Goal: Task Accomplishment & Management: Manage account settings

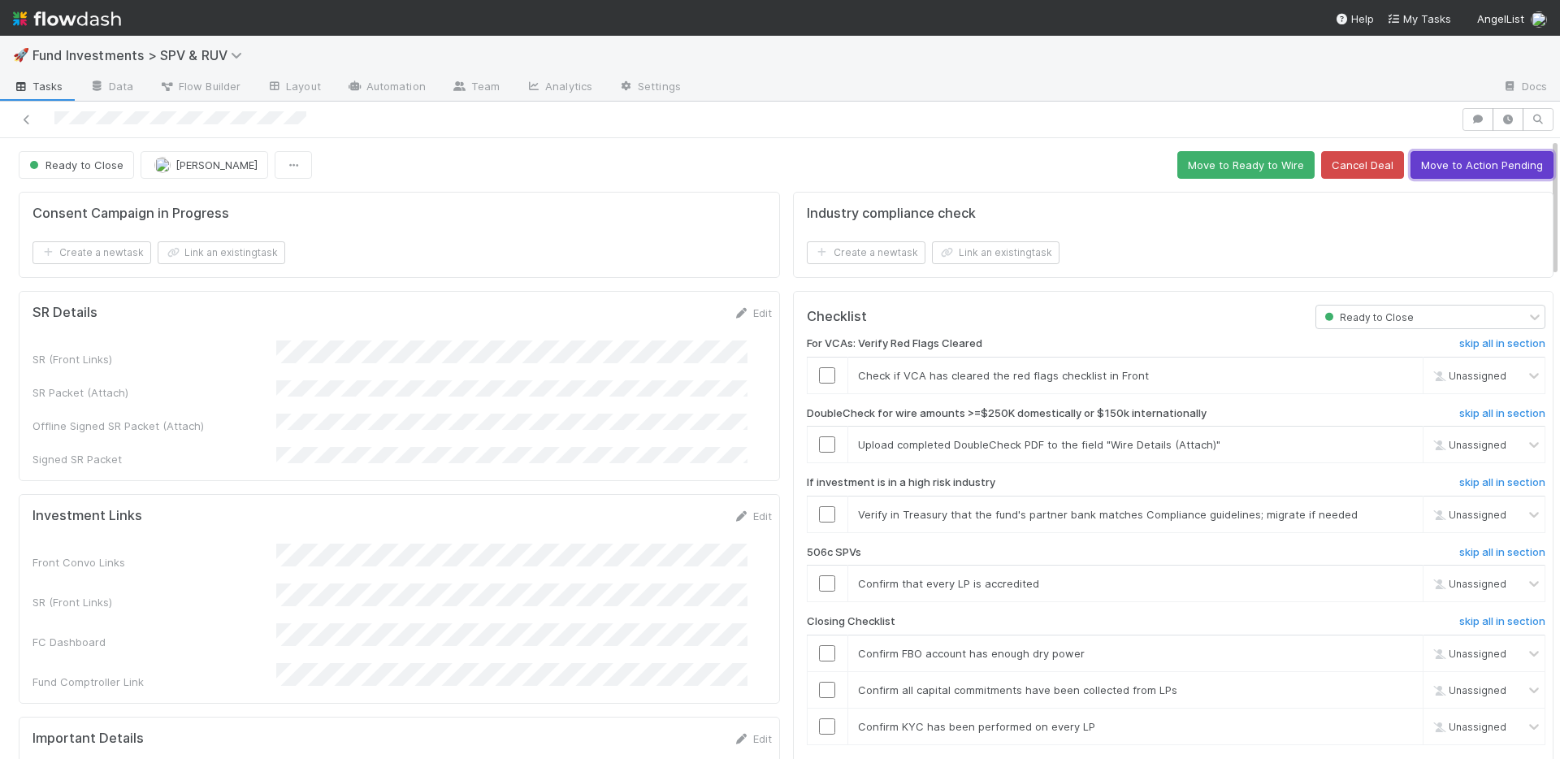
click at [1494, 170] on button "Move to Action Pending" at bounding box center [1482, 165] width 143 height 28
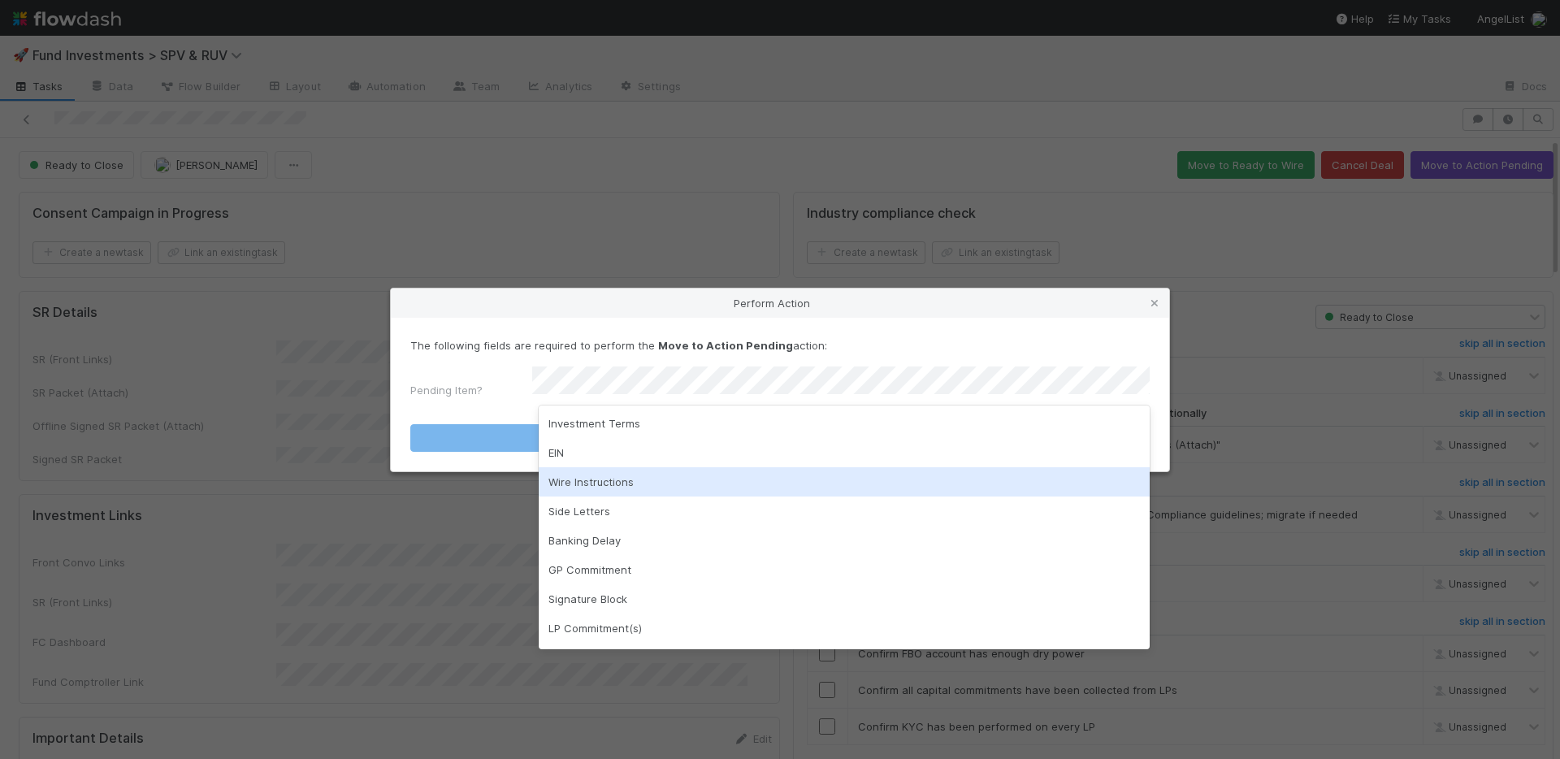
click at [616, 473] on div "Wire Instructions" at bounding box center [844, 481] width 611 height 29
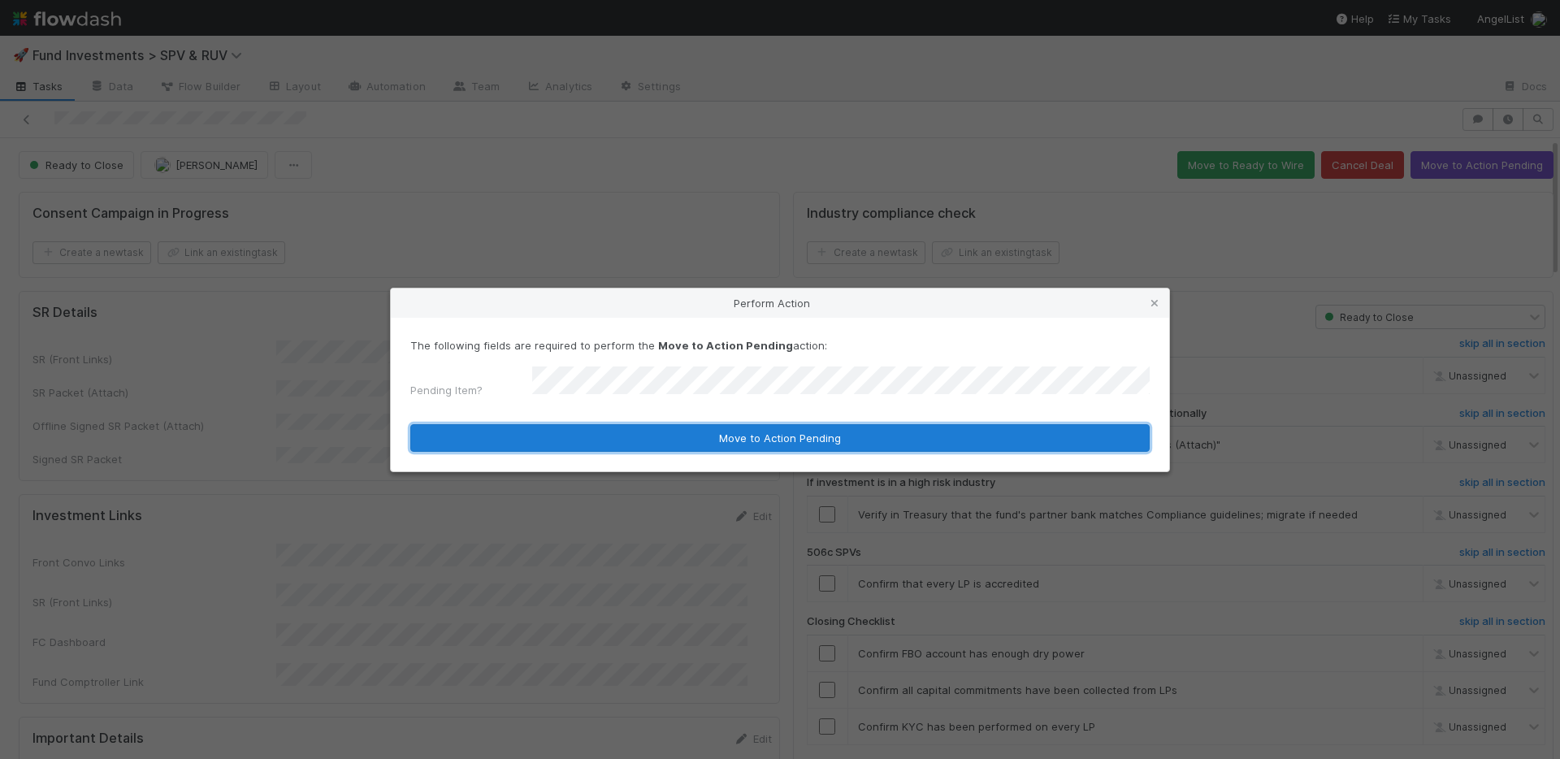
click at [626, 436] on button "Move to Action Pending" at bounding box center [779, 438] width 739 height 28
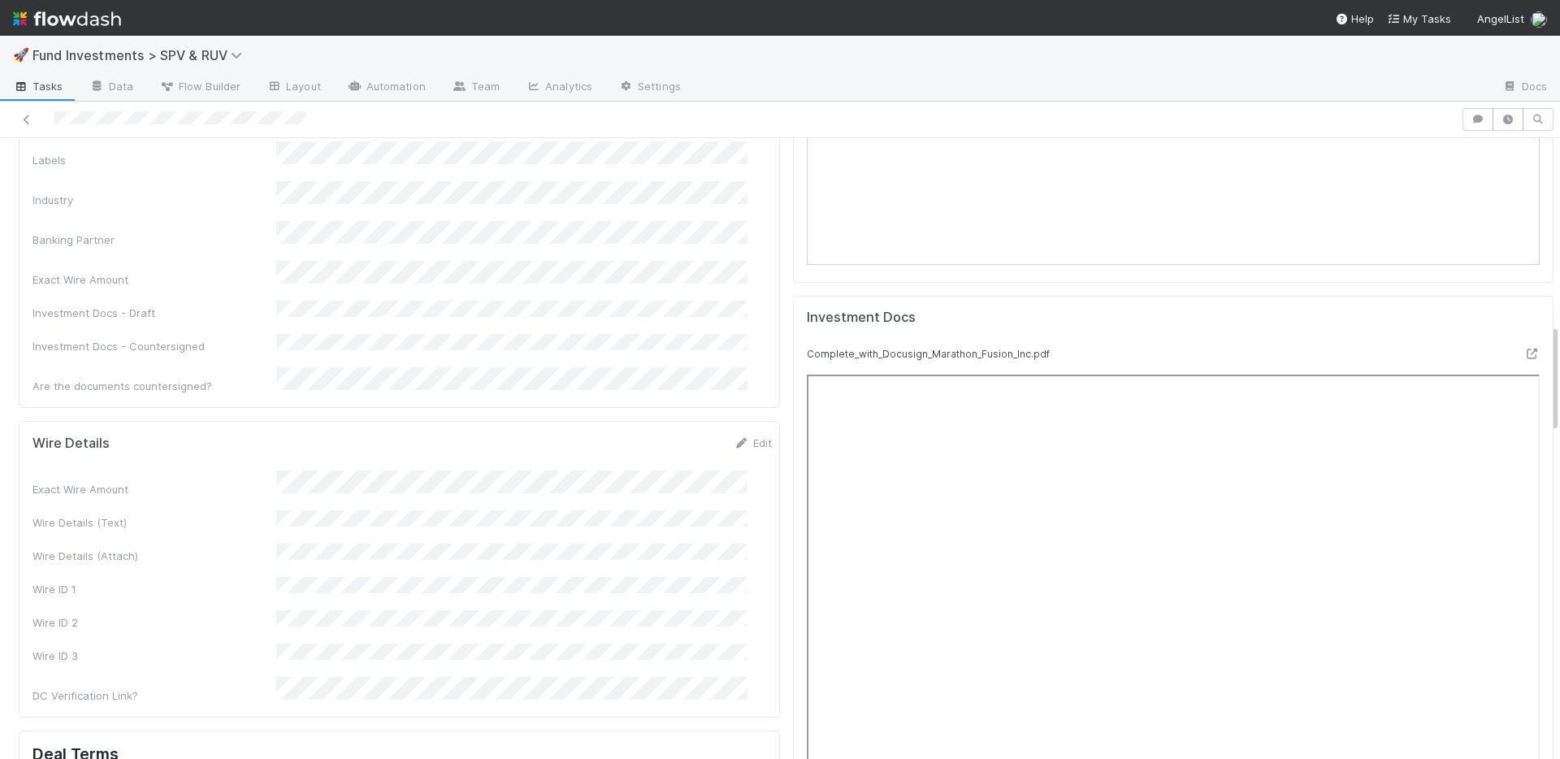
scroll to position [1215, 0]
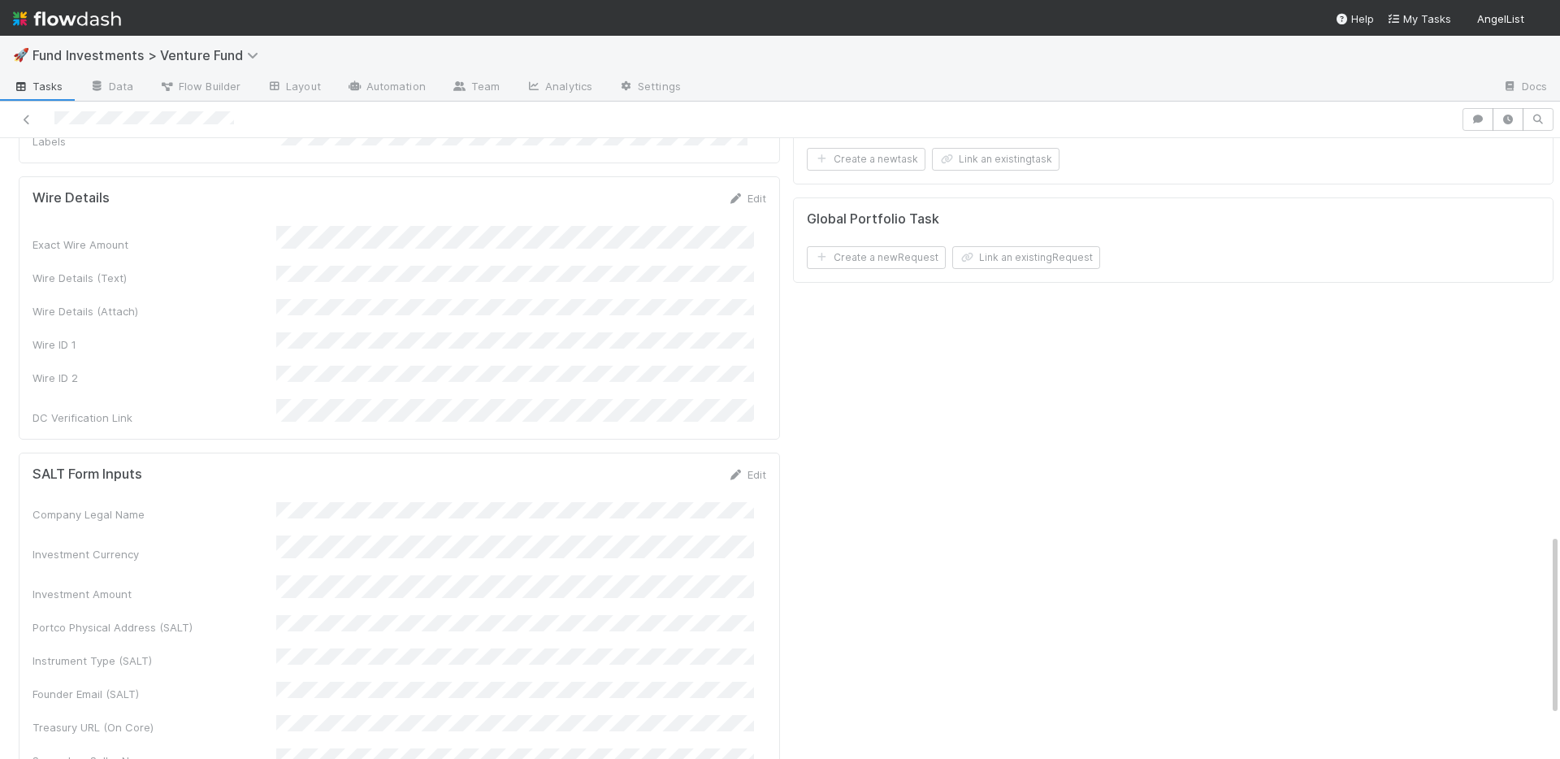
scroll to position [1168, 0]
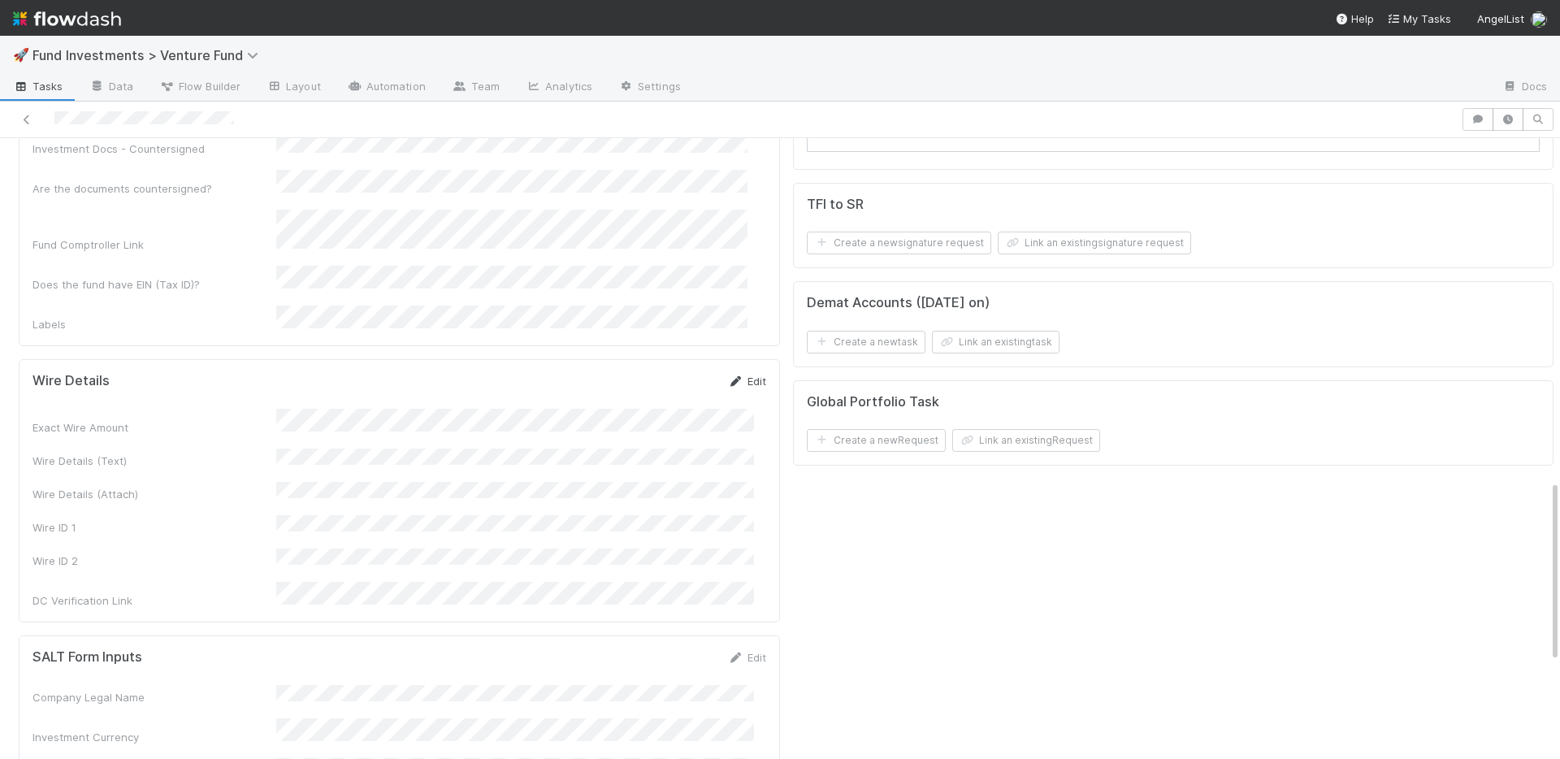
click at [741, 375] on link "Edit" at bounding box center [747, 381] width 38 height 13
click at [670, 373] on button "Save" at bounding box center [680, 387] width 46 height 28
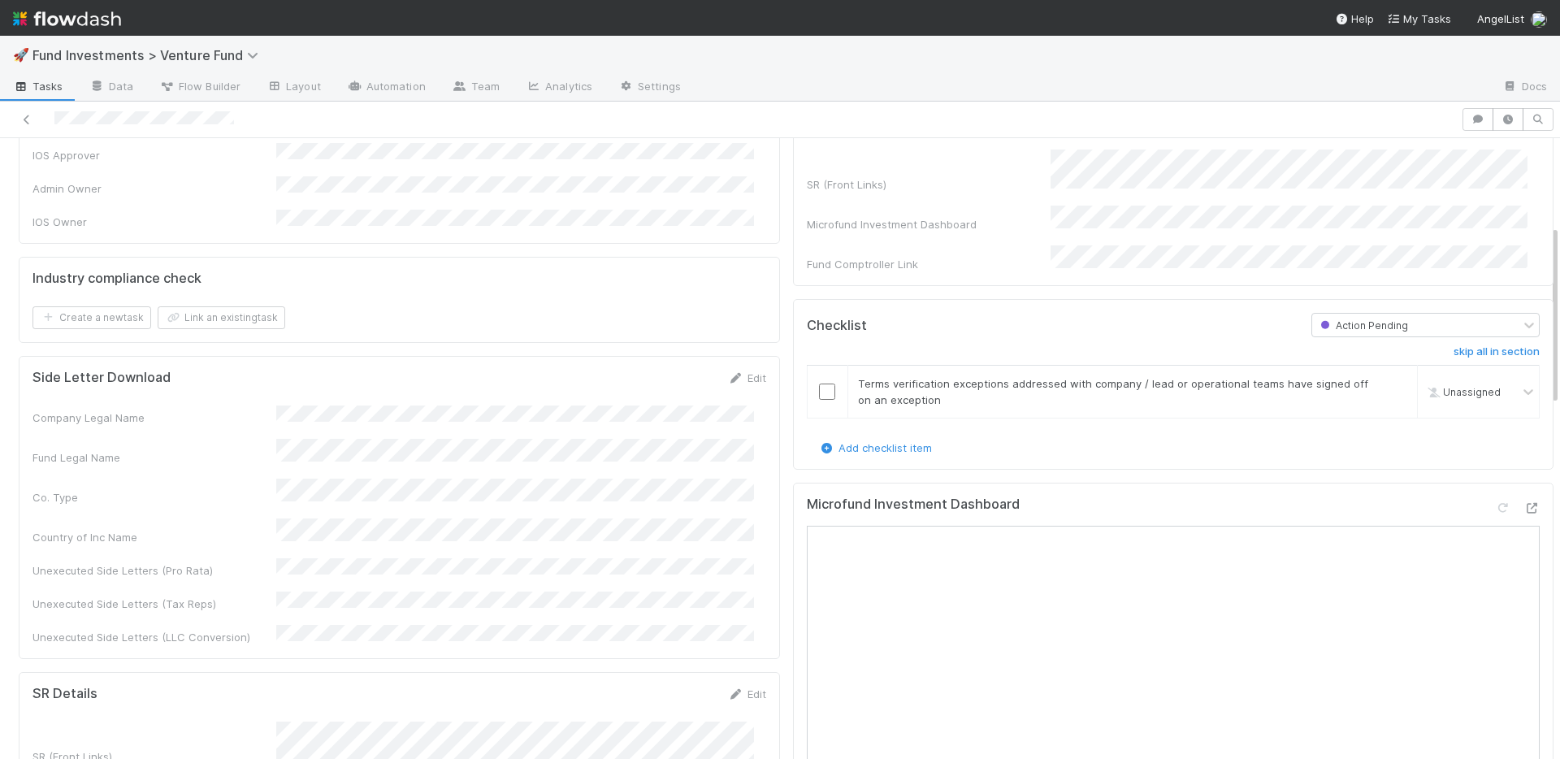
scroll to position [0, 0]
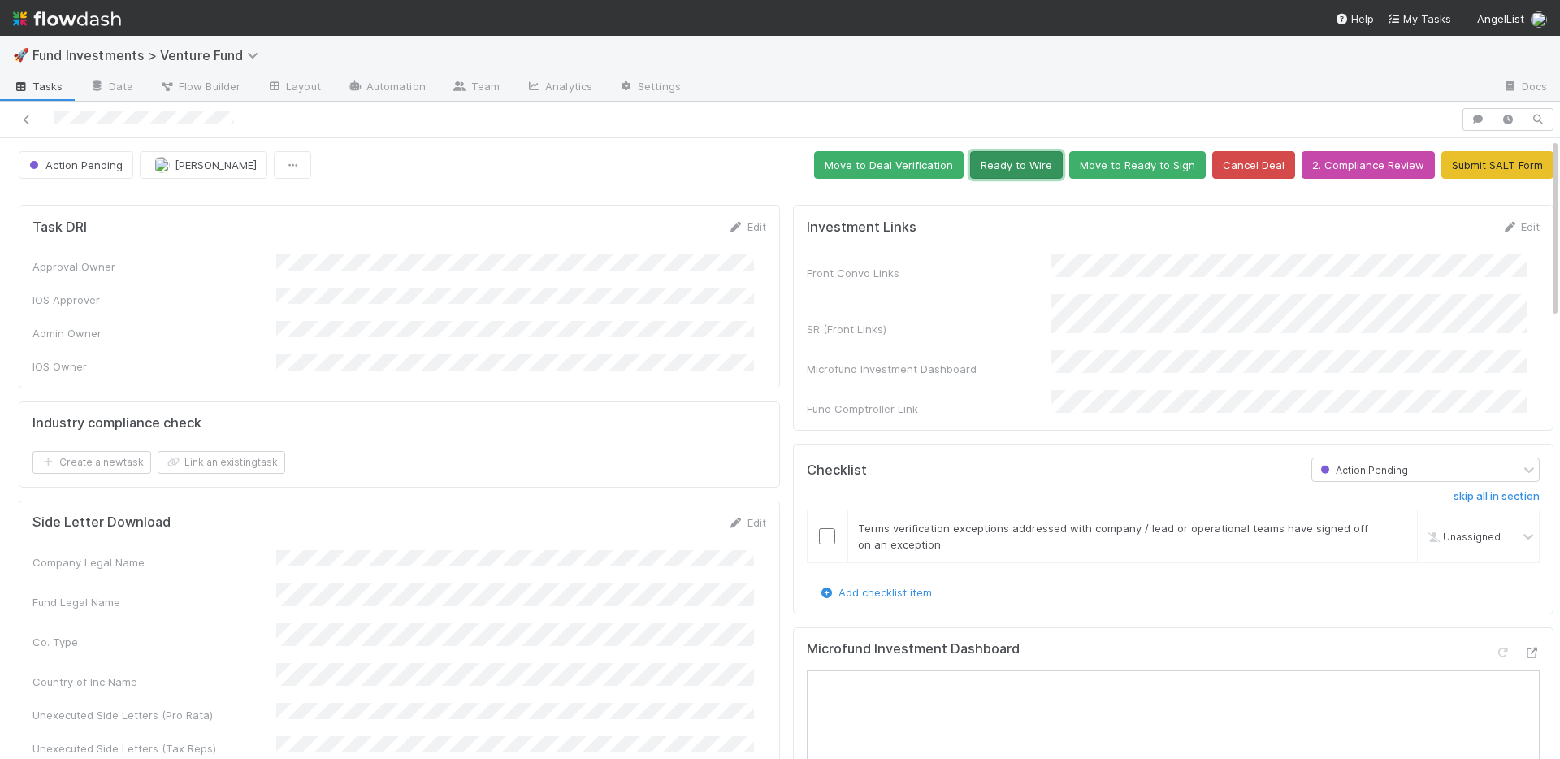
click at [986, 171] on button "Ready to Wire" at bounding box center [1016, 165] width 93 height 28
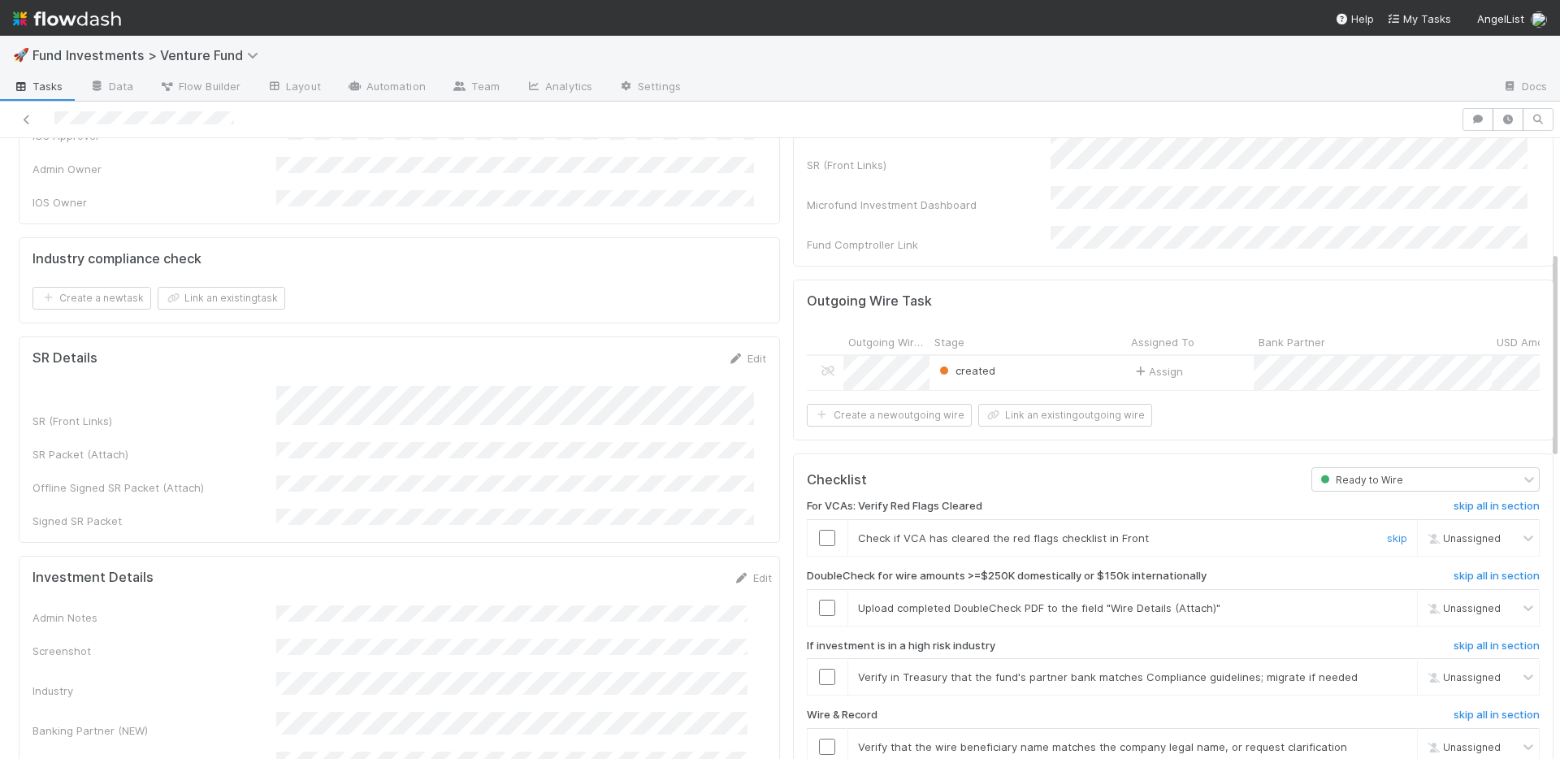
scroll to position [336, 0]
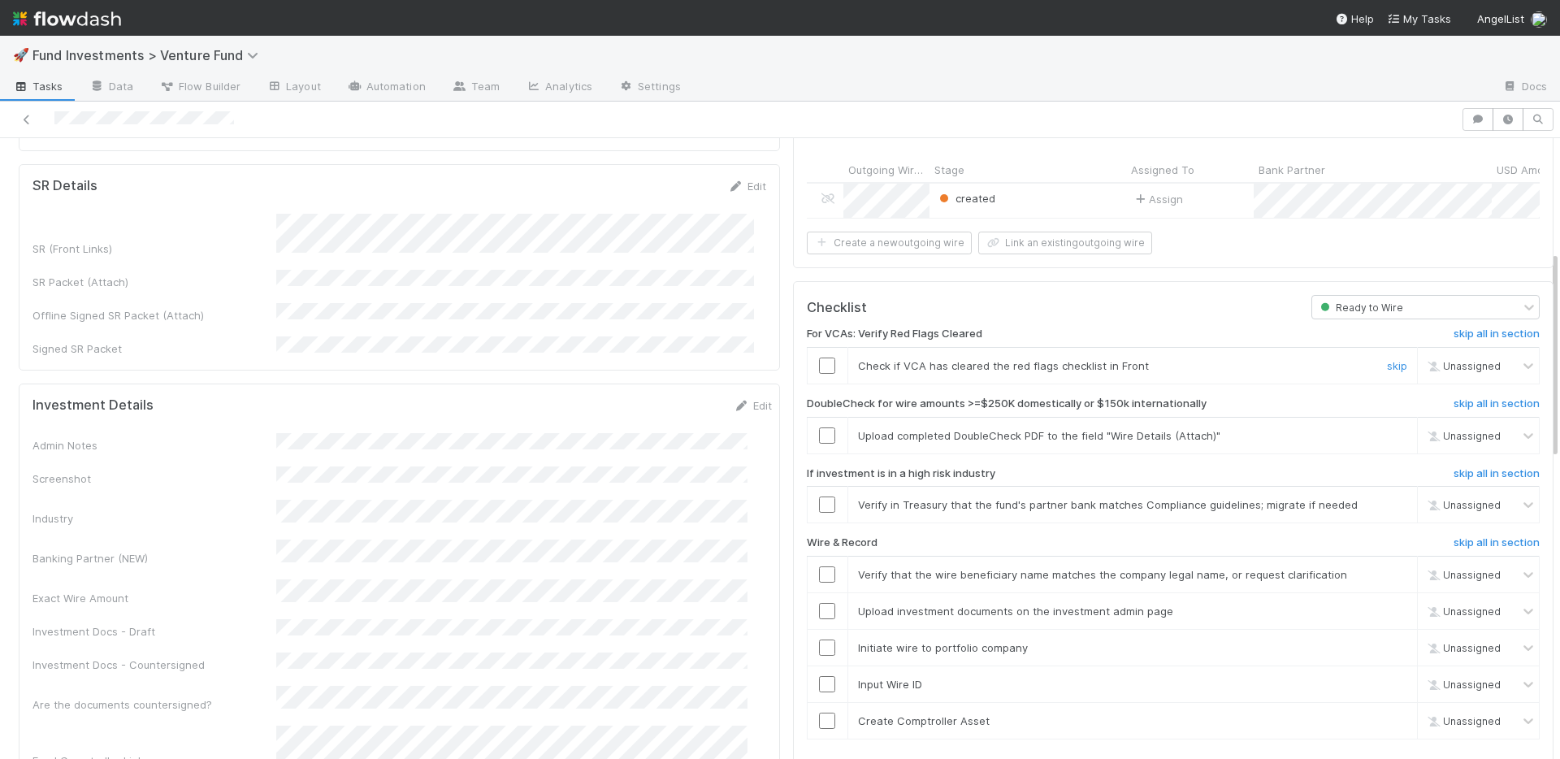
click at [819, 362] on input "checkbox" at bounding box center [827, 366] width 16 height 16
click at [819, 431] on input "checkbox" at bounding box center [827, 435] width 16 height 16
drag, startPoint x: 1368, startPoint y: 499, endPoint x: 982, endPoint y: 585, distance: 394.7
click at [1387, 499] on link "skip" at bounding box center [1397, 504] width 20 height 13
click at [819, 713] on input "checkbox" at bounding box center [827, 721] width 16 height 16
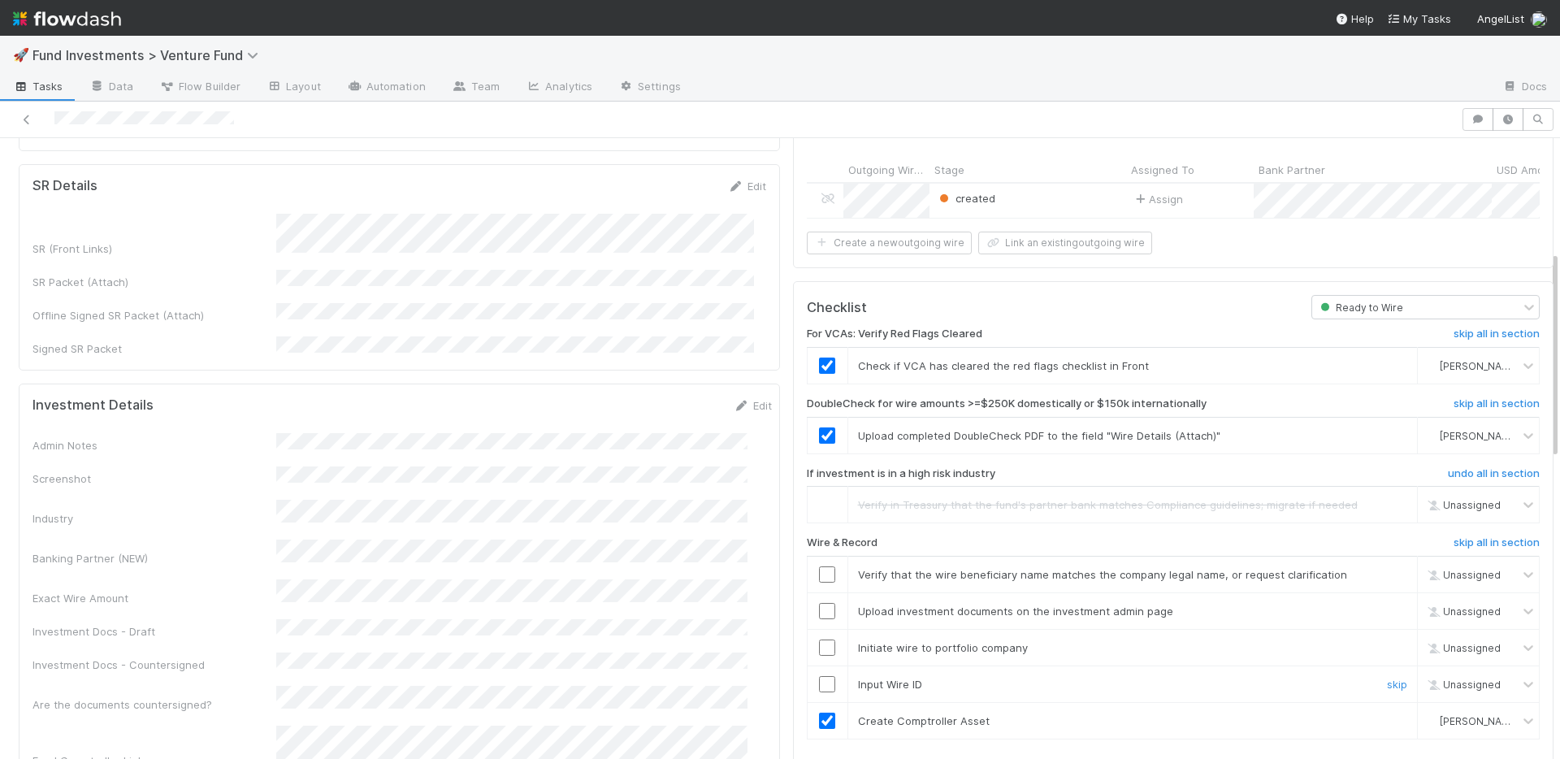
click at [819, 679] on input "checkbox" at bounding box center [827, 684] width 16 height 16
drag, startPoint x: 815, startPoint y: 648, endPoint x: 815, endPoint y: 628, distance: 19.5
click at [819, 648] on input "checkbox" at bounding box center [827, 647] width 16 height 16
click at [816, 615] on td at bounding box center [827, 610] width 41 height 37
click at [817, 561] on td at bounding box center [827, 574] width 41 height 37
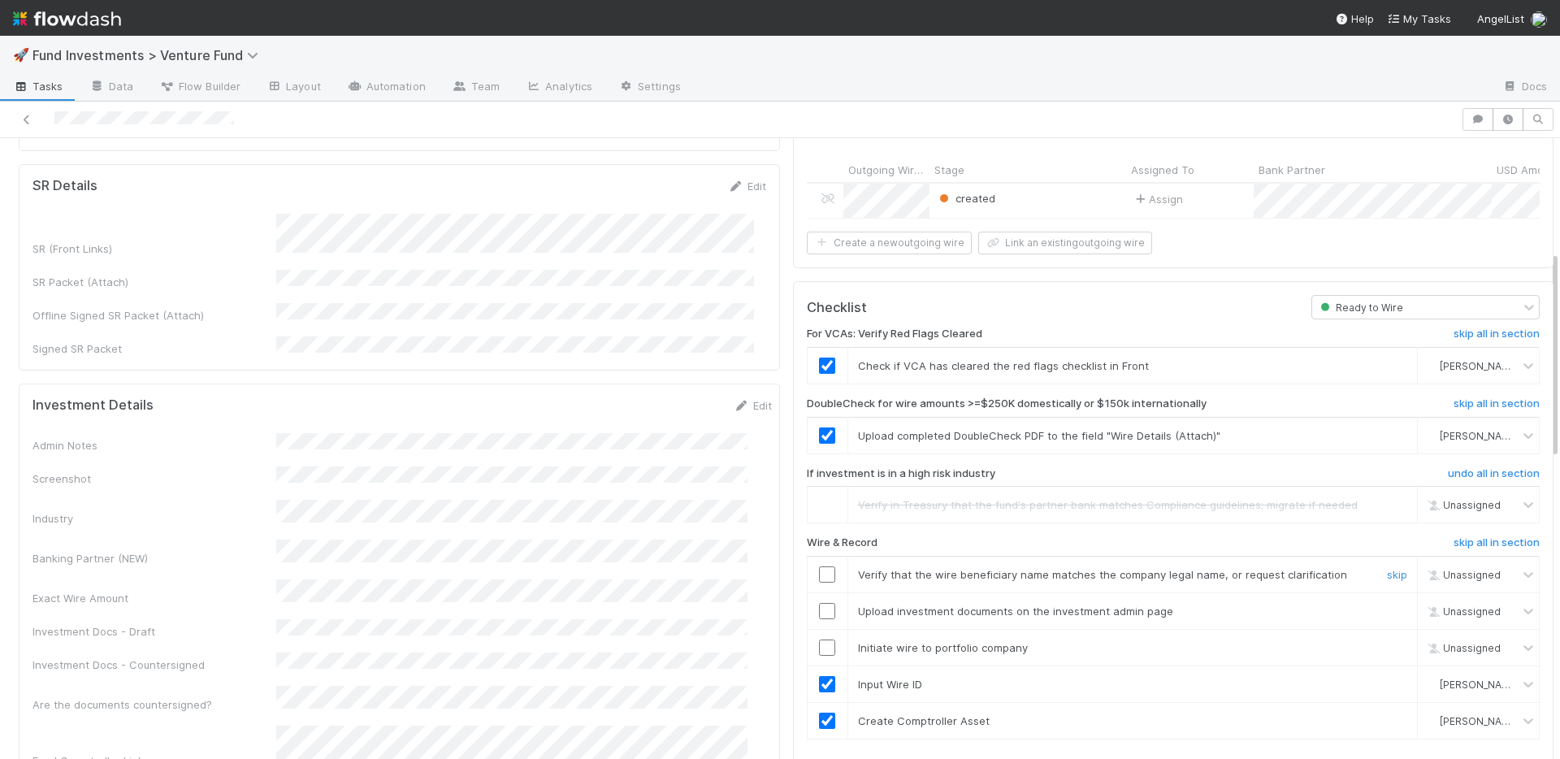
click at [819, 568] on input "checkbox" at bounding box center [827, 574] width 16 height 16
checkbox input "true"
click at [819, 603] on input "checkbox" at bounding box center [827, 611] width 16 height 16
click at [819, 569] on input "checkbox" at bounding box center [827, 574] width 16 height 16
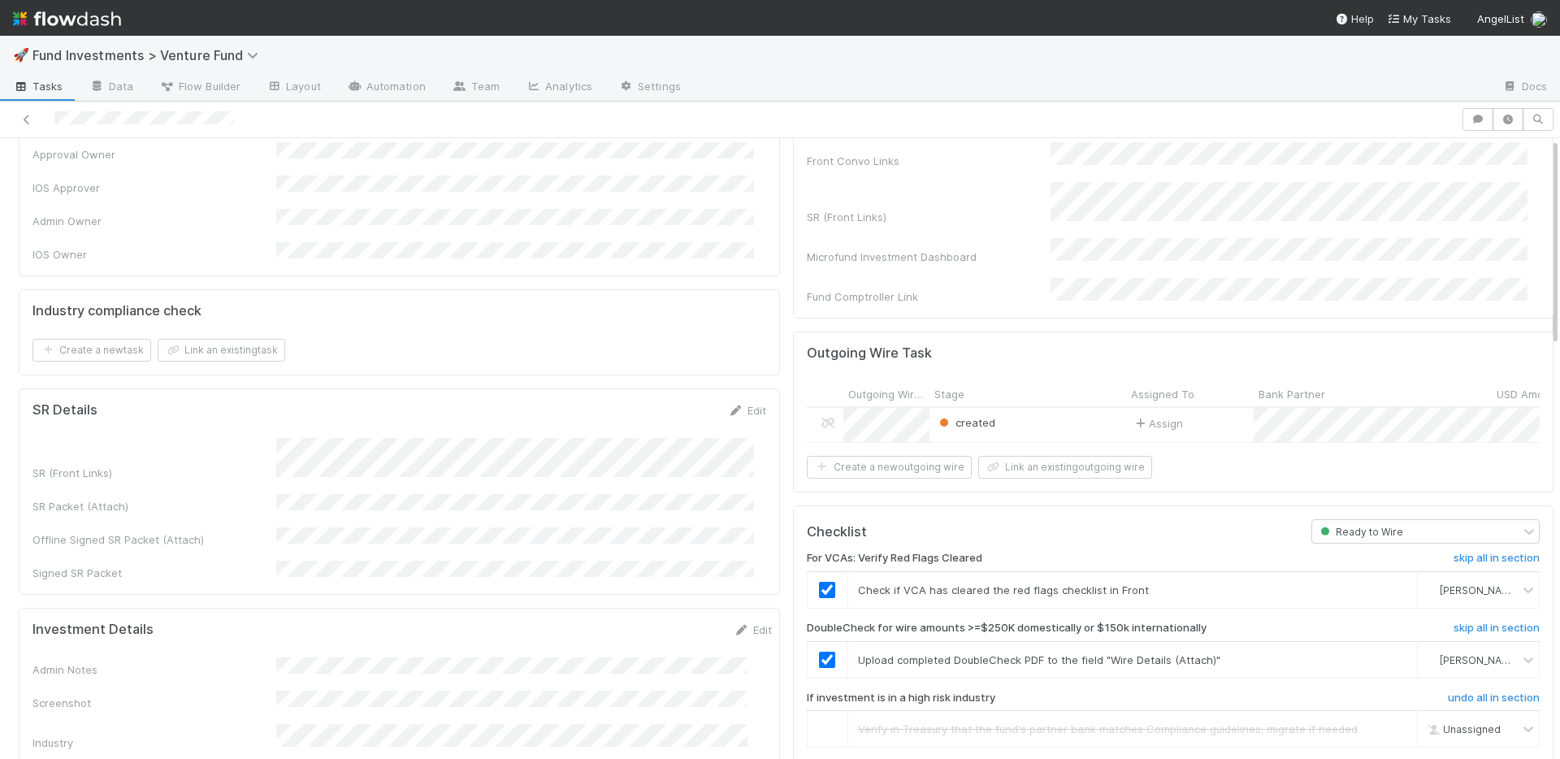
scroll to position [0, 0]
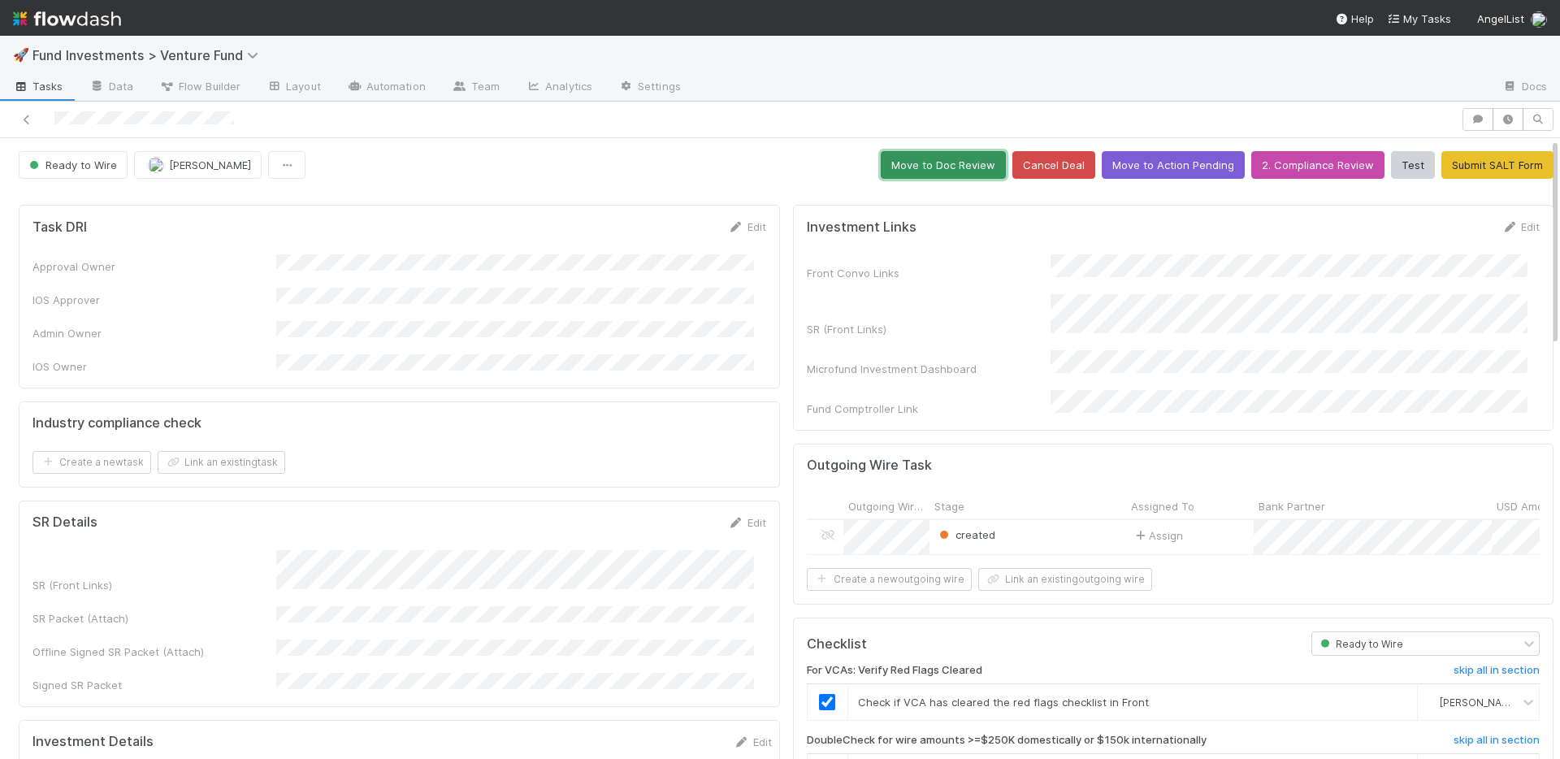
click at [953, 170] on button "Move to Doc Review" at bounding box center [943, 165] width 125 height 28
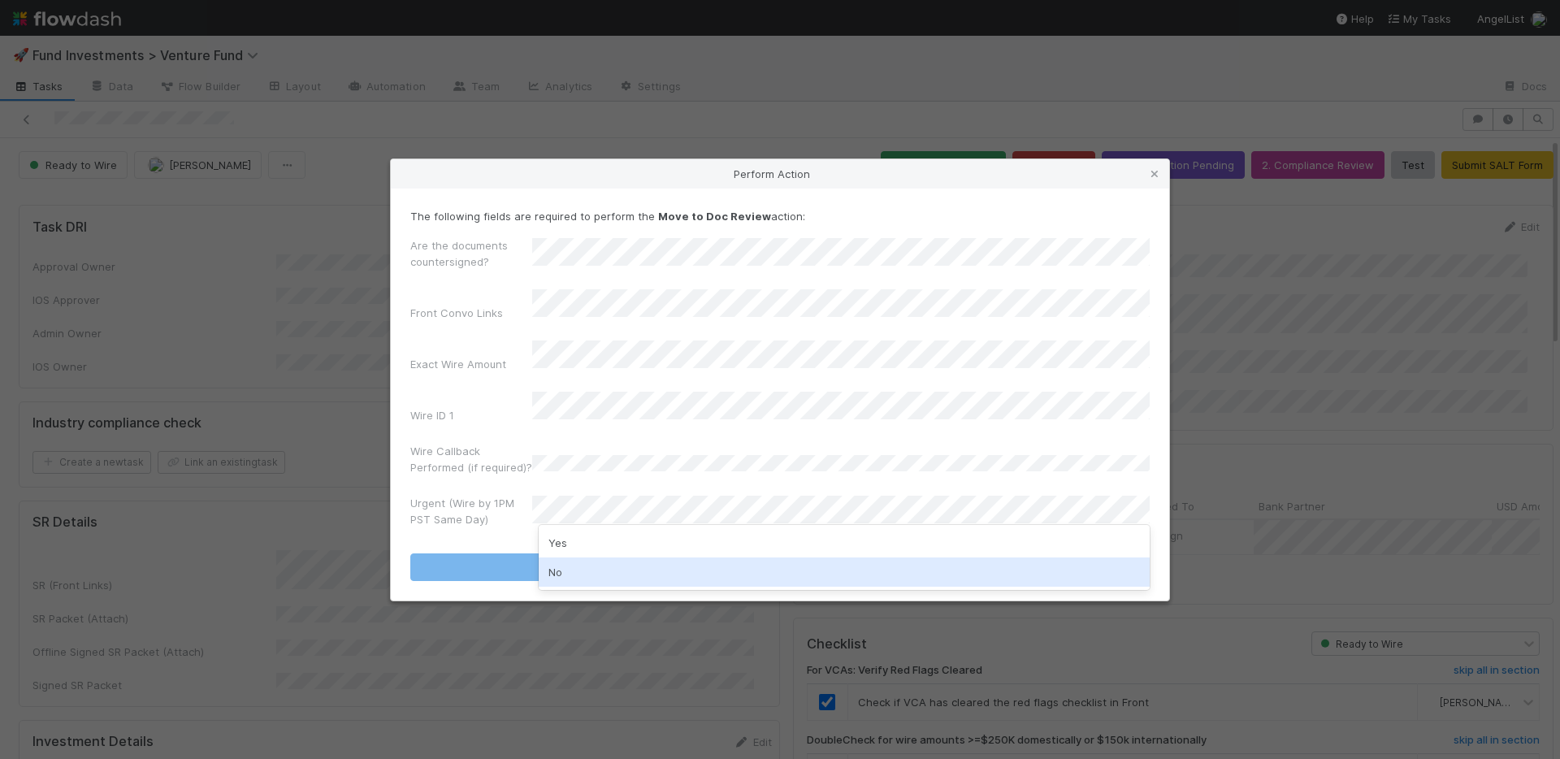
drag, startPoint x: 595, startPoint y: 569, endPoint x: 577, endPoint y: 518, distance: 53.5
click at [595, 569] on div "No" at bounding box center [844, 571] width 611 height 29
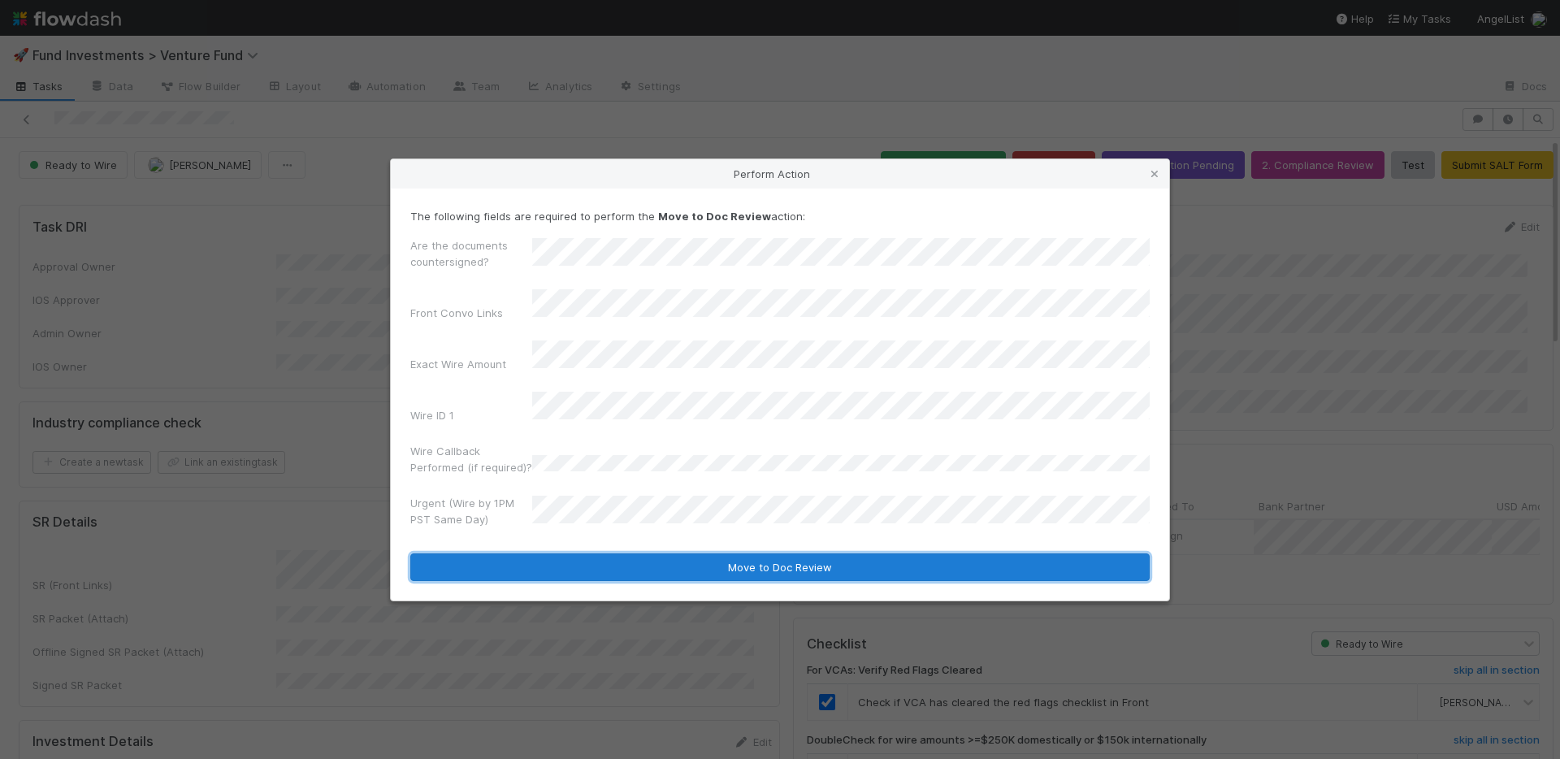
click at [594, 553] on button "Move to Doc Review" at bounding box center [779, 567] width 739 height 28
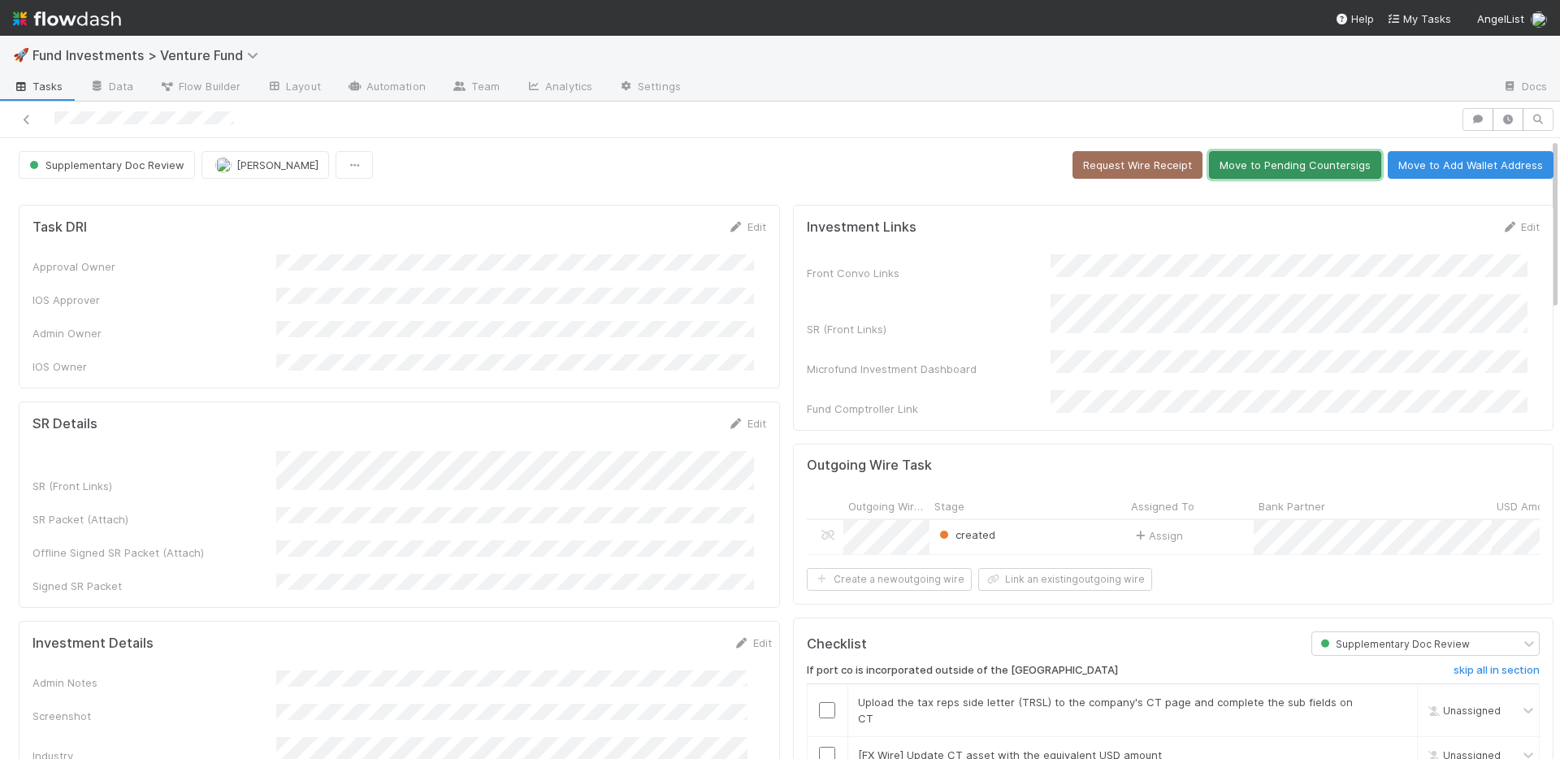
click at [1257, 171] on button "Move to Pending Countersigs" at bounding box center [1295, 165] width 172 height 28
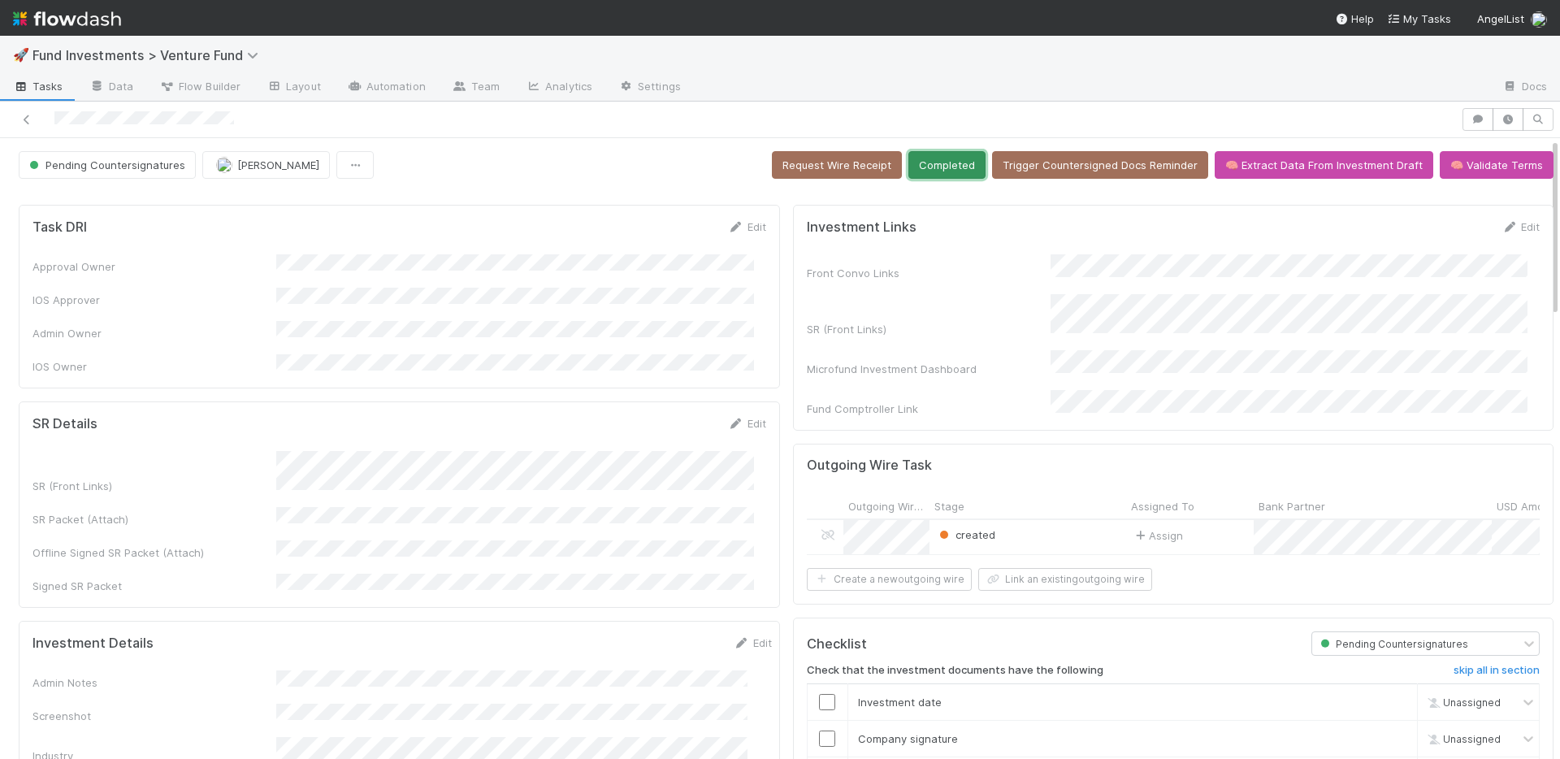
click at [917, 163] on button "Completed" at bounding box center [946, 165] width 77 height 28
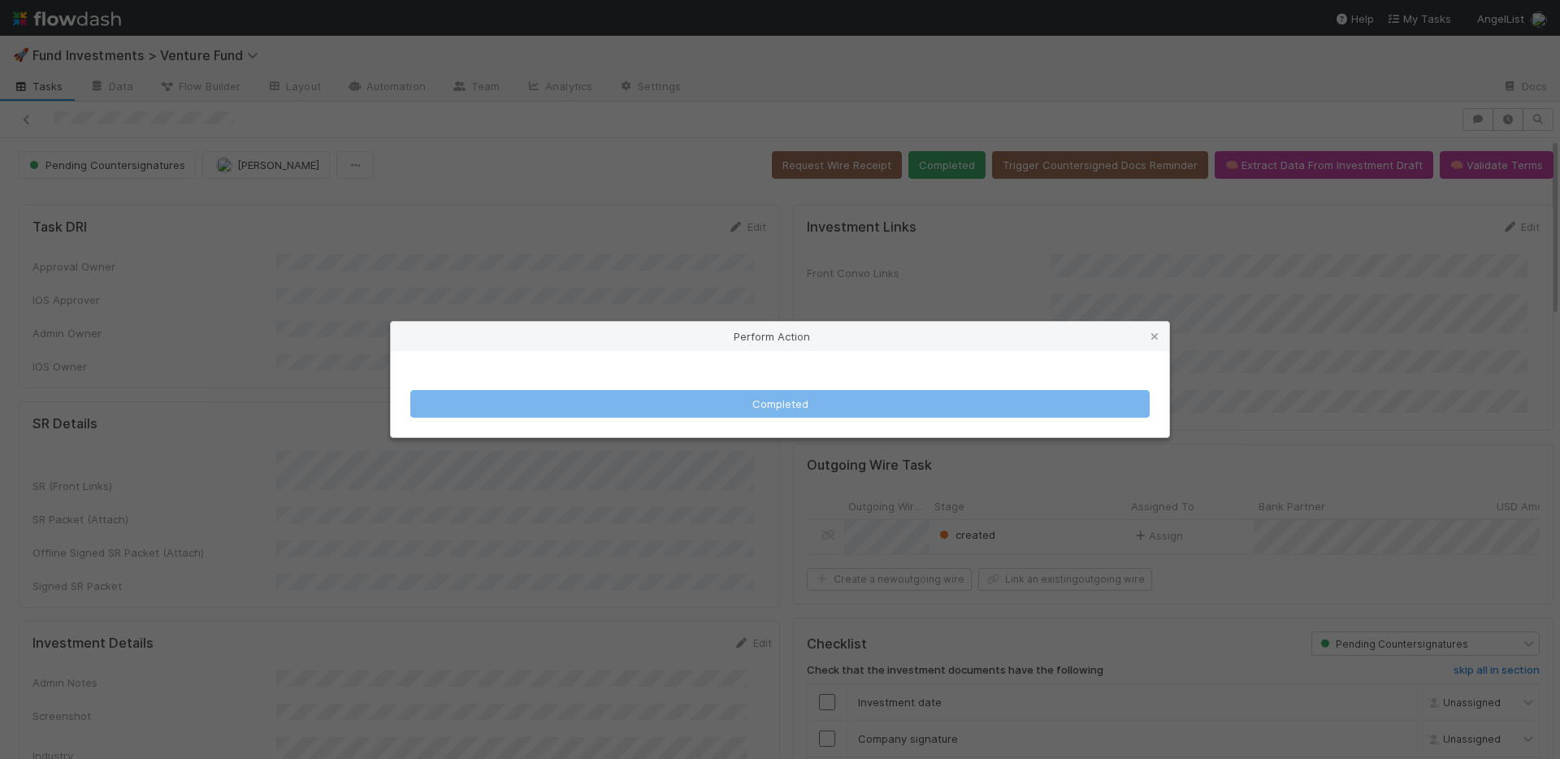
drag, startPoint x: 1029, startPoint y: 263, endPoint x: 991, endPoint y: 203, distance: 71.2
click at [1029, 263] on div "Perform Action Completed" at bounding box center [780, 379] width 1560 height 759
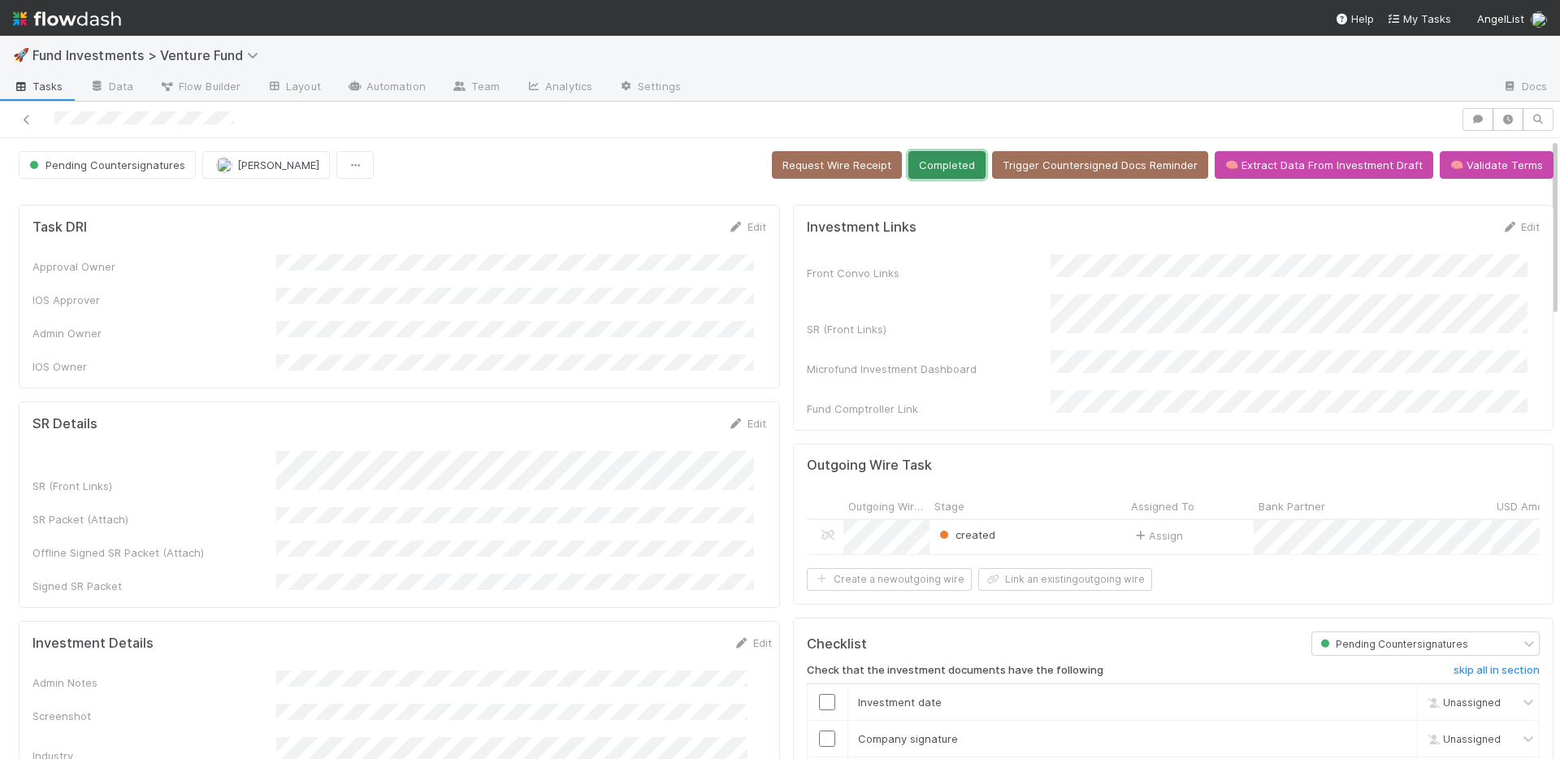
click at [948, 167] on button "Completed" at bounding box center [946, 165] width 77 height 28
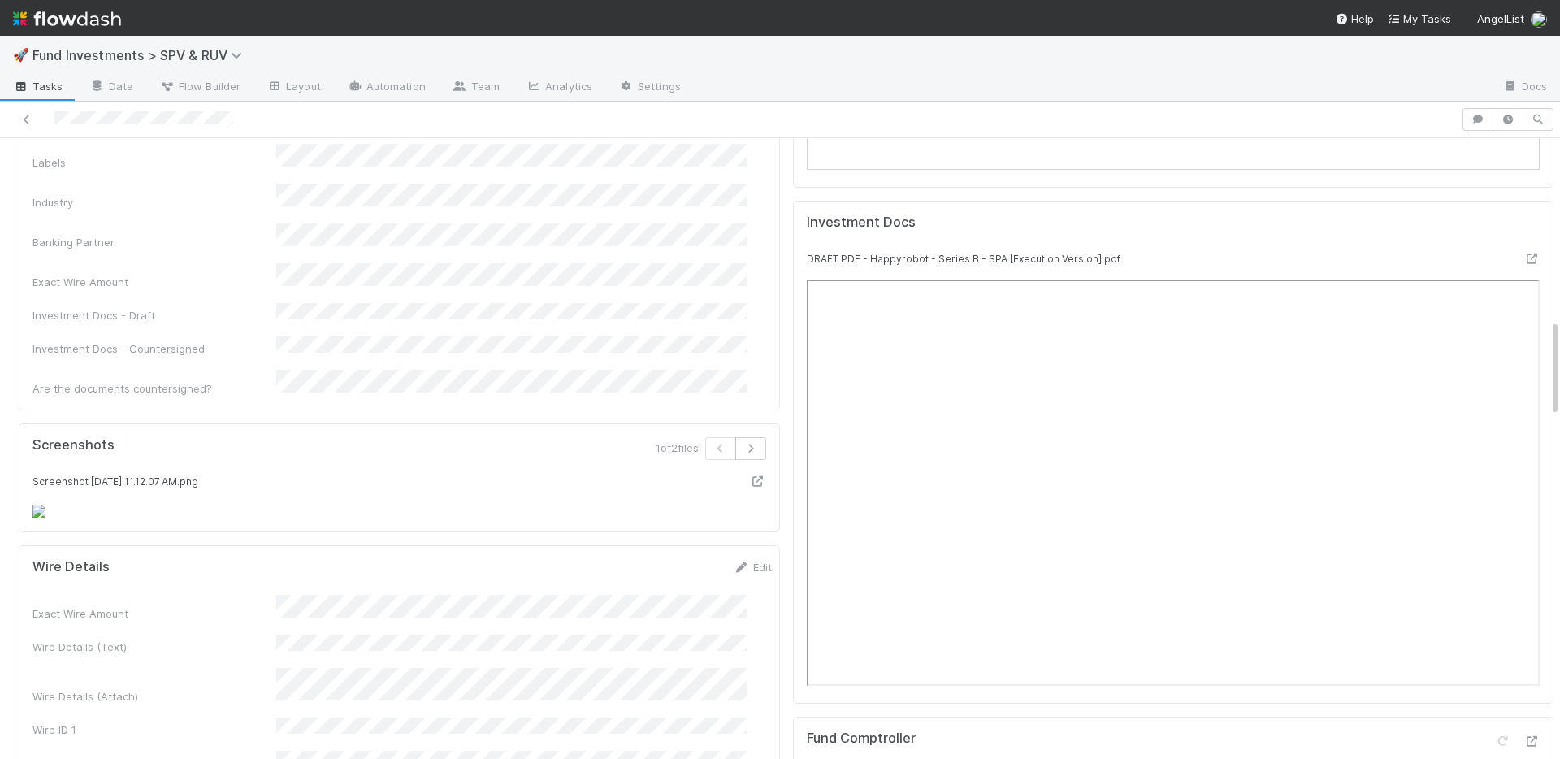
scroll to position [1541, 0]
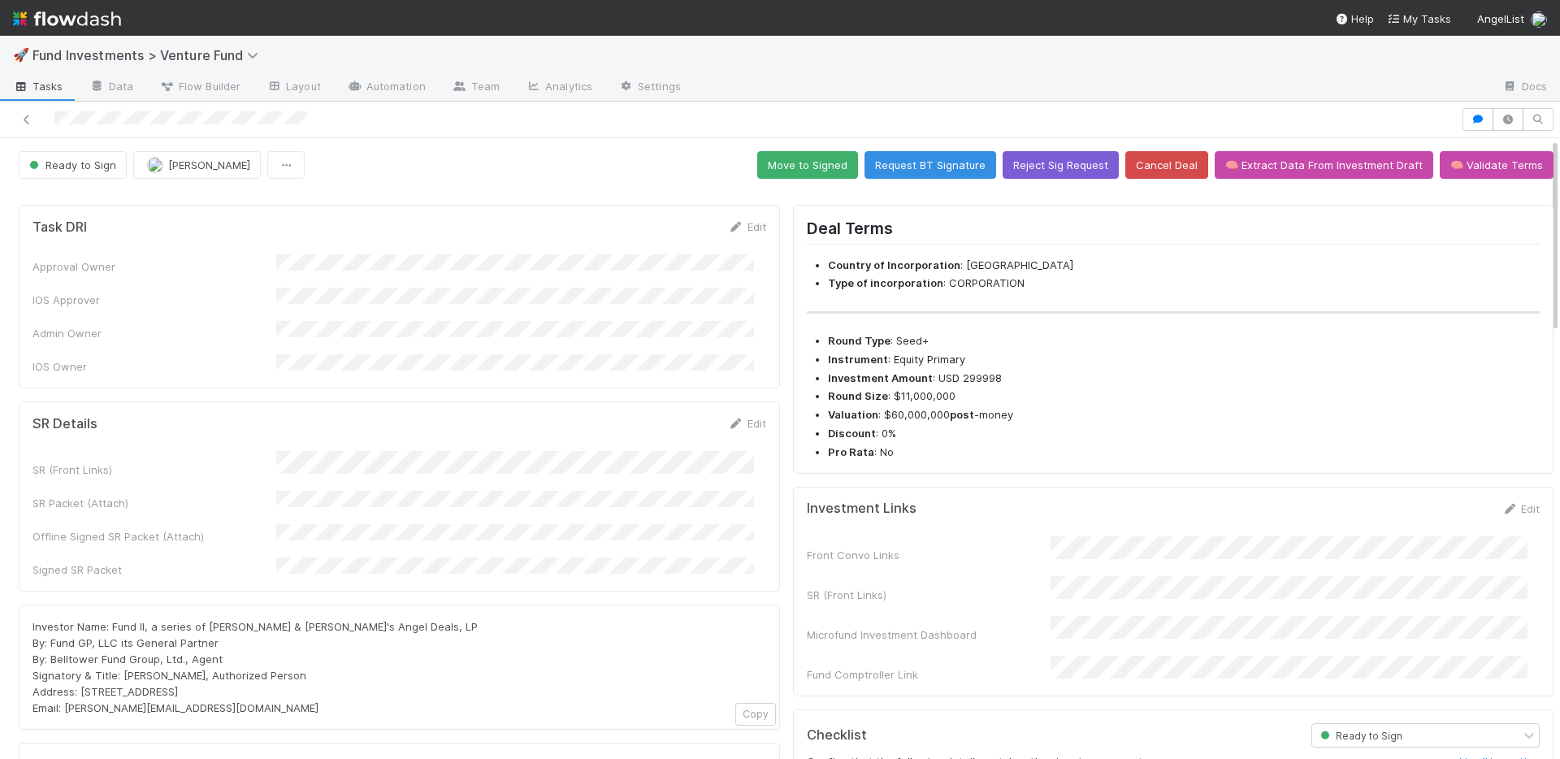
click at [488, 432] on form "SR Details Edit SR (Front Links) SR Packet (Attach) Offline Signed SR Packet (A…" at bounding box center [400, 496] width 734 height 163
click at [747, 417] on link "Edit" at bounding box center [747, 423] width 38 height 13
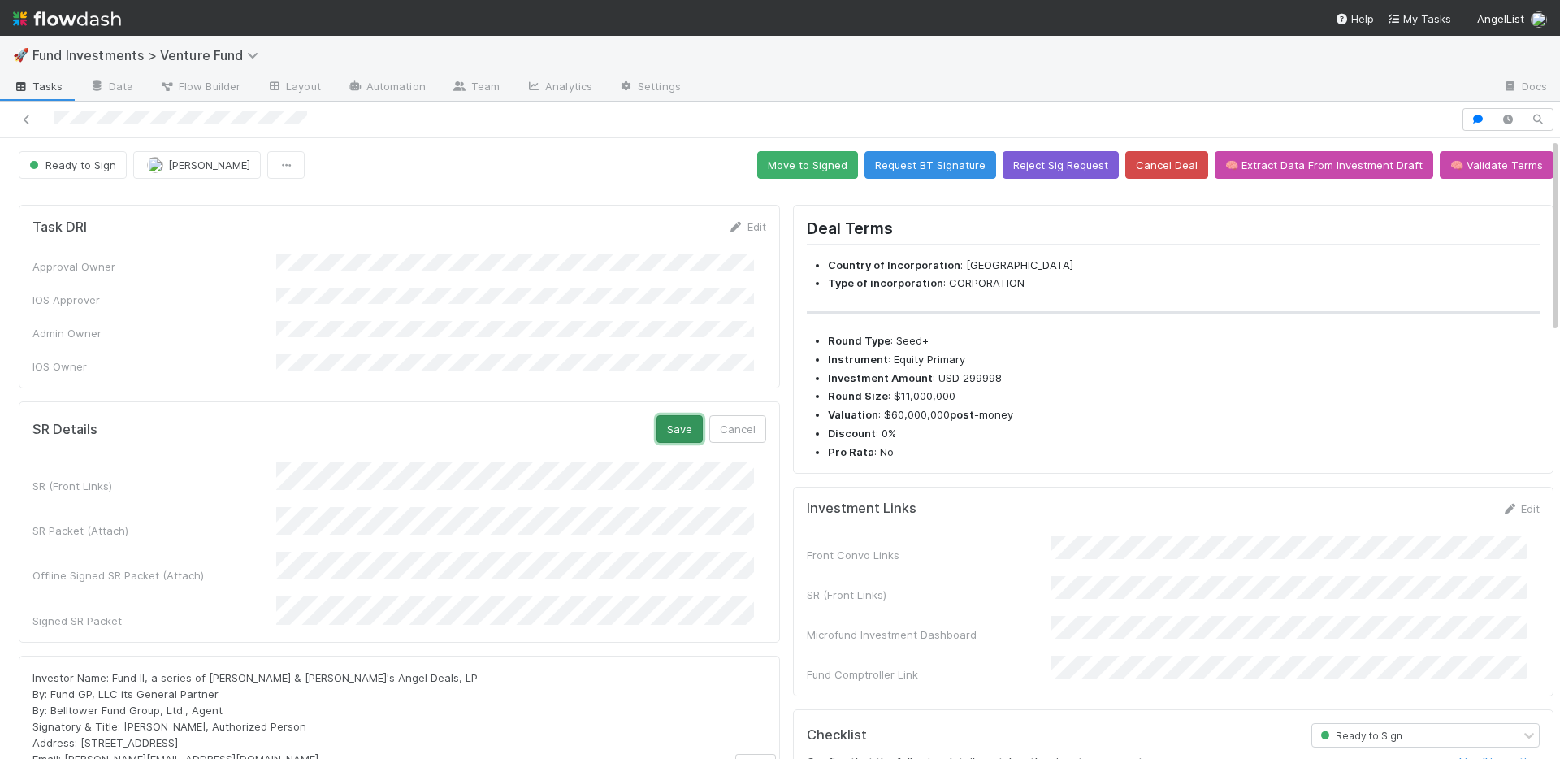
click at [657, 416] on button "Save" at bounding box center [680, 429] width 46 height 28
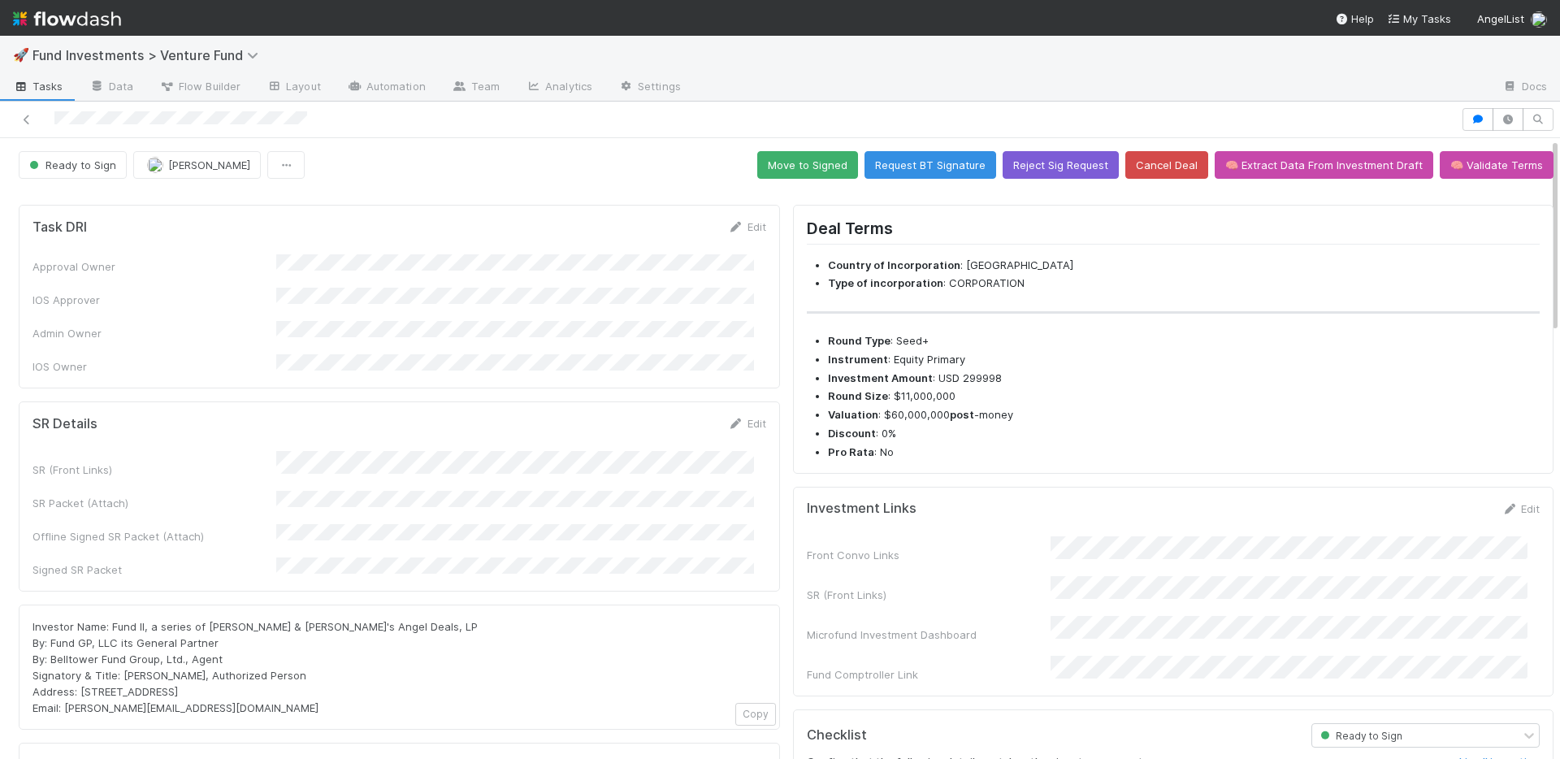
click at [597, 169] on div "Ready to Sign Nate Richards Move to Signed Request BT Signature Reject Sig Requ…" at bounding box center [786, 165] width 1535 height 28
click at [781, 166] on button "Move to Signed" at bounding box center [807, 165] width 101 height 28
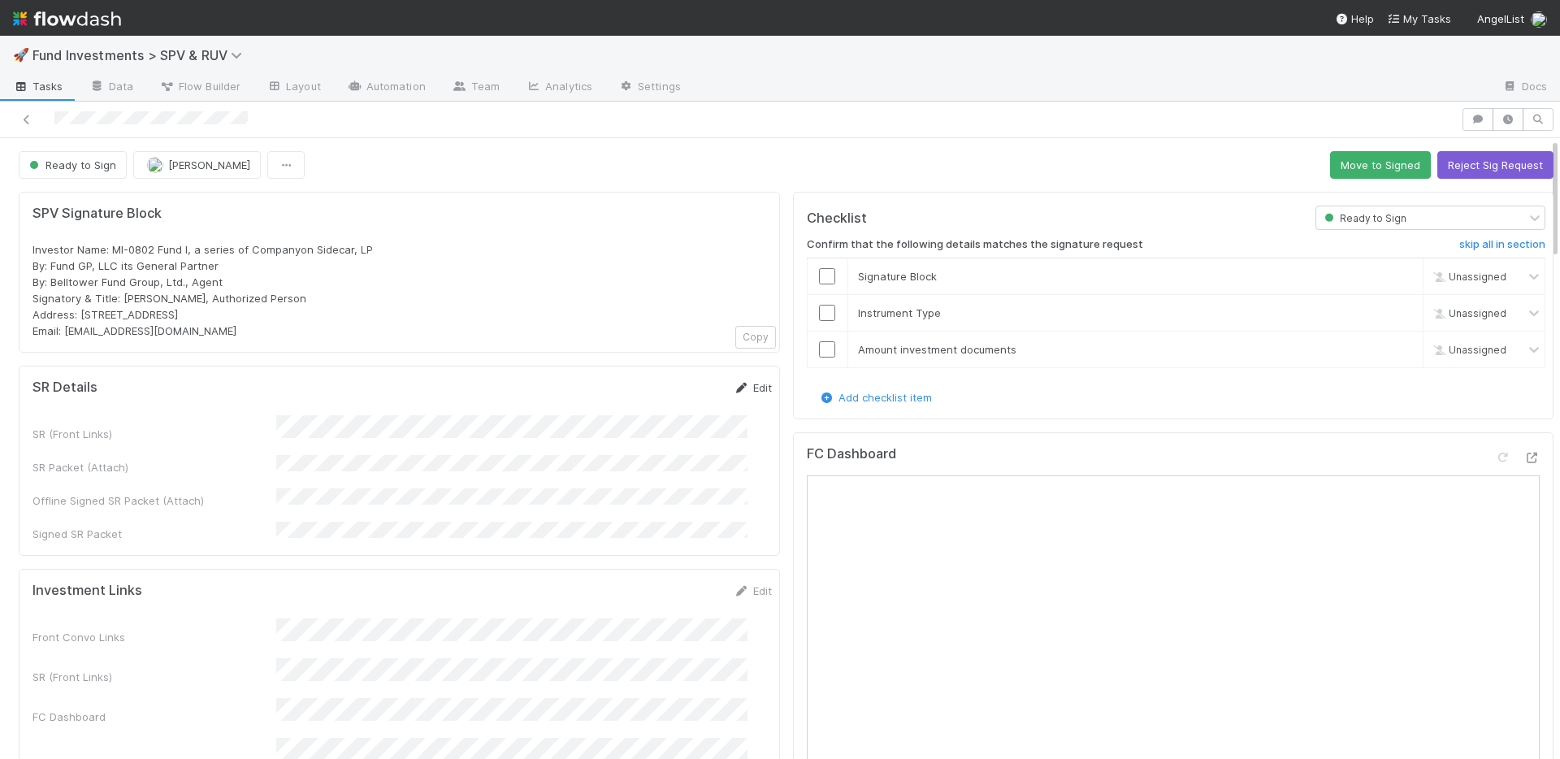
click at [734, 384] on link "Edit" at bounding box center [753, 387] width 38 height 13
click at [662, 393] on button "Save" at bounding box center [685, 393] width 46 height 28
click at [1343, 168] on button "Move to Signed" at bounding box center [1380, 165] width 101 height 28
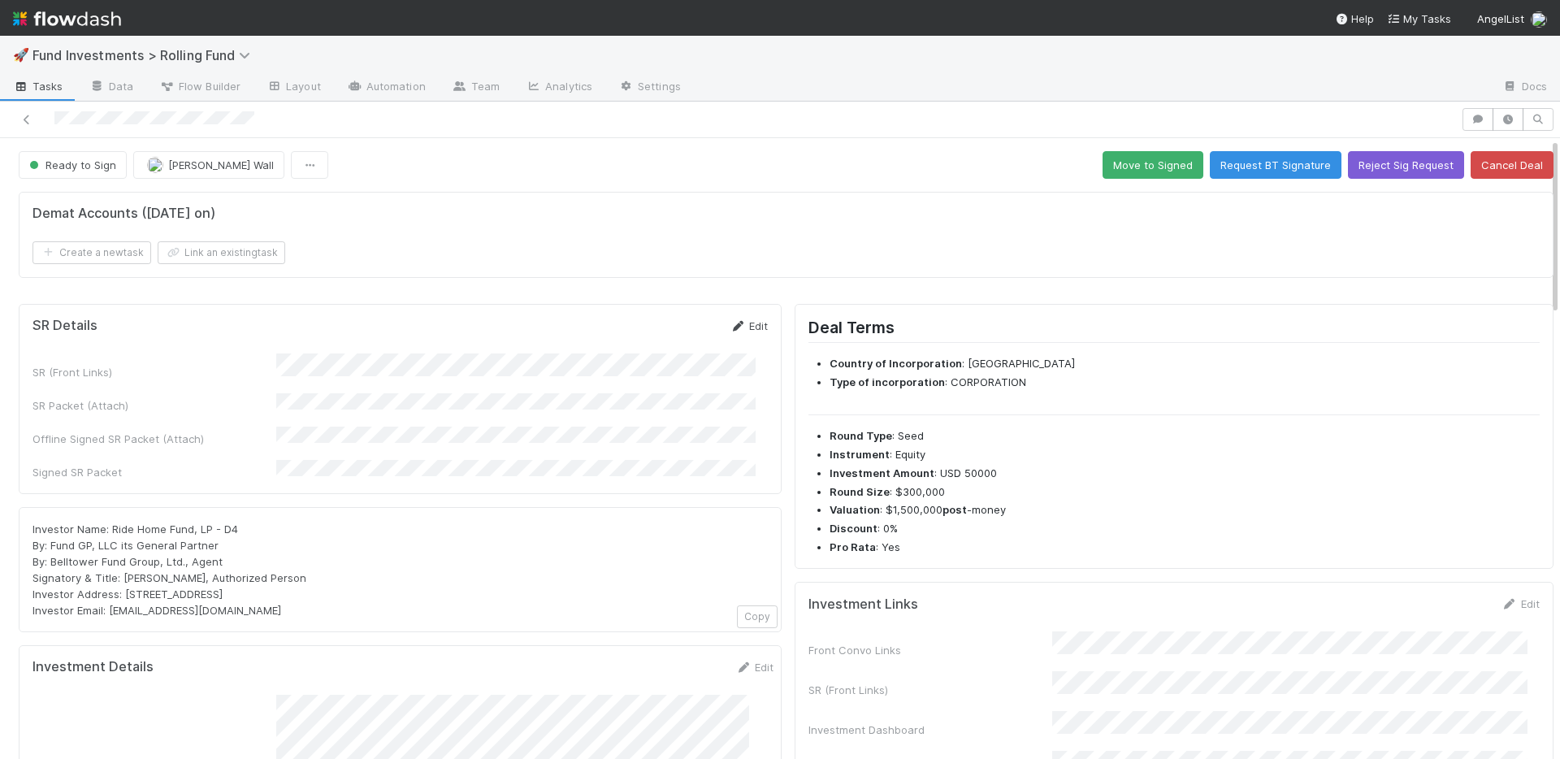
click at [743, 323] on link "Edit" at bounding box center [749, 325] width 38 height 13
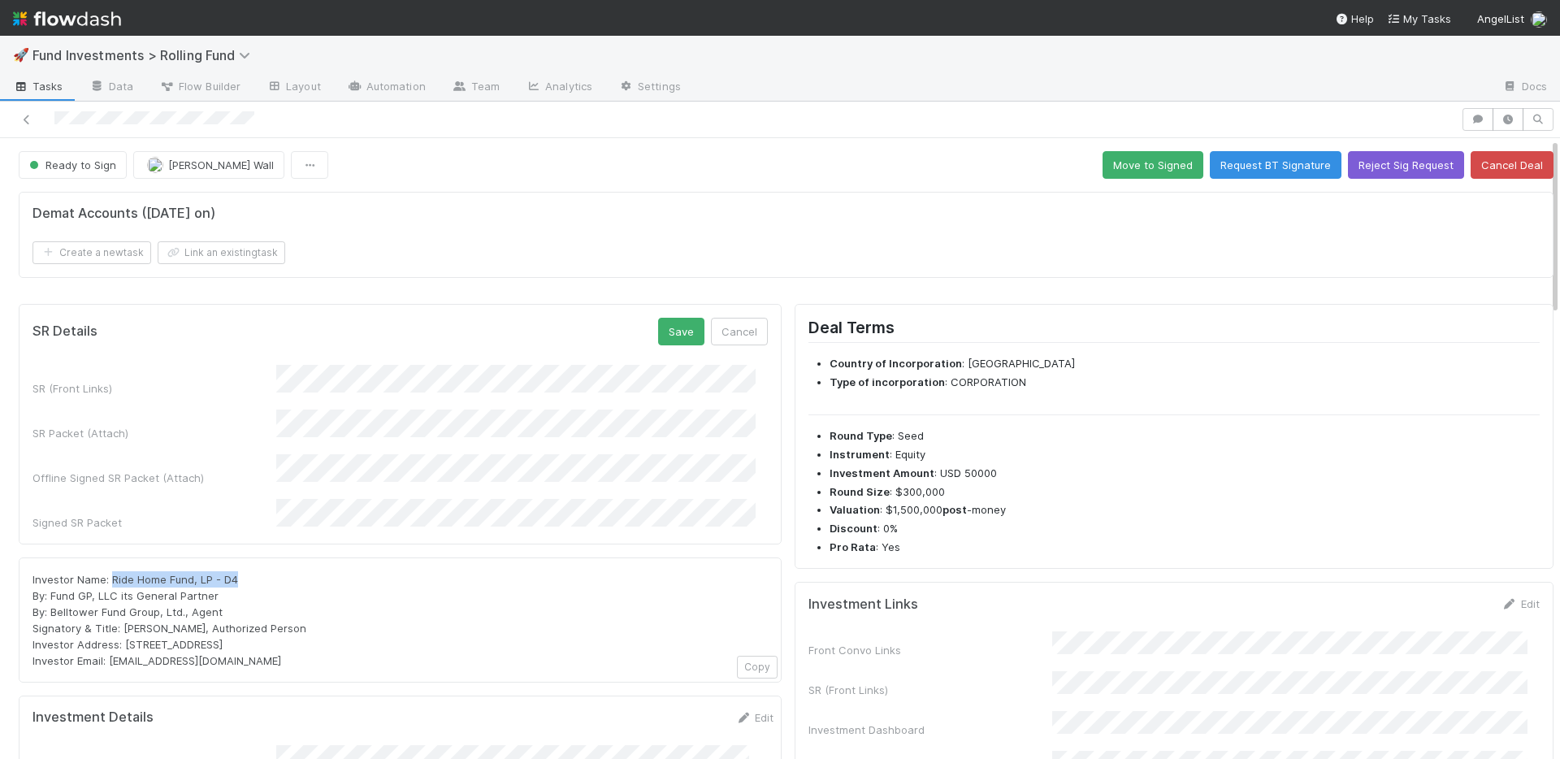
drag, startPoint x: 203, startPoint y: 565, endPoint x: 112, endPoint y: 562, distance: 91.0
click at [112, 571] on div "Investor Name: Ride Home Fund, LP - D4 By: Fund GP, LLC its General Partner By:…" at bounding box center [400, 620] width 735 height 98
copy span "Ride Home Fund, LP - D4"
drag, startPoint x: 287, startPoint y: 628, endPoint x: 125, endPoint y: 625, distance: 161.7
click at [125, 625] on div "Investor Name: Ride Home Fund, LP - D4 By: Fund GP, LLC its General Partner By:…" at bounding box center [400, 620] width 735 height 98
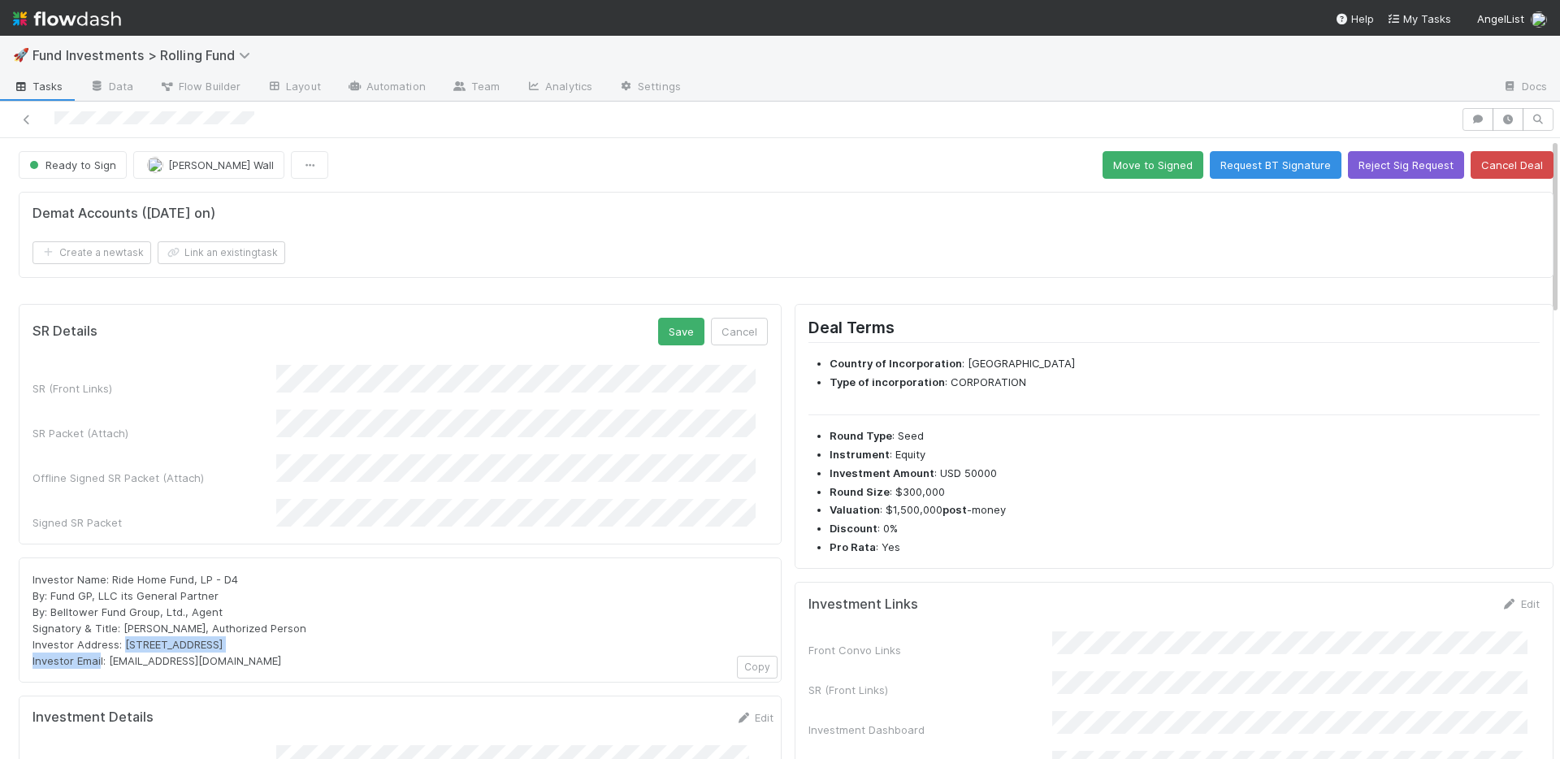
copy span "PO Box 3217, Seattle, WA 98114"
click at [660, 336] on button "Save" at bounding box center [681, 332] width 46 height 28
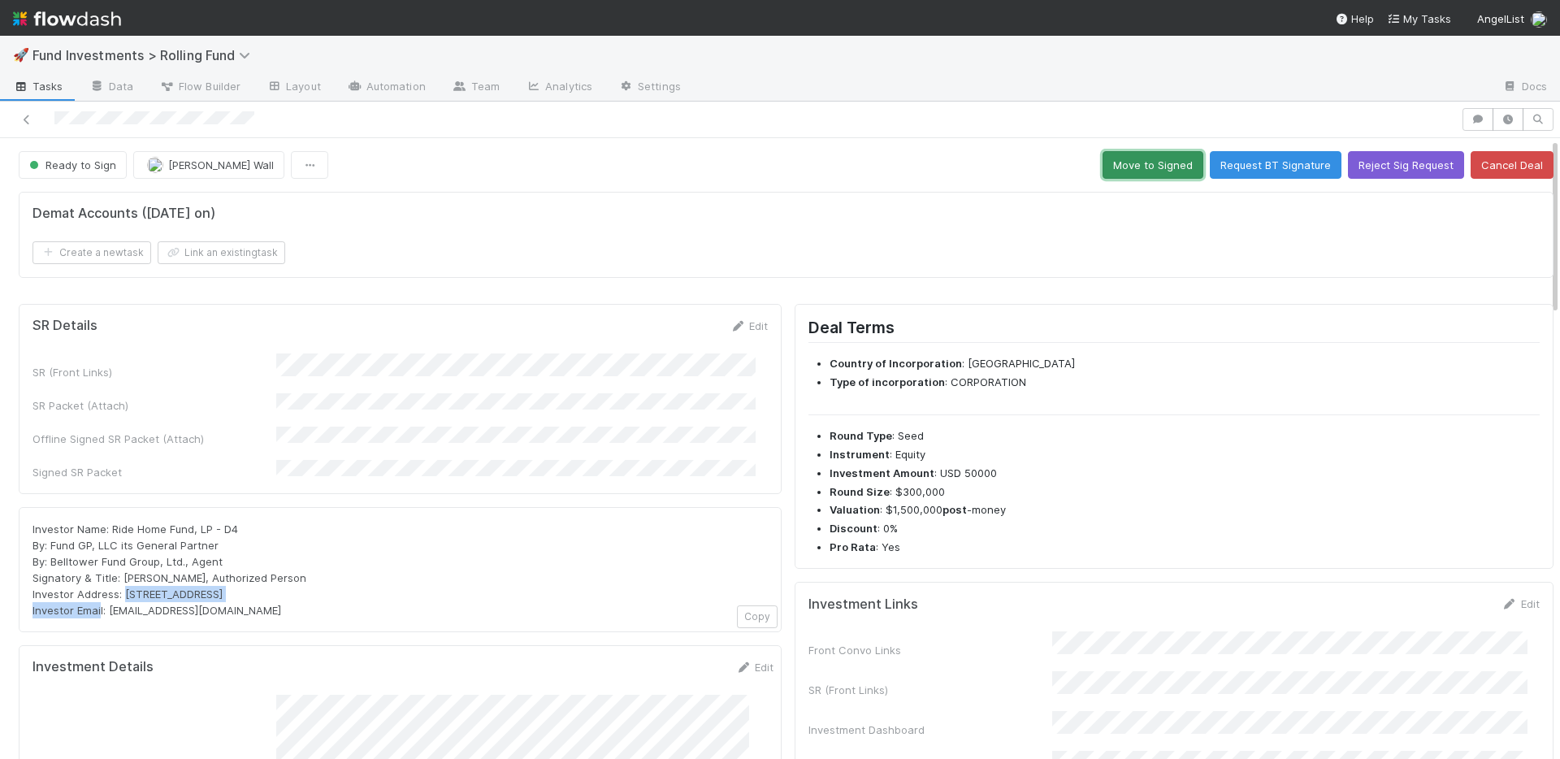
click at [1147, 162] on button "Move to Signed" at bounding box center [1153, 165] width 101 height 28
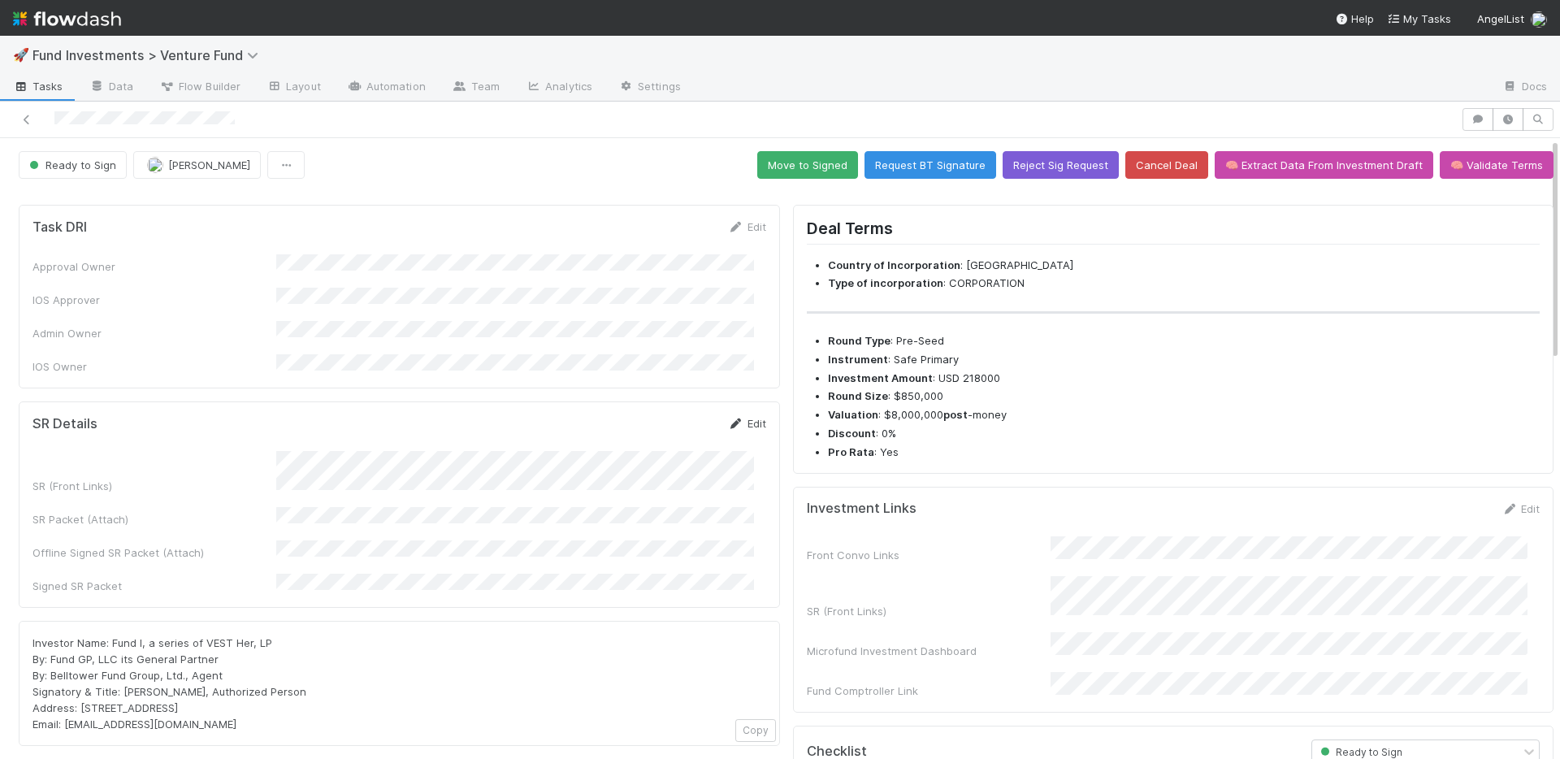
click at [735, 417] on link "Edit" at bounding box center [747, 423] width 38 height 13
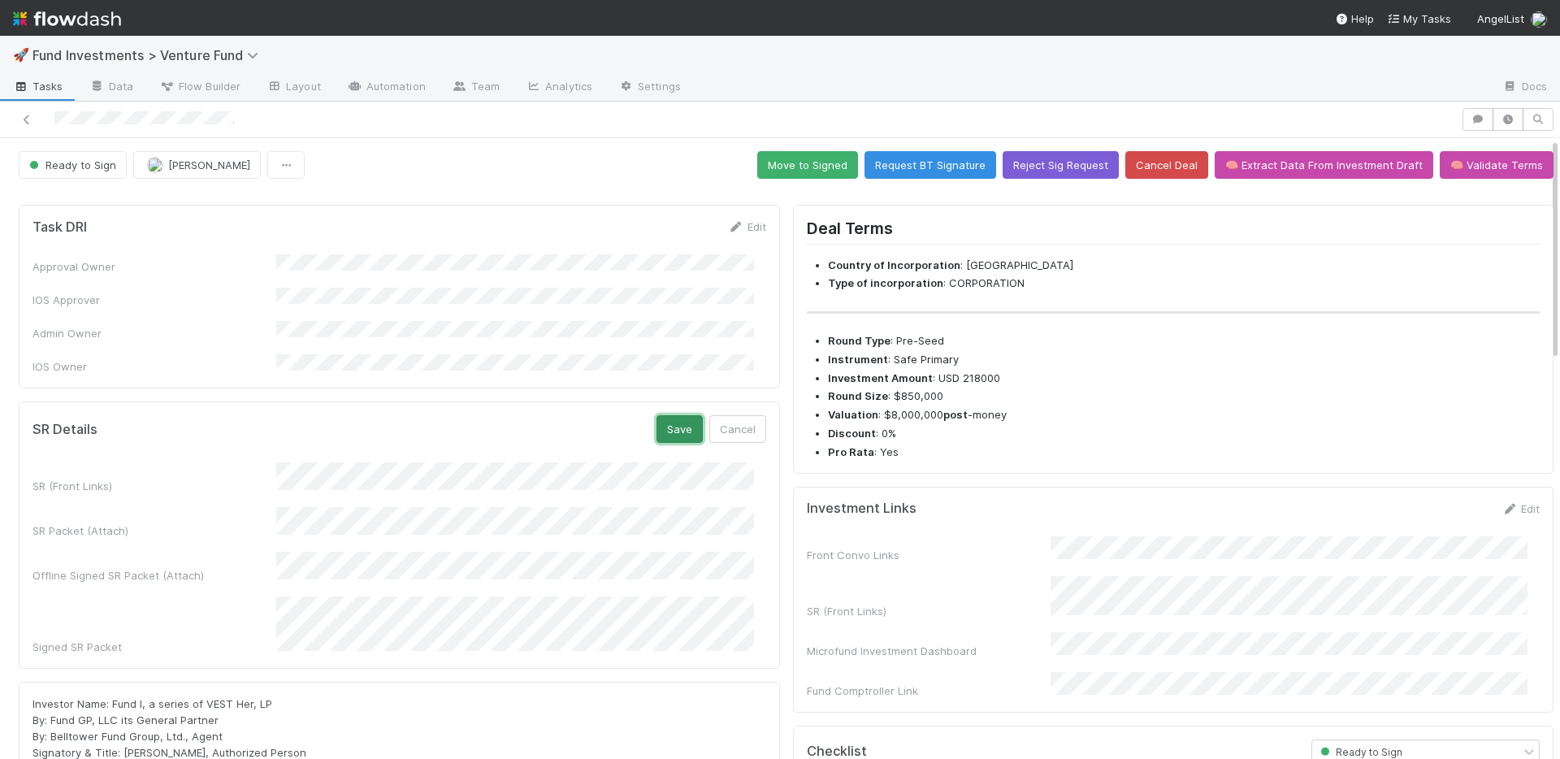
click at [657, 415] on button "Save" at bounding box center [680, 429] width 46 height 28
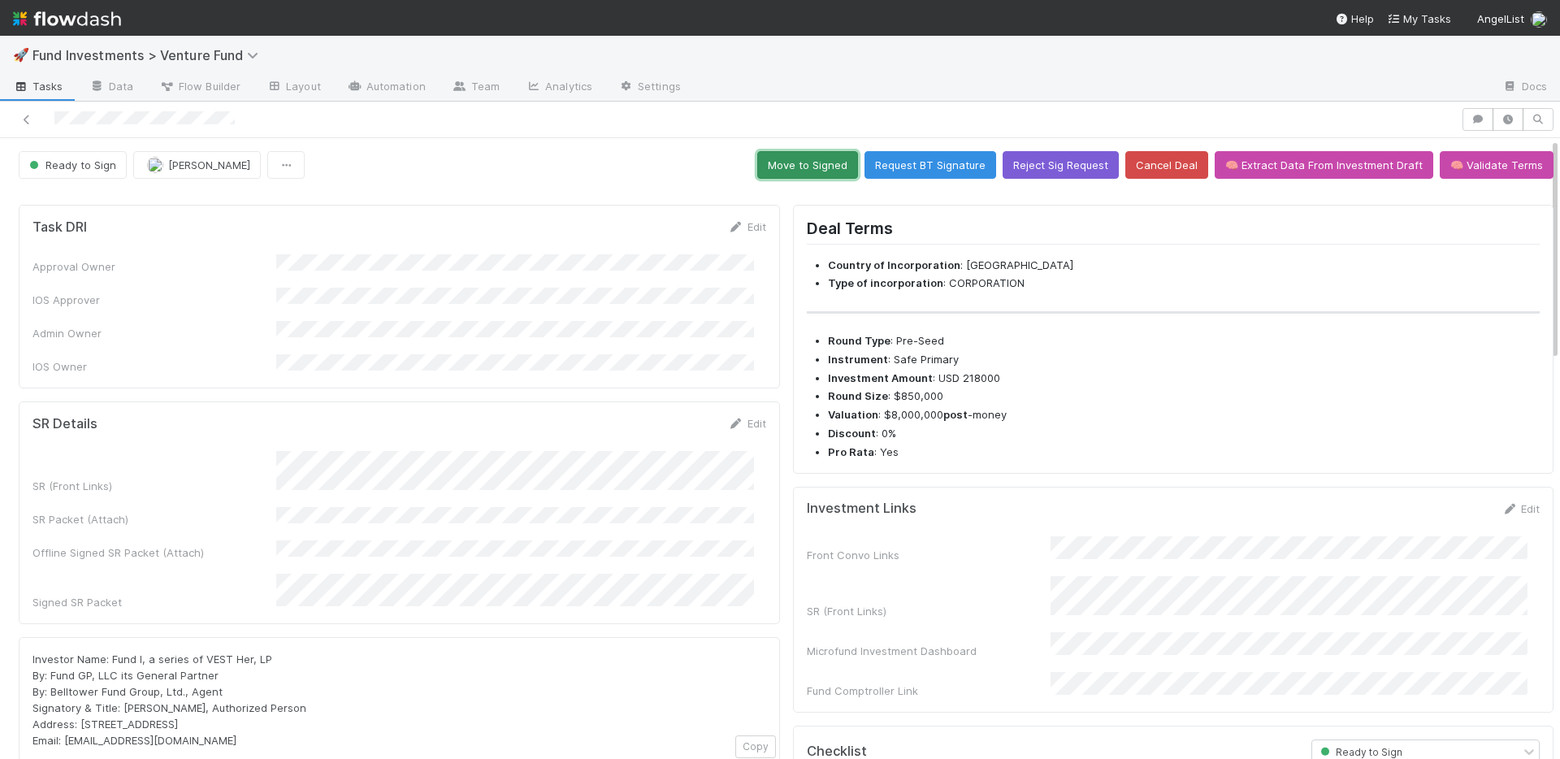
click at [778, 167] on button "Move to Signed" at bounding box center [807, 165] width 101 height 28
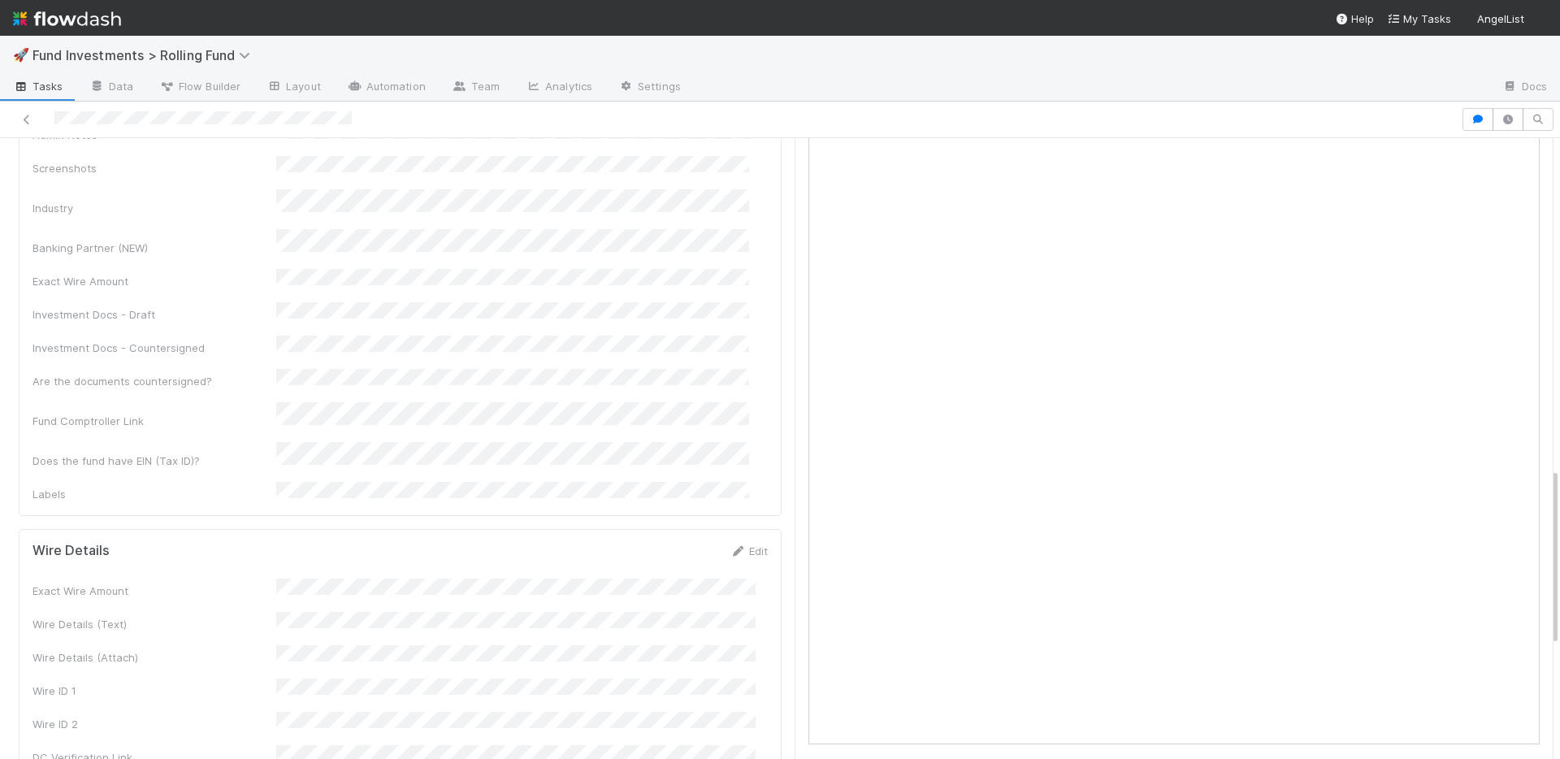
scroll to position [1154, 0]
click at [479, 295] on div "Admin Notes Screenshots Industry Banking Partner (NEW) Exact Wire Amount Invest…" at bounding box center [403, 341] width 741 height 379
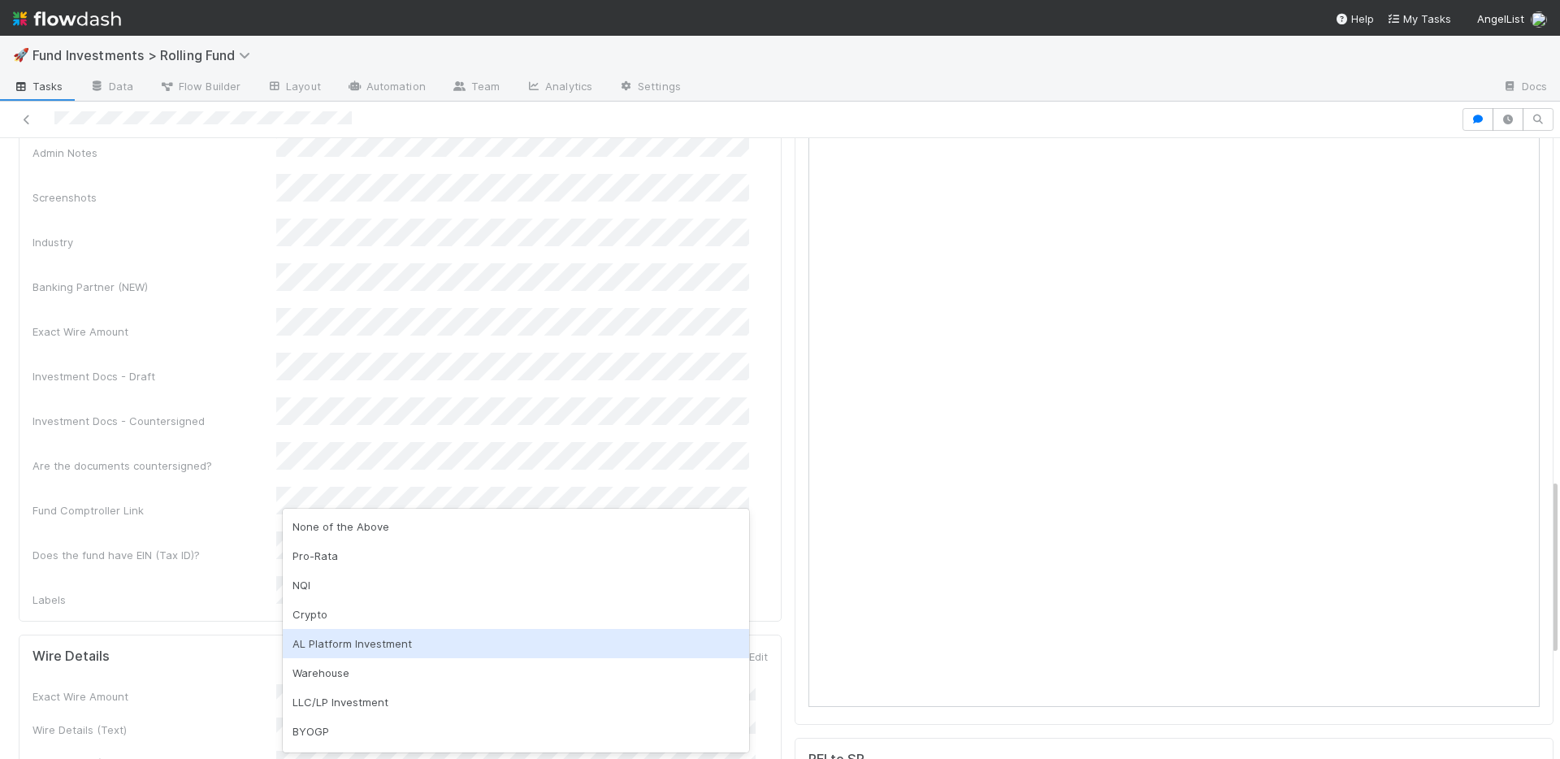
drag, startPoint x: 361, startPoint y: 637, endPoint x: 326, endPoint y: 468, distance: 172.6
click at [361, 636] on div "AL Platform Investment" at bounding box center [516, 643] width 466 height 29
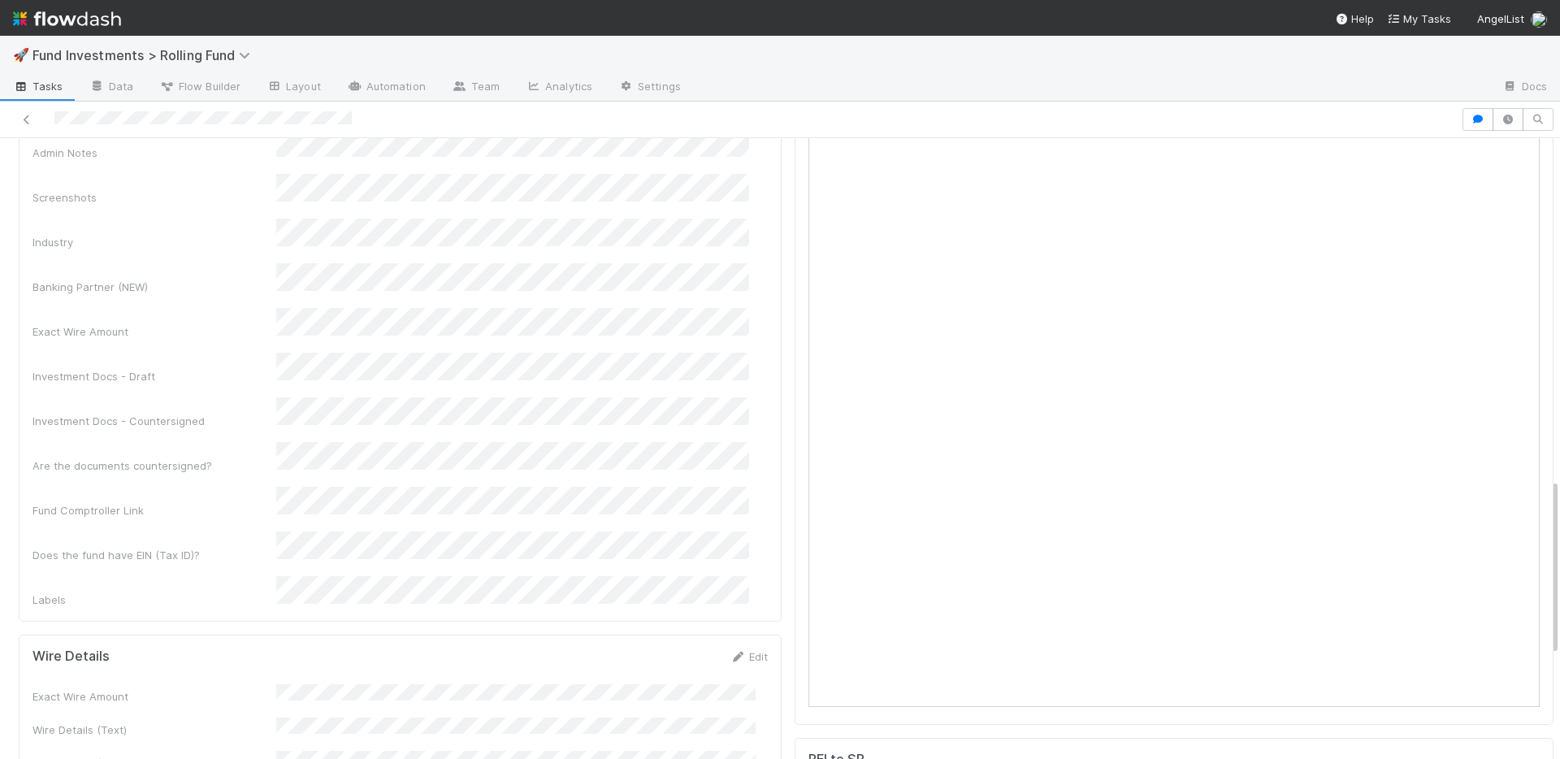
drag, startPoint x: 173, startPoint y: 320, endPoint x: 228, endPoint y: 318, distance: 55.3
click at [173, 413] on div "Investment Docs - Countersigned" at bounding box center [155, 421] width 244 height 16
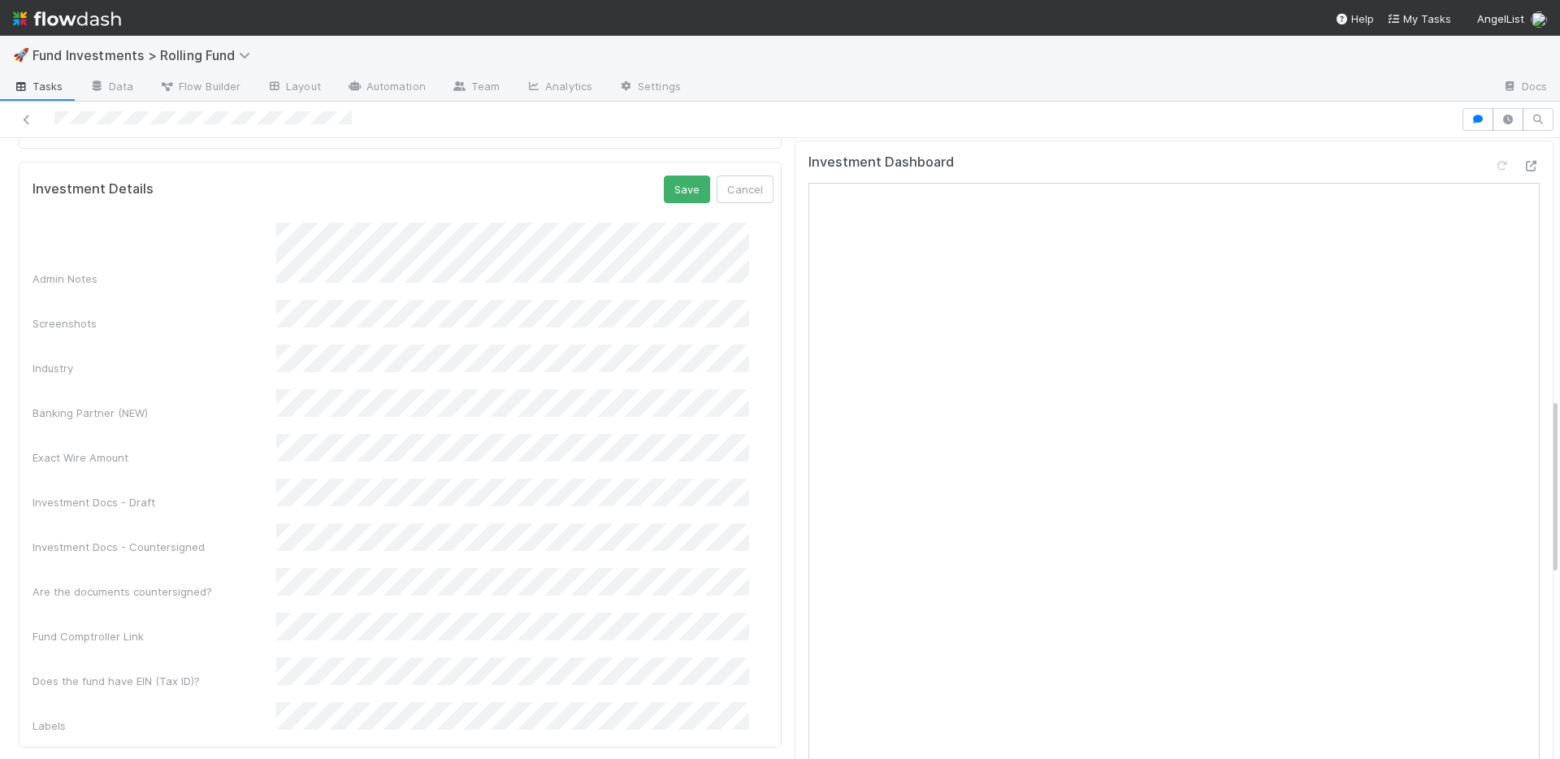
scroll to position [888, 0]
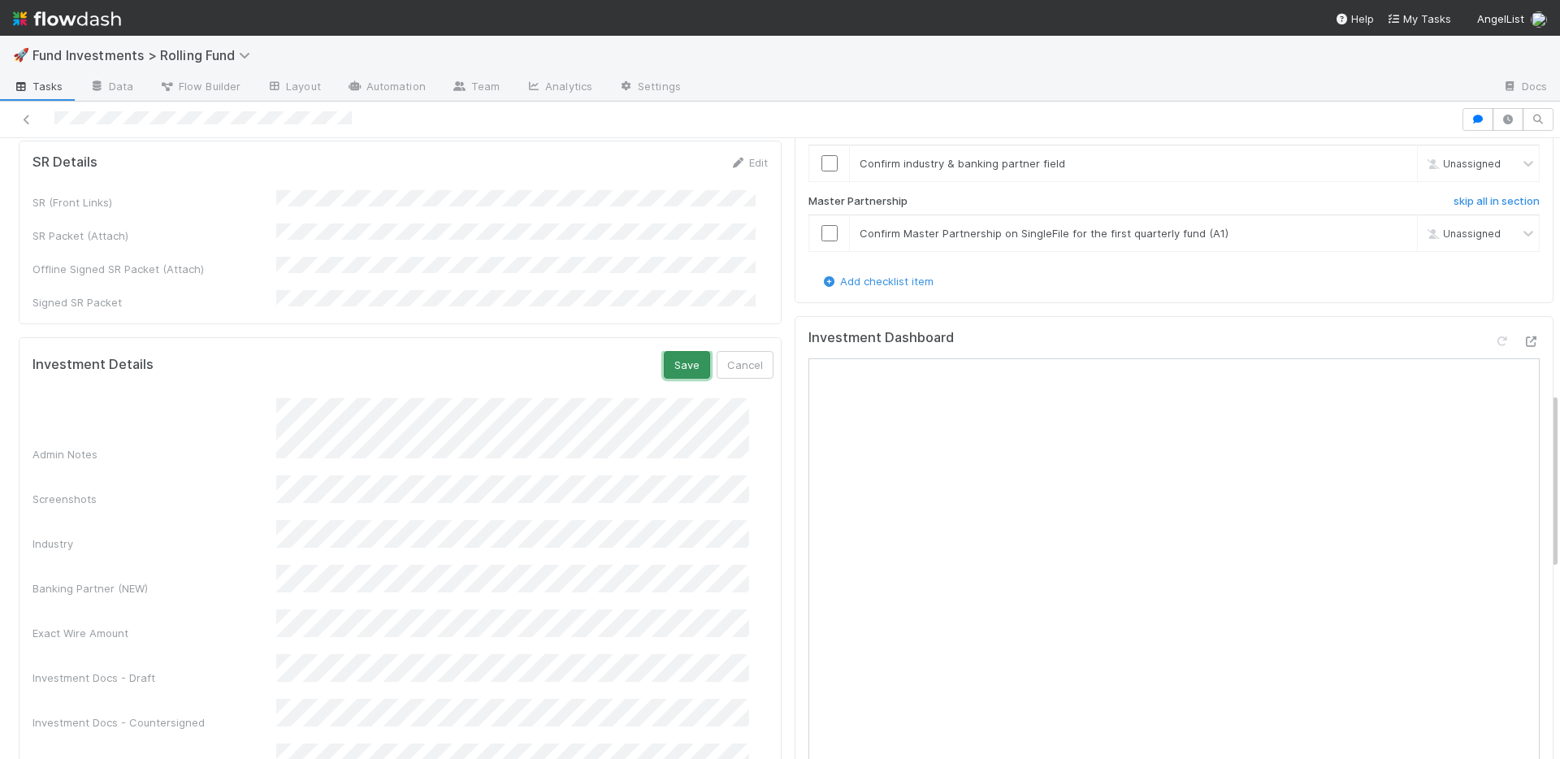
click at [664, 351] on button "Save" at bounding box center [687, 365] width 46 height 28
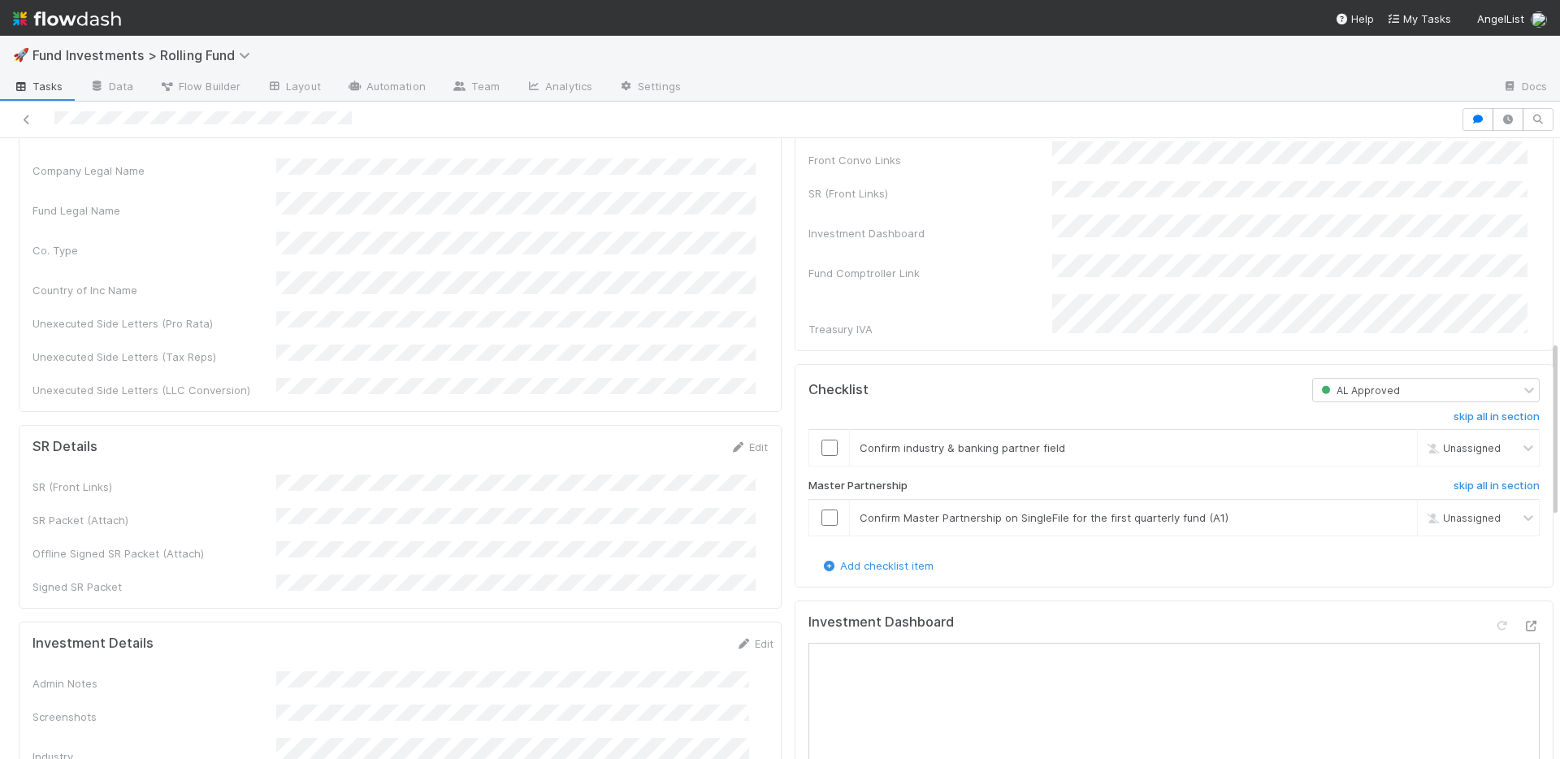
scroll to position [582, 0]
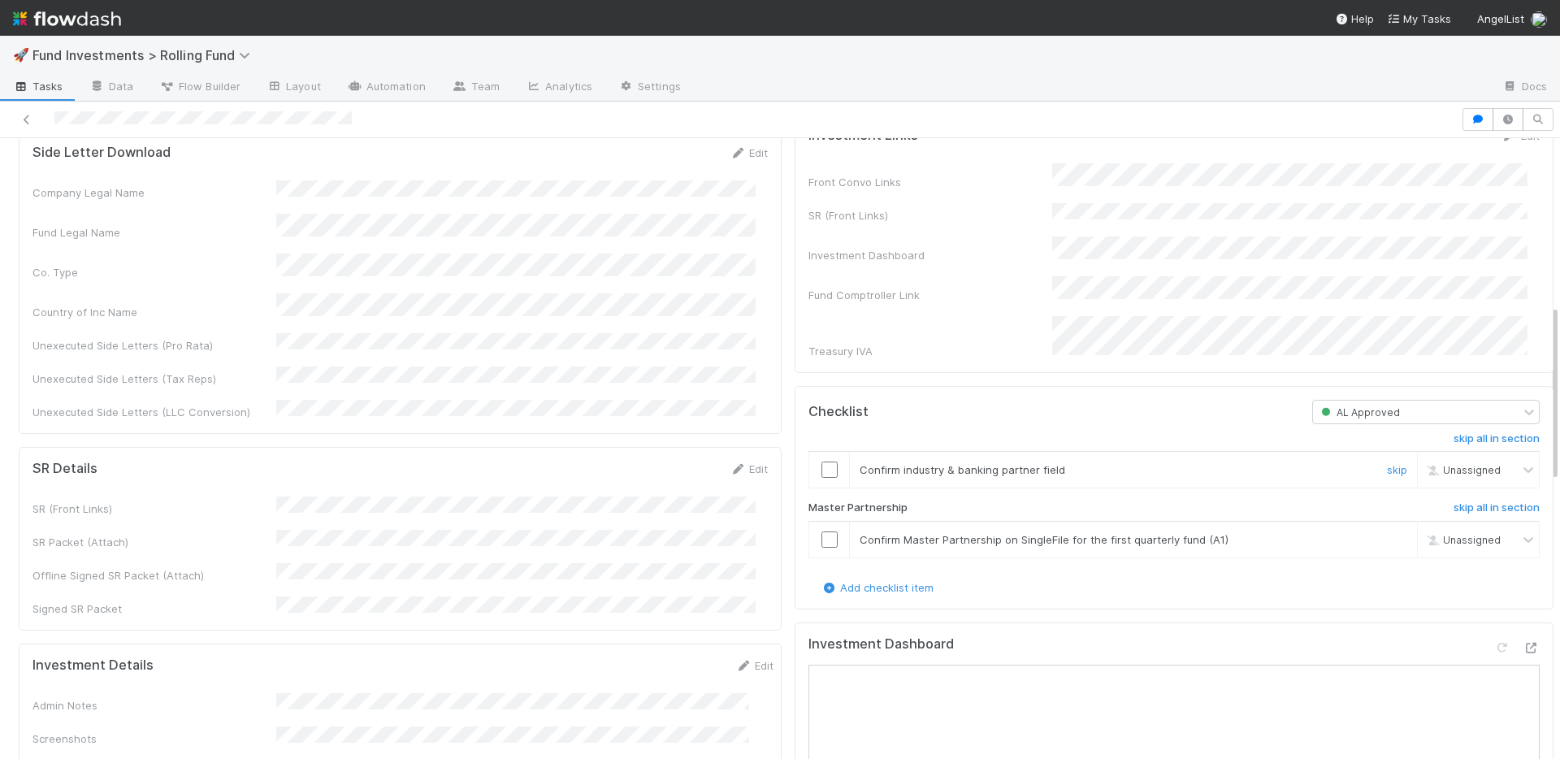
click at [822, 462] on input "checkbox" at bounding box center [830, 470] width 16 height 16
click at [822, 531] on input "checkbox" at bounding box center [830, 539] width 16 height 16
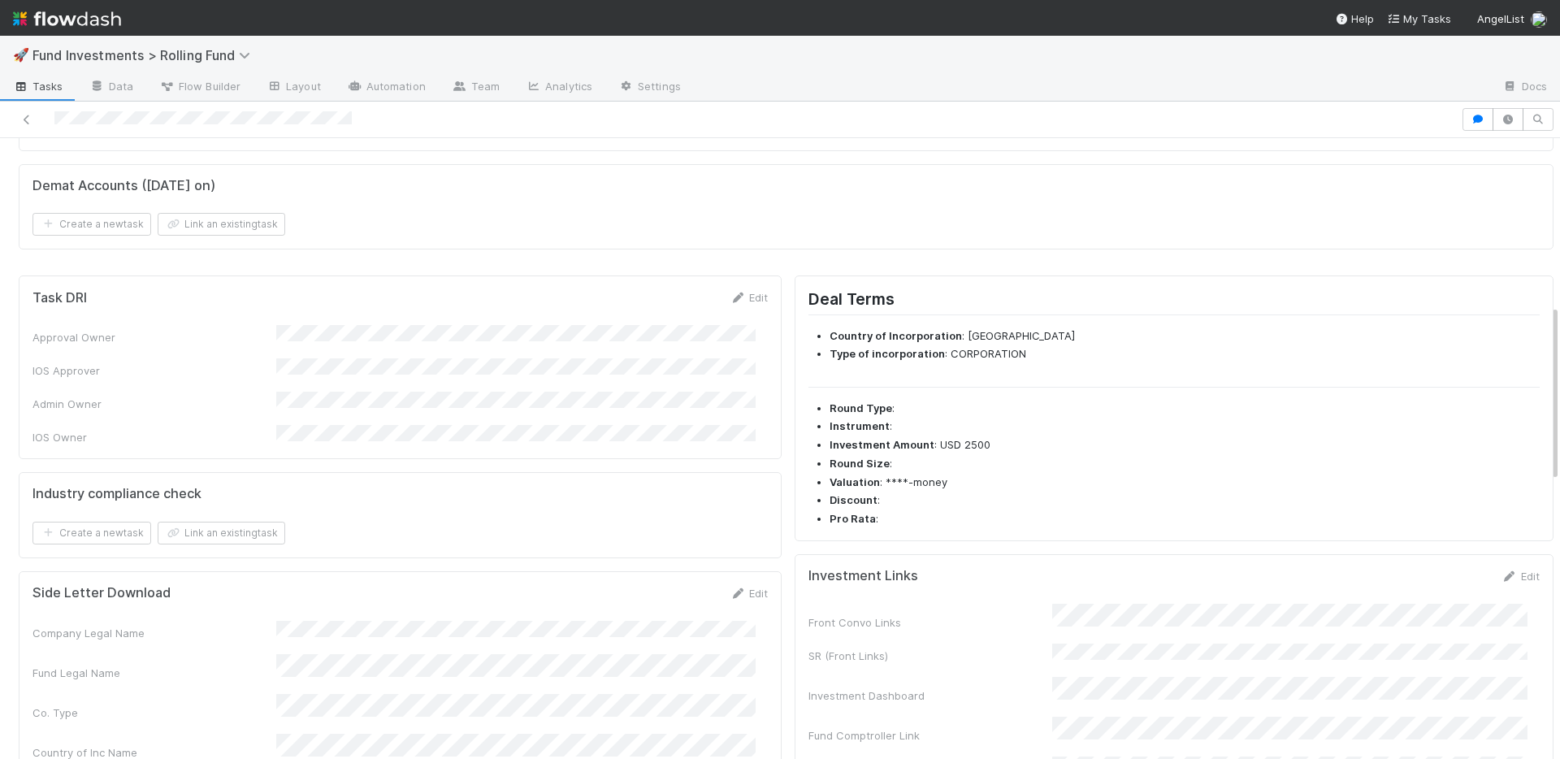
scroll to position [0, 0]
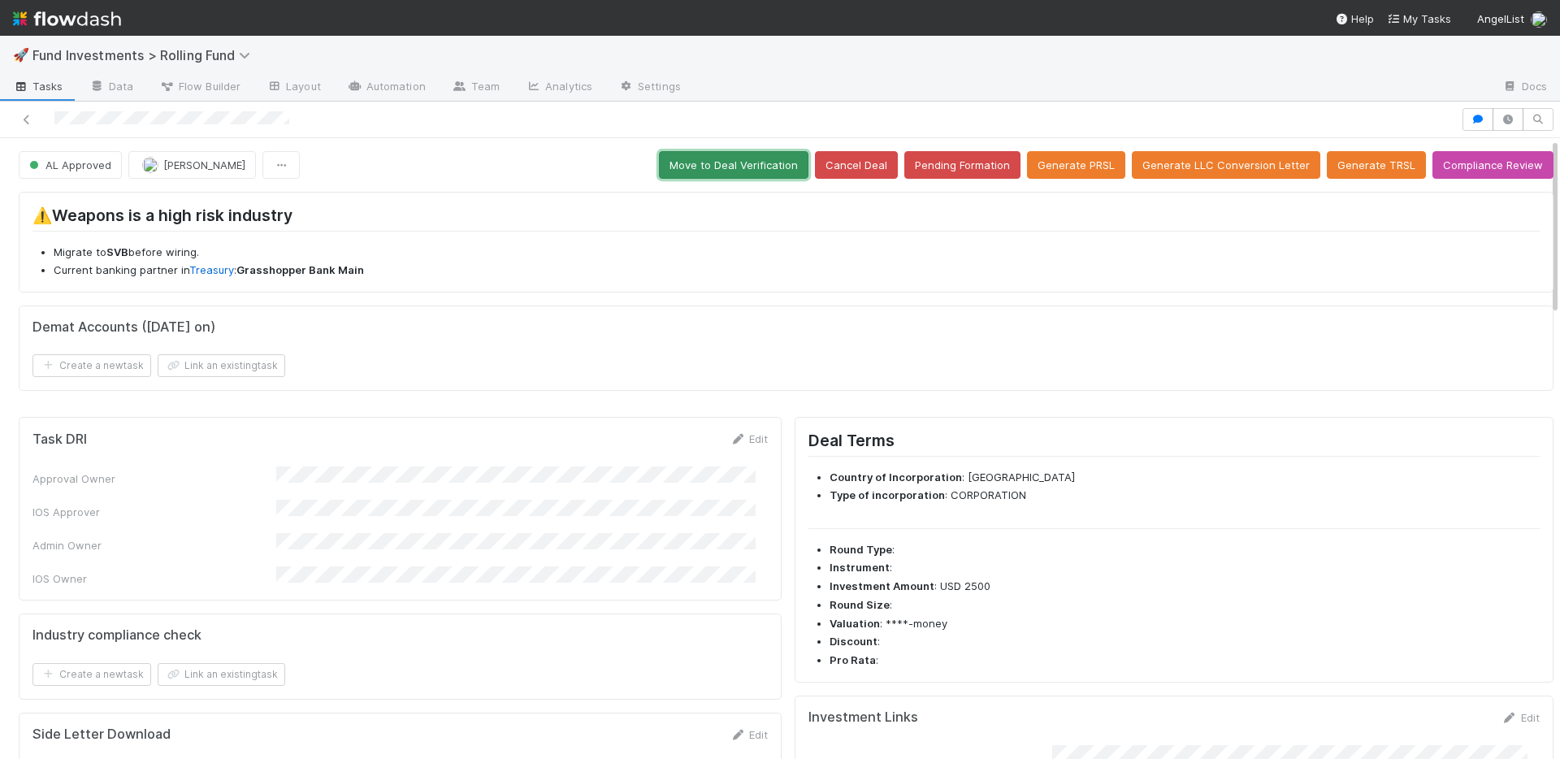
click at [730, 165] on button "Move to Deal Verification" at bounding box center [734, 165] width 150 height 28
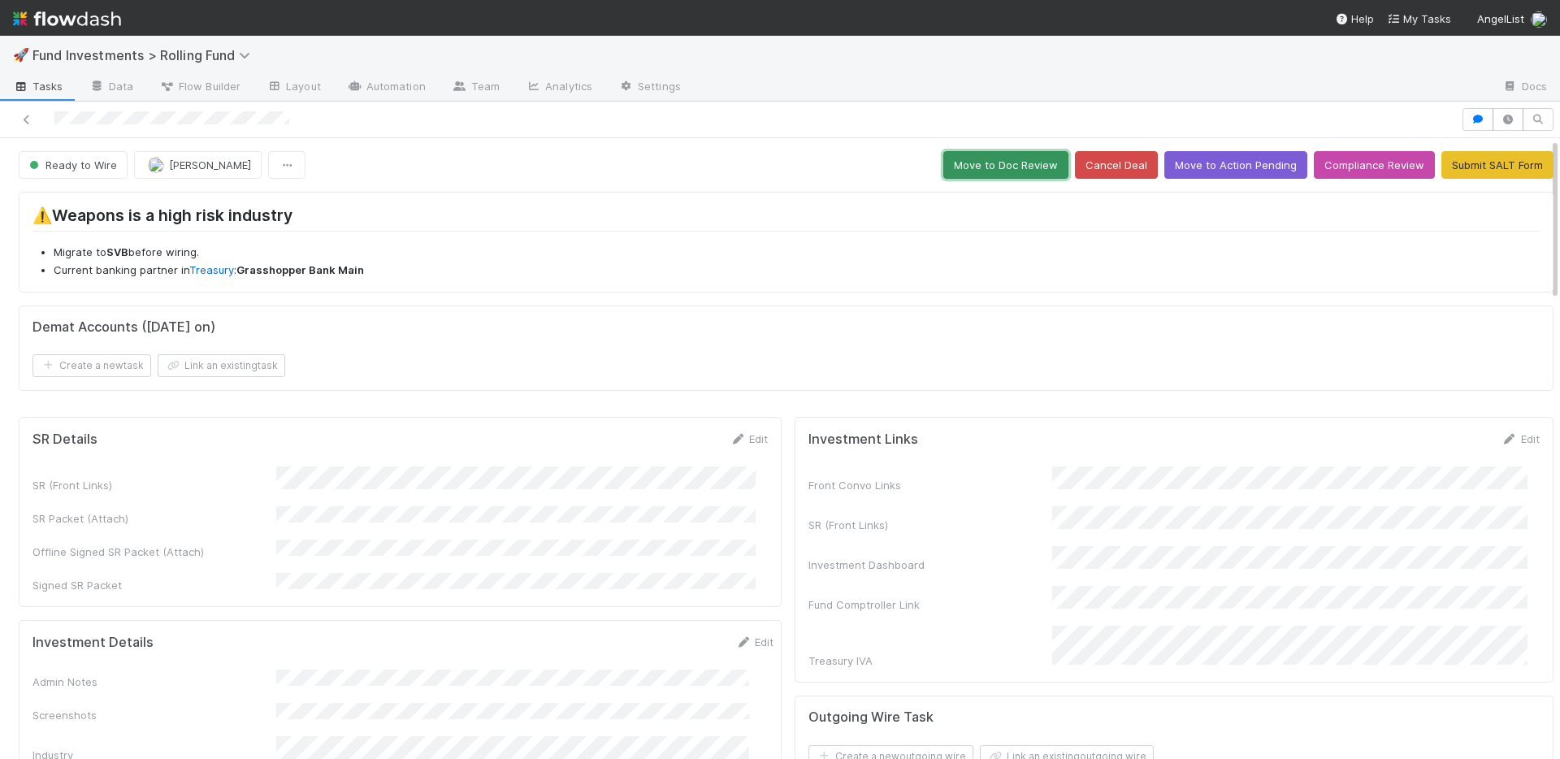
click at [962, 169] on button "Move to Doc Review" at bounding box center [1005, 165] width 125 height 28
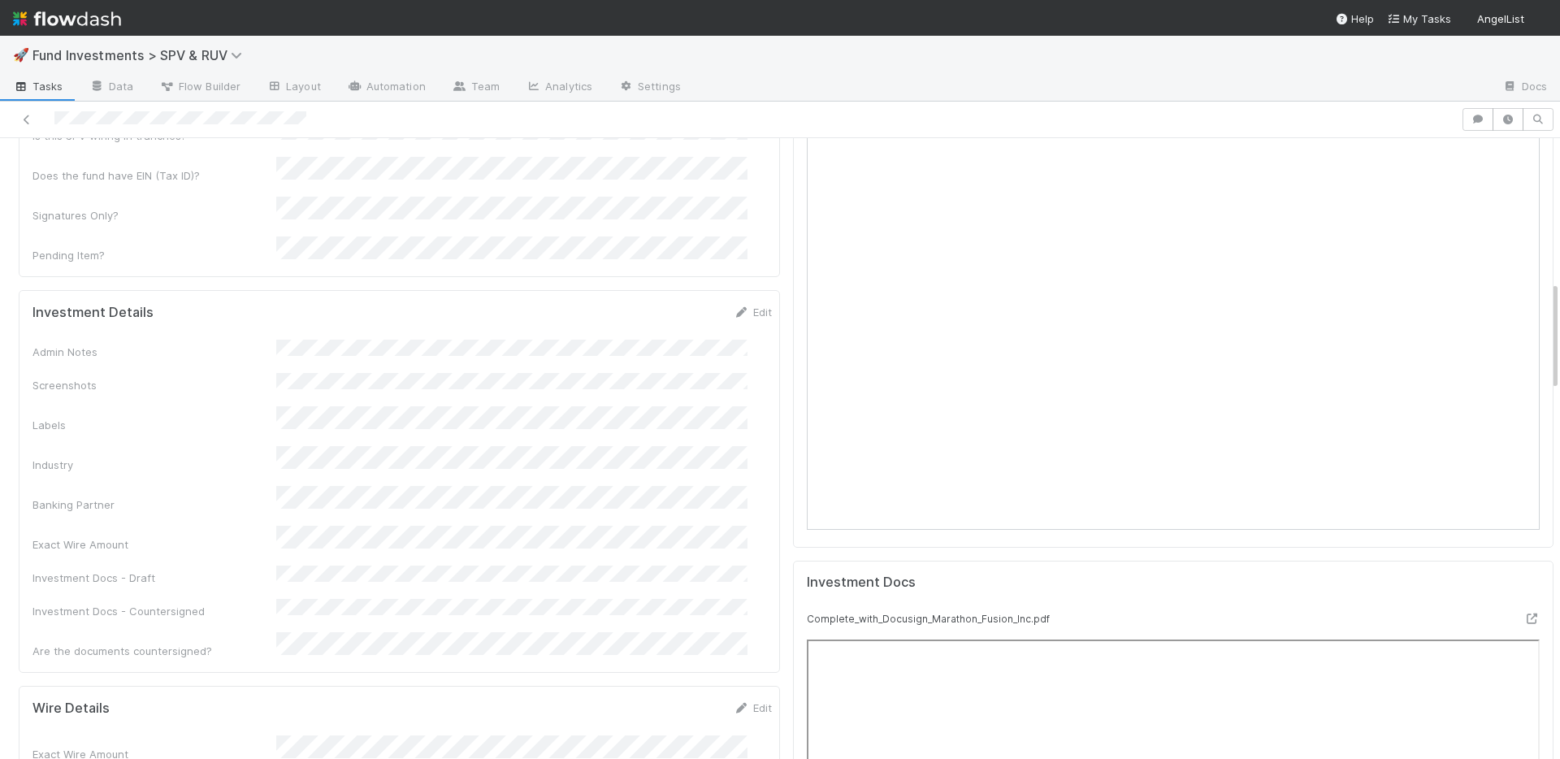
scroll to position [1137, 0]
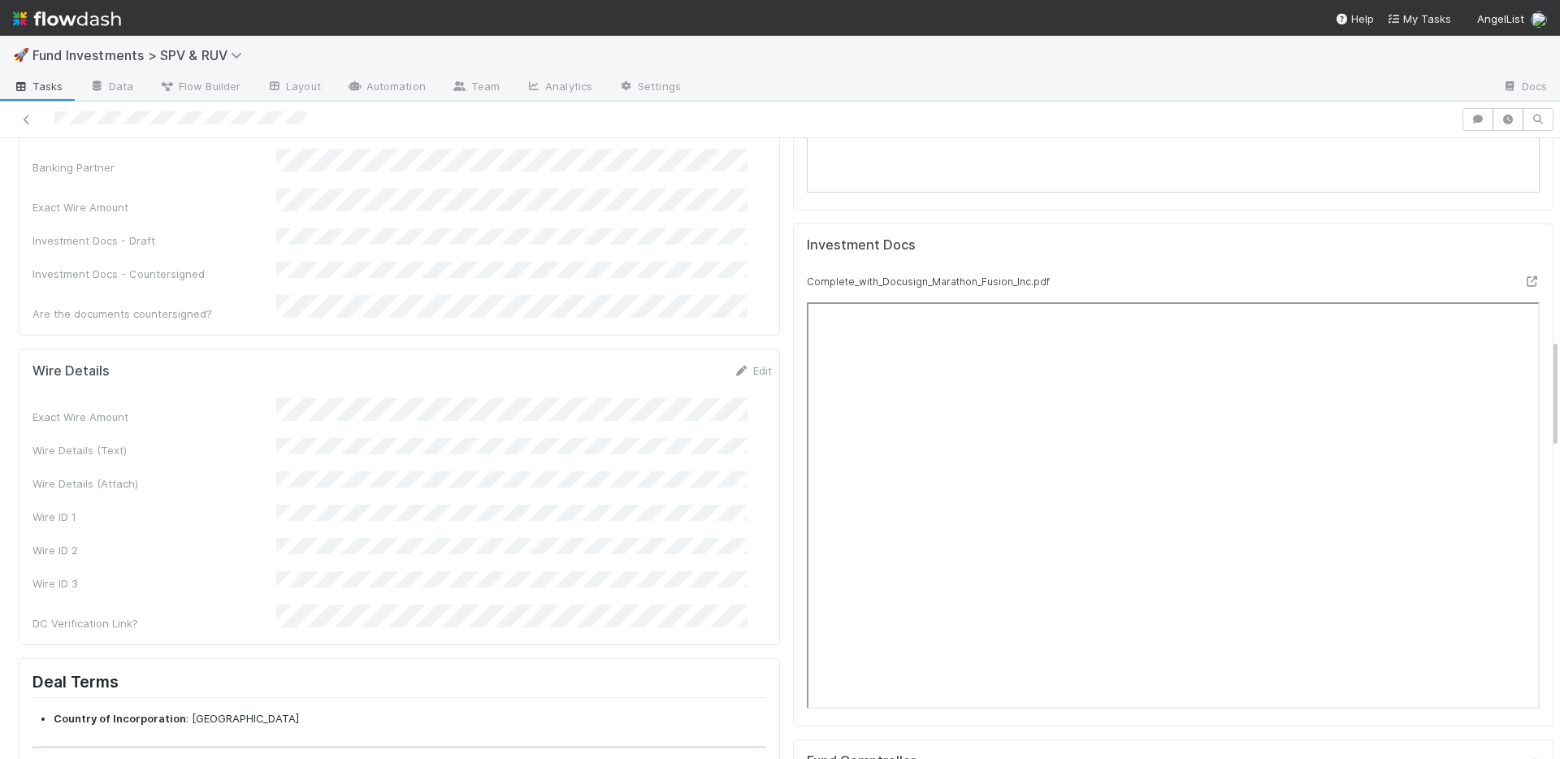
drag, startPoint x: 525, startPoint y: 368, endPoint x: 494, endPoint y: 376, distance: 31.9
click at [525, 398] on div "Exact Wire Amount Wire Details (Text) Wire Details (Attach) Wire ID 1 Wire ID 2…" at bounding box center [402, 514] width 739 height 233
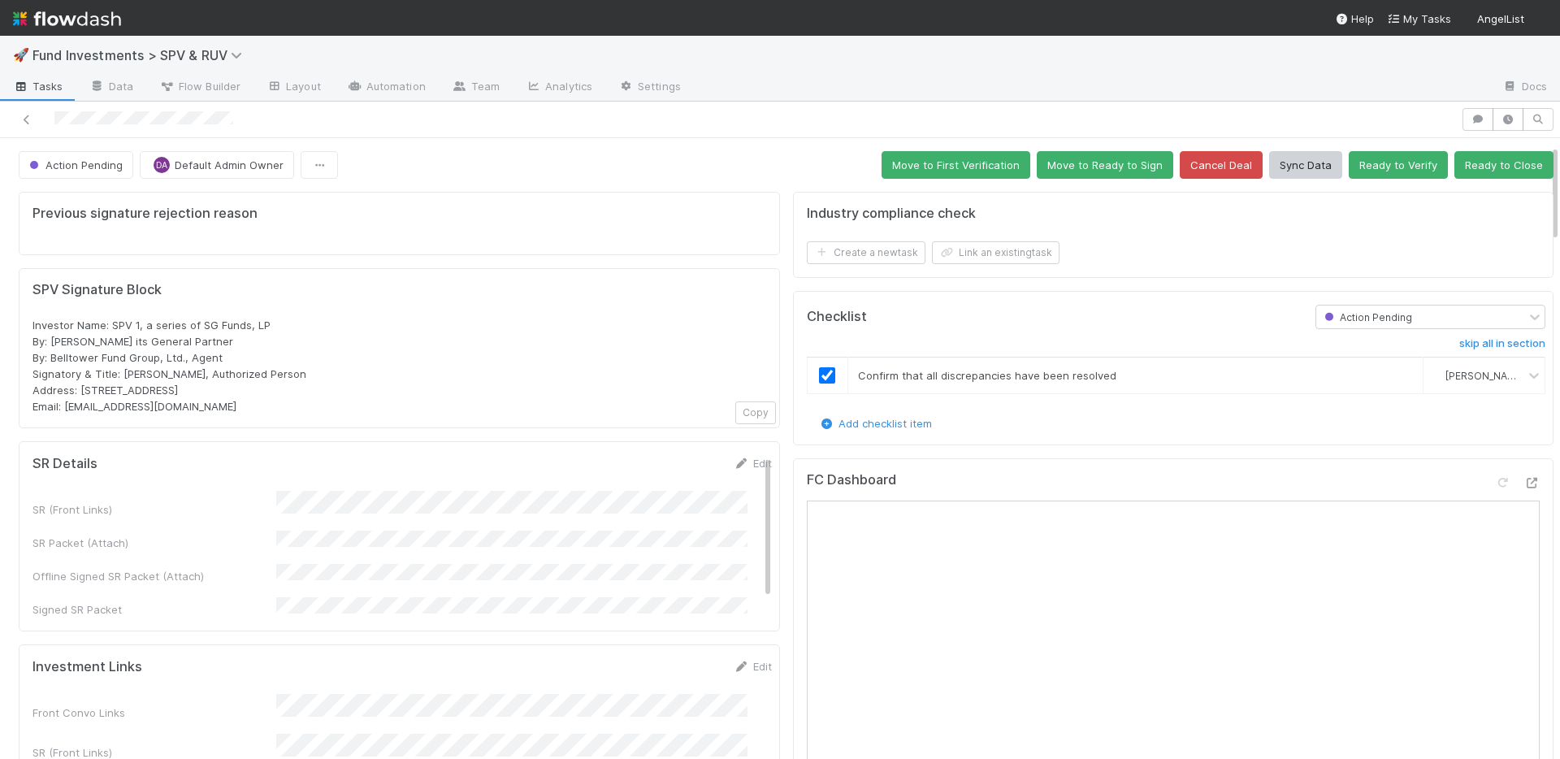
scroll to position [308, 0]
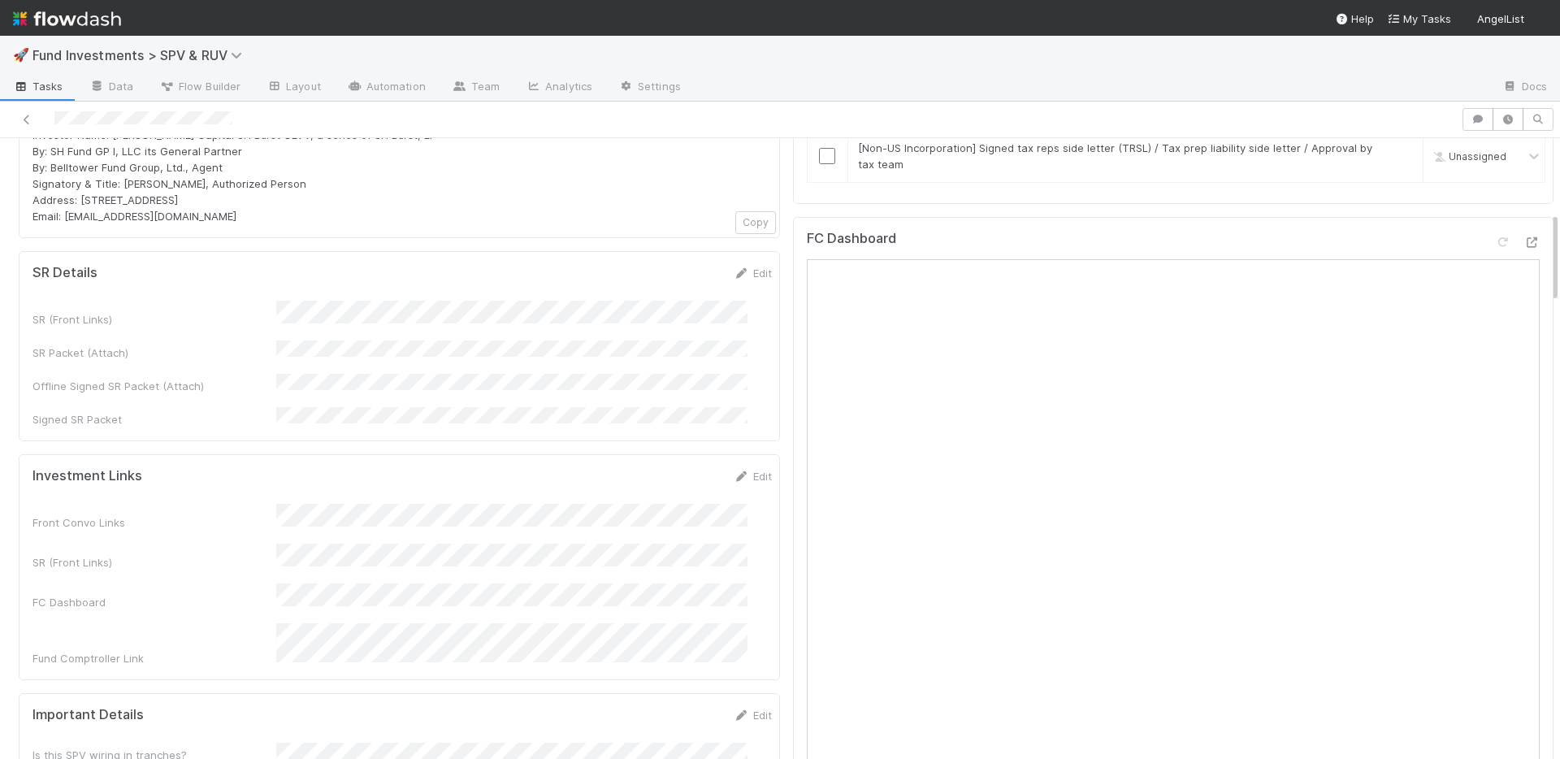
scroll to position [262, 0]
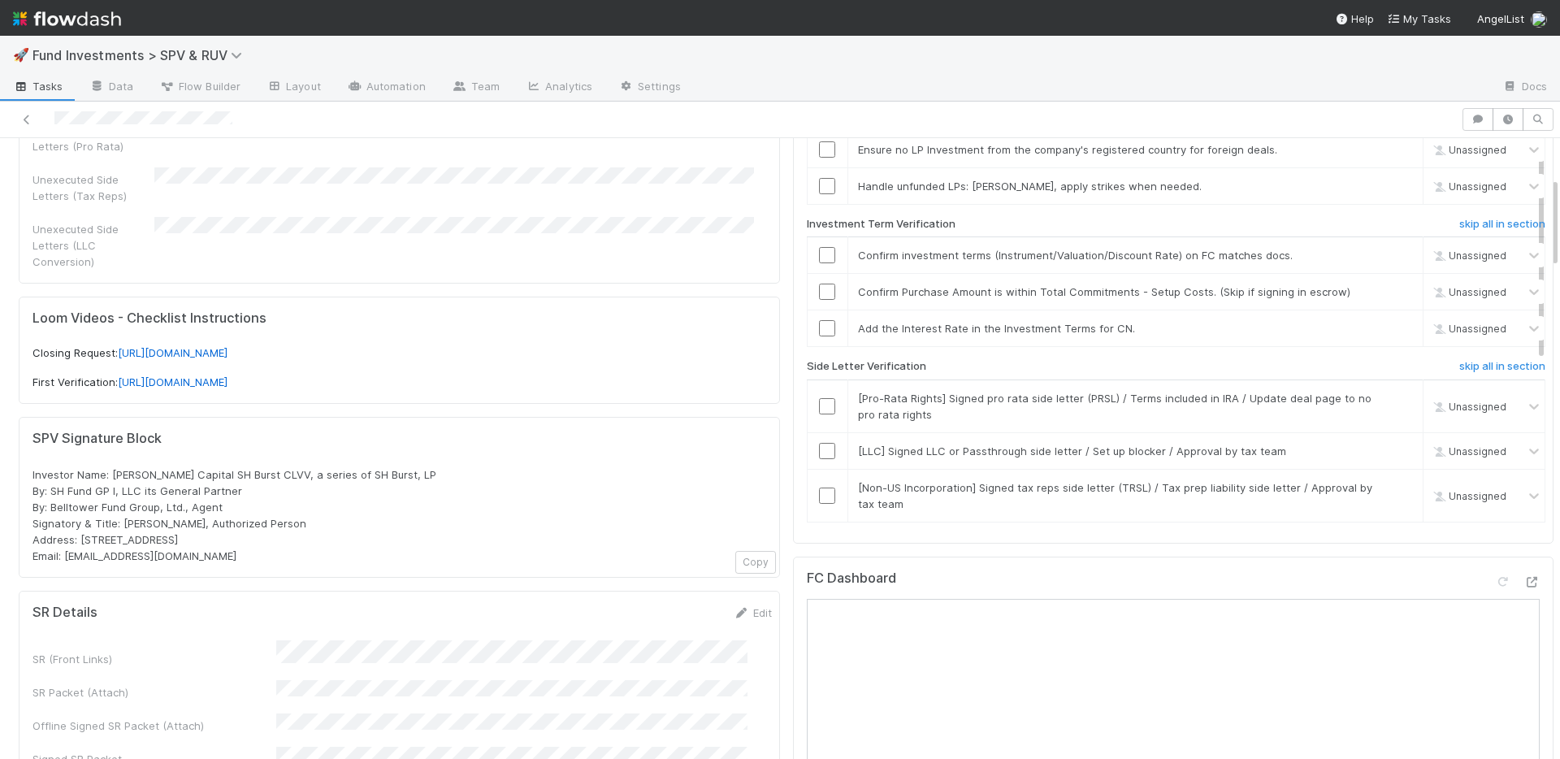
click at [622, 417] on div "SPV Signature Block Investor Name: [PERSON_NAME] Capital SH Burst CLVV, a serie…" at bounding box center [399, 497] width 761 height 161
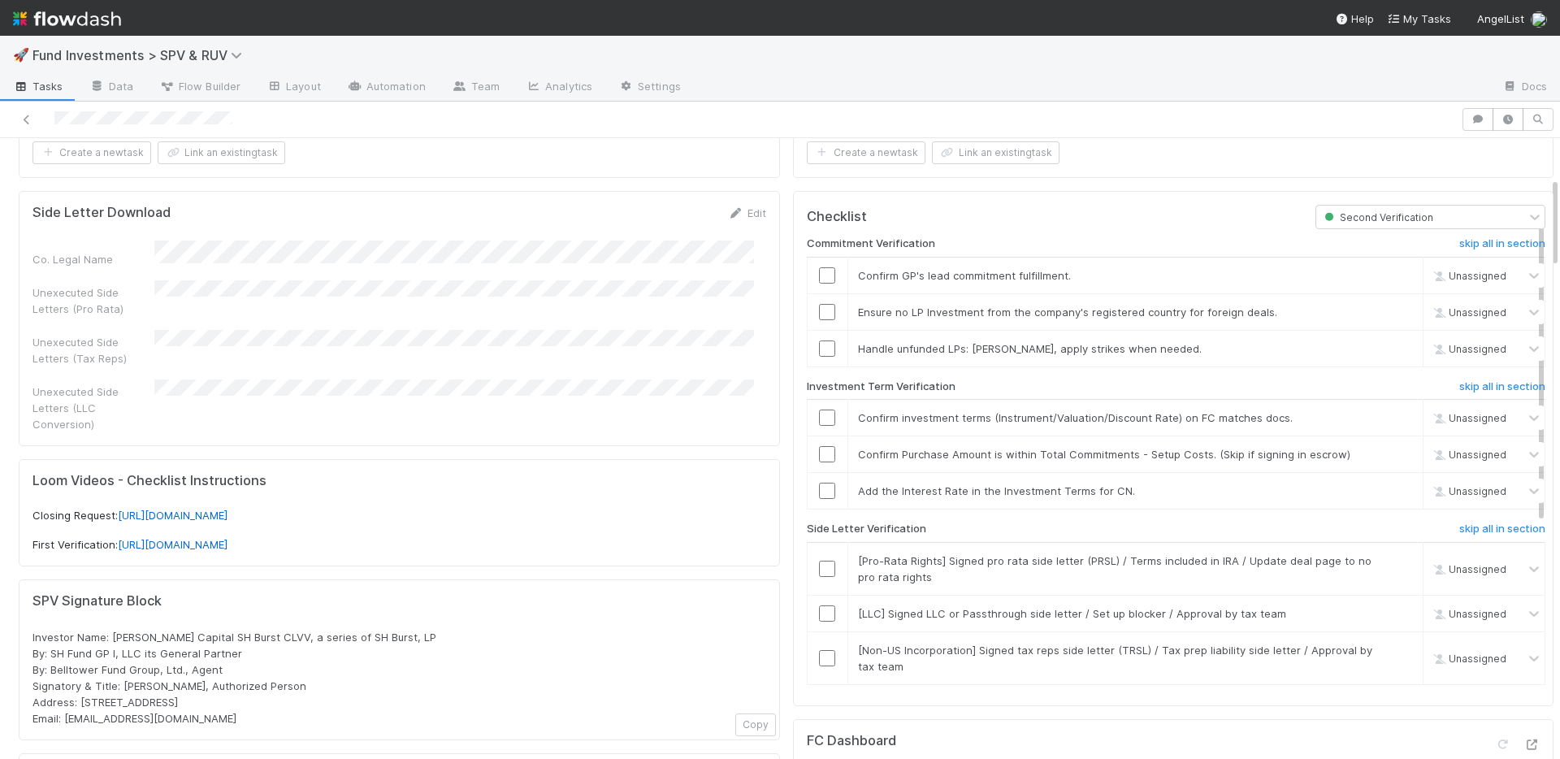
scroll to position [0, 0]
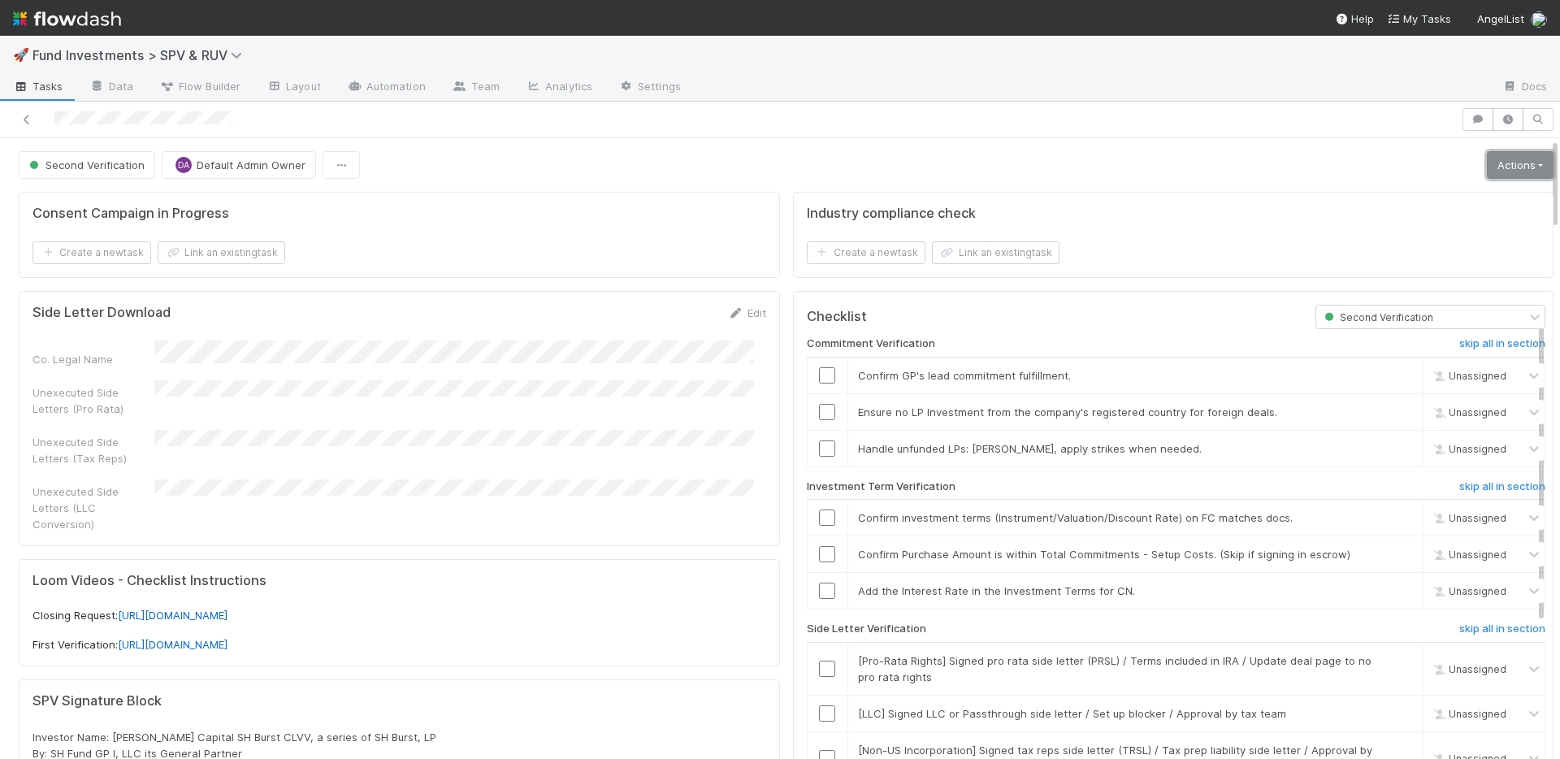
click at [1487, 167] on link "Actions" at bounding box center [1520, 165] width 67 height 28
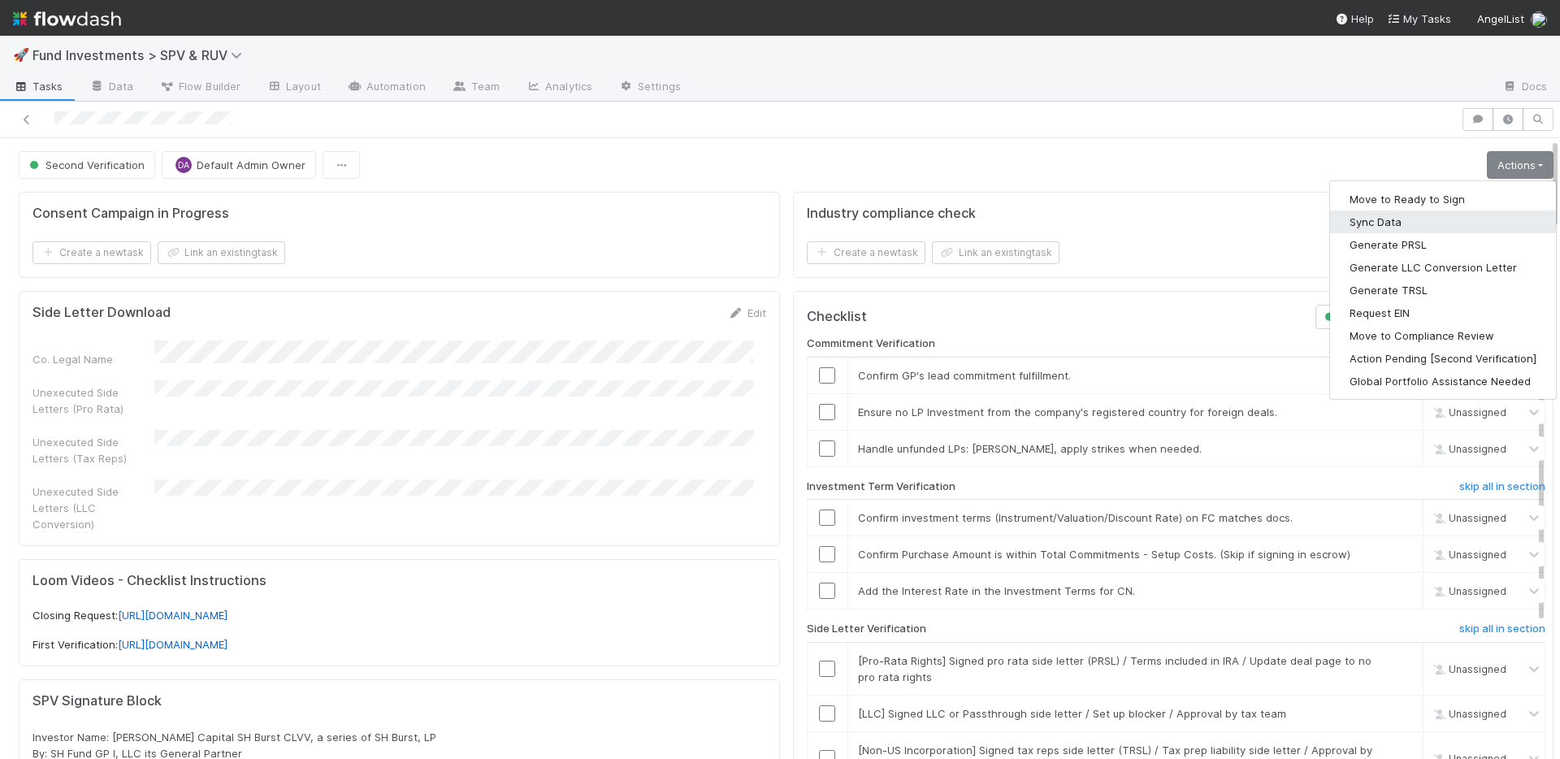
click at [1391, 223] on button "Sync Data" at bounding box center [1443, 221] width 226 height 23
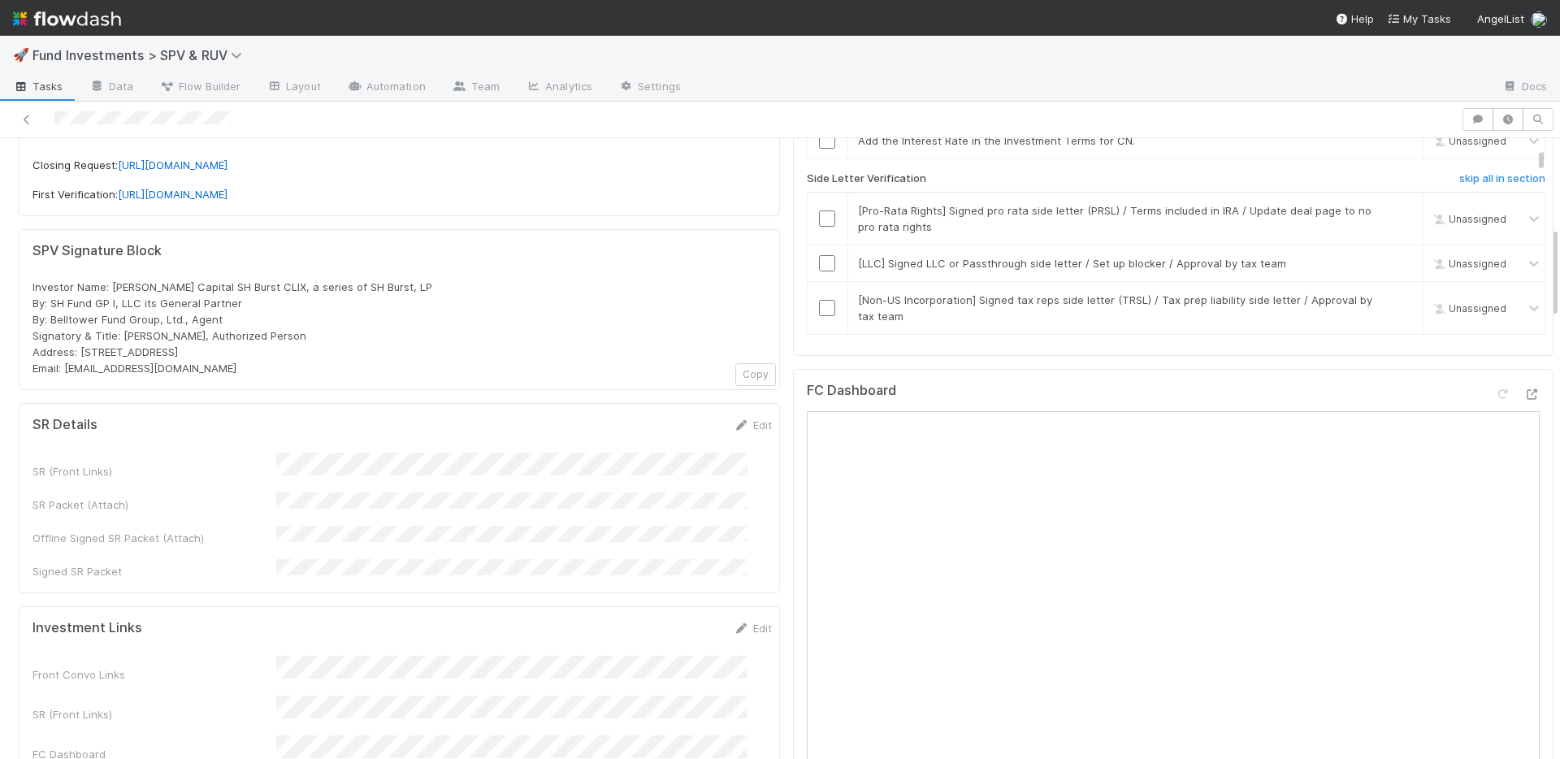
scroll to position [602, 0]
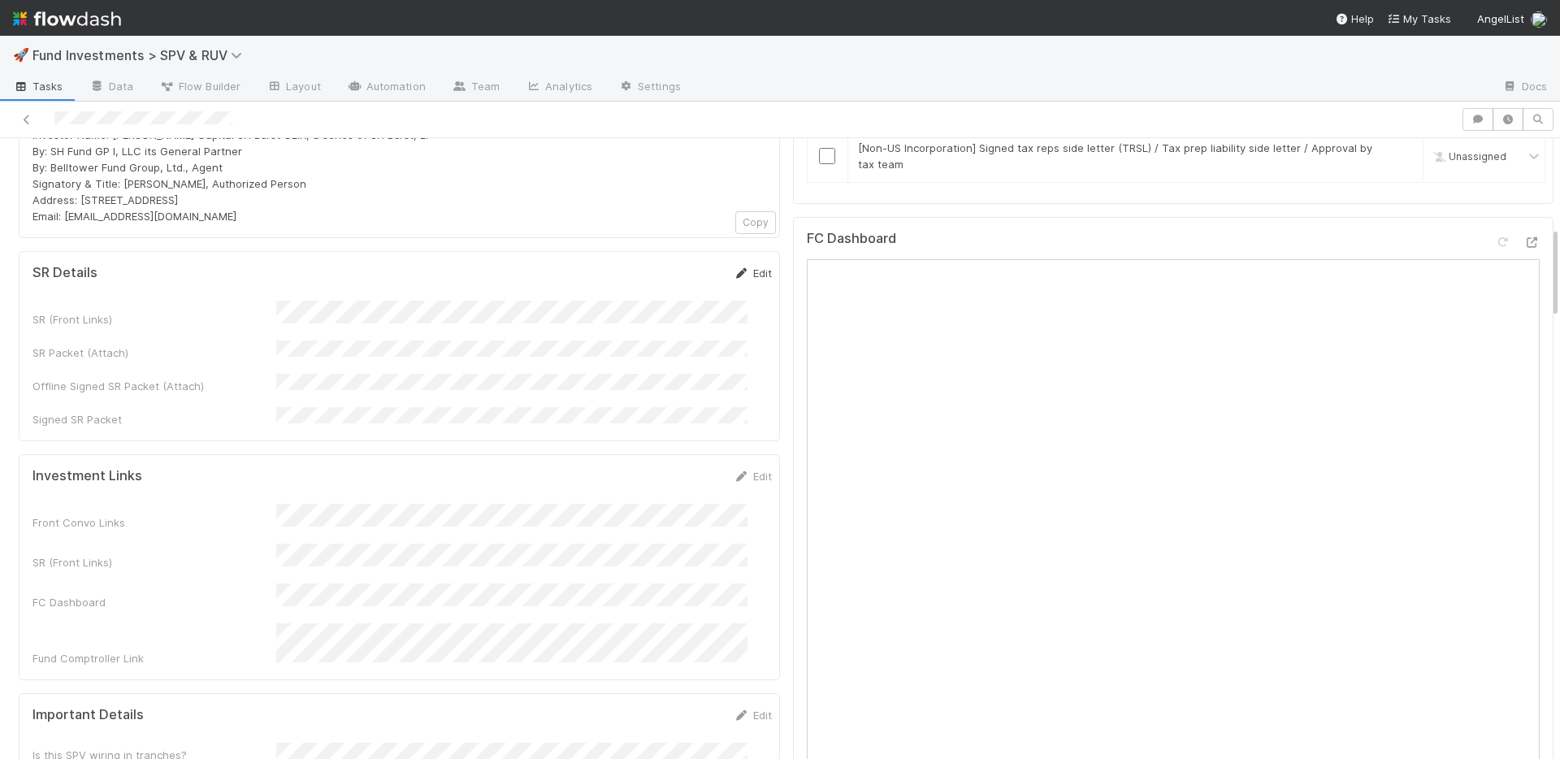
click at [734, 267] on link "Edit" at bounding box center [753, 273] width 38 height 13
click at [666, 265] on button "Save" at bounding box center [685, 279] width 46 height 28
click at [739, 470] on link "Edit" at bounding box center [753, 476] width 38 height 13
click at [675, 468] on button "Save" at bounding box center [685, 482] width 46 height 28
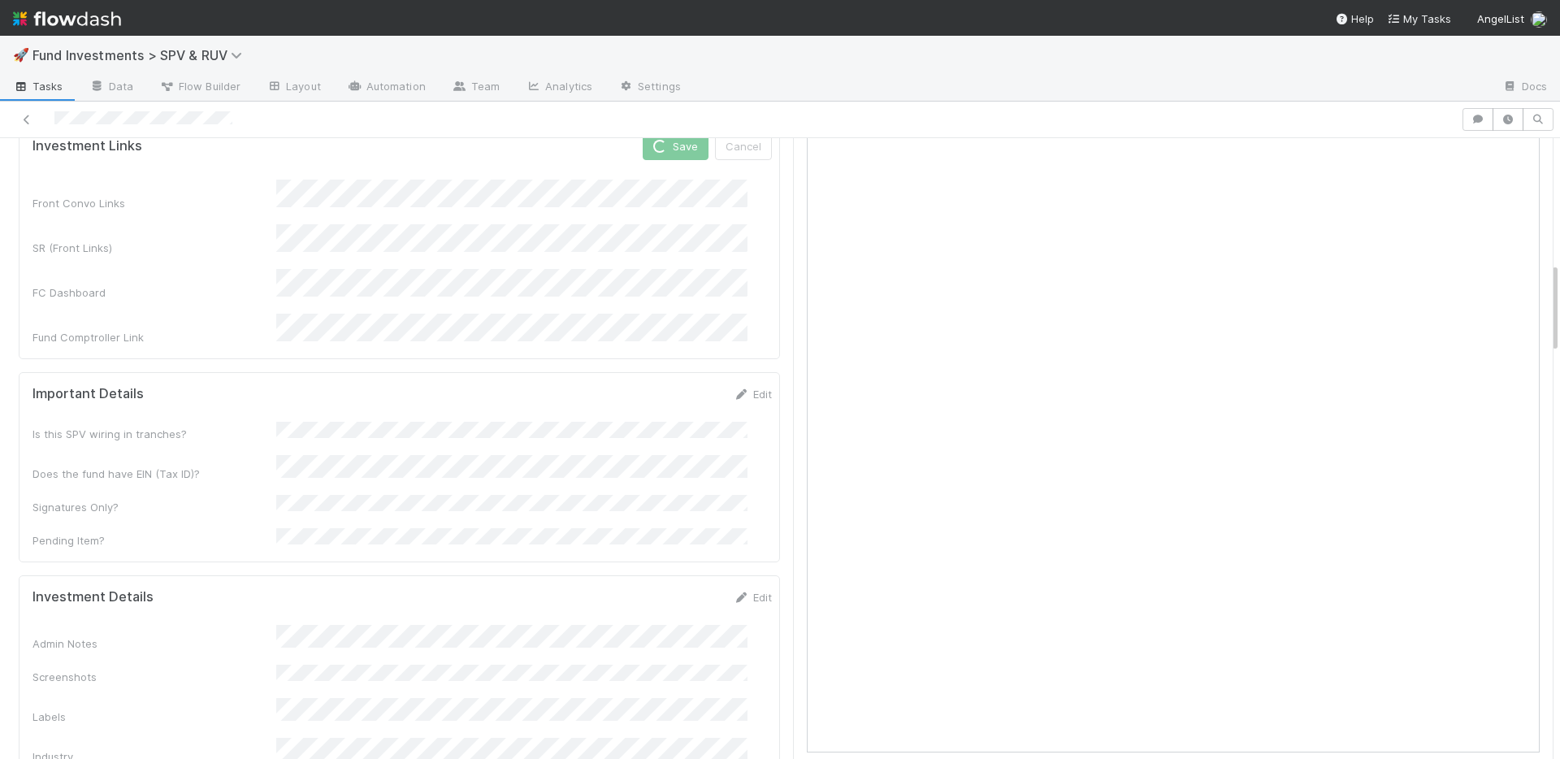
scroll to position [928, 0]
click at [734, 586] on link "Edit" at bounding box center [753, 592] width 38 height 13
click at [242, 631] on div "Admin Notes" at bounding box center [402, 663] width 739 height 64
click at [664, 584] on button "Save" at bounding box center [685, 598] width 46 height 28
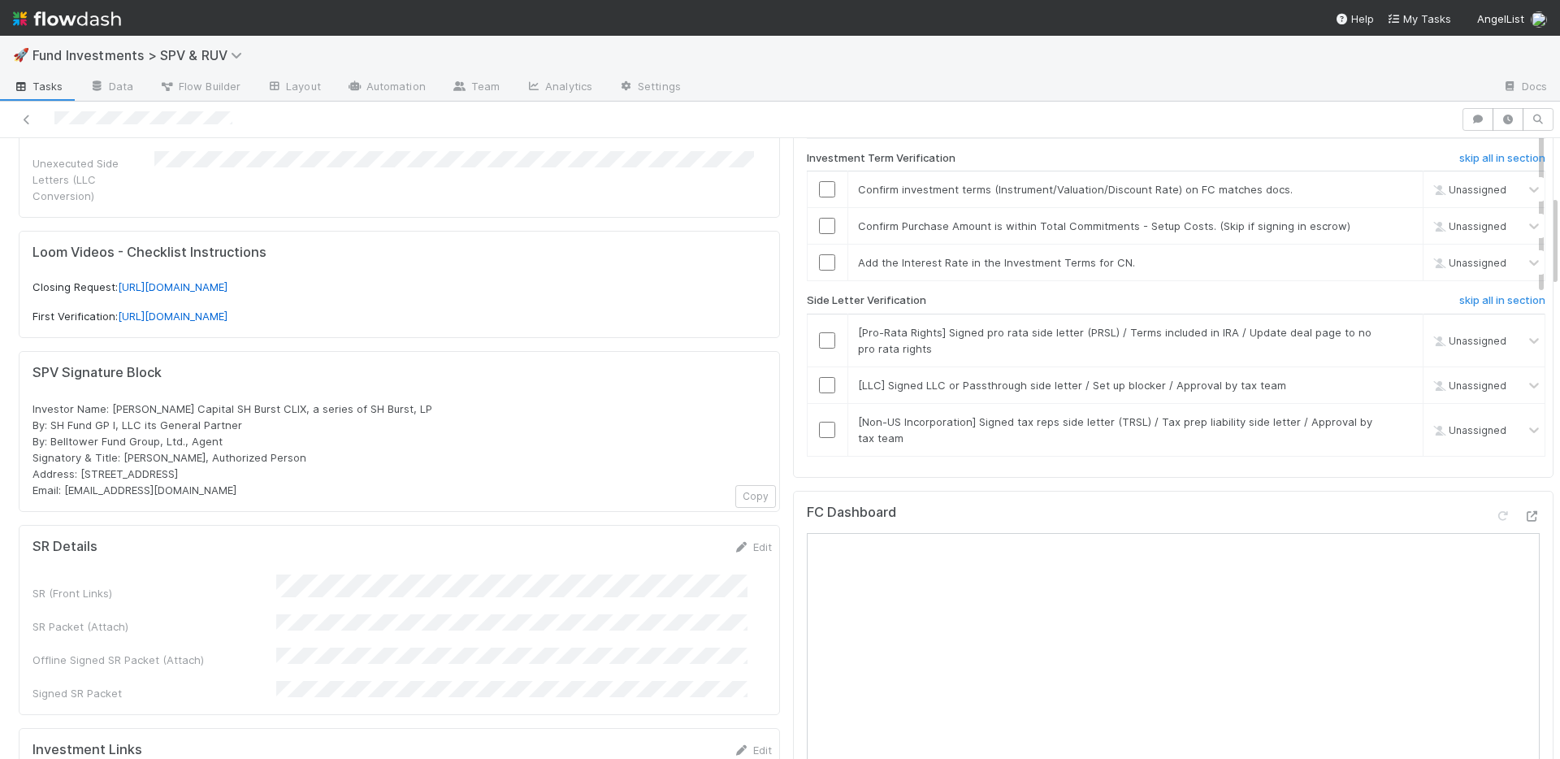
scroll to position [41, 0]
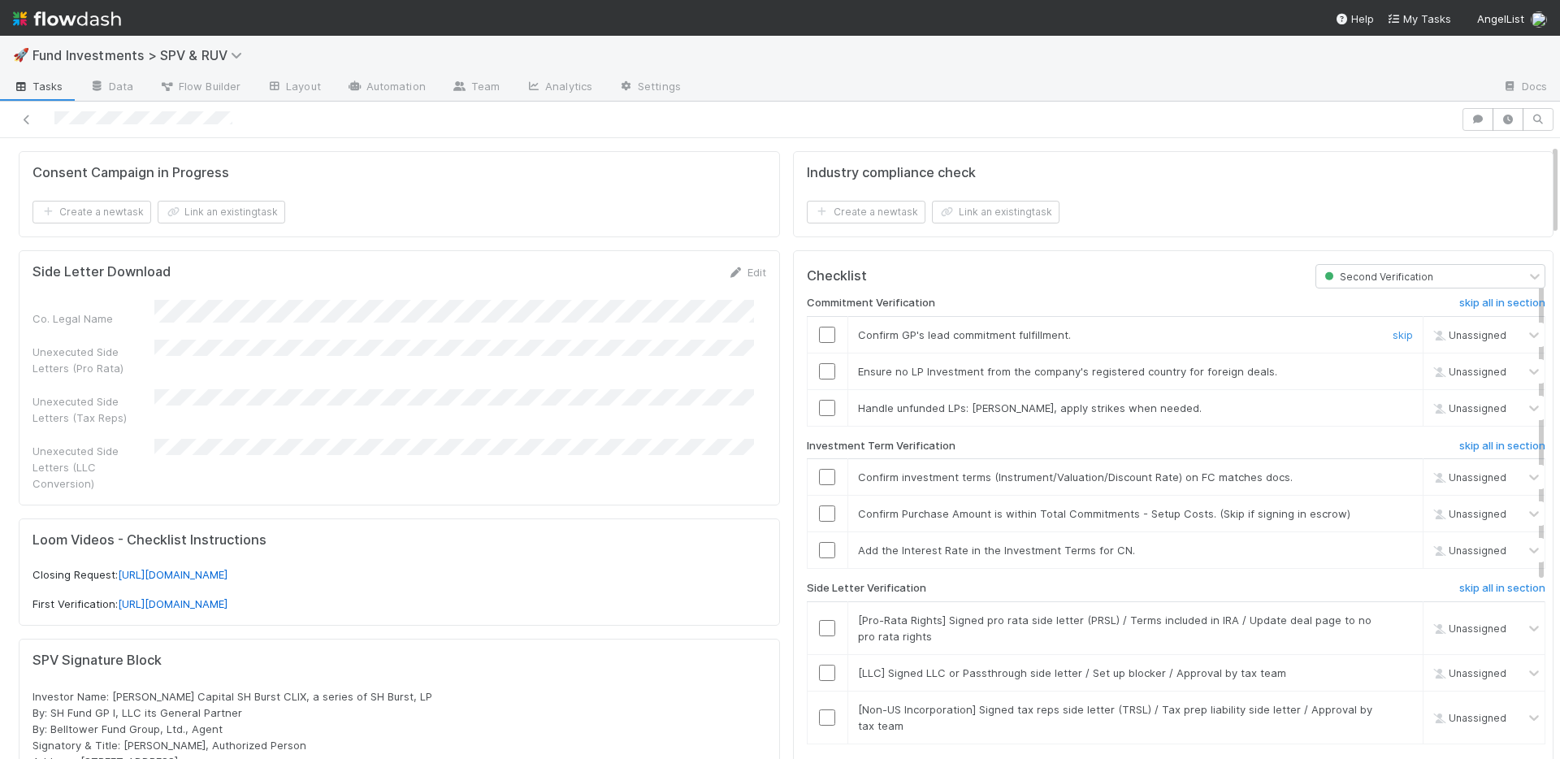
click at [819, 333] on input "checkbox" at bounding box center [827, 335] width 16 height 16
drag, startPoint x: 817, startPoint y: 372, endPoint x: 815, endPoint y: 388, distance: 16.4
click at [819, 372] on input "checkbox" at bounding box center [827, 371] width 16 height 16
click at [819, 406] on input "checkbox" at bounding box center [827, 408] width 16 height 16
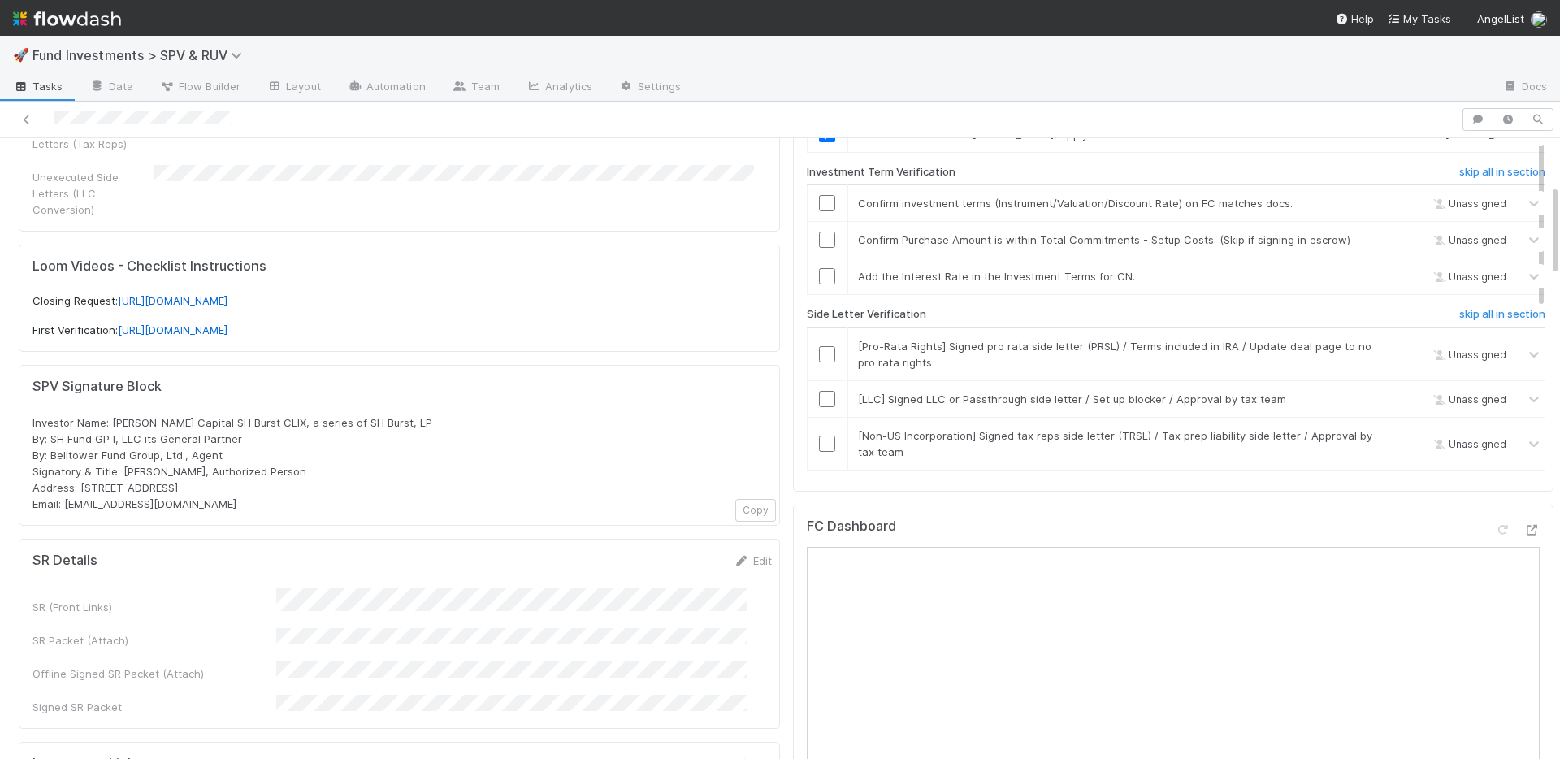
scroll to position [110, 0]
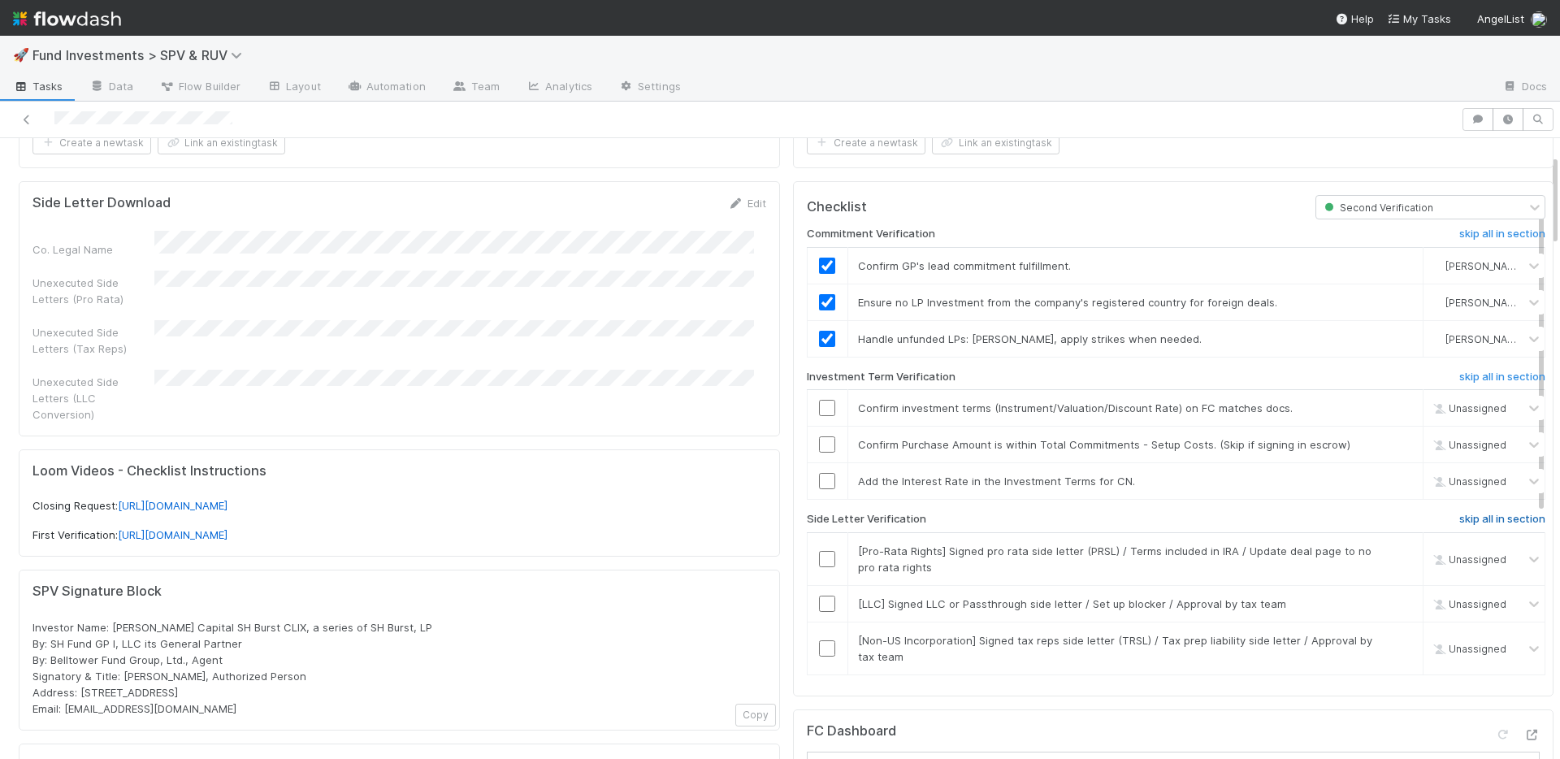
click at [1459, 516] on h6 "skip all in section" at bounding box center [1502, 519] width 86 height 13
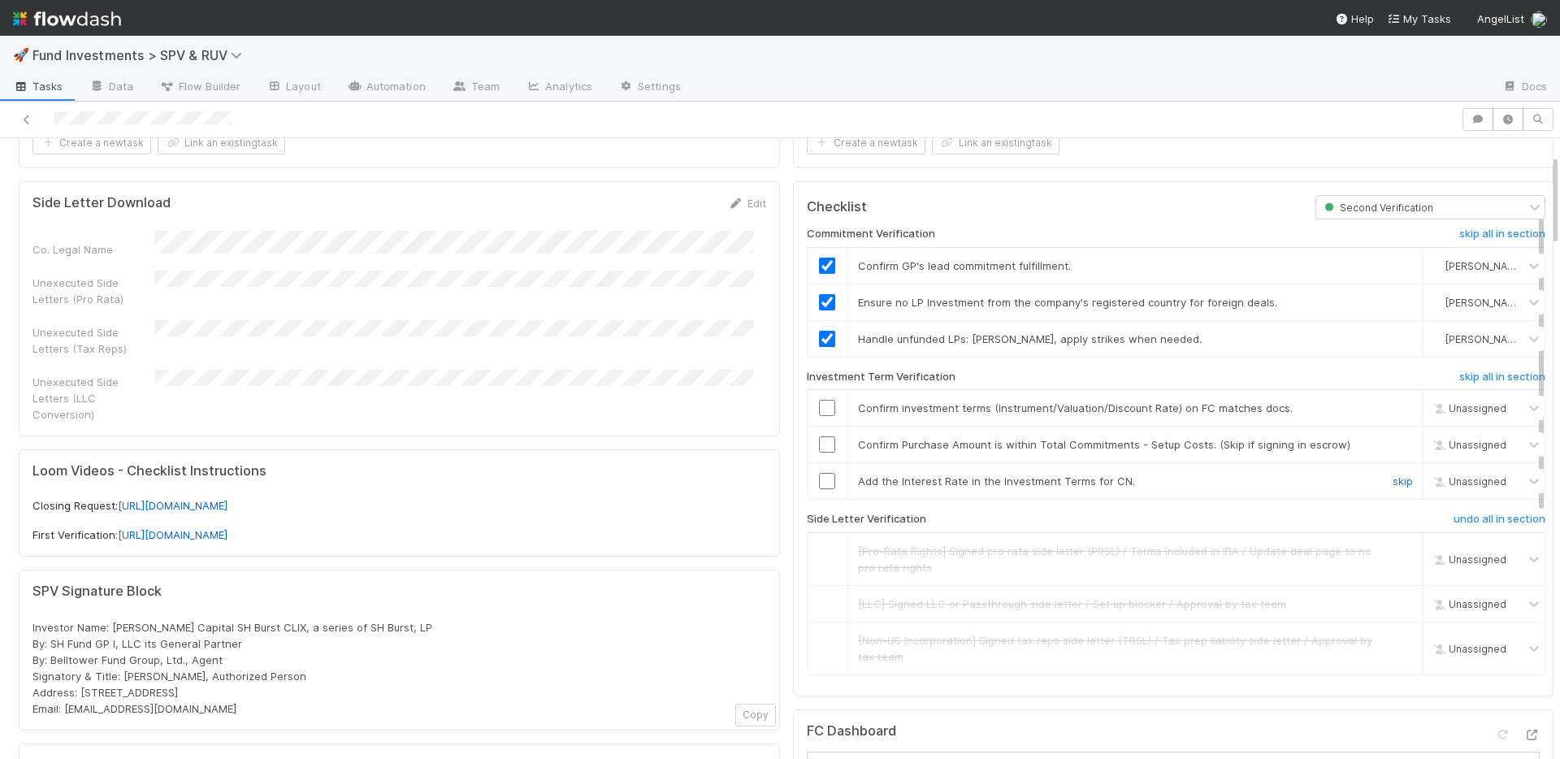
click at [1393, 479] on link "skip" at bounding box center [1403, 481] width 20 height 13
drag, startPoint x: 822, startPoint y: 440, endPoint x: 818, endPoint y: 431, distance: 9.5
click at [822, 440] on input "checkbox" at bounding box center [827, 444] width 16 height 16
click at [820, 405] on input "checkbox" at bounding box center [827, 408] width 16 height 16
click at [819, 407] on input "checkbox" at bounding box center [827, 408] width 16 height 16
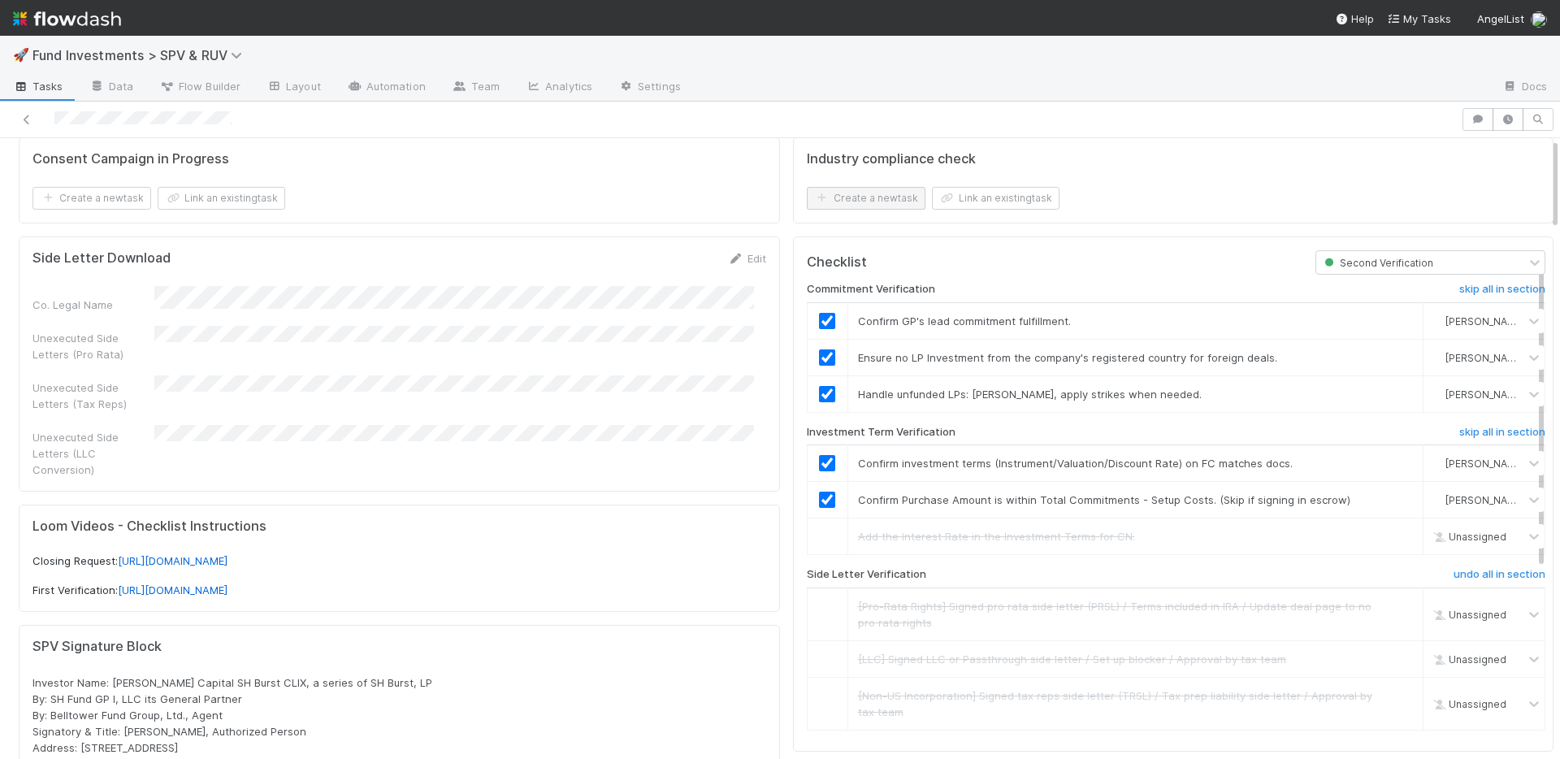
scroll to position [0, 0]
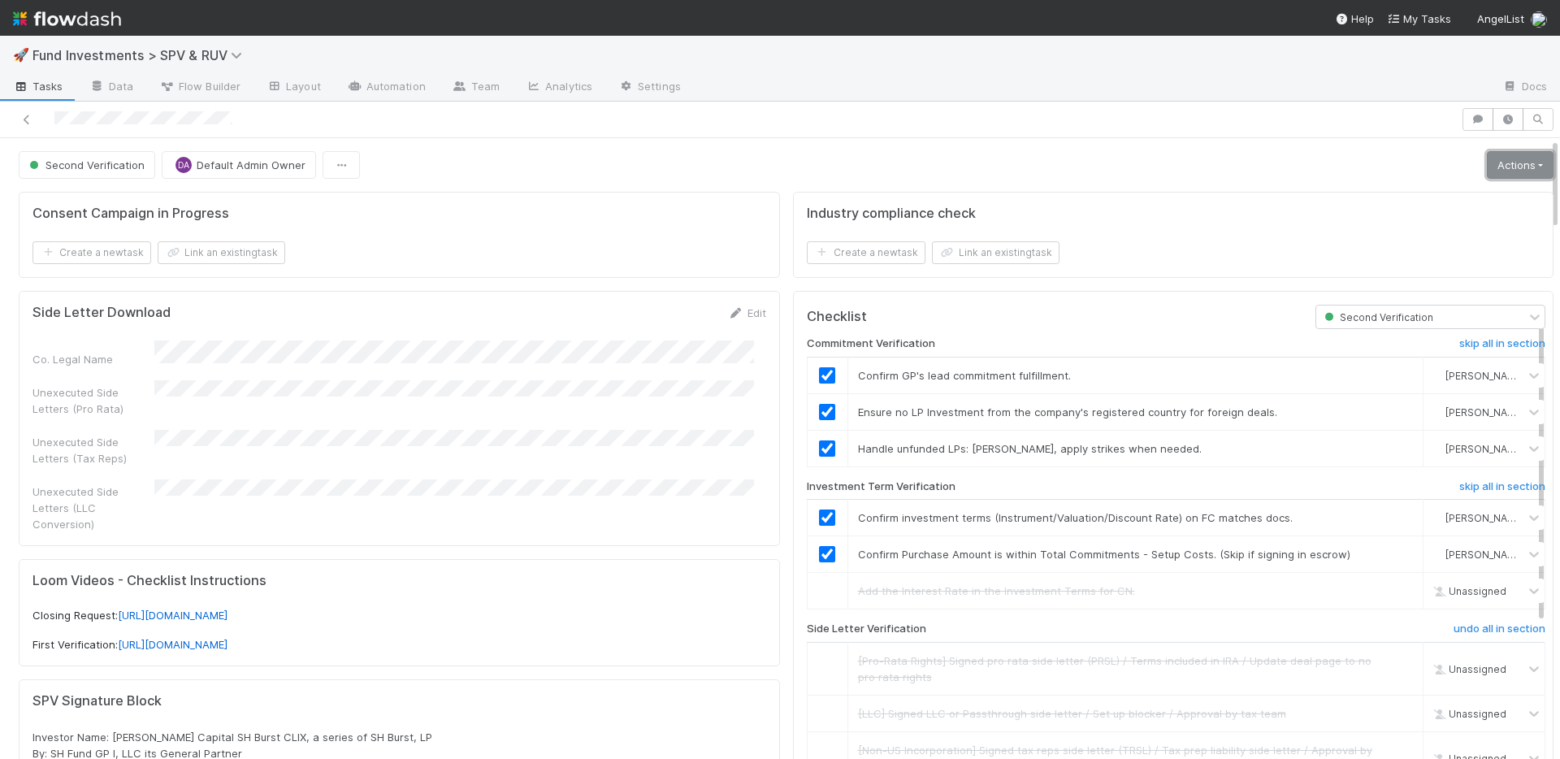
click at [1494, 166] on link "Actions" at bounding box center [1520, 165] width 67 height 28
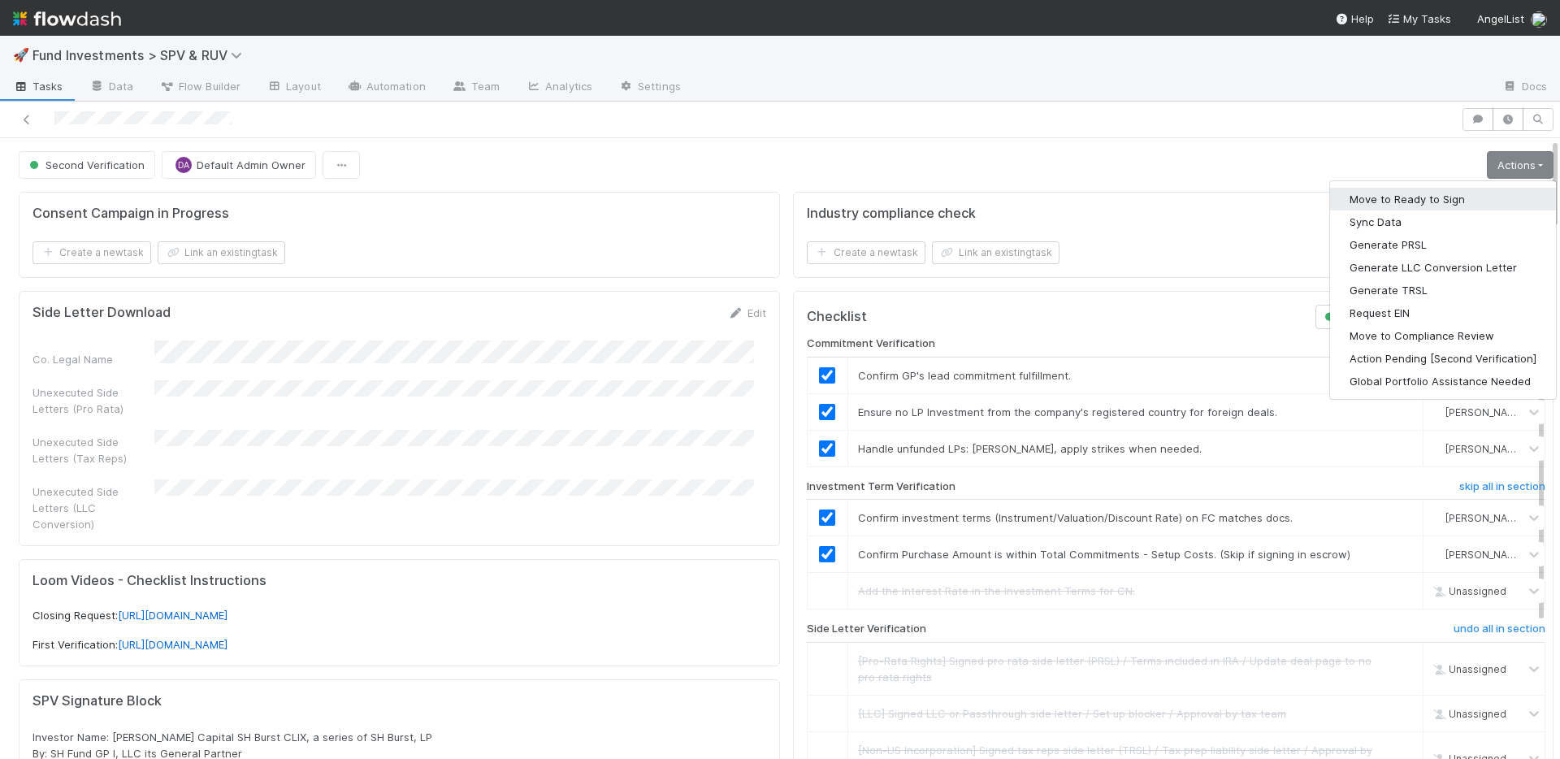
click at [1450, 193] on button "Move to Ready to Sign" at bounding box center [1443, 199] width 226 height 23
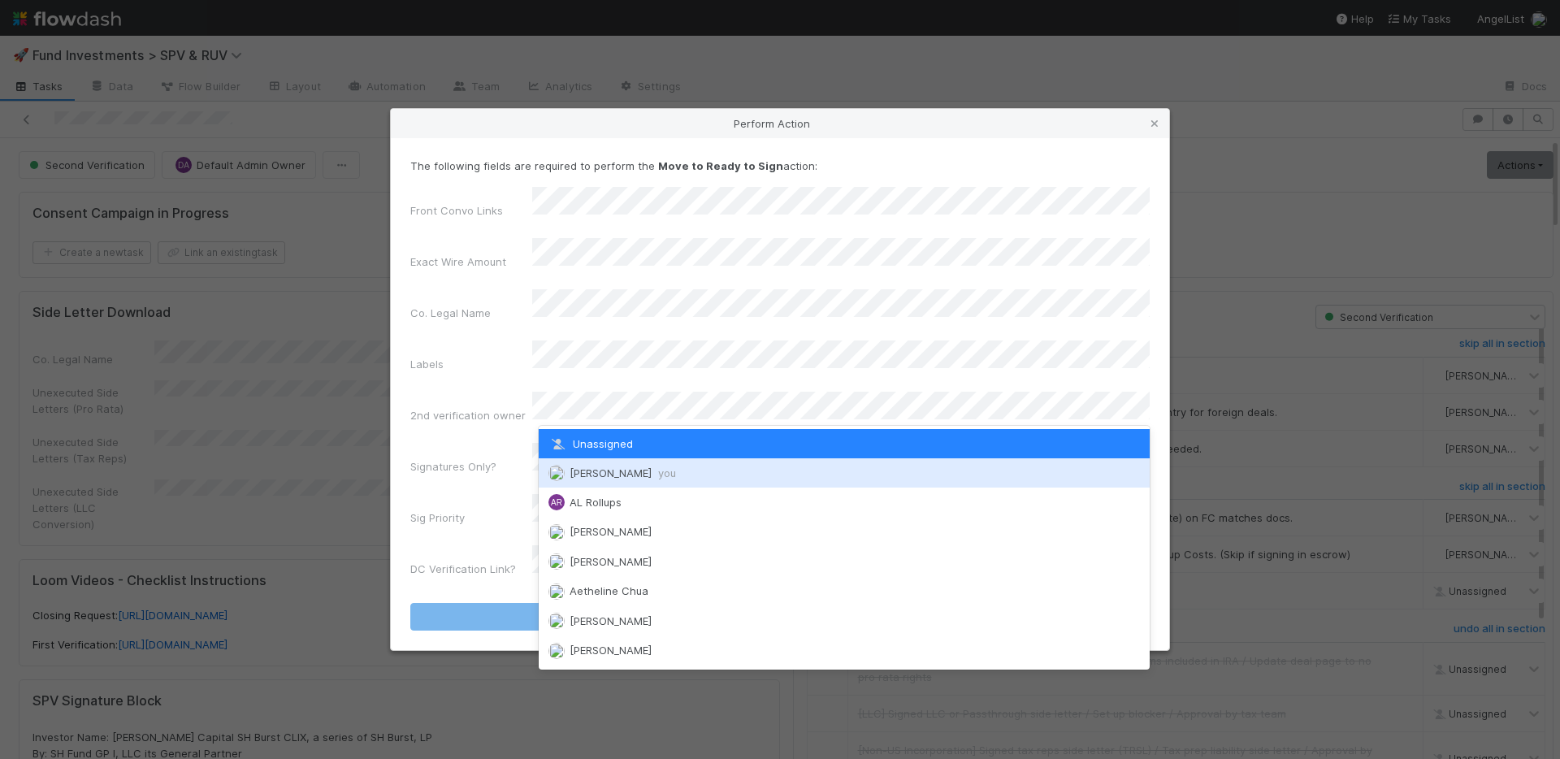
click at [611, 468] on span "Nate Richards you" at bounding box center [623, 472] width 106 height 13
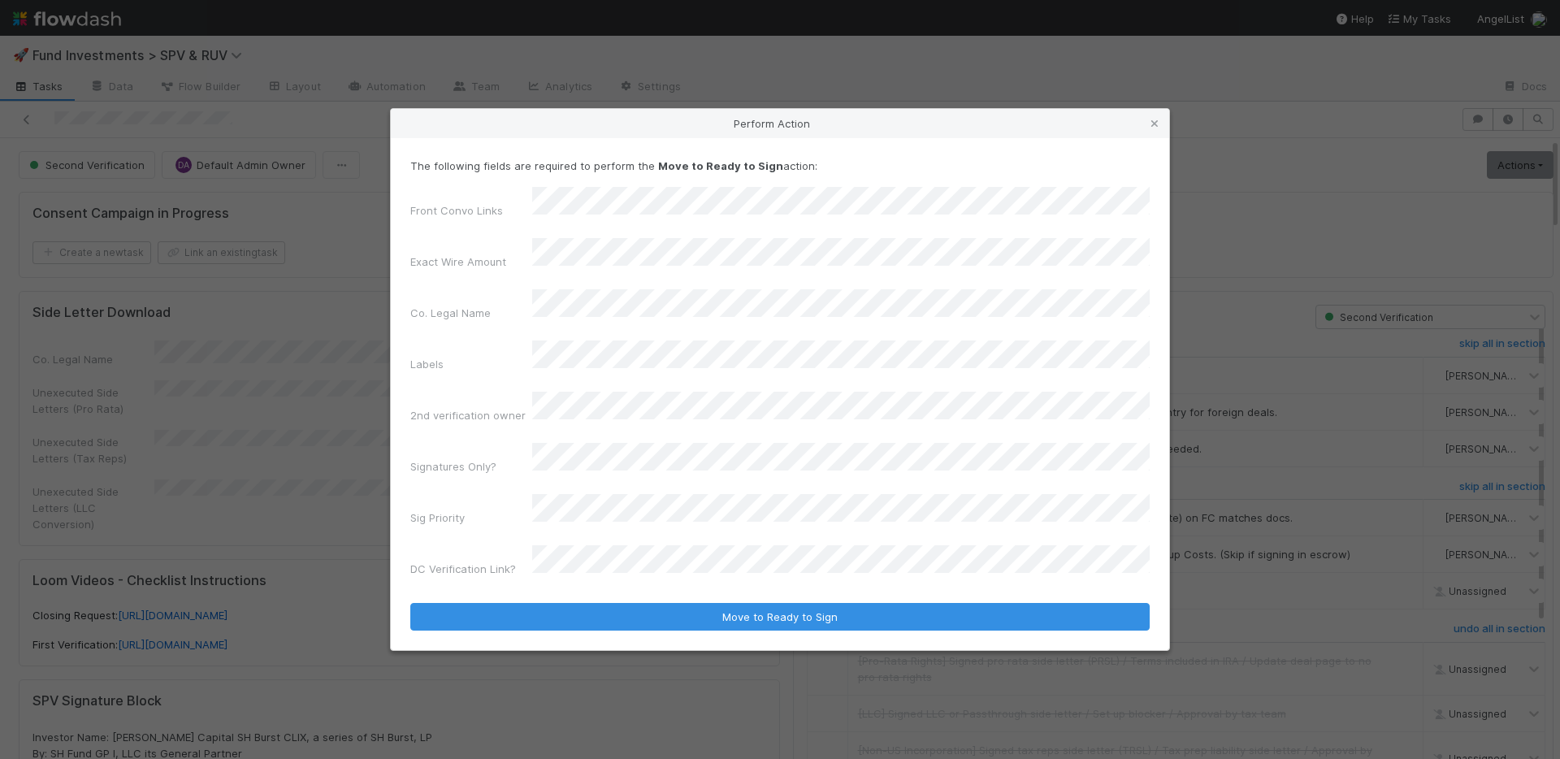
click at [610, 466] on div "Front Convo Links Exact Wire Amount Co. Legal Name Labels 2nd verification owne…" at bounding box center [779, 385] width 739 height 397
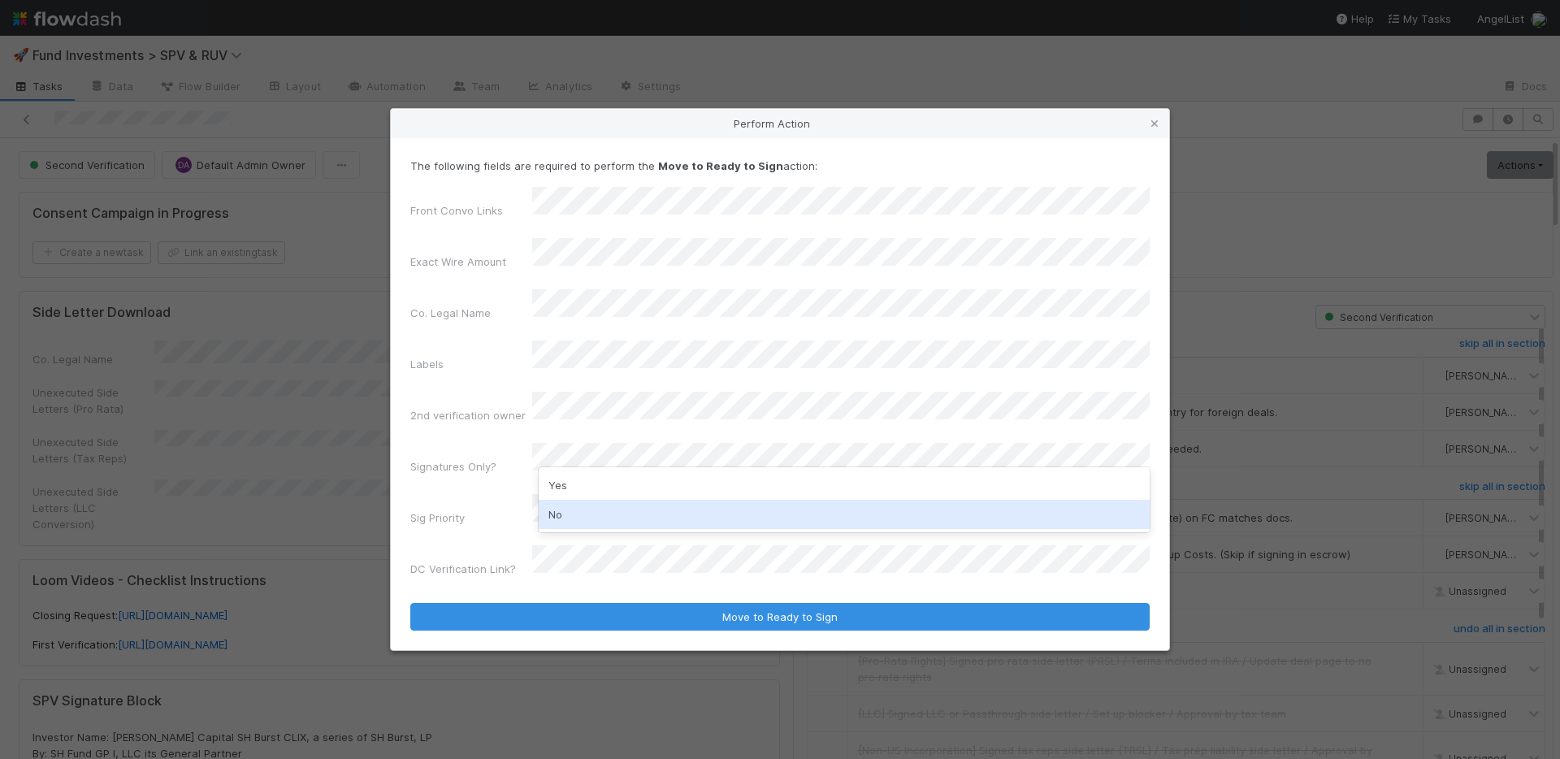
click at [602, 508] on div "No" at bounding box center [844, 514] width 611 height 29
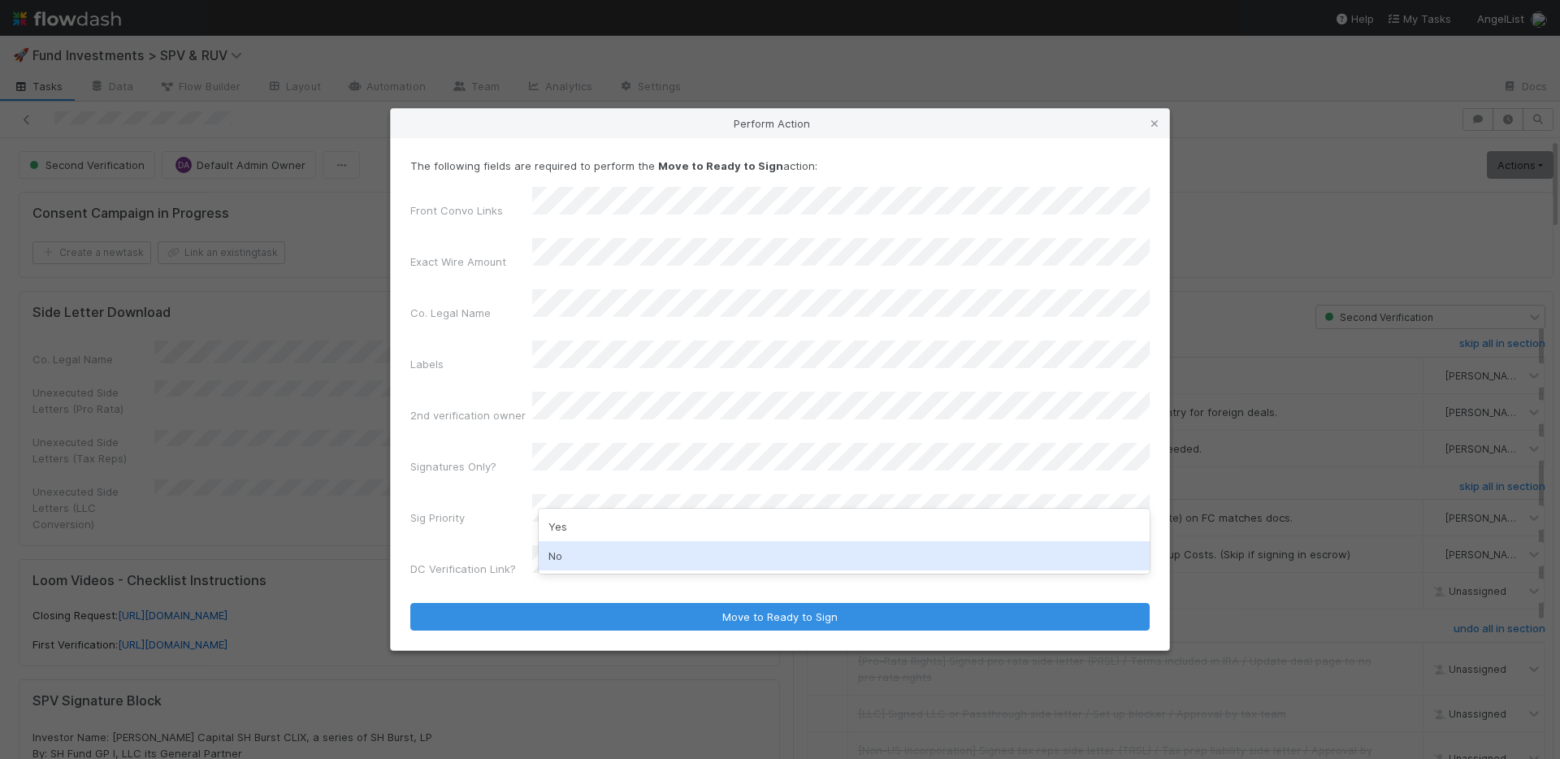
click at [600, 541] on div "No" at bounding box center [844, 555] width 611 height 29
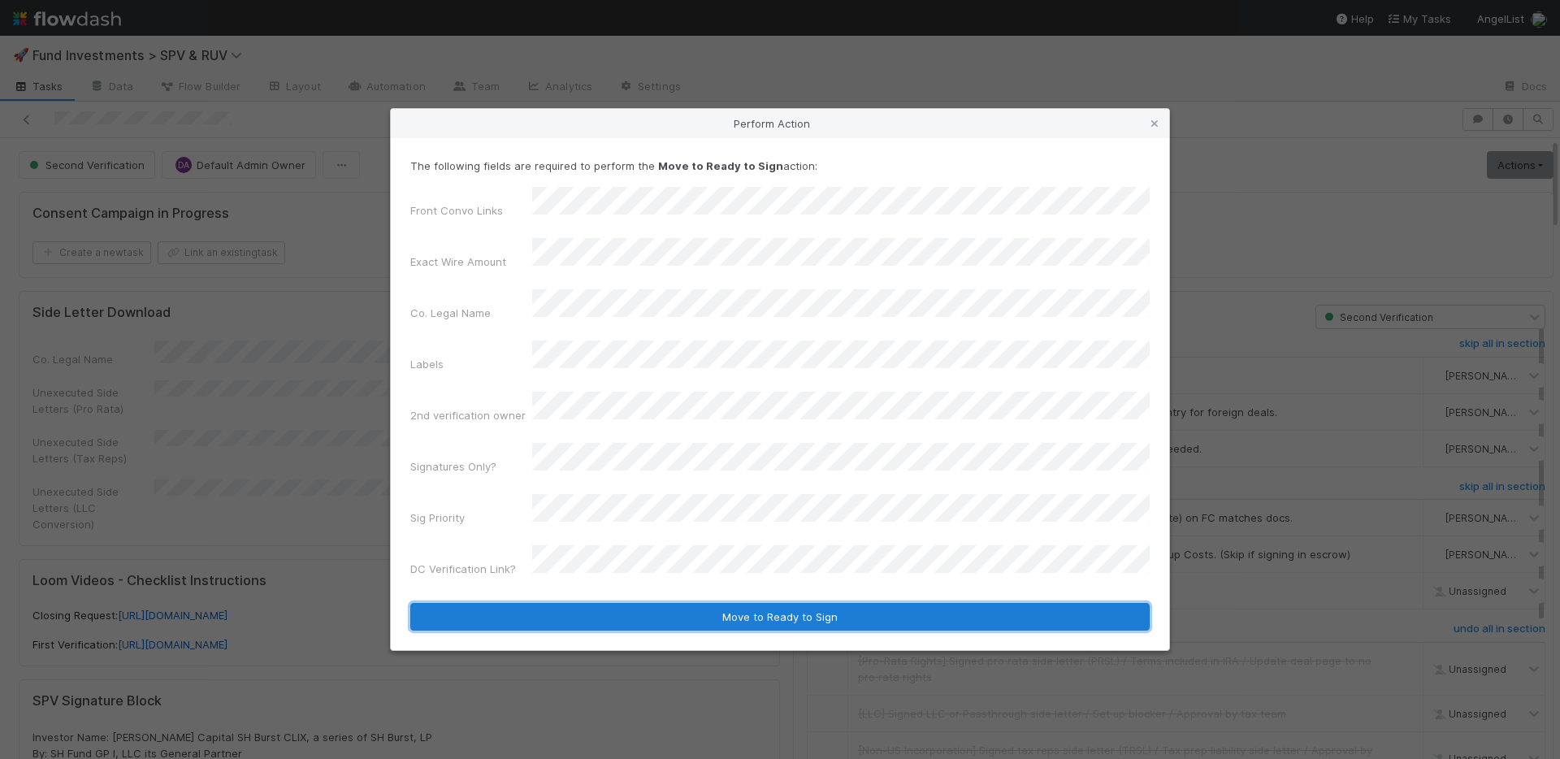
click at [631, 603] on button "Move to Ready to Sign" at bounding box center [779, 617] width 739 height 28
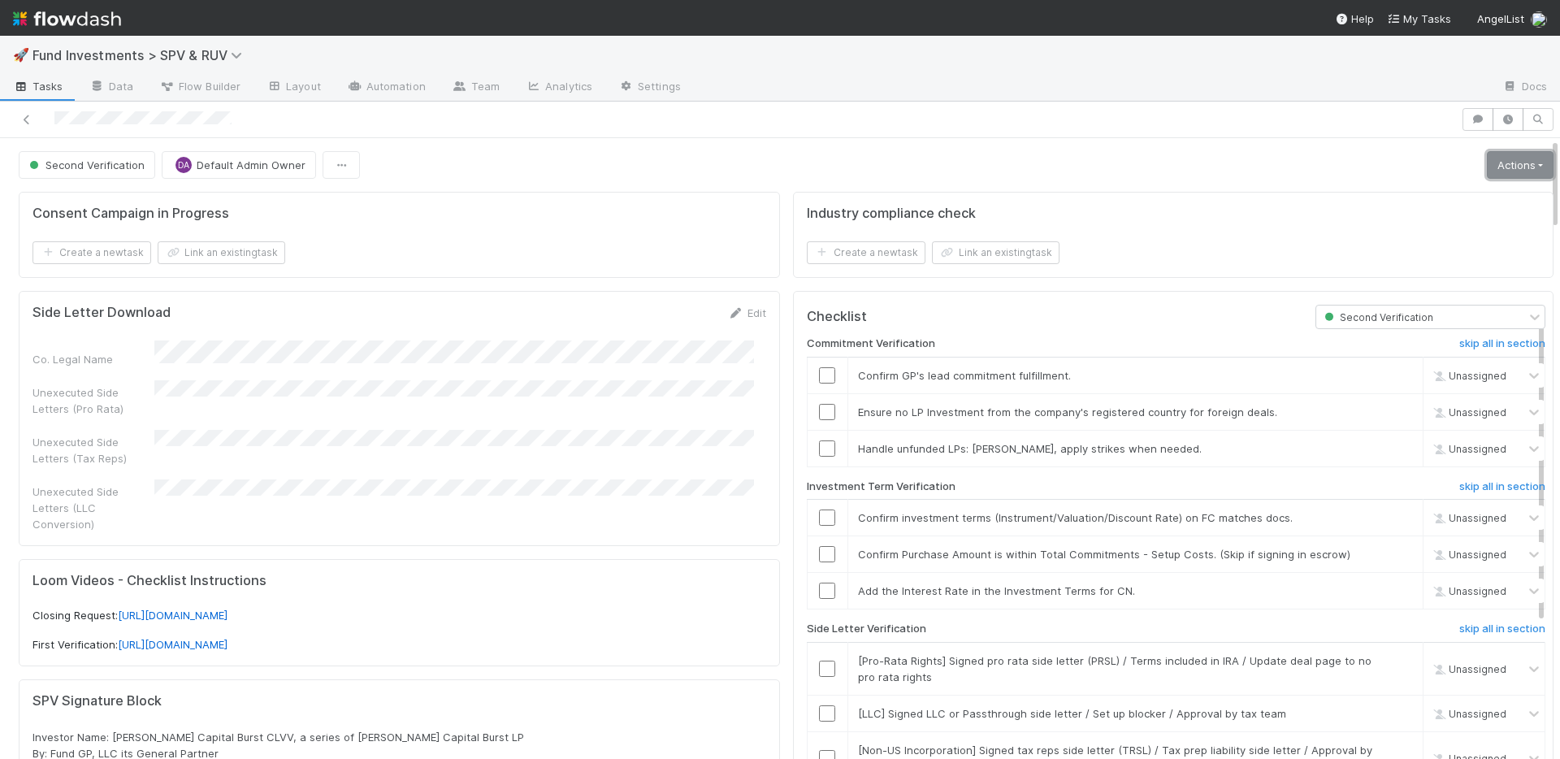
click at [1487, 169] on link "Actions" at bounding box center [1520, 165] width 67 height 28
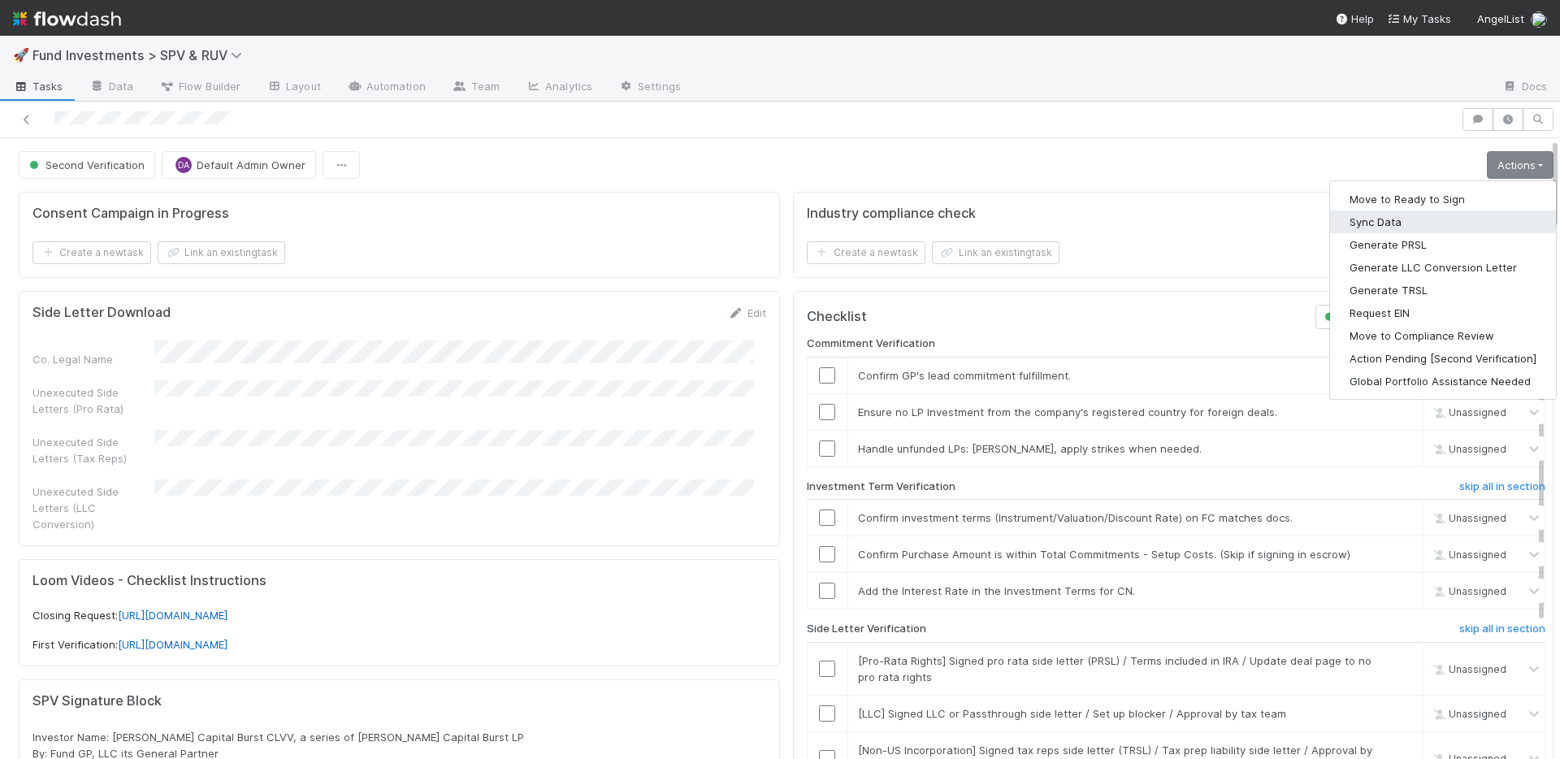
click at [1398, 218] on button "Sync Data" at bounding box center [1443, 221] width 226 height 23
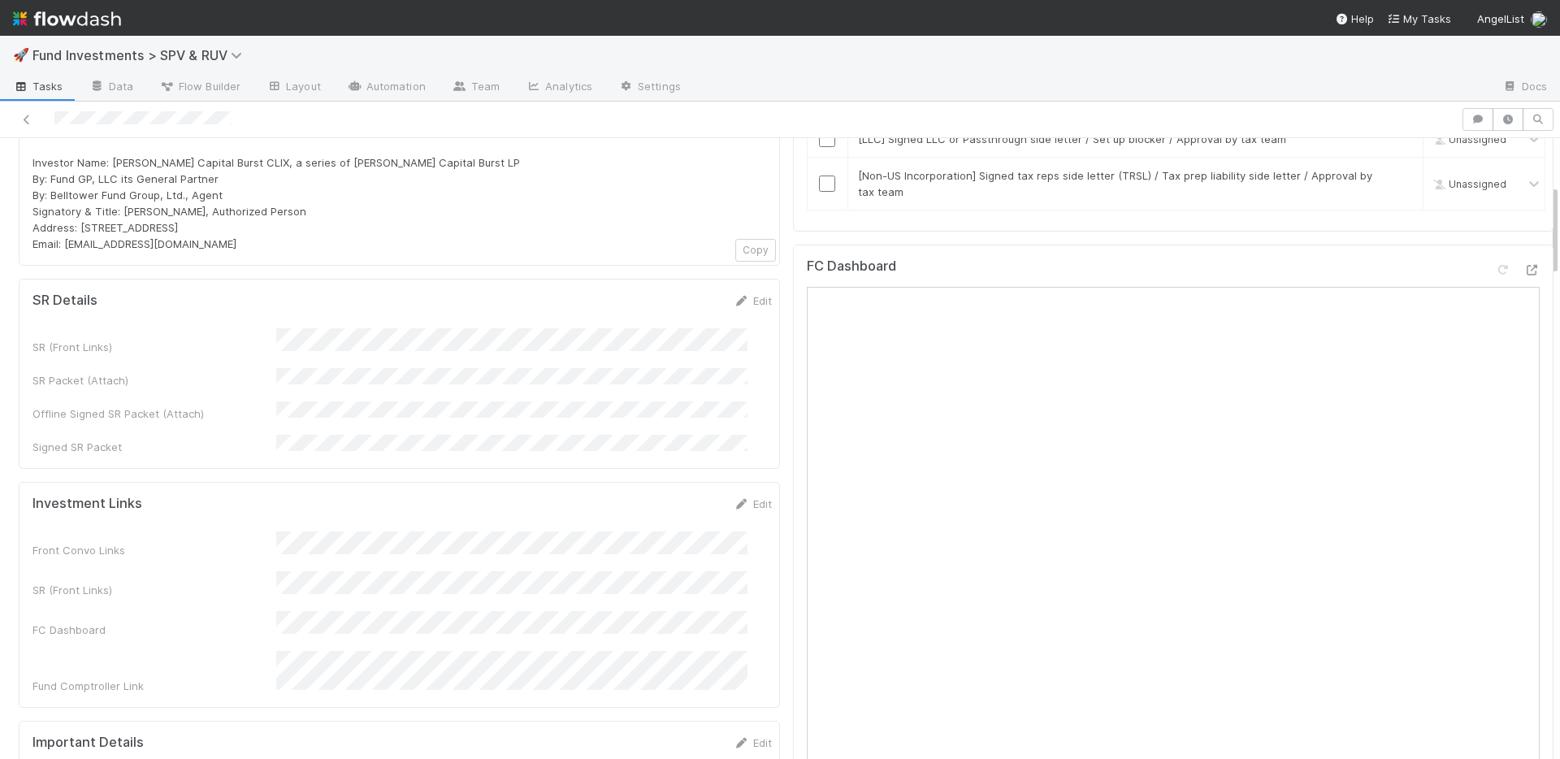
scroll to position [575, 0]
click at [734, 293] on link "Edit" at bounding box center [753, 299] width 38 height 13
click at [662, 292] on button "Save" at bounding box center [685, 306] width 46 height 28
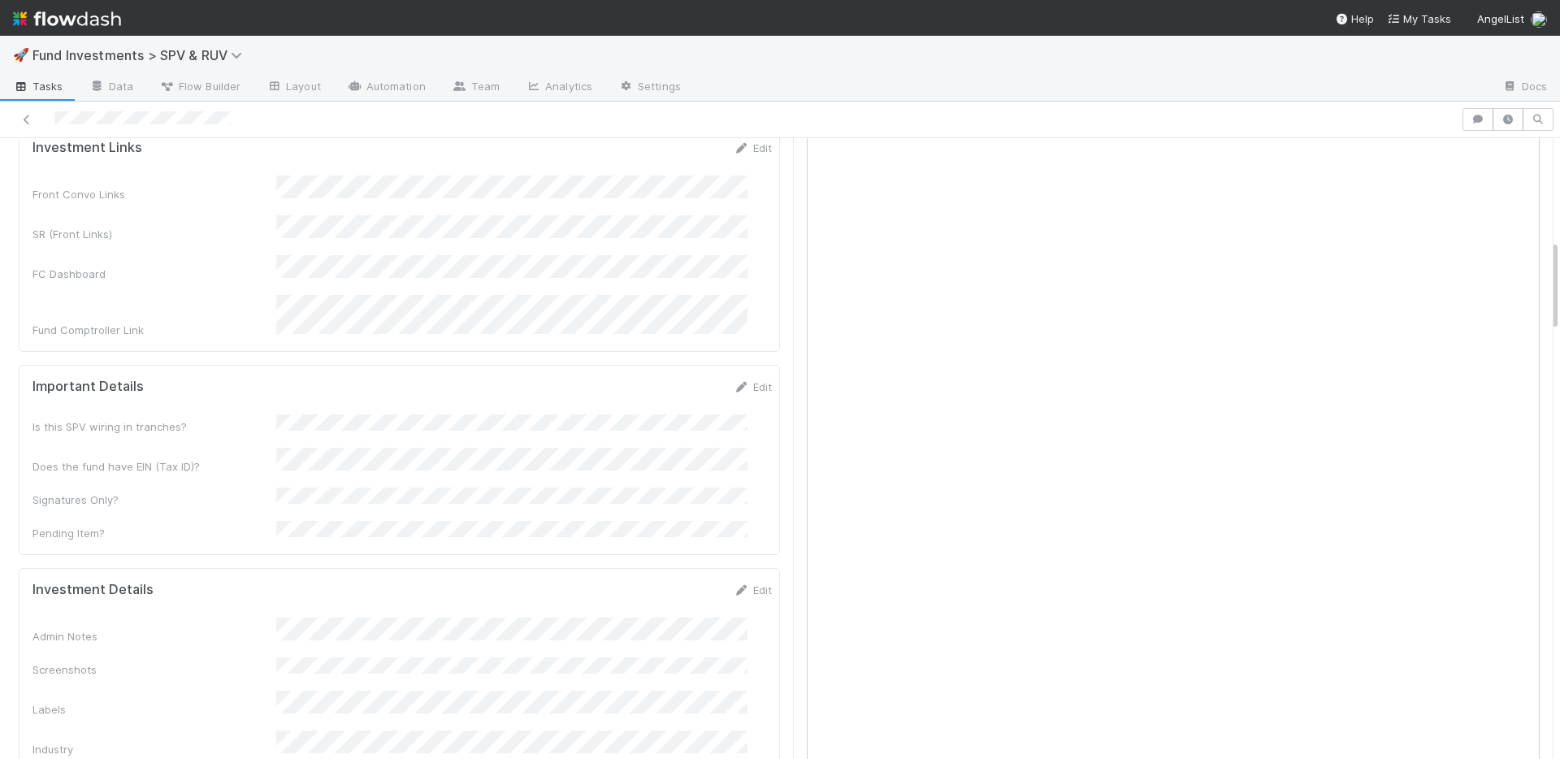
scroll to position [1113, 0]
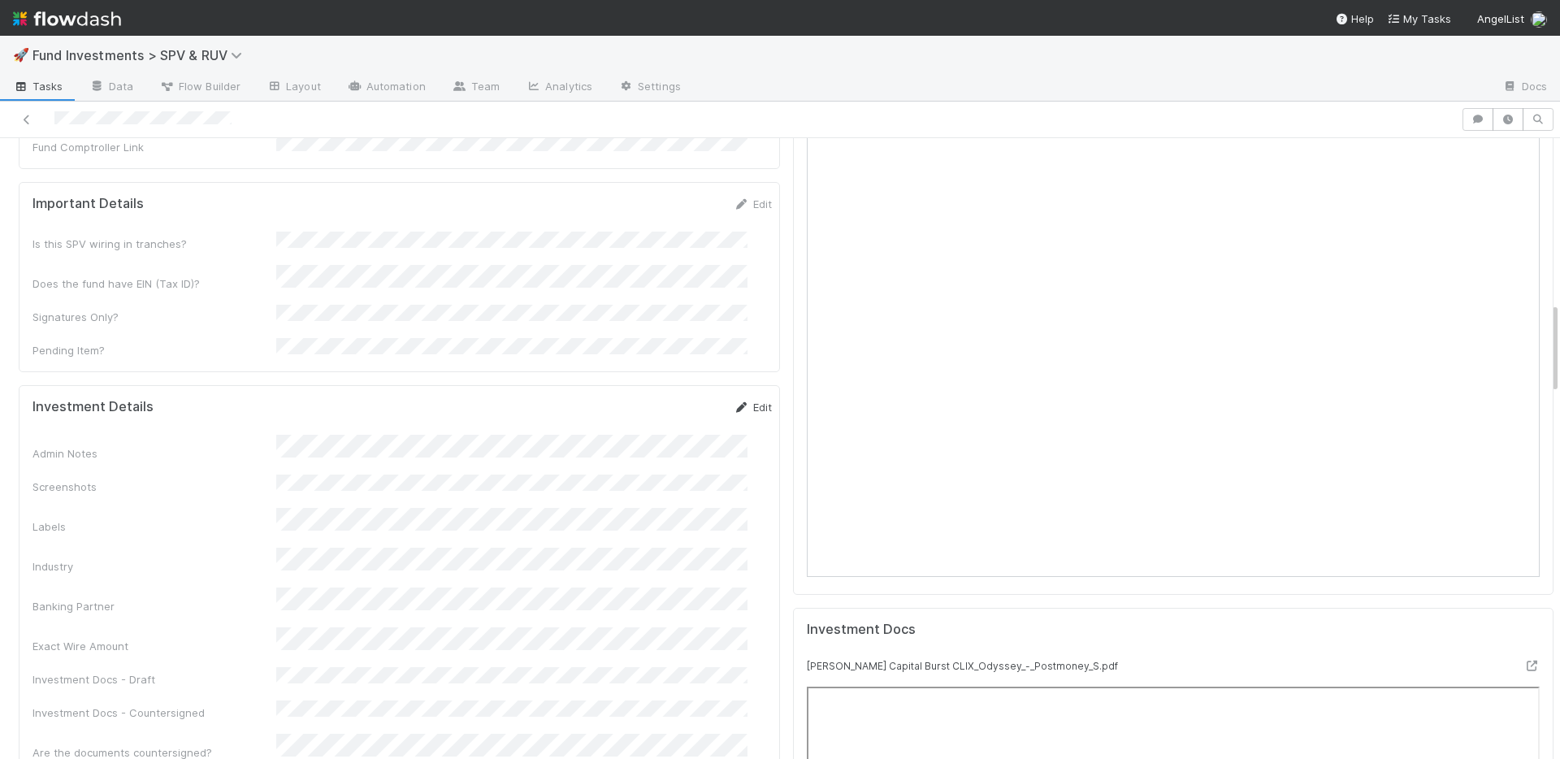
click at [739, 401] on link "Edit" at bounding box center [753, 407] width 38 height 13
click at [266, 446] on div "Admin Notes" at bounding box center [402, 478] width 739 height 64
click at [662, 399] on button "Save" at bounding box center [685, 413] width 46 height 28
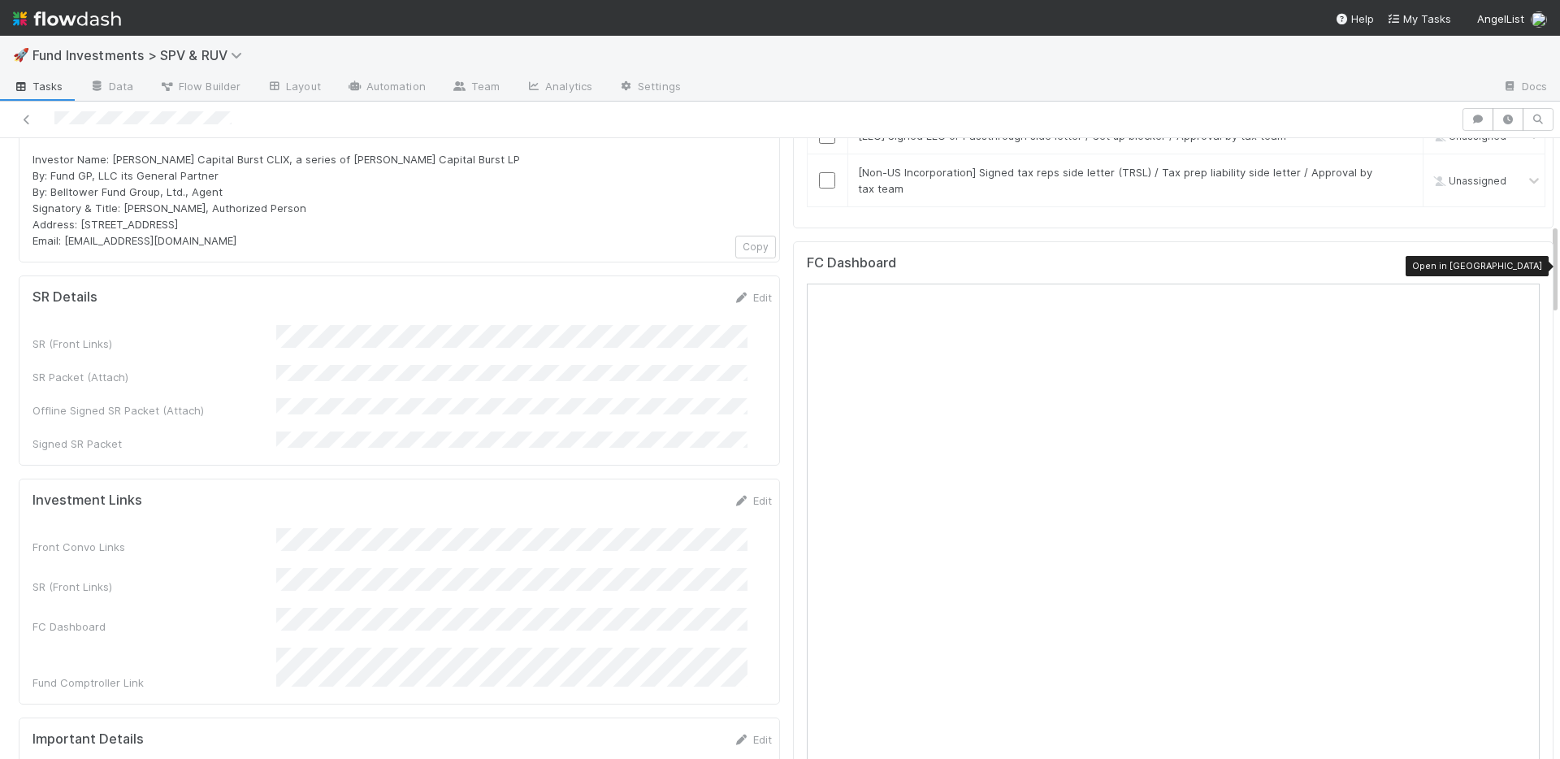
click at [1524, 268] on icon at bounding box center [1532, 267] width 16 height 11
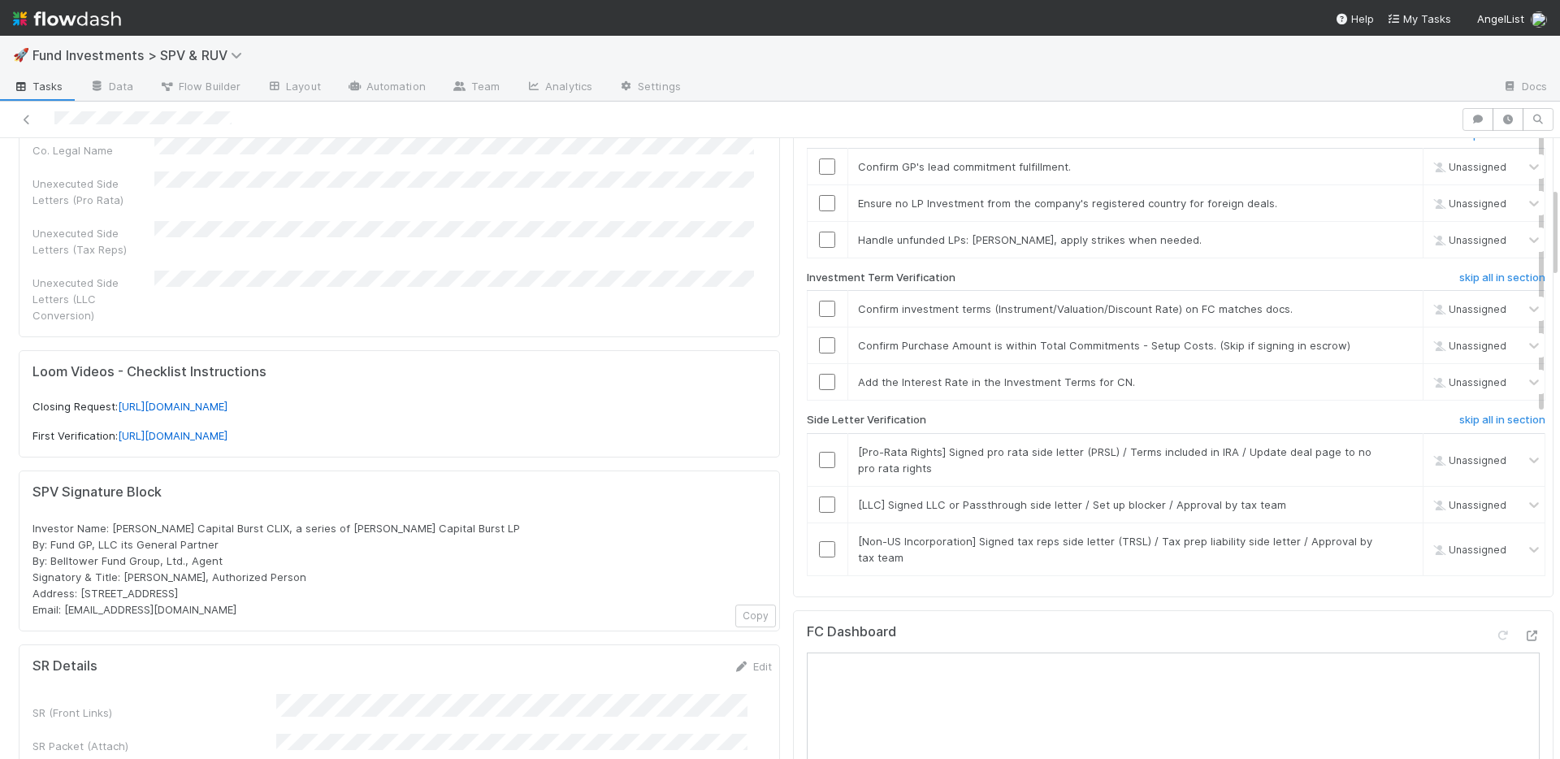
scroll to position [0, 0]
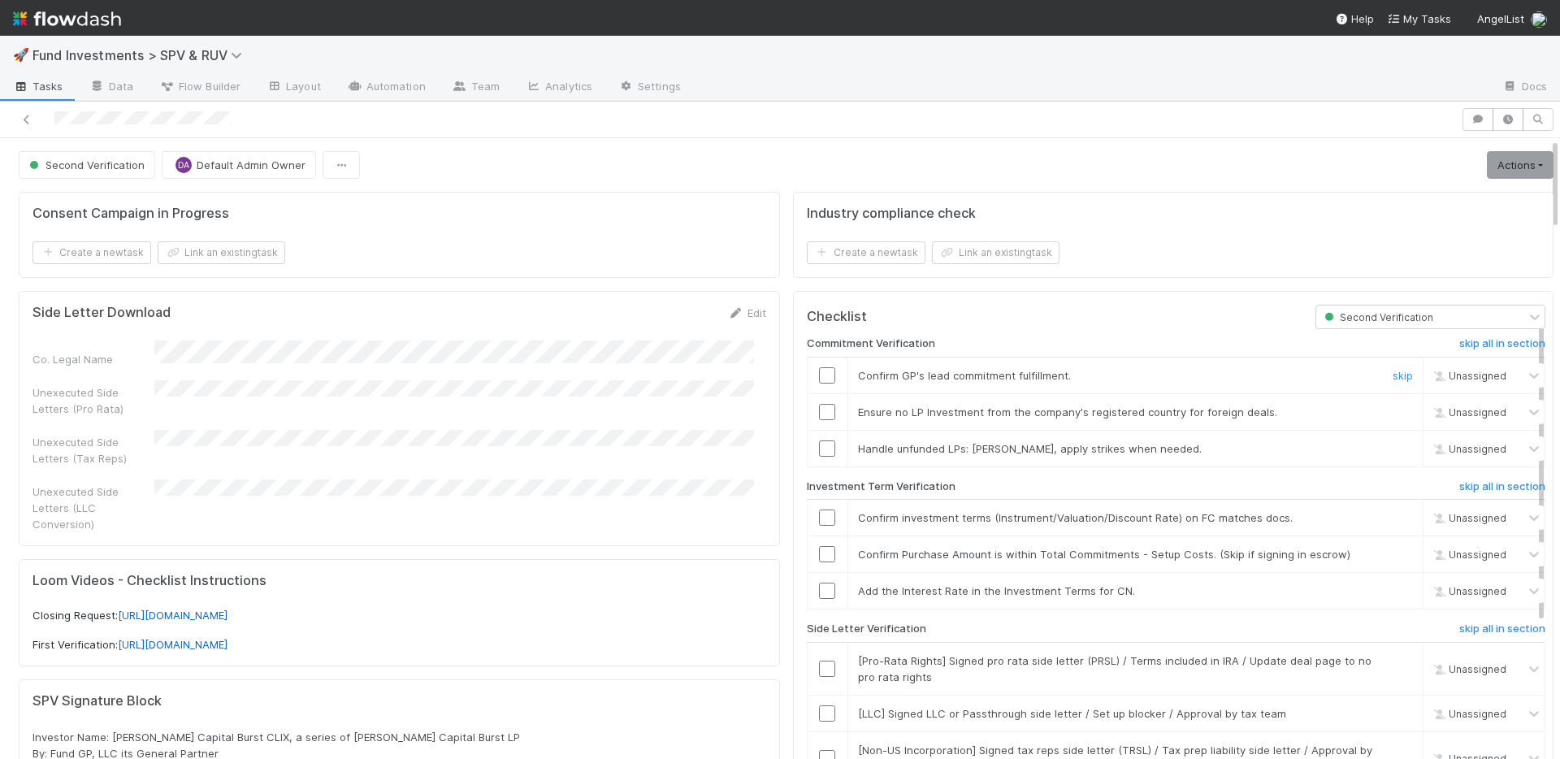
click at [819, 375] on input "checkbox" at bounding box center [827, 375] width 16 height 16
click at [819, 410] on input "checkbox" at bounding box center [827, 412] width 16 height 16
click at [819, 446] on input "checkbox" at bounding box center [827, 448] width 16 height 16
click at [1487, 158] on link "Actions" at bounding box center [1520, 165] width 67 height 28
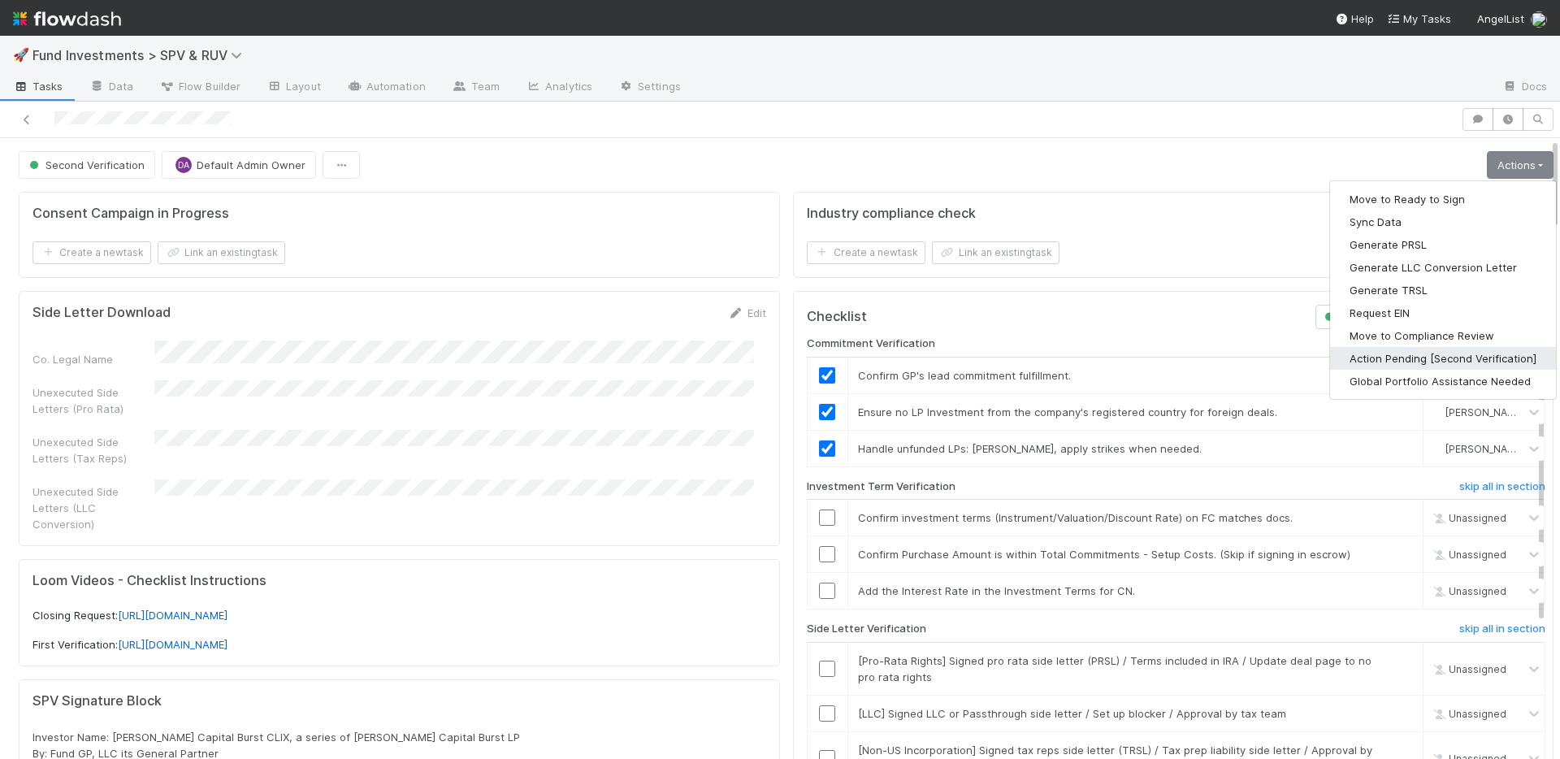
click at [1422, 352] on button "Action Pending [Second Verification]" at bounding box center [1443, 358] width 226 height 23
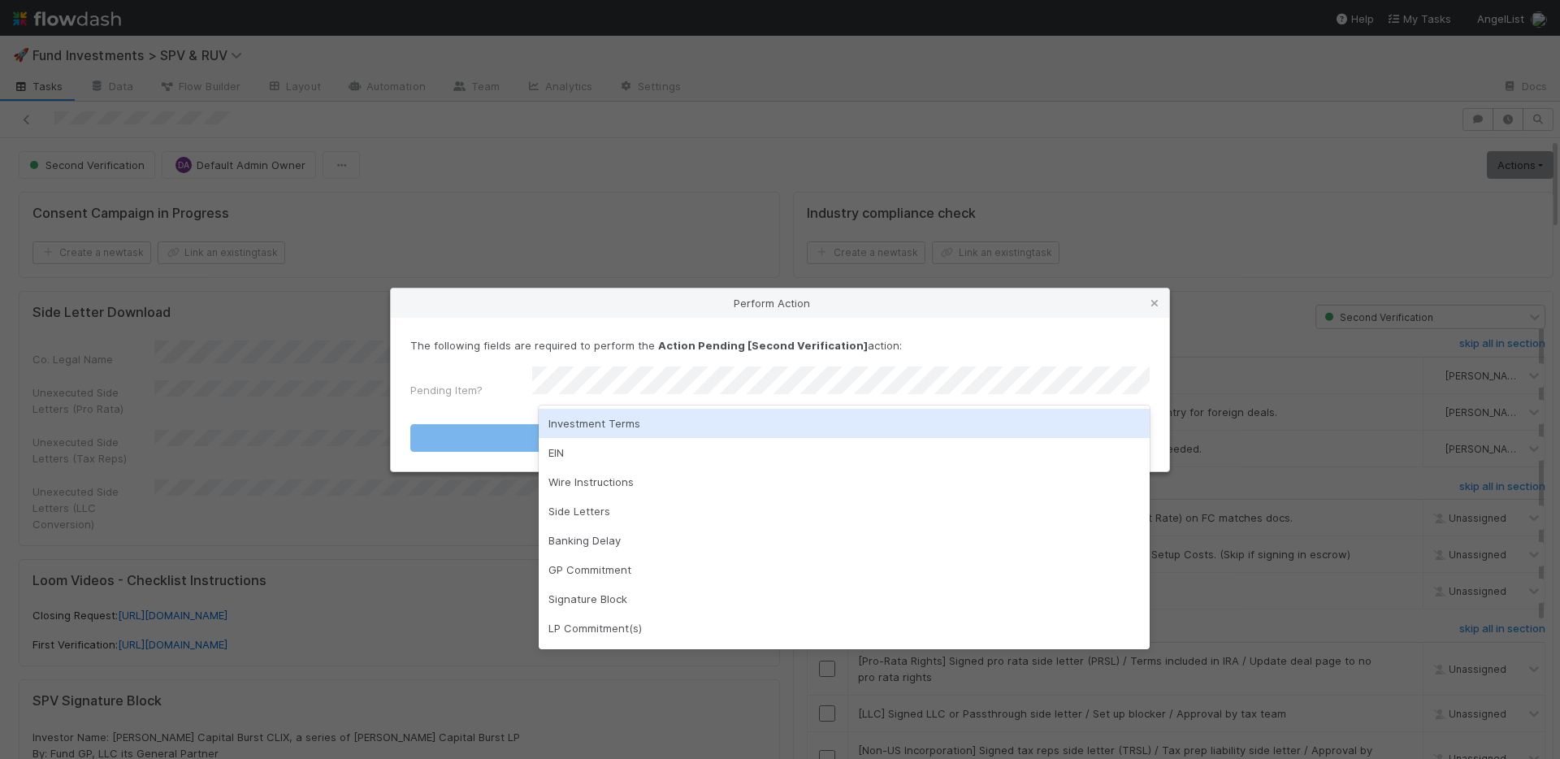
click at [620, 425] on div "Investment Terms" at bounding box center [844, 423] width 611 height 29
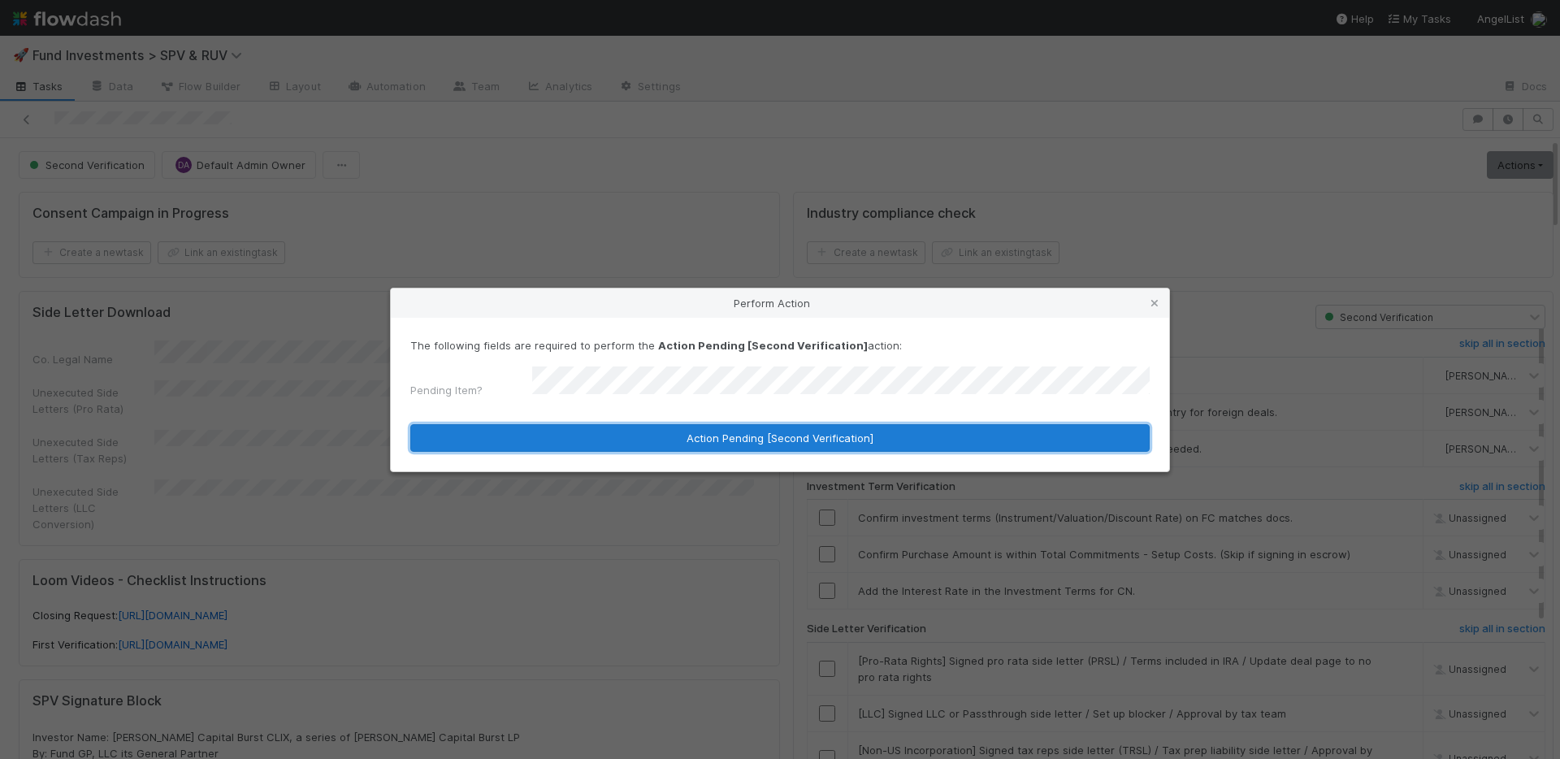
click at [620, 427] on button "Action Pending [Second Verification]" at bounding box center [779, 438] width 739 height 28
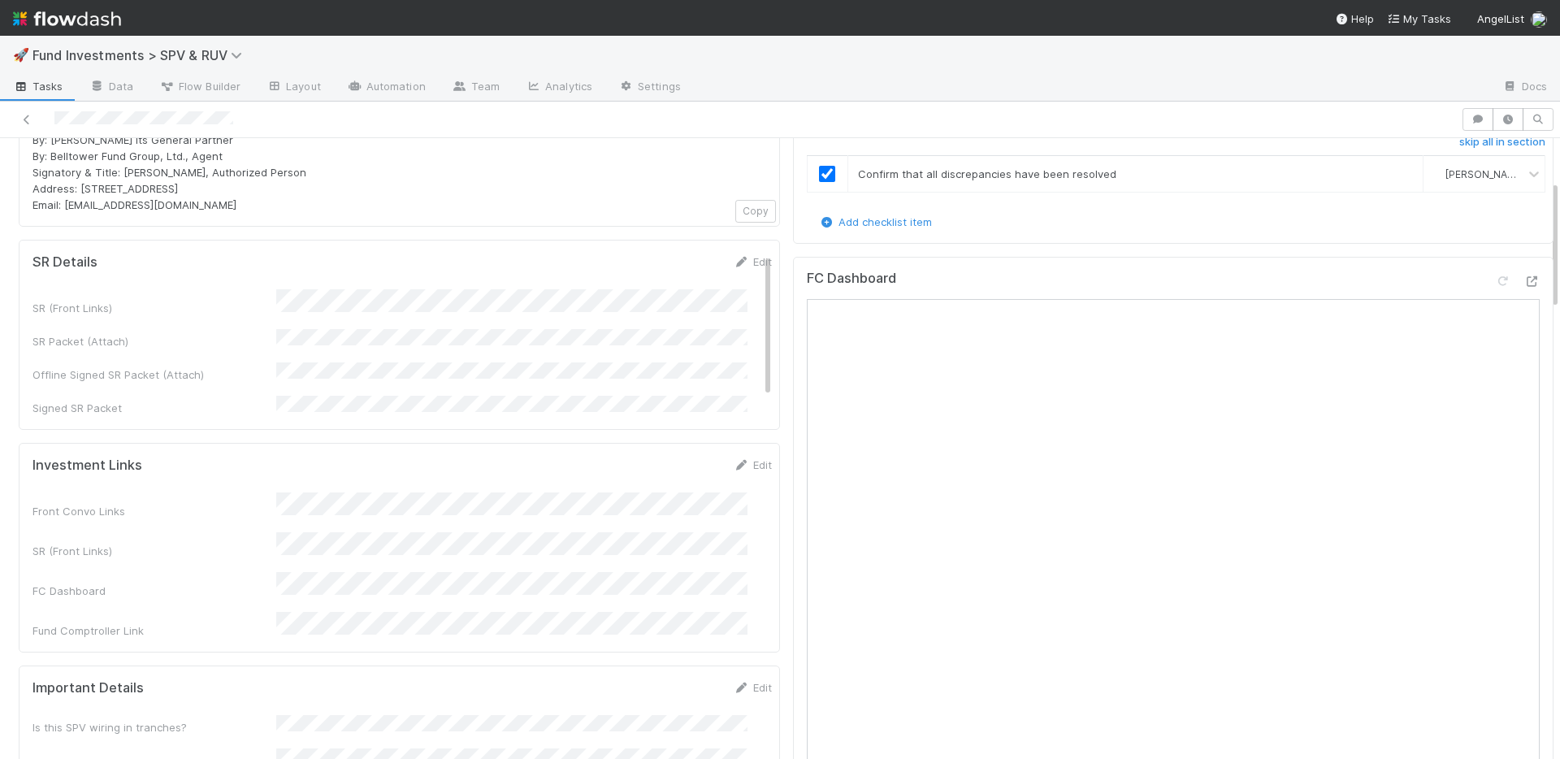
scroll to position [329, 0]
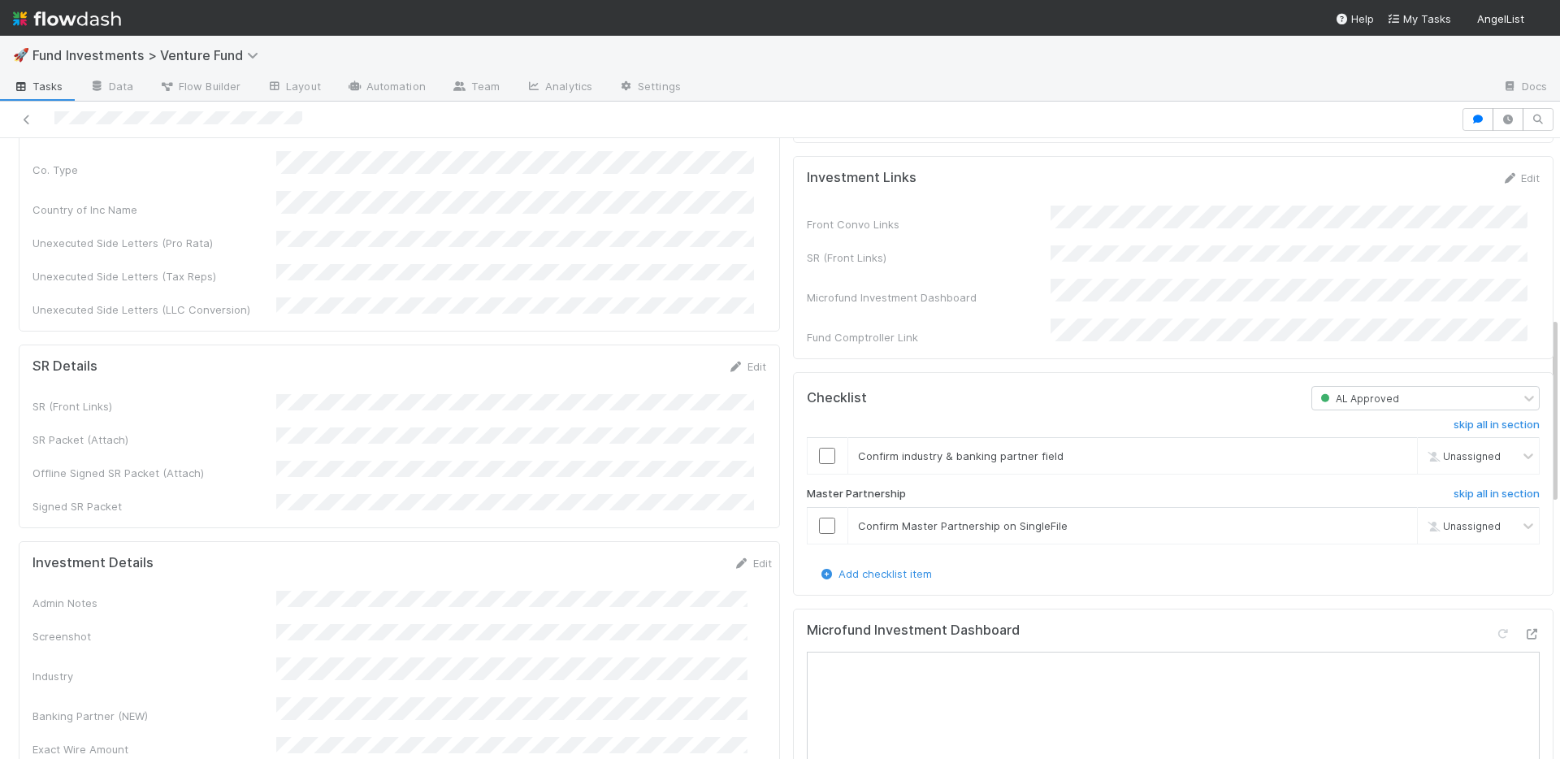
scroll to position [854, 0]
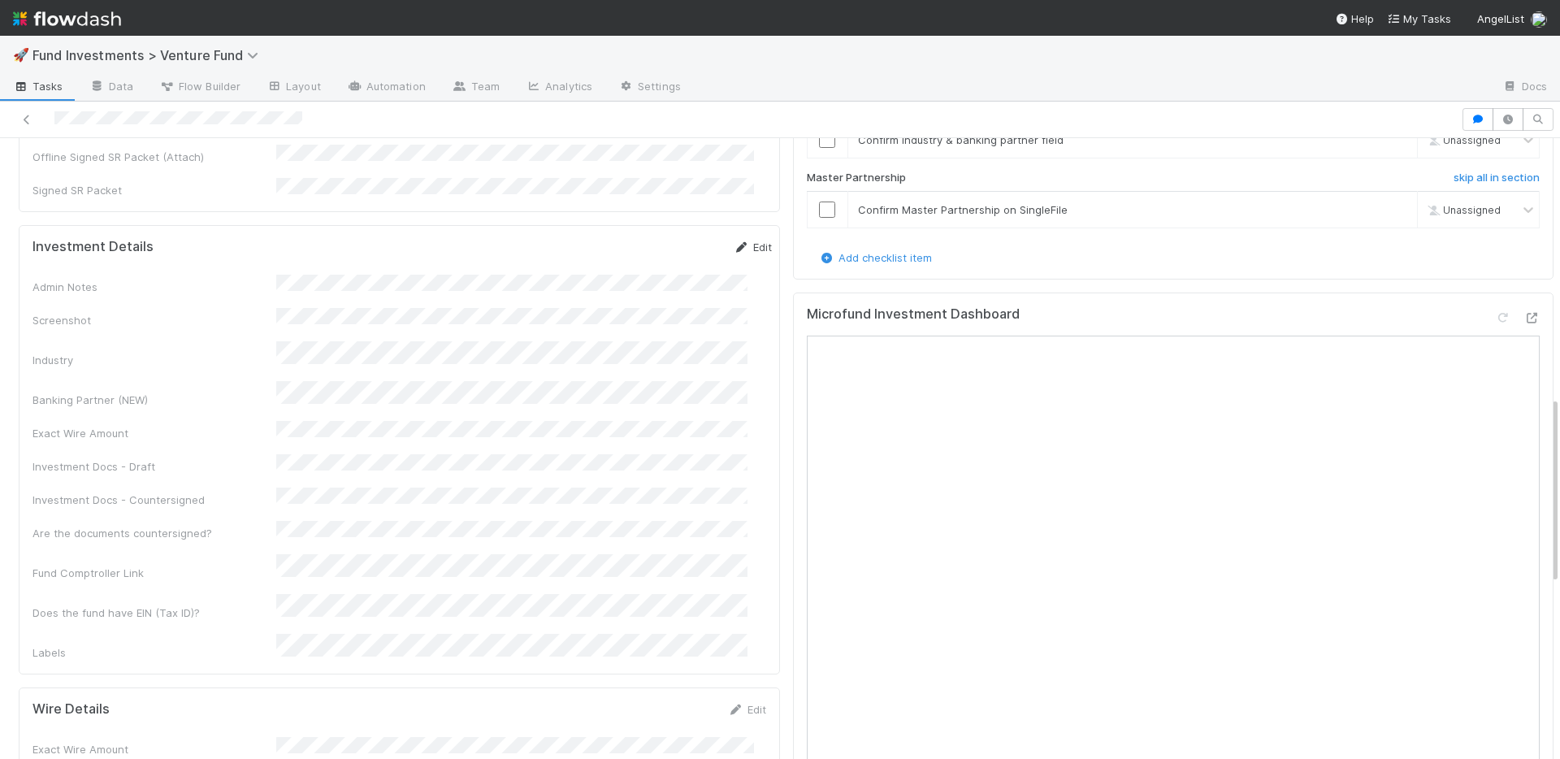
click at [737, 241] on link "Edit" at bounding box center [753, 247] width 38 height 13
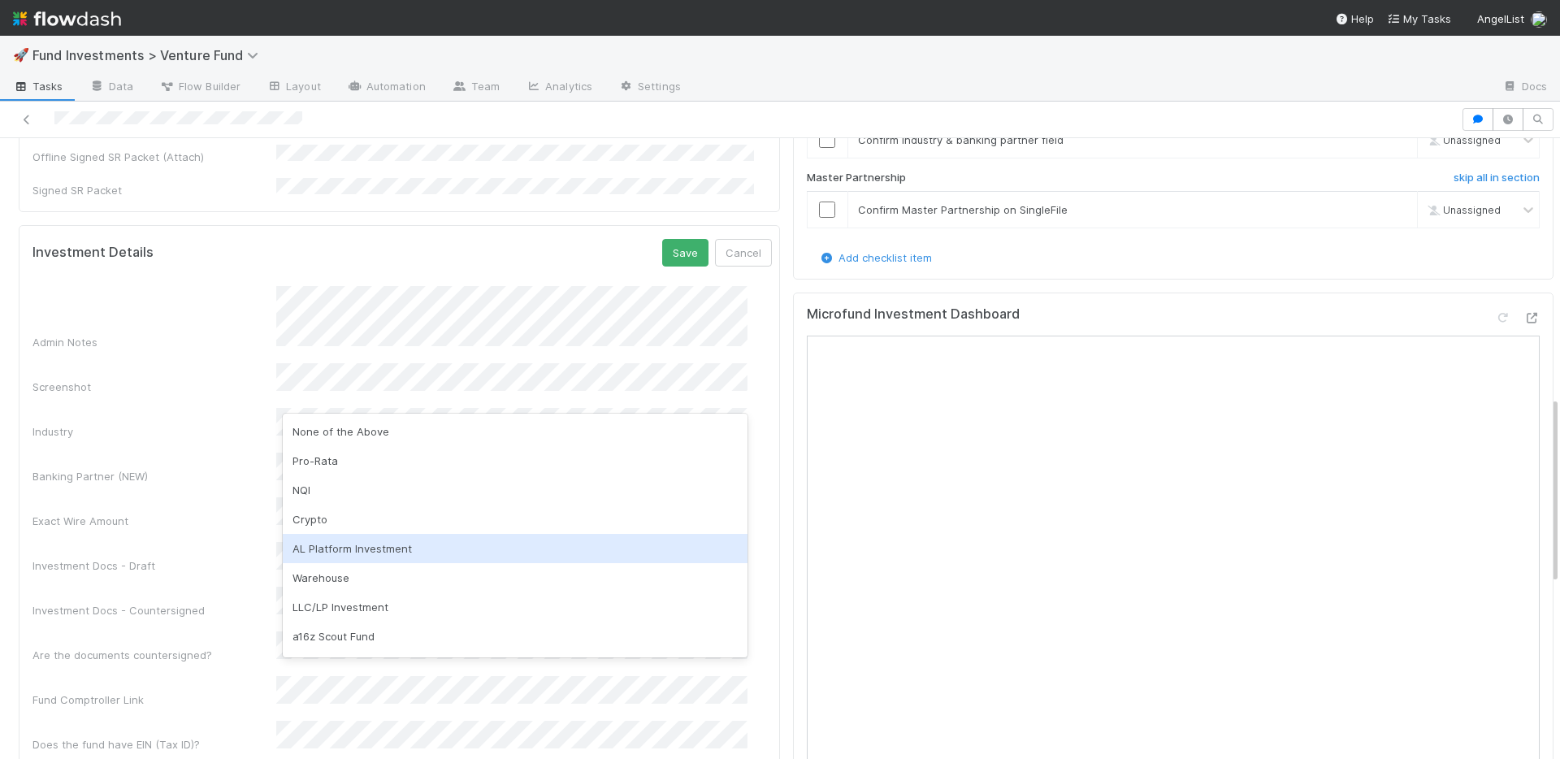
click at [337, 550] on div "AL Platform Investment" at bounding box center [515, 548] width 465 height 29
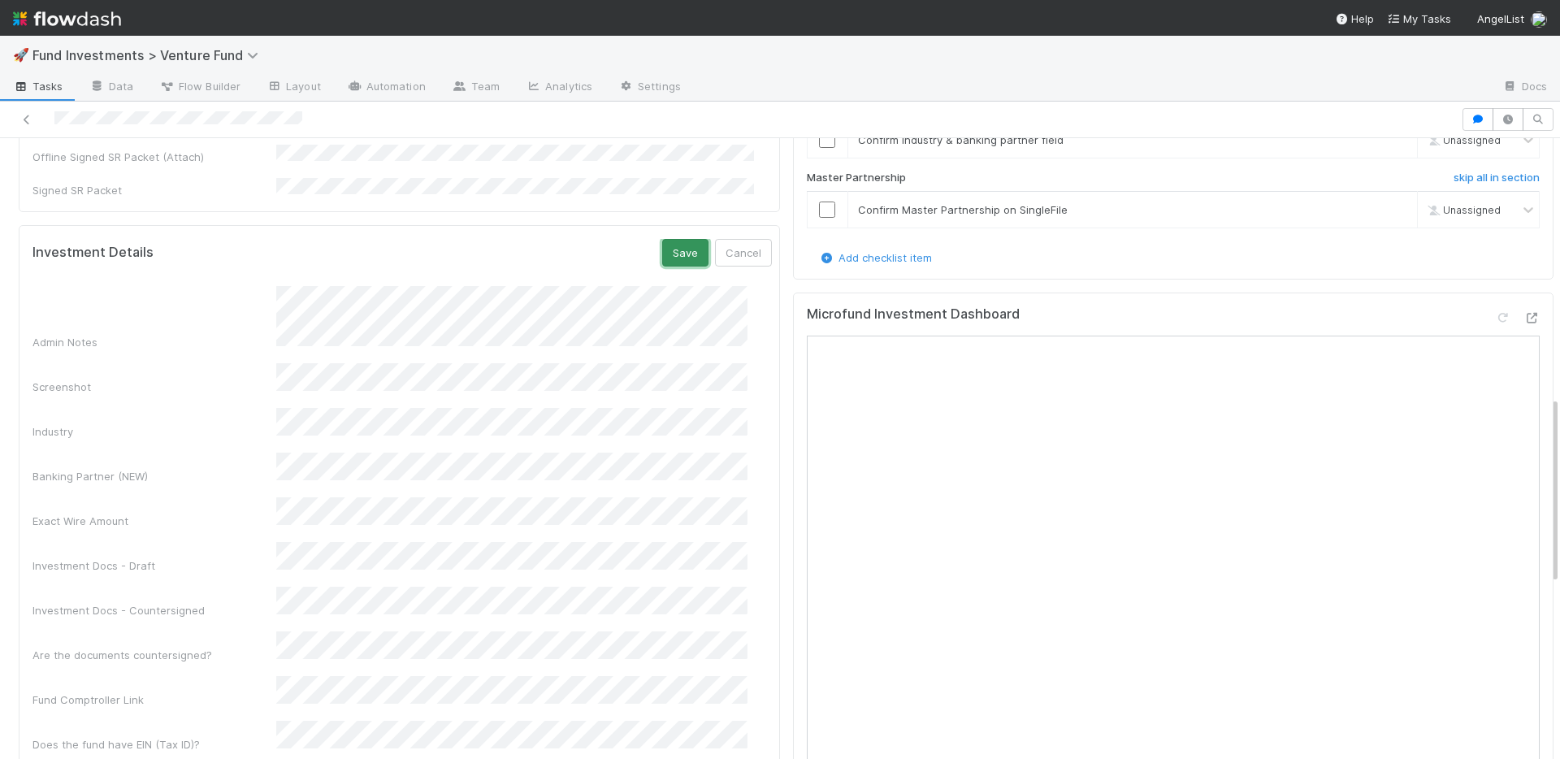
click at [664, 239] on button "Save" at bounding box center [685, 253] width 46 height 28
click at [734, 241] on link "Edit" at bounding box center [753, 247] width 38 height 13
click at [662, 245] on button "Save" at bounding box center [685, 259] width 46 height 28
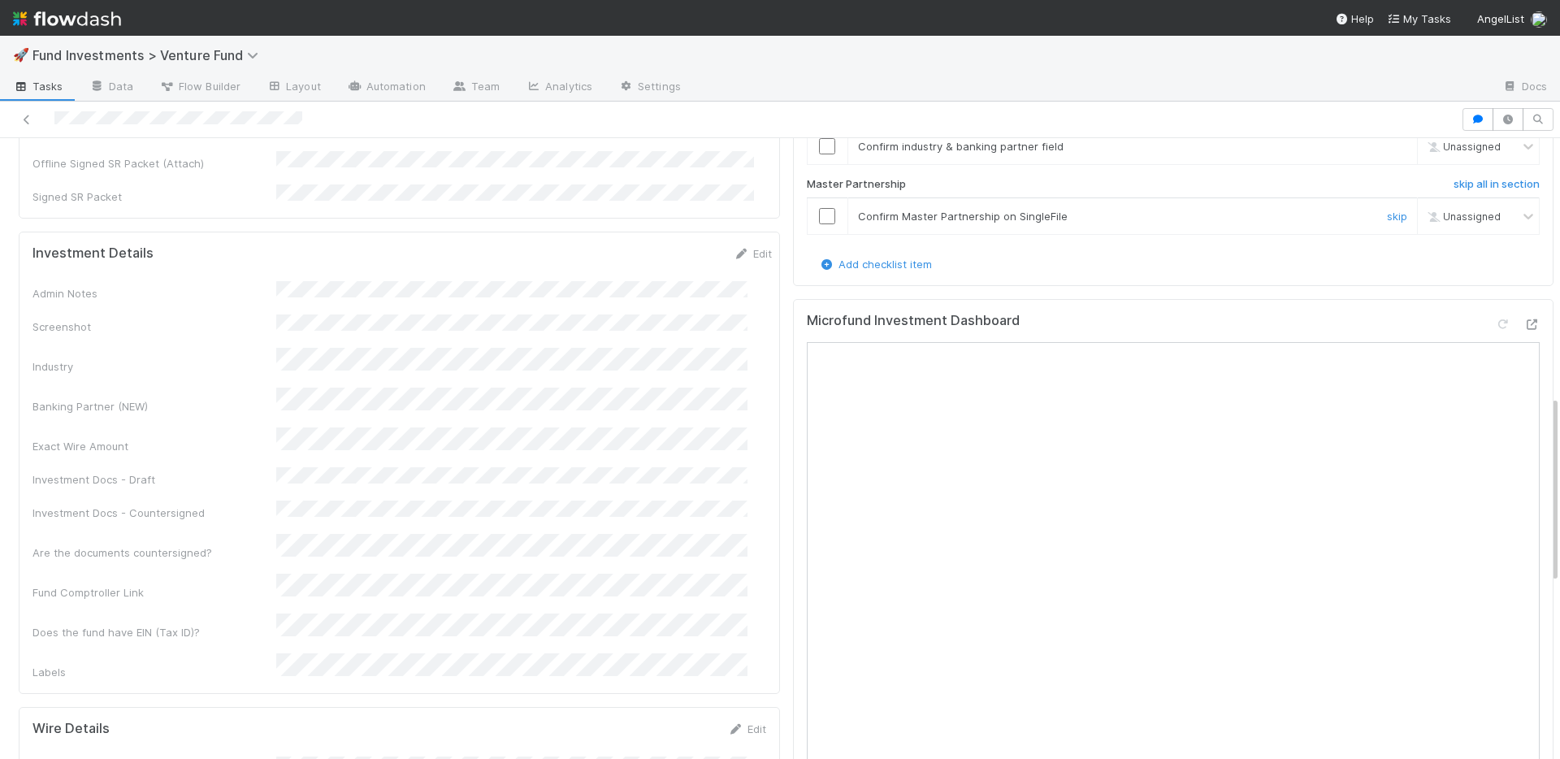
click at [819, 224] on input "checkbox" at bounding box center [827, 216] width 16 height 16
click at [819, 154] on input "checkbox" at bounding box center [827, 146] width 16 height 16
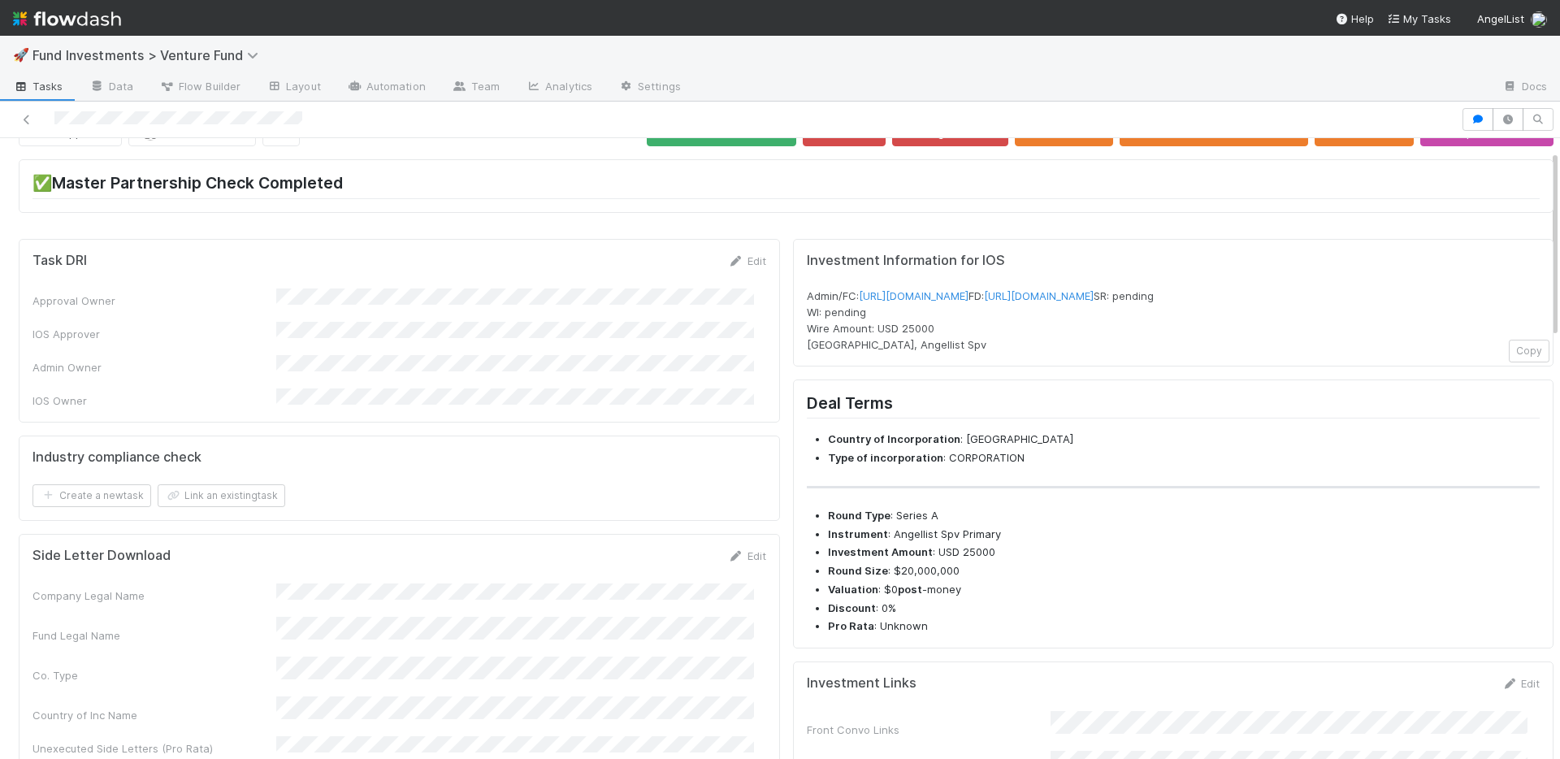
scroll to position [0, 0]
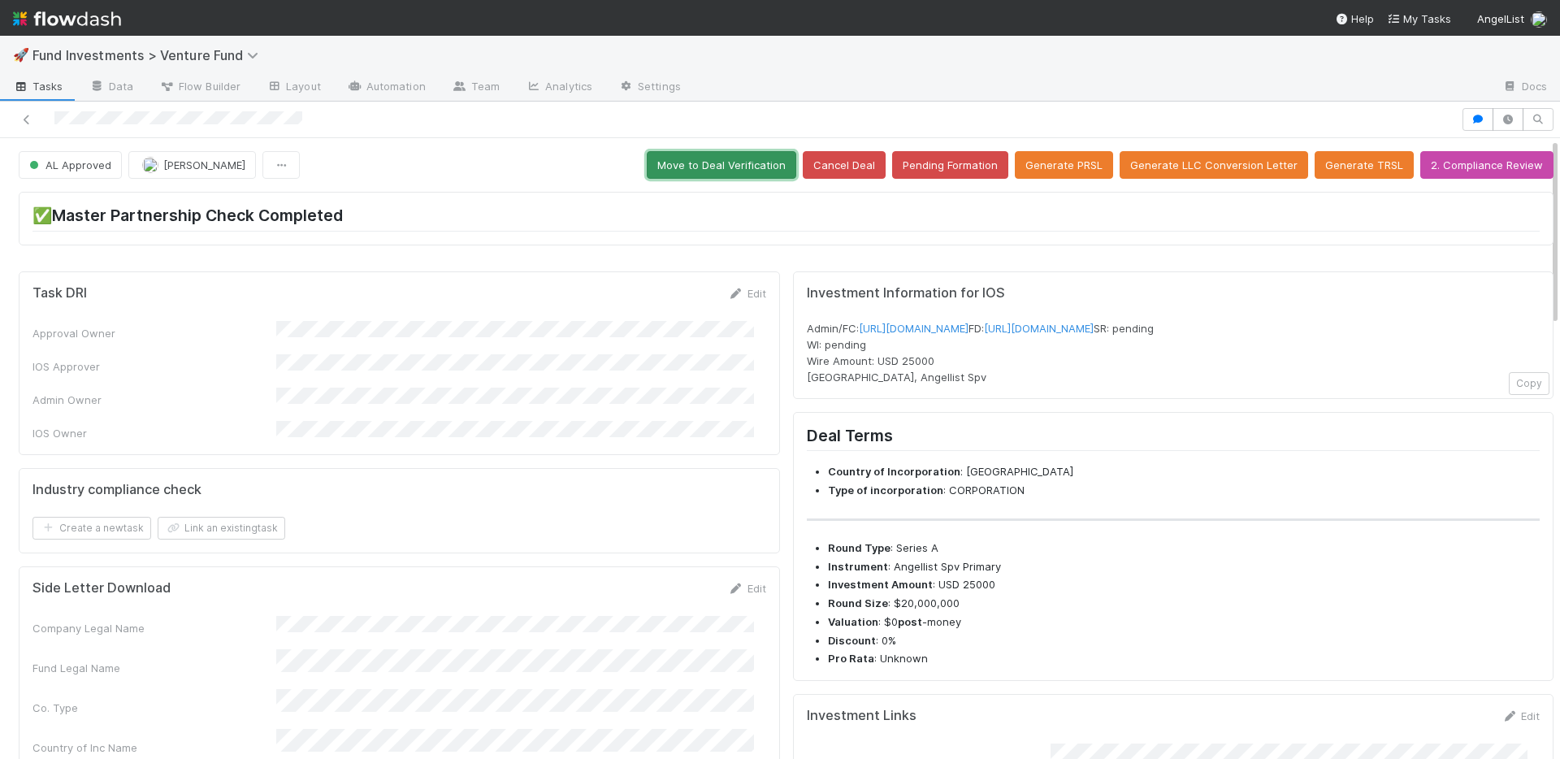
click at [688, 171] on button "Move to Deal Verification" at bounding box center [722, 165] width 150 height 28
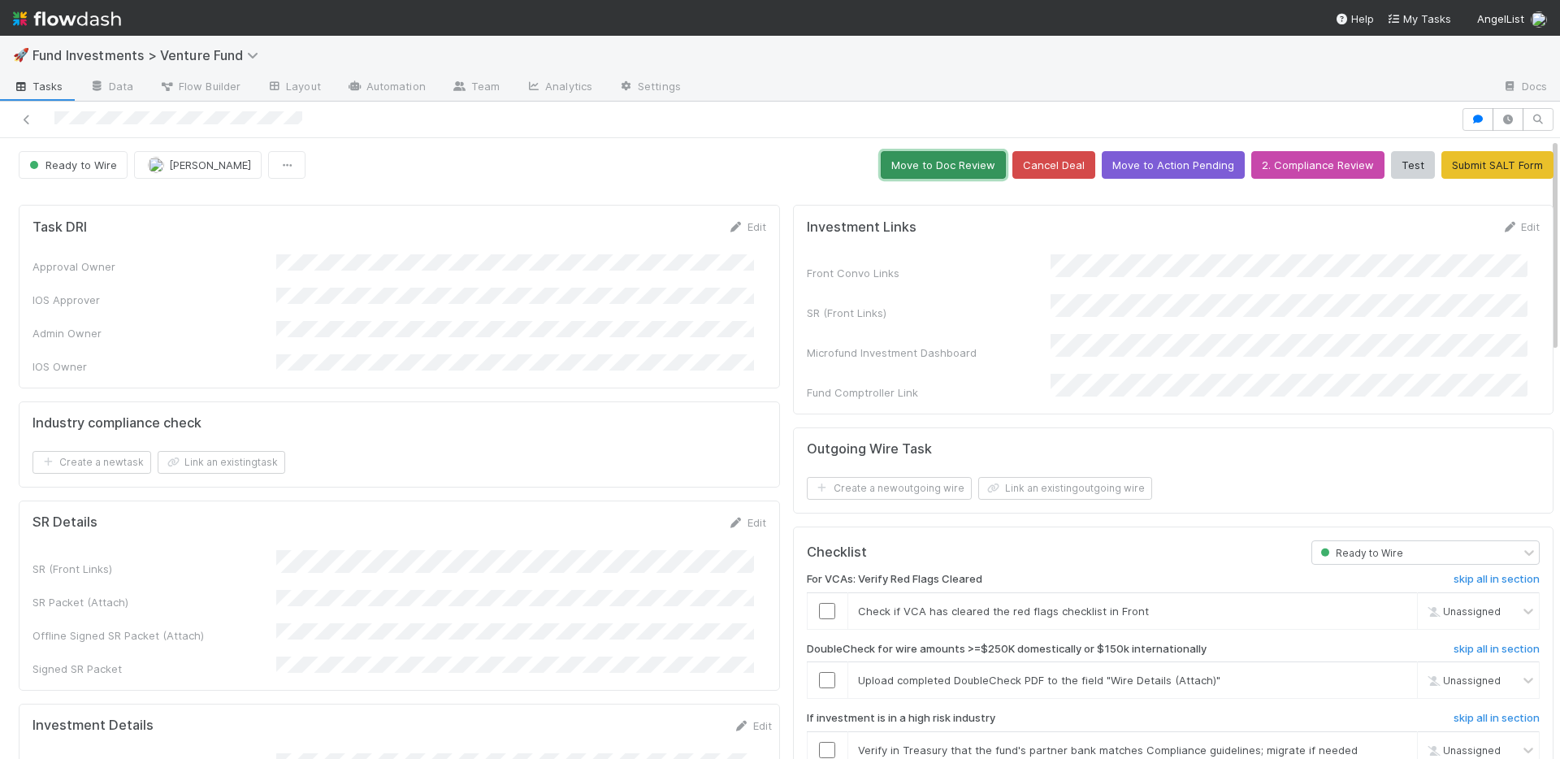
click at [924, 158] on button "Move to Doc Review" at bounding box center [943, 165] width 125 height 28
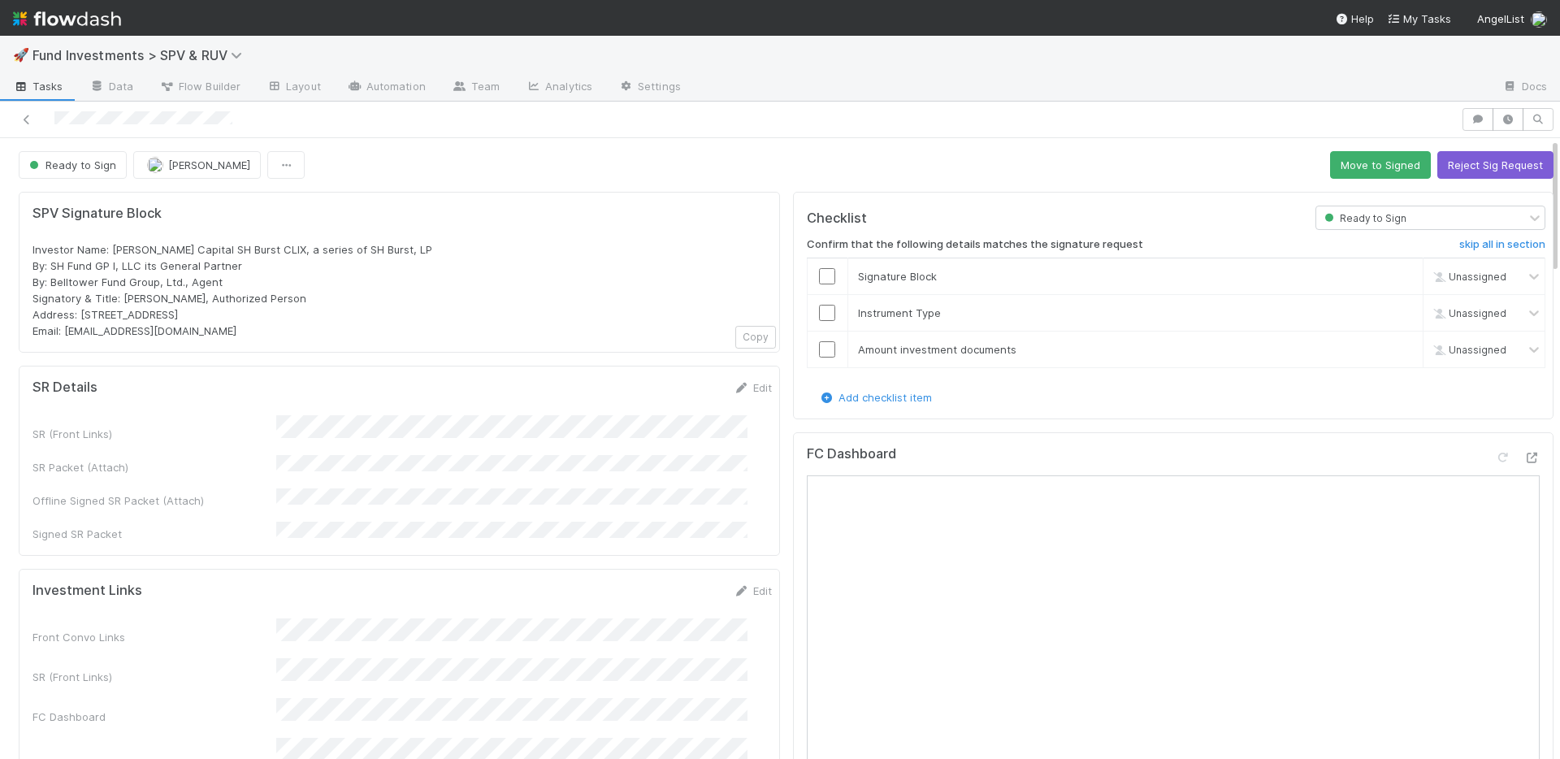
click at [734, 394] on div "Edit" at bounding box center [753, 387] width 38 height 16
click at [734, 388] on link "Edit" at bounding box center [753, 387] width 38 height 13
click at [662, 397] on button "Save" at bounding box center [685, 393] width 46 height 28
click at [1330, 166] on button "Move to Signed" at bounding box center [1380, 165] width 101 height 28
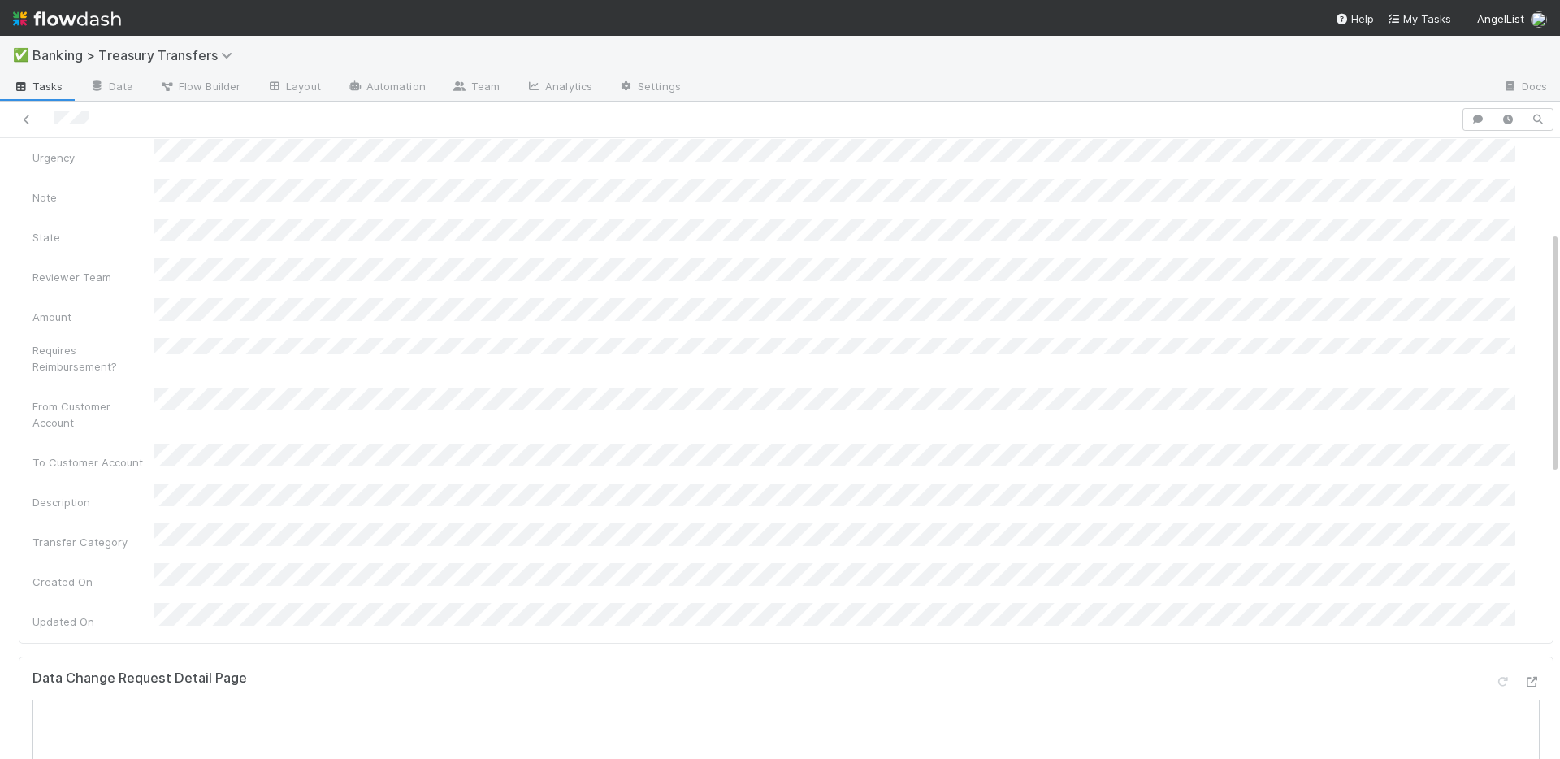
scroll to position [538, 0]
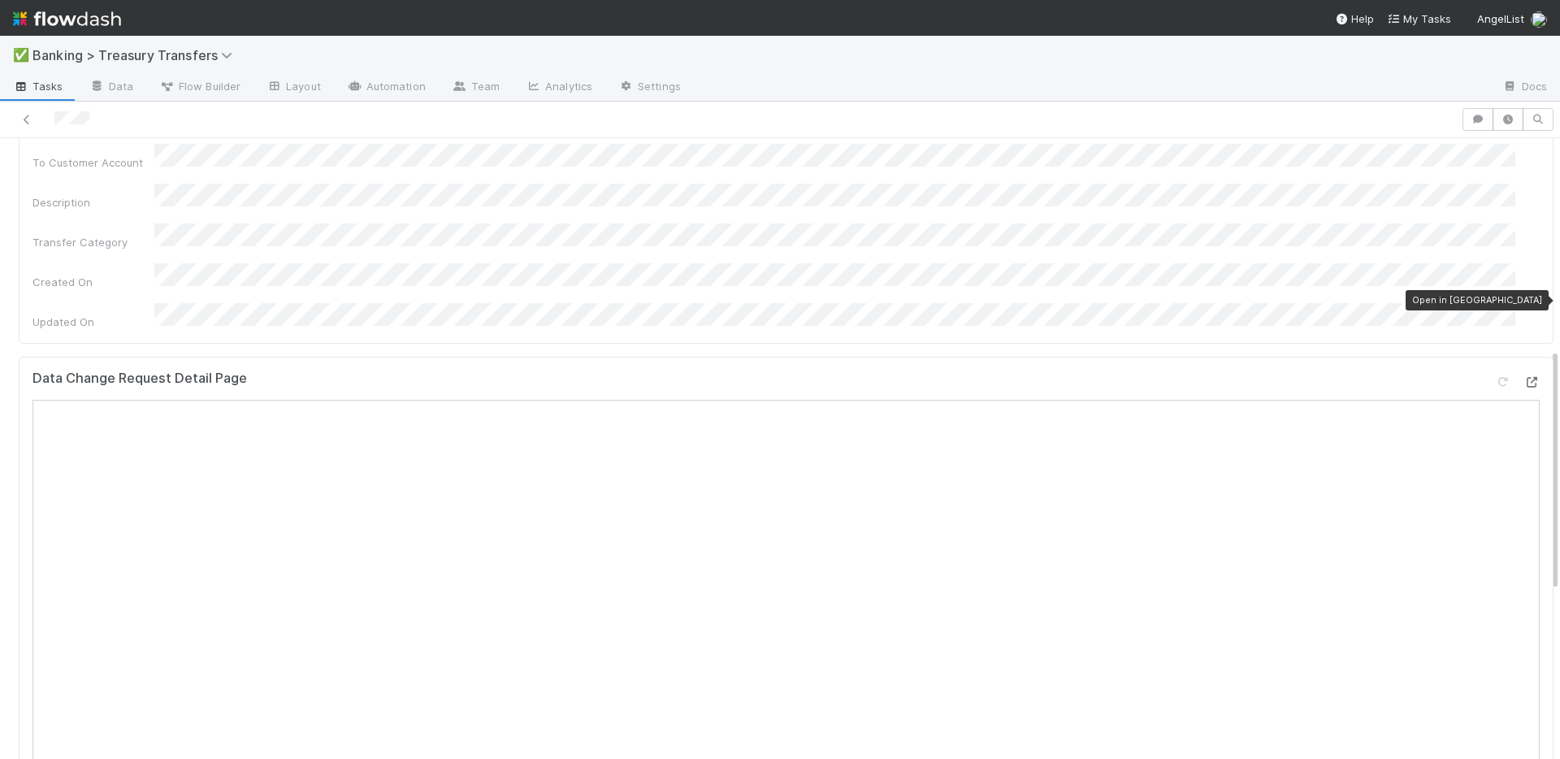
click at [1524, 377] on icon at bounding box center [1532, 382] width 16 height 11
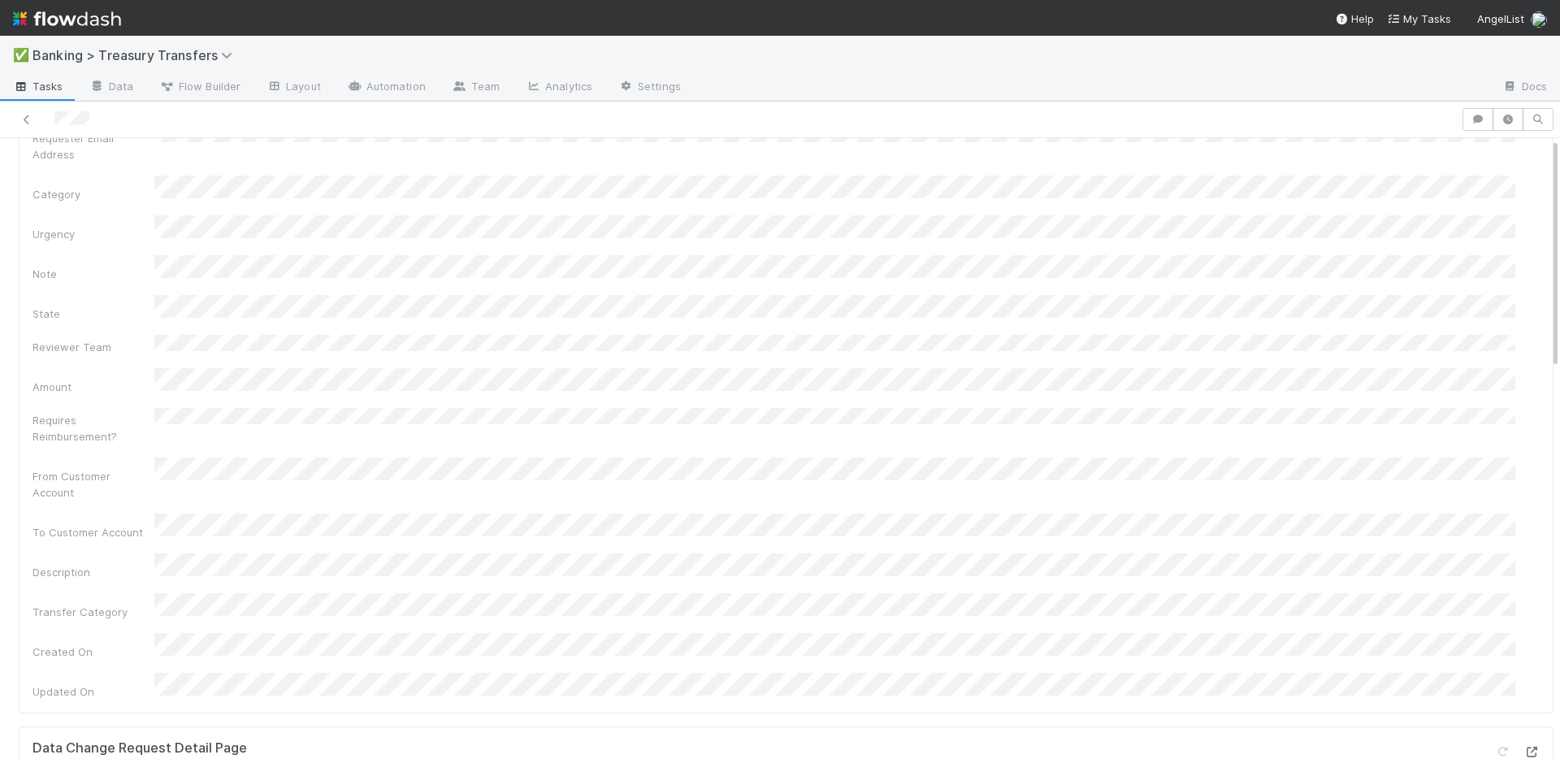
scroll to position [0, 0]
click at [23, 117] on icon at bounding box center [27, 120] width 16 height 11
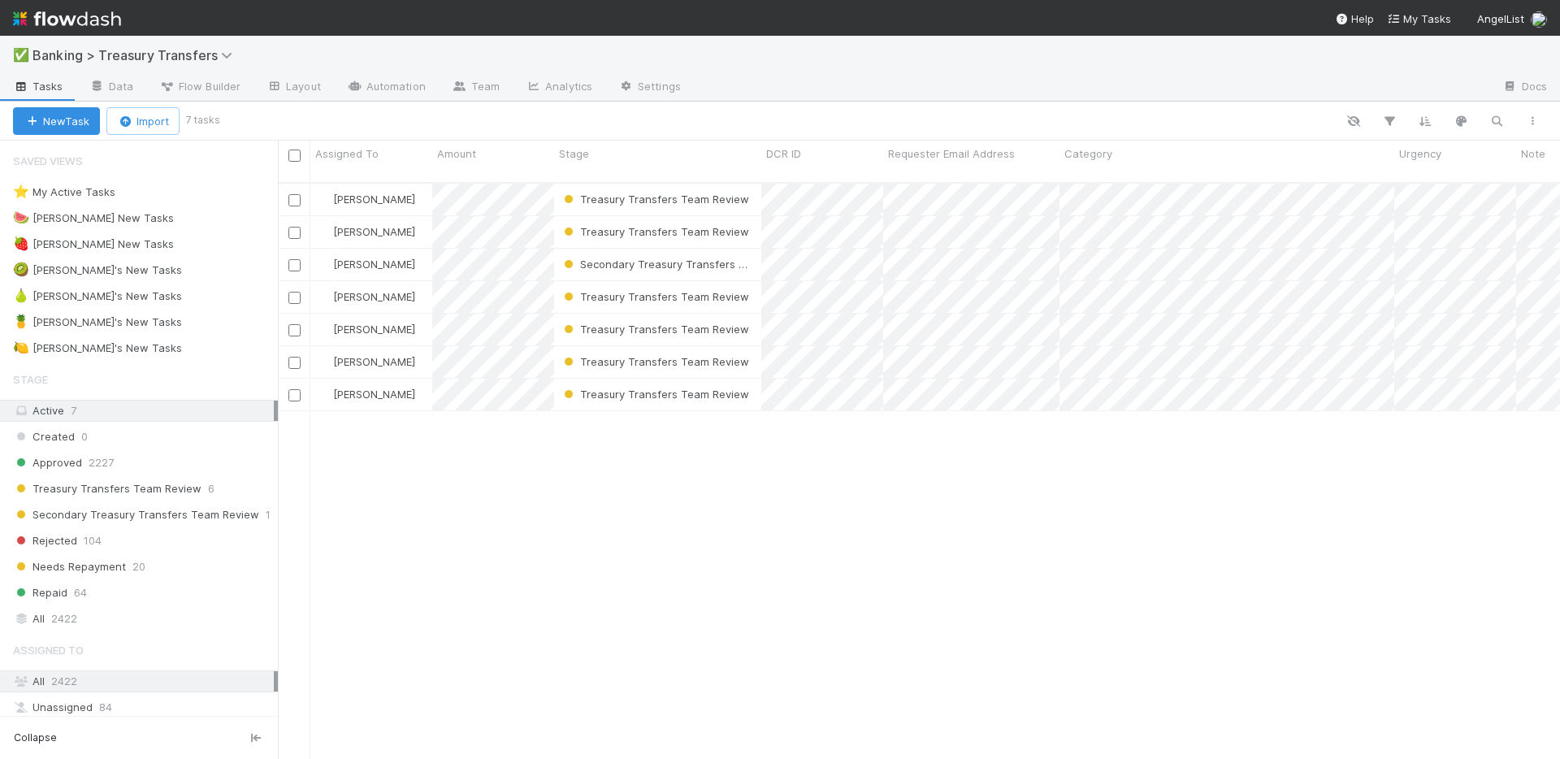
scroll to position [578, 1270]
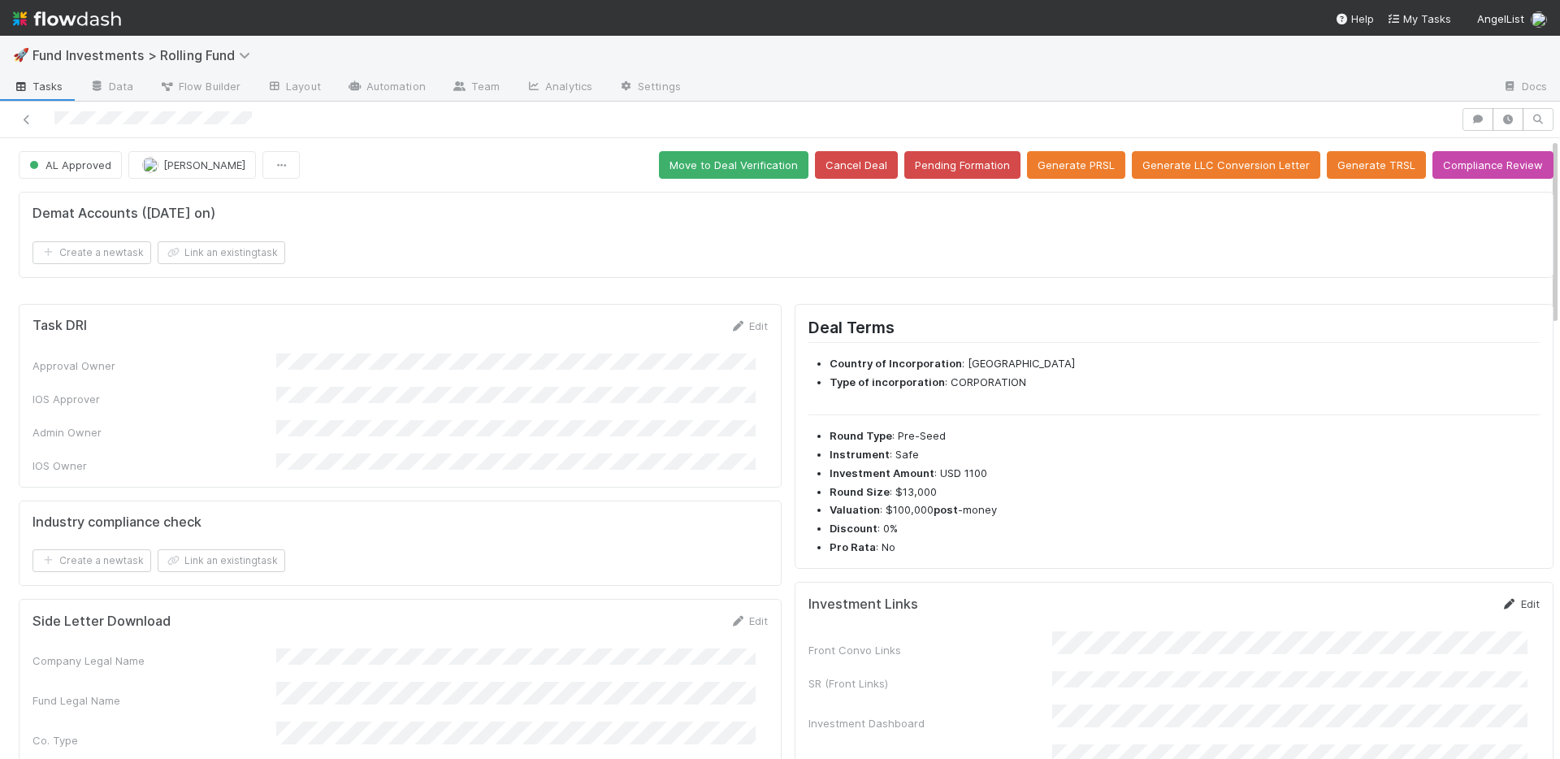
drag, startPoint x: 1494, startPoint y: 601, endPoint x: 1424, endPoint y: 634, distance: 76.3
click at [1502, 601] on link "Edit" at bounding box center [1521, 603] width 38 height 13
click at [1430, 616] on button "Save" at bounding box center [1453, 610] width 46 height 28
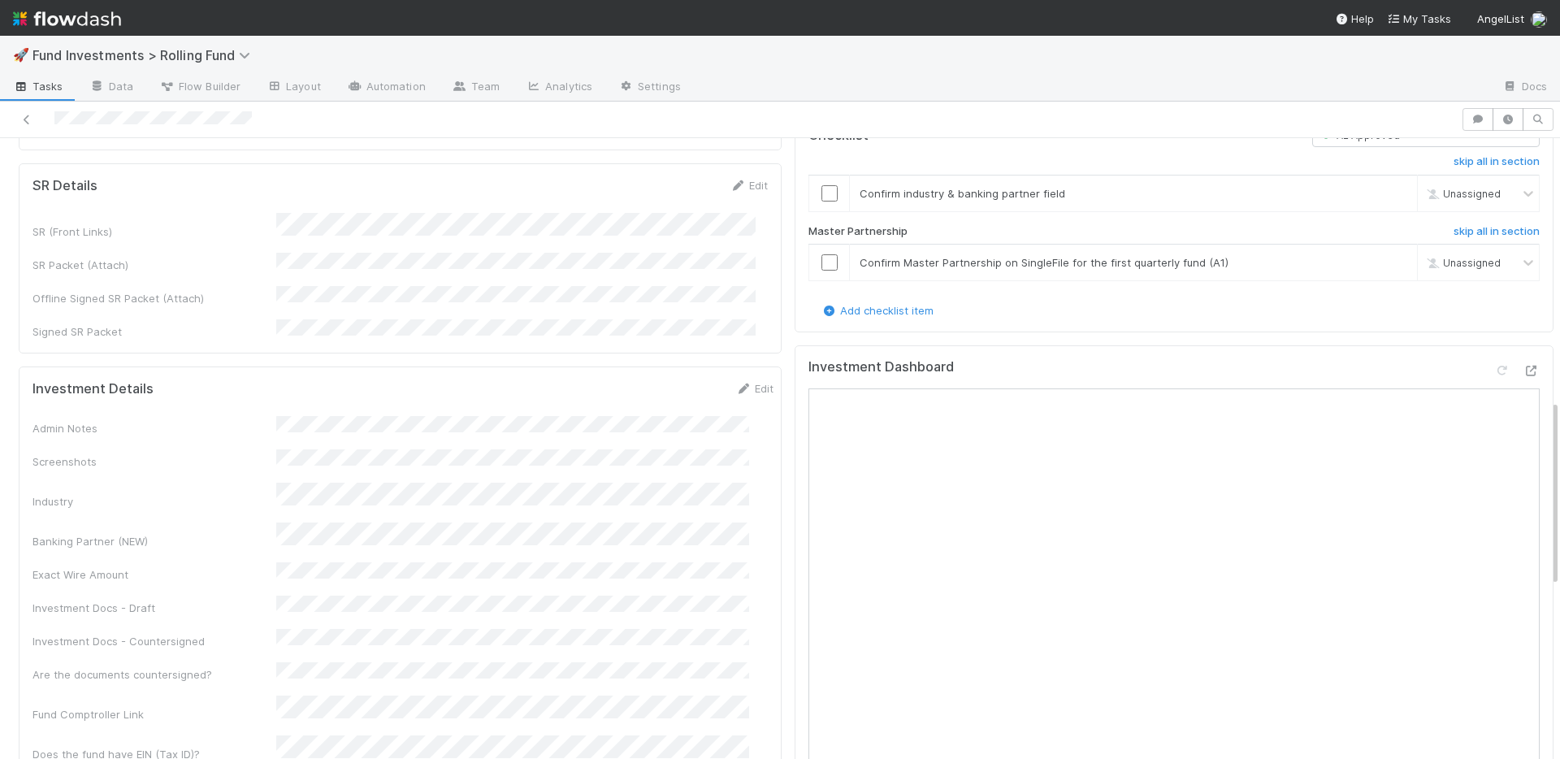
scroll to position [876, 0]
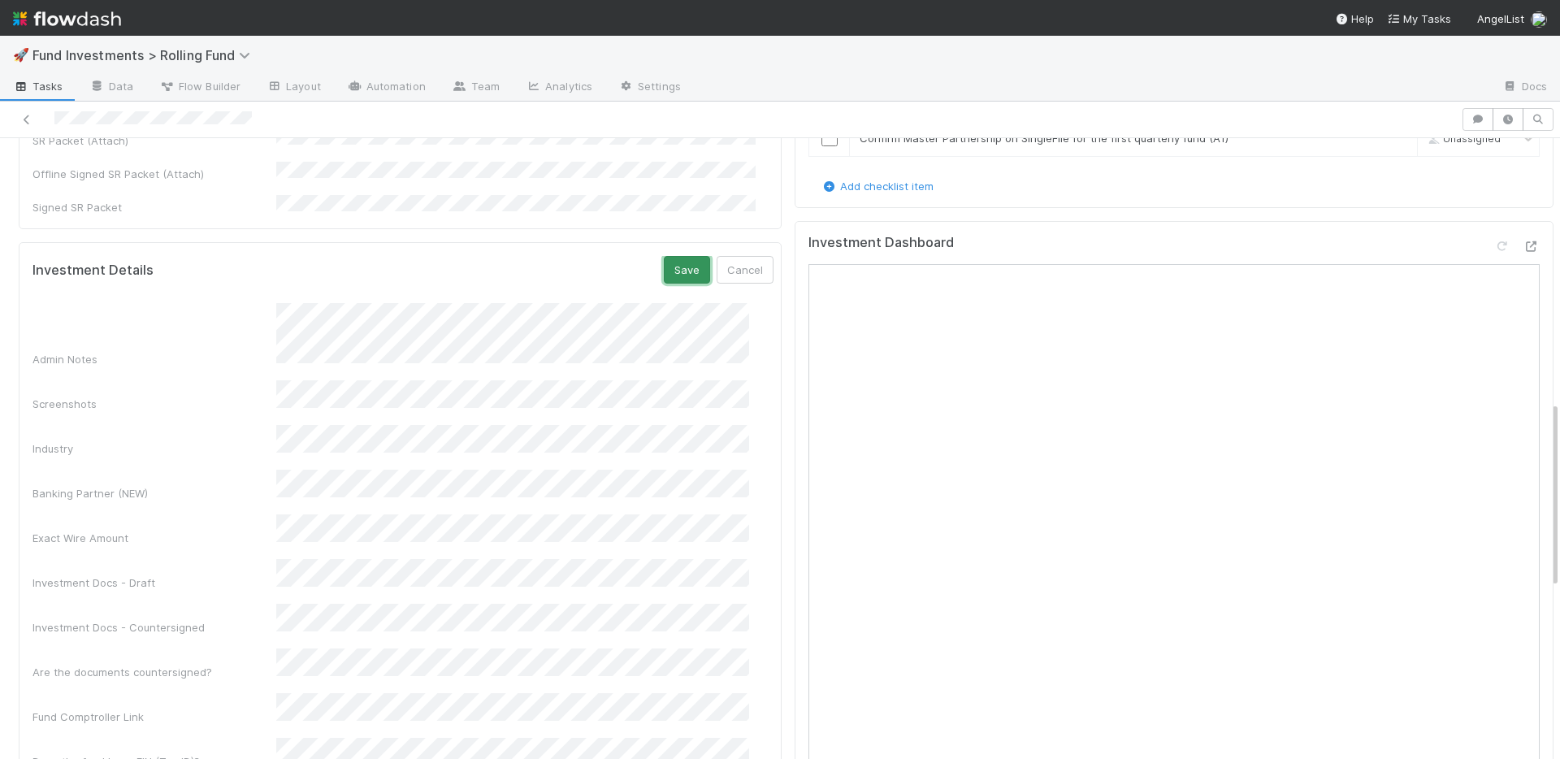
click at [664, 256] on button "Save" at bounding box center [687, 270] width 46 height 28
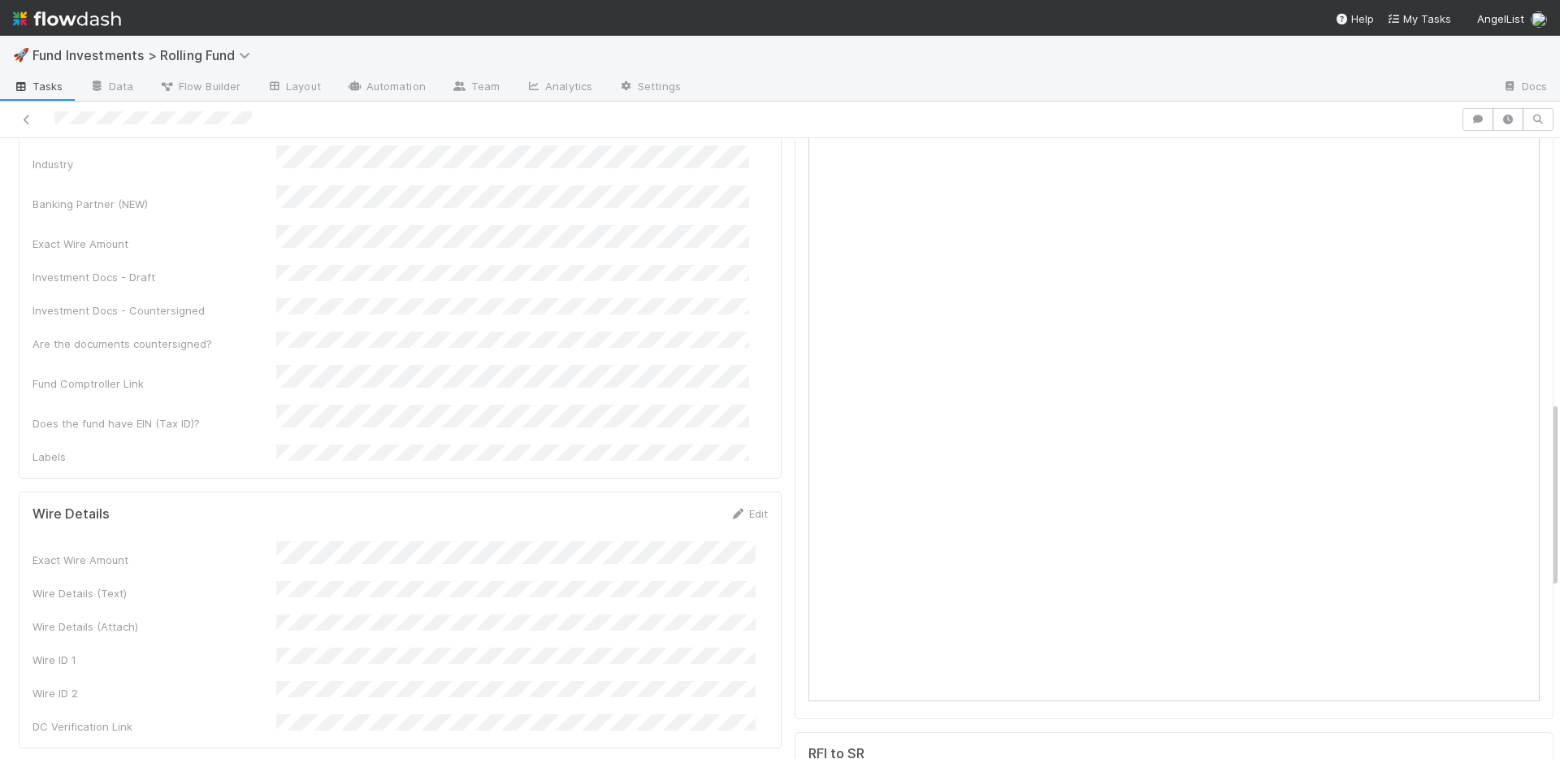
scroll to position [1212, 0]
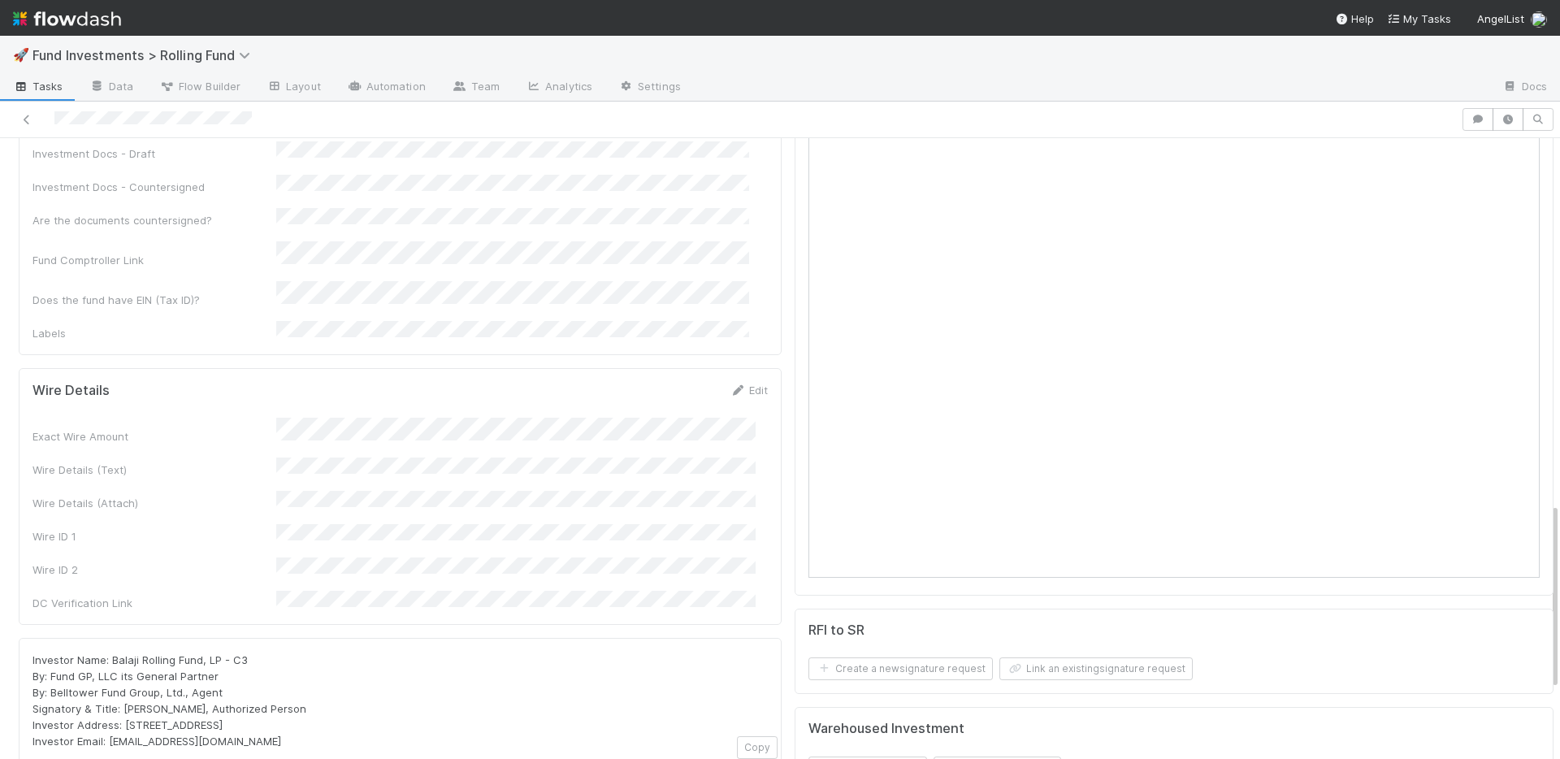
click at [730, 382] on form "Wire Details Edit Exact Wire Amount Wire Details (Text) Wire Details (Attach) W…" at bounding box center [400, 496] width 735 height 229
drag, startPoint x: 739, startPoint y: 288, endPoint x: 803, endPoint y: 254, distance: 72.3
click at [739, 384] on link "Edit" at bounding box center [749, 390] width 38 height 13
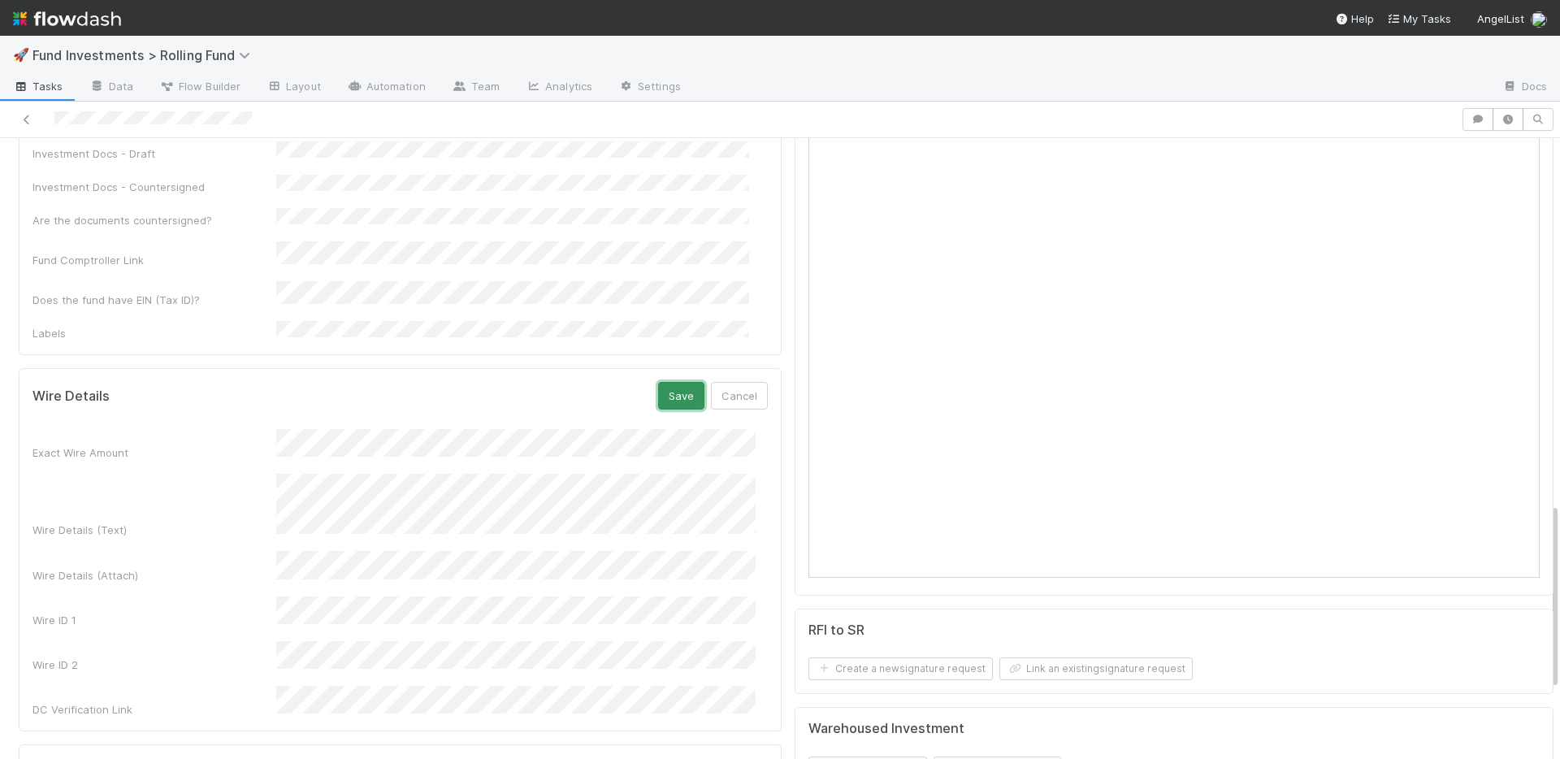
drag, startPoint x: 674, startPoint y: 290, endPoint x: 833, endPoint y: 199, distance: 182.7
click at [675, 382] on button "Save" at bounding box center [681, 396] width 46 height 28
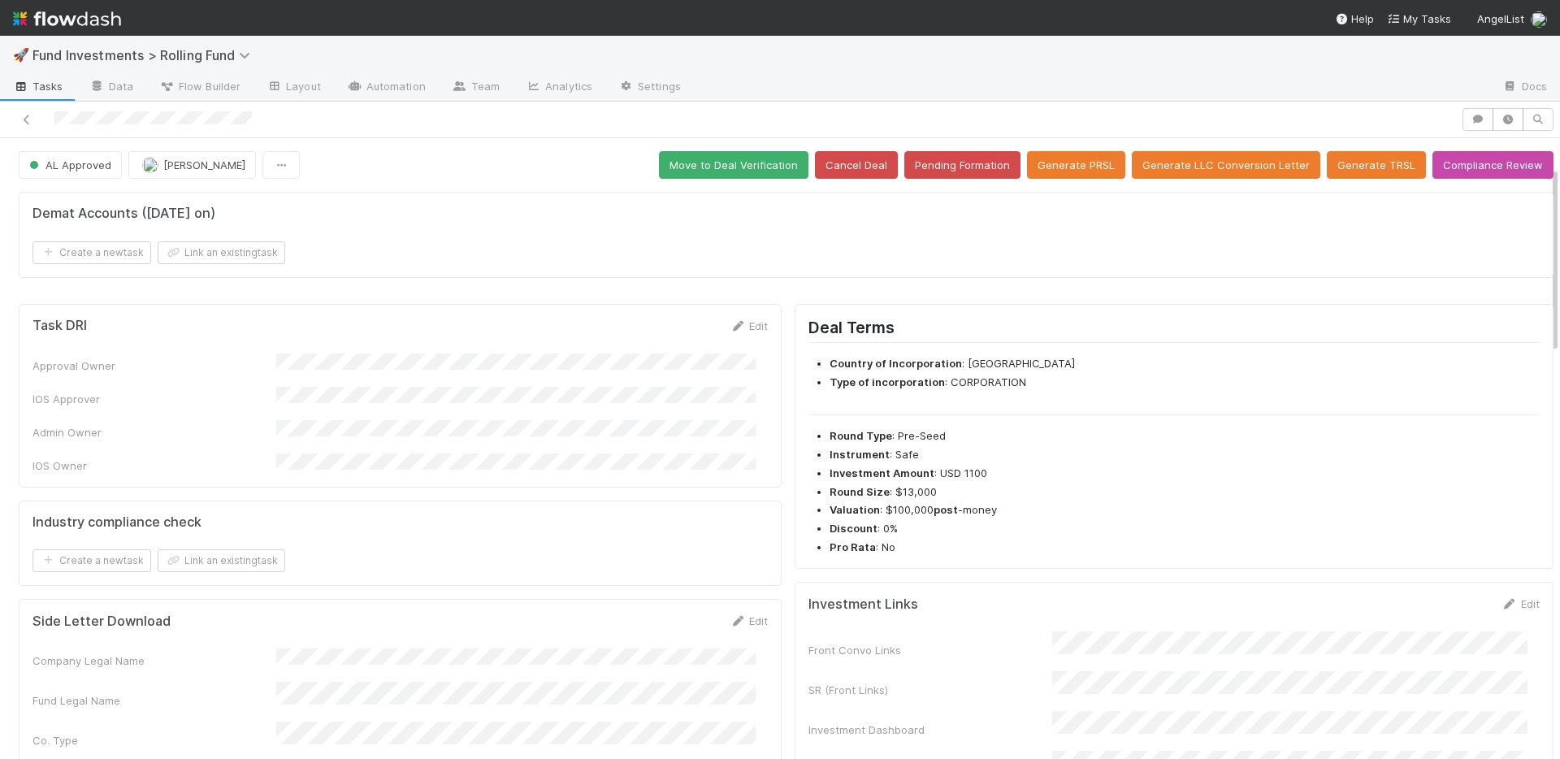
scroll to position [541, 0]
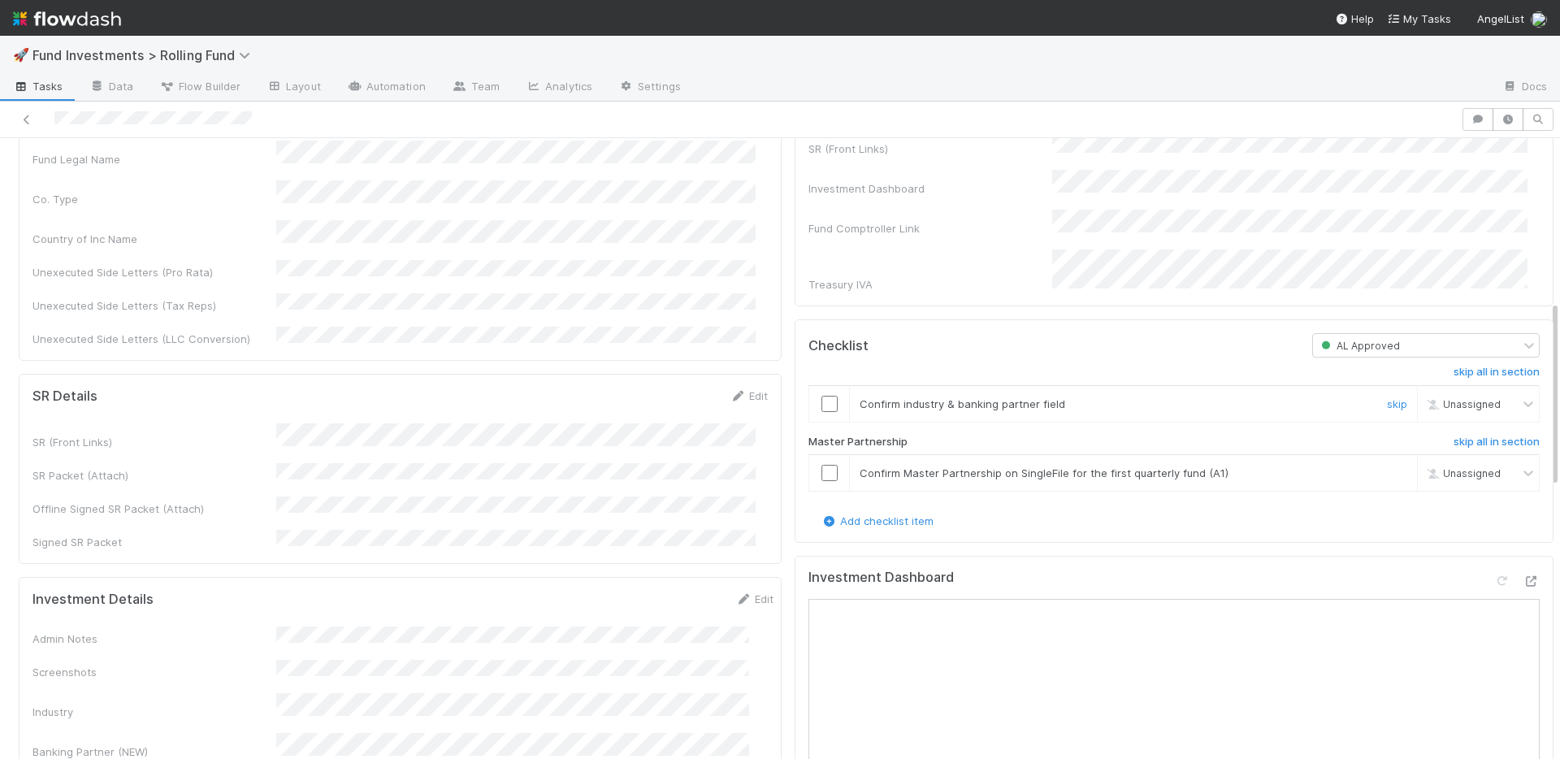
click at [822, 396] on input "checkbox" at bounding box center [830, 404] width 16 height 16
click at [822, 465] on input "checkbox" at bounding box center [830, 473] width 16 height 16
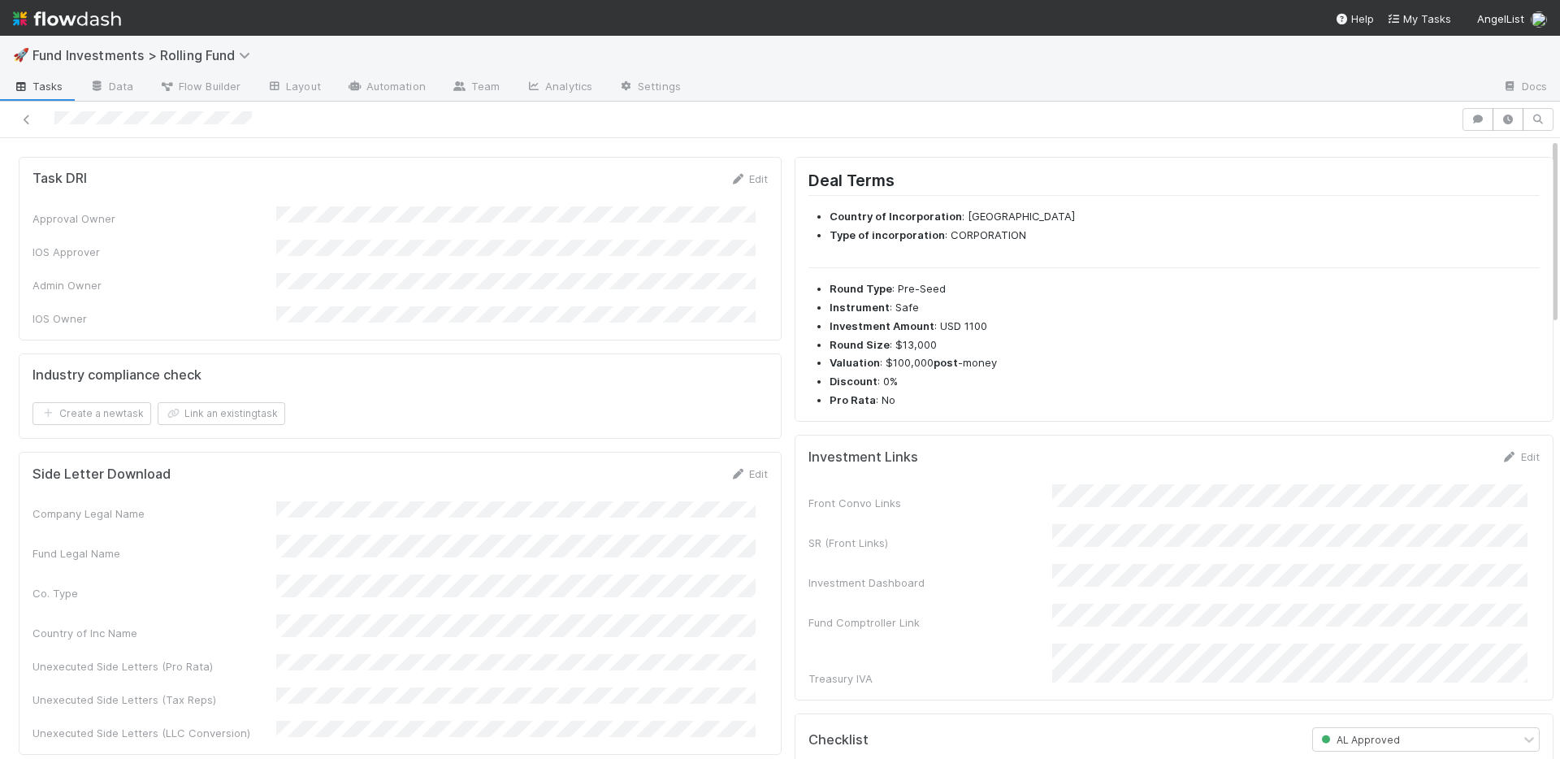
scroll to position [0, 0]
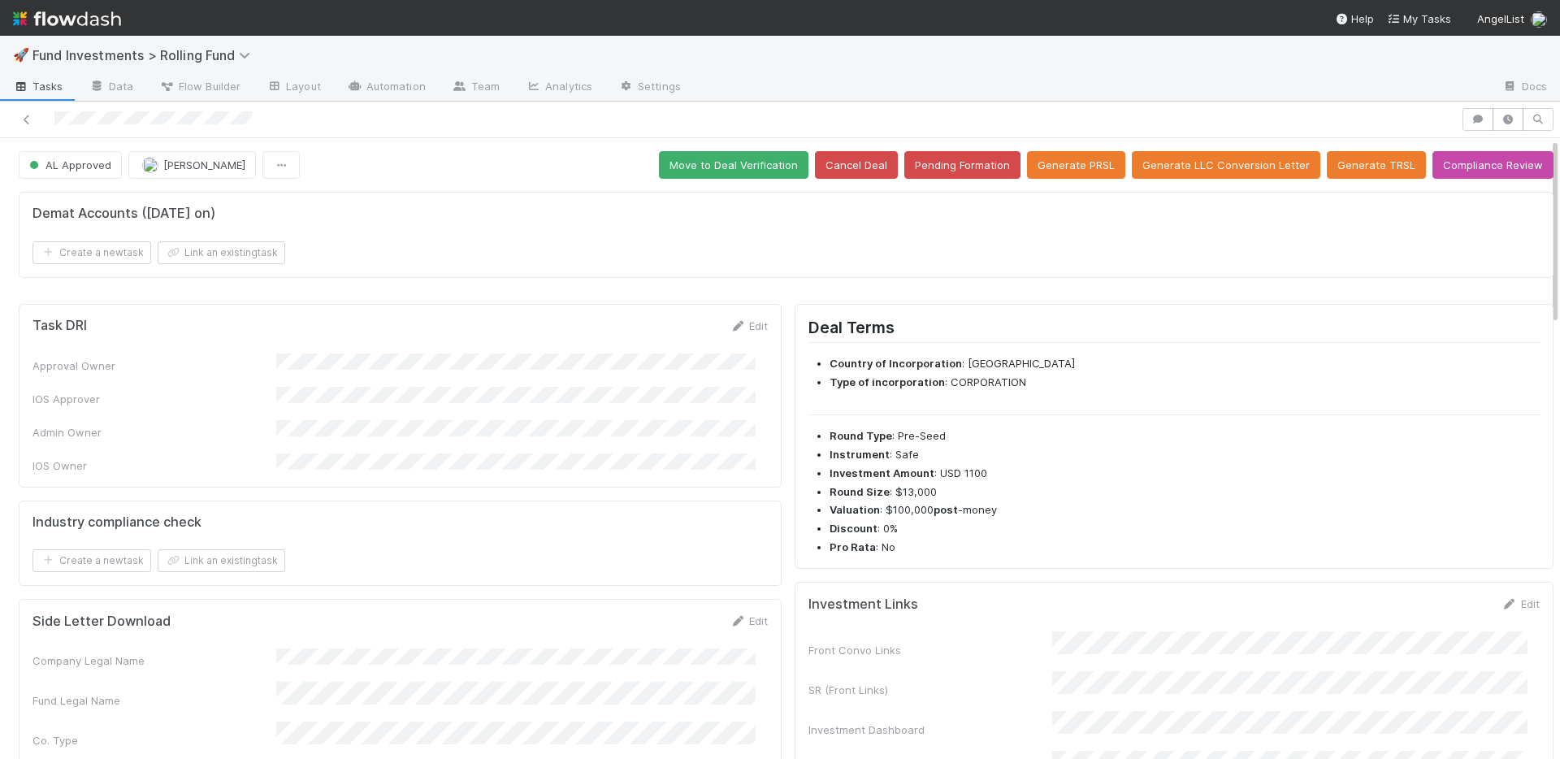
click at [754, 168] on button "Move to Deal Verification" at bounding box center [734, 165] width 150 height 28
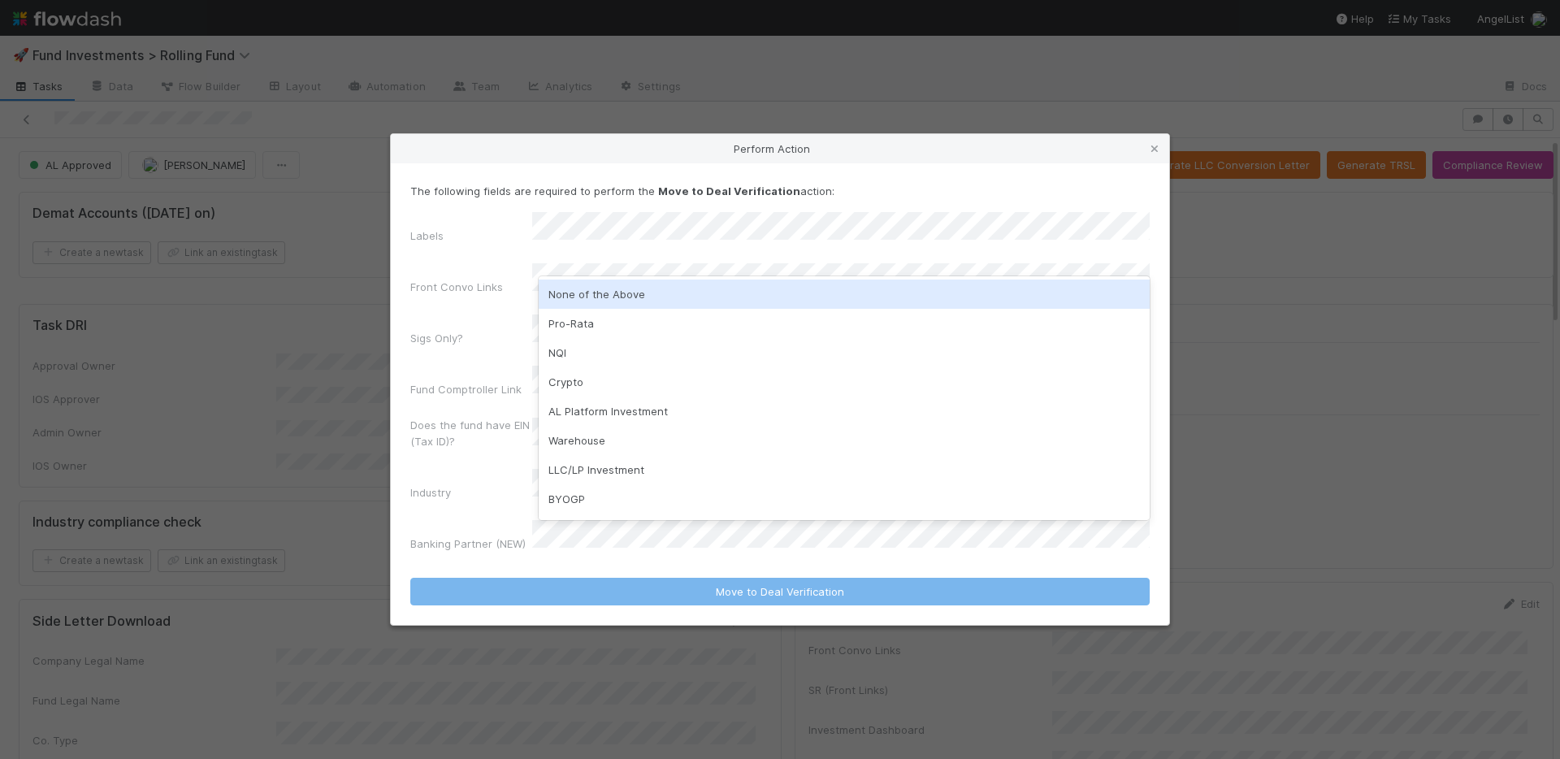
click at [620, 296] on div "None of the Above" at bounding box center [844, 294] width 611 height 29
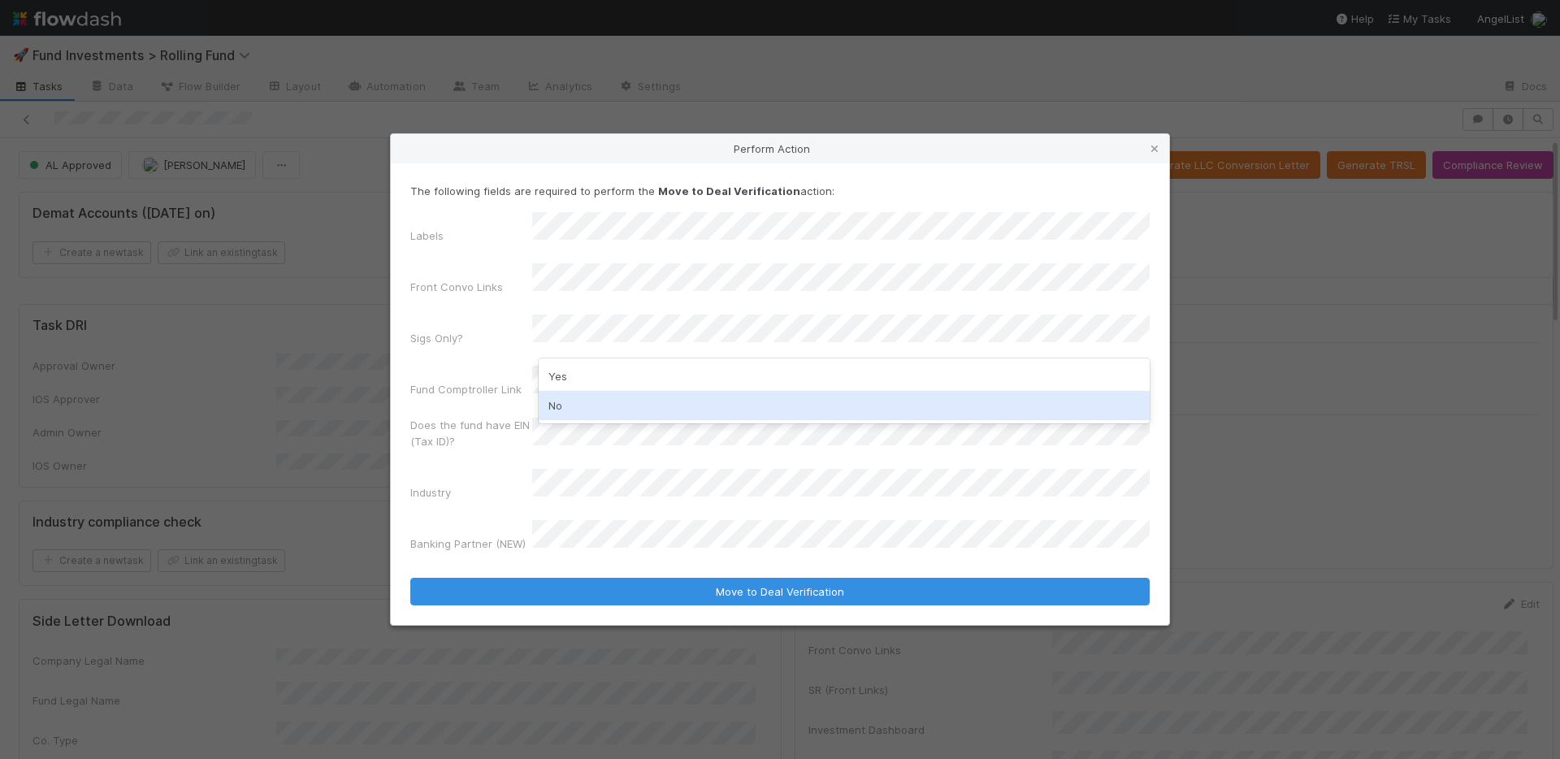
click at [615, 402] on div "No" at bounding box center [844, 405] width 611 height 29
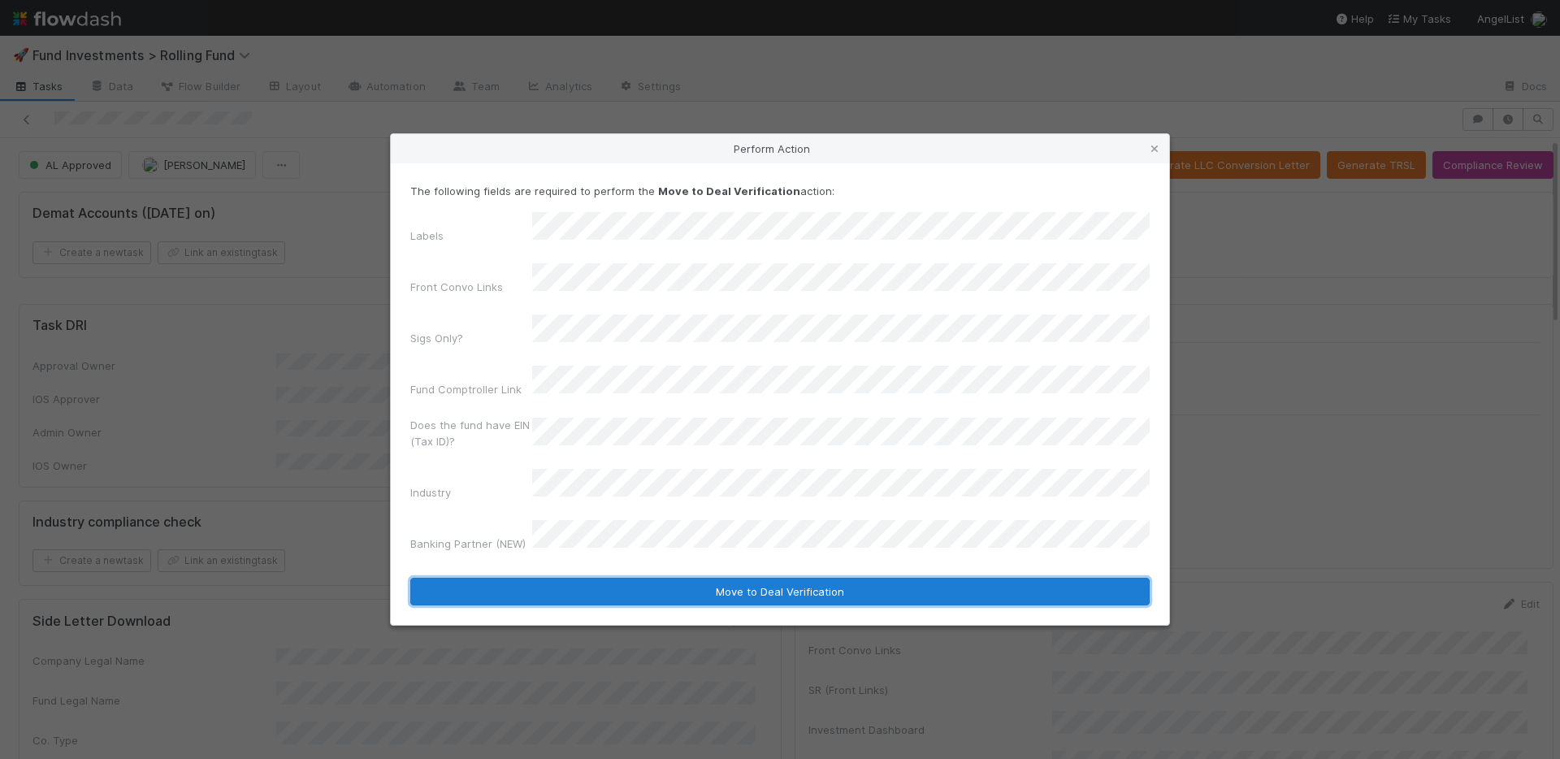
click at [685, 578] on button "Move to Deal Verification" at bounding box center [779, 592] width 739 height 28
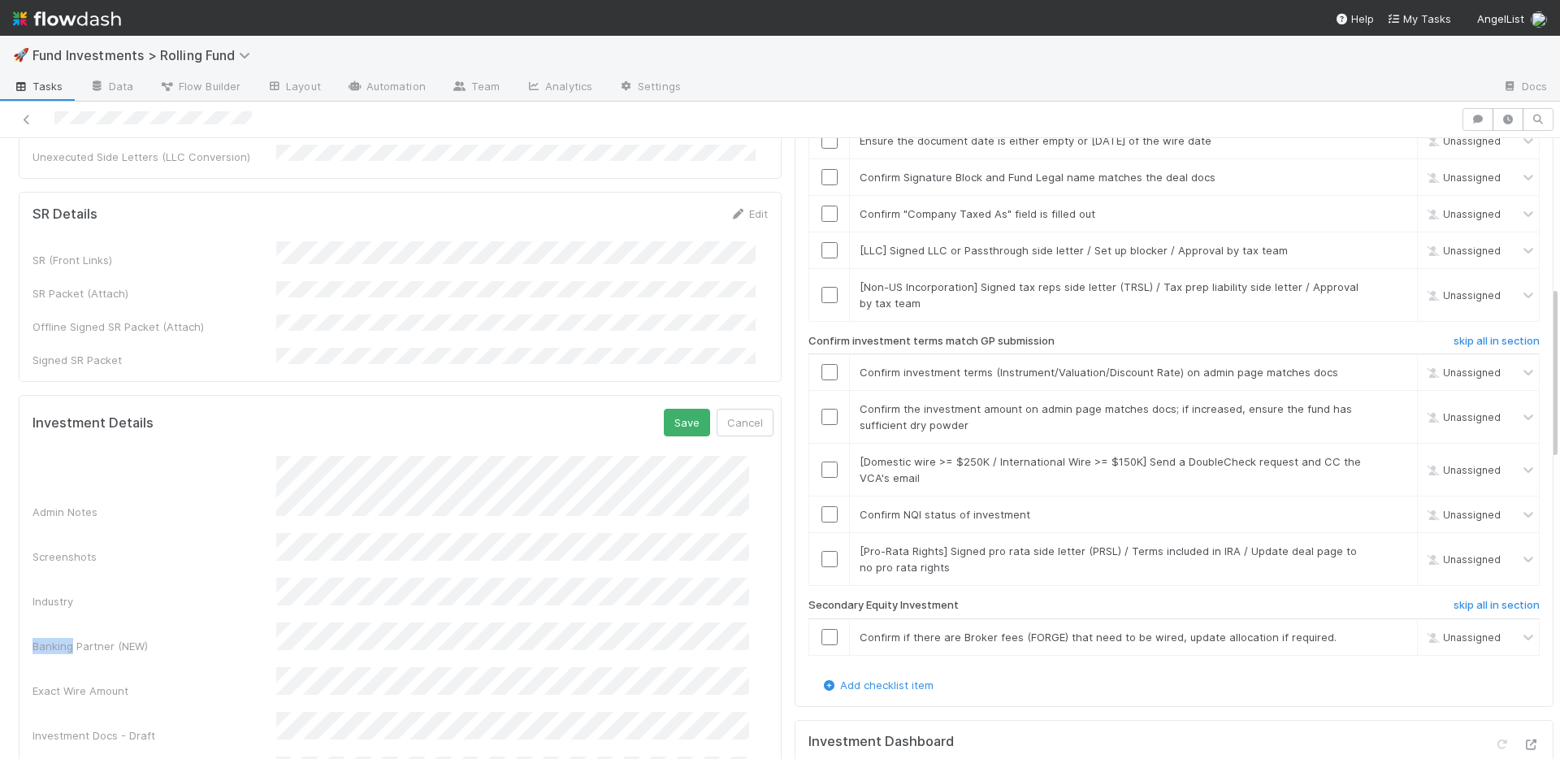
scroll to position [1, 0]
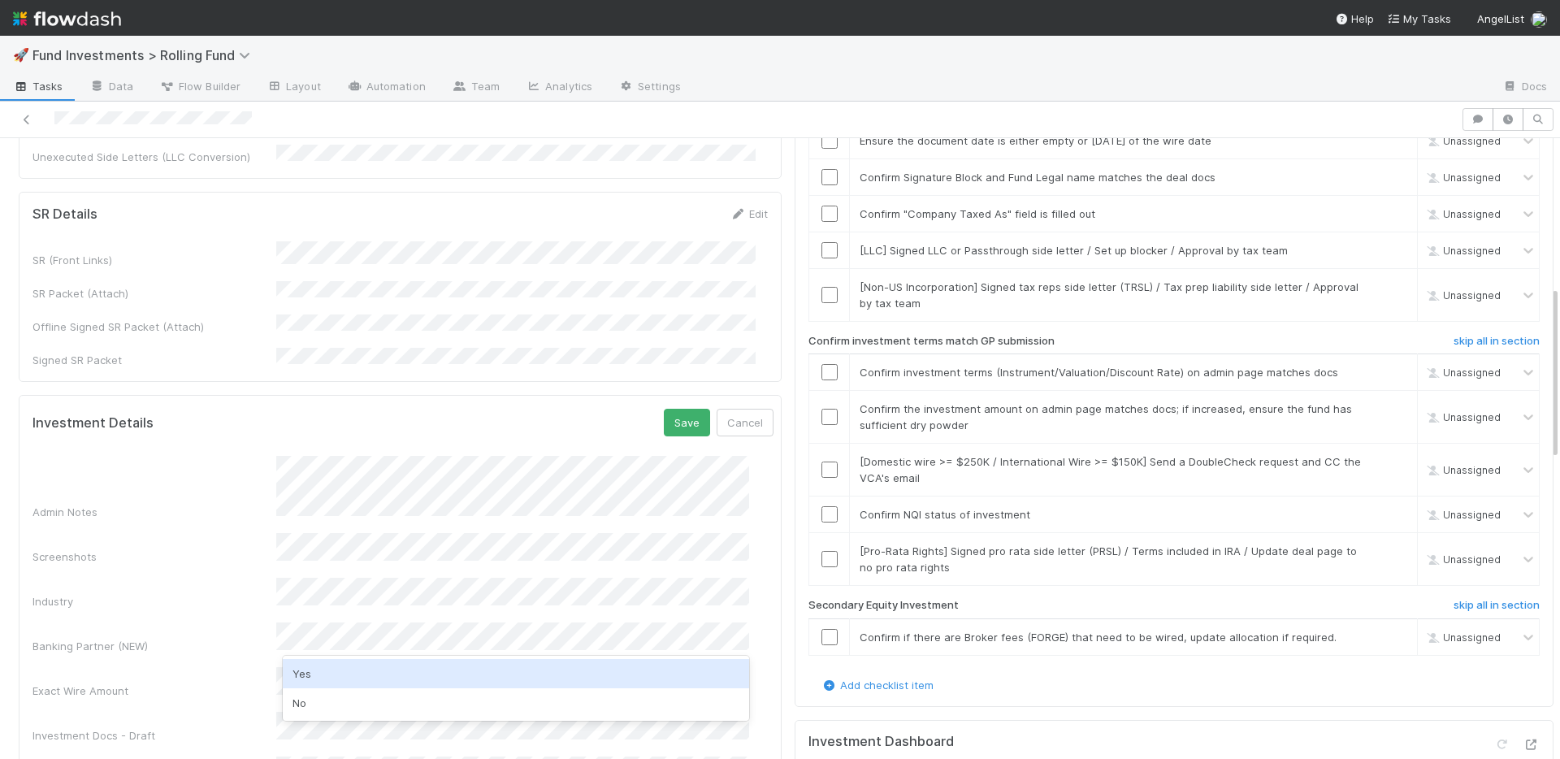
click at [340, 674] on div "Yes" at bounding box center [516, 673] width 466 height 29
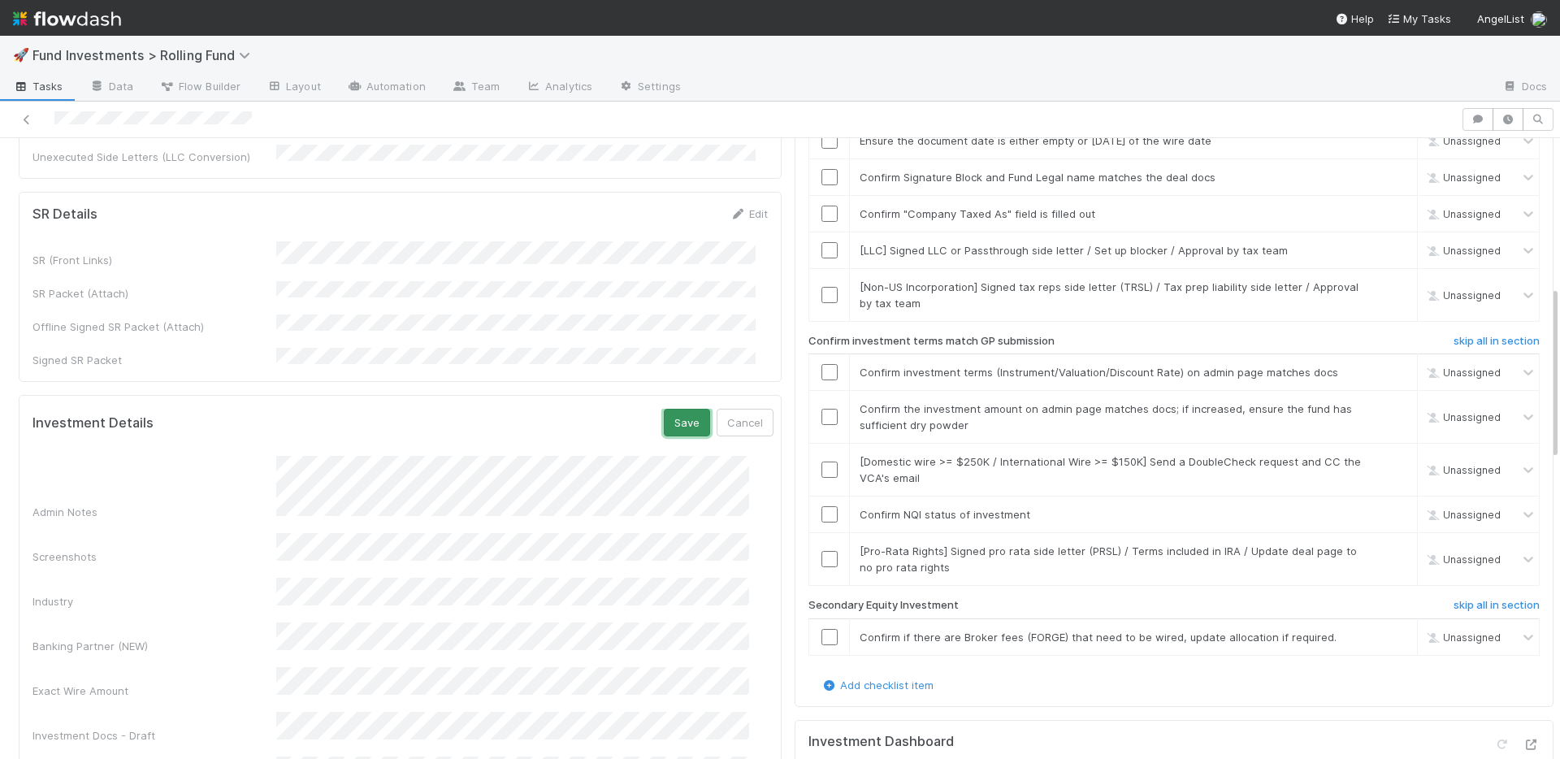
click at [664, 409] on button "Save" at bounding box center [687, 423] width 46 height 28
click at [1454, 599] on h6 "skip all in section" at bounding box center [1497, 605] width 86 height 13
click at [1387, 544] on link "skip" at bounding box center [1397, 550] width 20 height 13
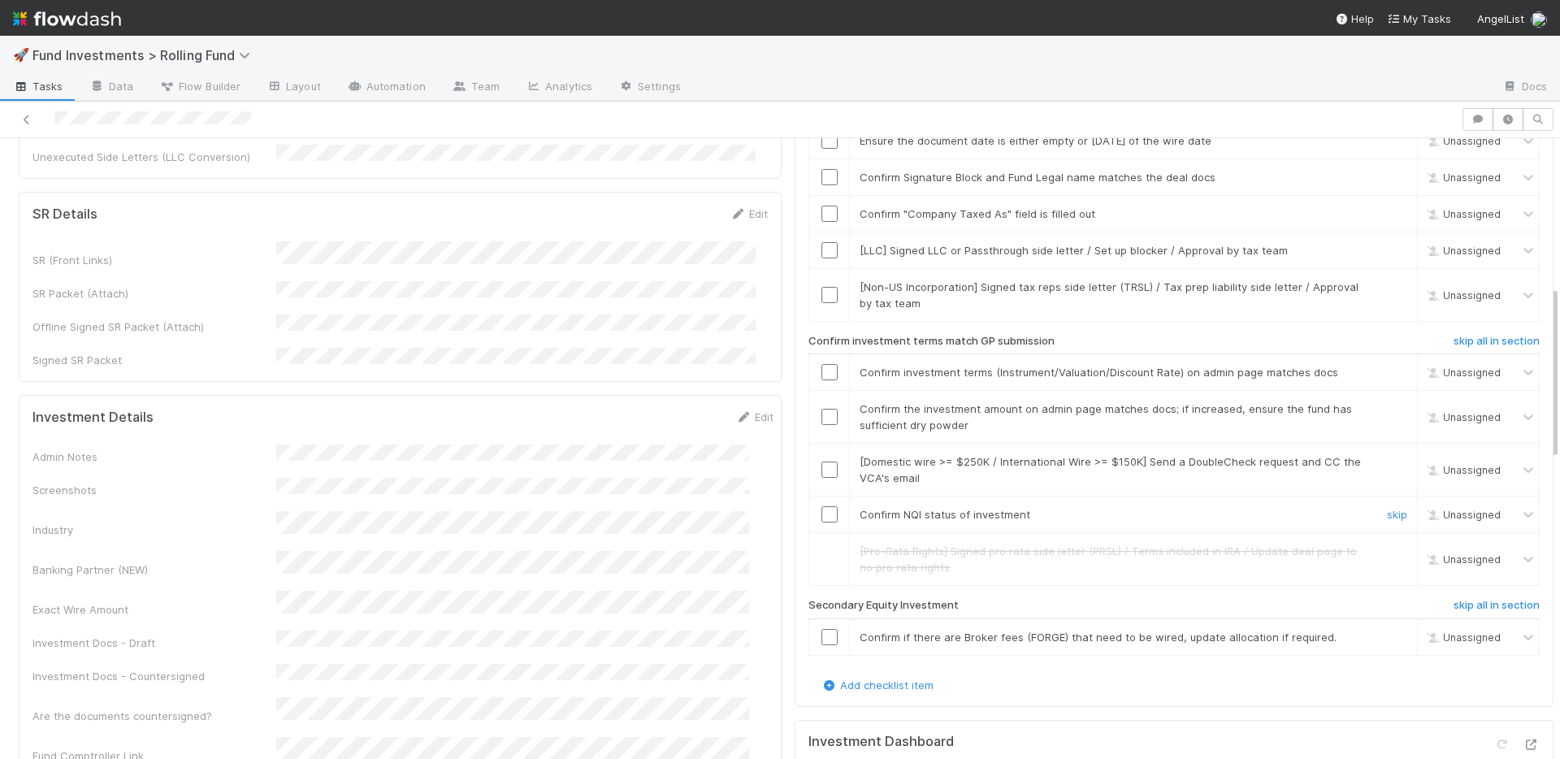
click at [822, 506] on input "checkbox" at bounding box center [830, 514] width 16 height 16
drag, startPoint x: 813, startPoint y: 392, endPoint x: 814, endPoint y: 351, distance: 41.4
click at [822, 409] on input "checkbox" at bounding box center [830, 417] width 16 height 16
click at [822, 364] on input "checkbox" at bounding box center [830, 372] width 16 height 16
click at [1387, 455] on link "skip" at bounding box center [1397, 461] width 20 height 13
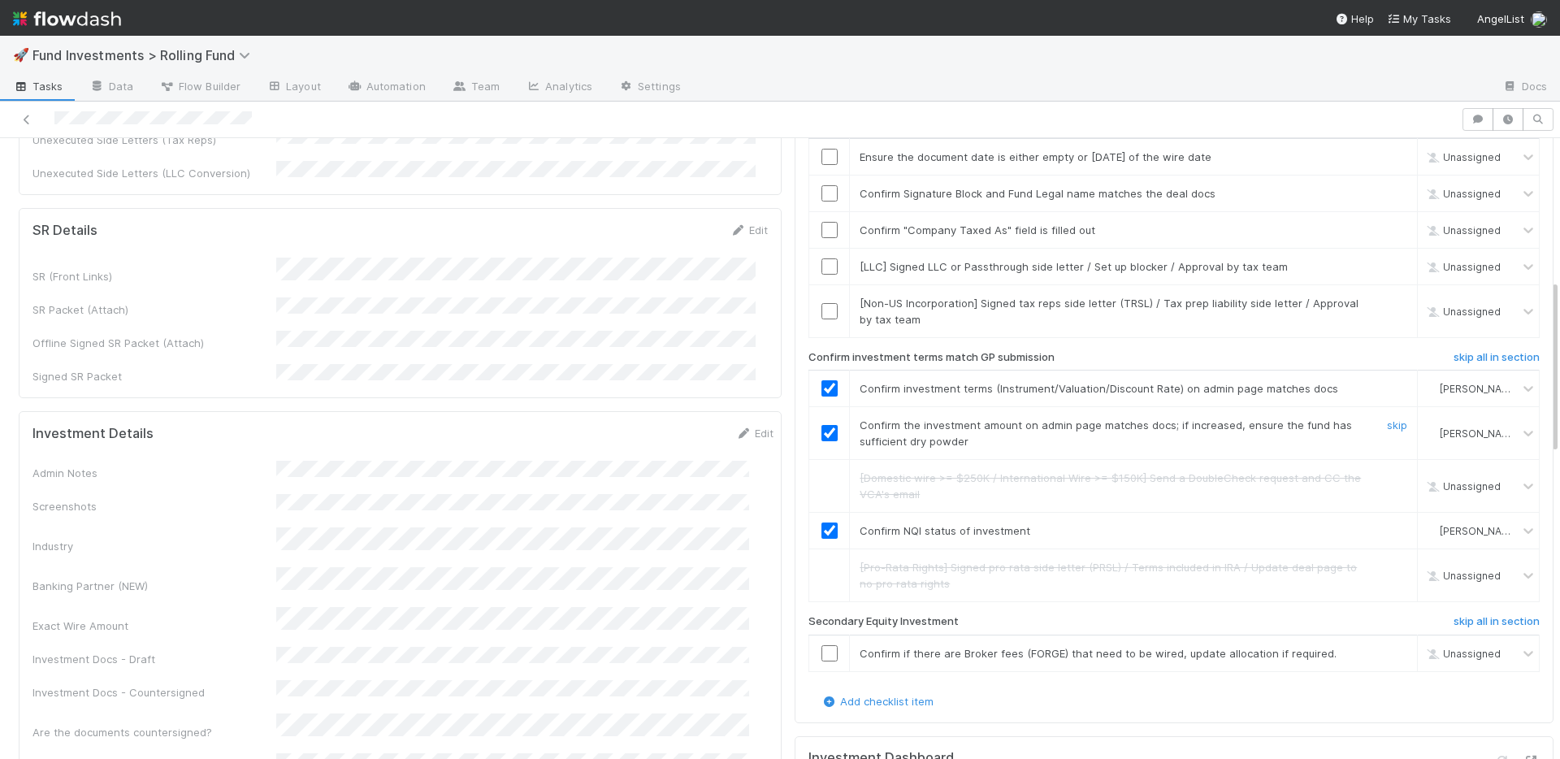
scroll to position [498, 0]
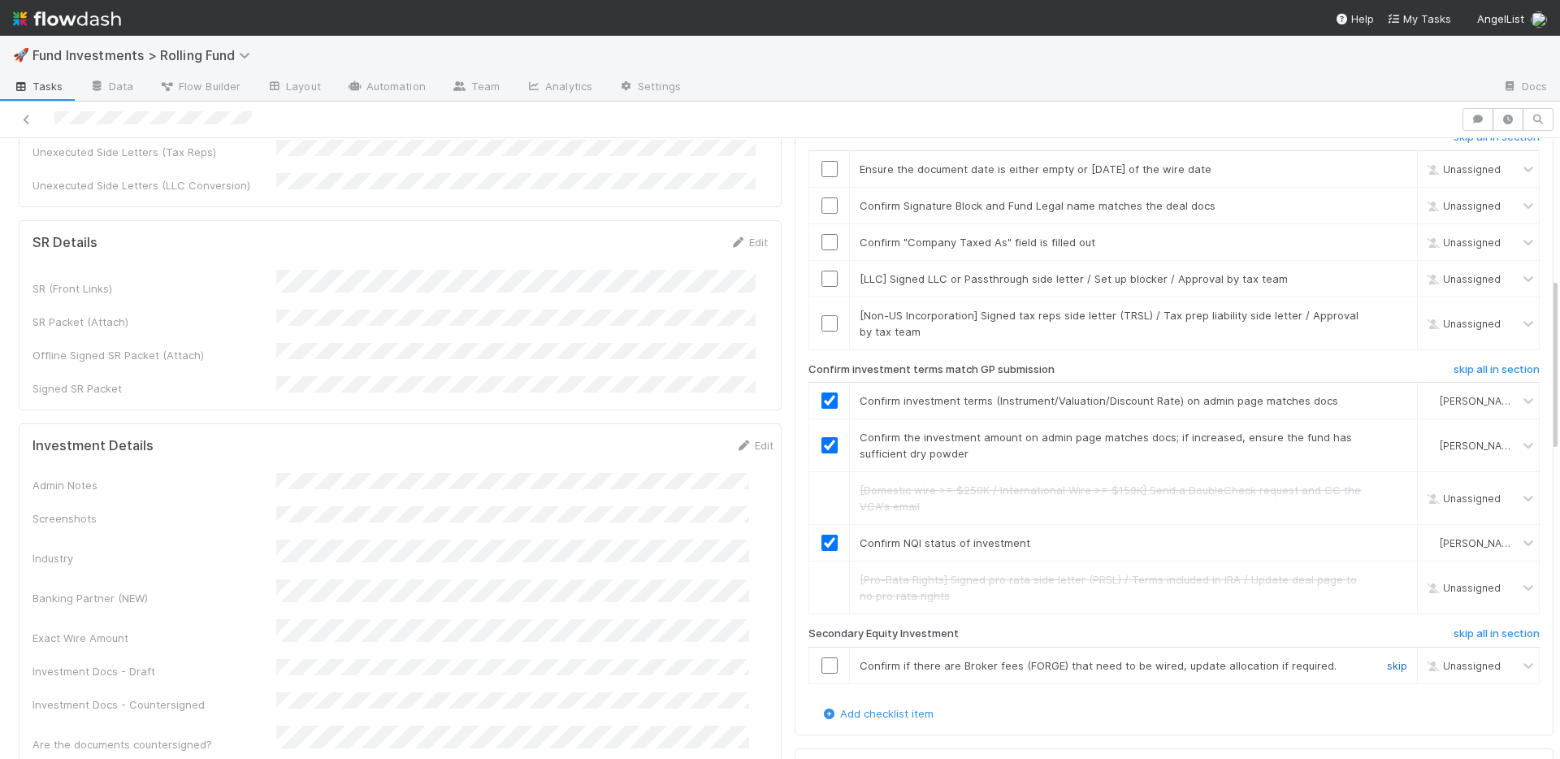
click at [1387, 659] on link "skip" at bounding box center [1397, 665] width 20 height 13
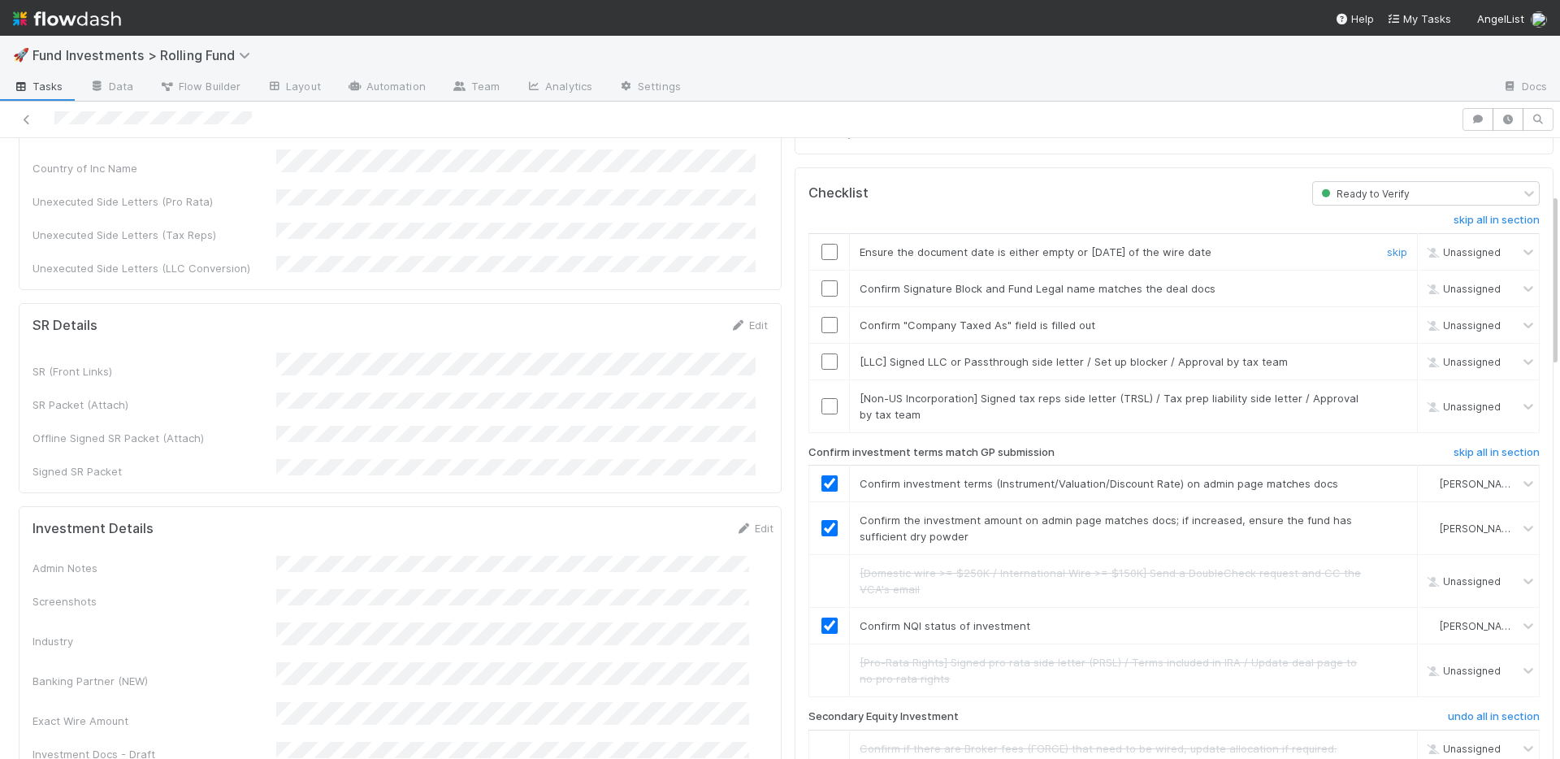
scroll to position [193, 0]
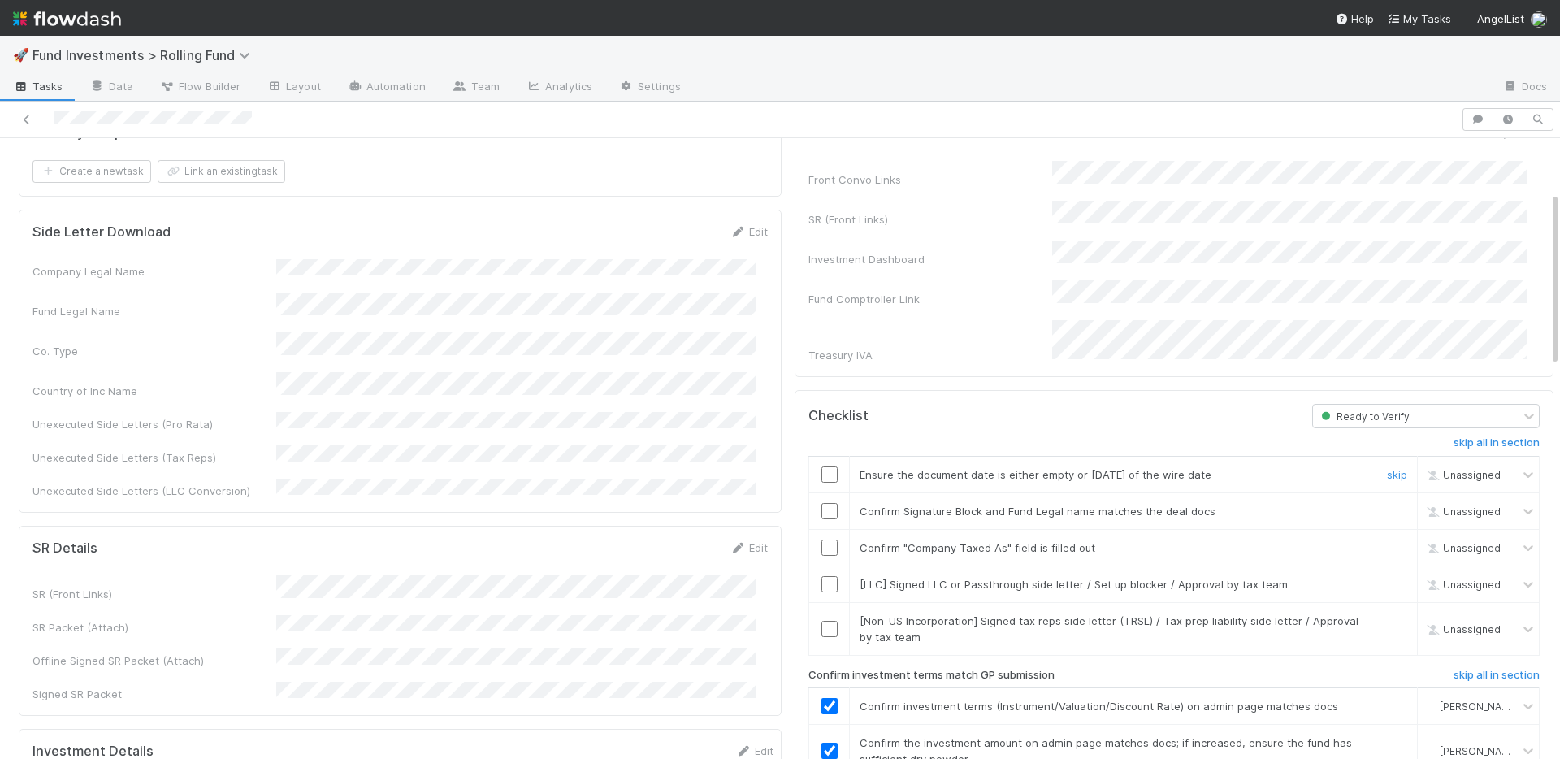
click at [822, 466] on input "checkbox" at bounding box center [830, 474] width 16 height 16
click at [822, 503] on input "checkbox" at bounding box center [830, 511] width 16 height 16
click at [822, 540] on input "checkbox" at bounding box center [830, 548] width 16 height 16
click at [1387, 578] on link "skip" at bounding box center [1397, 584] width 20 height 13
drag, startPoint x: 1375, startPoint y: 604, endPoint x: 1353, endPoint y: 597, distance: 22.9
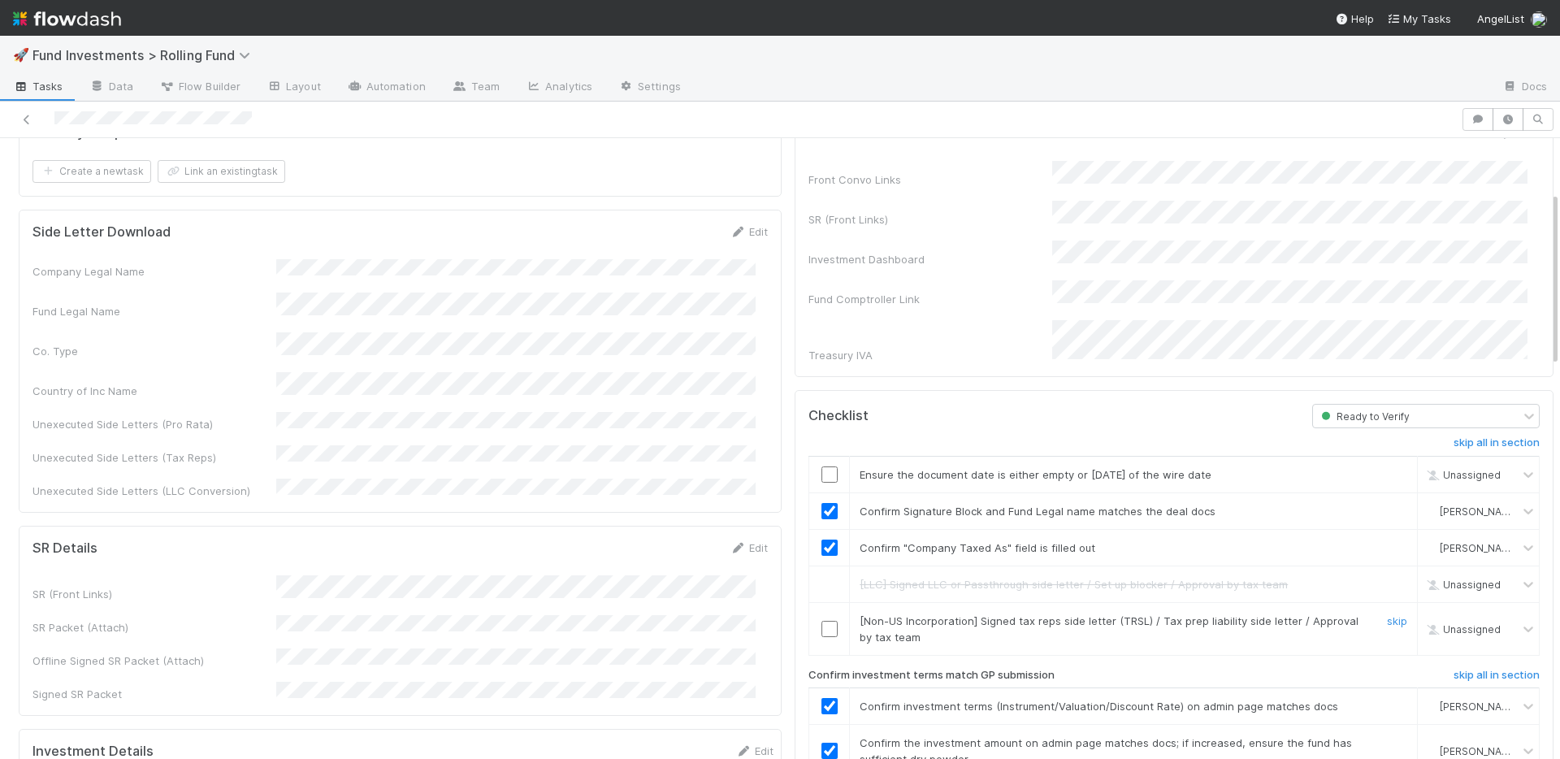
click at [1387, 614] on link "skip" at bounding box center [1397, 620] width 20 height 13
click at [822, 466] on input "checkbox" at bounding box center [830, 474] width 16 height 16
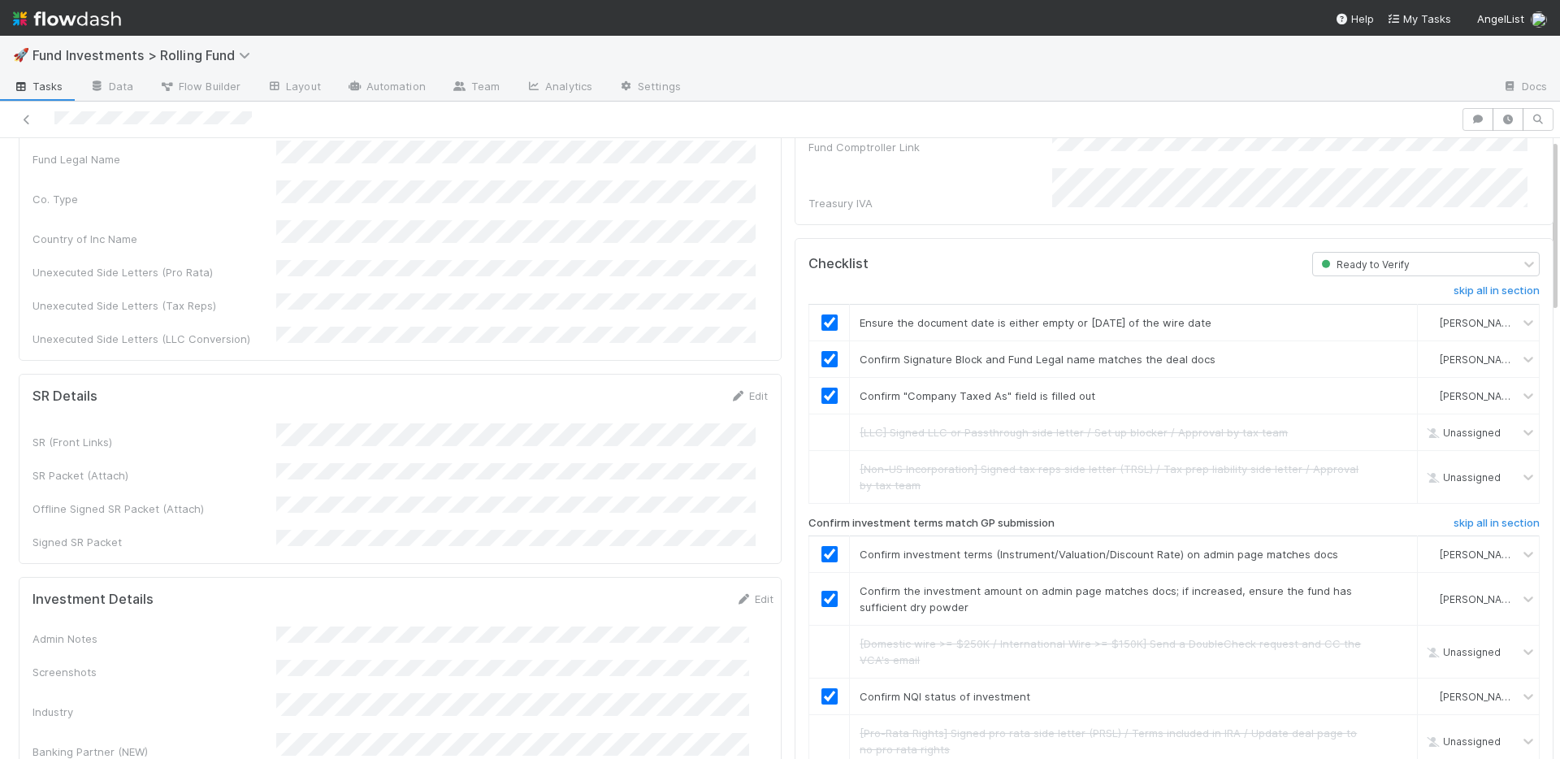
scroll to position [0, 0]
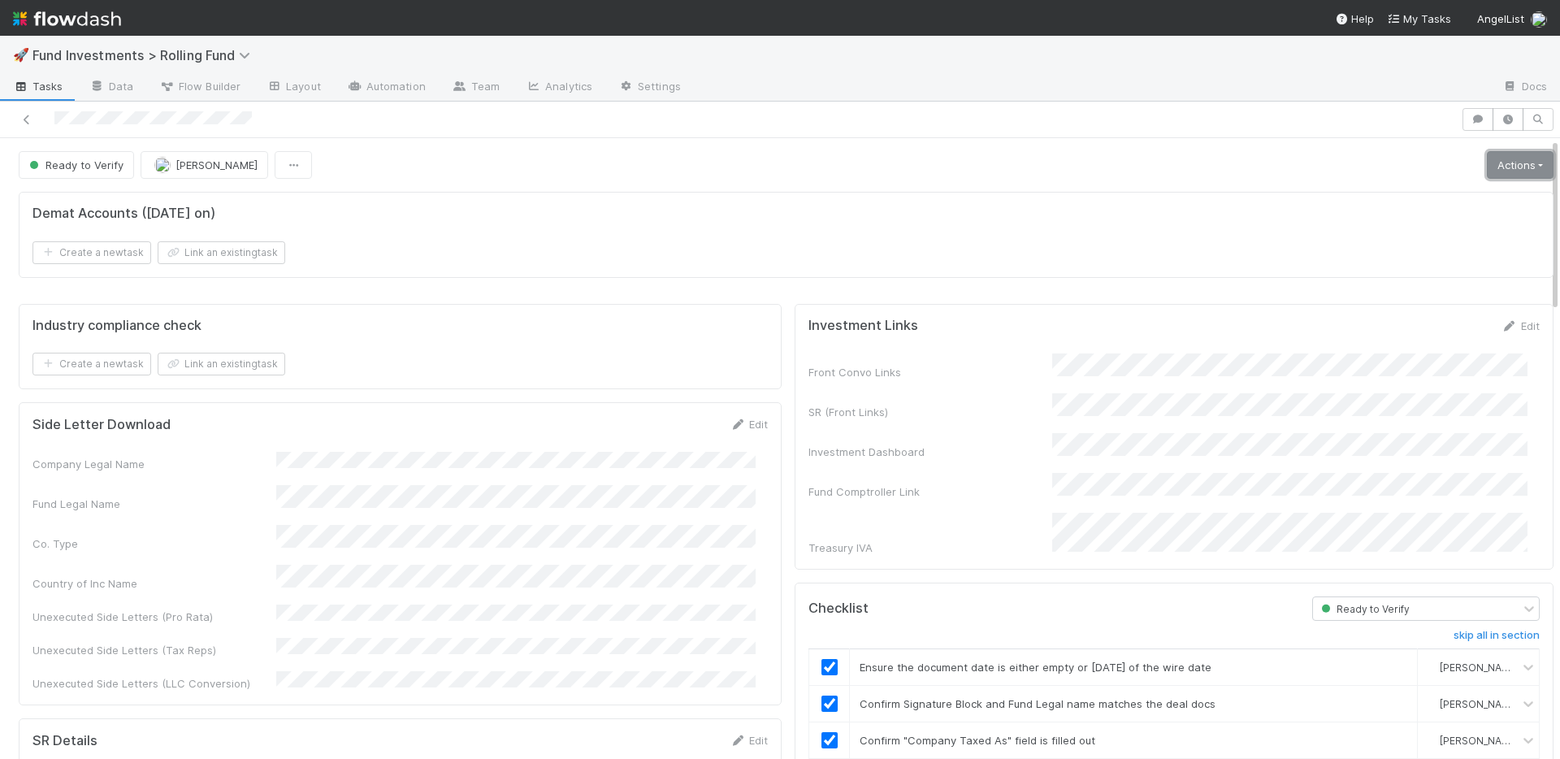
click at [1487, 163] on link "Actions" at bounding box center [1520, 165] width 67 height 28
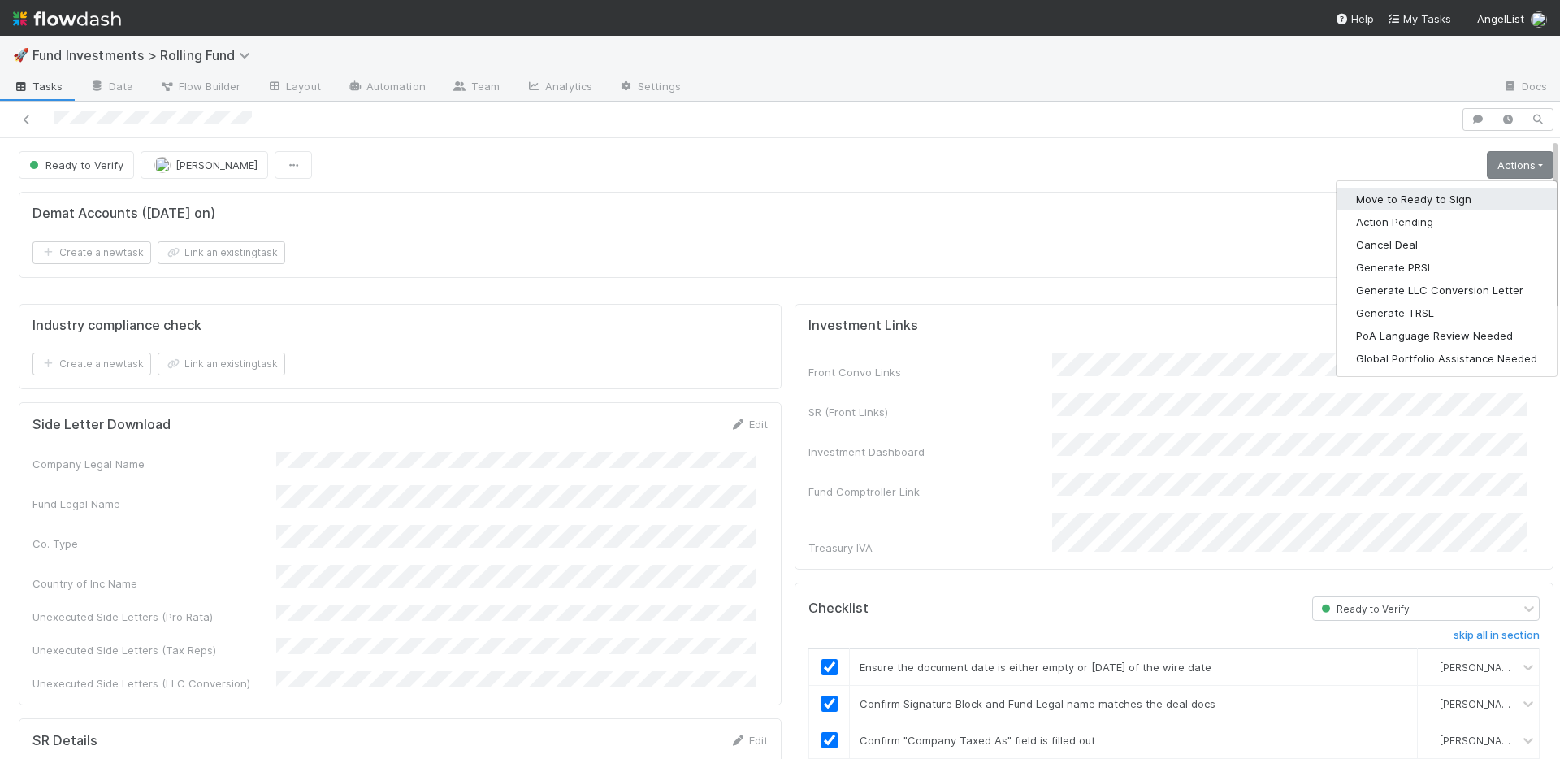
click at [1421, 199] on button "Move to Ready to Sign" at bounding box center [1447, 199] width 220 height 23
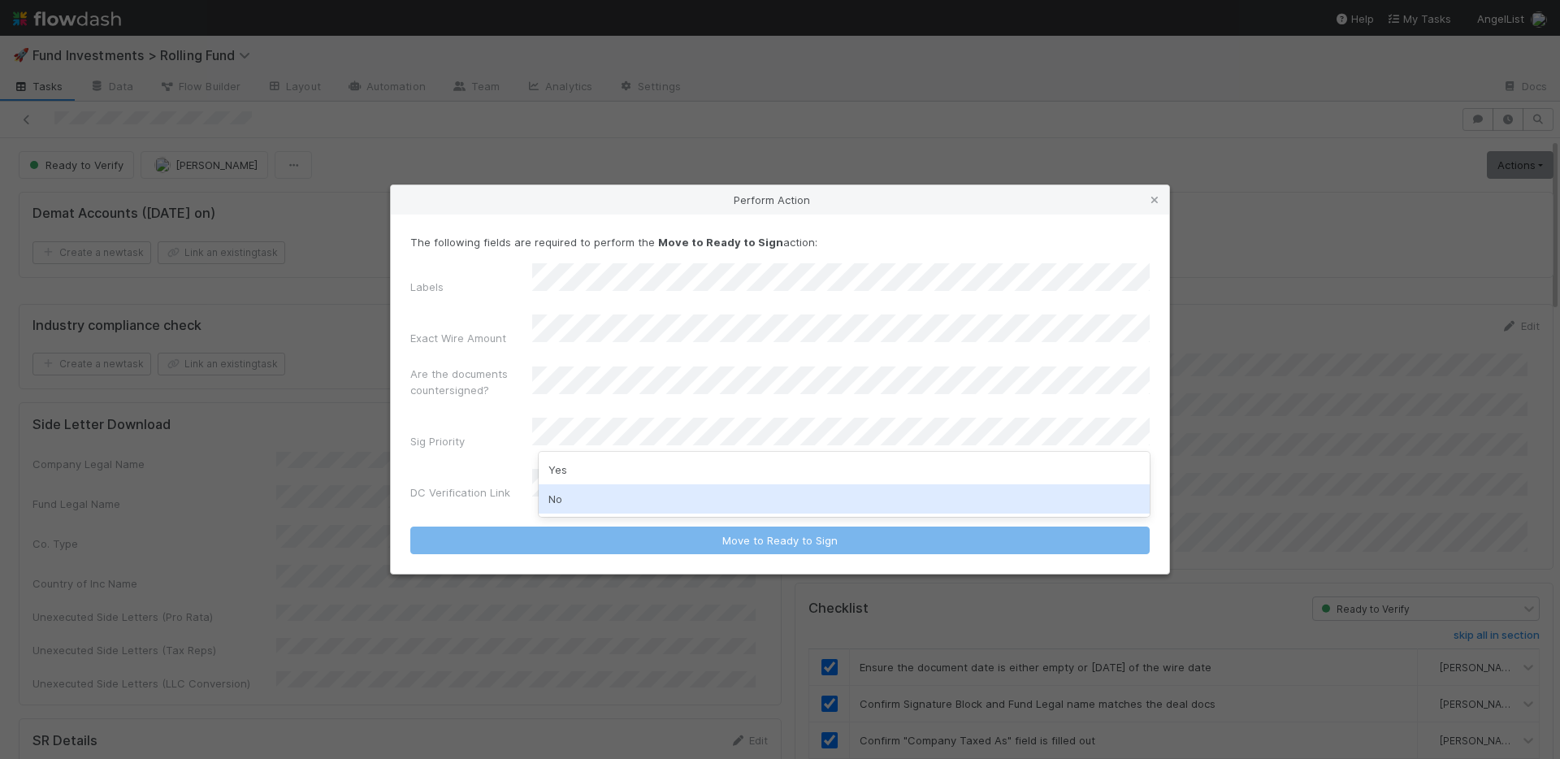
click at [600, 495] on div "No" at bounding box center [844, 498] width 611 height 29
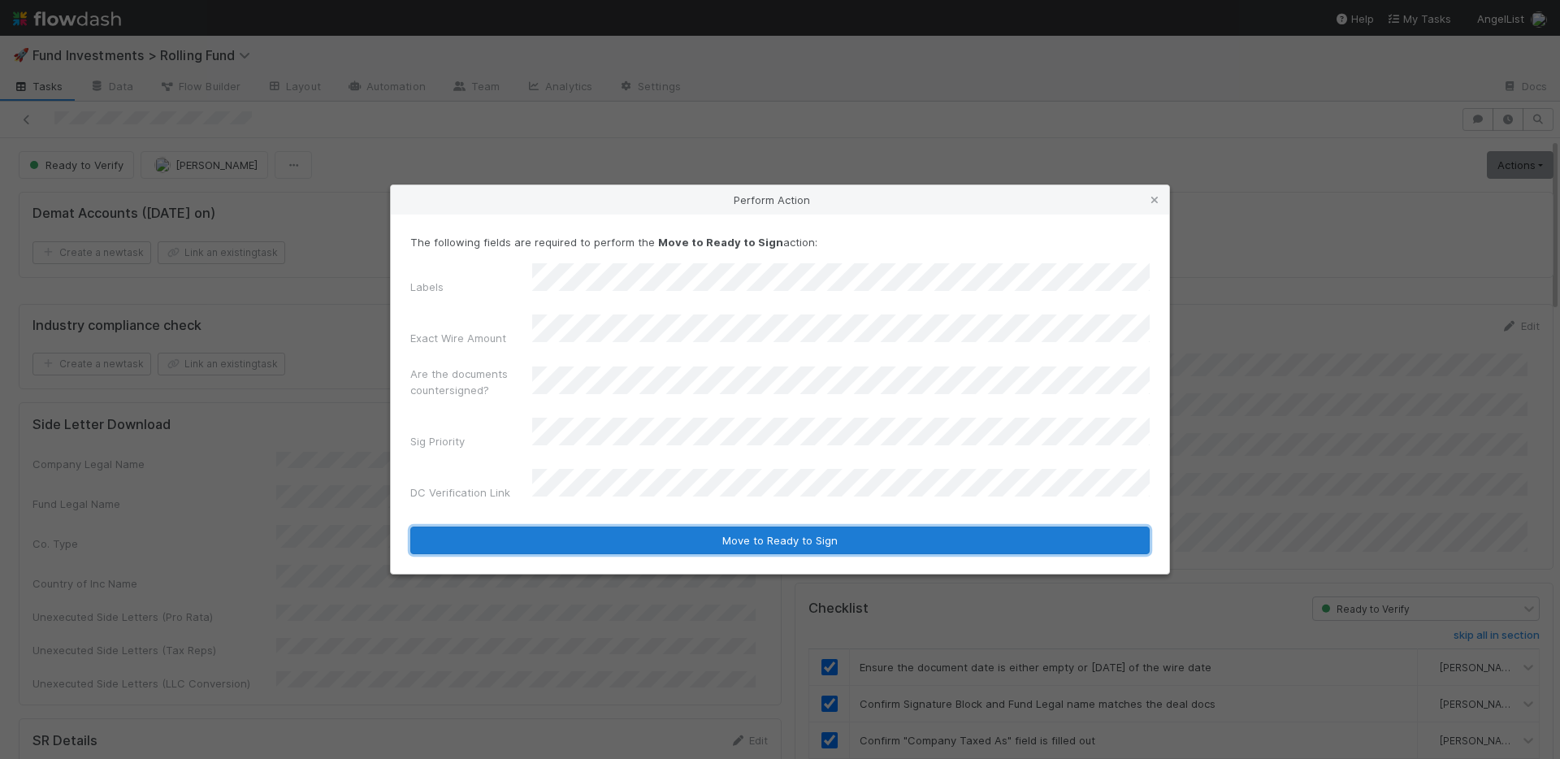
click at [651, 527] on button "Move to Ready to Sign" at bounding box center [779, 541] width 739 height 28
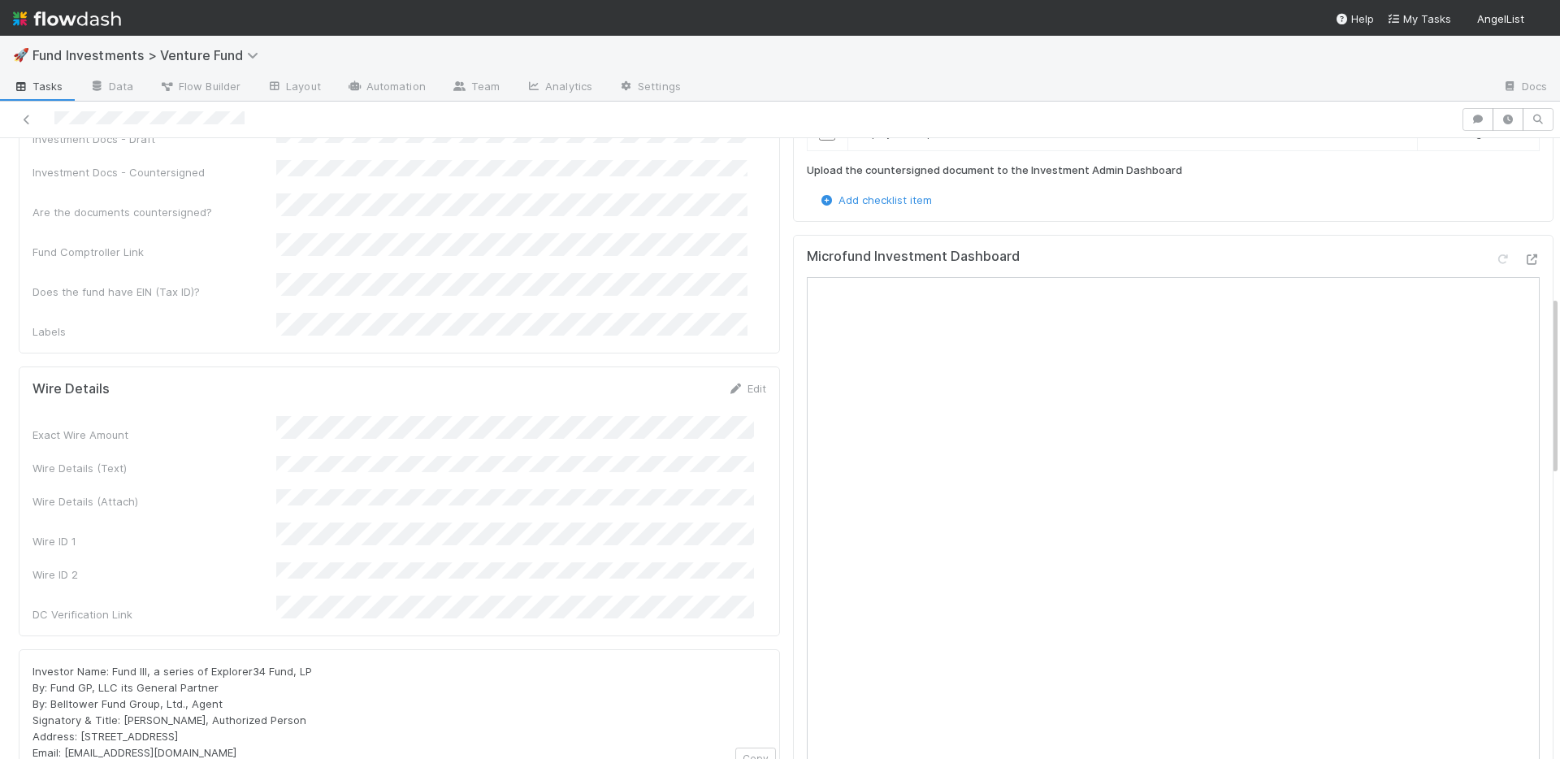
scroll to position [882, 0]
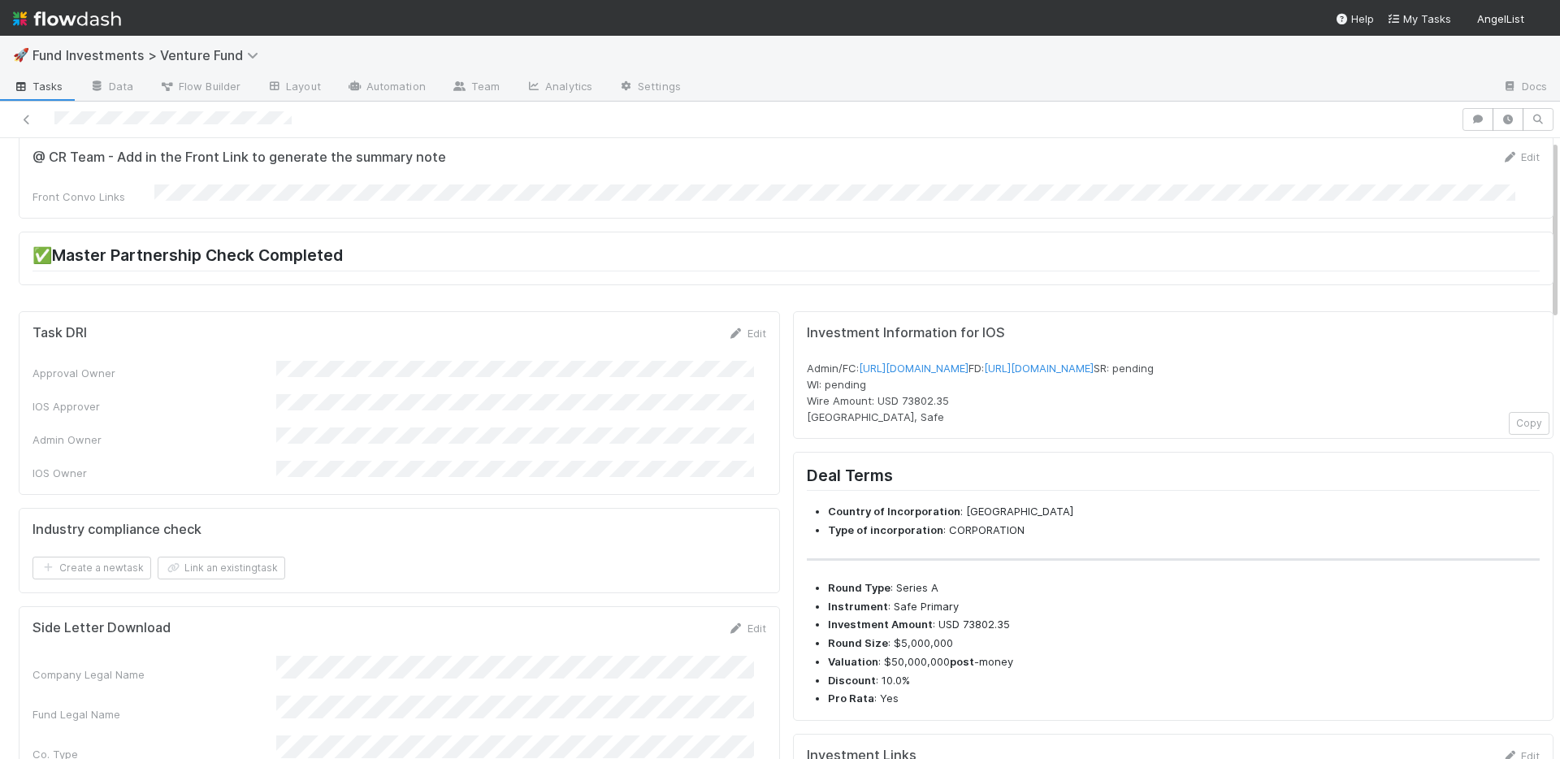
scroll to position [324, 0]
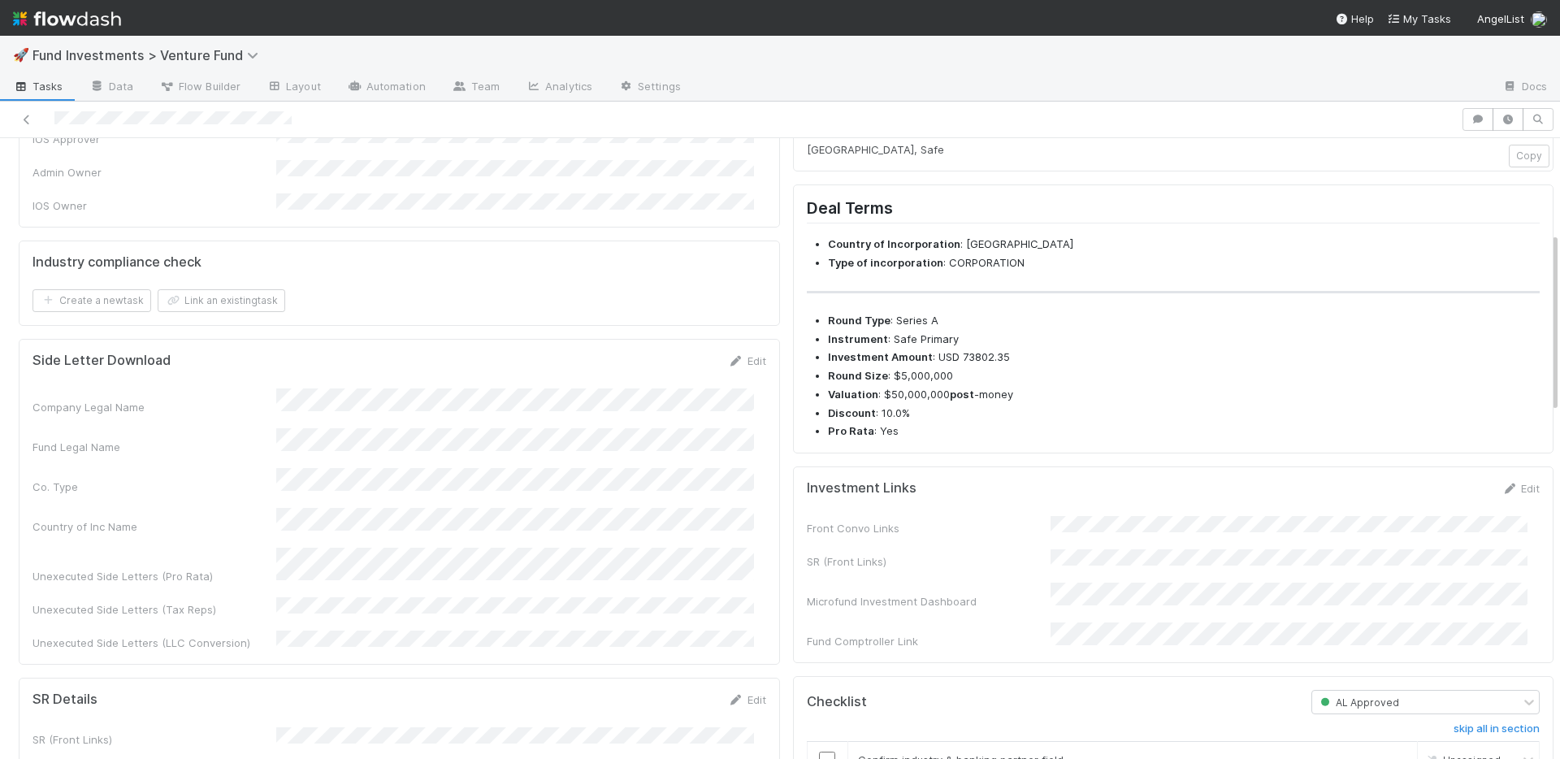
drag, startPoint x: 1487, startPoint y: 515, endPoint x: 1230, endPoint y: 548, distance: 258.9
click at [1502, 494] on icon at bounding box center [1510, 488] width 16 height 11
drag, startPoint x: 1424, startPoint y: 522, endPoint x: 1364, endPoint y: 503, distance: 62.4
click at [1430, 508] on button "Save" at bounding box center [1453, 494] width 46 height 28
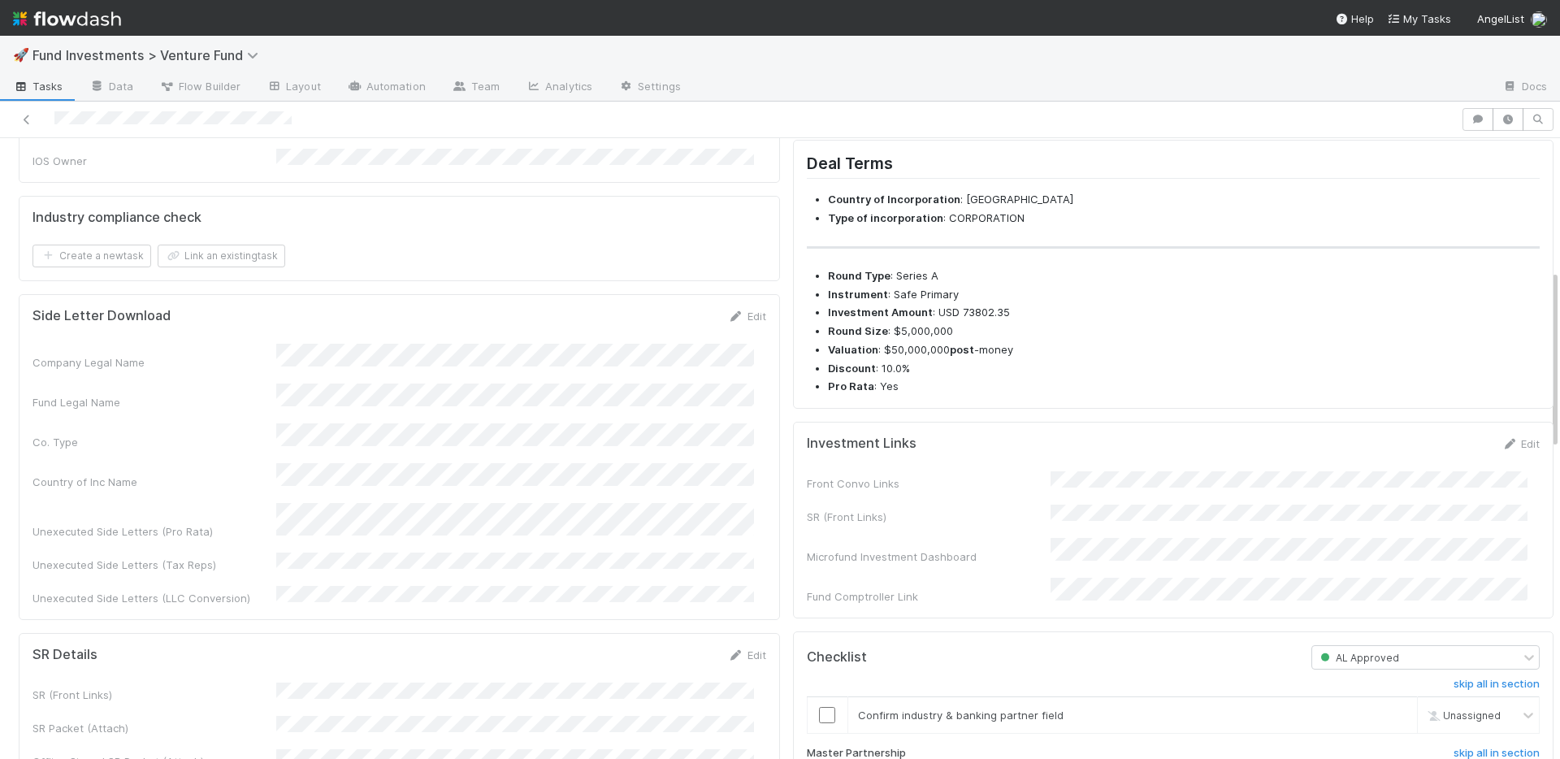
scroll to position [592, 0]
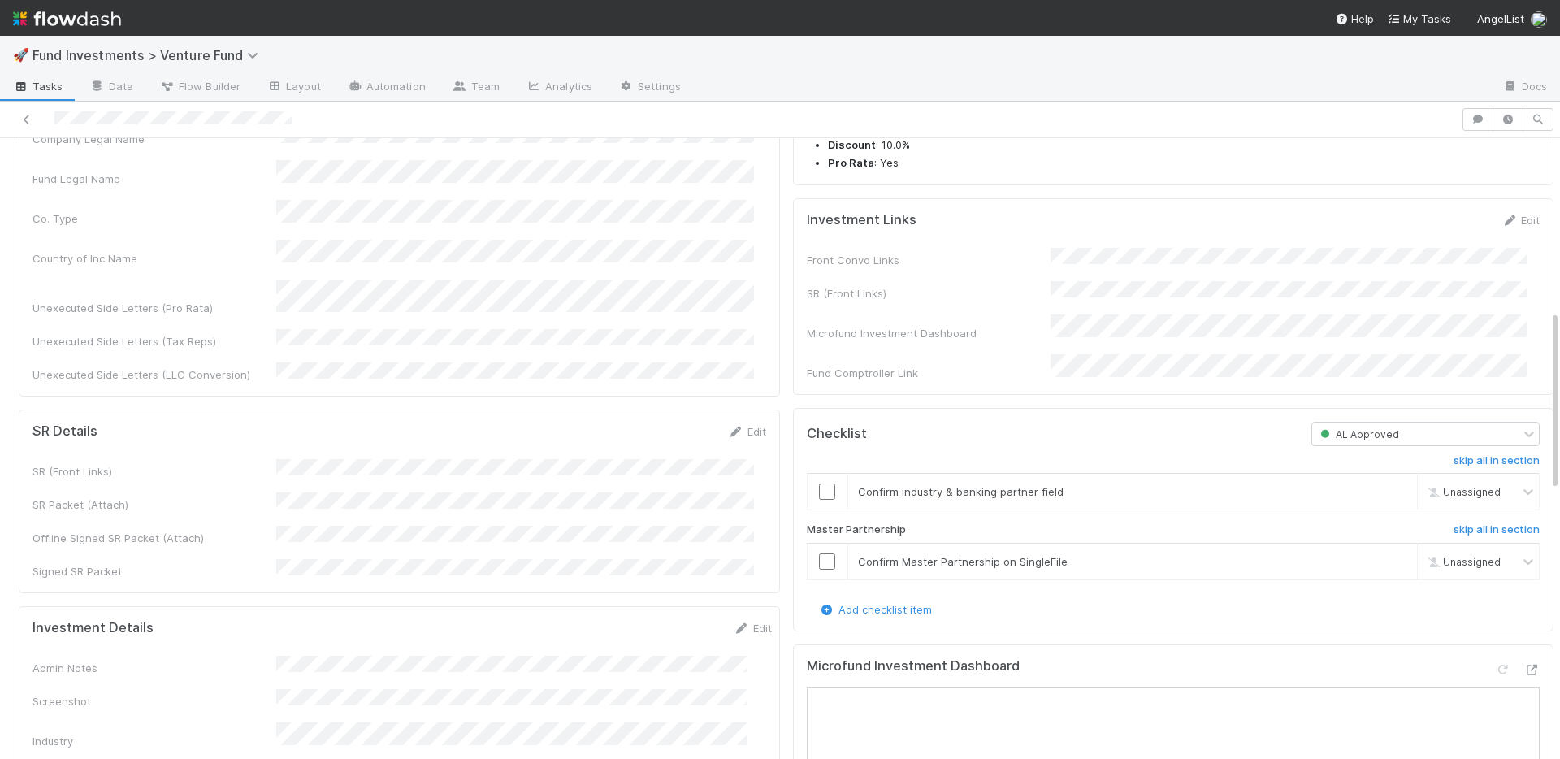
drag, startPoint x: 732, startPoint y: 382, endPoint x: 761, endPoint y: 354, distance: 40.2
click at [732, 425] on link "Edit" at bounding box center [747, 431] width 38 height 13
click at [658, 423] on button "Save" at bounding box center [680, 437] width 46 height 28
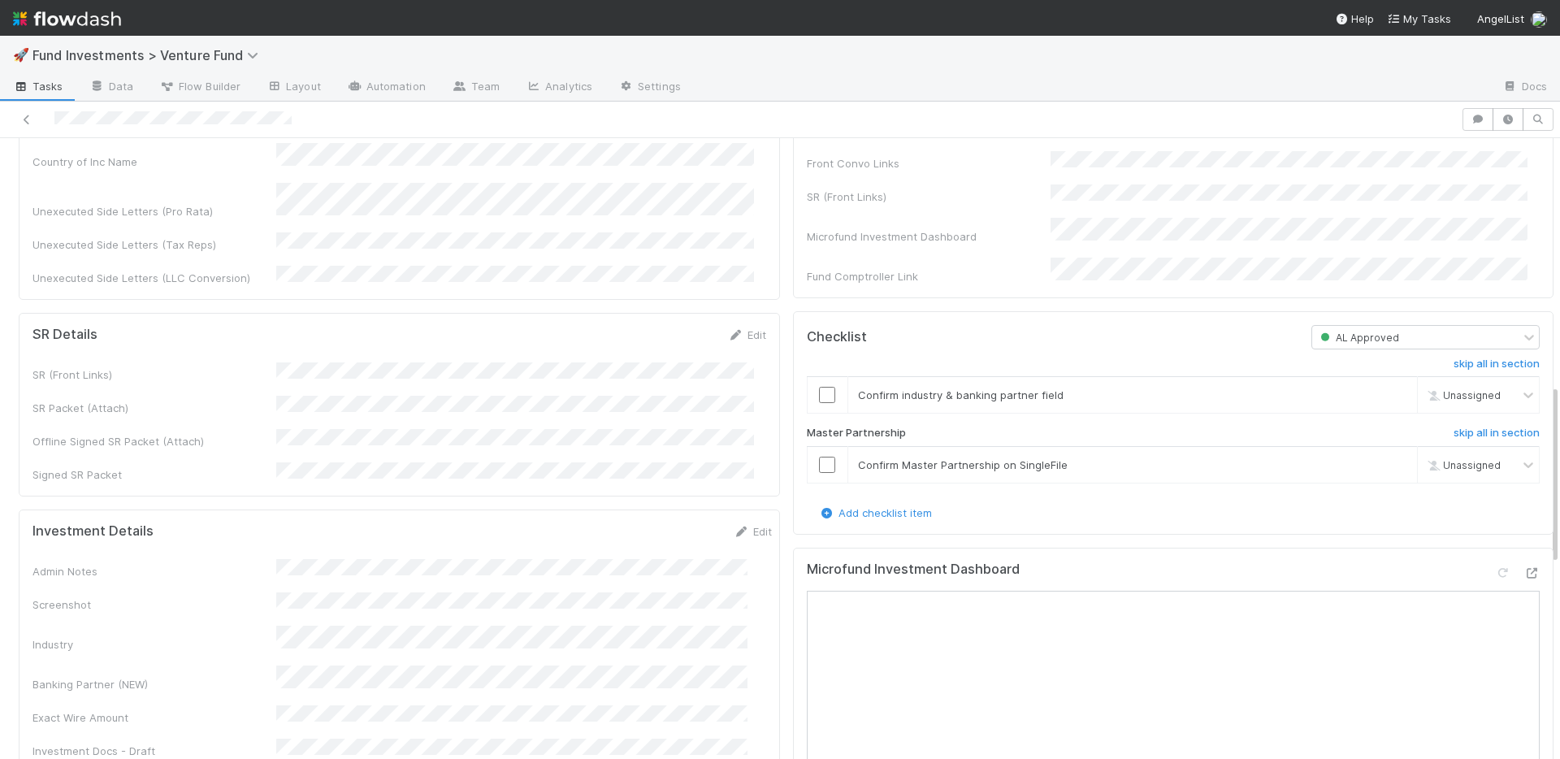
scroll to position [892, 0]
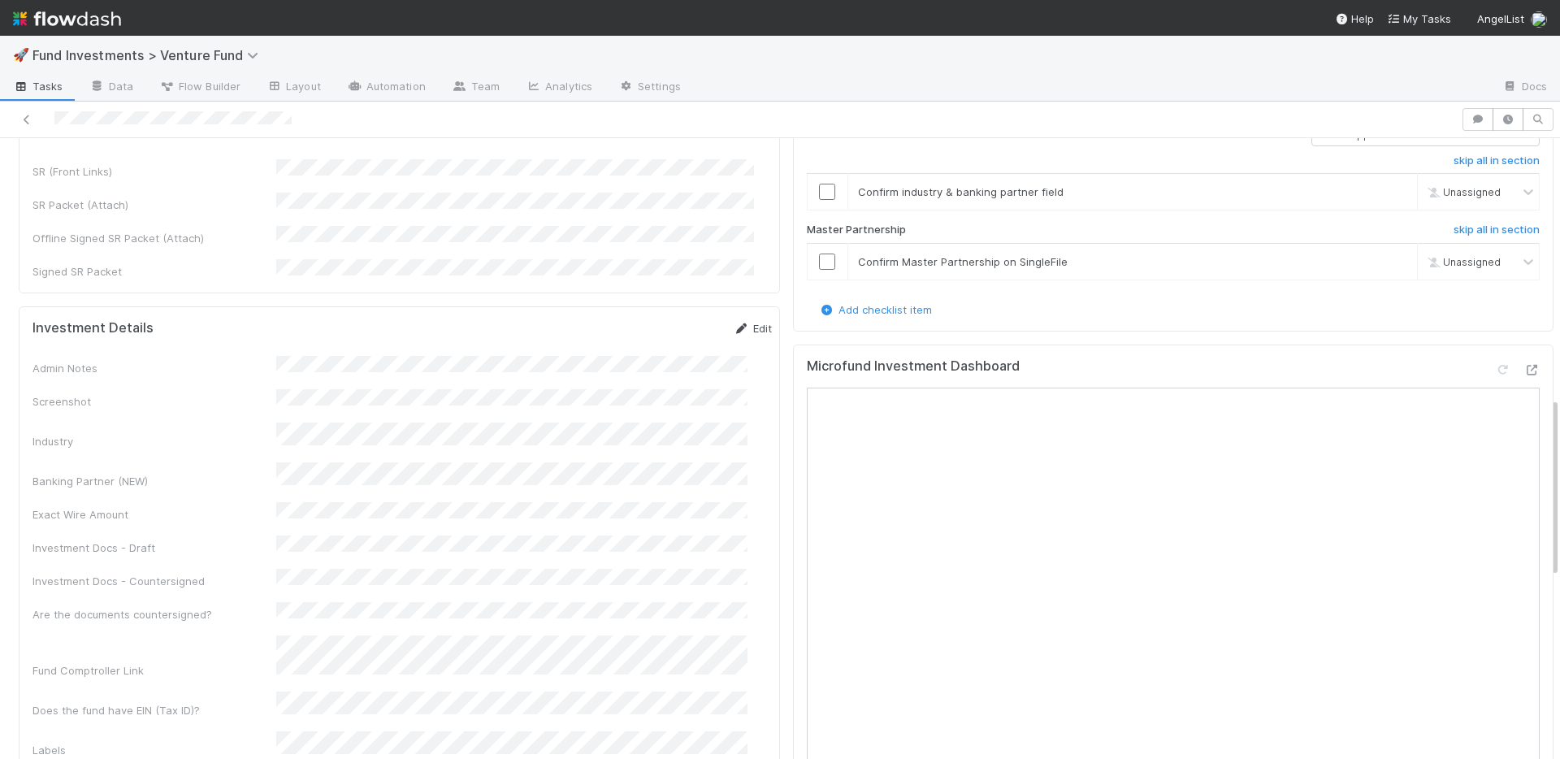
click at [743, 322] on link "Edit" at bounding box center [753, 328] width 38 height 13
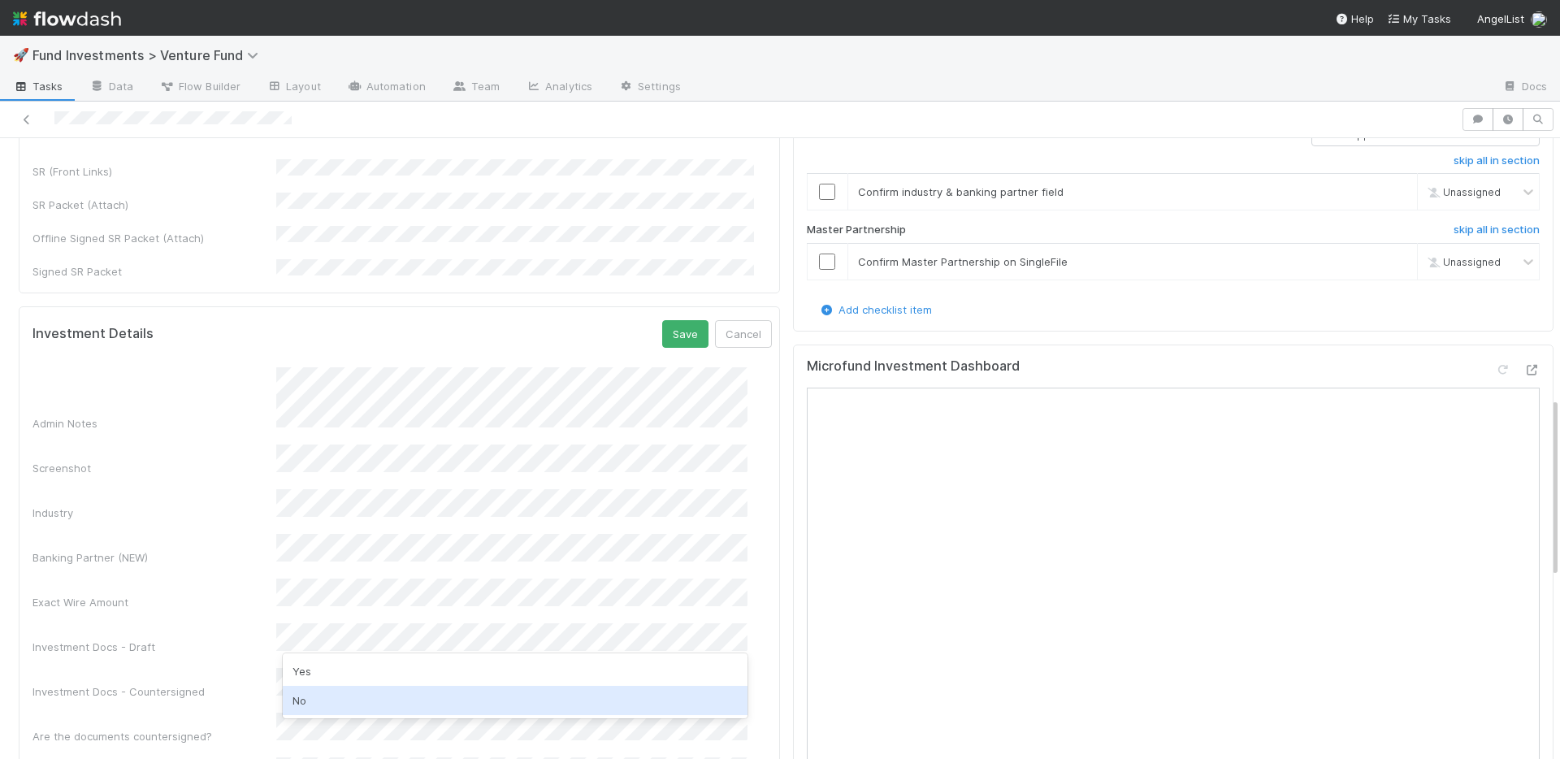
click at [316, 690] on div "No" at bounding box center [515, 700] width 465 height 29
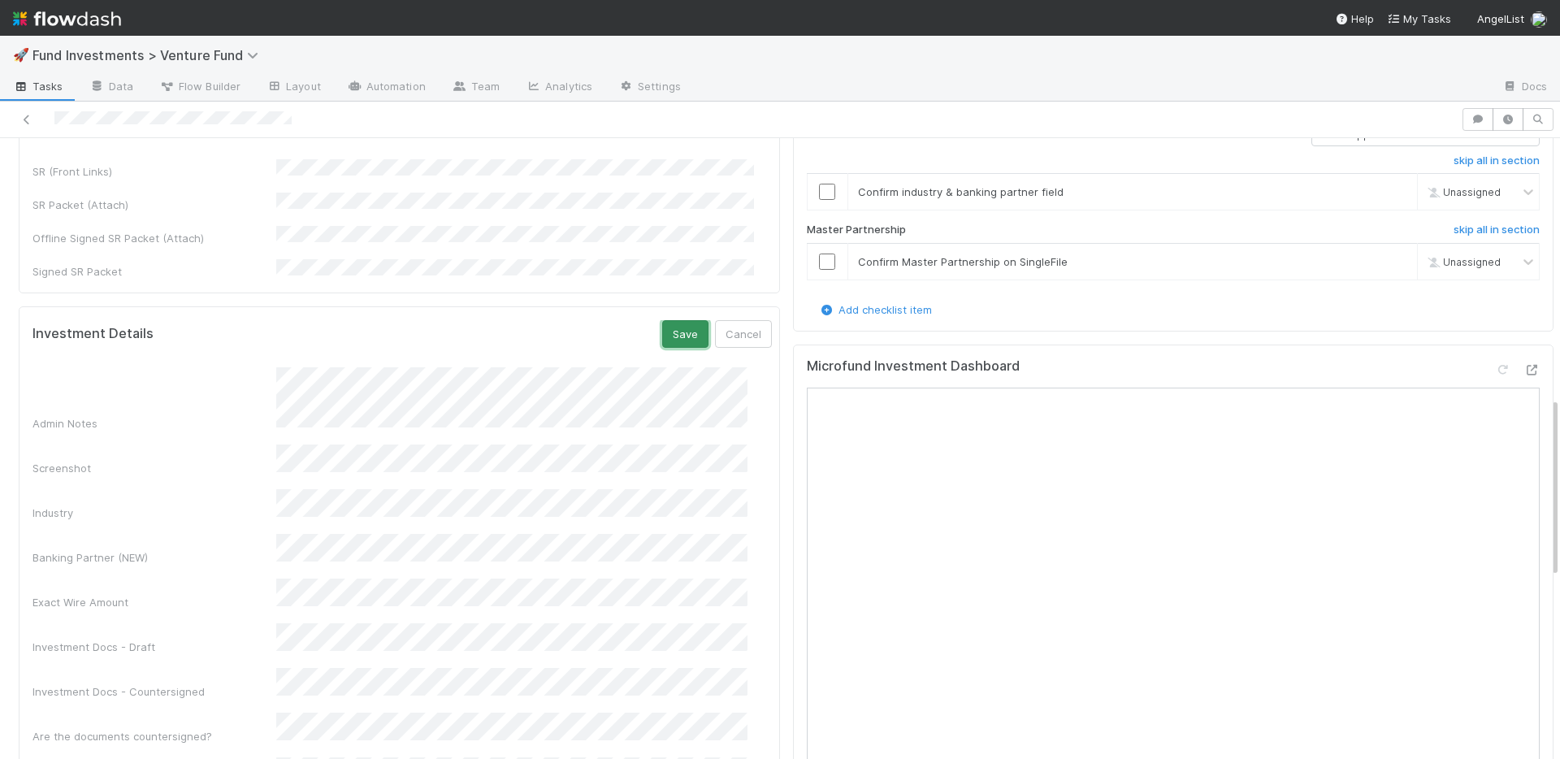
click at [662, 320] on button "Save" at bounding box center [685, 334] width 46 height 28
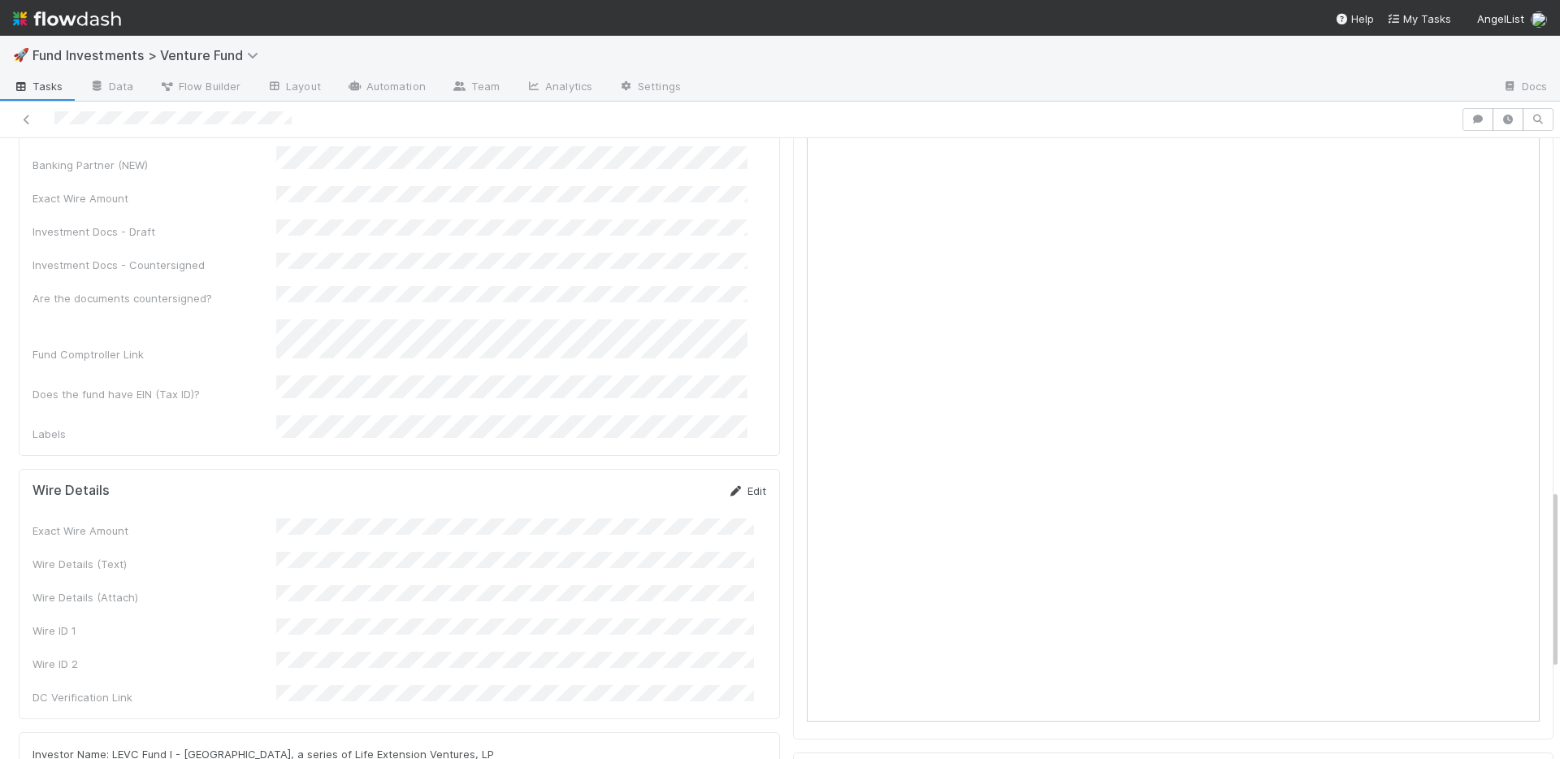
click at [737, 484] on link "Edit" at bounding box center [747, 490] width 38 height 13
click at [666, 483] on button "Save" at bounding box center [680, 497] width 46 height 28
click at [737, 484] on link "Edit" at bounding box center [747, 490] width 38 height 13
click at [657, 483] on button "Save" at bounding box center [680, 497] width 46 height 28
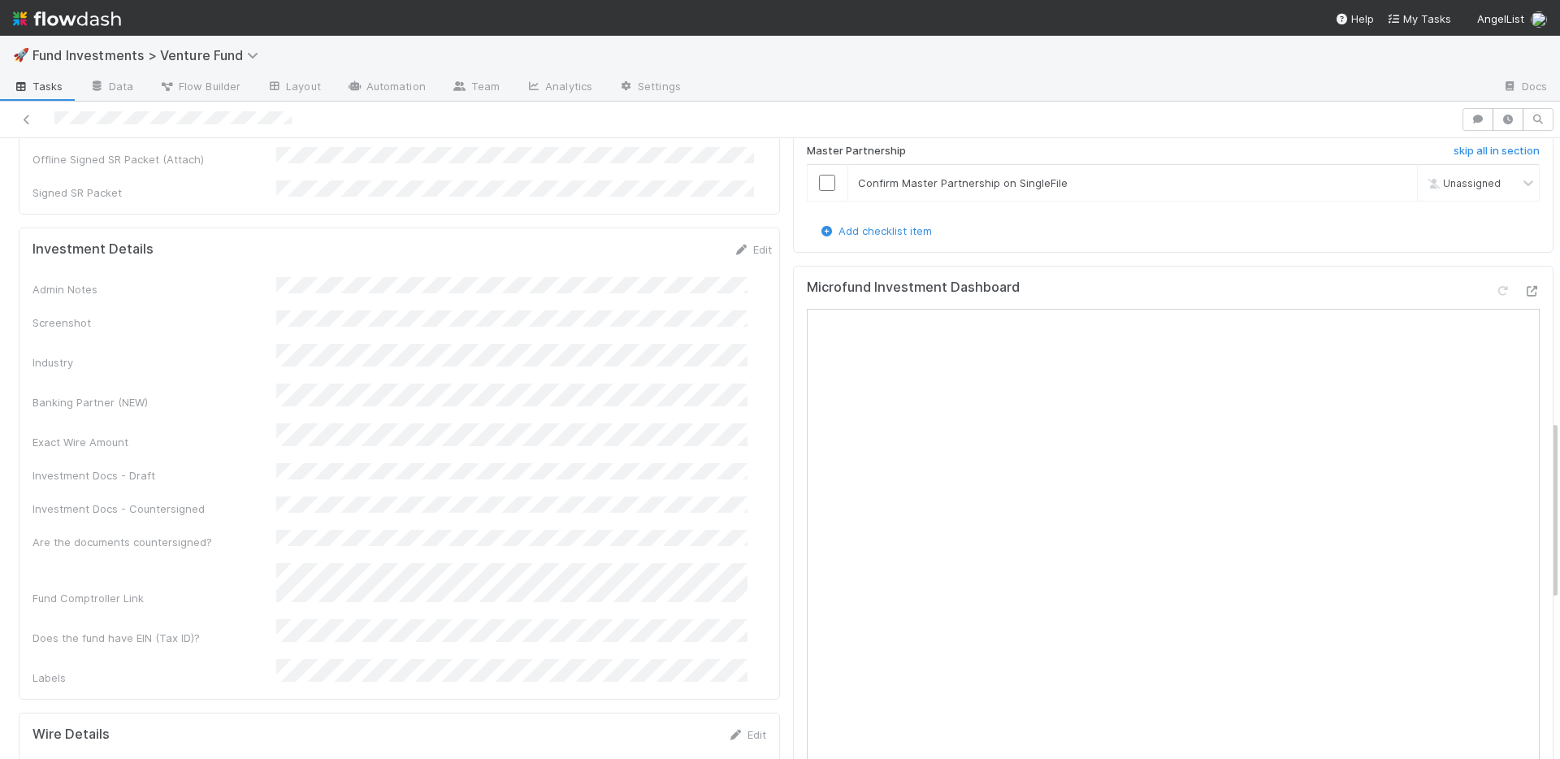
scroll to position [653, 0]
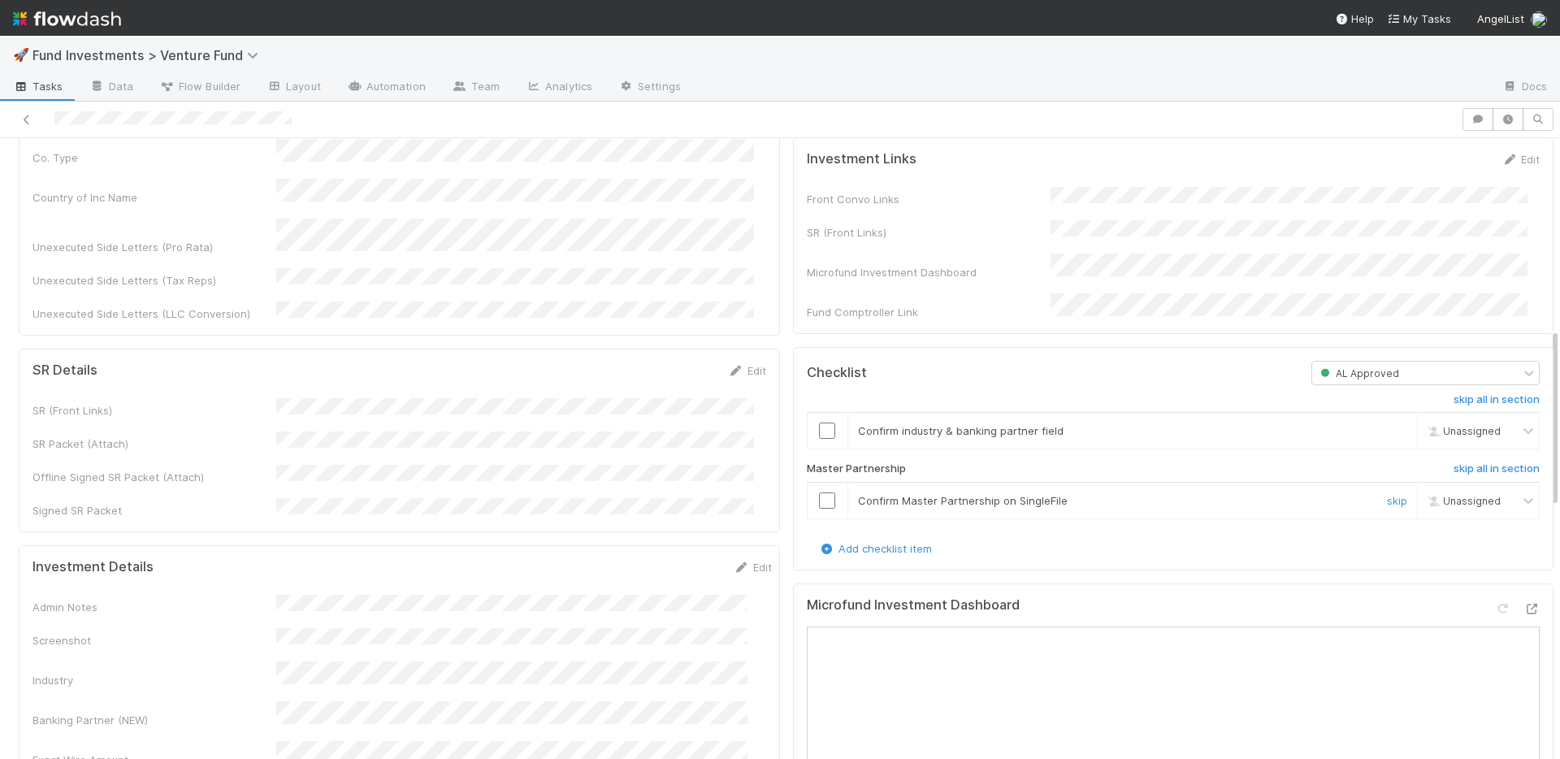
click at [819, 509] on input "checkbox" at bounding box center [827, 500] width 16 height 16
click at [819, 439] on input "checkbox" at bounding box center [827, 431] width 16 height 16
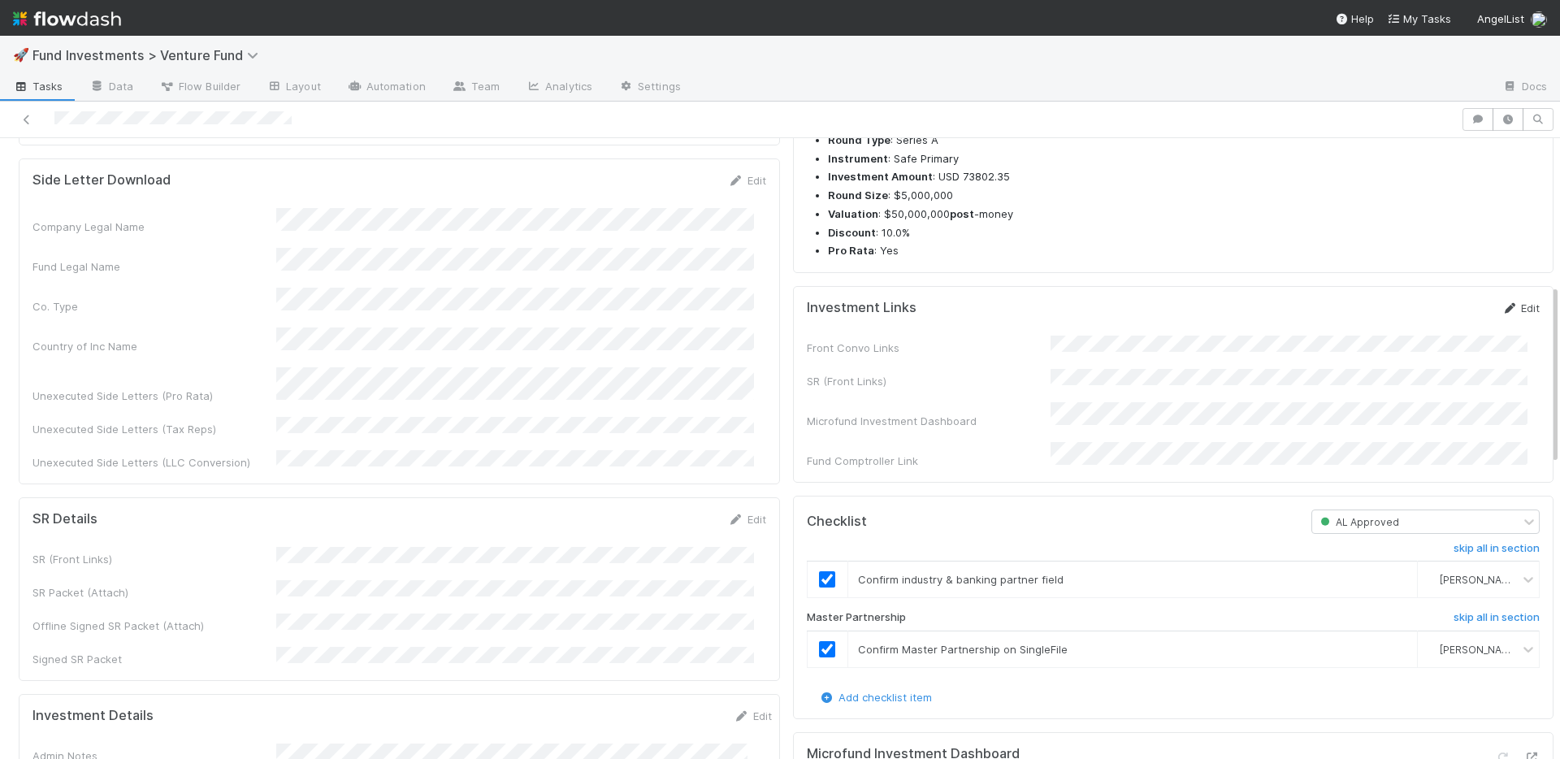
click at [1512, 314] on link "Edit" at bounding box center [1521, 307] width 38 height 13
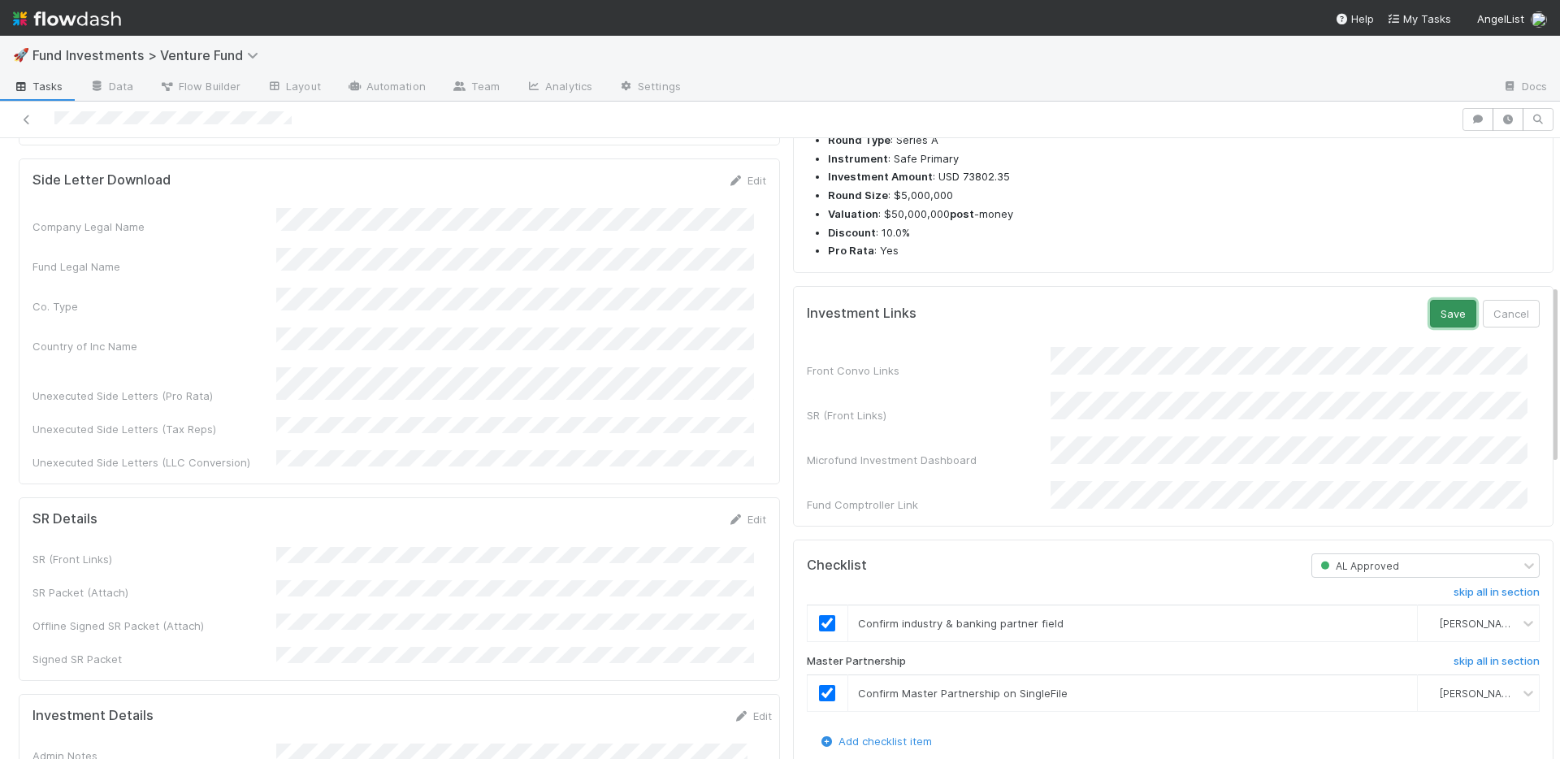
click at [1430, 327] on button "Save" at bounding box center [1453, 314] width 46 height 28
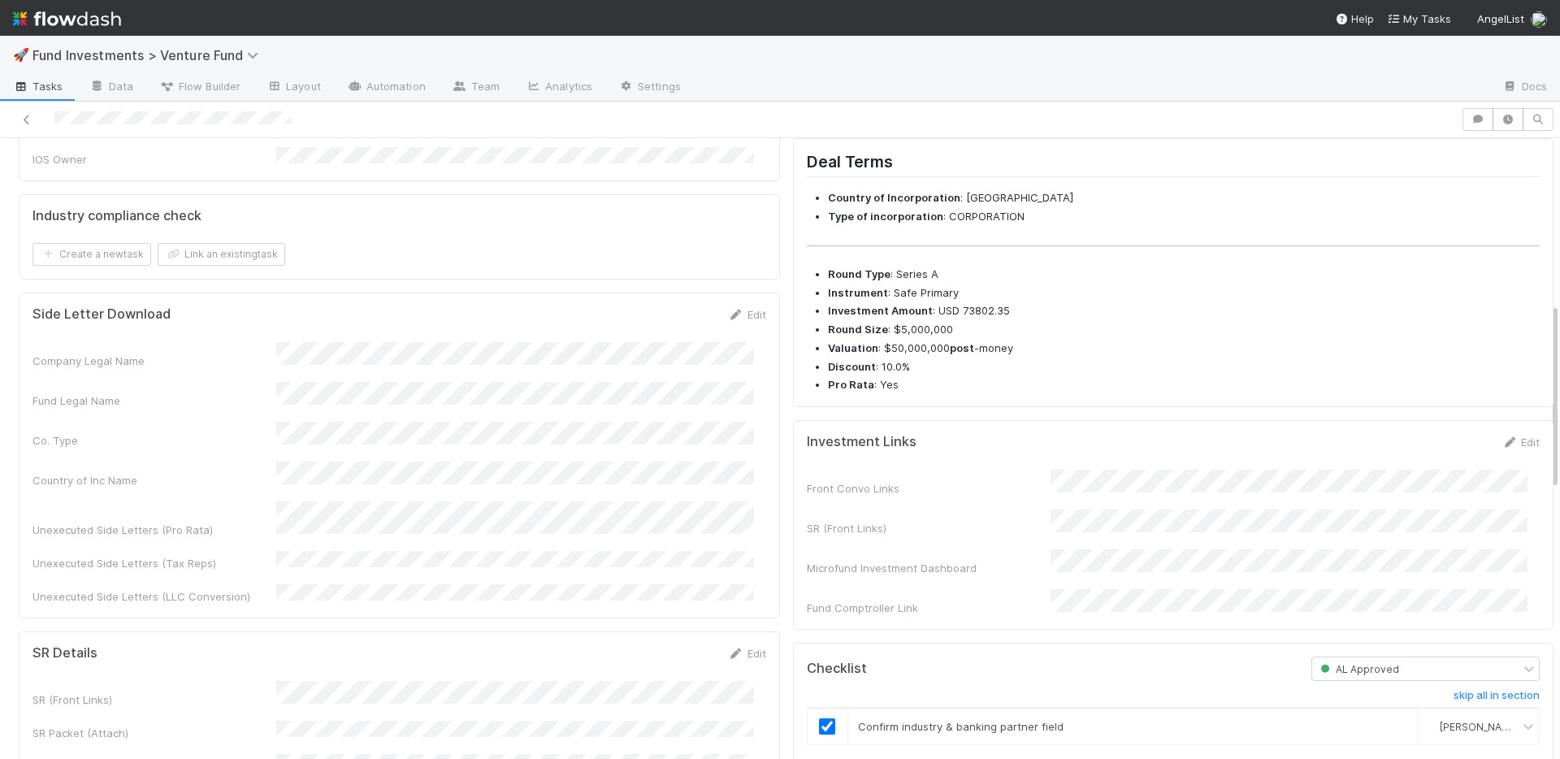
scroll to position [0, 0]
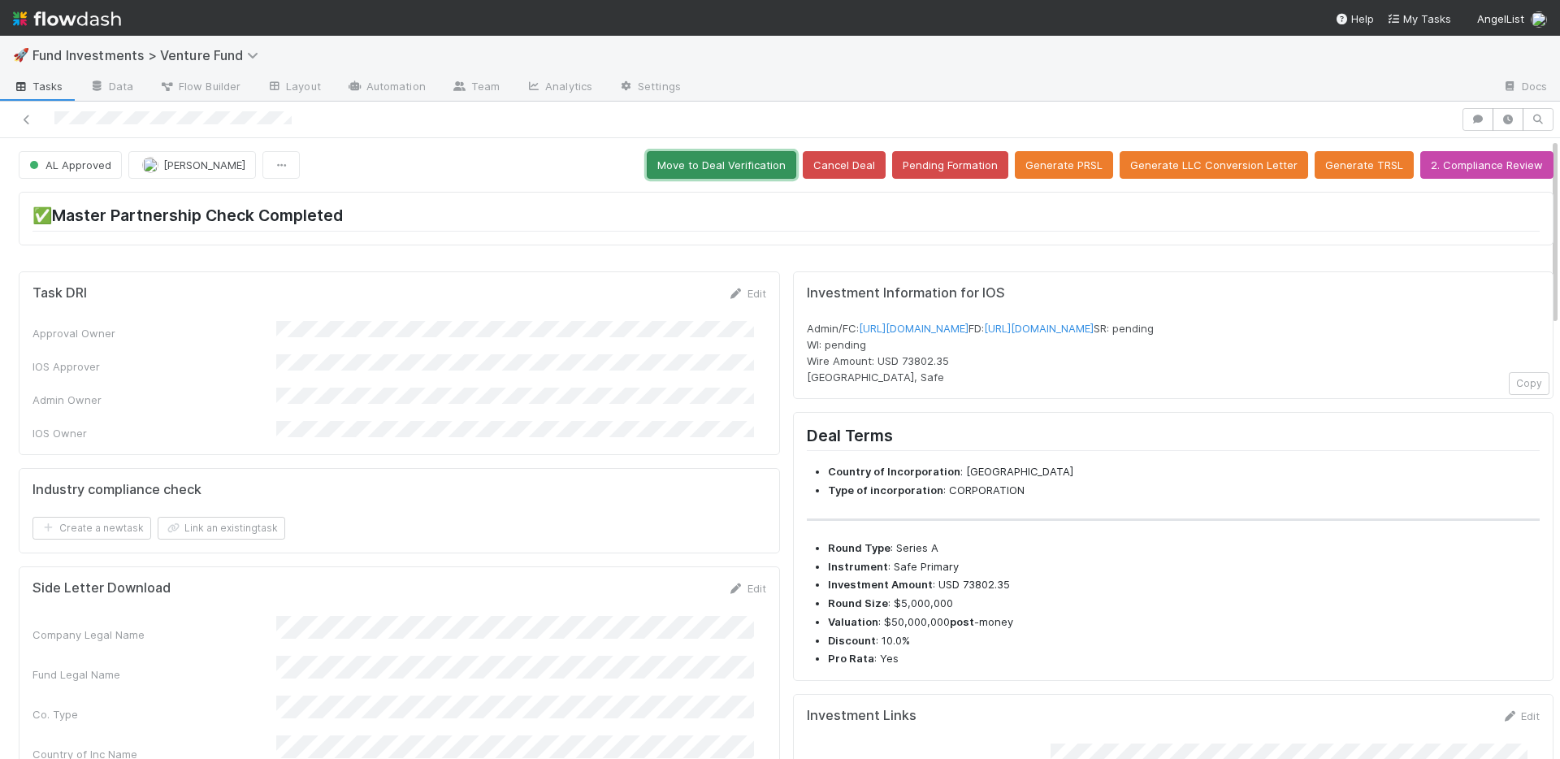
click at [743, 163] on button "Move to Deal Verification" at bounding box center [722, 165] width 150 height 28
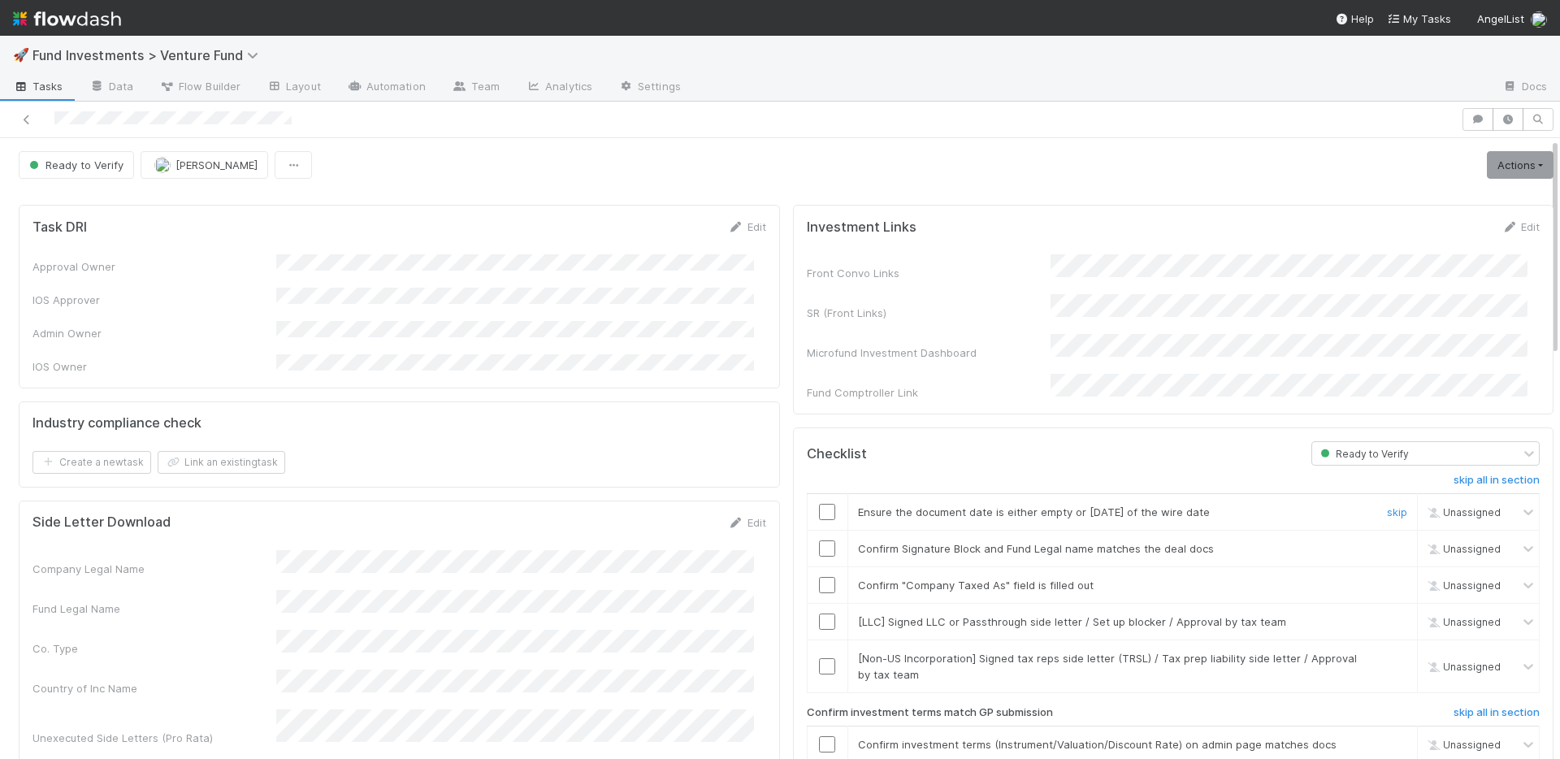
click at [819, 504] on input "checkbox" at bounding box center [827, 512] width 16 height 16
click at [819, 540] on input "checkbox" at bounding box center [827, 548] width 16 height 16
click at [819, 577] on input "checkbox" at bounding box center [827, 585] width 16 height 16
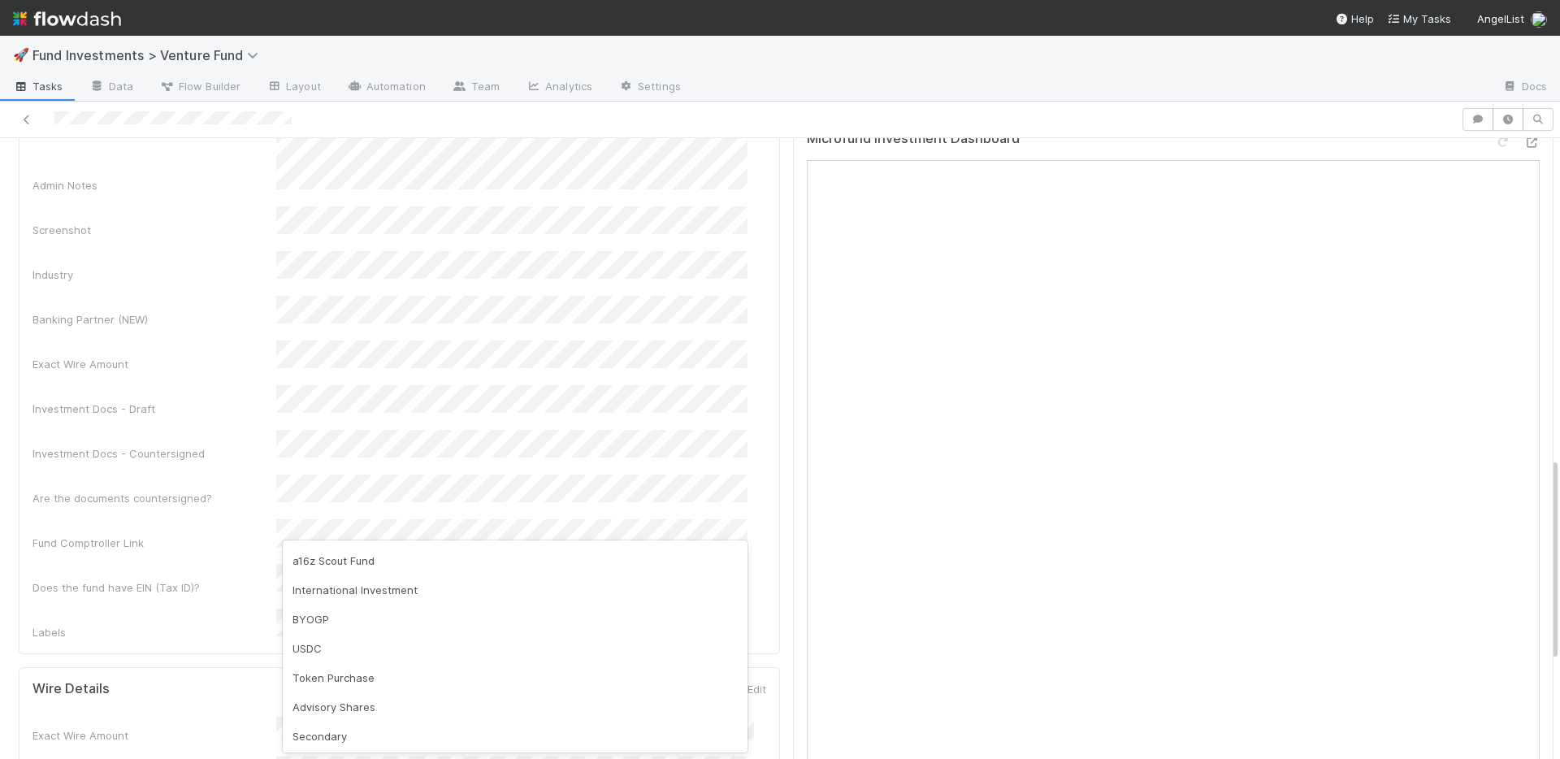
scroll to position [204, 0]
click at [407, 615] on div "BYOGP" at bounding box center [515, 617] width 465 height 29
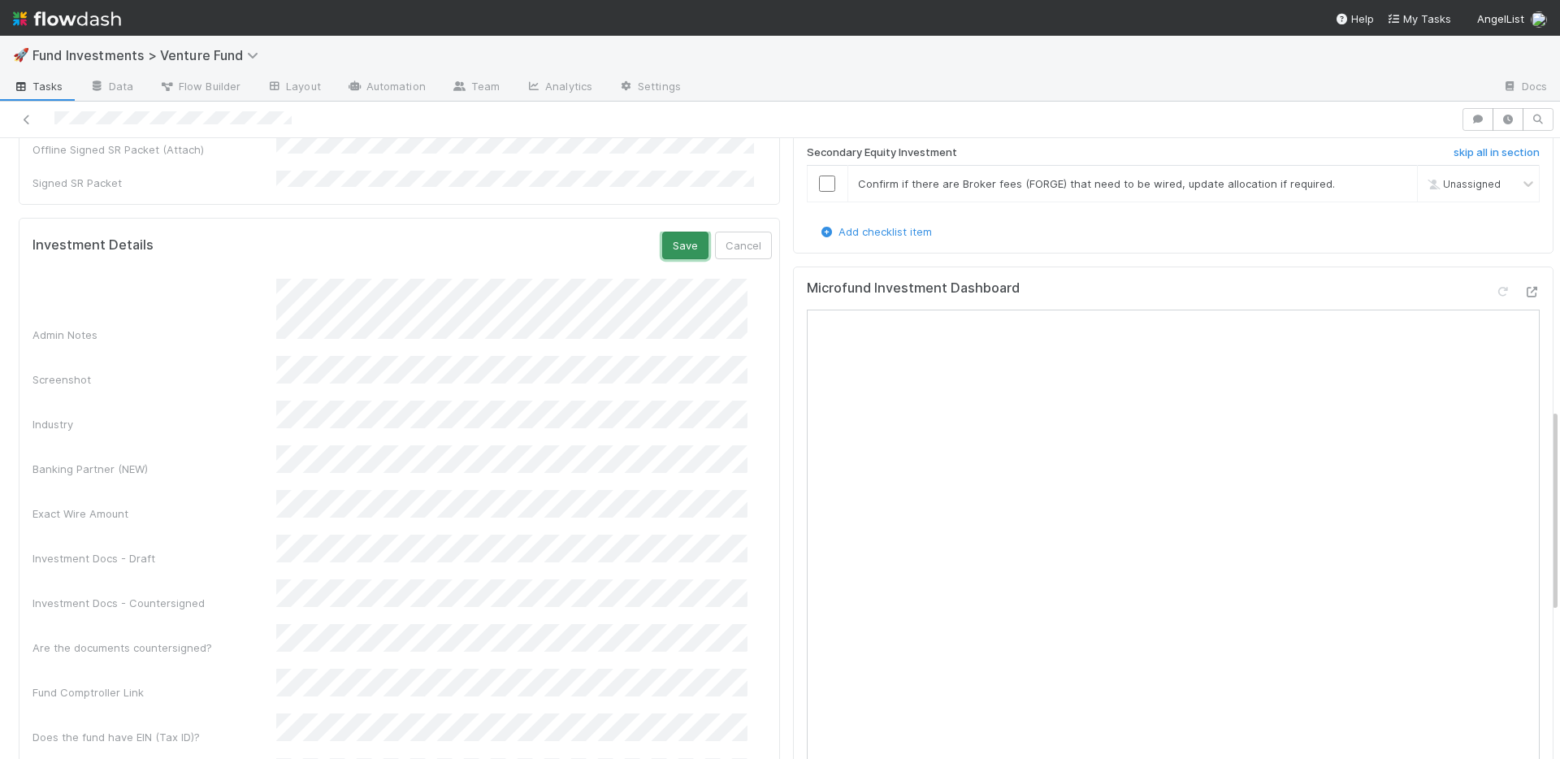
click at [662, 232] on button "Save" at bounding box center [685, 246] width 46 height 28
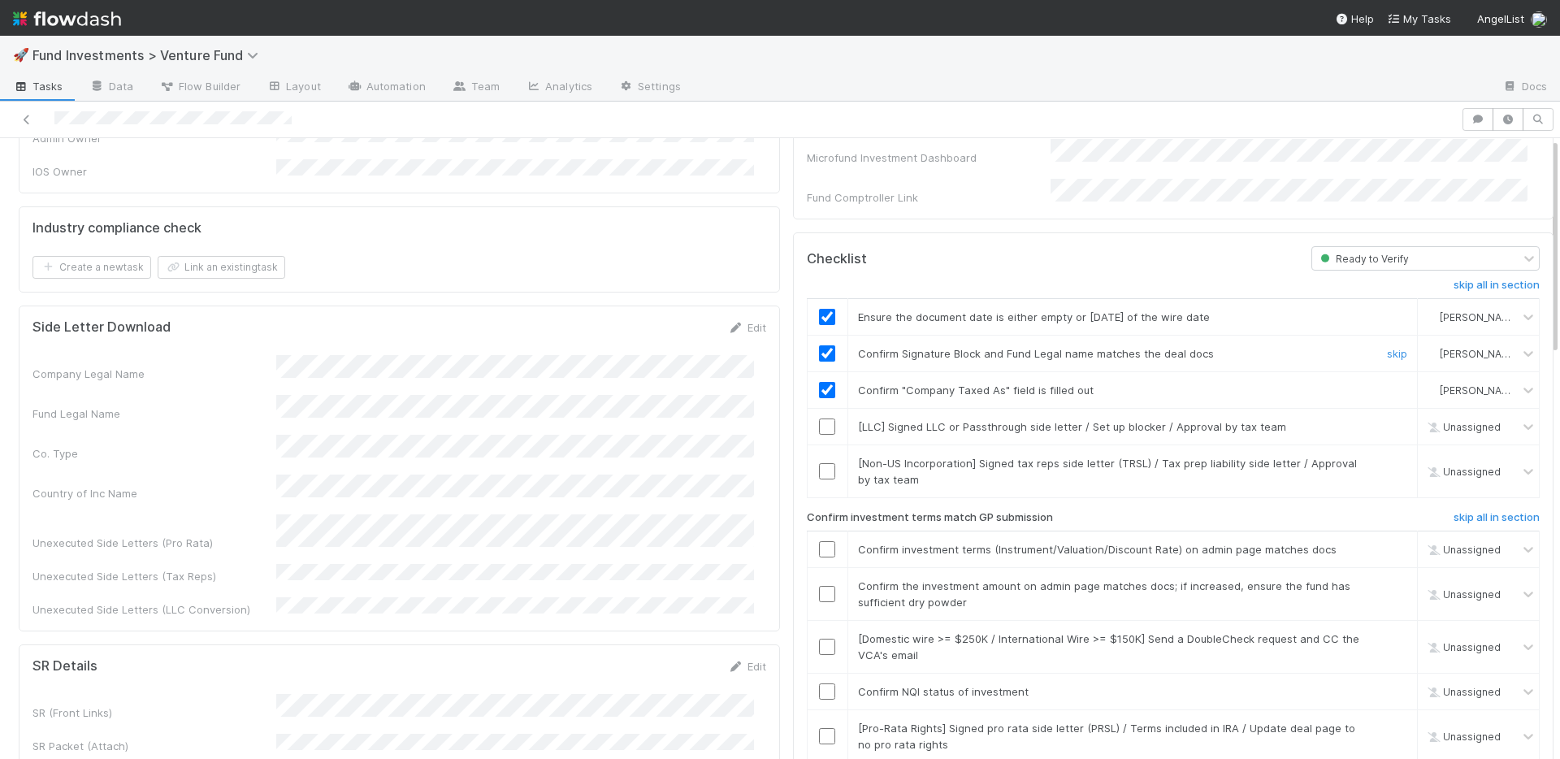
scroll to position [0, 0]
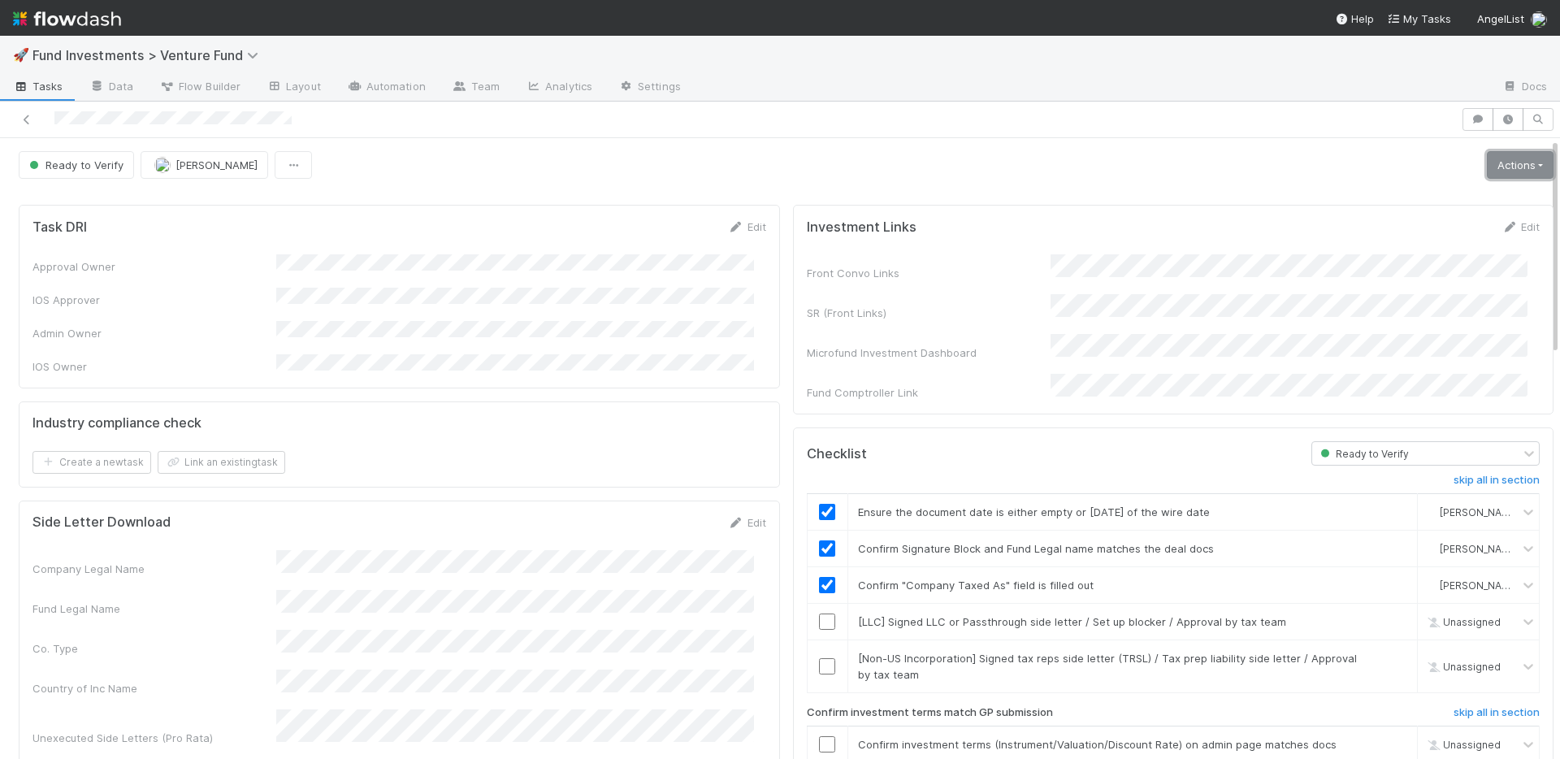
click at [1487, 171] on link "Actions" at bounding box center [1520, 165] width 67 height 28
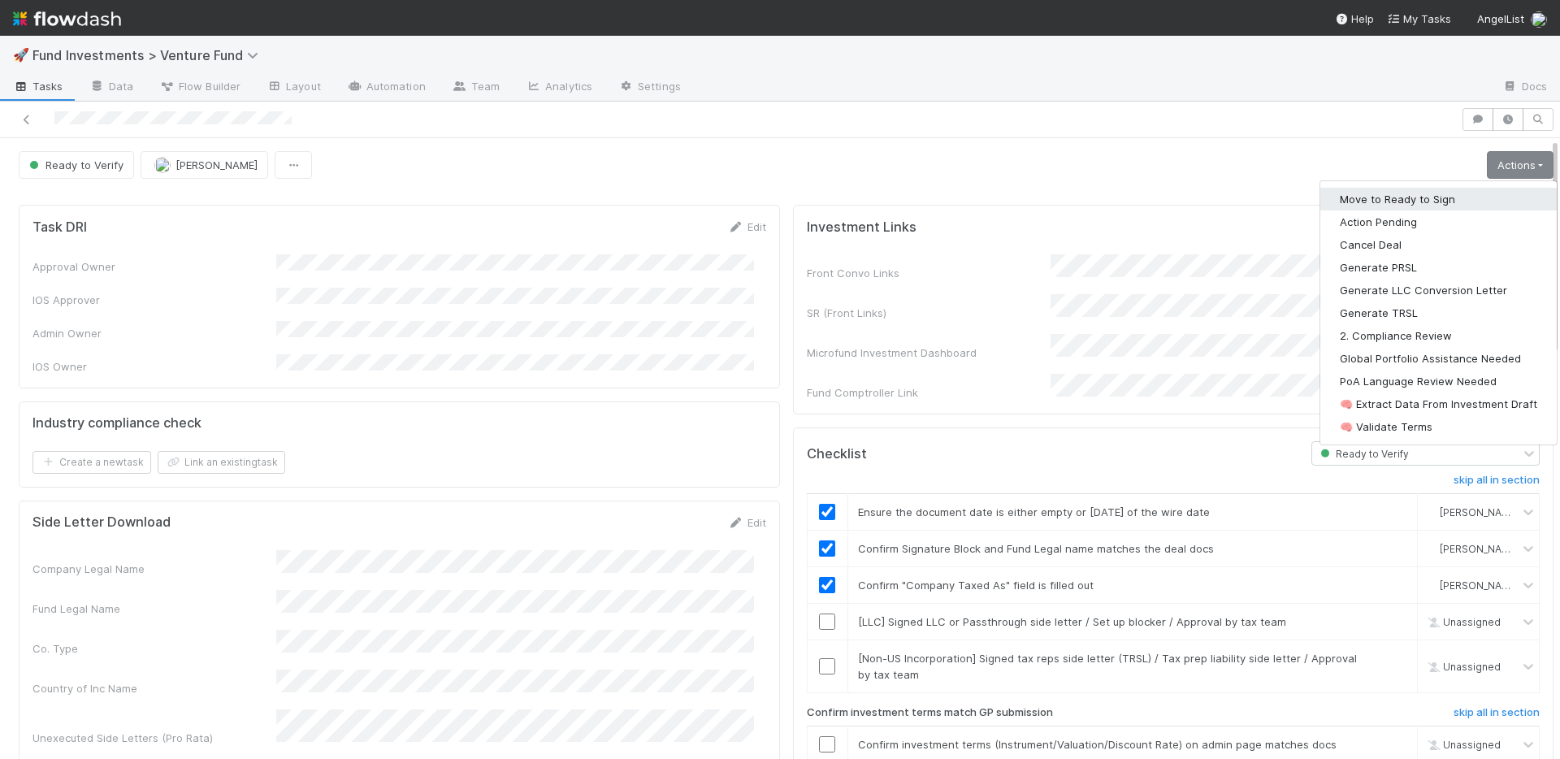
click at [1420, 193] on button "Move to Ready to Sign" at bounding box center [1438, 199] width 236 height 23
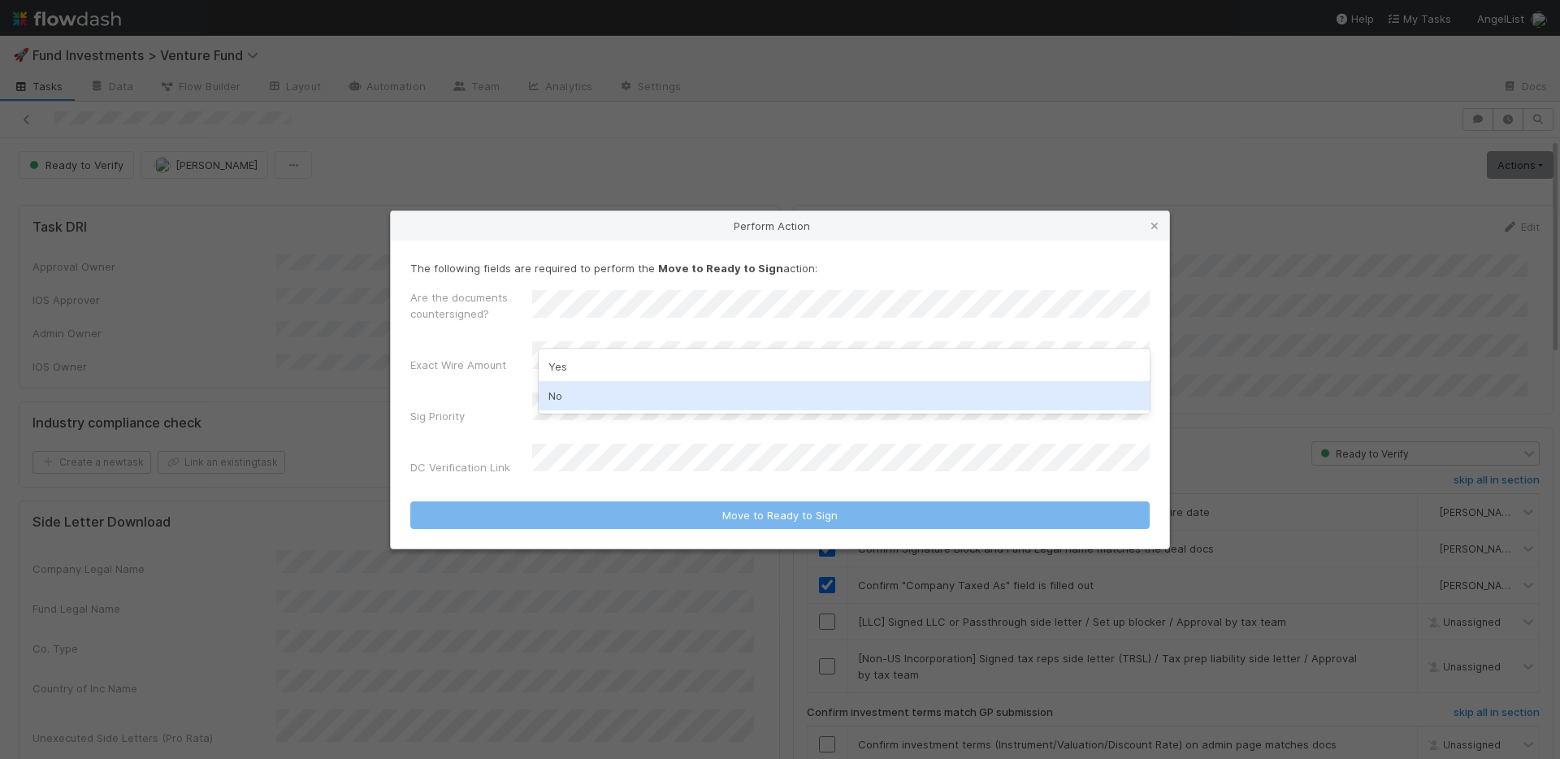
click at [588, 390] on div "No" at bounding box center [844, 395] width 611 height 29
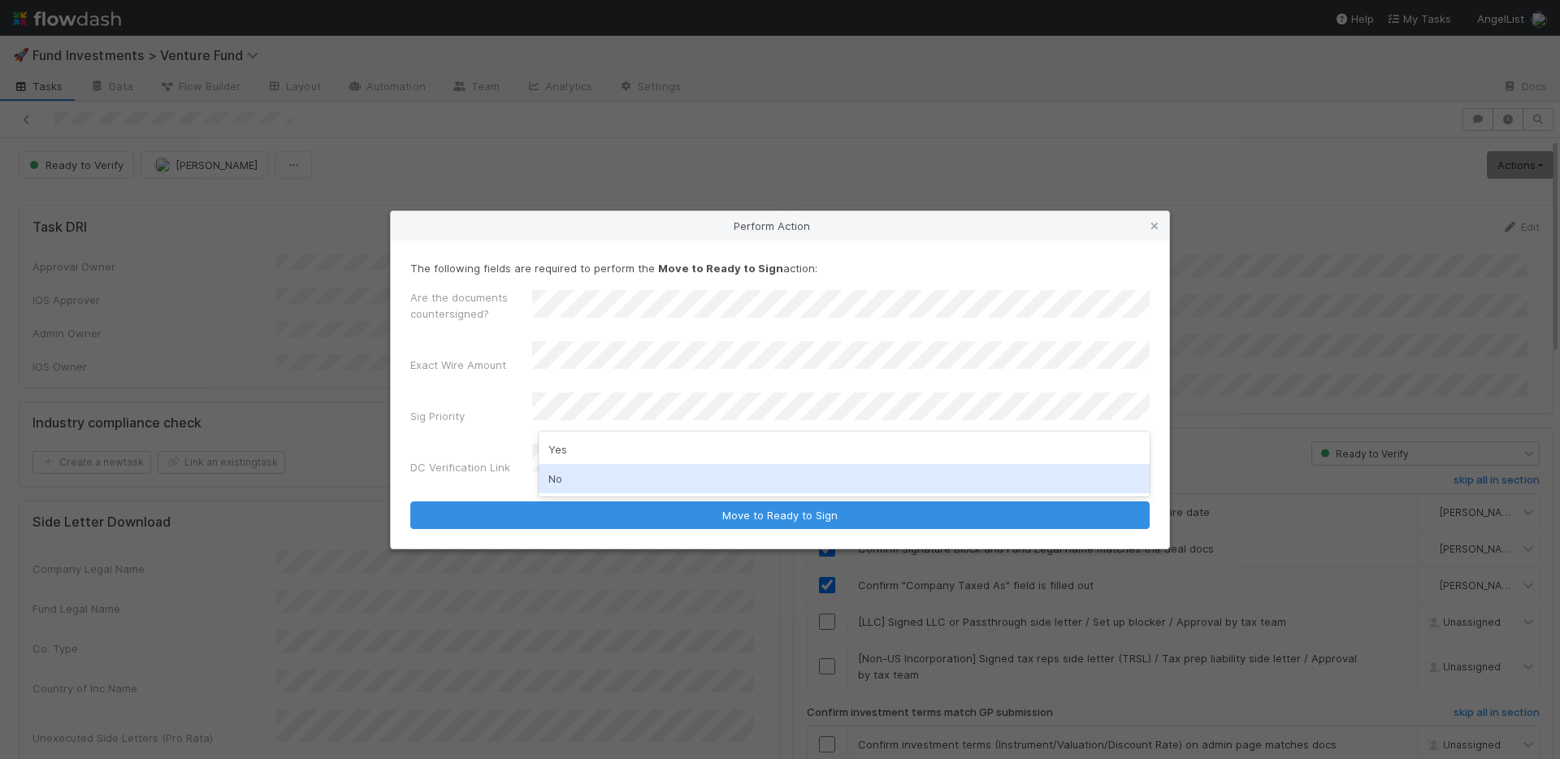
drag, startPoint x: 580, startPoint y: 475, endPoint x: 581, endPoint y: 467, distance: 8.2
click at [580, 474] on div "No" at bounding box center [844, 478] width 611 height 29
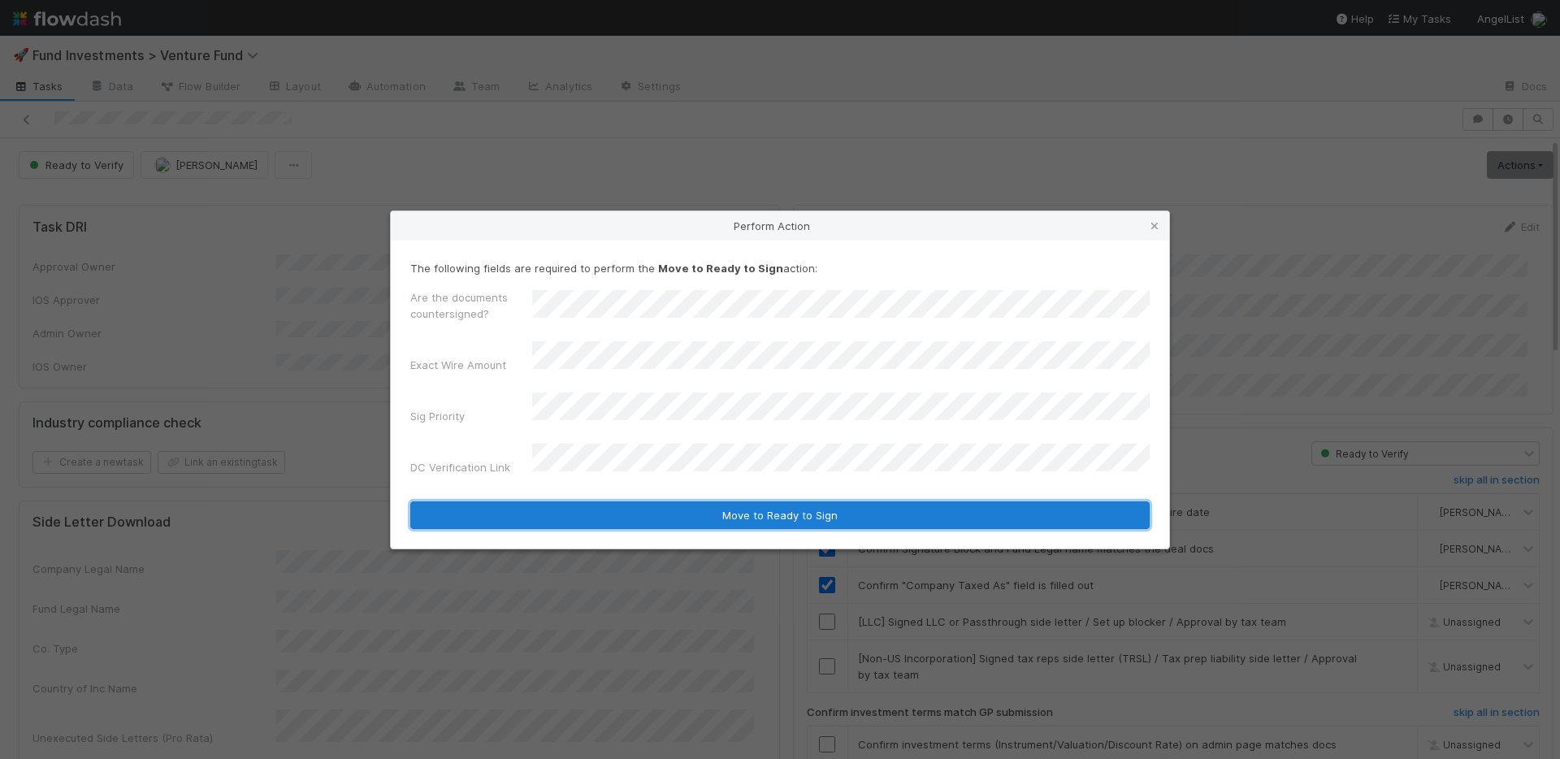
click at [641, 503] on button "Move to Ready to Sign" at bounding box center [779, 515] width 739 height 28
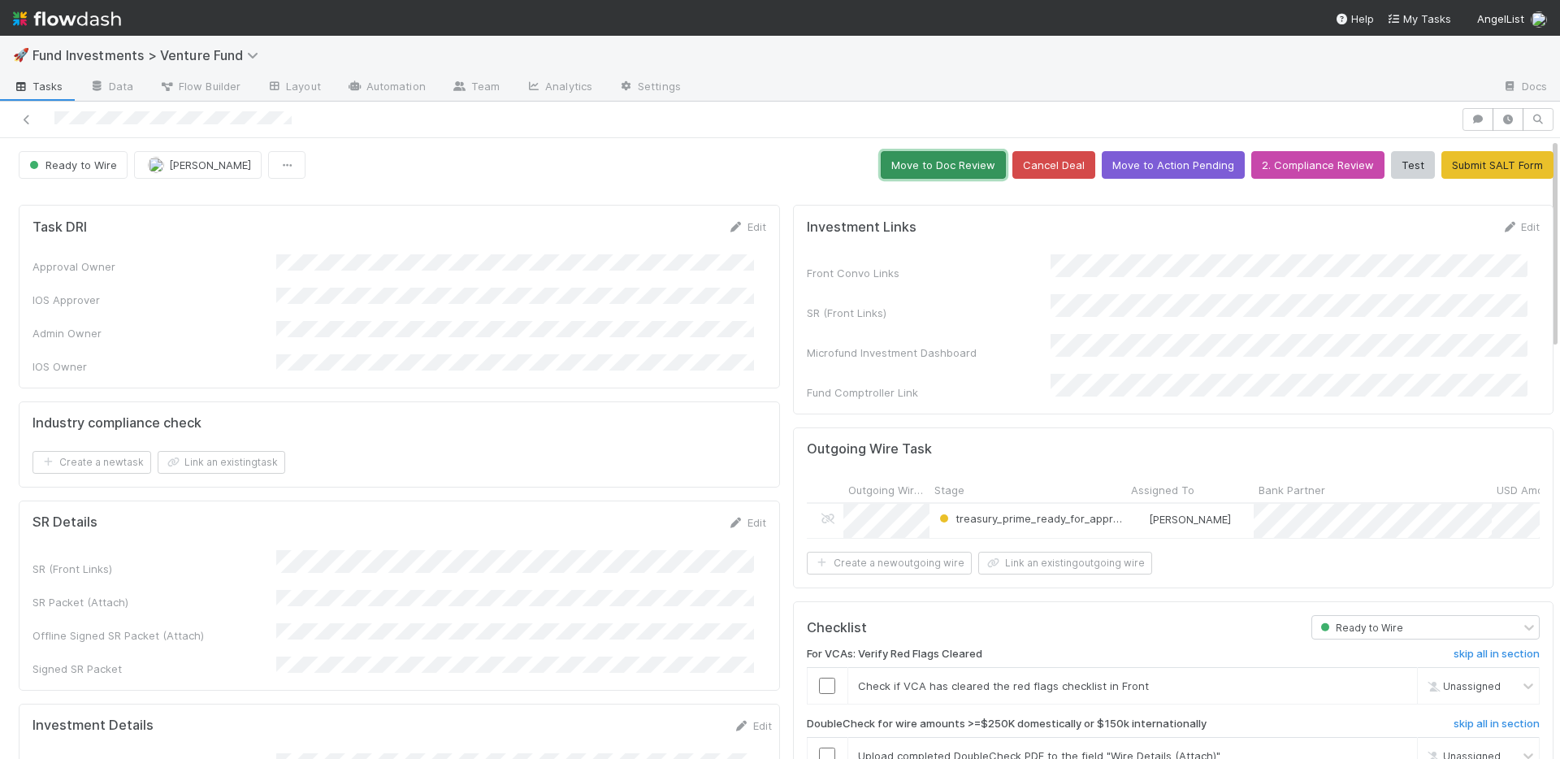
click at [897, 167] on button "Move to Doc Review" at bounding box center [943, 165] width 125 height 28
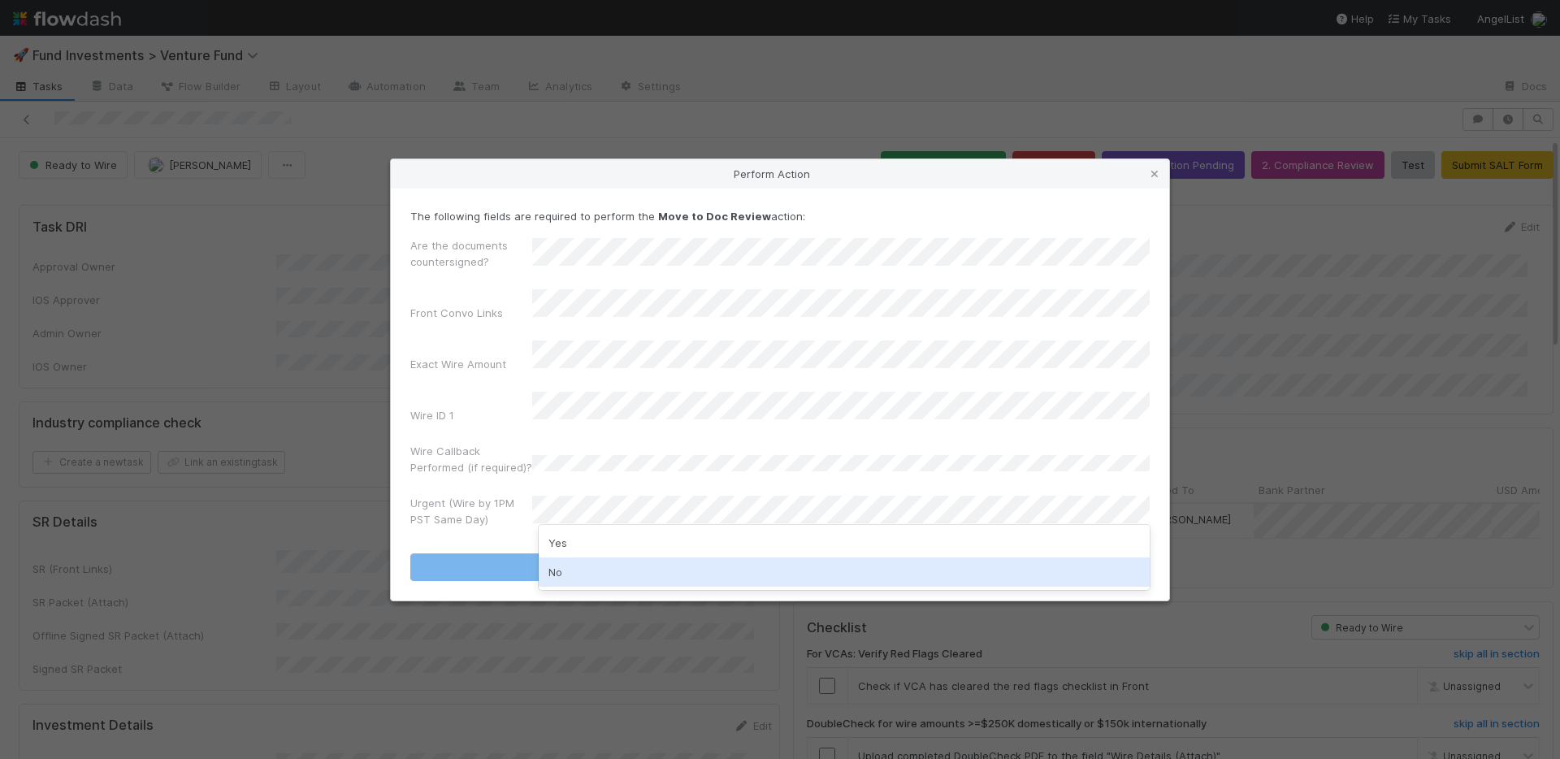
click at [598, 567] on div "No" at bounding box center [844, 571] width 611 height 29
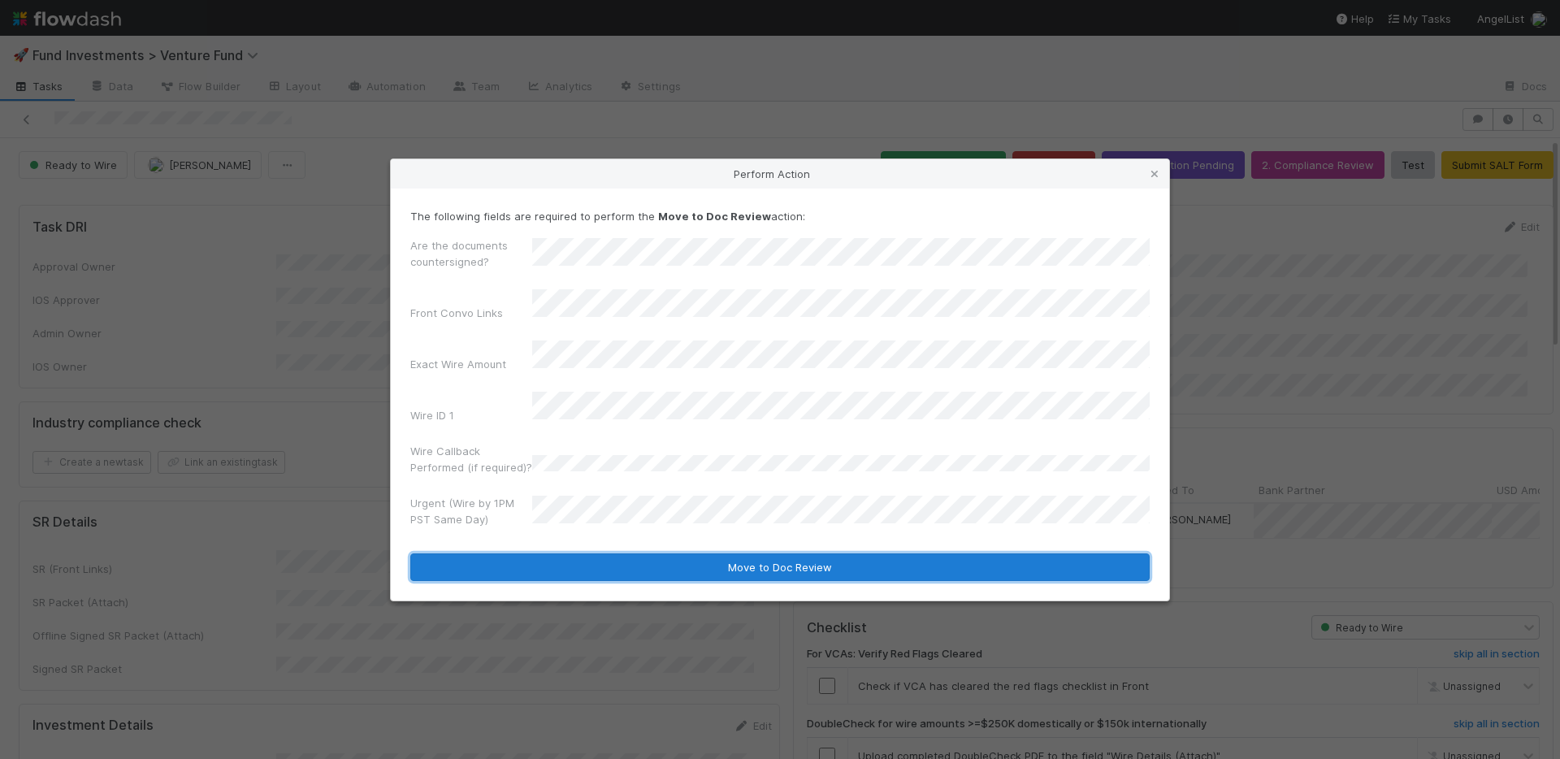
drag, startPoint x: 609, startPoint y: 553, endPoint x: 615, endPoint y: 546, distance: 9.3
click at [609, 553] on button "Move to Doc Review" at bounding box center [779, 567] width 739 height 28
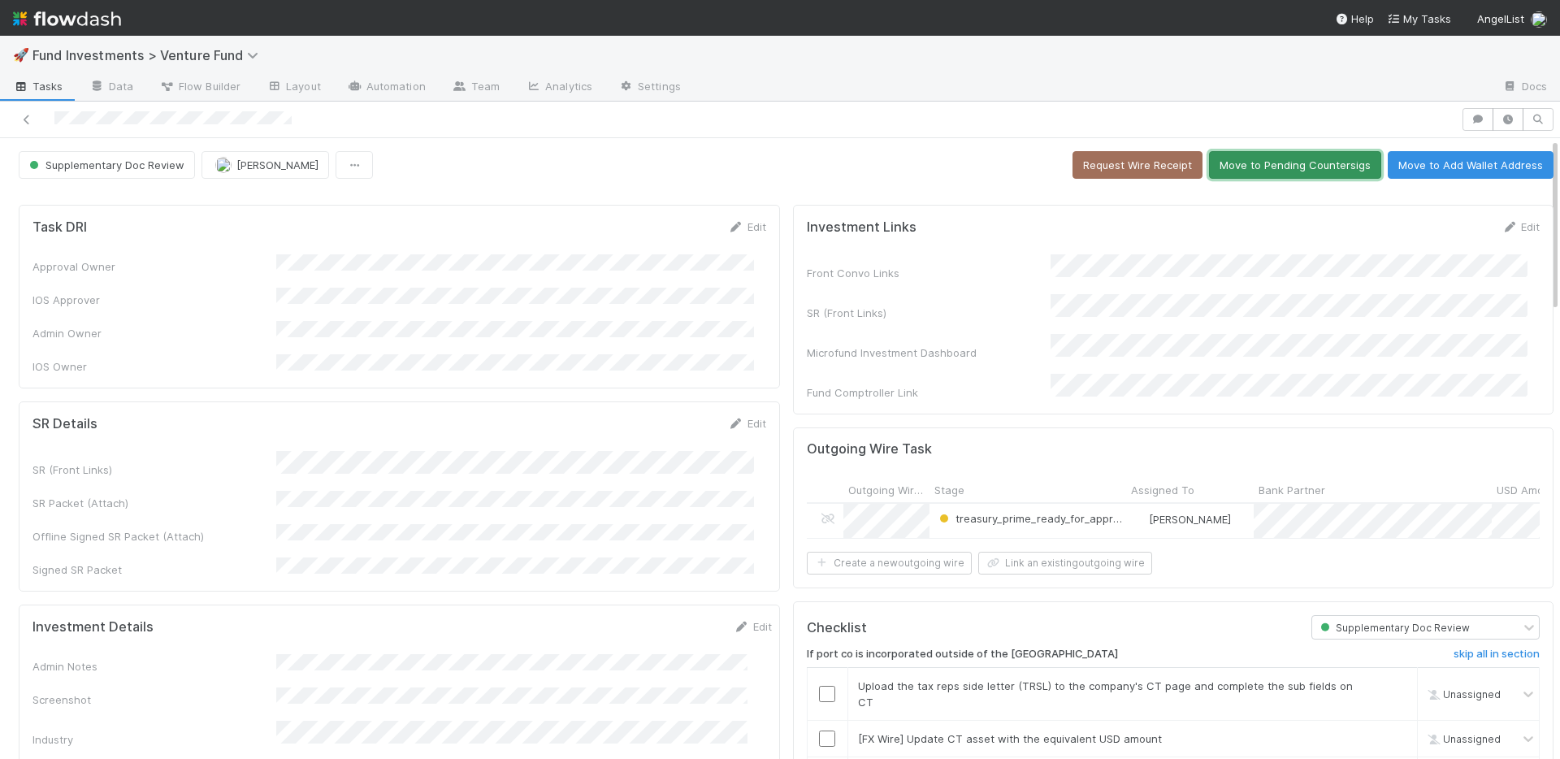
click at [1294, 170] on button "Move to Pending Countersigs" at bounding box center [1295, 165] width 172 height 28
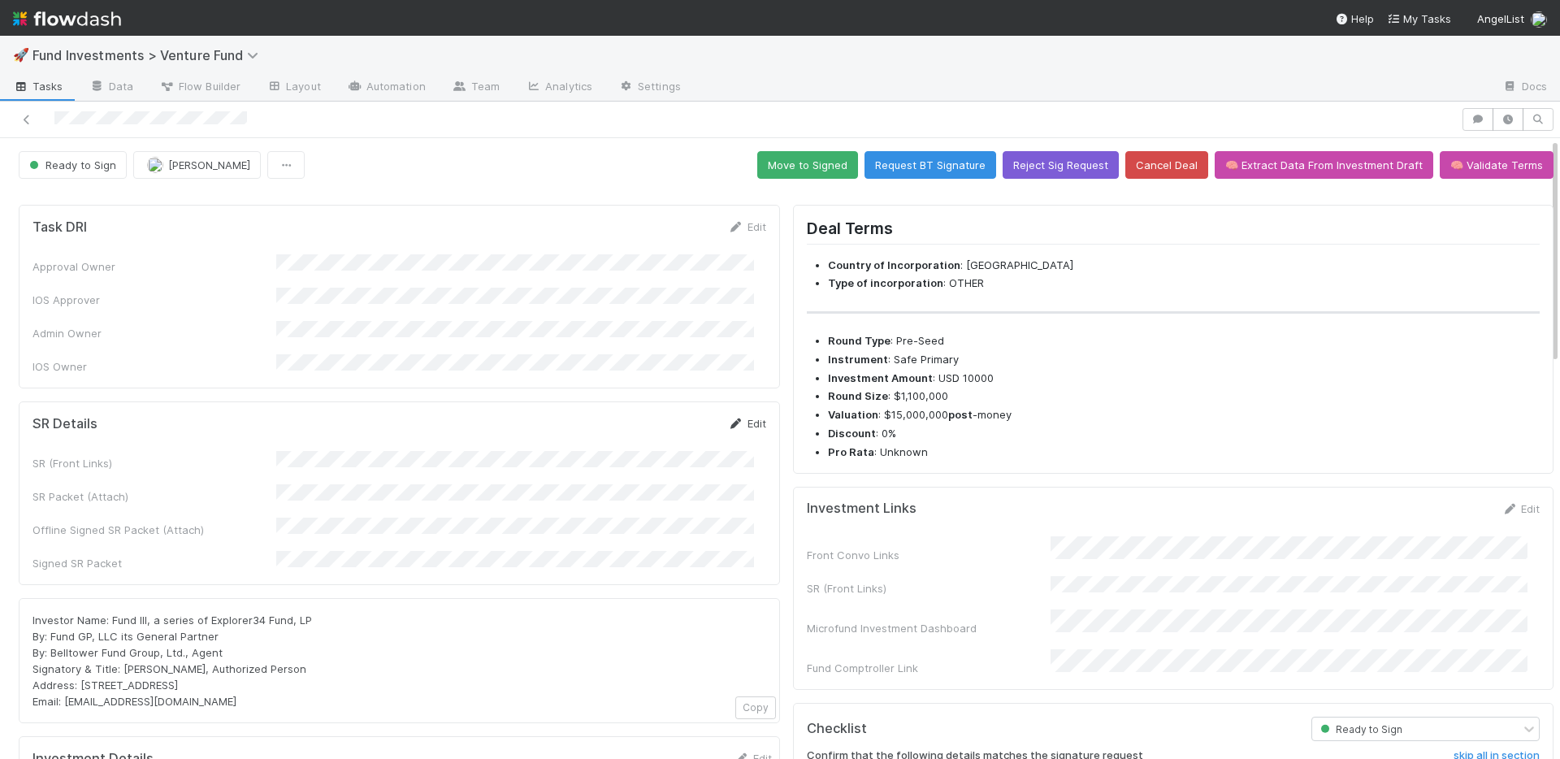
click at [748, 417] on link "Edit" at bounding box center [747, 423] width 38 height 13
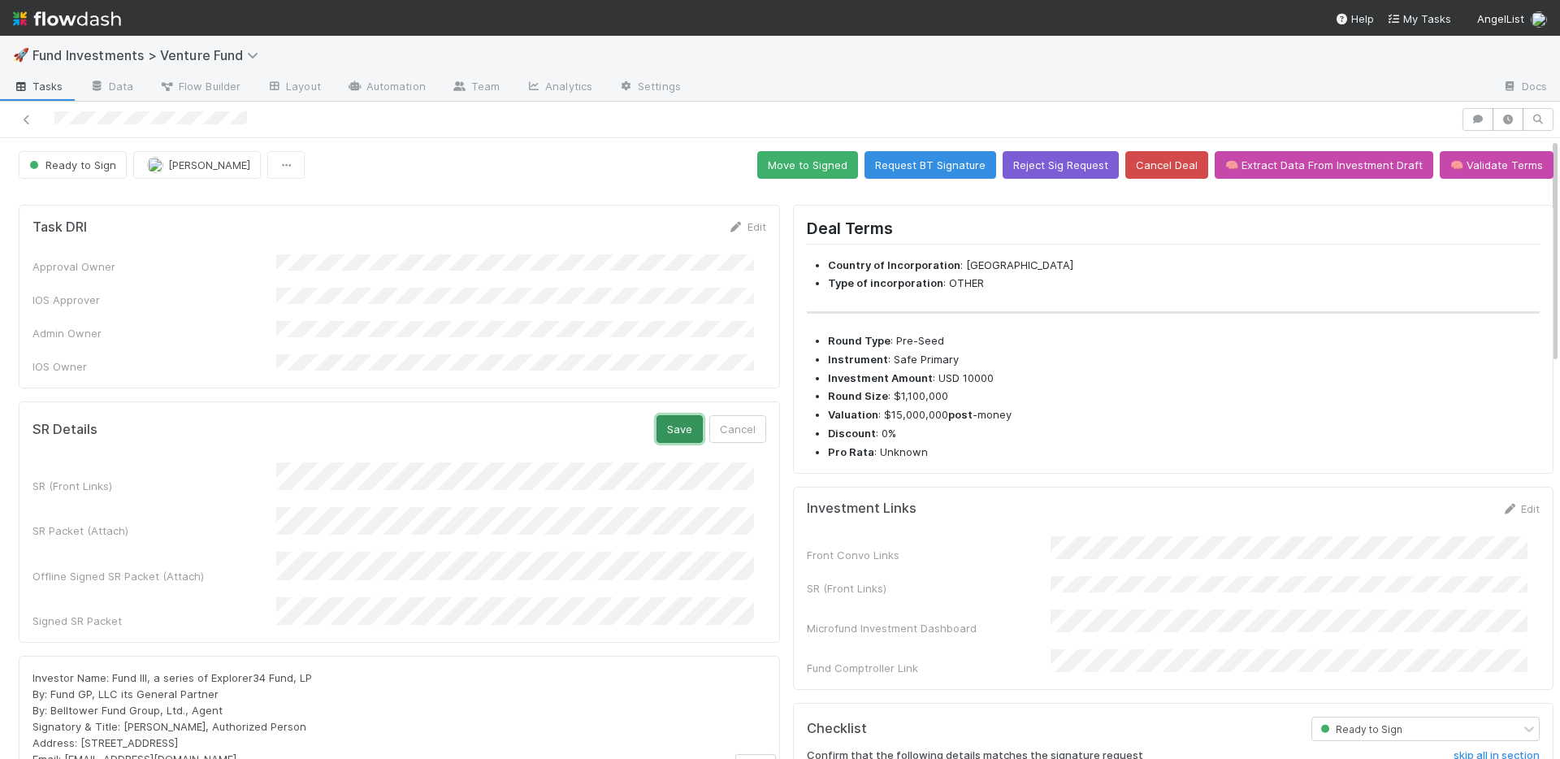
click at [665, 415] on button "Save" at bounding box center [680, 429] width 46 height 28
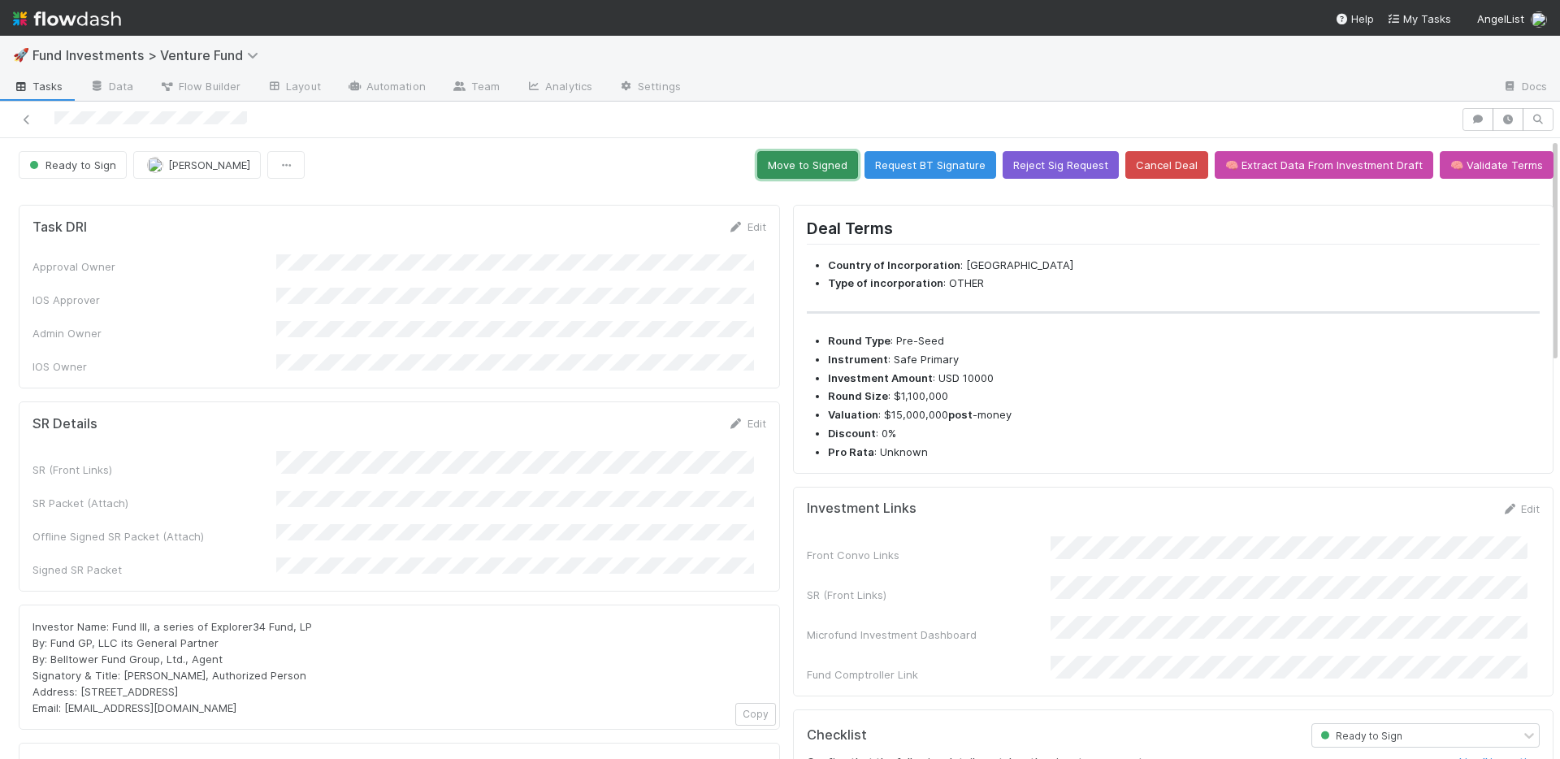
click at [770, 166] on button "Move to Signed" at bounding box center [807, 165] width 101 height 28
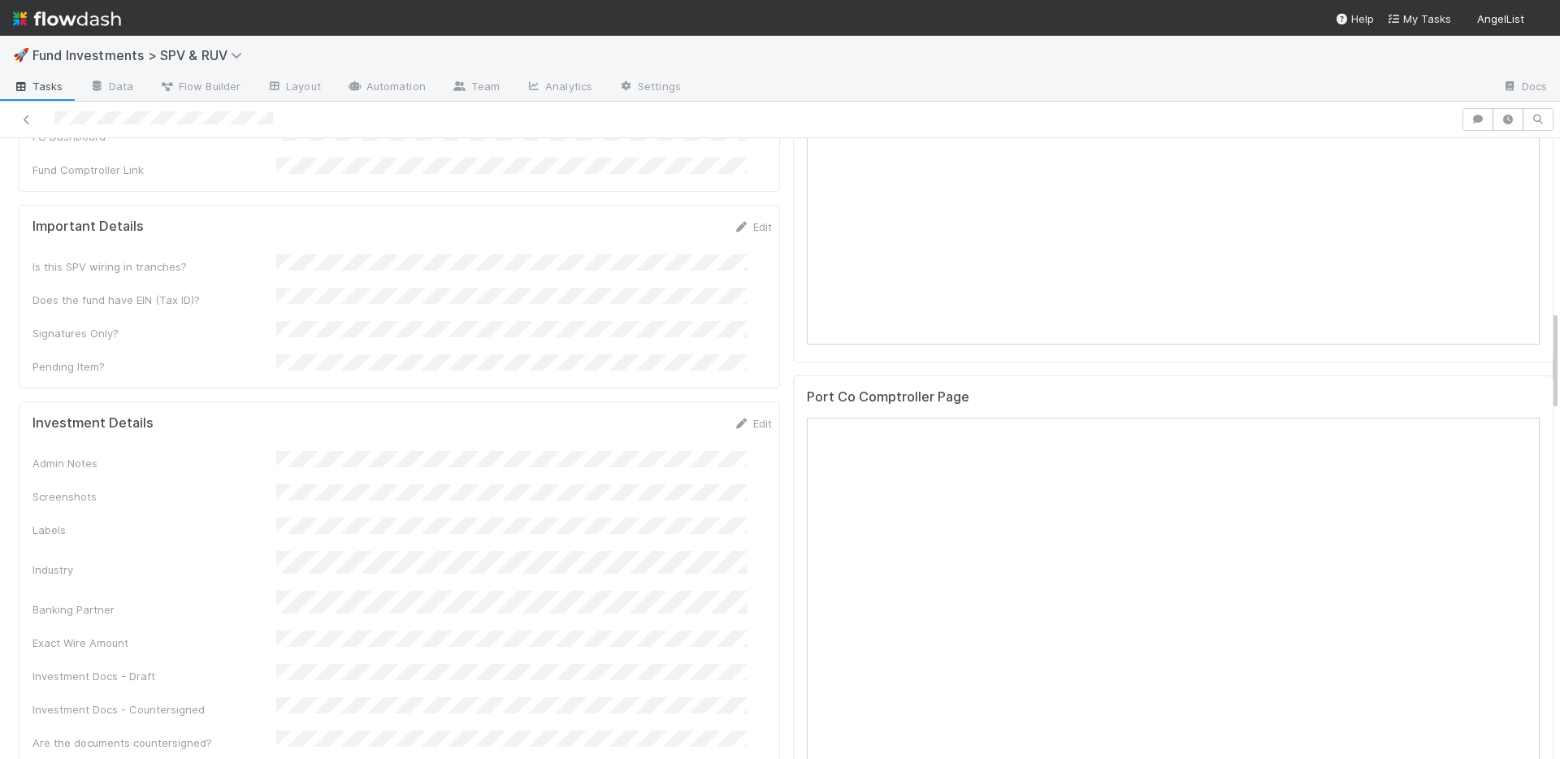
scroll to position [1608, 0]
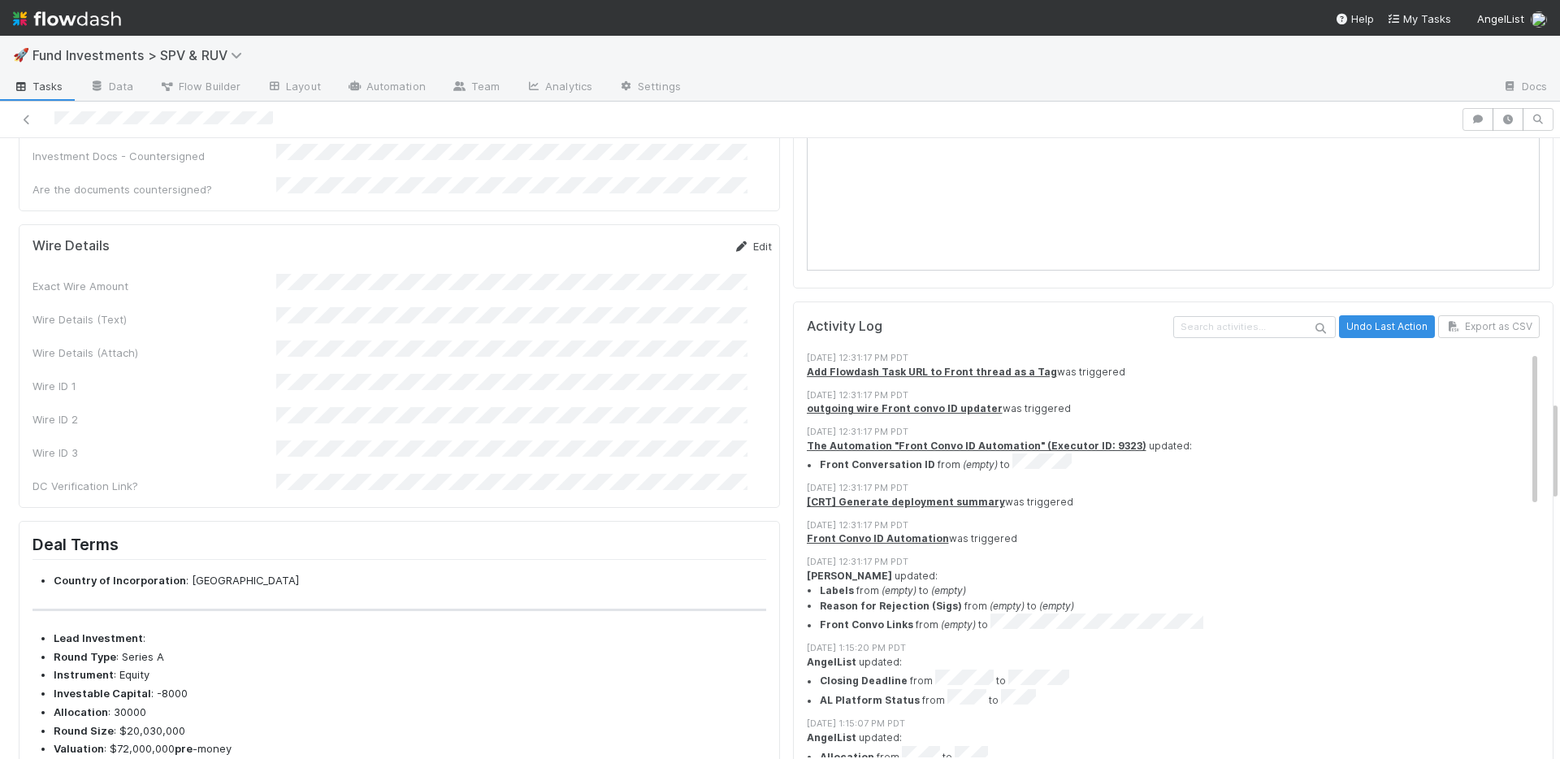
click at [734, 240] on link "Edit" at bounding box center [753, 246] width 38 height 13
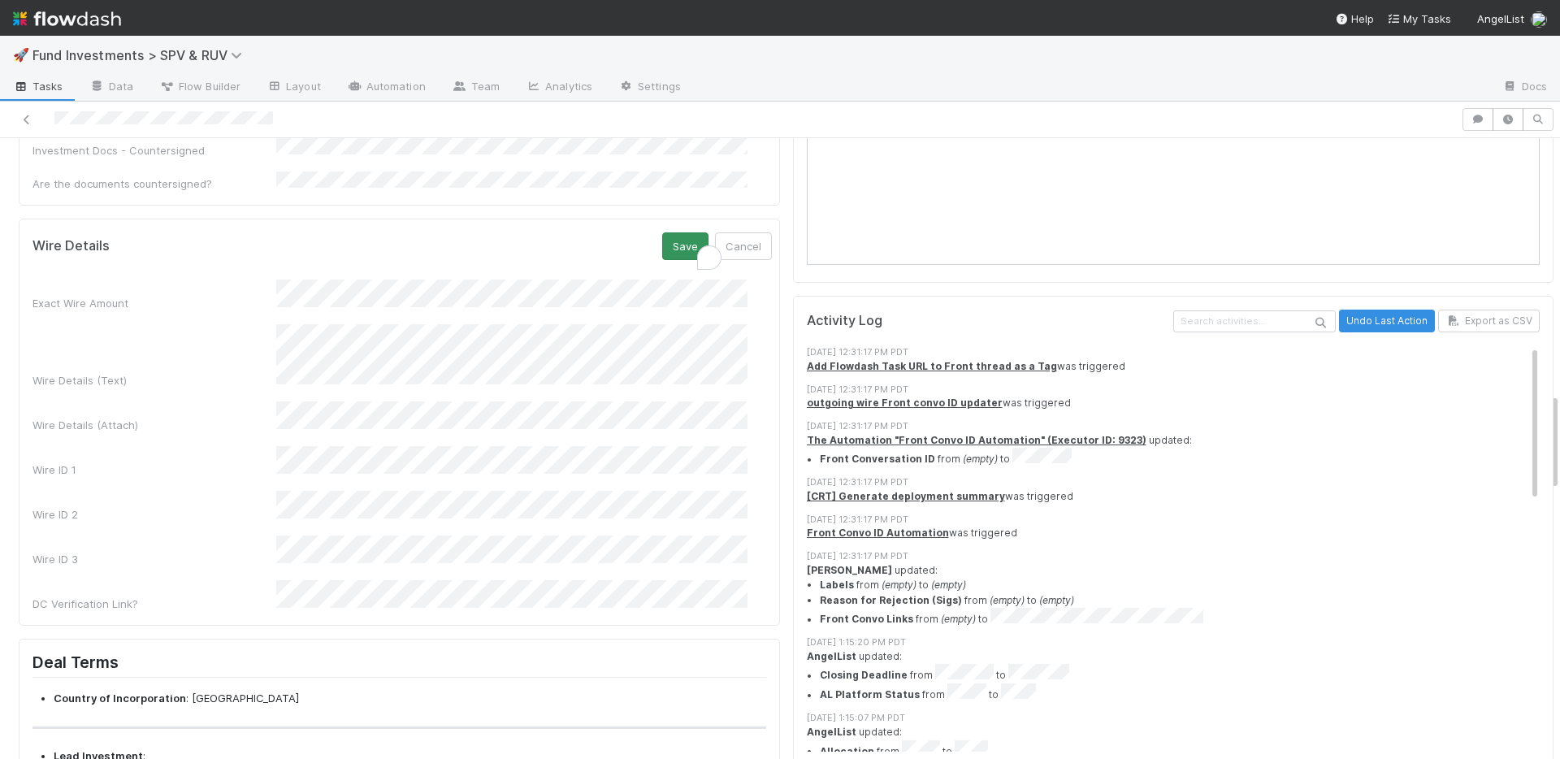
scroll to position [59, 0]
click at [662, 232] on button "Save" at bounding box center [685, 246] width 46 height 28
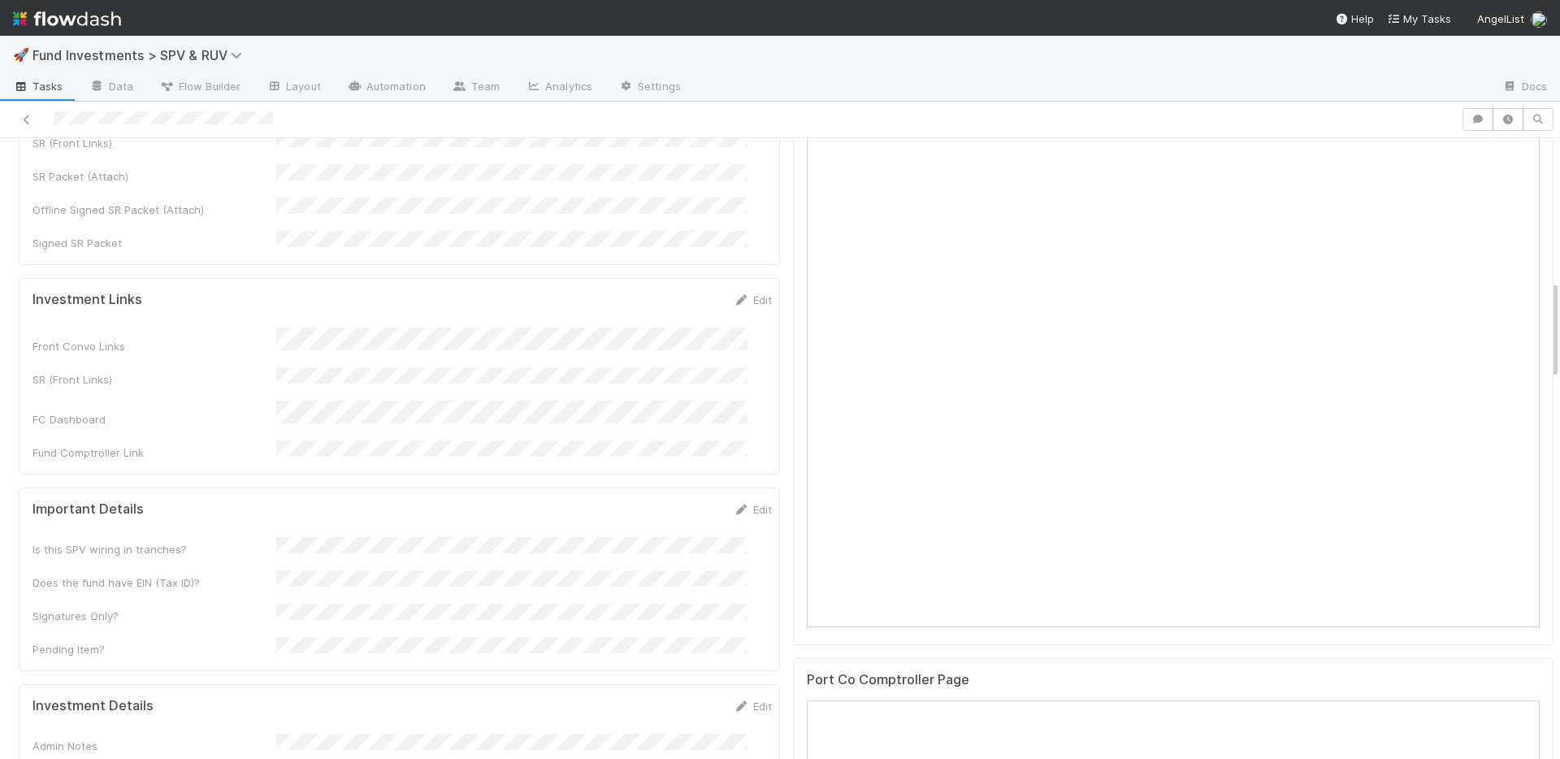
scroll to position [412, 0]
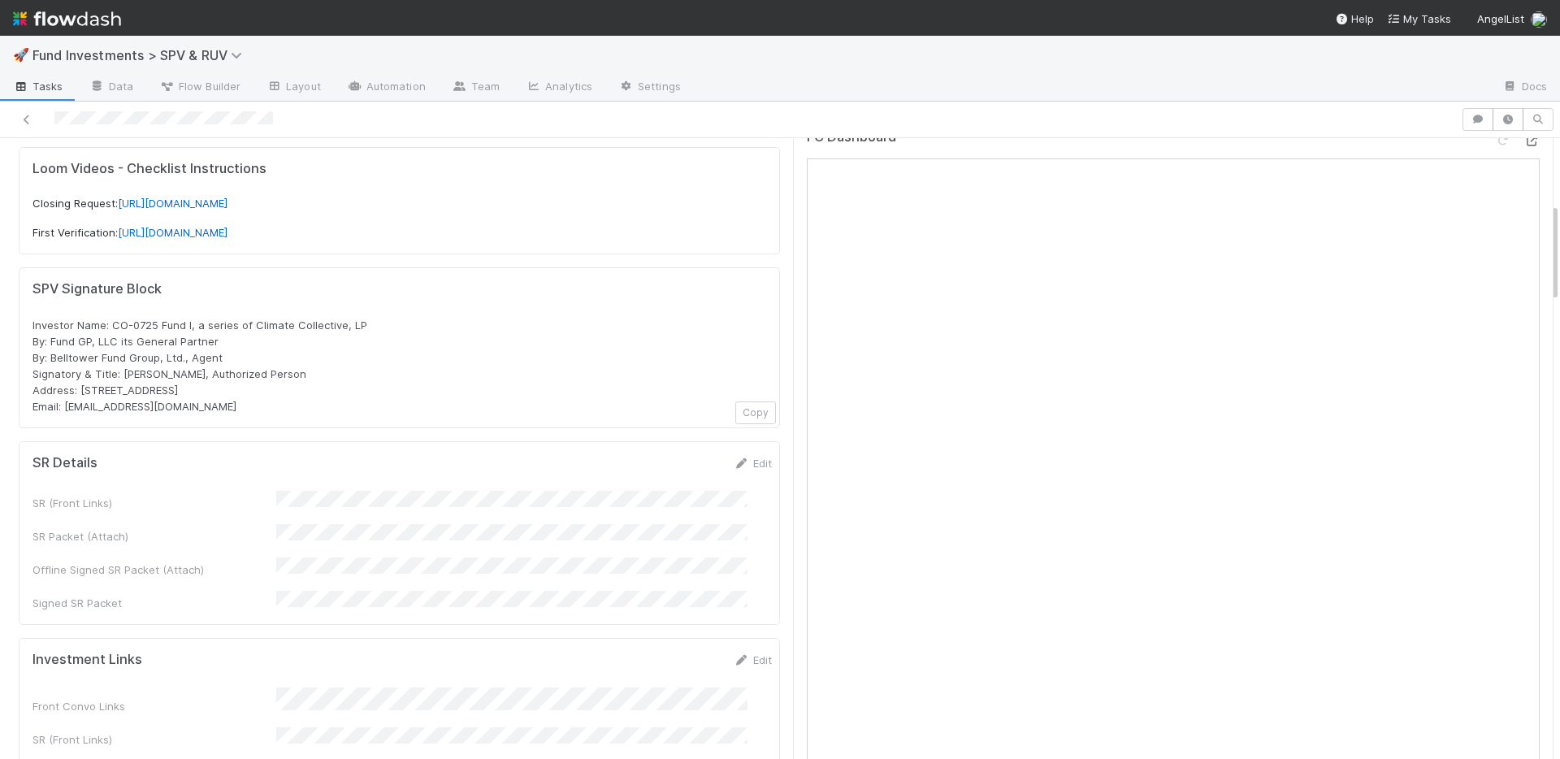
click at [1524, 142] on icon at bounding box center [1532, 141] width 16 height 11
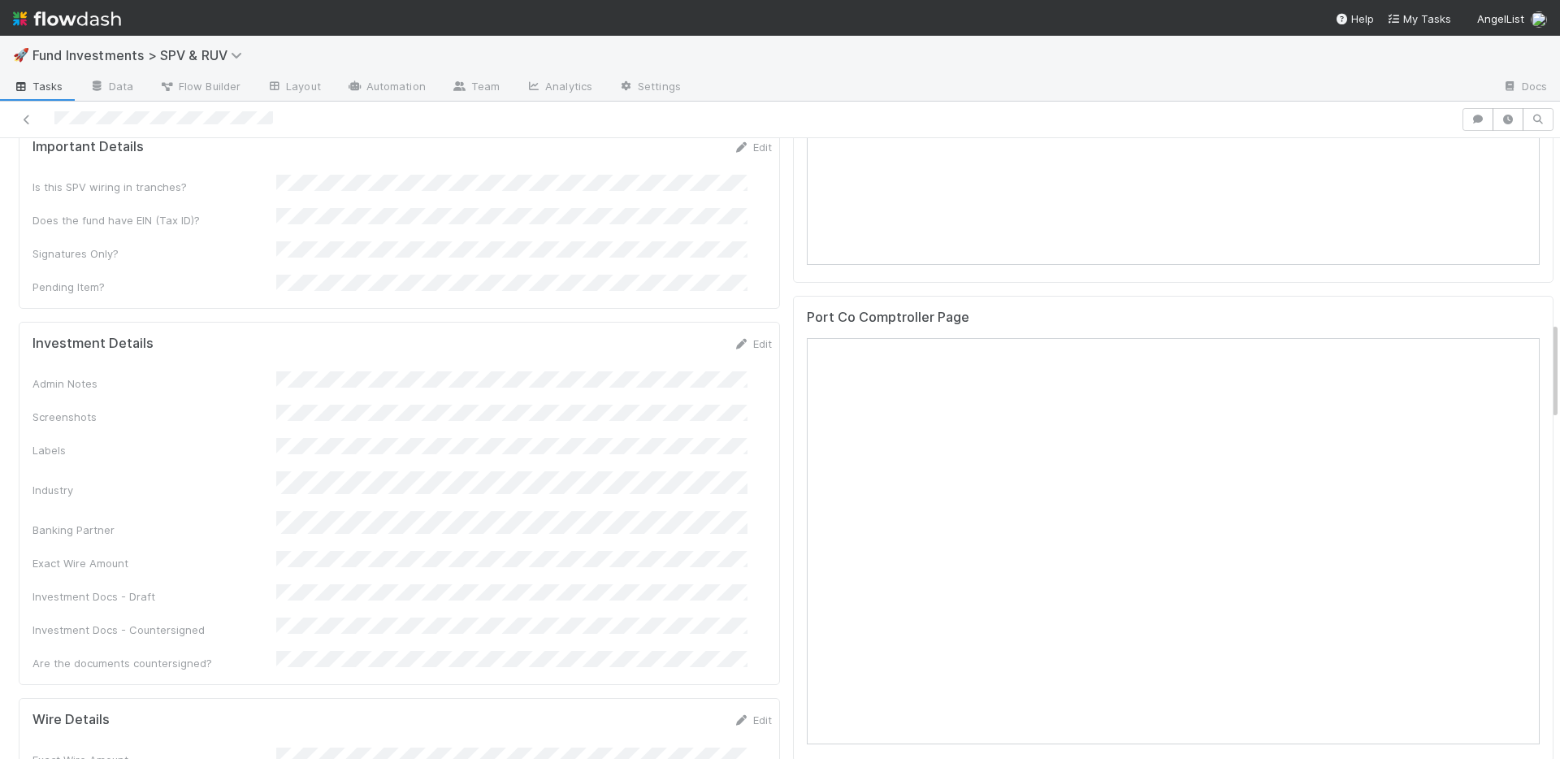
scroll to position [1158, 0]
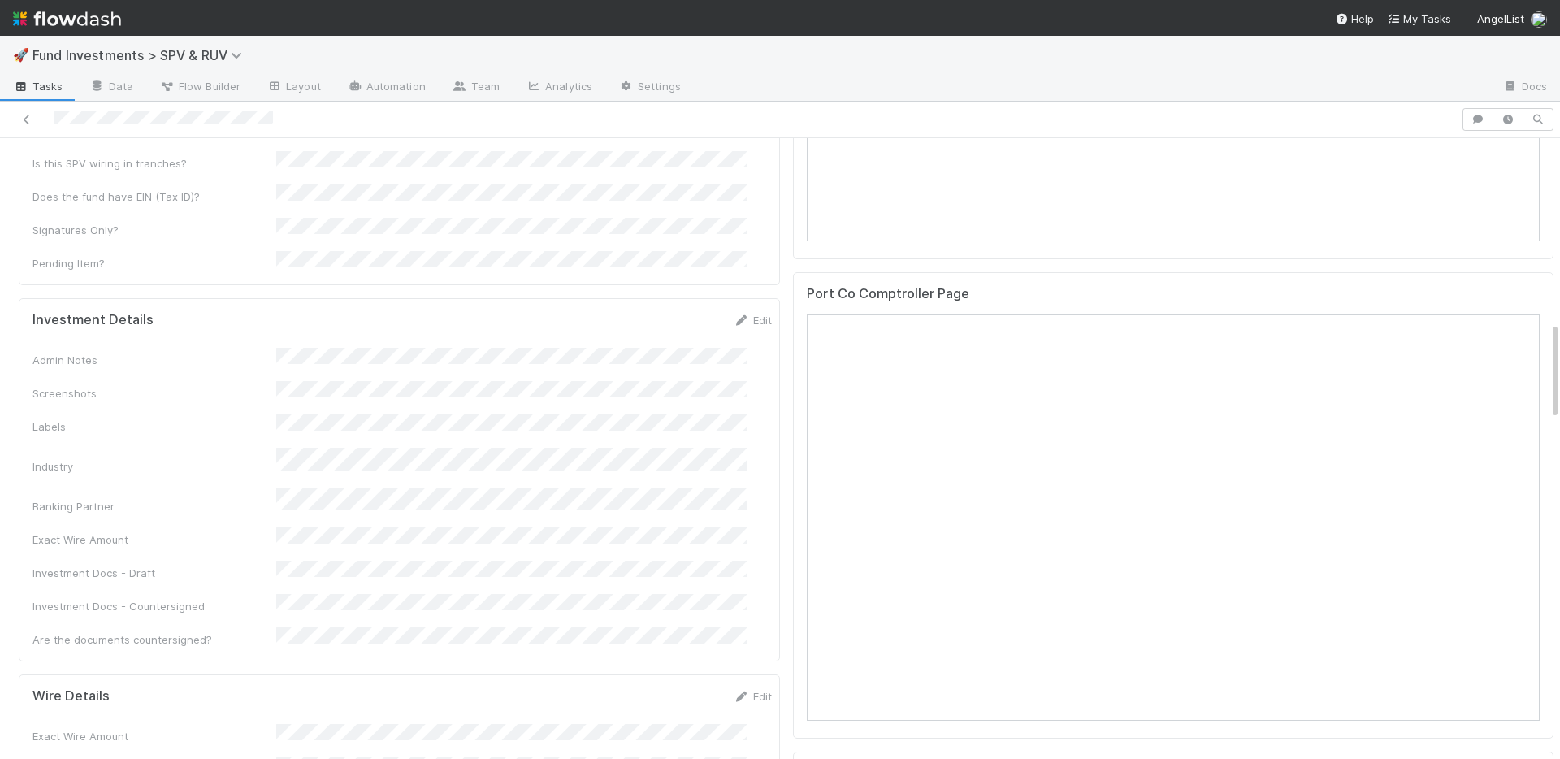
click at [589, 460] on div "Admin Notes Screenshots Labels Industry Banking Partner Exact Wire Amount Inves…" at bounding box center [402, 498] width 739 height 300
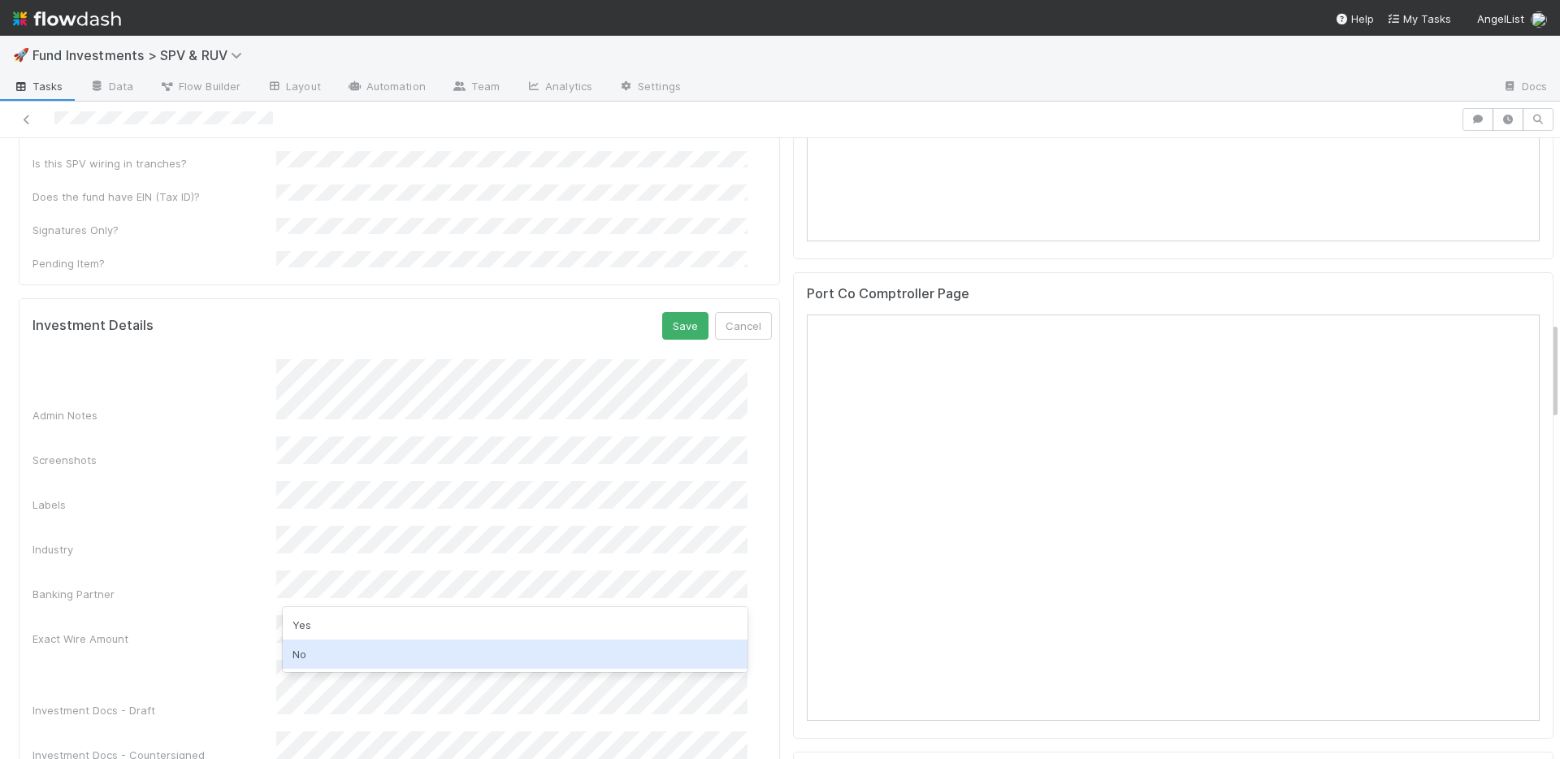
click at [355, 659] on div "No" at bounding box center [515, 653] width 465 height 29
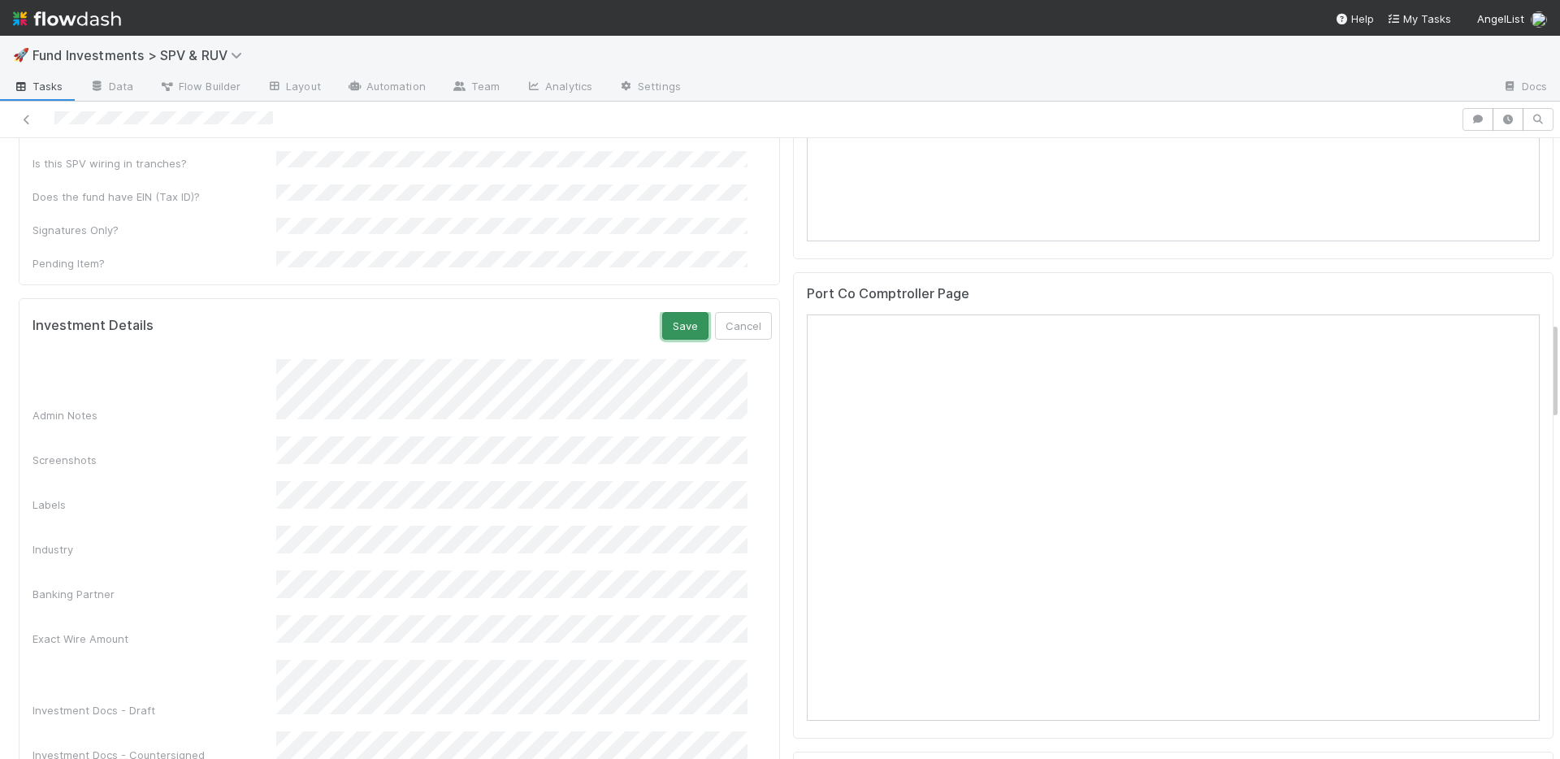
click at [662, 312] on button "Save" at bounding box center [685, 326] width 46 height 28
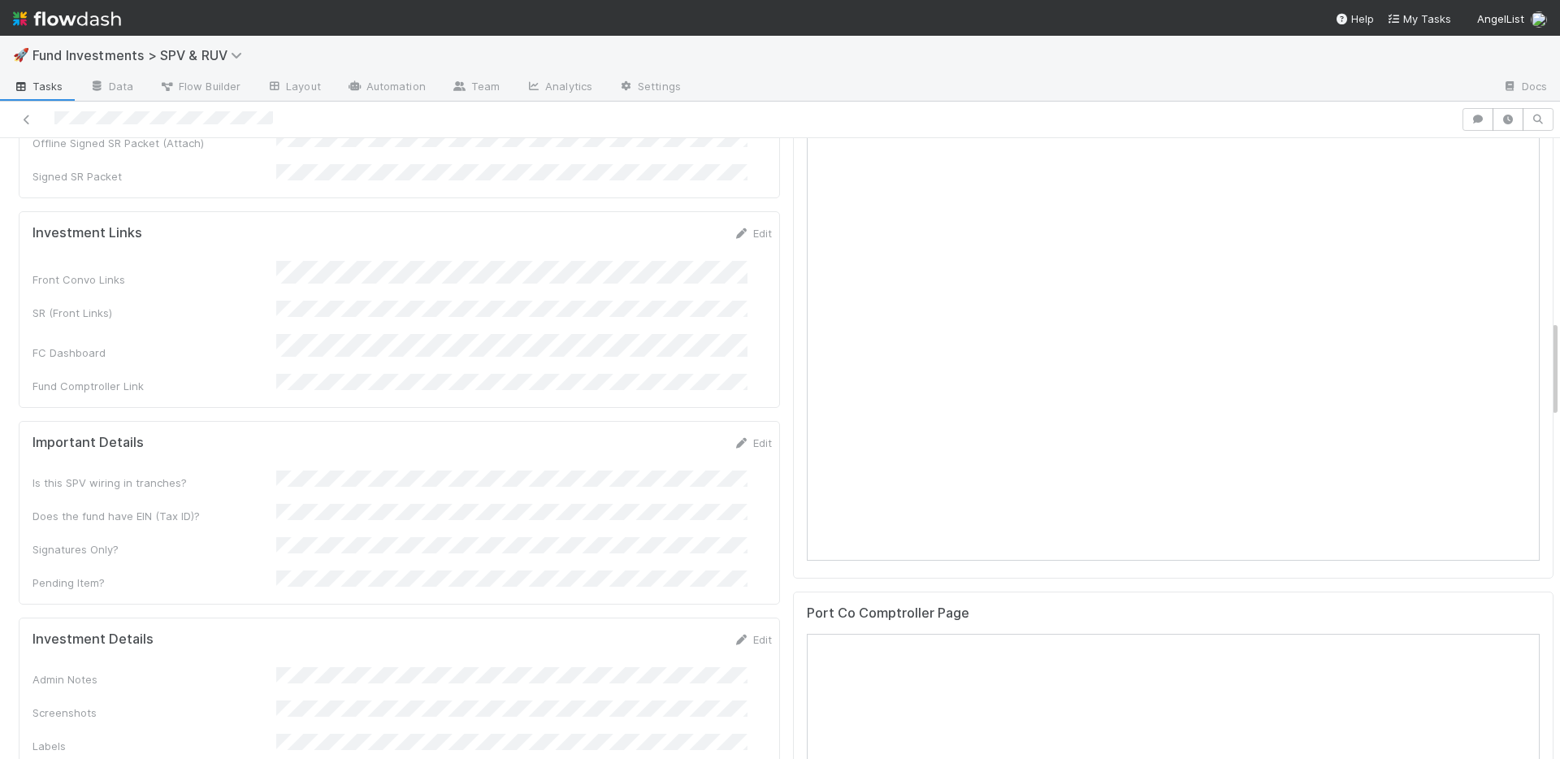
scroll to position [837, 0]
click at [734, 228] on link "Edit" at bounding box center [753, 234] width 38 height 13
click at [662, 227] on button "Save" at bounding box center [685, 241] width 46 height 28
click at [736, 461] on link "Edit" at bounding box center [753, 467] width 38 height 13
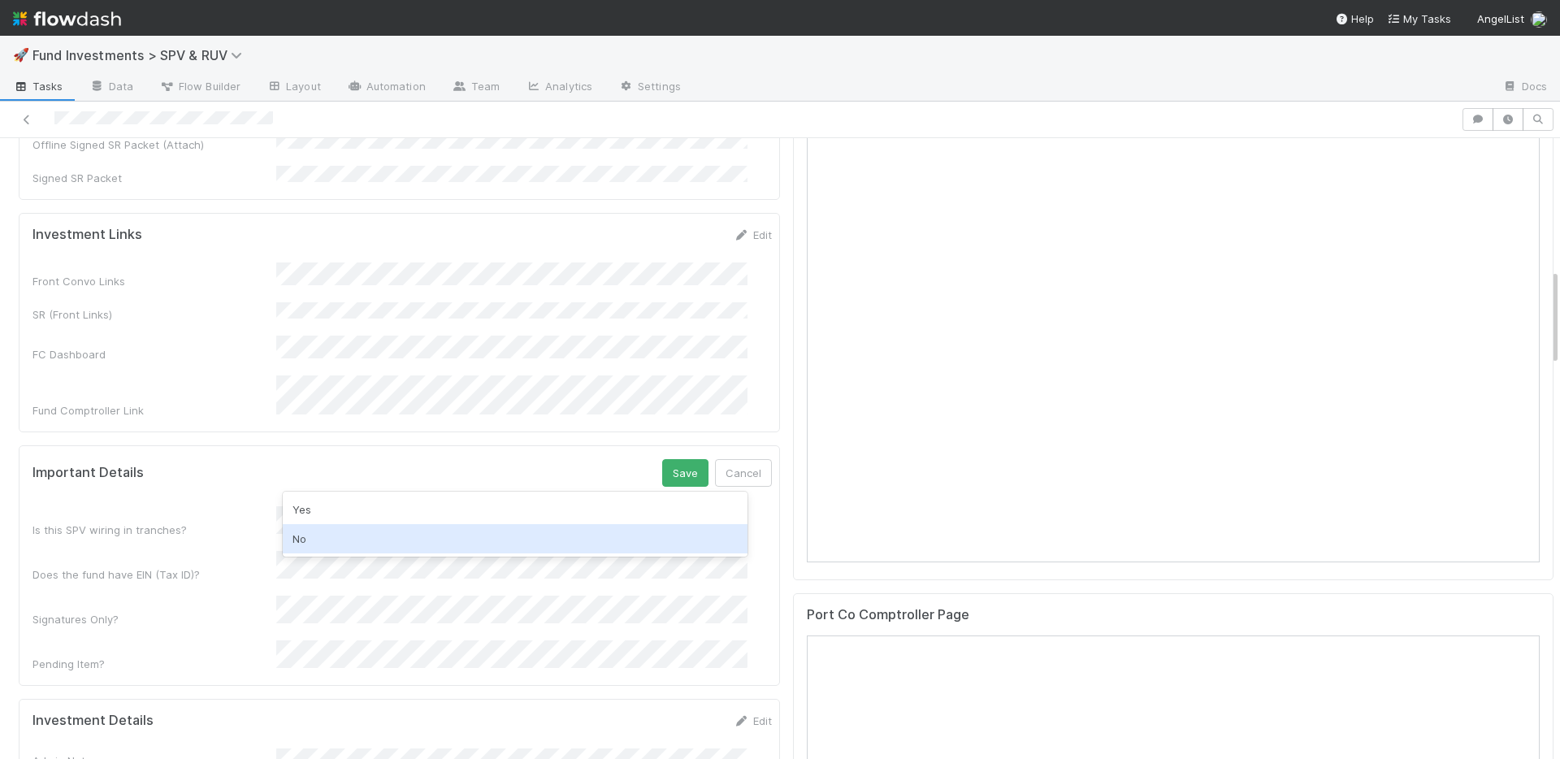
drag, startPoint x: 330, startPoint y: 535, endPoint x: 331, endPoint y: 526, distance: 9.8
click at [329, 535] on div "No" at bounding box center [515, 538] width 465 height 29
click at [326, 546] on div "Yes" at bounding box center [515, 549] width 465 height 29
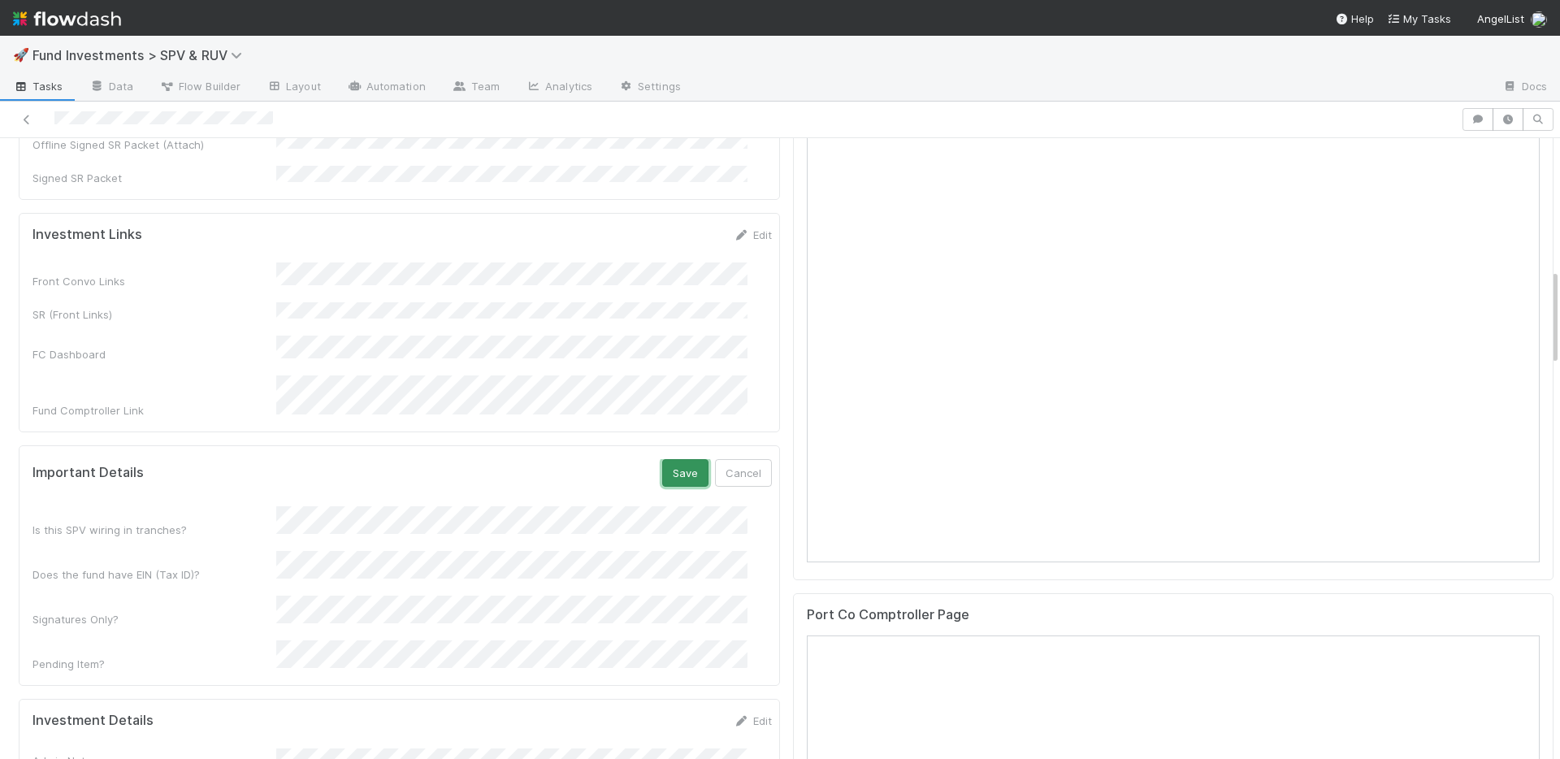
click at [662, 459] on button "Save" at bounding box center [685, 473] width 46 height 28
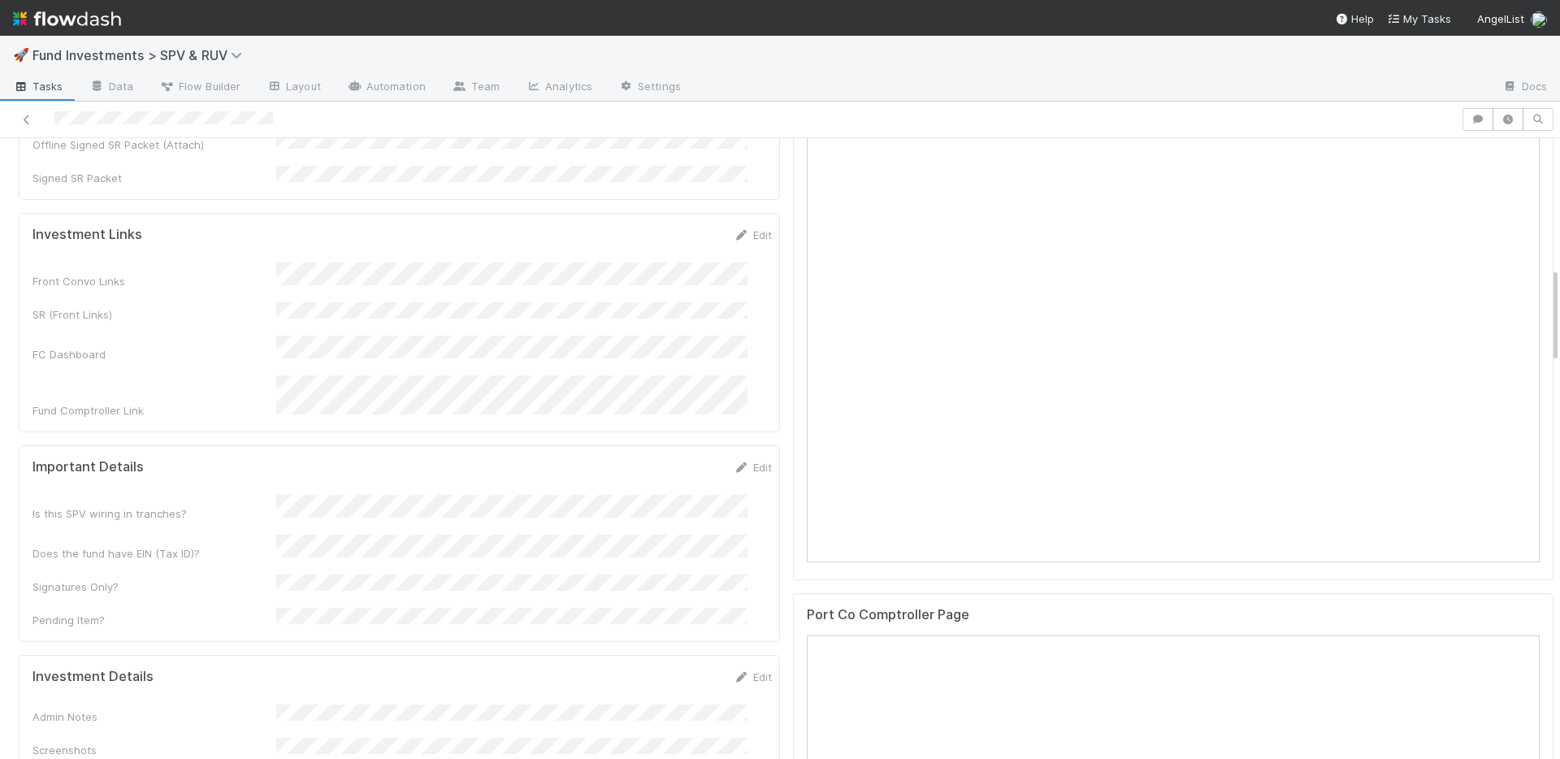
drag, startPoint x: 730, startPoint y: 193, endPoint x: 631, endPoint y: 225, distance: 104.1
click at [734, 227] on div "Edit" at bounding box center [753, 235] width 38 height 16
click at [734, 228] on link "Edit" at bounding box center [753, 234] width 38 height 13
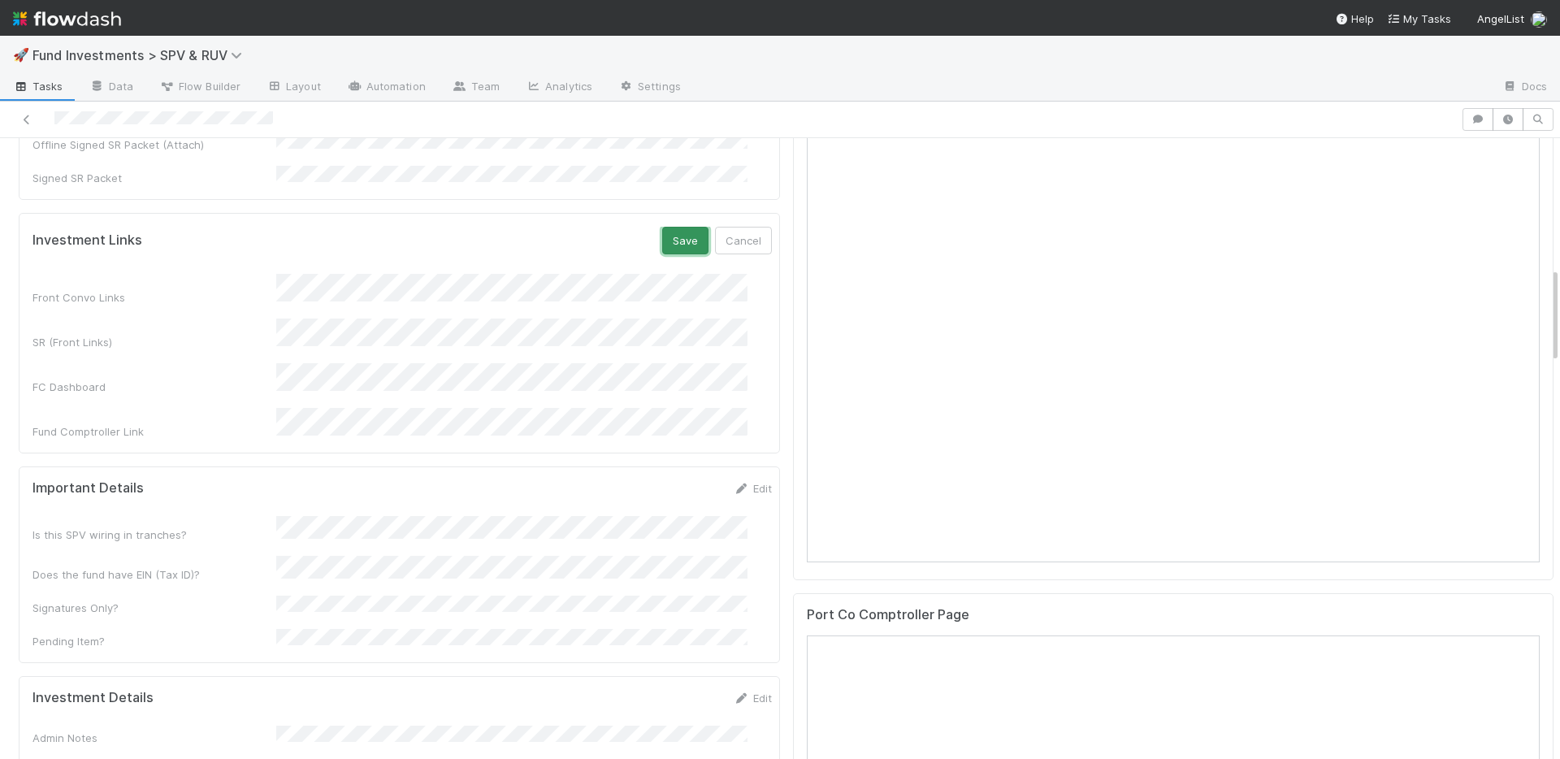
click at [674, 227] on button "Save" at bounding box center [685, 241] width 46 height 28
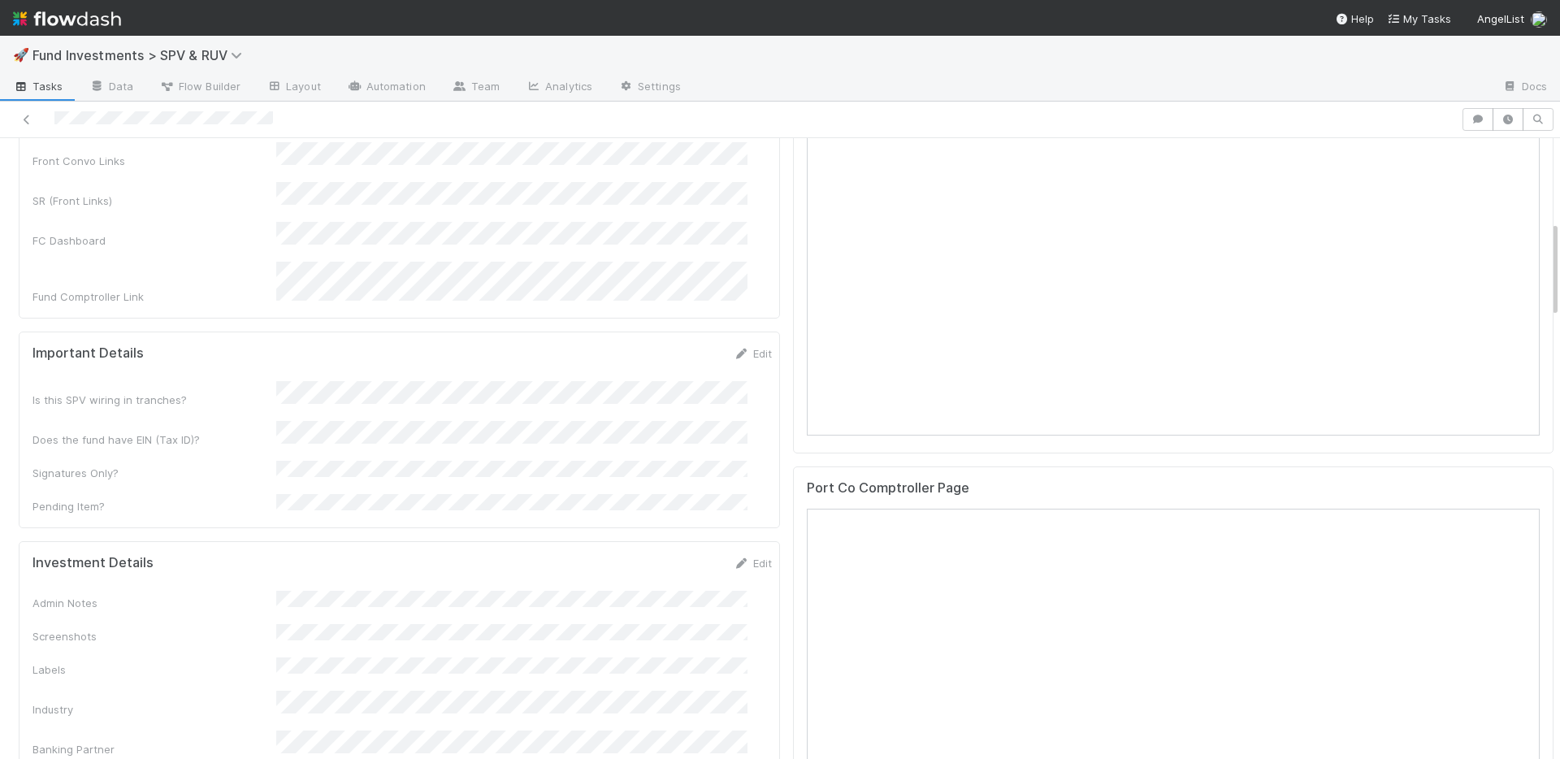
scroll to position [1086, 0]
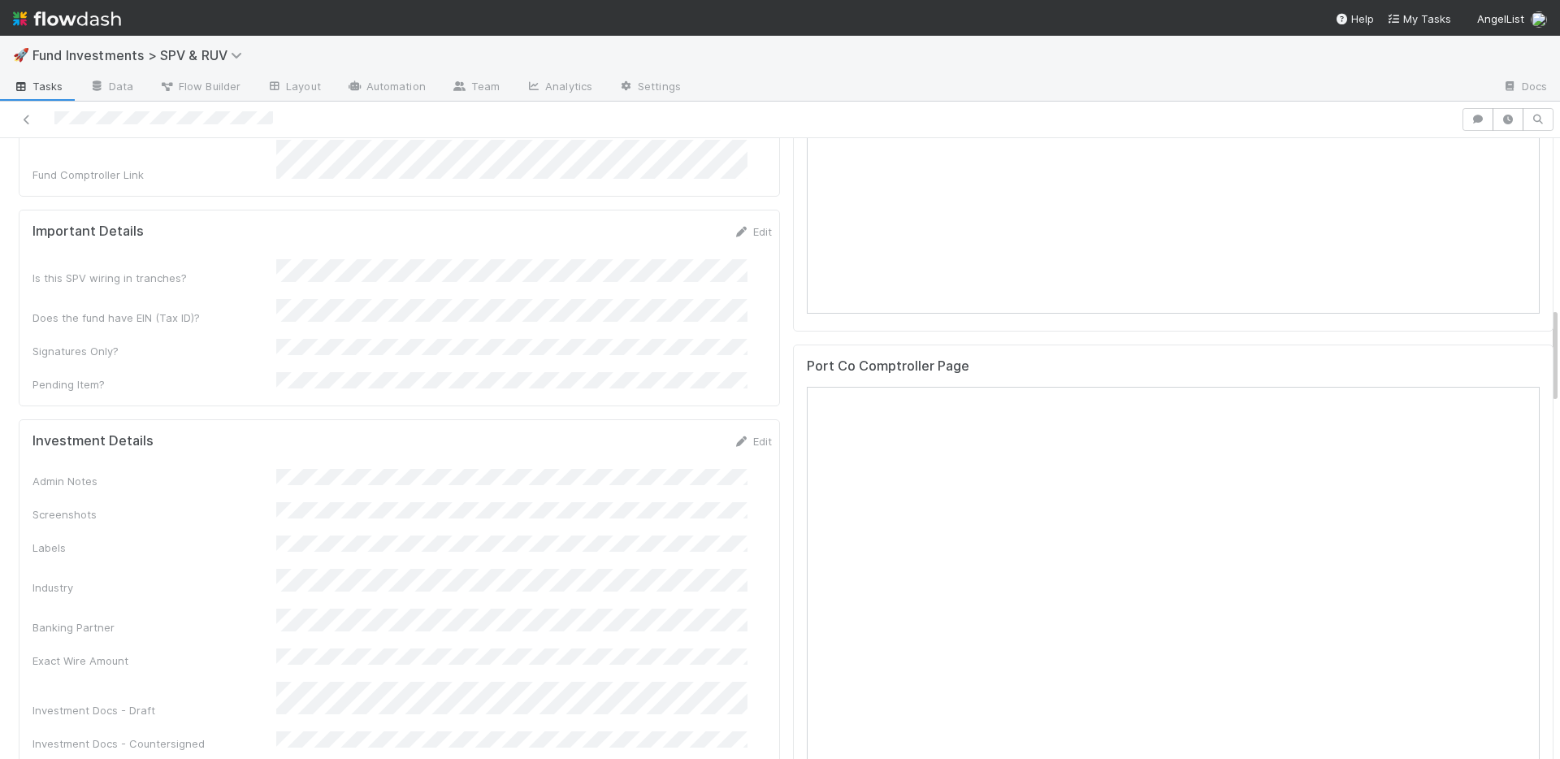
click at [692, 469] on div "Admin Notes Screenshots Labels Industry Banking Partner Exact Wire Amount Inves…" at bounding box center [402, 630] width 739 height 323
click at [734, 433] on div "Edit" at bounding box center [753, 441] width 38 height 16
drag, startPoint x: 733, startPoint y: 375, endPoint x: 789, endPoint y: 347, distance: 62.5
click at [734, 435] on link "Edit" at bounding box center [753, 441] width 38 height 13
click at [663, 433] on button "Save" at bounding box center [685, 447] width 46 height 28
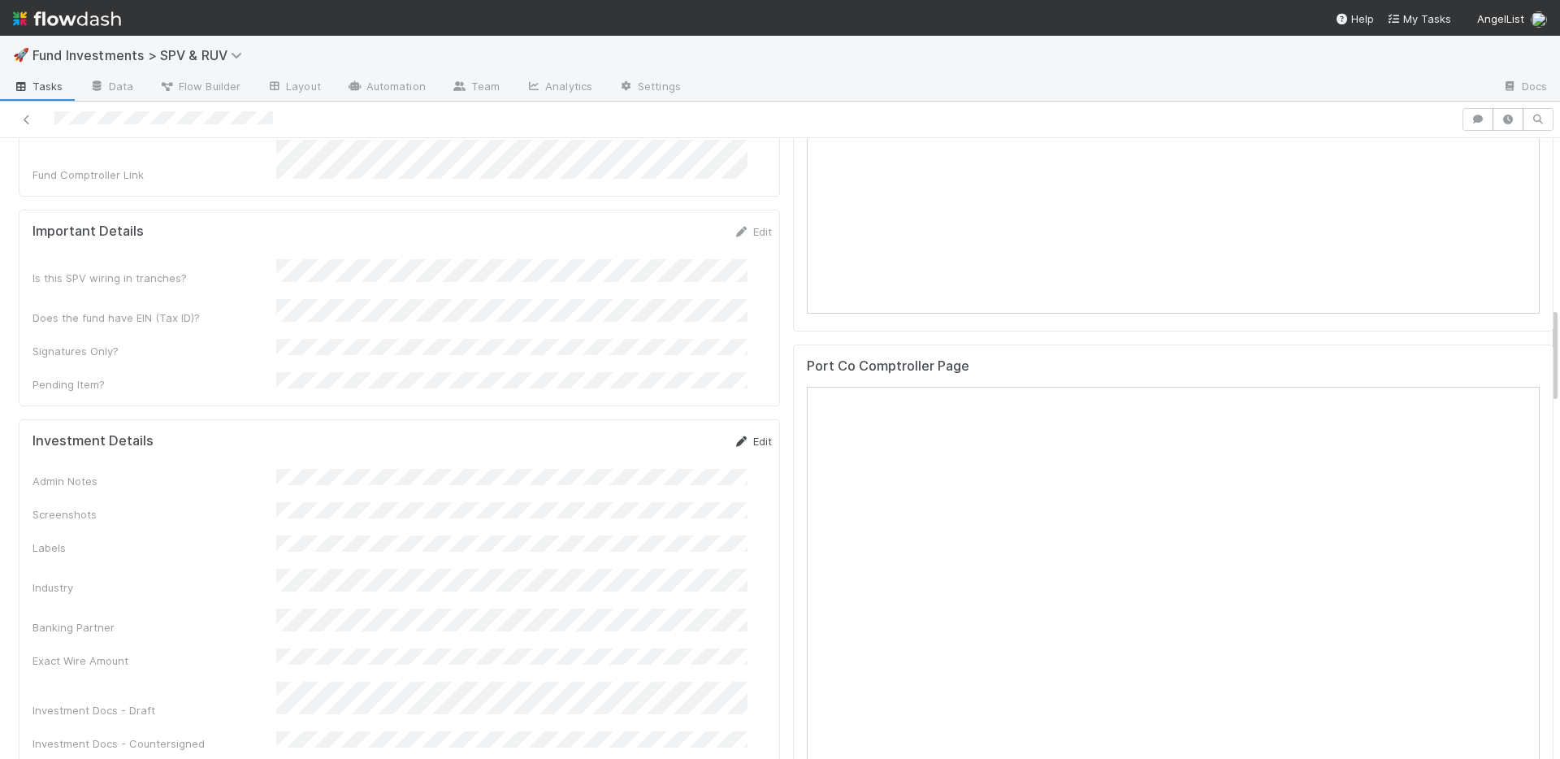
click at [735, 435] on link "Edit" at bounding box center [753, 441] width 38 height 13
drag, startPoint x: 665, startPoint y: 382, endPoint x: 544, endPoint y: 146, distance: 264.9
click at [665, 433] on button "Save" at bounding box center [685, 447] width 46 height 28
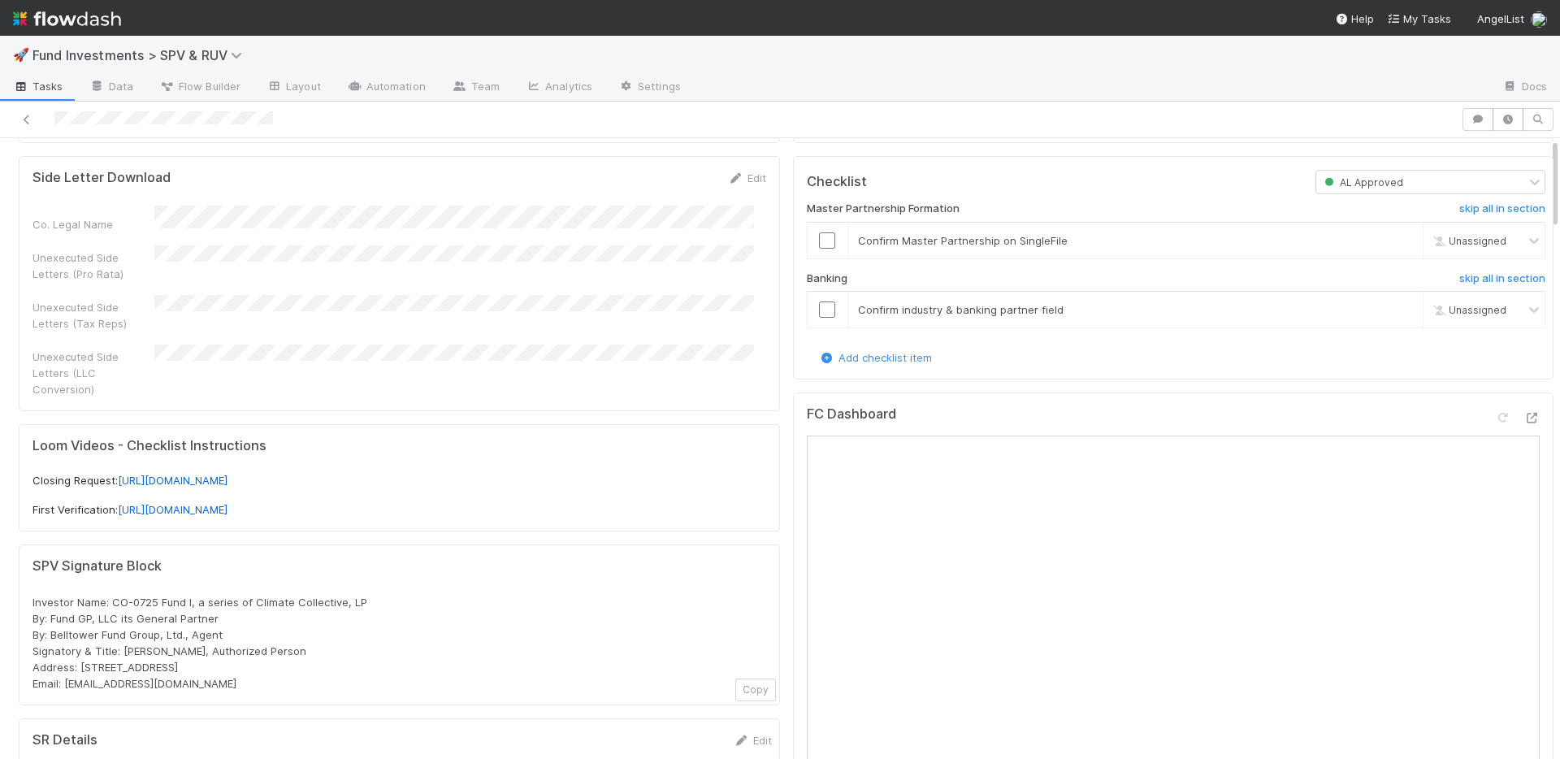
scroll to position [0, 0]
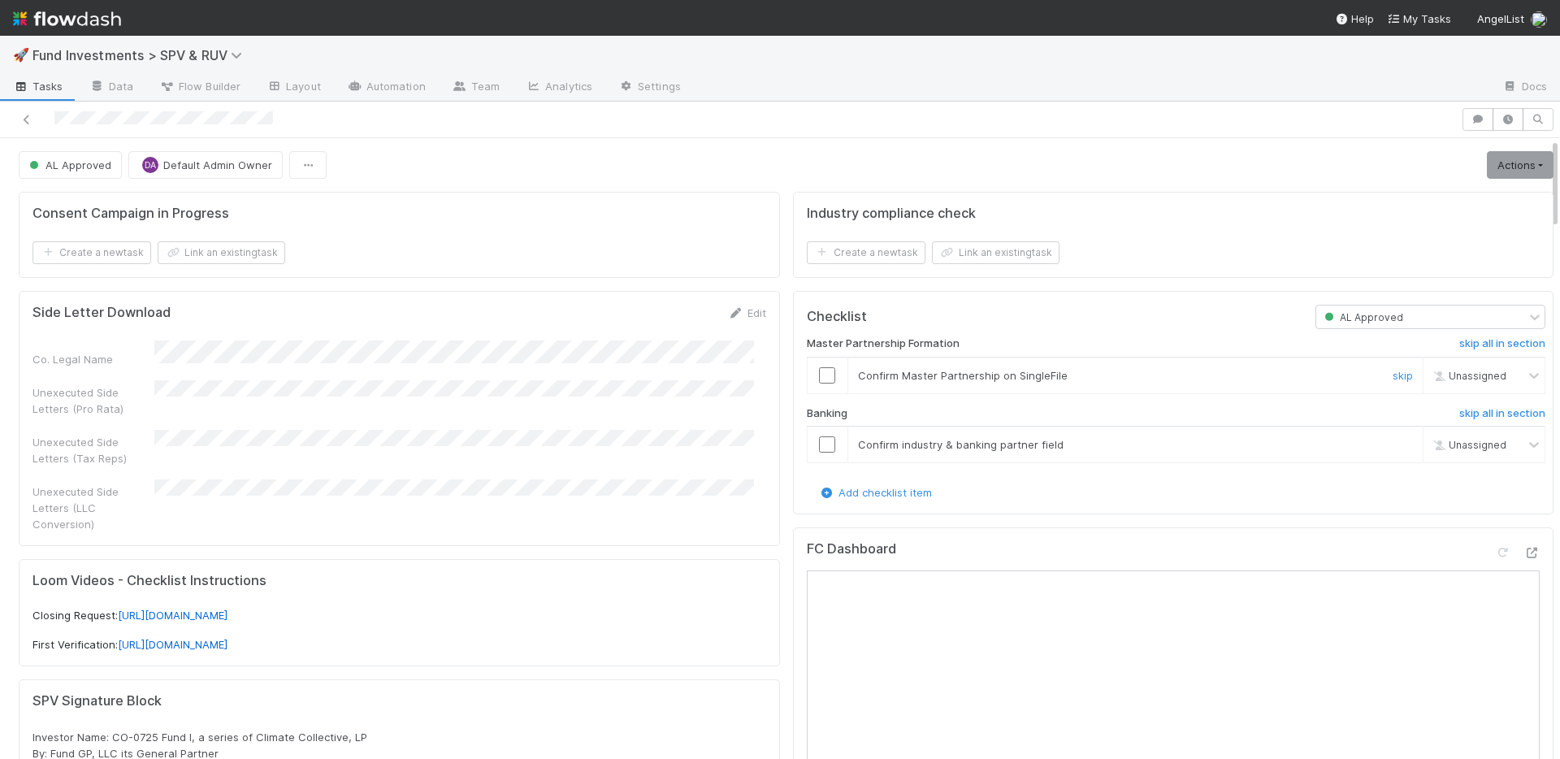
click at [819, 371] on input "checkbox" at bounding box center [827, 375] width 16 height 16
click at [819, 447] on input "checkbox" at bounding box center [827, 444] width 16 height 16
click at [1487, 163] on link "Actions" at bounding box center [1520, 165] width 67 height 28
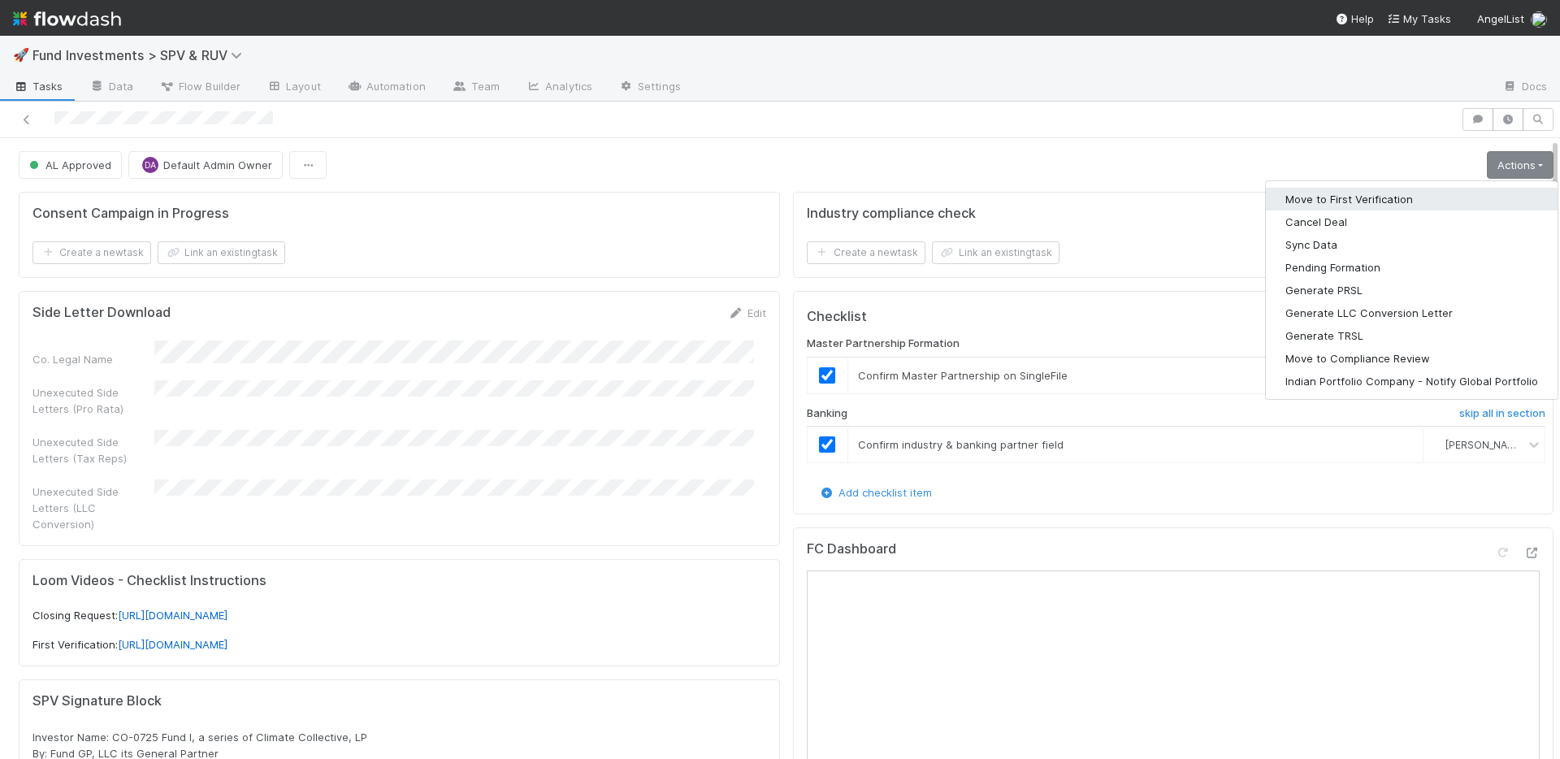
click at [1443, 196] on button "Move to First Verification" at bounding box center [1412, 199] width 292 height 23
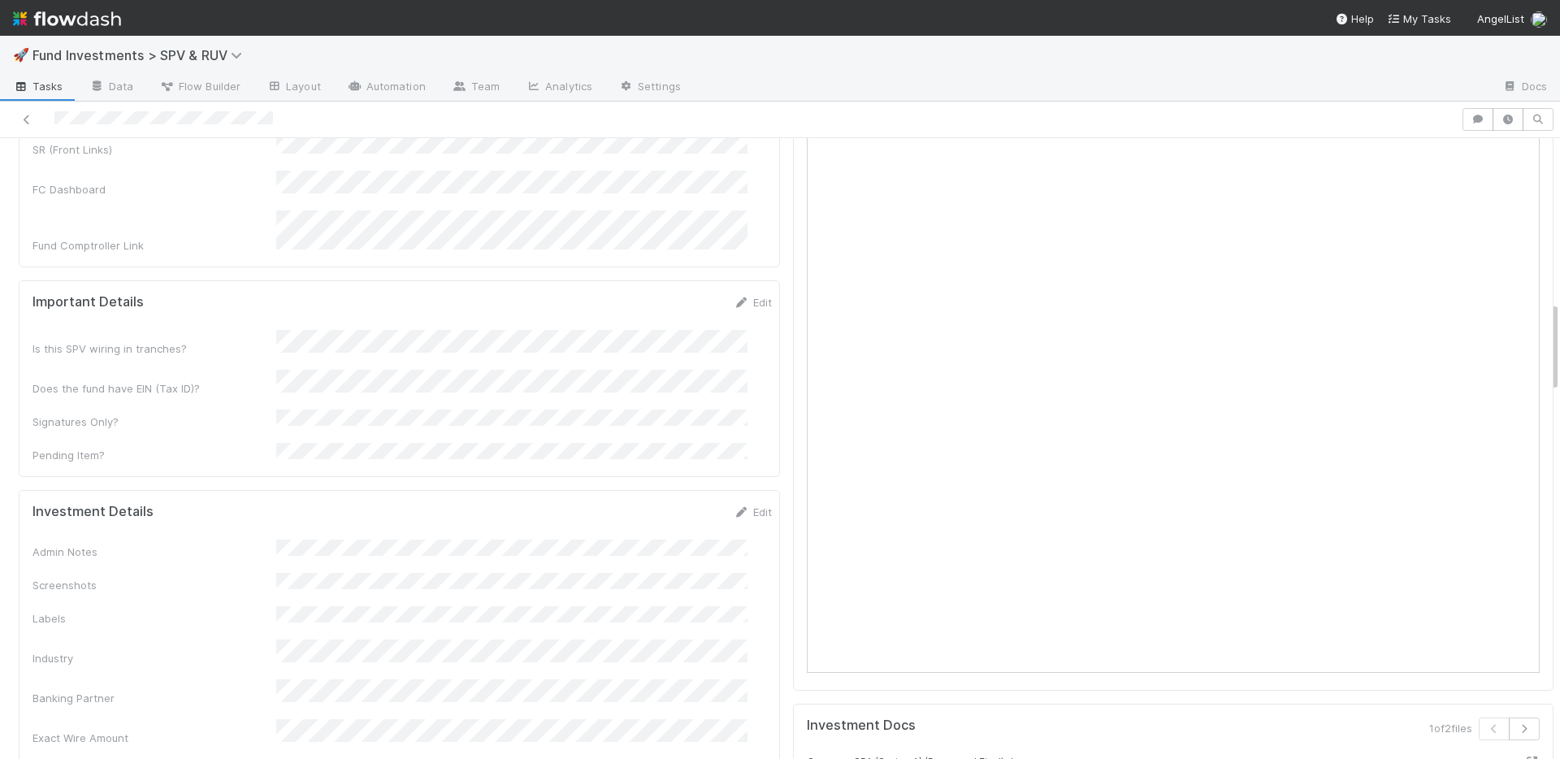
scroll to position [1244, 0]
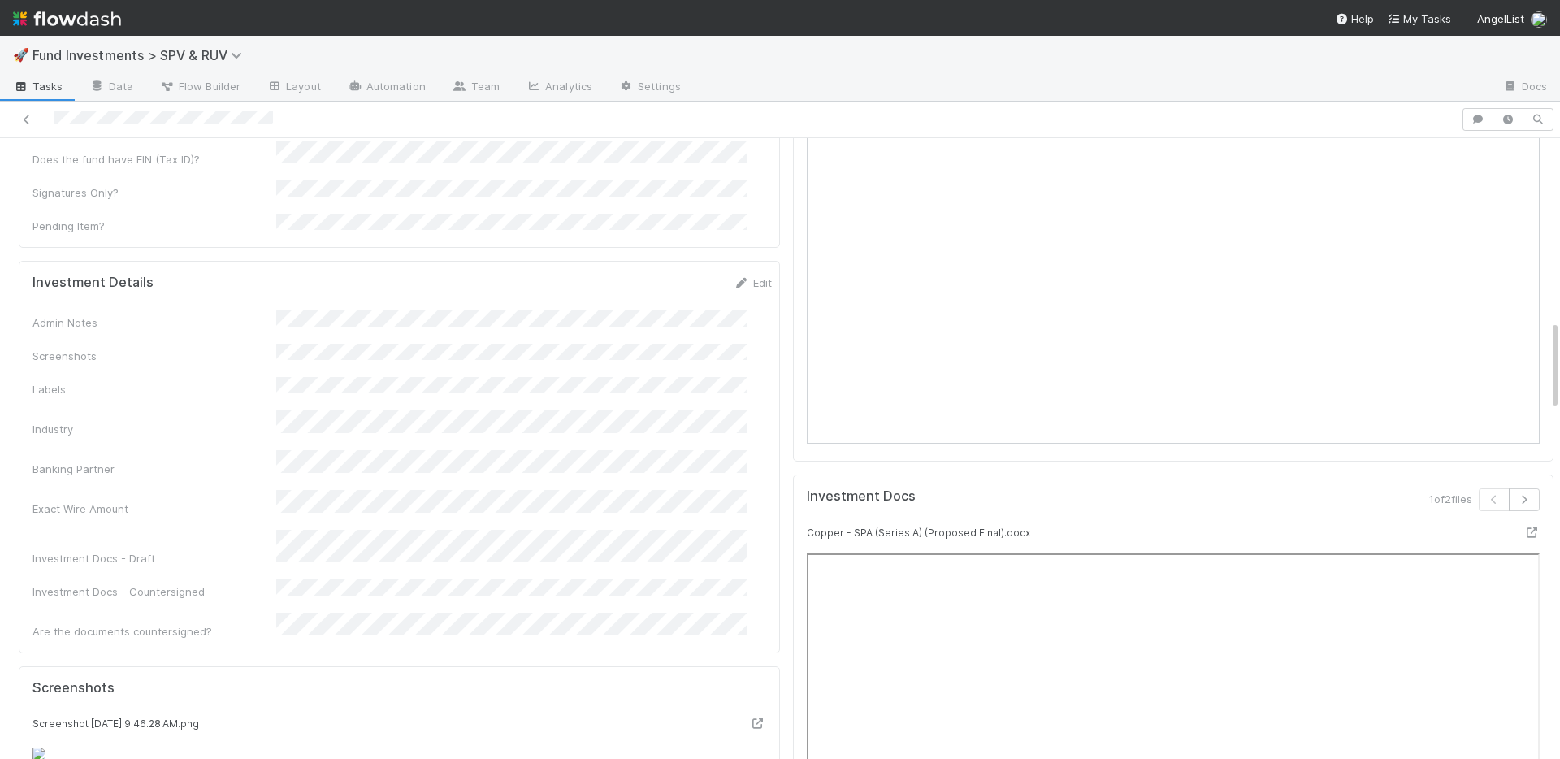
click at [752, 275] on div "Investment Details Edit" at bounding box center [402, 283] width 764 height 16
click at [742, 276] on link "Edit" at bounding box center [753, 282] width 38 height 13
click at [662, 275] on button "Save" at bounding box center [685, 289] width 46 height 28
click at [736, 276] on link "Edit" at bounding box center [753, 282] width 38 height 13
click at [662, 275] on button "Save" at bounding box center [685, 289] width 46 height 28
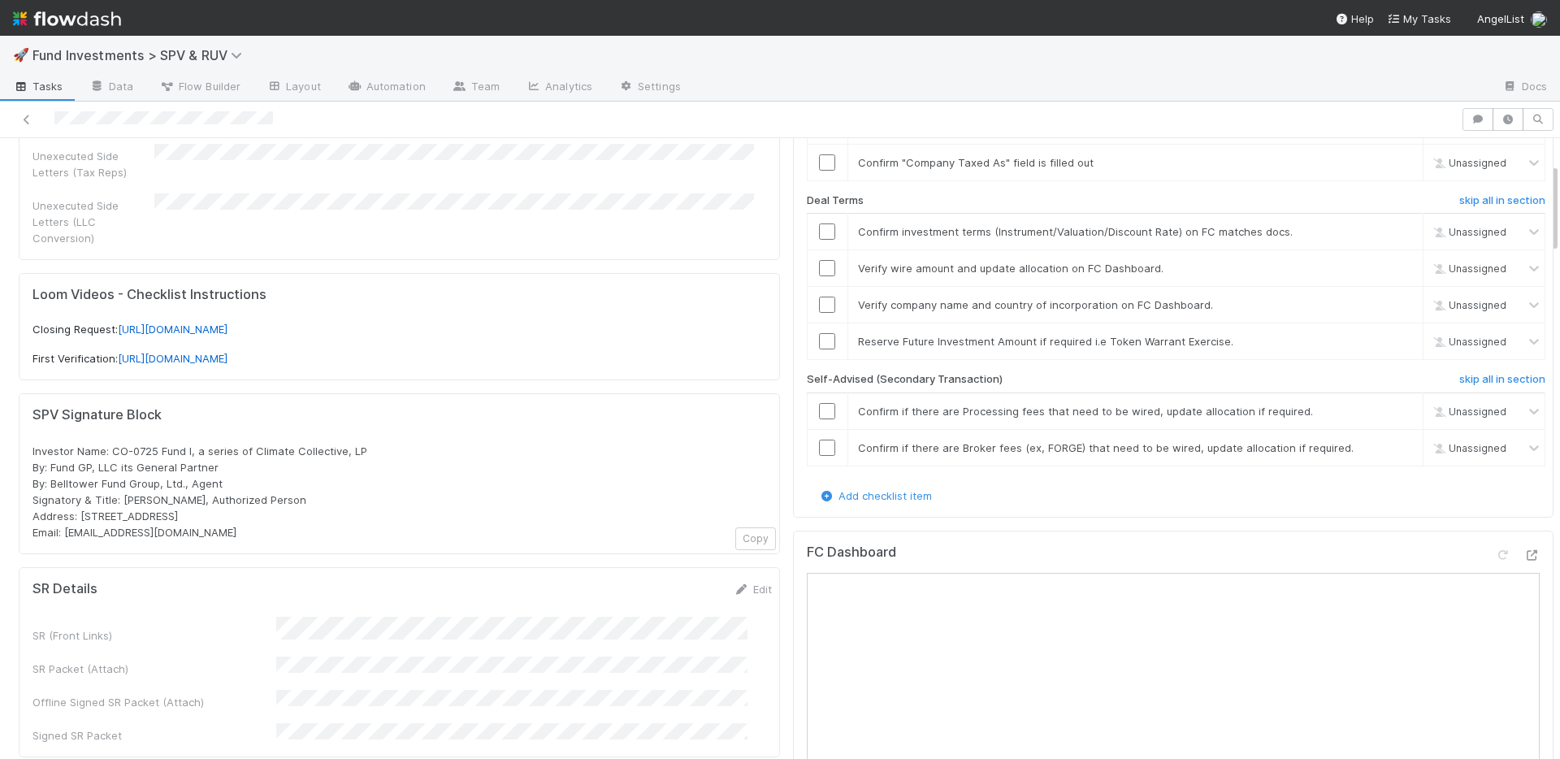
scroll to position [133, 0]
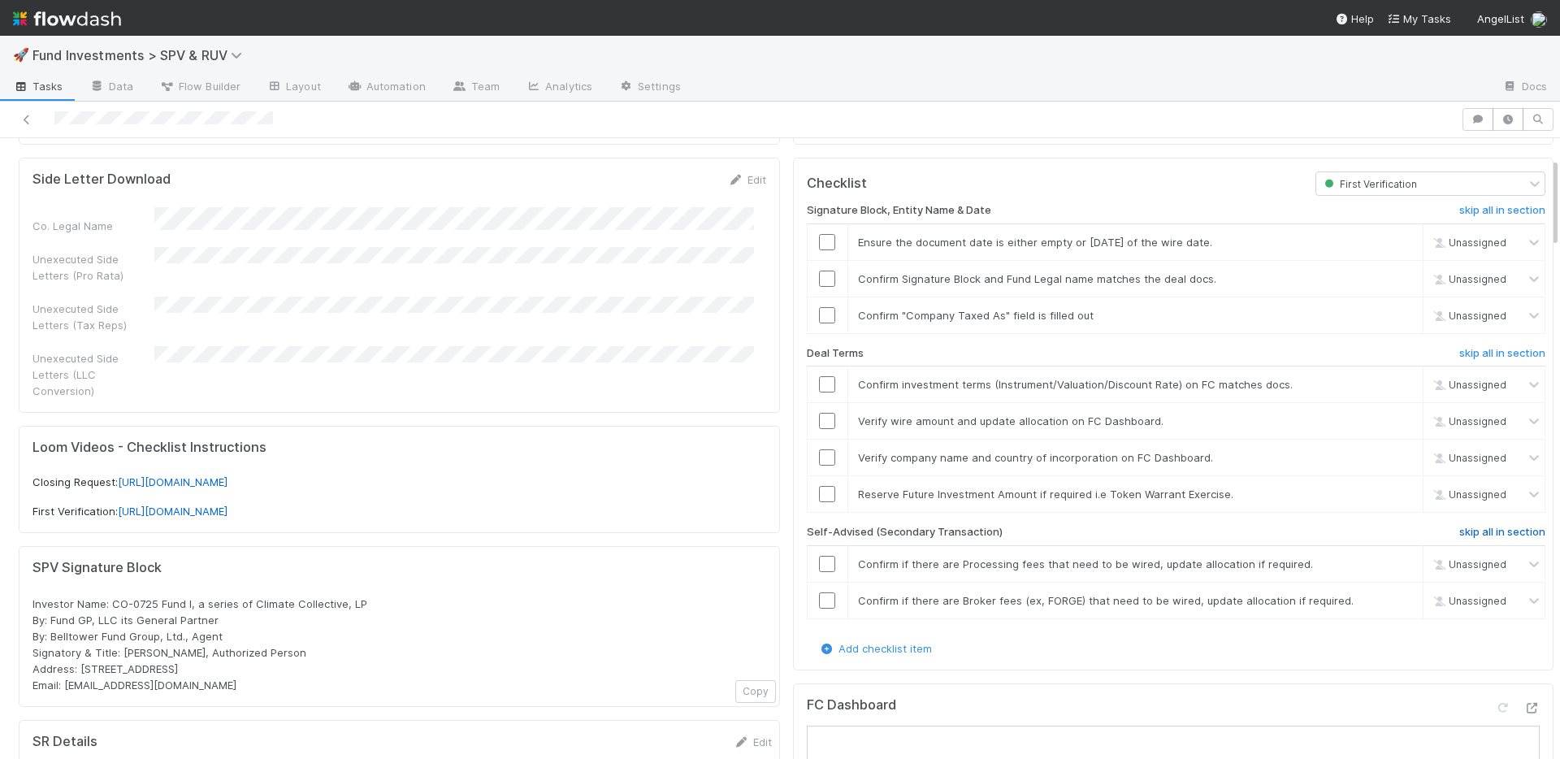
click at [1459, 533] on h6 "skip all in section" at bounding box center [1502, 532] width 86 height 13
drag, startPoint x: 1362, startPoint y: 492, endPoint x: 1353, endPoint y: 489, distance: 9.3
click at [1393, 492] on link "skip" at bounding box center [1403, 494] width 20 height 13
click at [819, 386] on input "checkbox" at bounding box center [827, 384] width 16 height 16
click at [819, 418] on input "checkbox" at bounding box center [827, 421] width 16 height 16
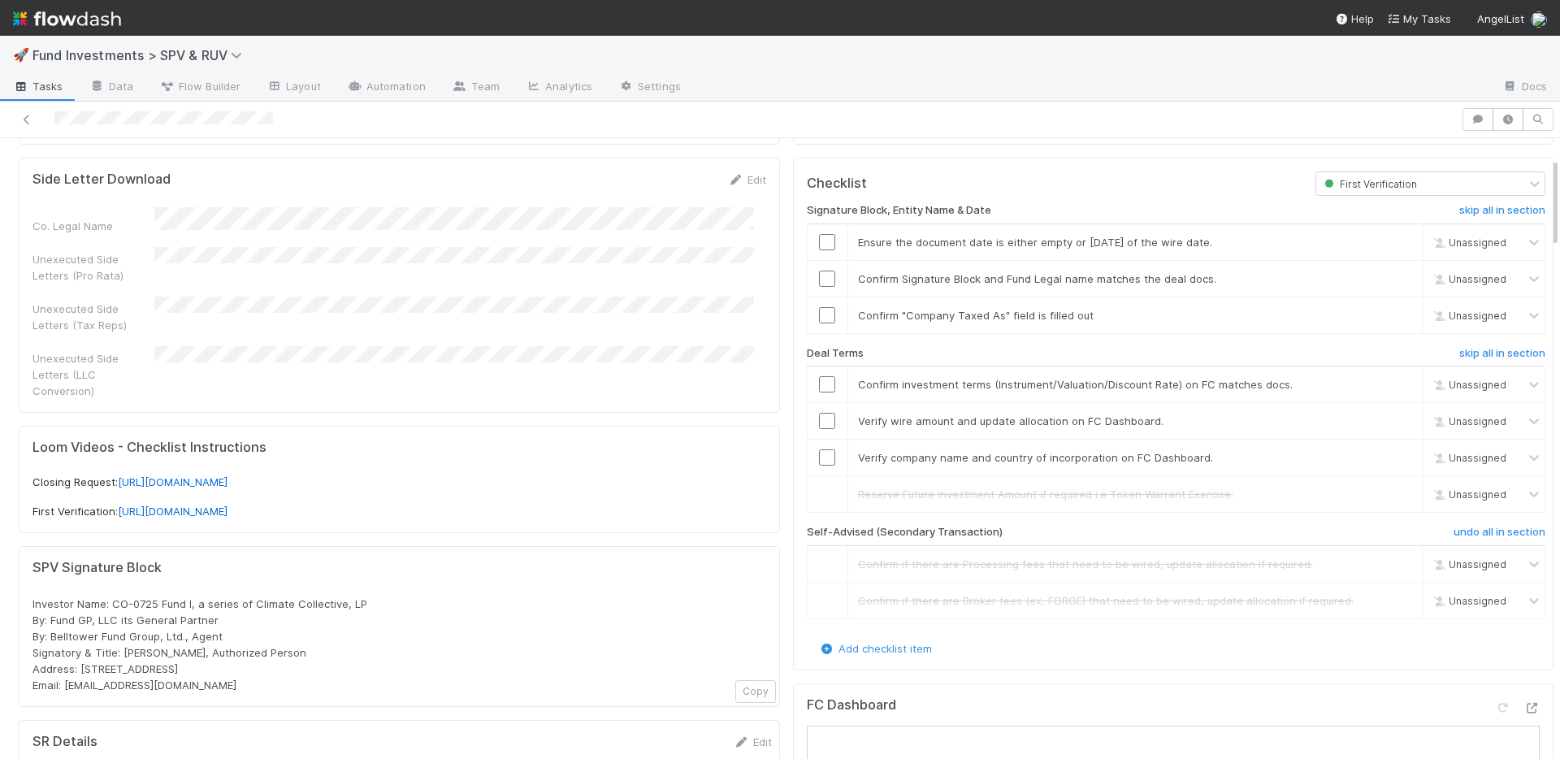
click at [819, 310] on input "checkbox" at bounding box center [827, 315] width 16 height 16
drag, startPoint x: 814, startPoint y: 310, endPoint x: 810, endPoint y: 282, distance: 28.7
click at [819, 310] on input "checkbox" at bounding box center [827, 315] width 16 height 16
click at [819, 277] on input "checkbox" at bounding box center [827, 279] width 16 height 16
click at [819, 315] on input "checkbox" at bounding box center [827, 315] width 16 height 16
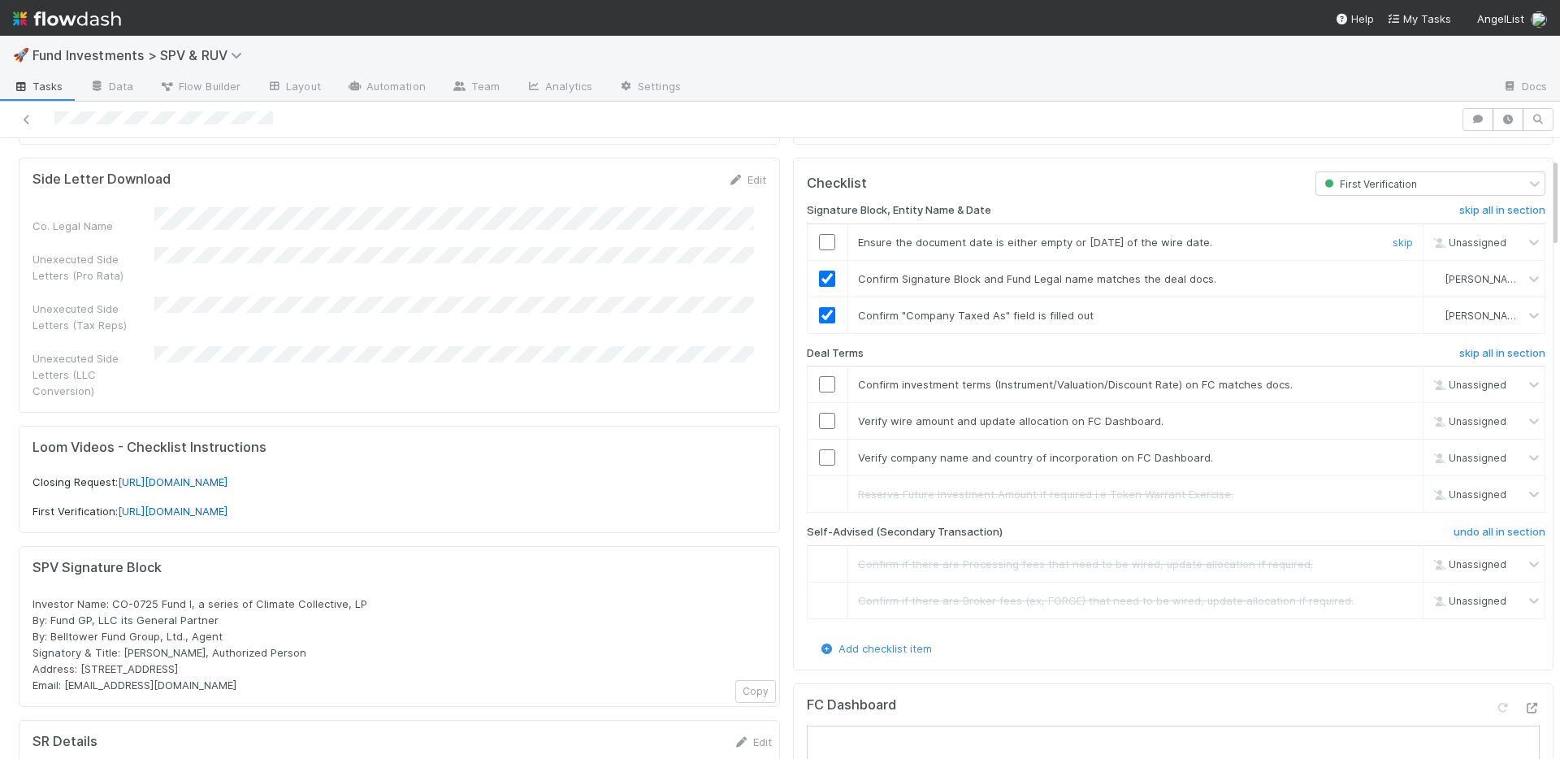
click at [819, 242] on input "checkbox" at bounding box center [827, 242] width 16 height 16
click at [819, 382] on input "checkbox" at bounding box center [827, 384] width 16 height 16
click at [819, 418] on input "checkbox" at bounding box center [827, 421] width 16 height 16
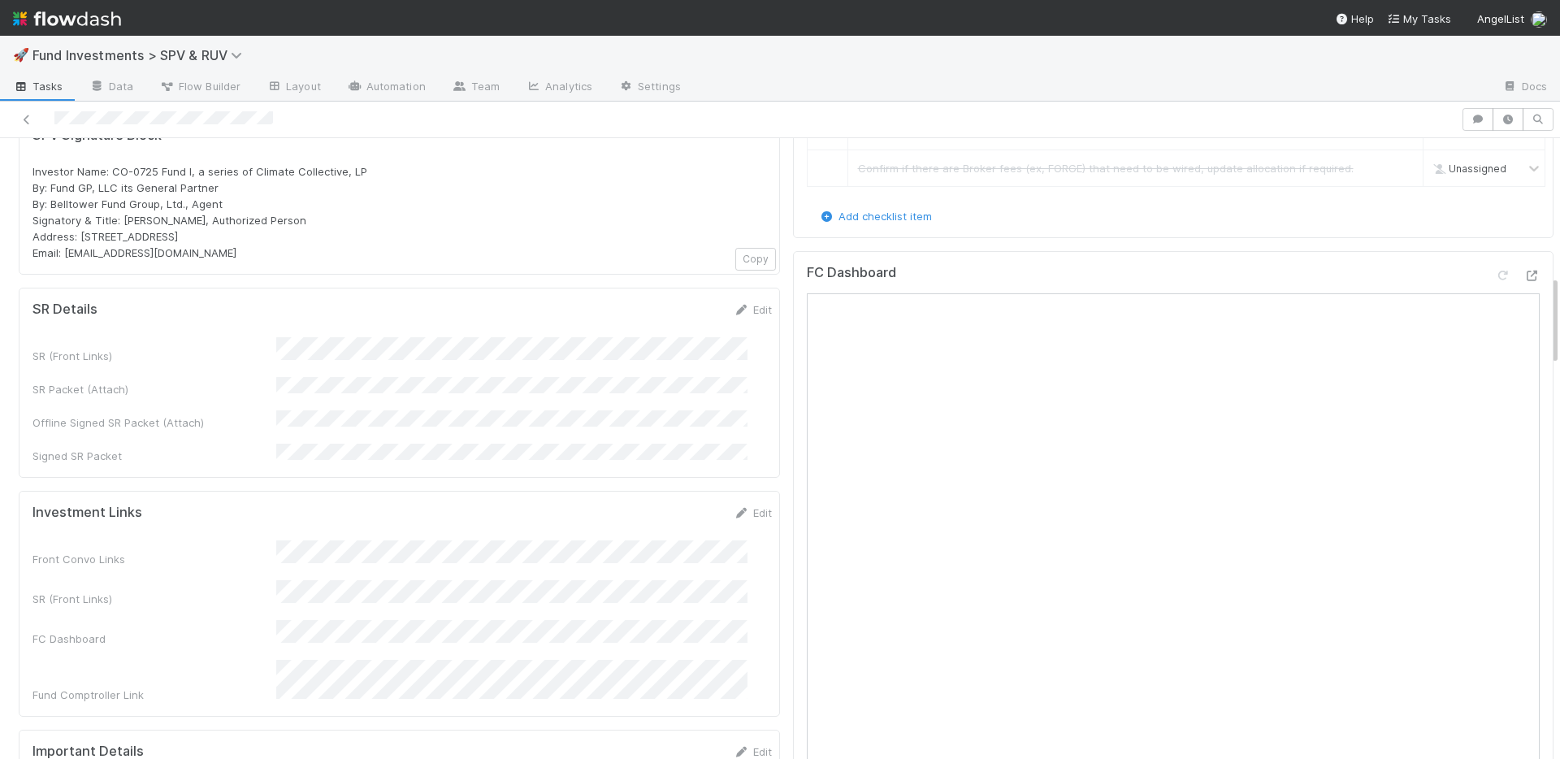
scroll to position [997, 0]
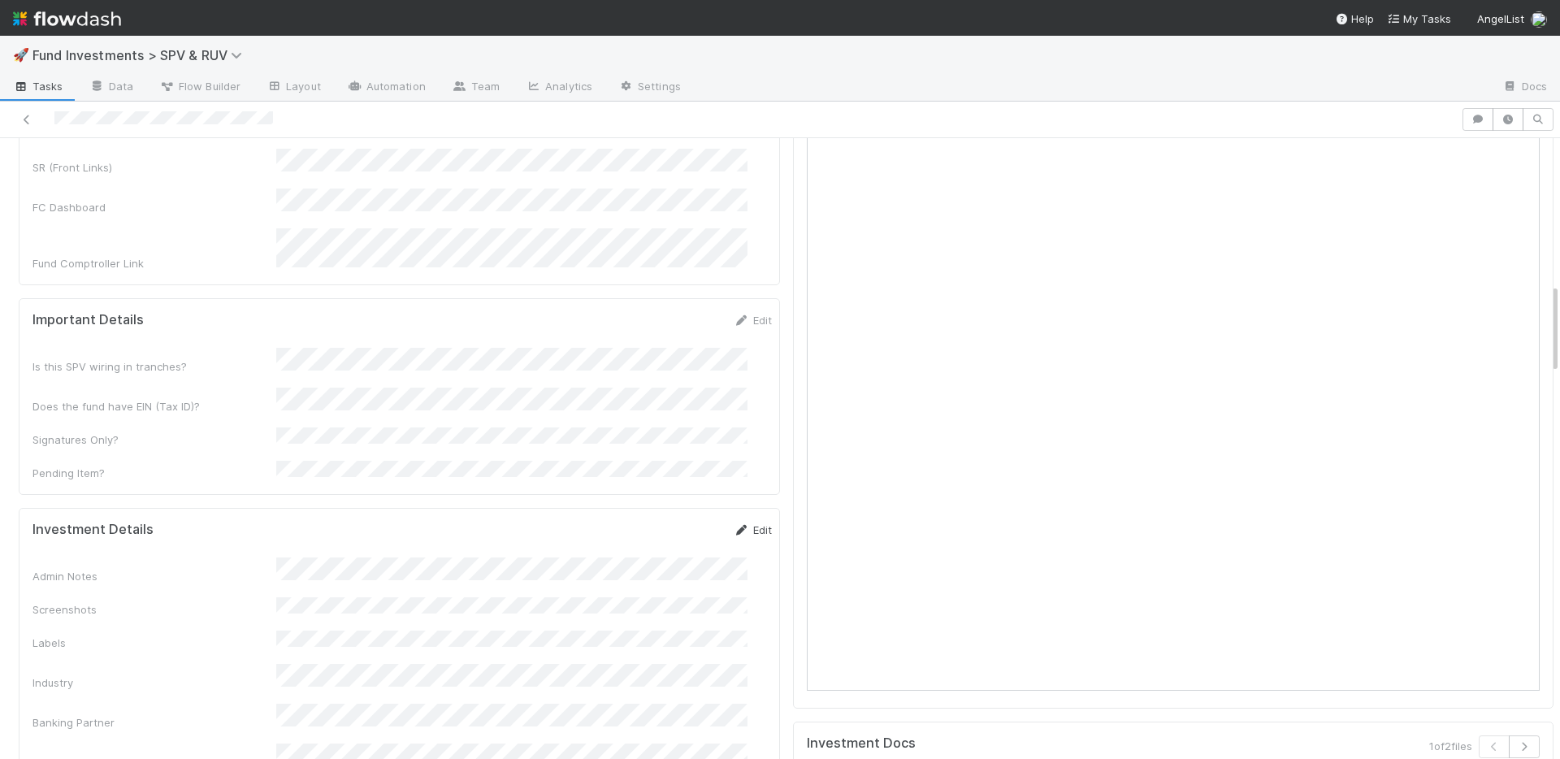
click at [738, 523] on link "Edit" at bounding box center [753, 529] width 38 height 13
click at [666, 522] on button "Save" at bounding box center [685, 536] width 46 height 28
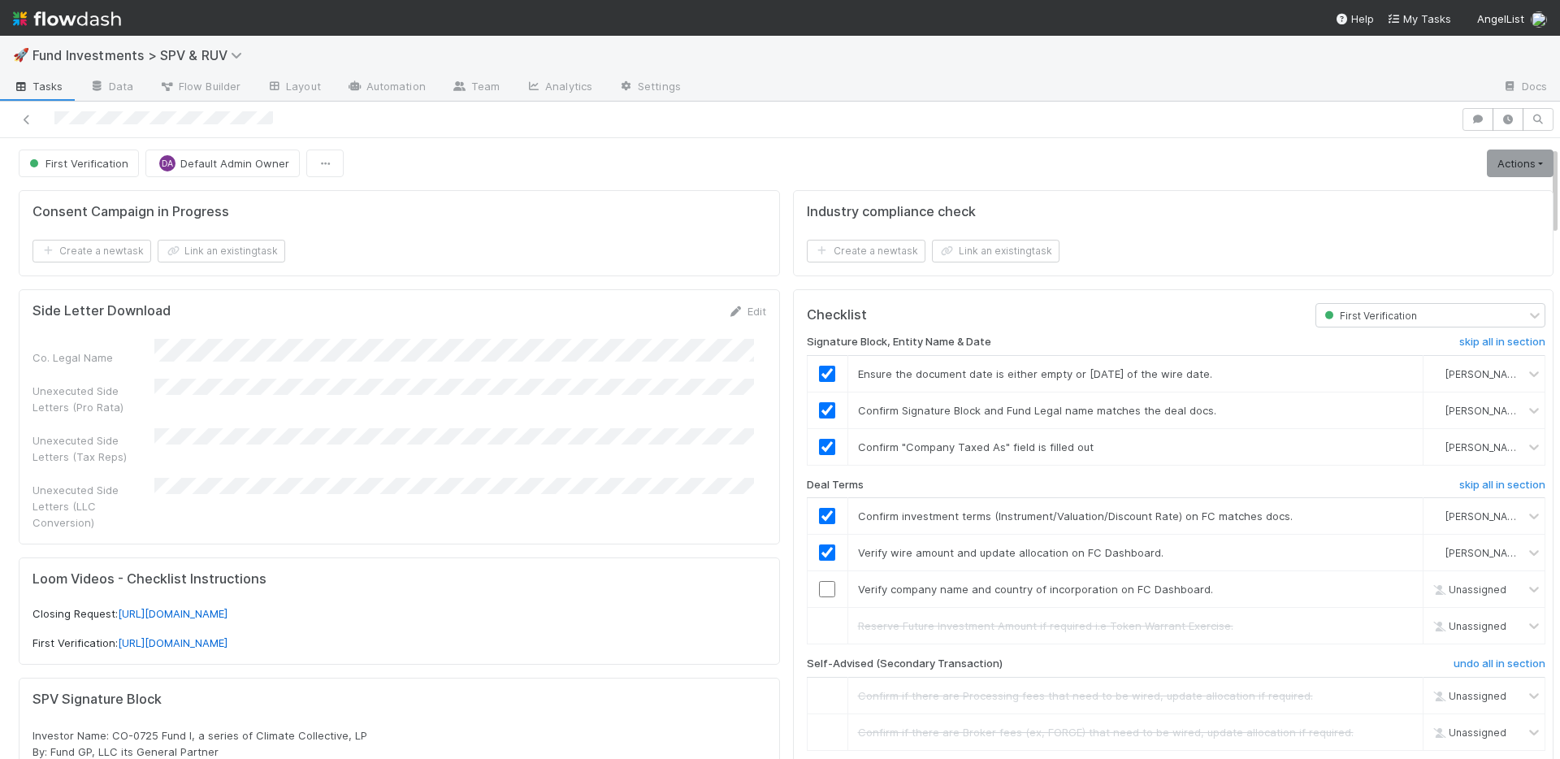
scroll to position [0, 0]
click at [1505, 165] on link "Actions" at bounding box center [1520, 165] width 67 height 28
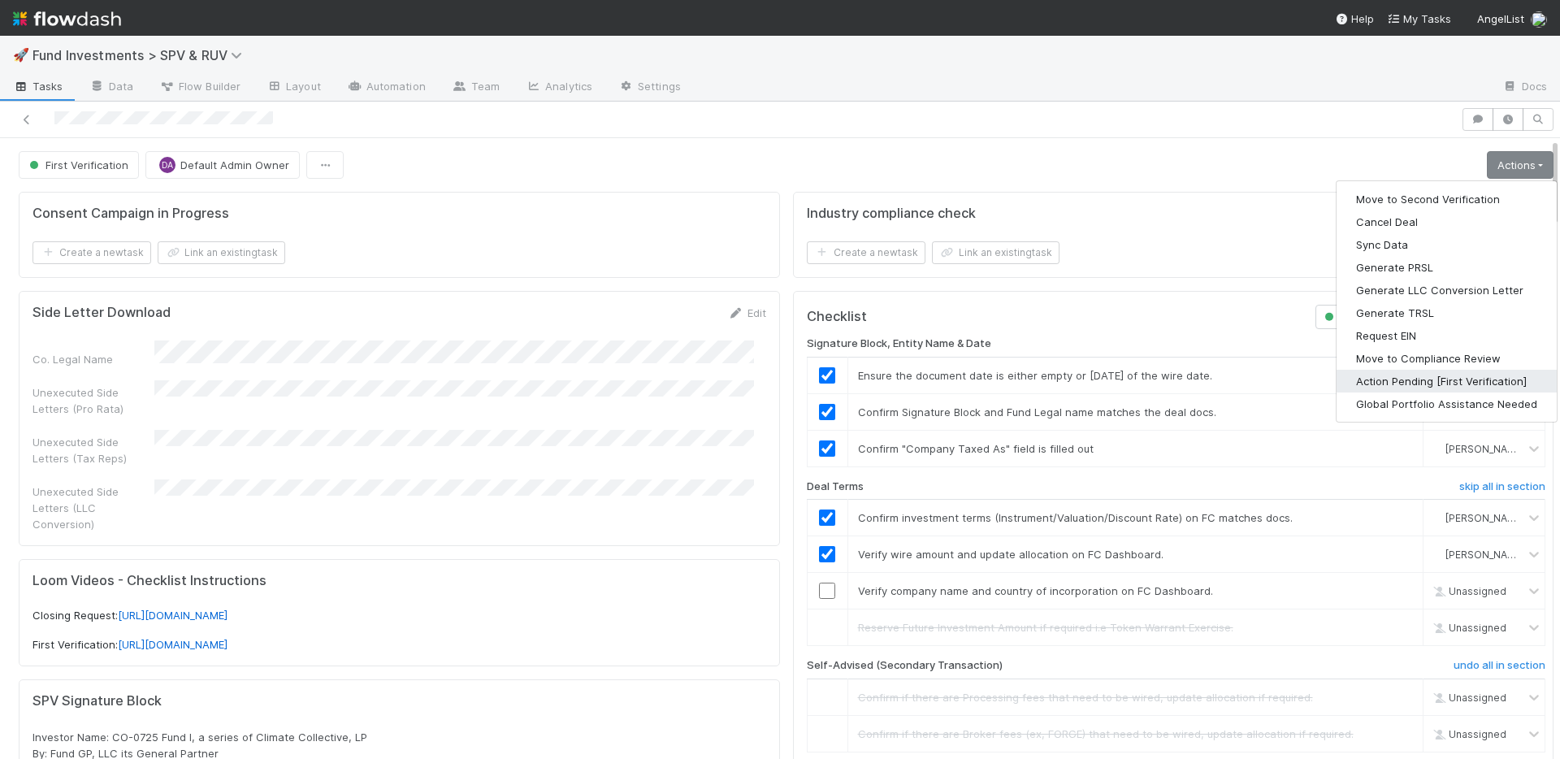
click at [1422, 376] on button "Action Pending [First Verification]" at bounding box center [1447, 381] width 220 height 23
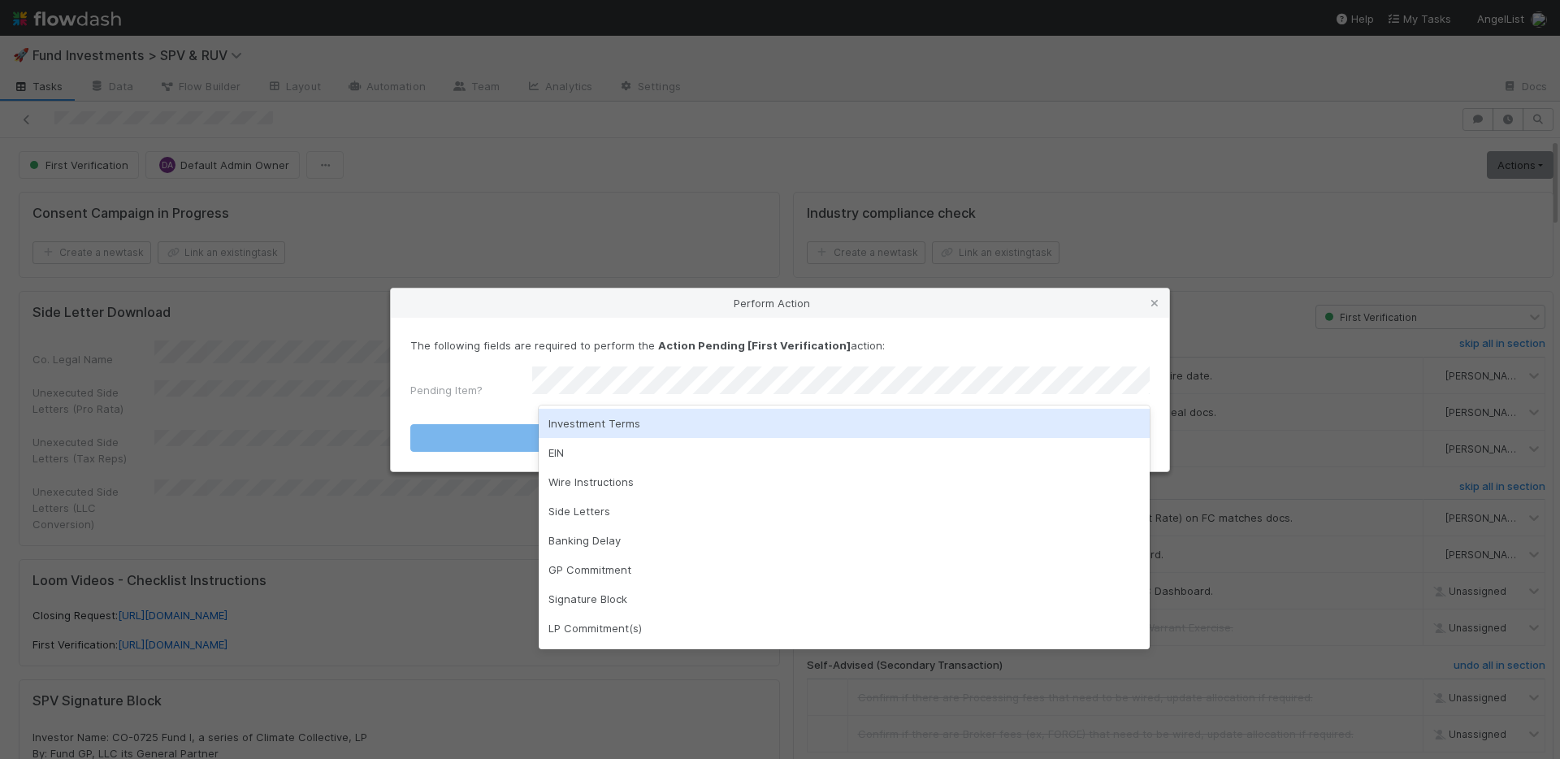
click at [629, 425] on div "Investment Terms" at bounding box center [844, 423] width 611 height 29
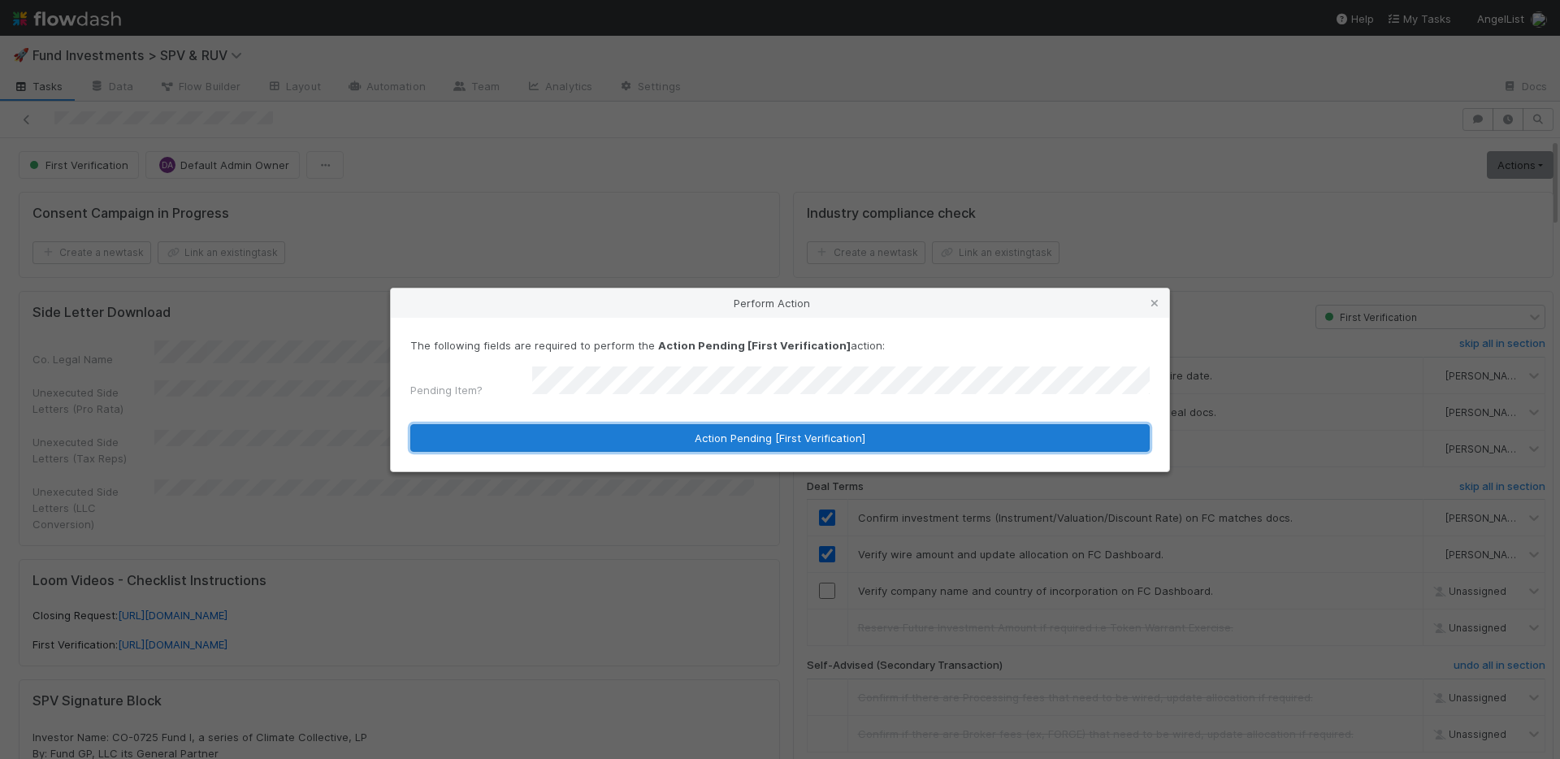
click at [629, 425] on button "Action Pending [First Verification]" at bounding box center [779, 438] width 739 height 28
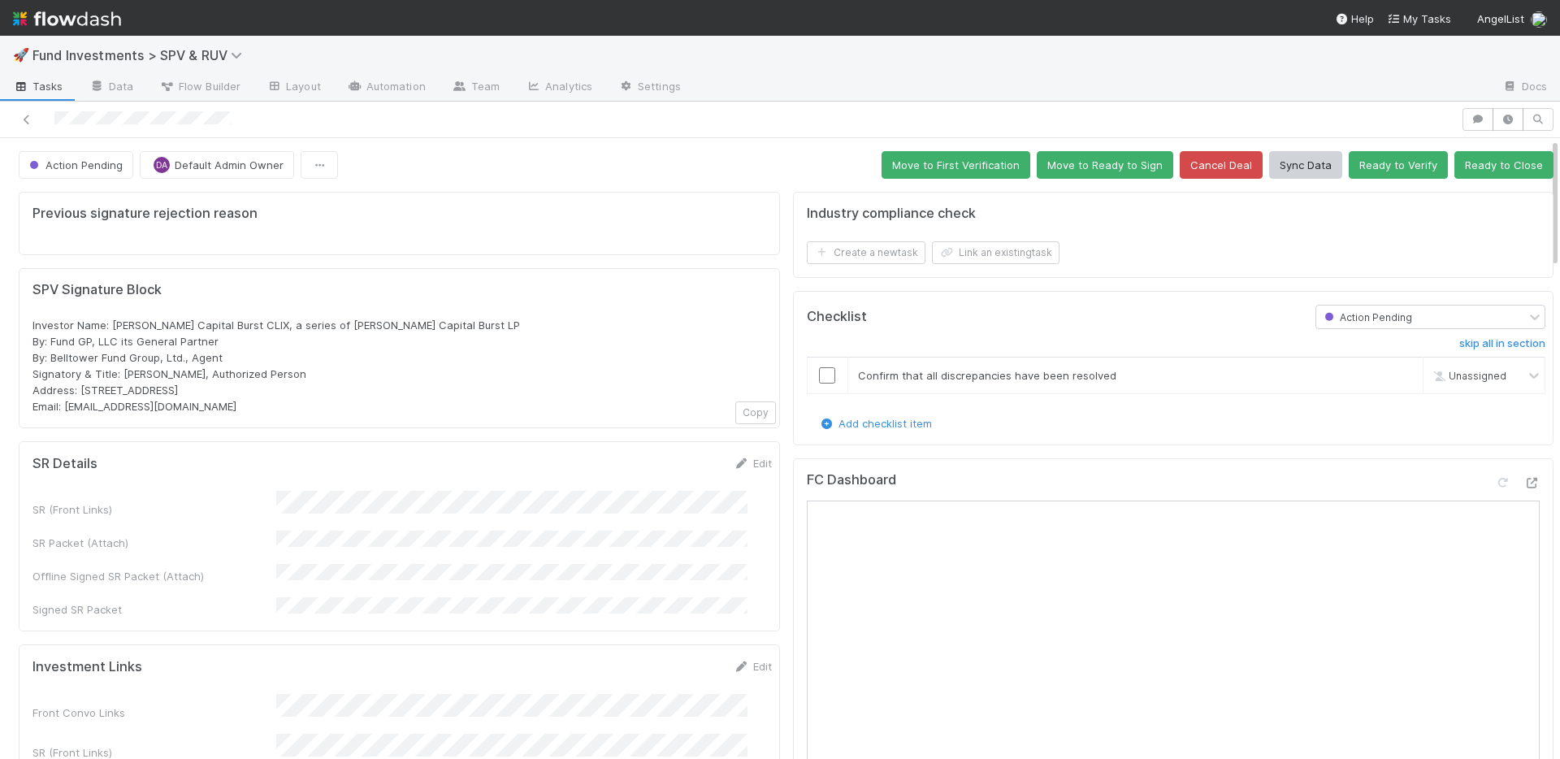
drag, startPoint x: 731, startPoint y: 463, endPoint x: 905, endPoint y: 358, distance: 203.5
click at [734, 463] on link "Edit" at bounding box center [753, 463] width 38 height 13
click at [662, 462] on button "Save" at bounding box center [685, 469] width 46 height 28
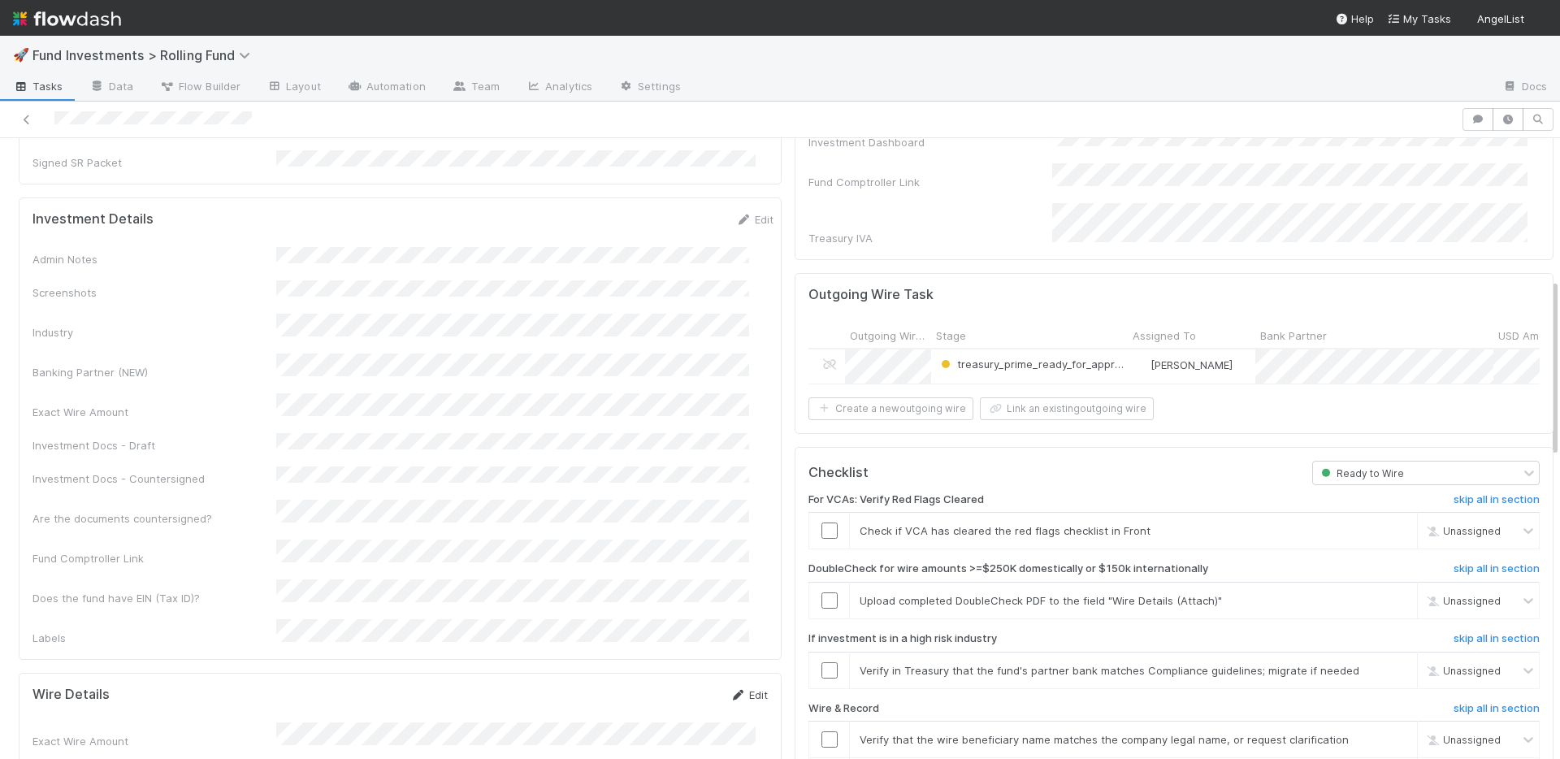
scroll to position [558, 0]
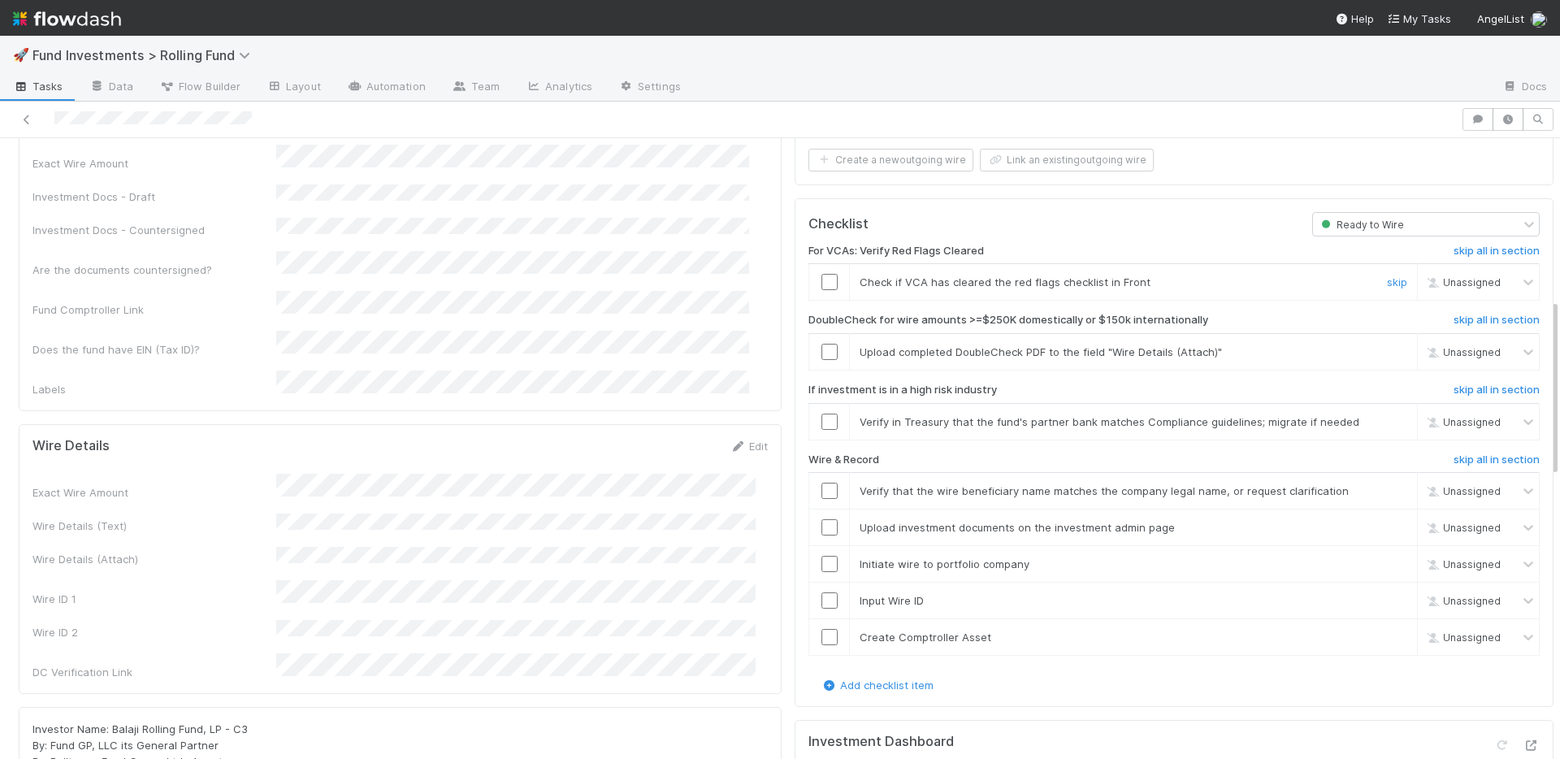
drag, startPoint x: 813, startPoint y: 275, endPoint x: 859, endPoint y: 294, distance: 49.9
click at [822, 275] on input "checkbox" at bounding box center [830, 282] width 16 height 16
click at [1387, 345] on link "skip" at bounding box center [1397, 351] width 20 height 13
click at [1387, 415] on link "skip" at bounding box center [1397, 421] width 20 height 13
click at [822, 483] on input "checkbox" at bounding box center [830, 491] width 16 height 16
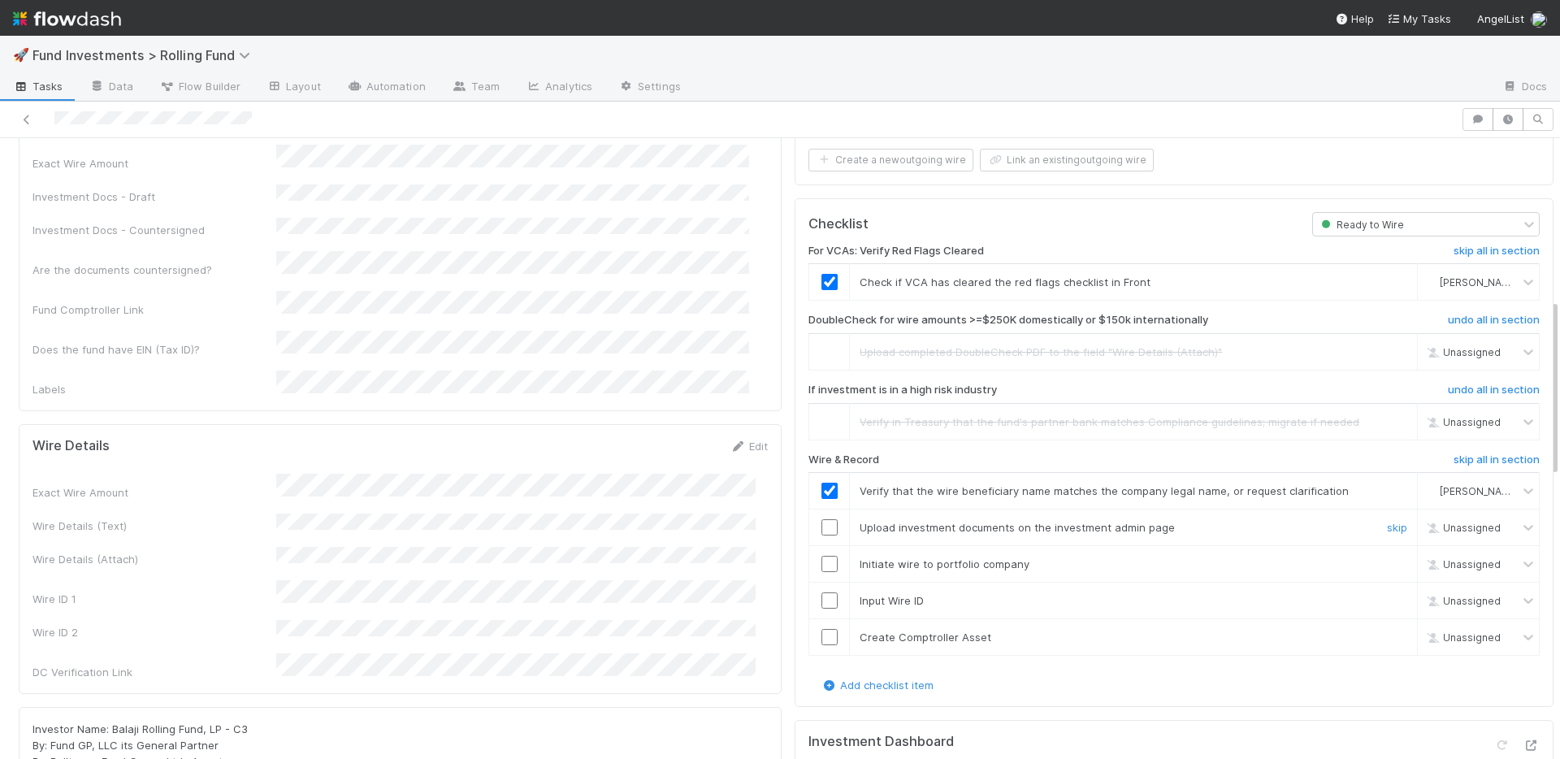
click at [822, 519] on input "checkbox" at bounding box center [830, 527] width 16 height 16
click at [822, 556] on input "checkbox" at bounding box center [830, 564] width 16 height 16
drag, startPoint x: 816, startPoint y: 598, endPoint x: 817, endPoint y: 613, distance: 14.7
click at [822, 598] on input "checkbox" at bounding box center [830, 600] width 16 height 16
click at [822, 629] on input "checkbox" at bounding box center [830, 637] width 16 height 16
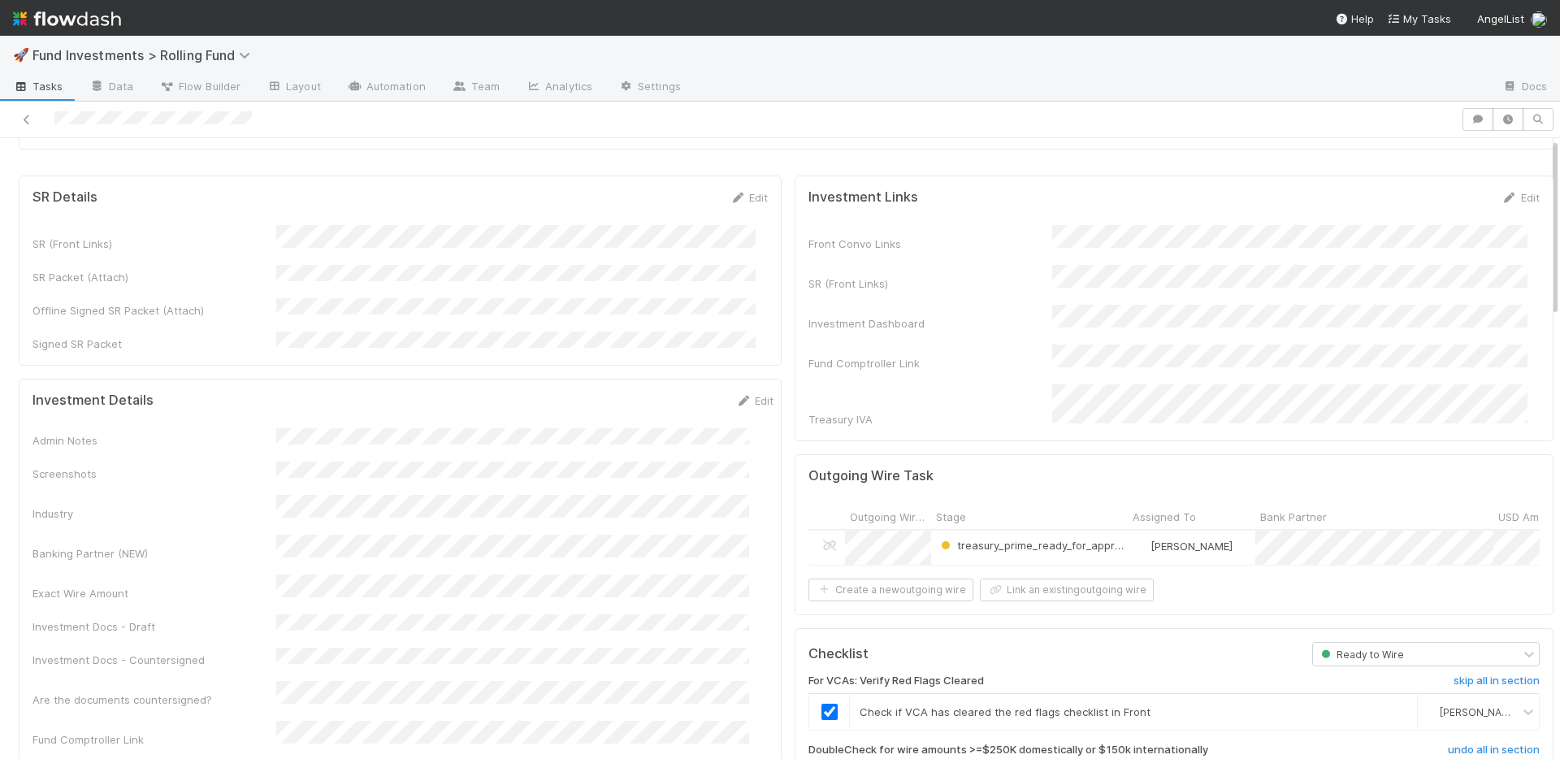
scroll to position [0, 0]
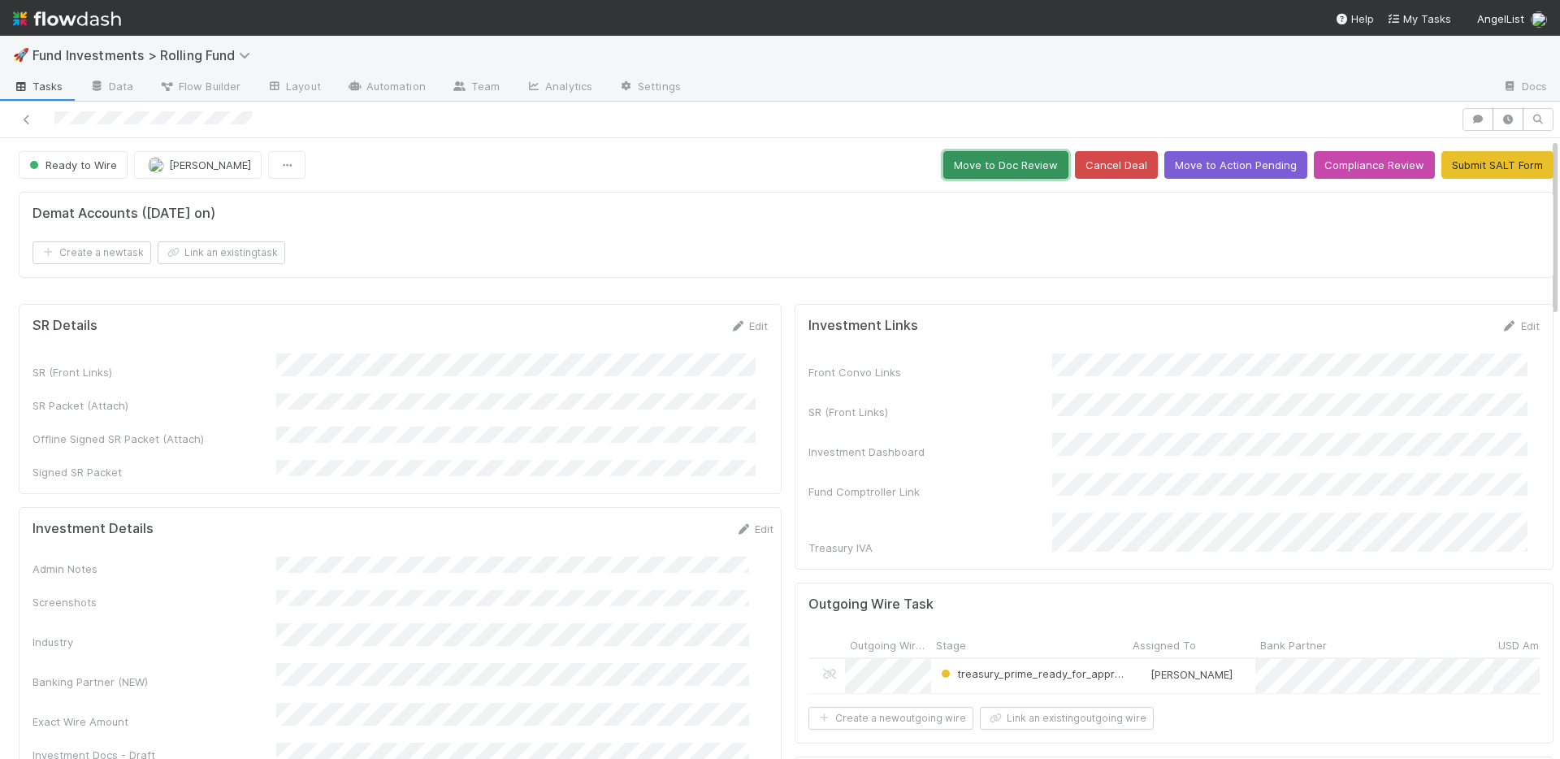
click at [997, 166] on button "Move to Doc Review" at bounding box center [1005, 165] width 125 height 28
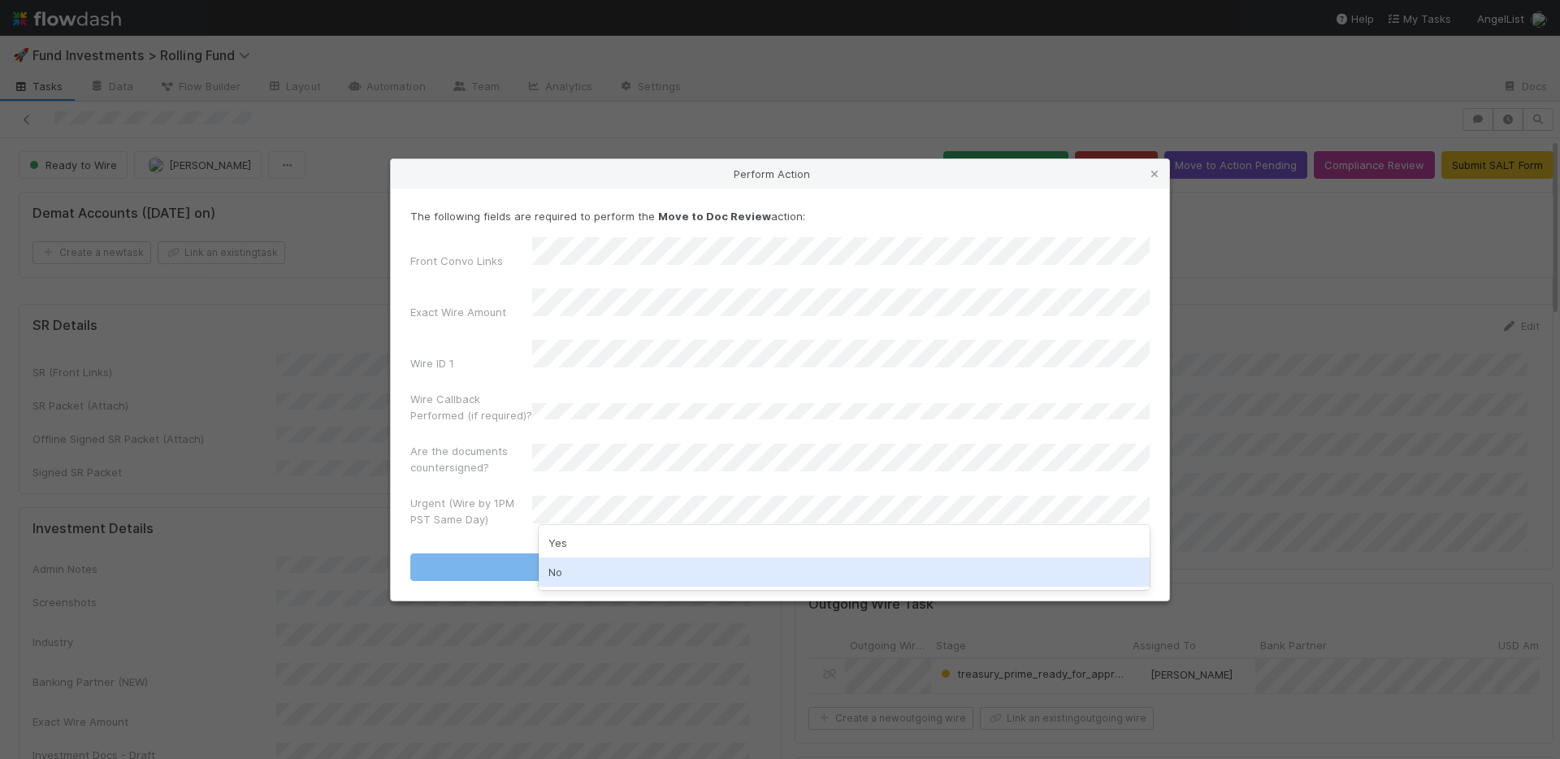
click at [591, 573] on div "No" at bounding box center [844, 571] width 611 height 29
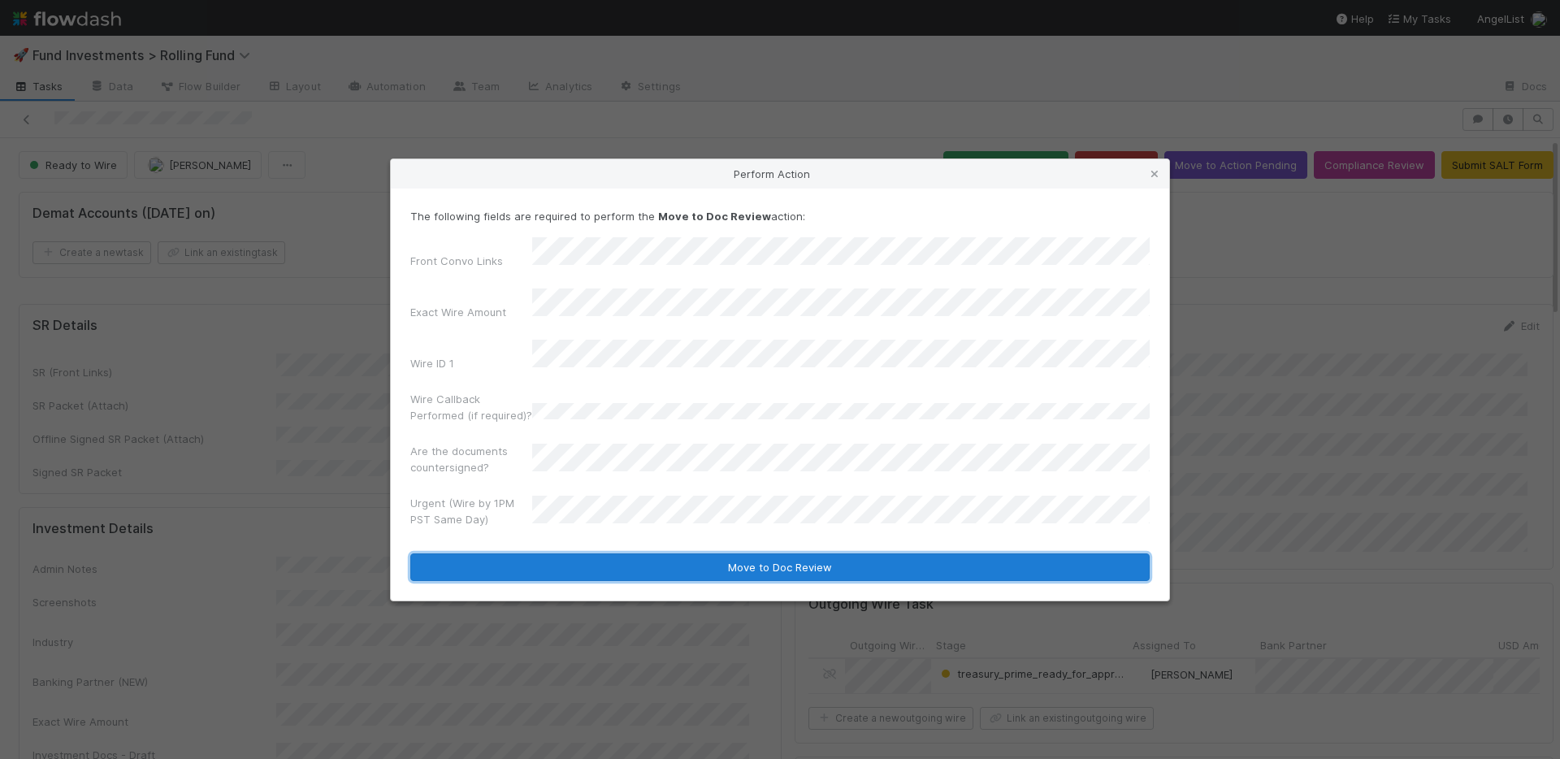
click at [601, 553] on button "Move to Doc Review" at bounding box center [779, 567] width 739 height 28
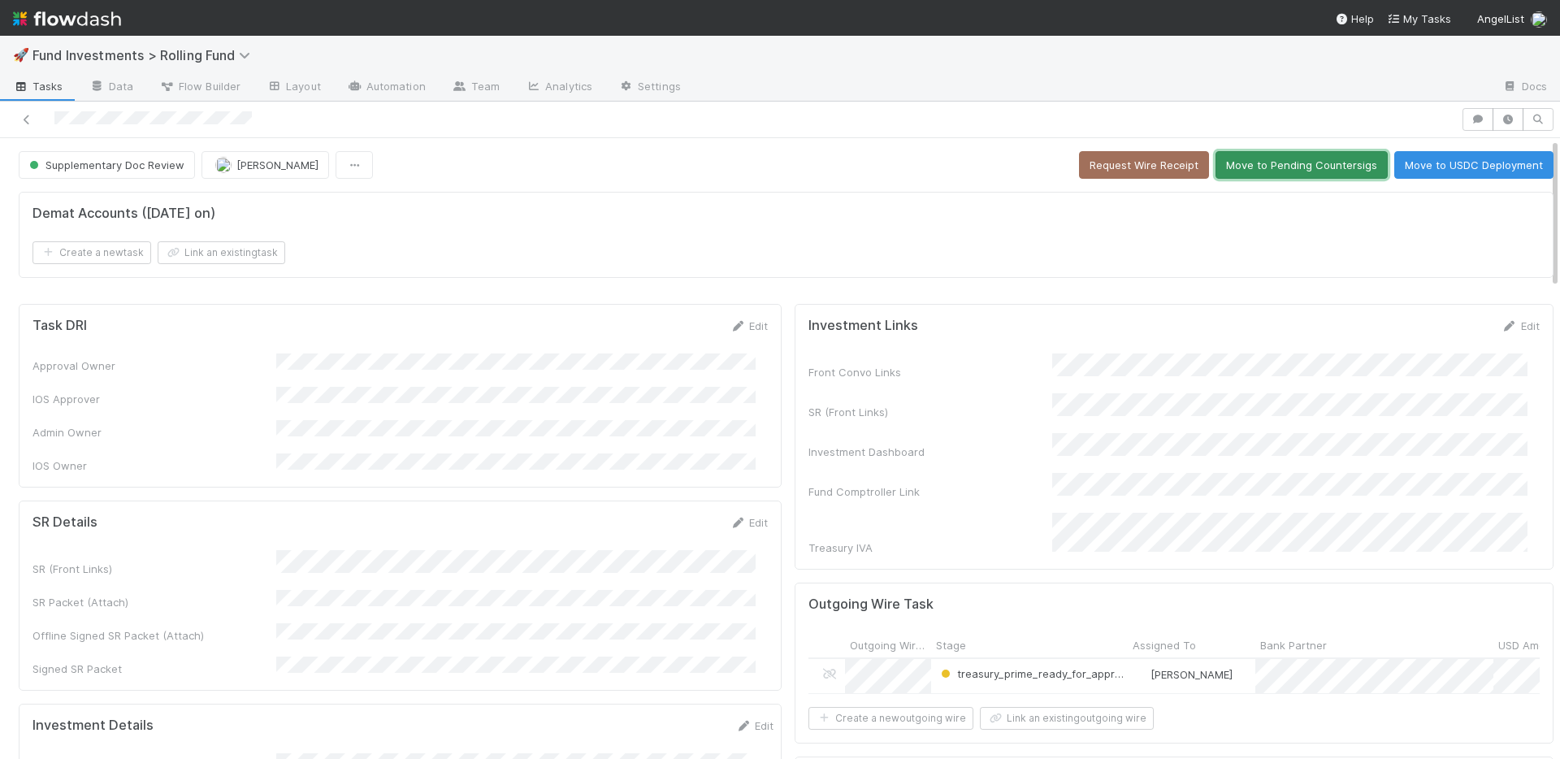
click at [1303, 158] on button "Move to Pending Countersigs" at bounding box center [1302, 165] width 172 height 28
click at [1285, 171] on button "Completed" at bounding box center [1292, 165] width 77 height 28
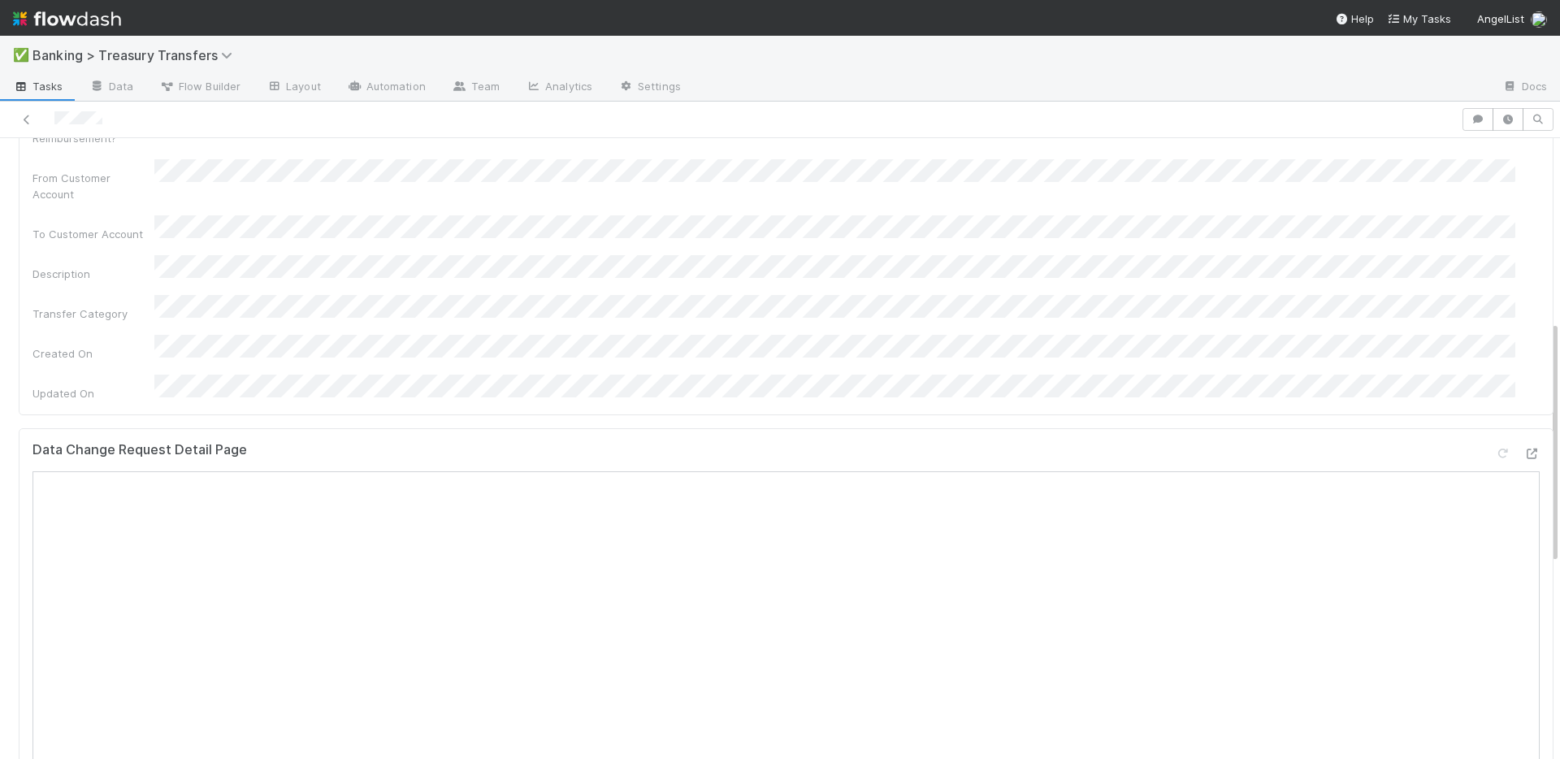
scroll to position [460, 0]
click at [1494, 329] on div "Details Edit DCR ID Requester Email Address Category Urgency Note State Reviewe…" at bounding box center [786, 77] width 1535 height 690
click at [1524, 455] on icon at bounding box center [1532, 460] width 16 height 11
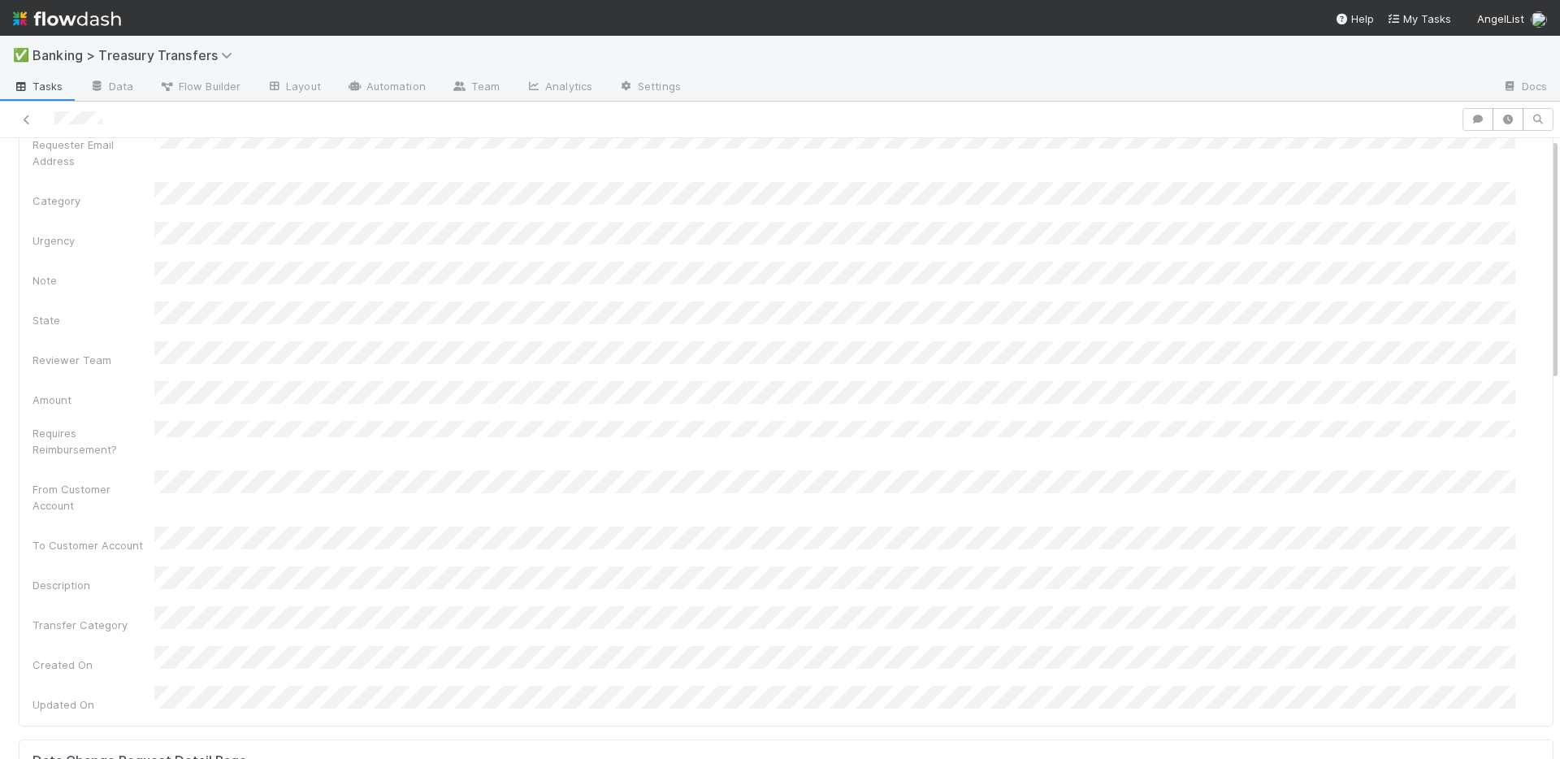
scroll to position [0, 0]
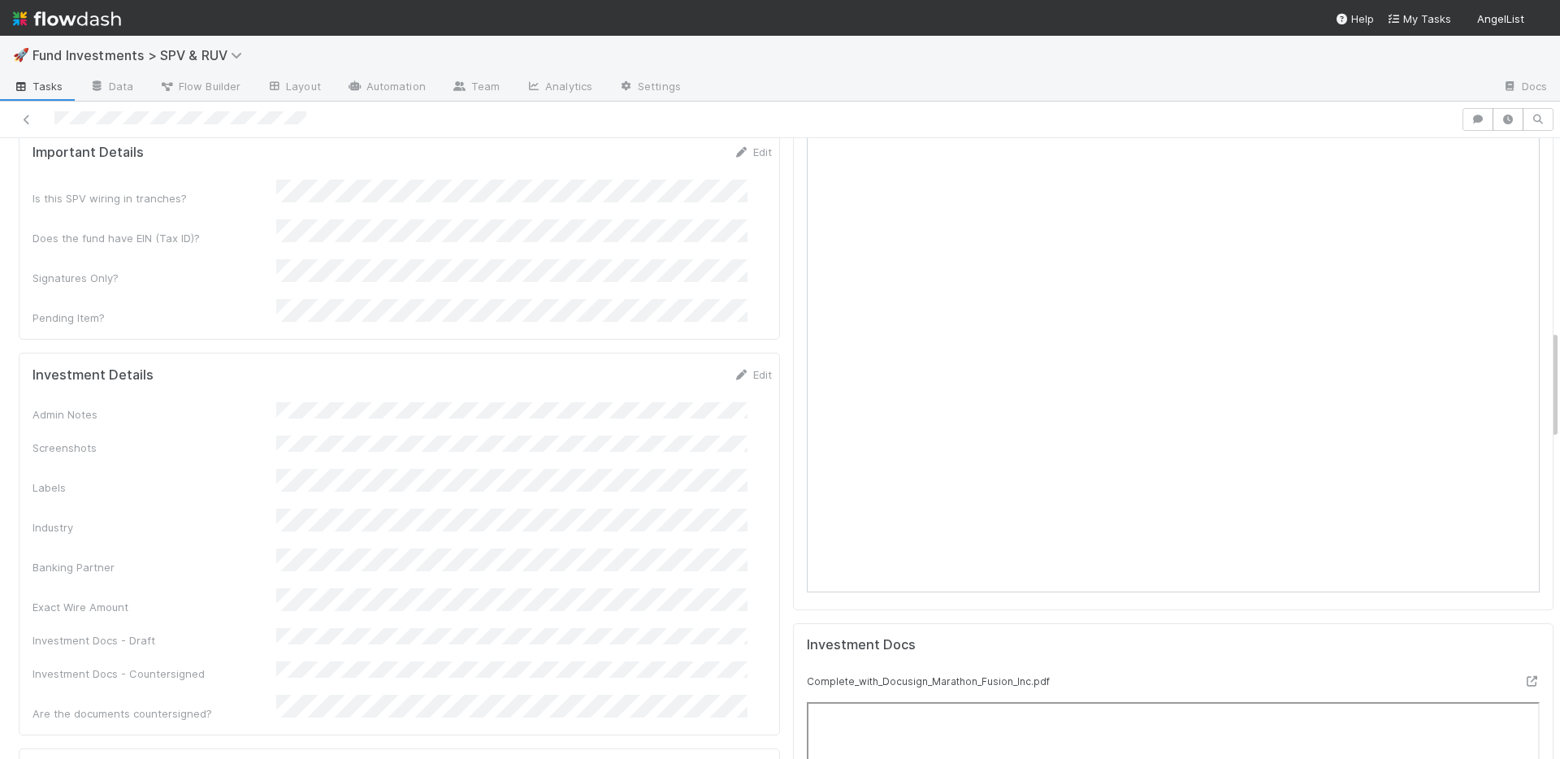
scroll to position [1088, 0]
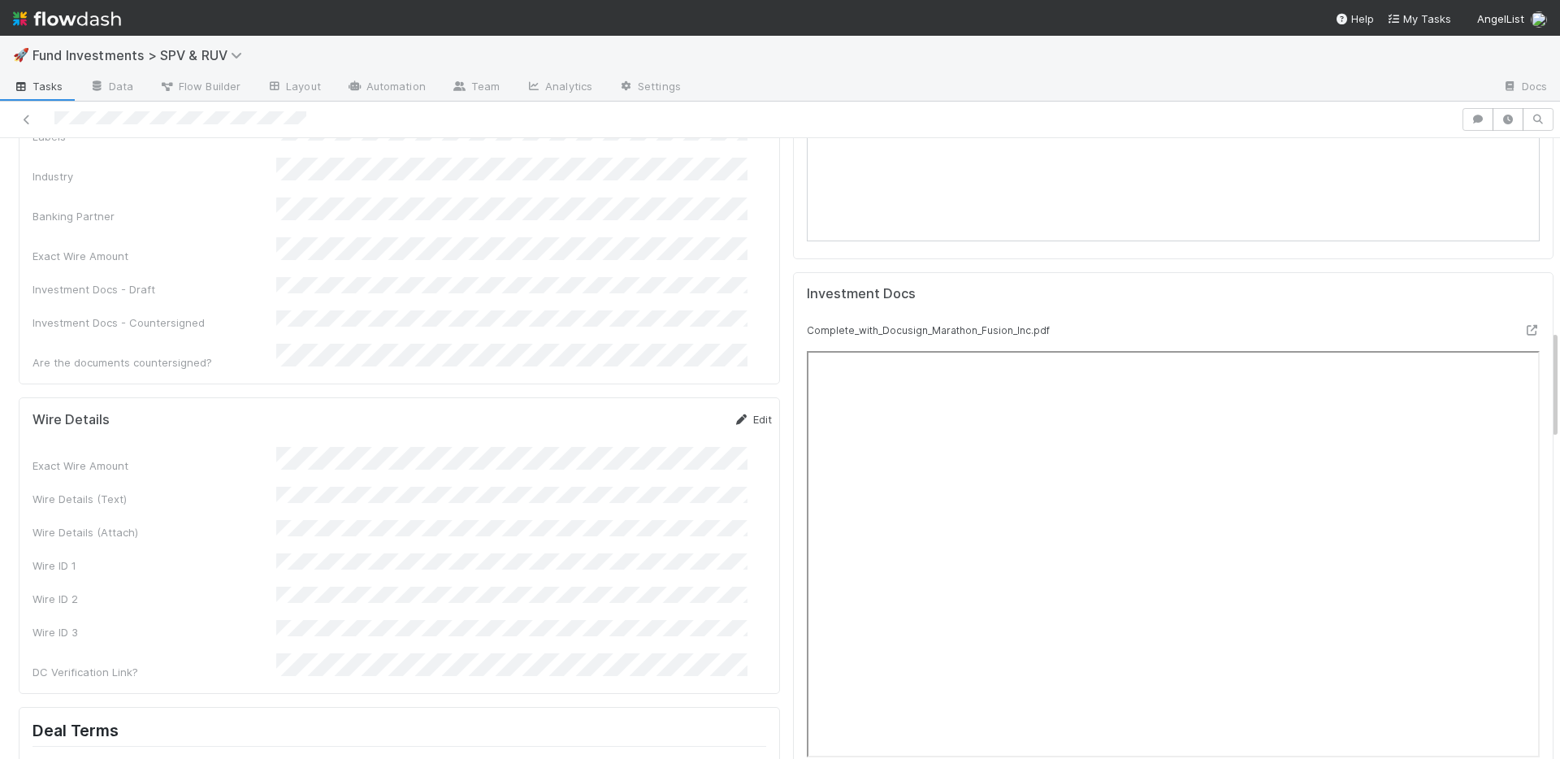
click at [736, 413] on link "Edit" at bounding box center [753, 419] width 38 height 13
click at [662, 411] on button "Save" at bounding box center [685, 425] width 46 height 28
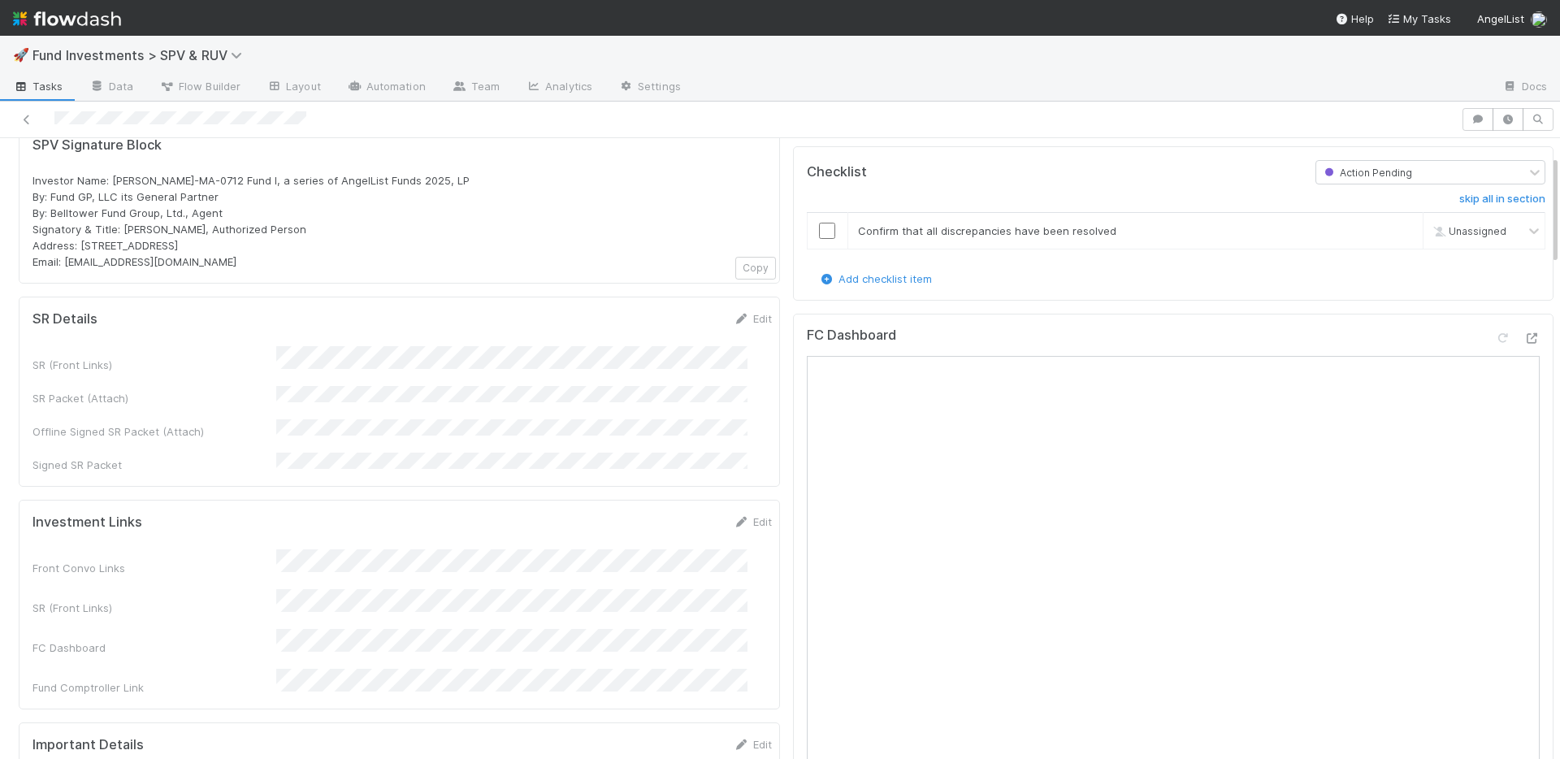
scroll to position [0, 0]
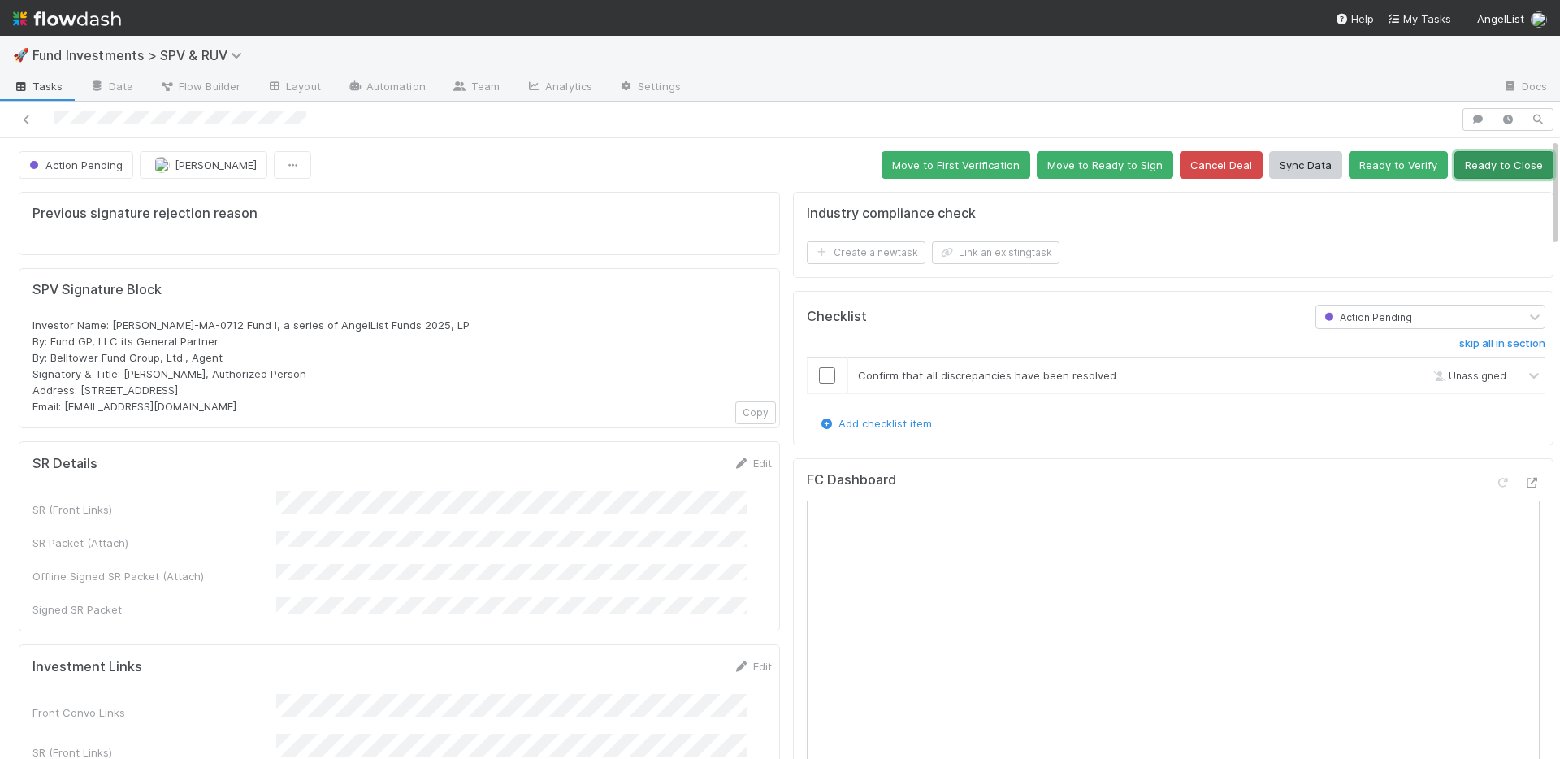
click at [1481, 172] on button "Ready to Close" at bounding box center [1504, 165] width 99 height 28
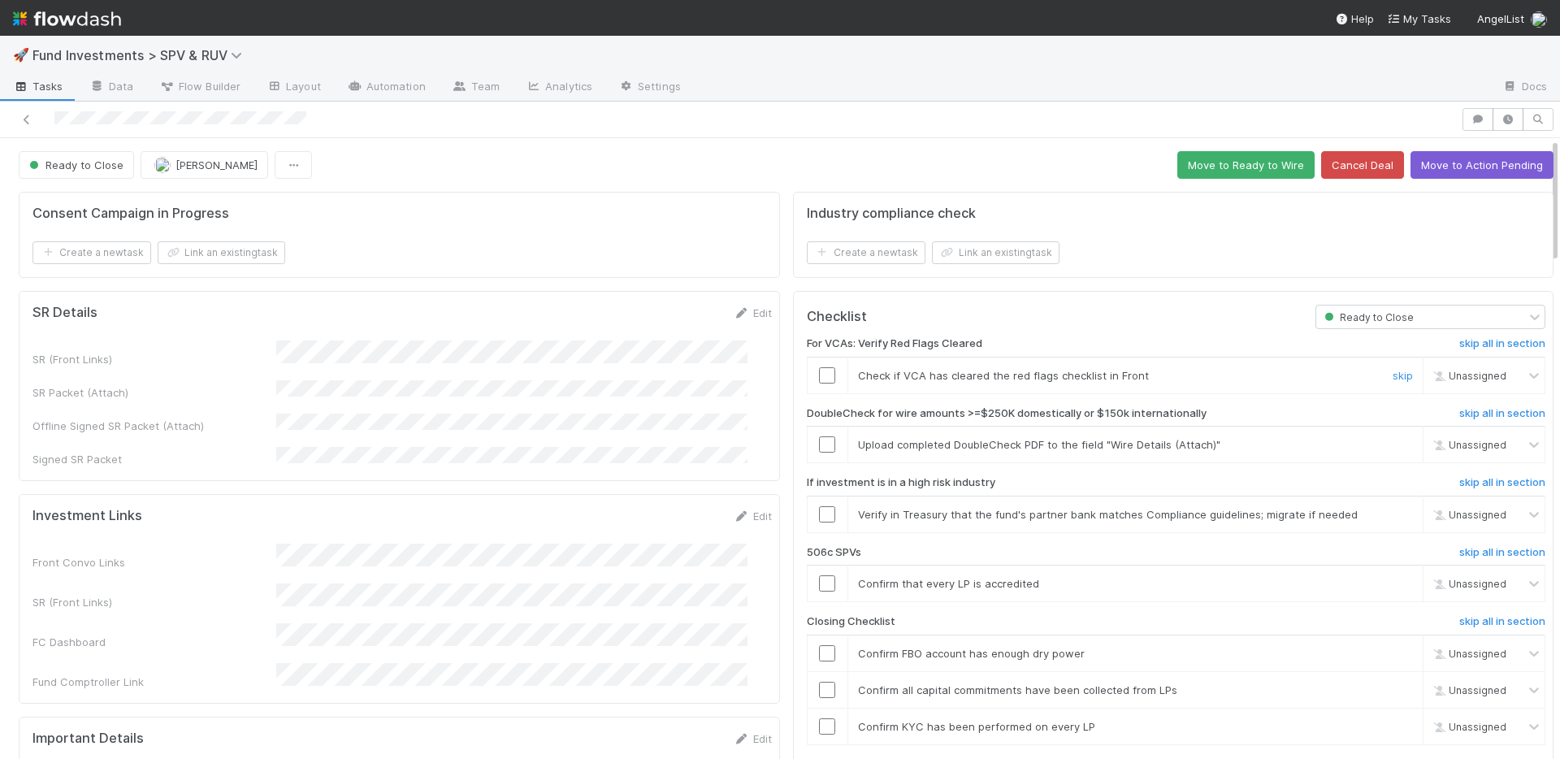
click at [819, 376] on input "checkbox" at bounding box center [827, 375] width 16 height 16
click at [819, 442] on input "checkbox" at bounding box center [827, 444] width 16 height 16
click at [1393, 516] on link "skip" at bounding box center [1403, 514] width 20 height 13
click at [1393, 583] on link "skip" at bounding box center [1403, 583] width 20 height 13
click at [819, 373] on input "checkbox" at bounding box center [827, 375] width 16 height 16
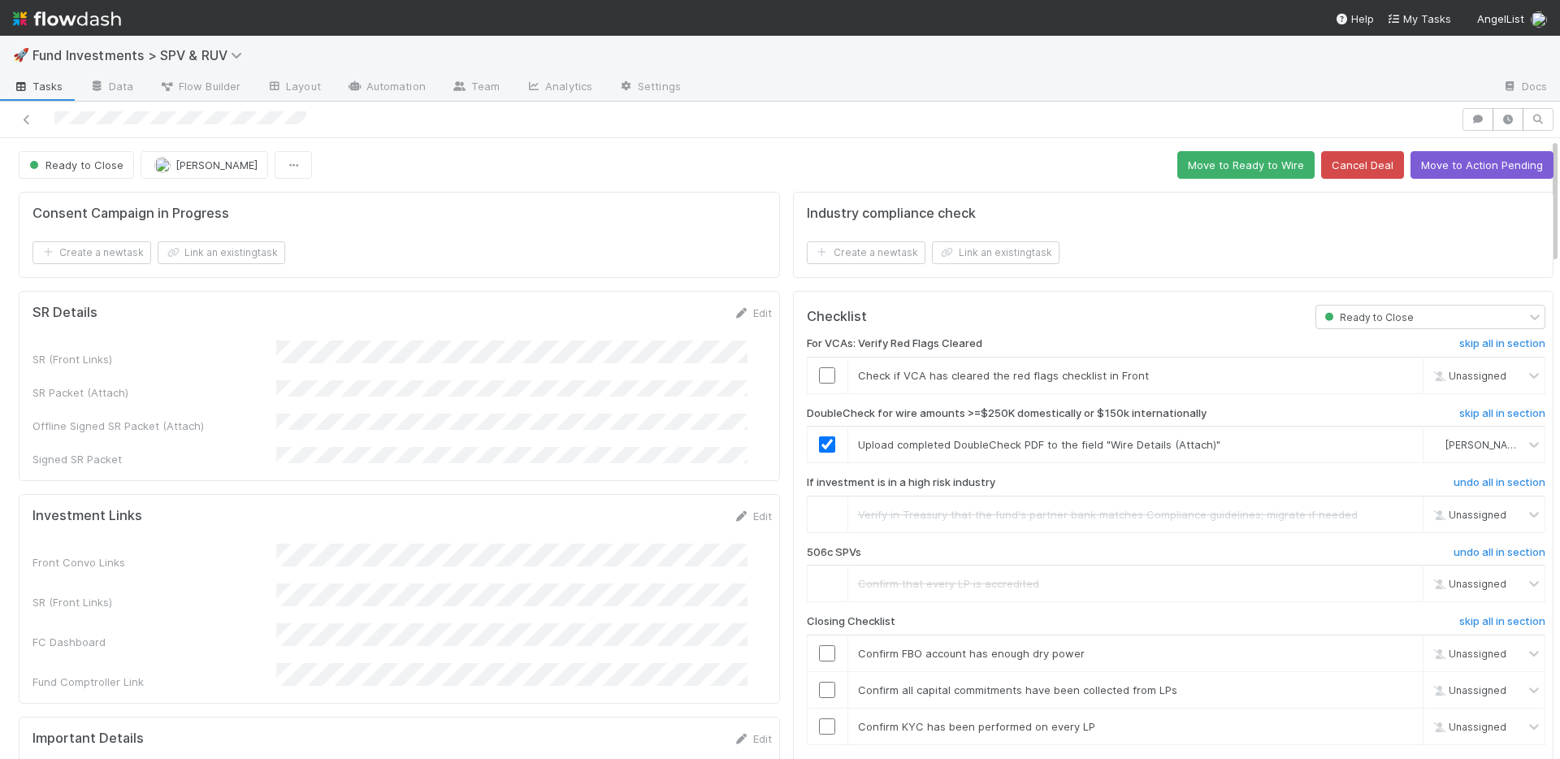
scroll to position [150, 0]
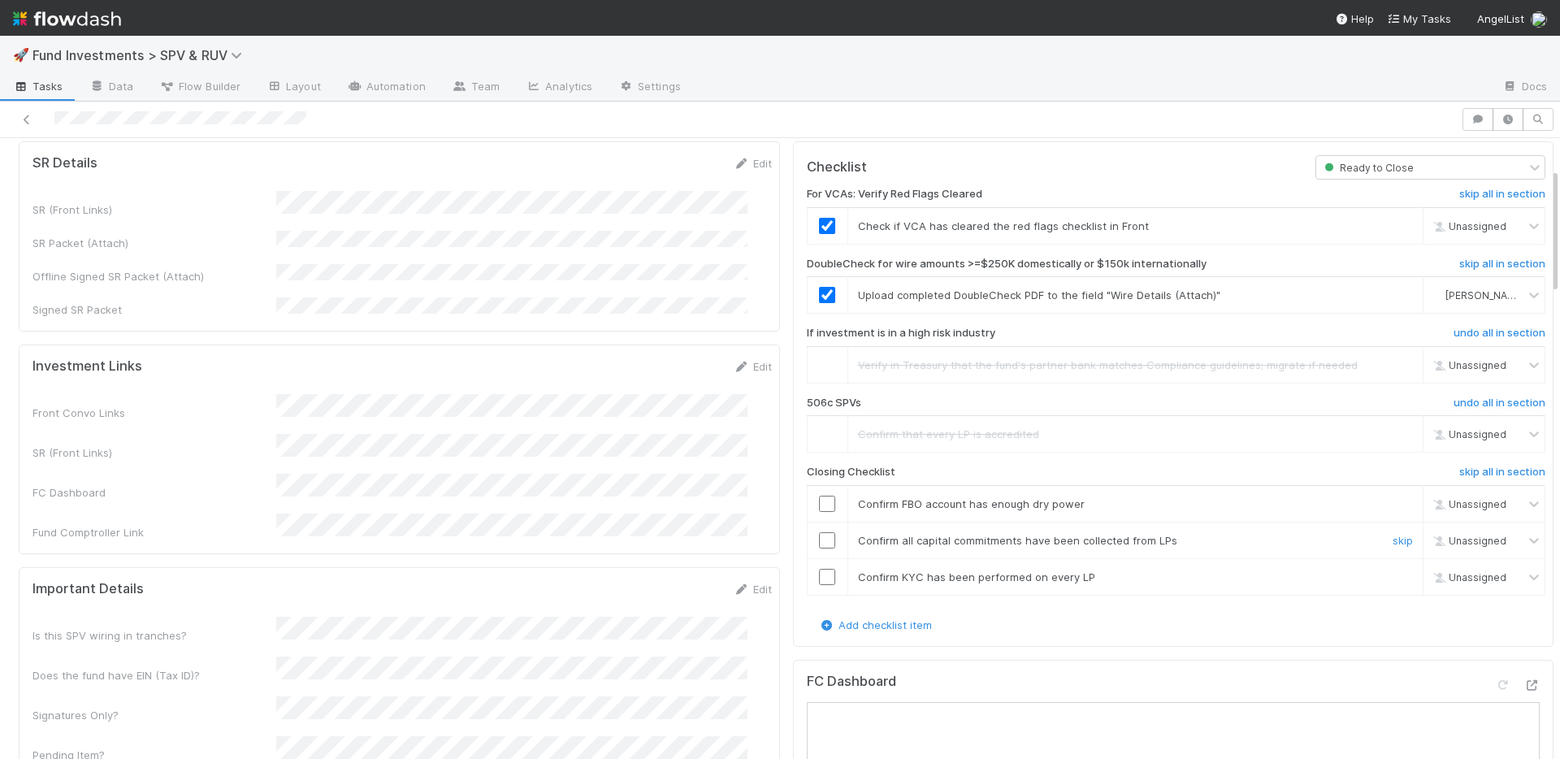
checkbox input "true"
drag, startPoint x: 820, startPoint y: 574, endPoint x: 818, endPoint y: 565, distance: 9.1
click at [820, 574] on input "checkbox" at bounding box center [827, 577] width 16 height 16
drag, startPoint x: 815, startPoint y: 542, endPoint x: 817, endPoint y: 514, distance: 27.7
click at [819, 542] on input "checkbox" at bounding box center [827, 540] width 16 height 16
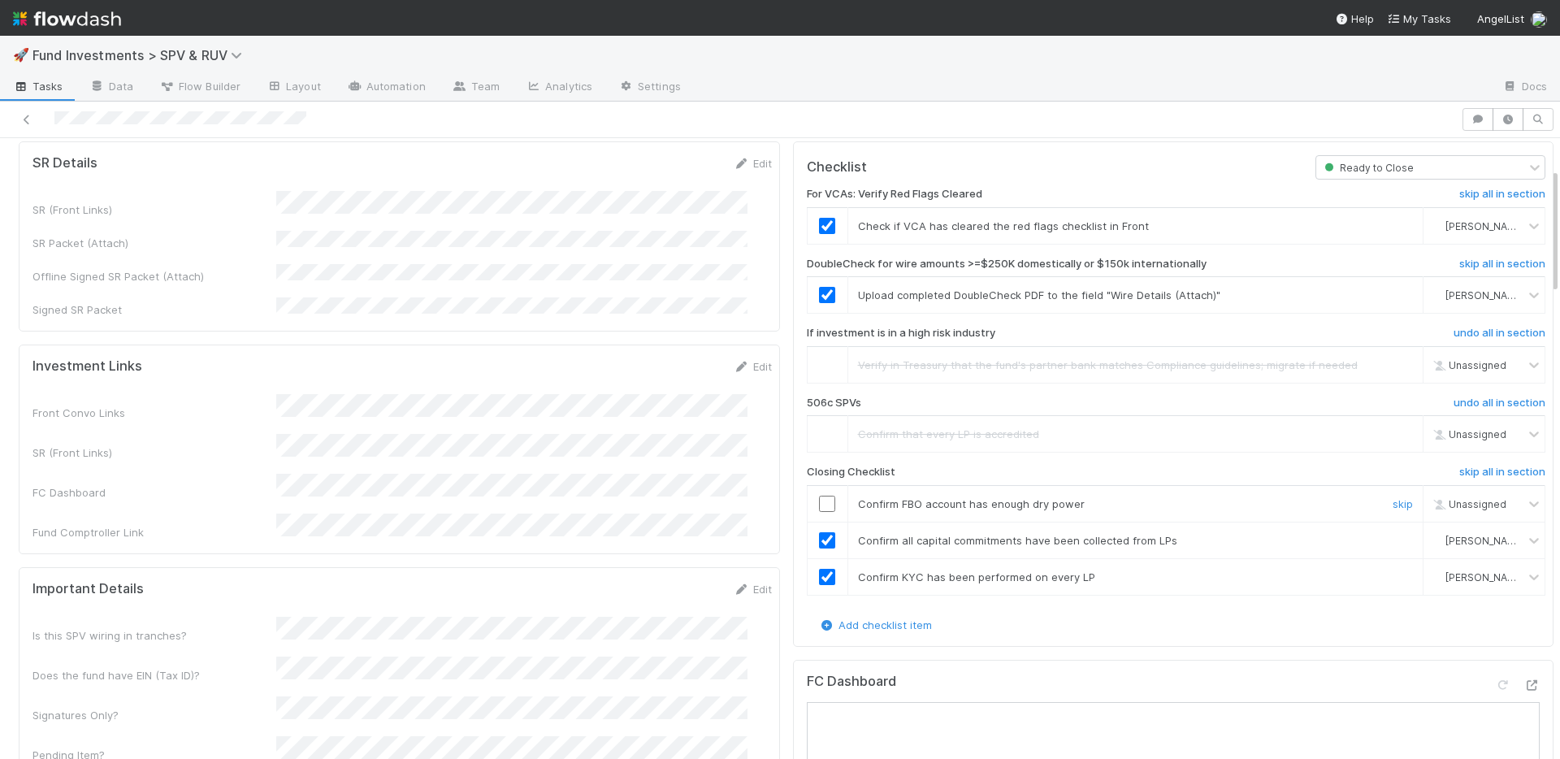
click at [819, 503] on input "checkbox" at bounding box center [827, 504] width 16 height 16
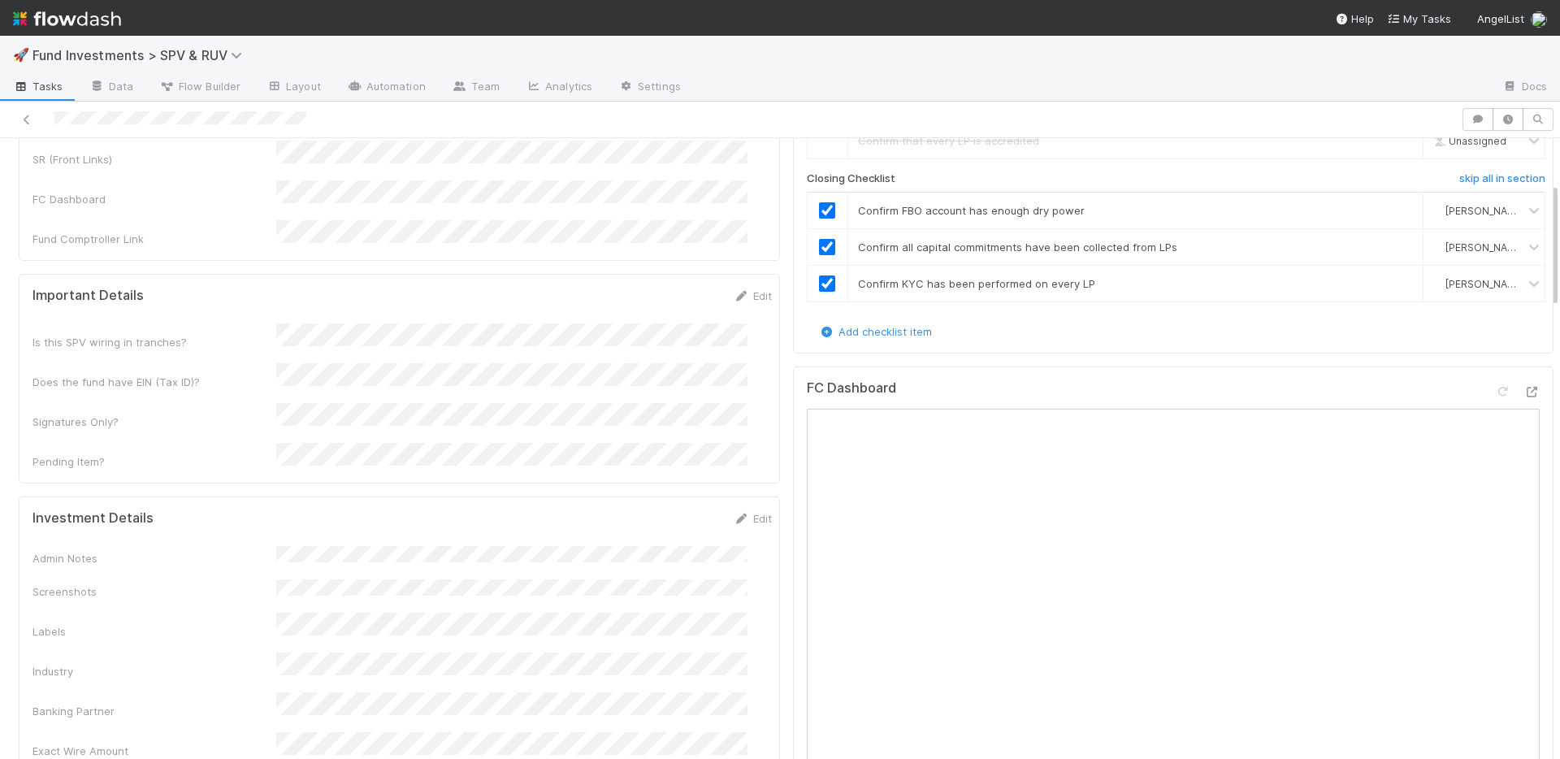
scroll to position [0, 0]
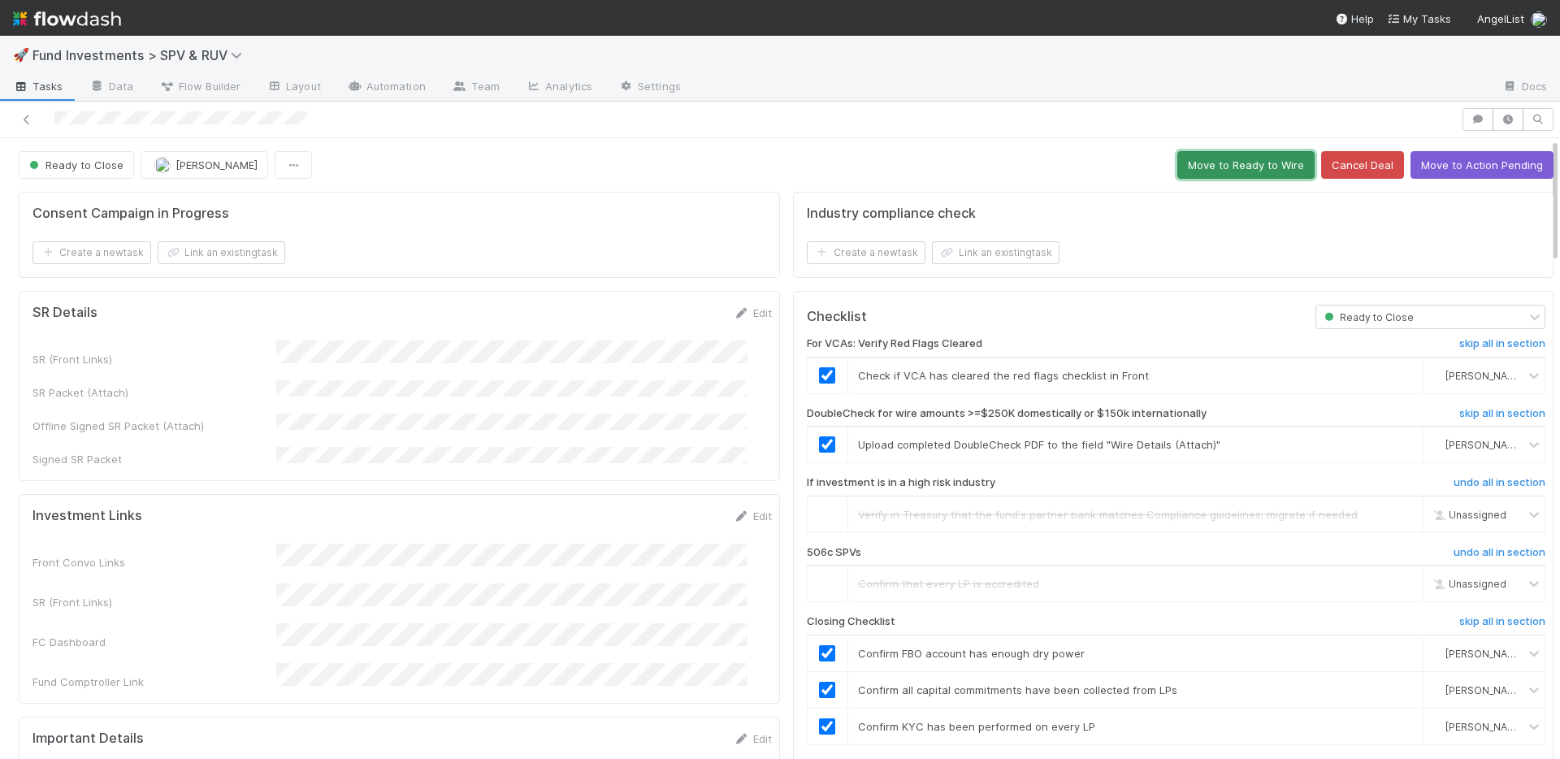
click at [1235, 167] on button "Move to Ready to Wire" at bounding box center [1245, 165] width 137 height 28
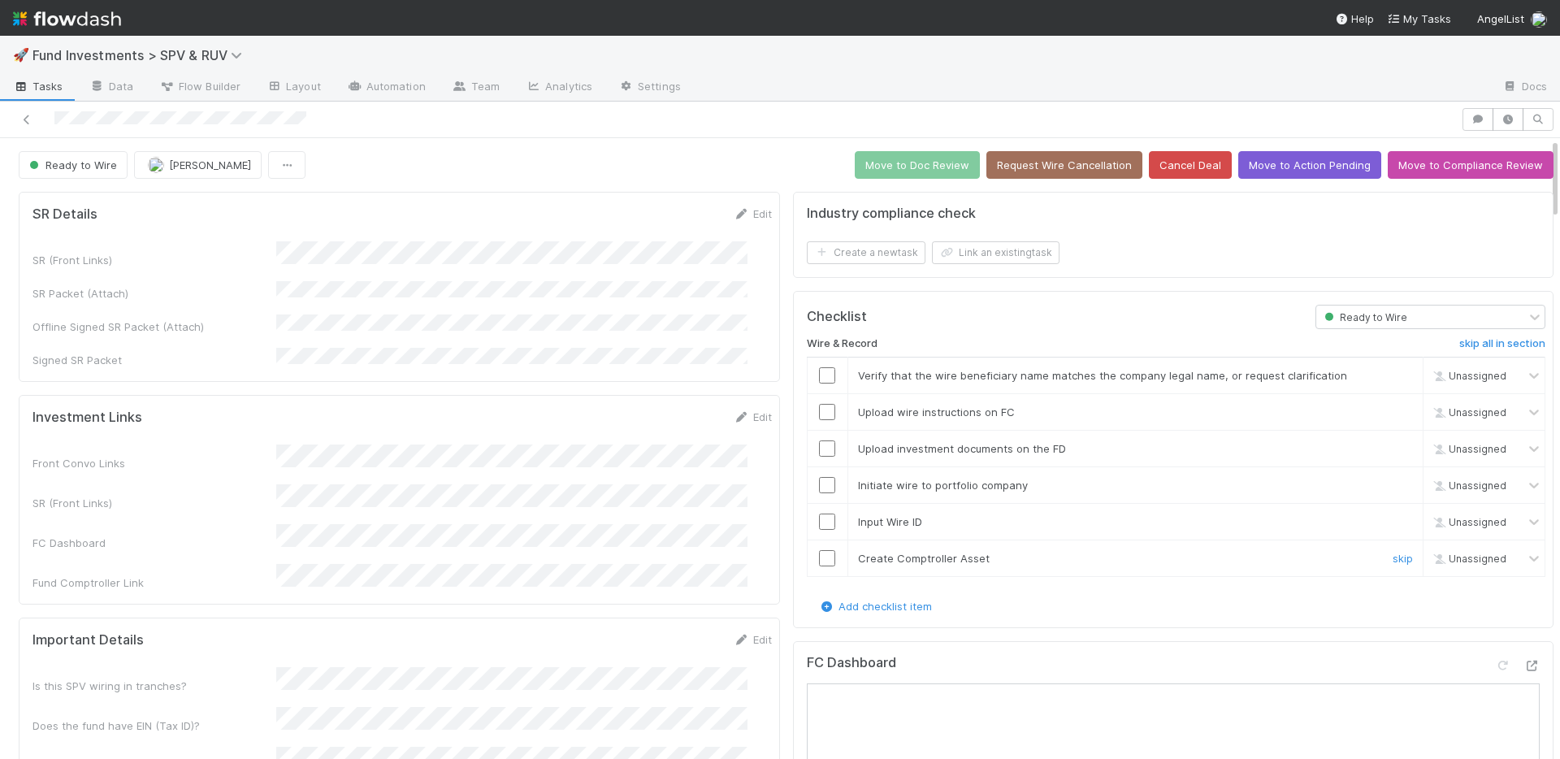
click at [819, 553] on input "checkbox" at bounding box center [827, 558] width 16 height 16
click at [819, 520] on input "checkbox" at bounding box center [827, 522] width 16 height 16
click at [819, 481] on input "checkbox" at bounding box center [827, 485] width 16 height 16
click at [817, 439] on td at bounding box center [827, 448] width 41 height 37
click at [819, 414] on input "checkbox" at bounding box center [827, 412] width 16 height 16
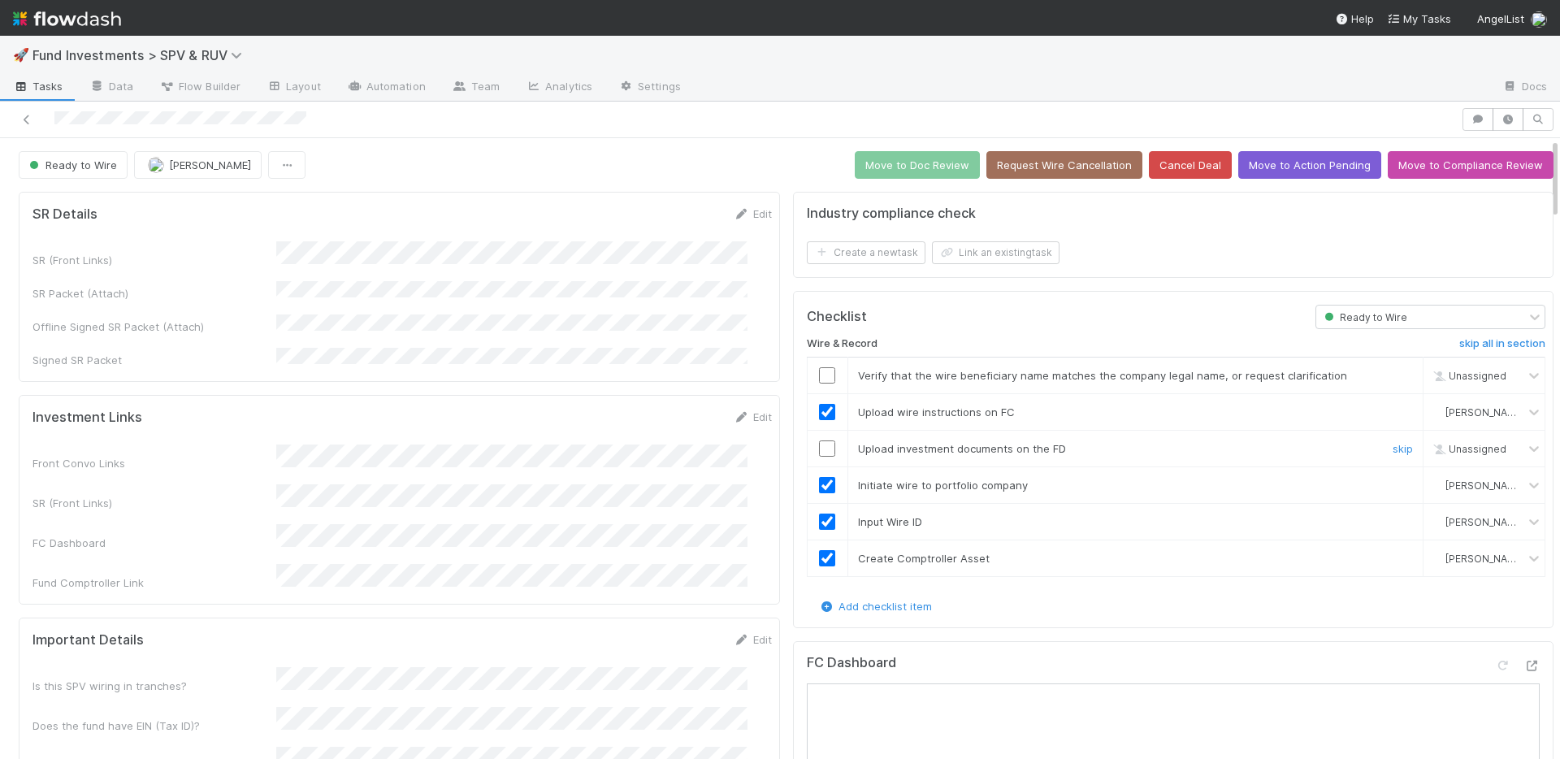
drag, startPoint x: 817, startPoint y: 446, endPoint x: 813, endPoint y: 406, distance: 40.0
click at [819, 445] on input "checkbox" at bounding box center [827, 448] width 16 height 16
click at [819, 369] on input "checkbox" at bounding box center [827, 375] width 16 height 16
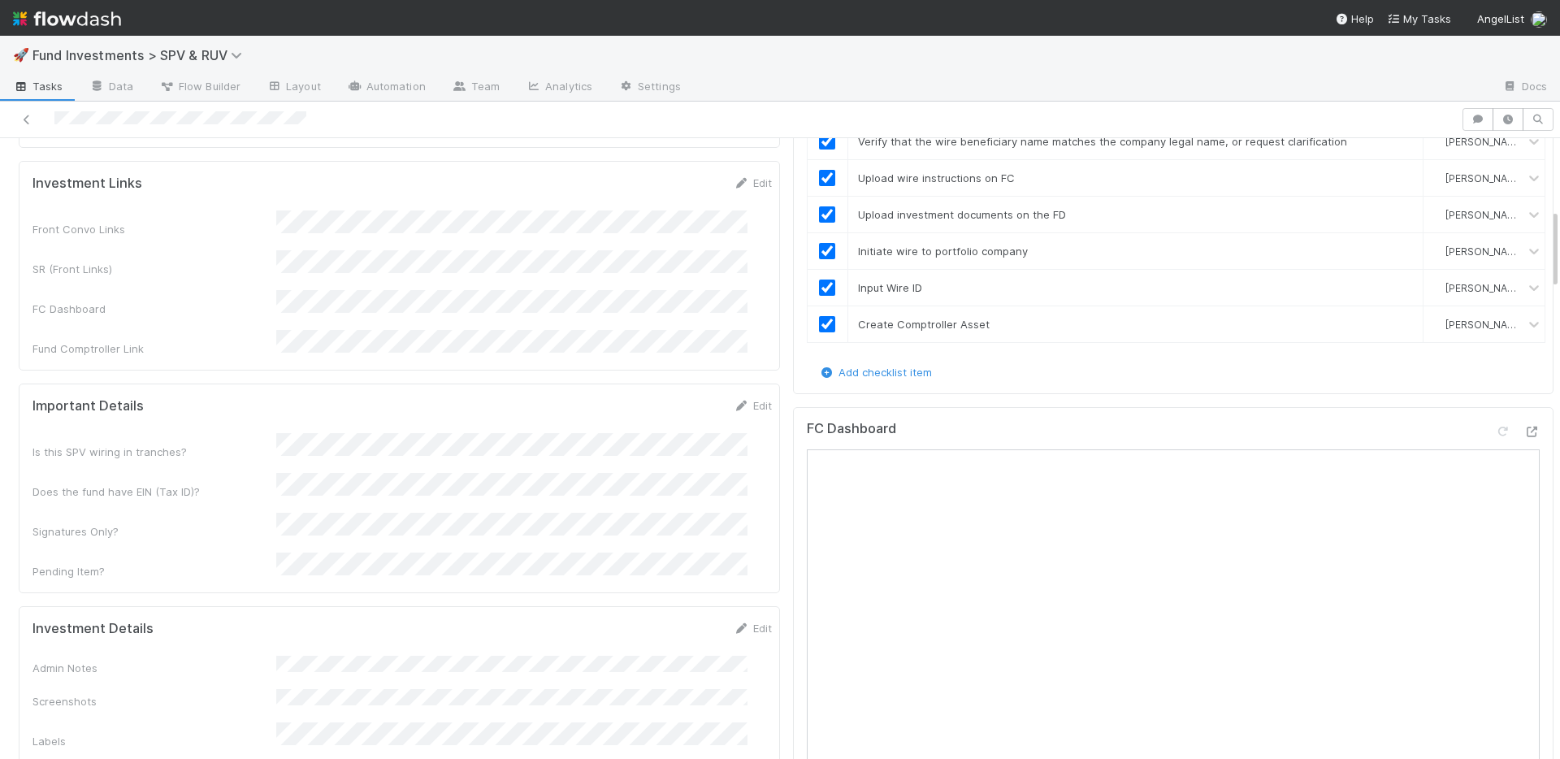
scroll to position [540, 0]
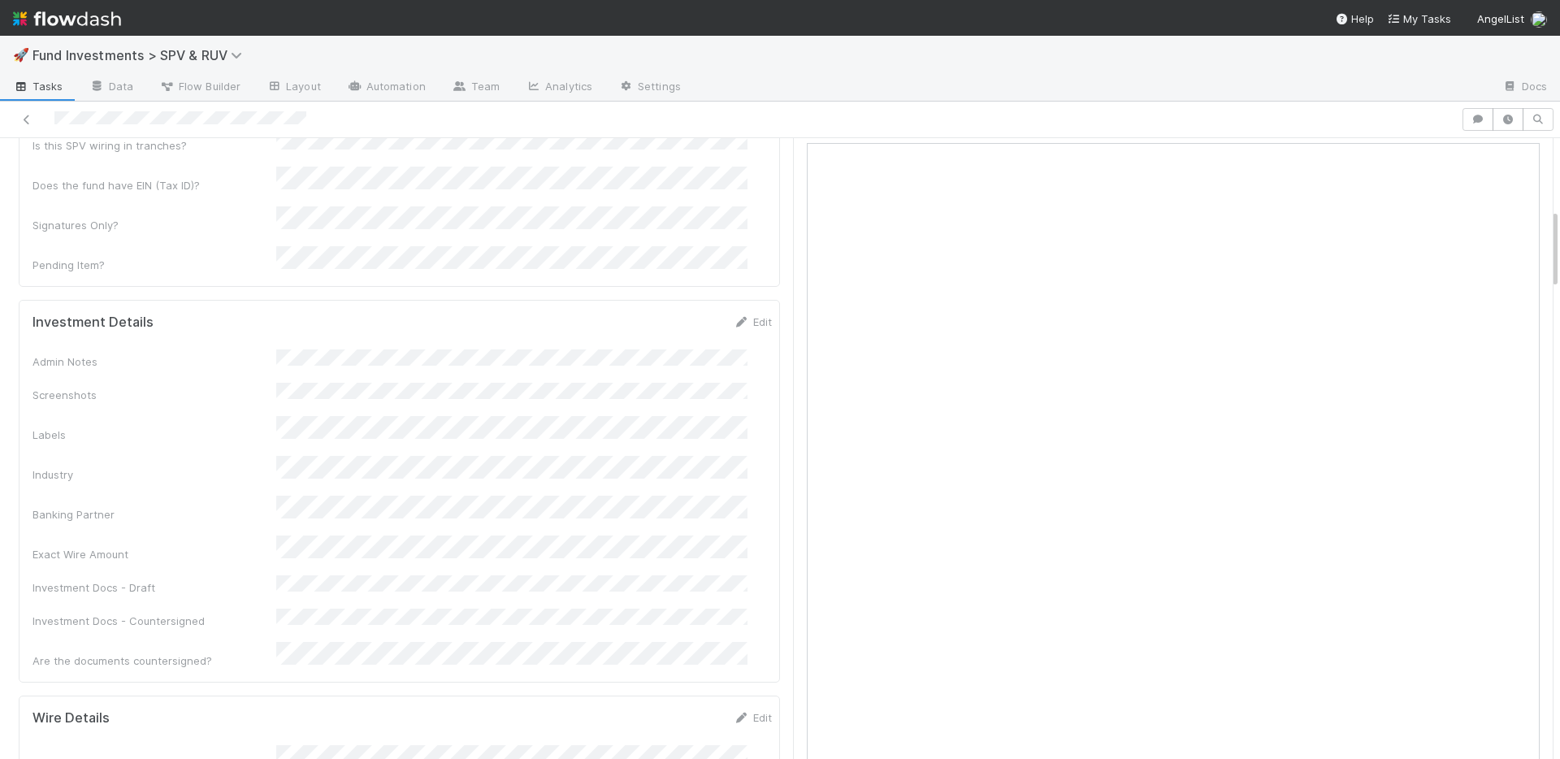
click at [734, 315] on link "Edit" at bounding box center [753, 321] width 38 height 13
click at [662, 314] on button "Save" at bounding box center [685, 328] width 46 height 28
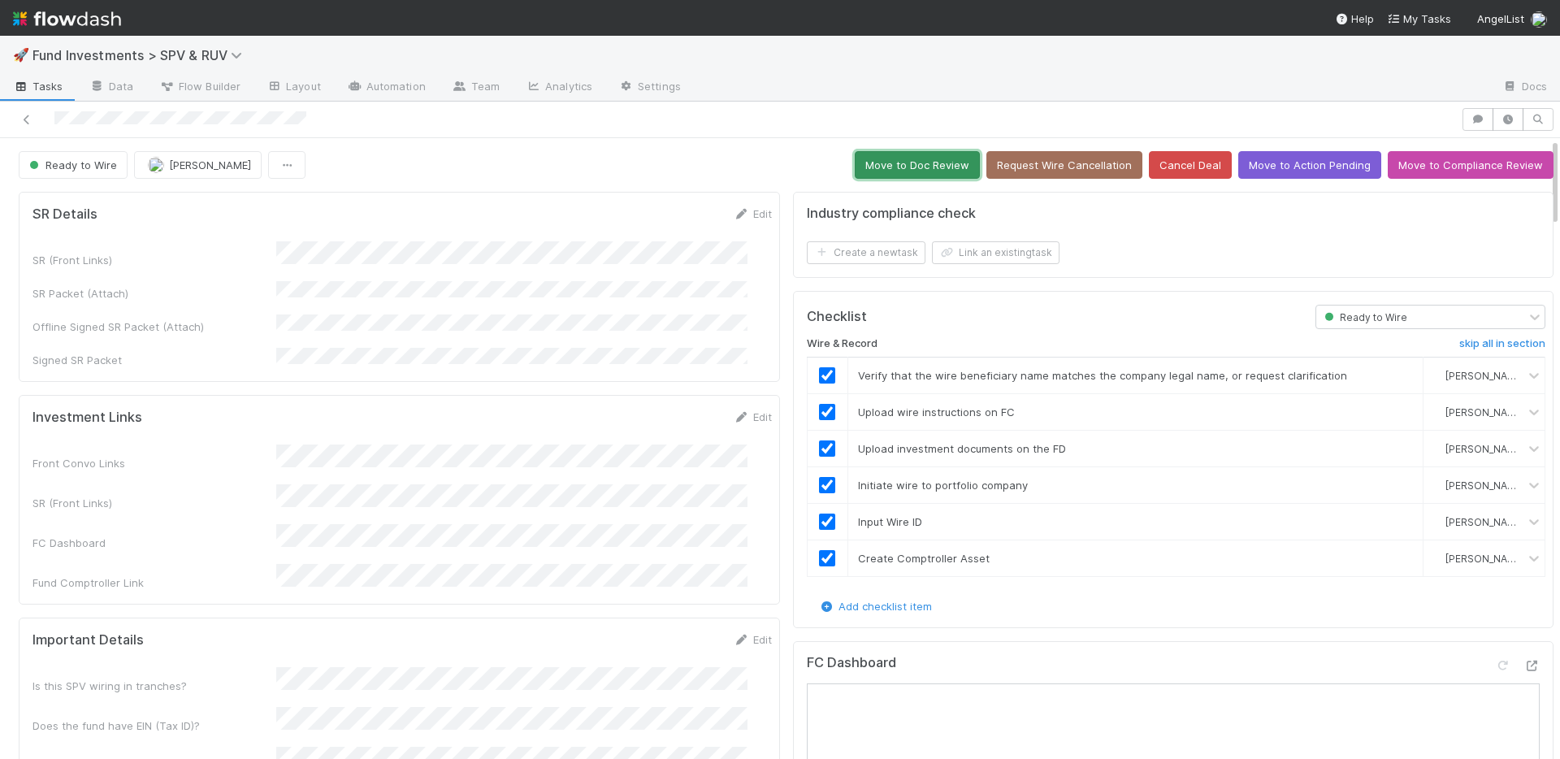
click at [887, 166] on button "Move to Doc Review" at bounding box center [917, 165] width 125 height 28
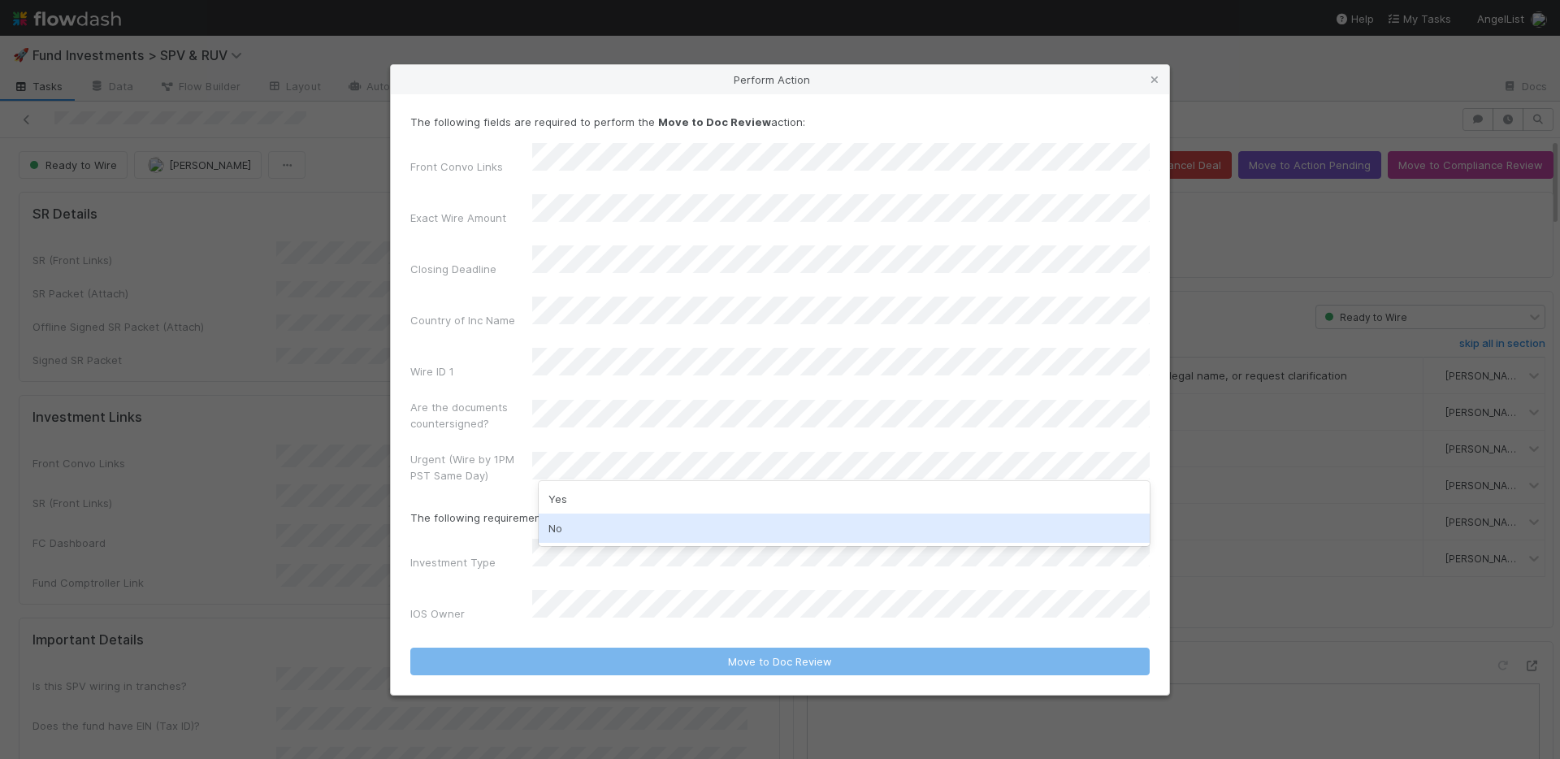
click at [595, 522] on div "No" at bounding box center [844, 528] width 611 height 29
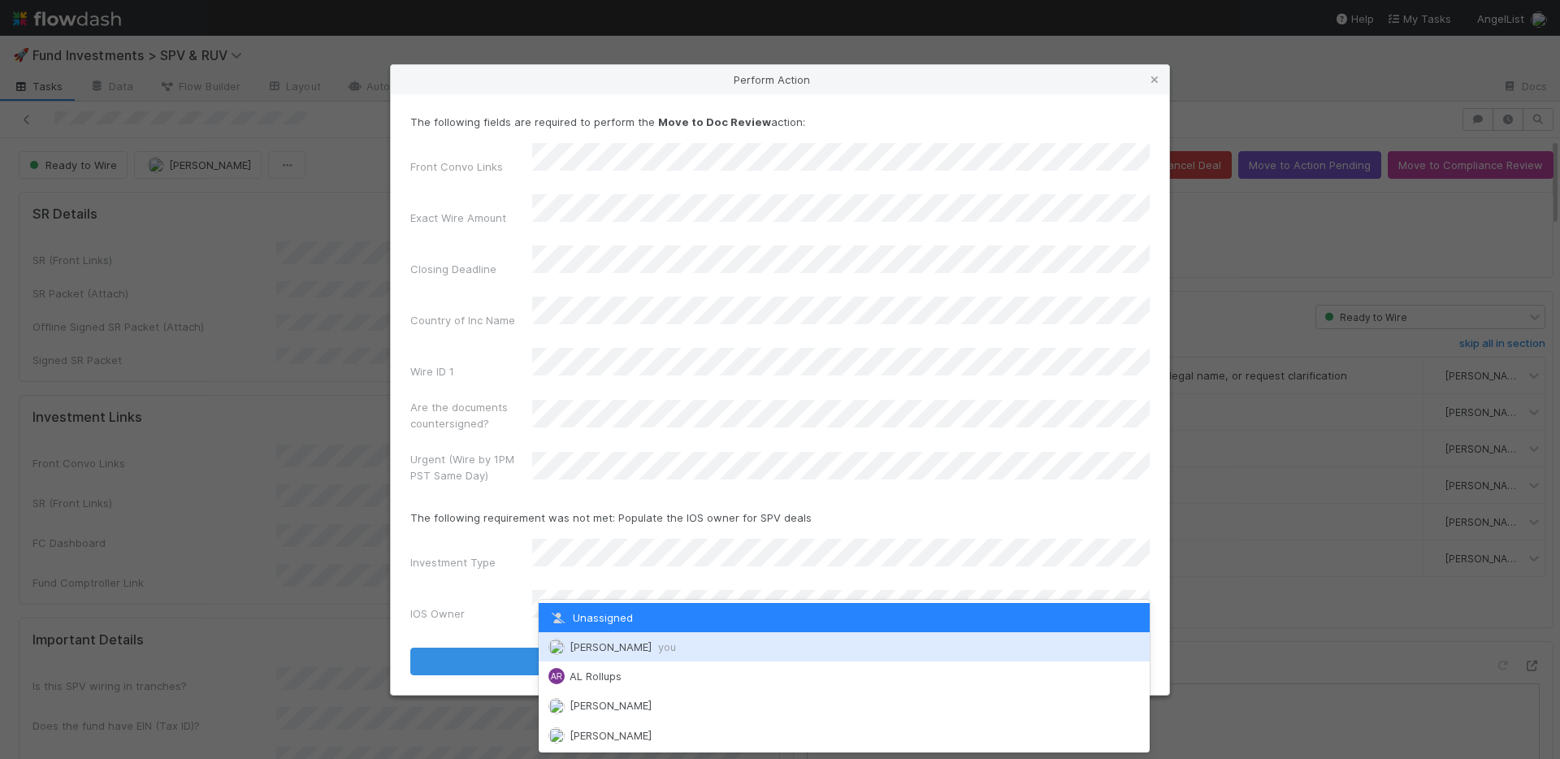
click at [602, 641] on span "Nate Richards you" at bounding box center [623, 646] width 106 height 13
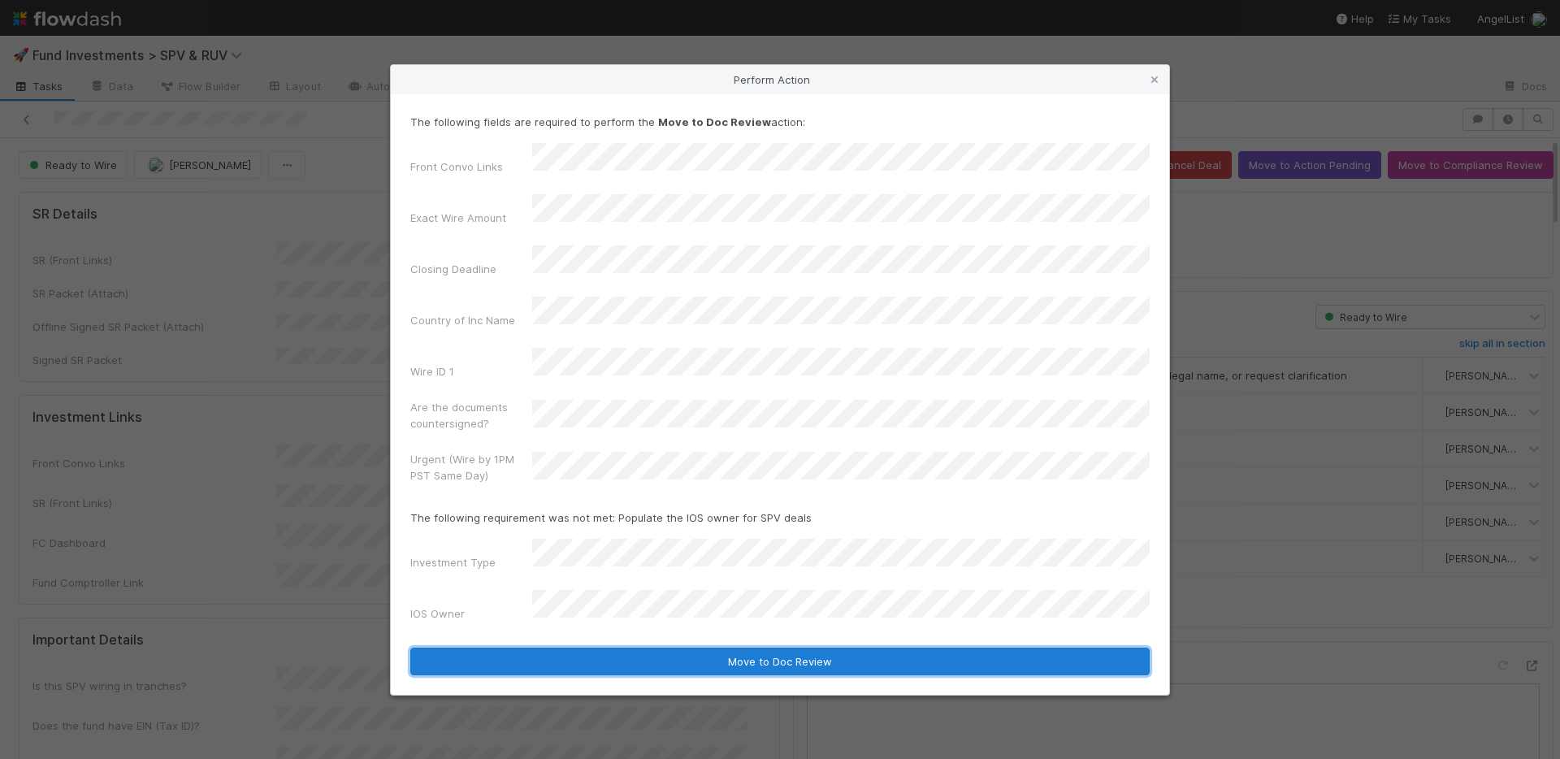
click at [620, 648] on button "Move to Doc Review" at bounding box center [779, 662] width 739 height 28
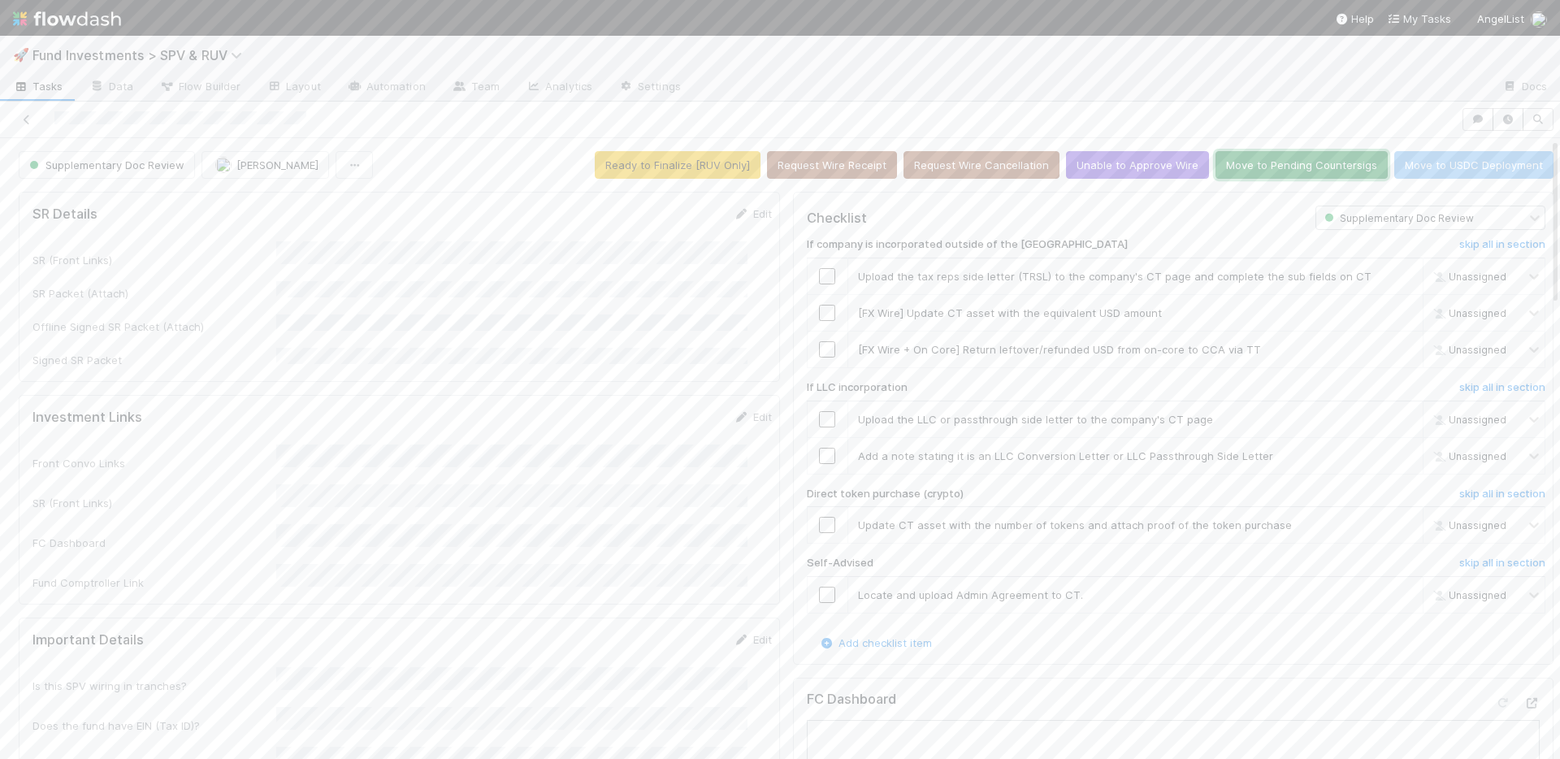
click at [1267, 166] on button "Move to Pending Countersigs" at bounding box center [1302, 165] width 172 height 28
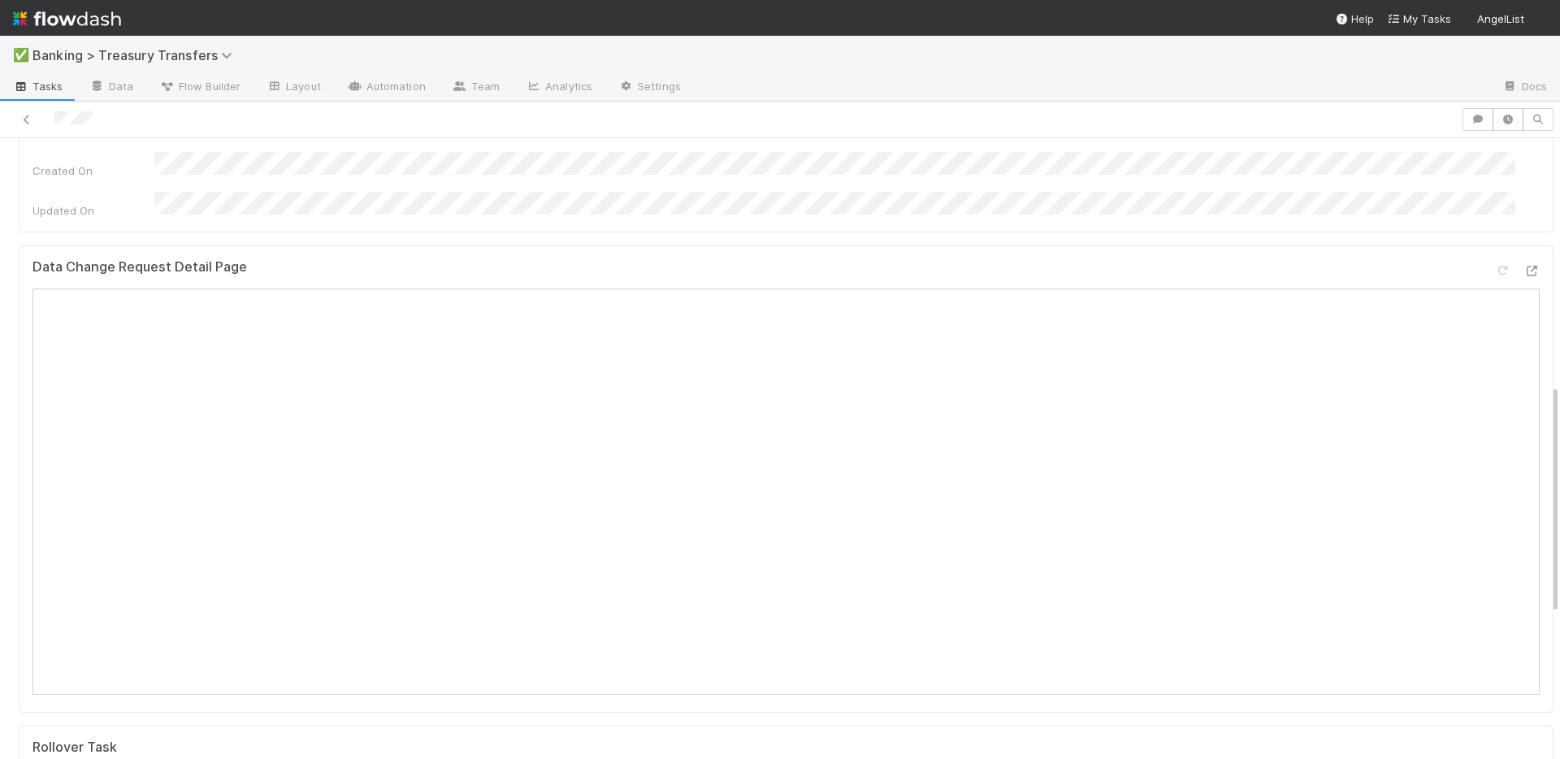
scroll to position [665, 0]
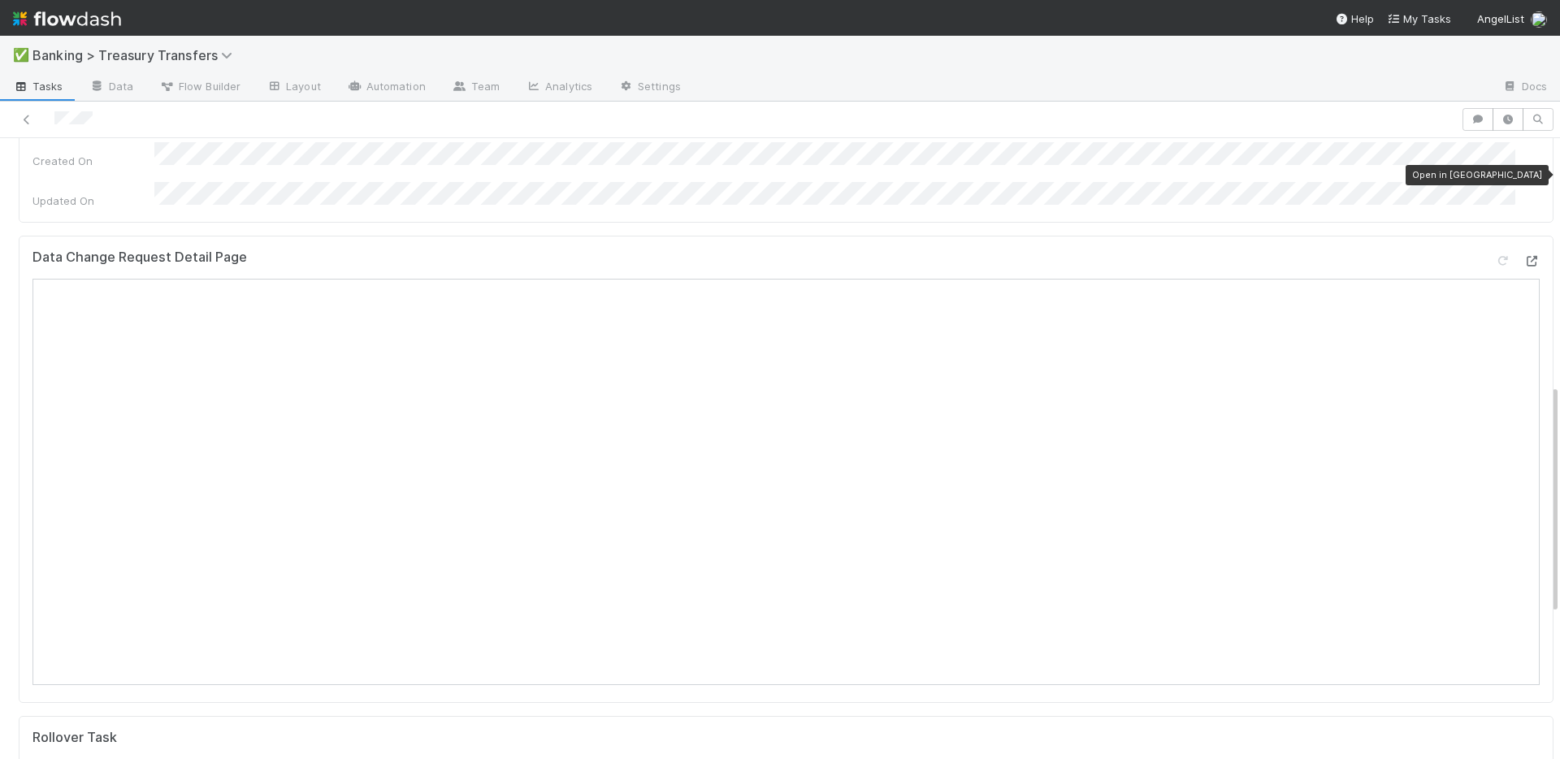
click at [1524, 256] on icon at bounding box center [1532, 261] width 16 height 11
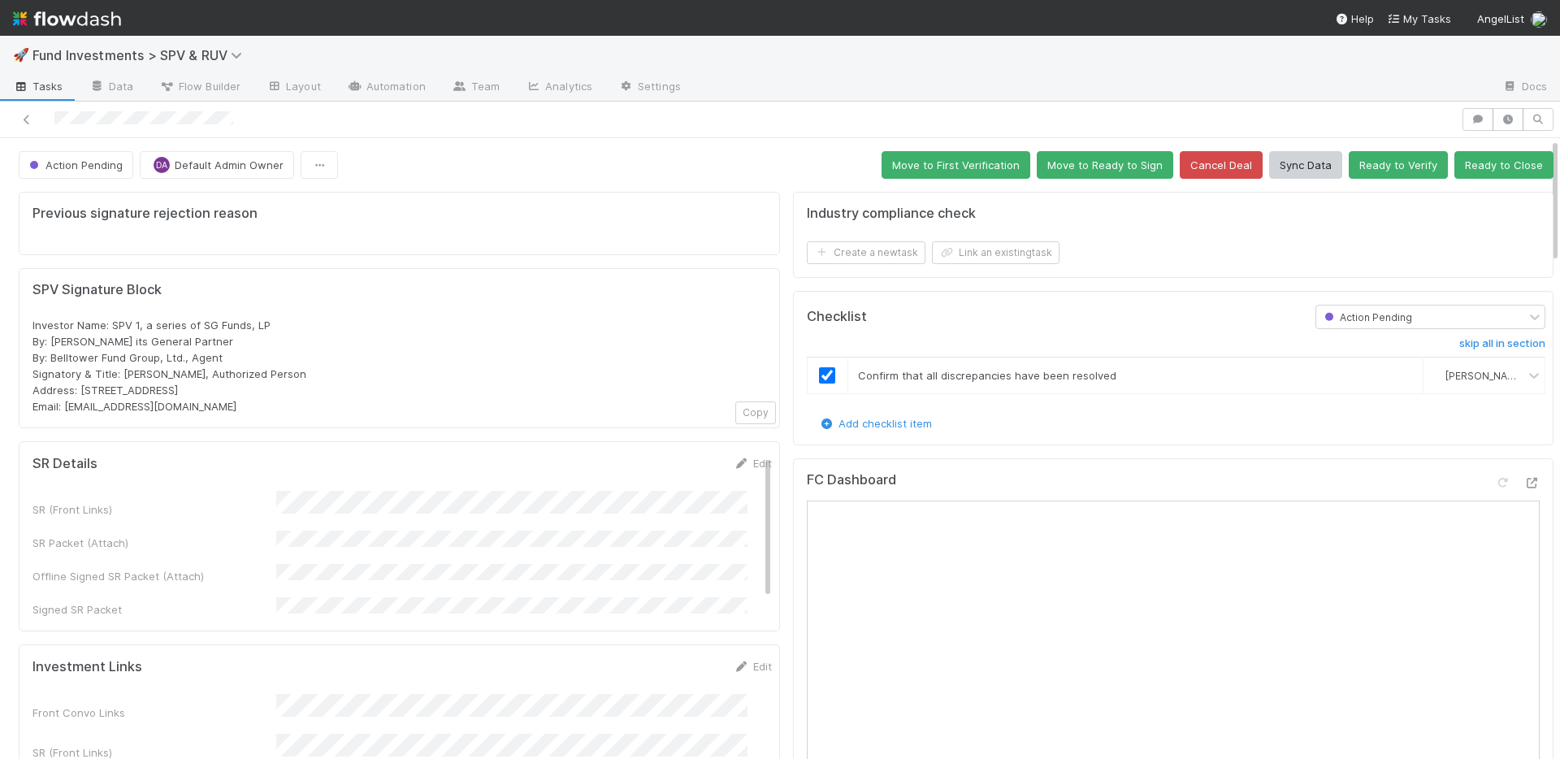
click at [610, 282] on h5 "SPV Signature Block" at bounding box center [400, 290] width 734 height 16
click at [1515, 169] on button "Ready to Close" at bounding box center [1504, 165] width 99 height 28
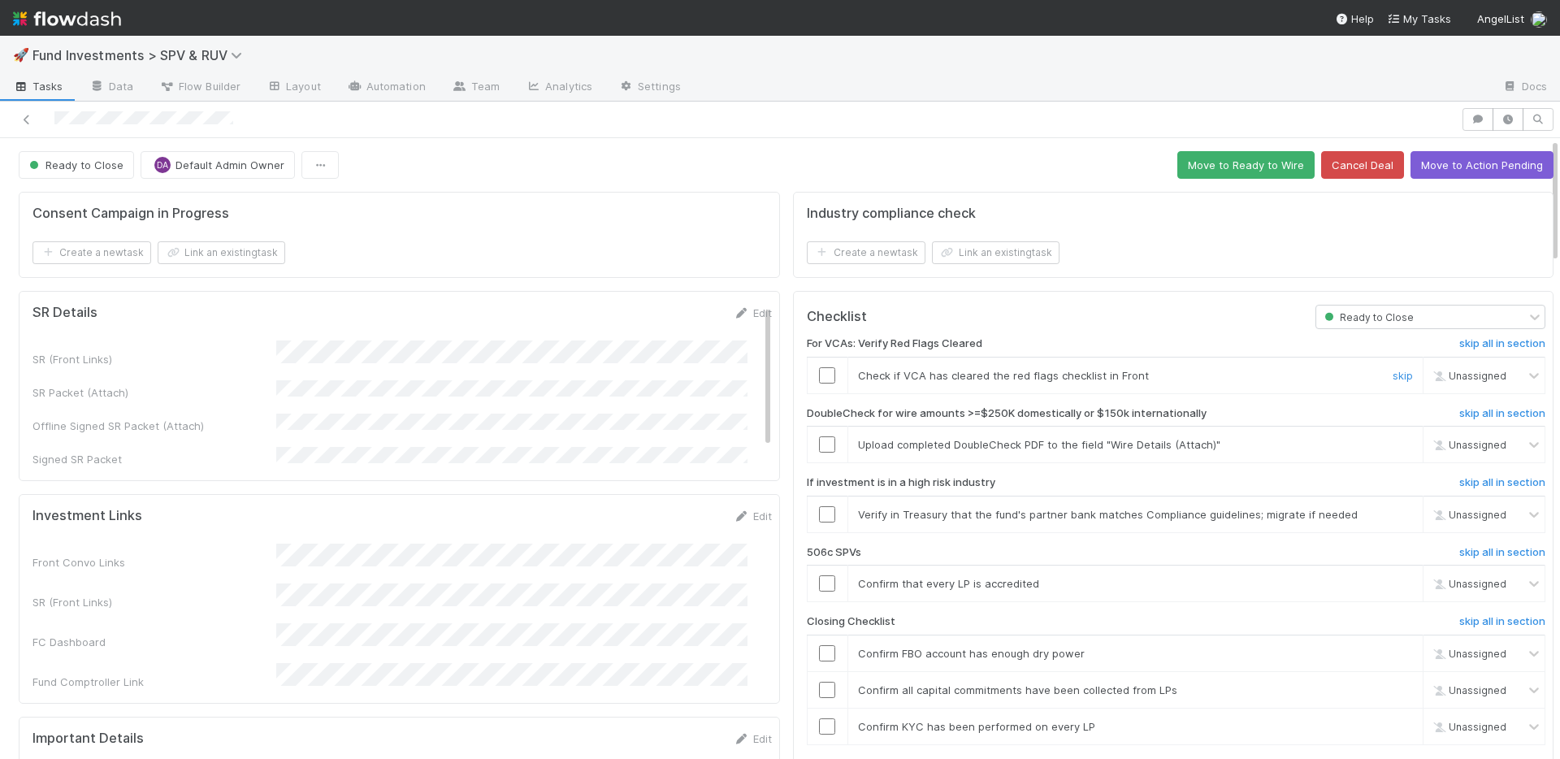
drag, startPoint x: 814, startPoint y: 373, endPoint x: 814, endPoint y: 418, distance: 45.5
click at [819, 373] on input "checkbox" at bounding box center [827, 375] width 16 height 16
click at [819, 444] on input "checkbox" at bounding box center [827, 444] width 16 height 16
click at [1393, 515] on link "skip" at bounding box center [1403, 514] width 20 height 13
drag, startPoint x: 1364, startPoint y: 583, endPoint x: 1174, endPoint y: 525, distance: 198.7
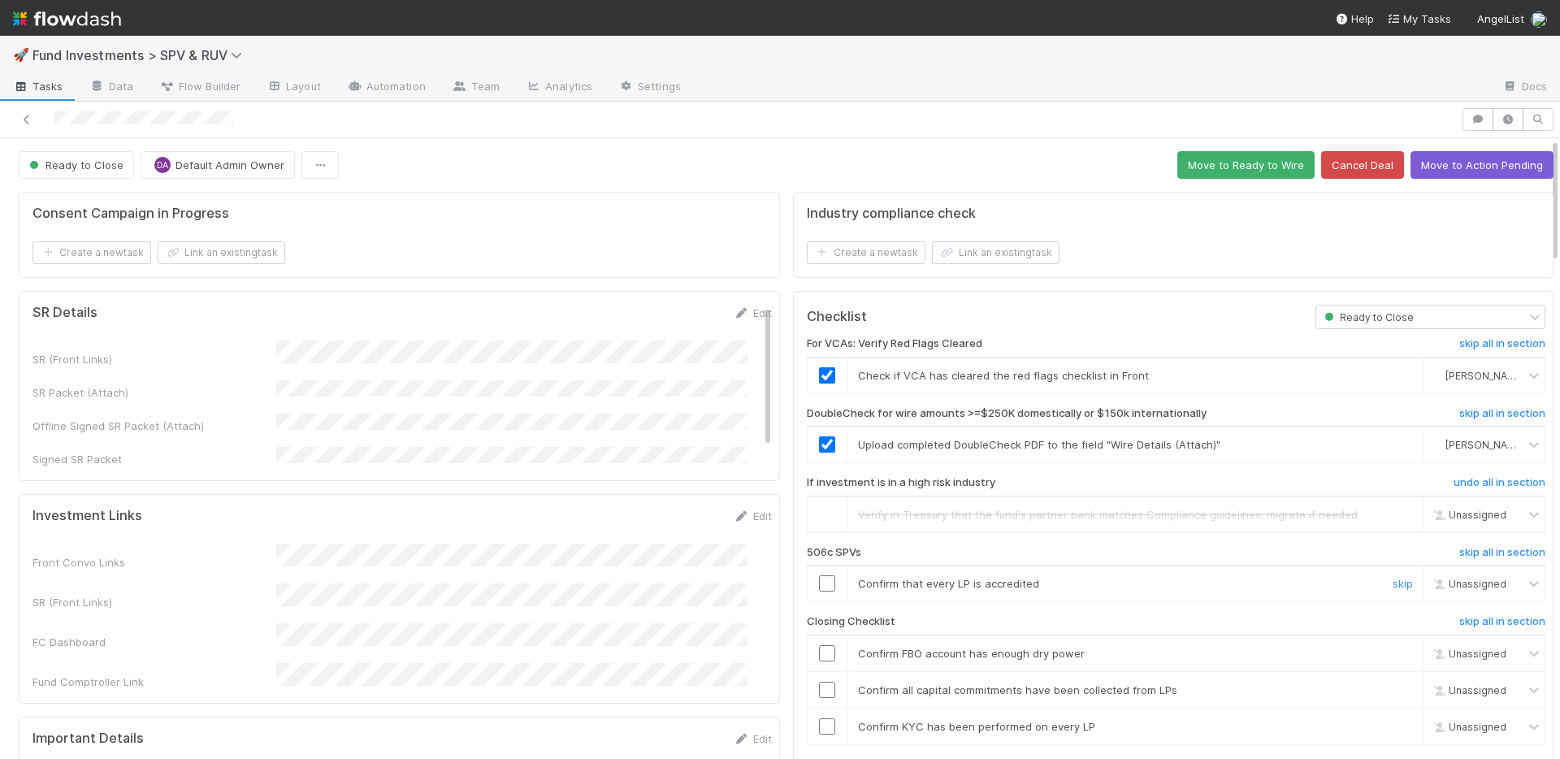
click at [1393, 582] on link "skip" at bounding box center [1403, 583] width 20 height 13
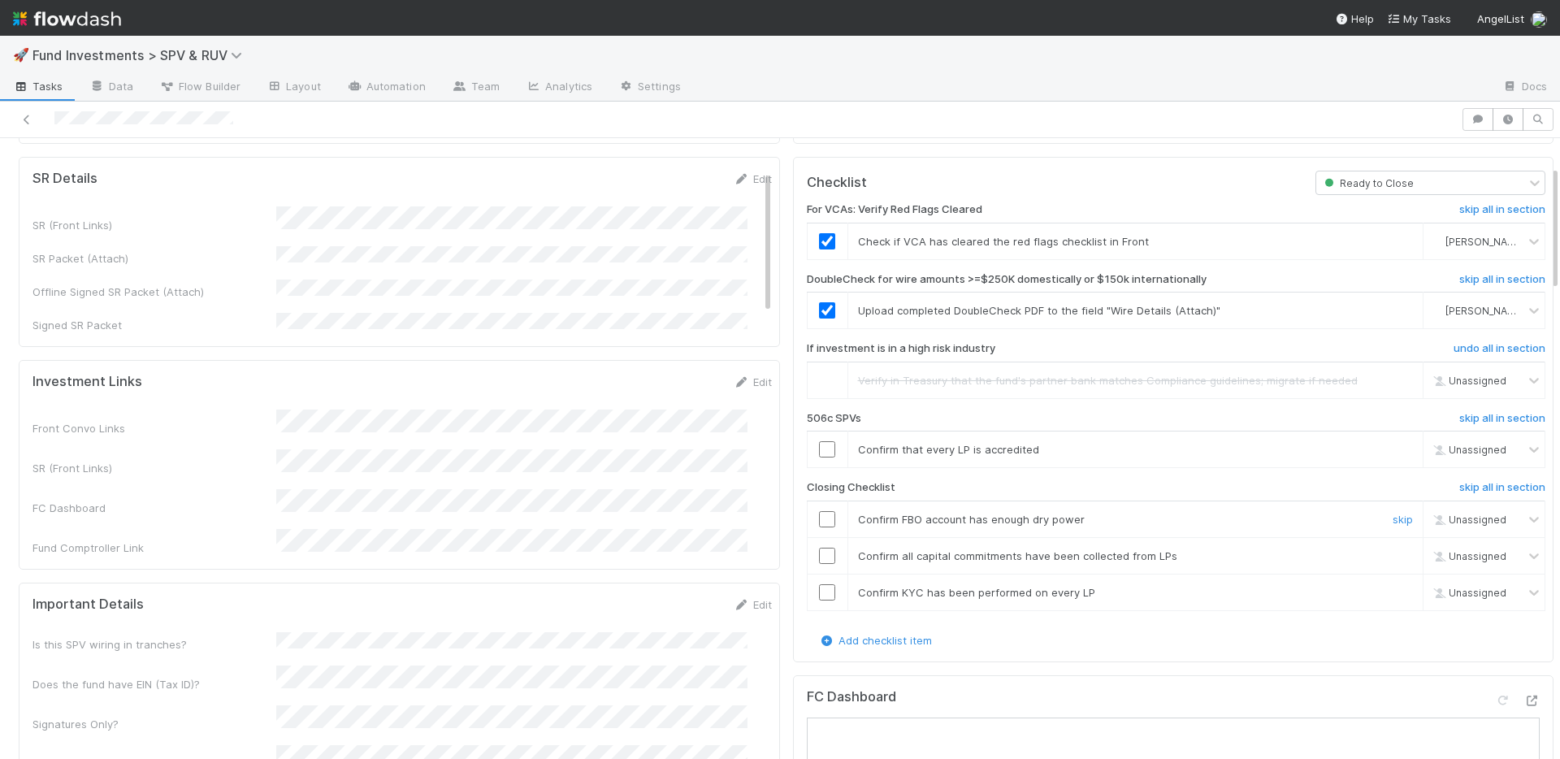
scroll to position [137, 0]
click at [819, 516] on input "checkbox" at bounding box center [827, 517] width 16 height 16
click at [819, 552] on input "checkbox" at bounding box center [827, 553] width 16 height 16
click at [819, 587] on input "checkbox" at bounding box center [827, 590] width 16 height 16
click at [1393, 449] on link "skip" at bounding box center [1403, 446] width 20 height 13
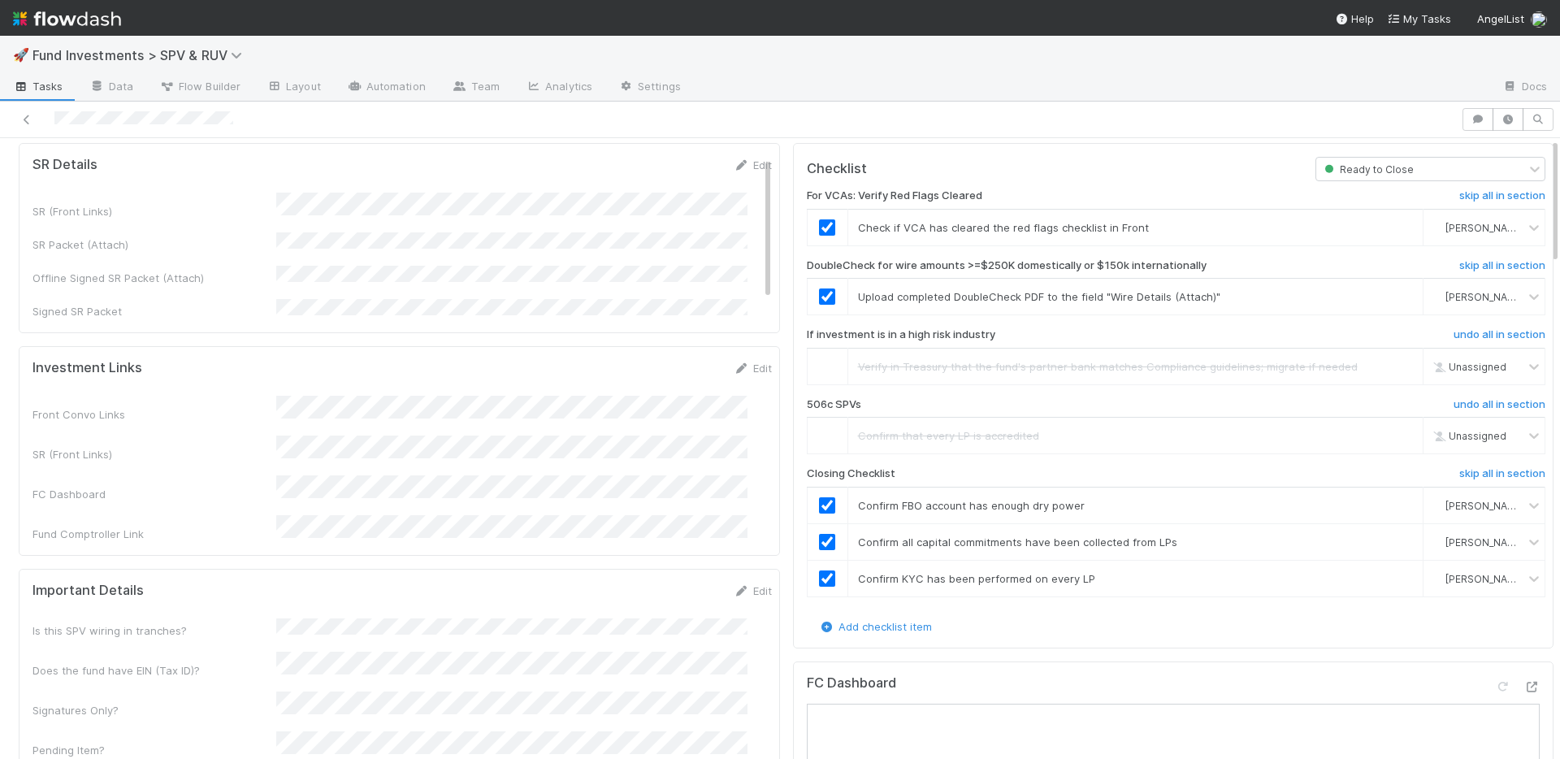
scroll to position [0, 0]
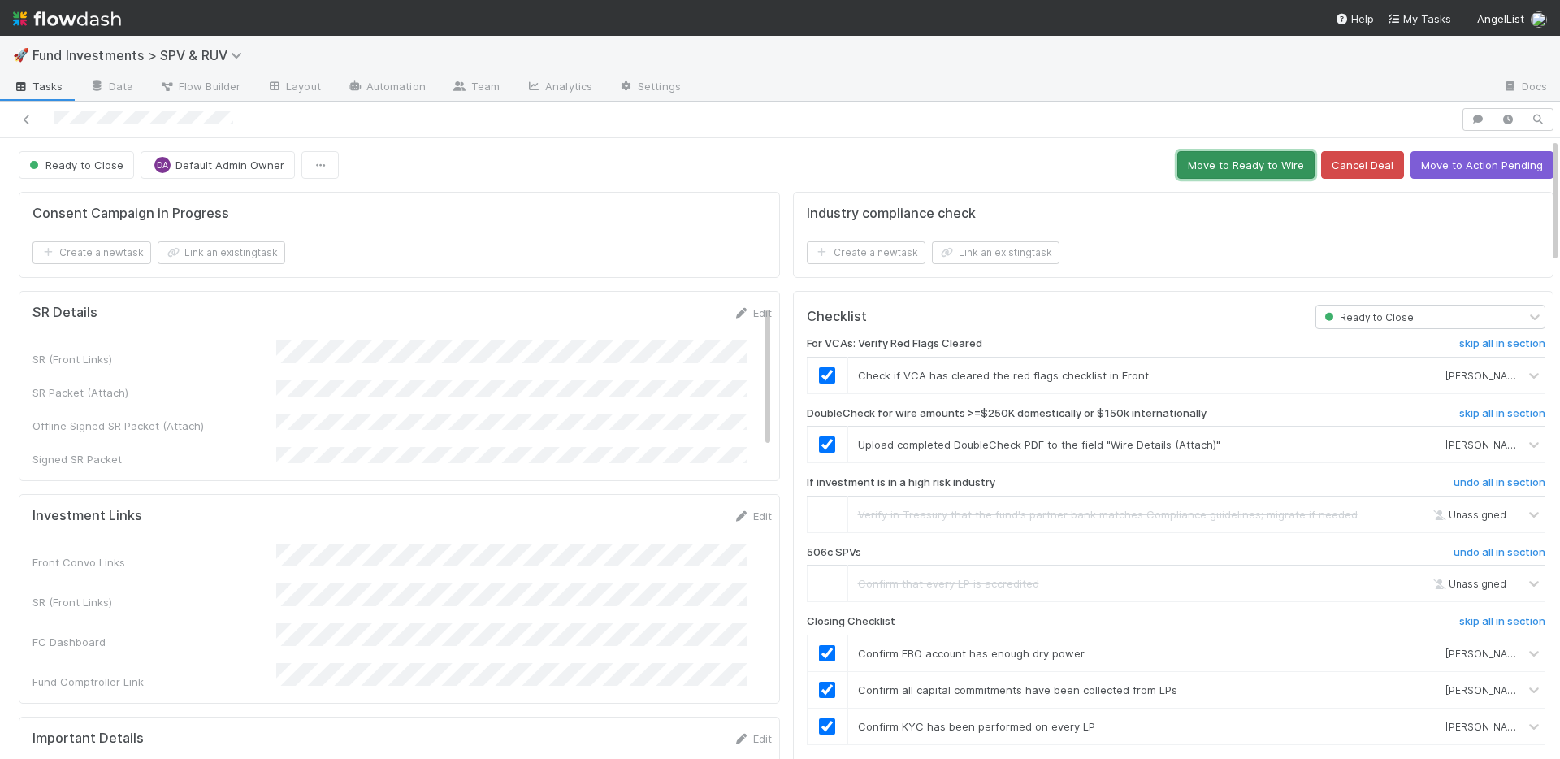
click at [1207, 162] on button "Move to Ready to Wire" at bounding box center [1245, 165] width 137 height 28
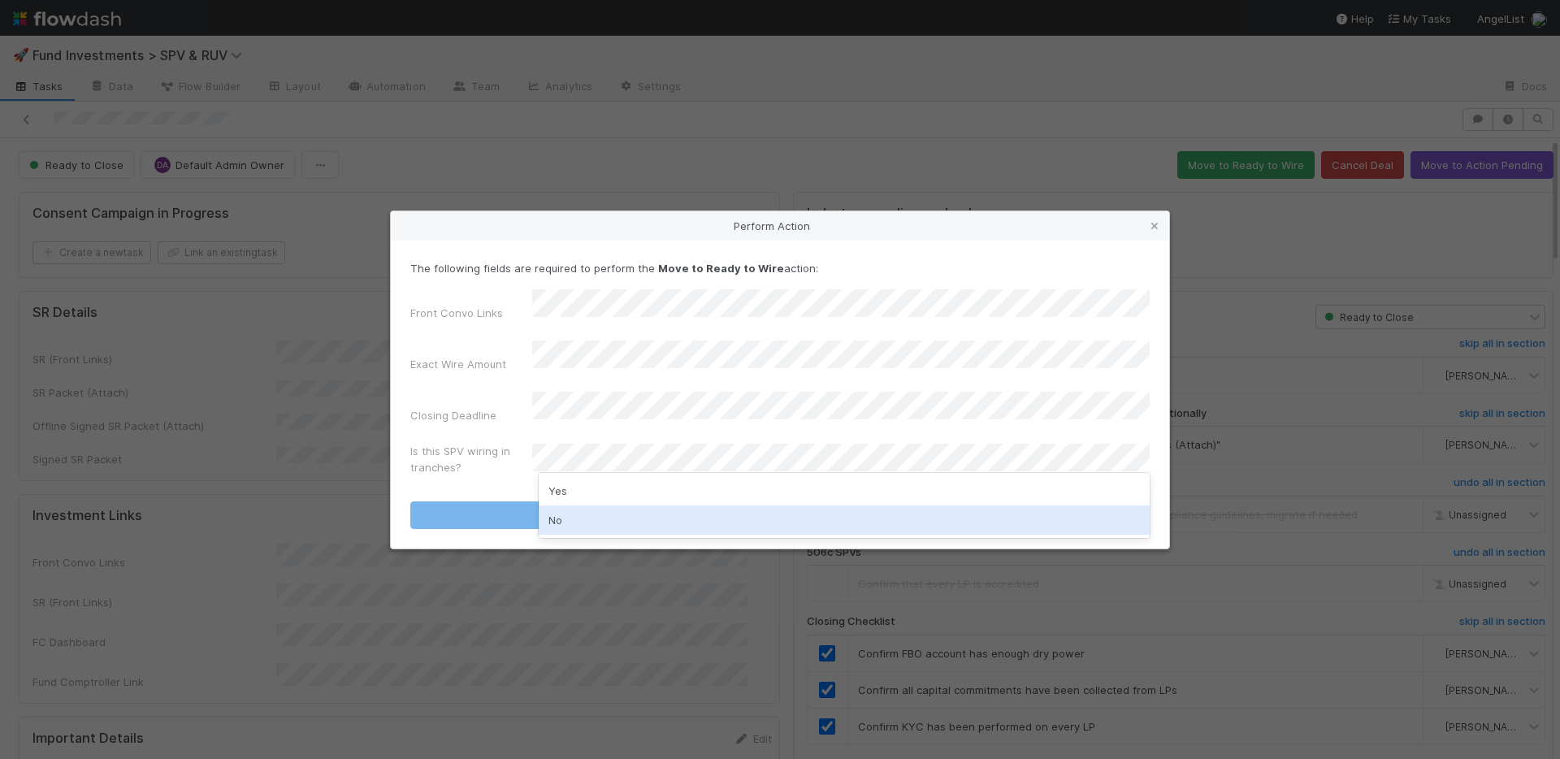
click at [585, 511] on div "No" at bounding box center [844, 519] width 611 height 29
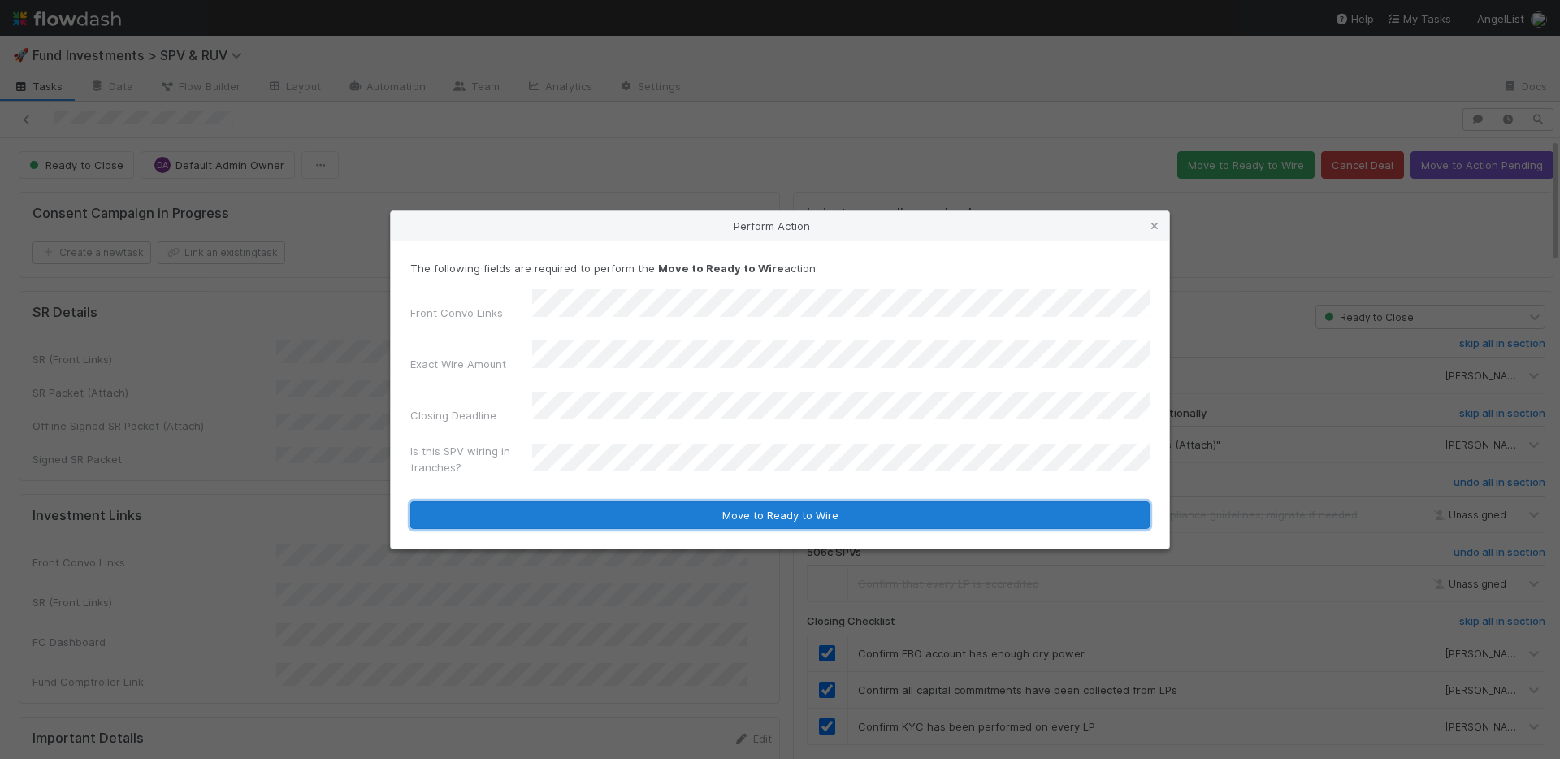
click at [595, 501] on button "Move to Ready to Wire" at bounding box center [779, 515] width 739 height 28
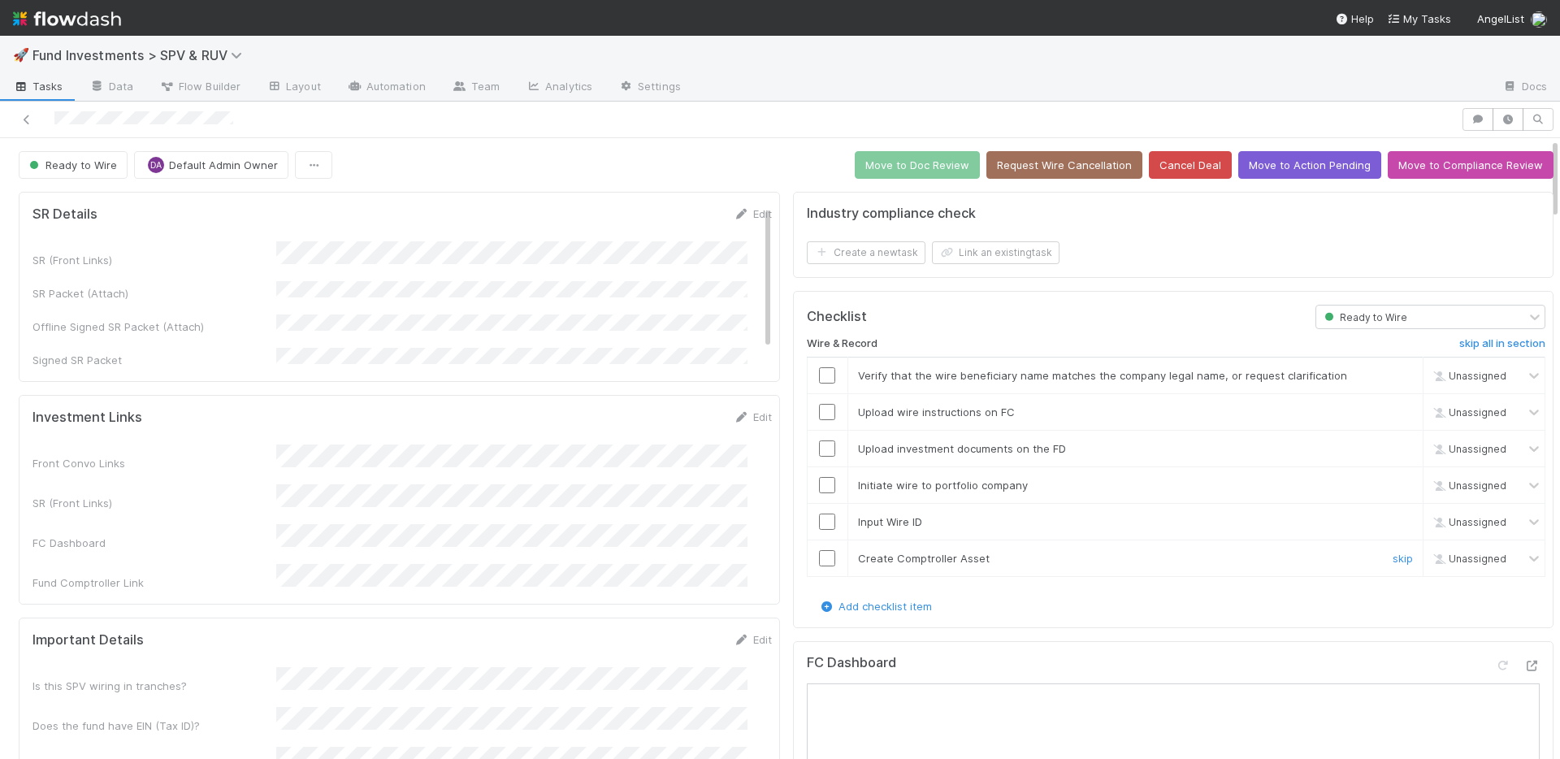
drag, startPoint x: 817, startPoint y: 554, endPoint x: 817, endPoint y: 535, distance: 19.5
click at [819, 553] on input "checkbox" at bounding box center [827, 558] width 16 height 16
click at [819, 517] on input "checkbox" at bounding box center [827, 522] width 16 height 16
drag, startPoint x: 817, startPoint y: 486, endPoint x: 817, endPoint y: 472, distance: 13.8
click at [819, 485] on input "checkbox" at bounding box center [827, 485] width 16 height 16
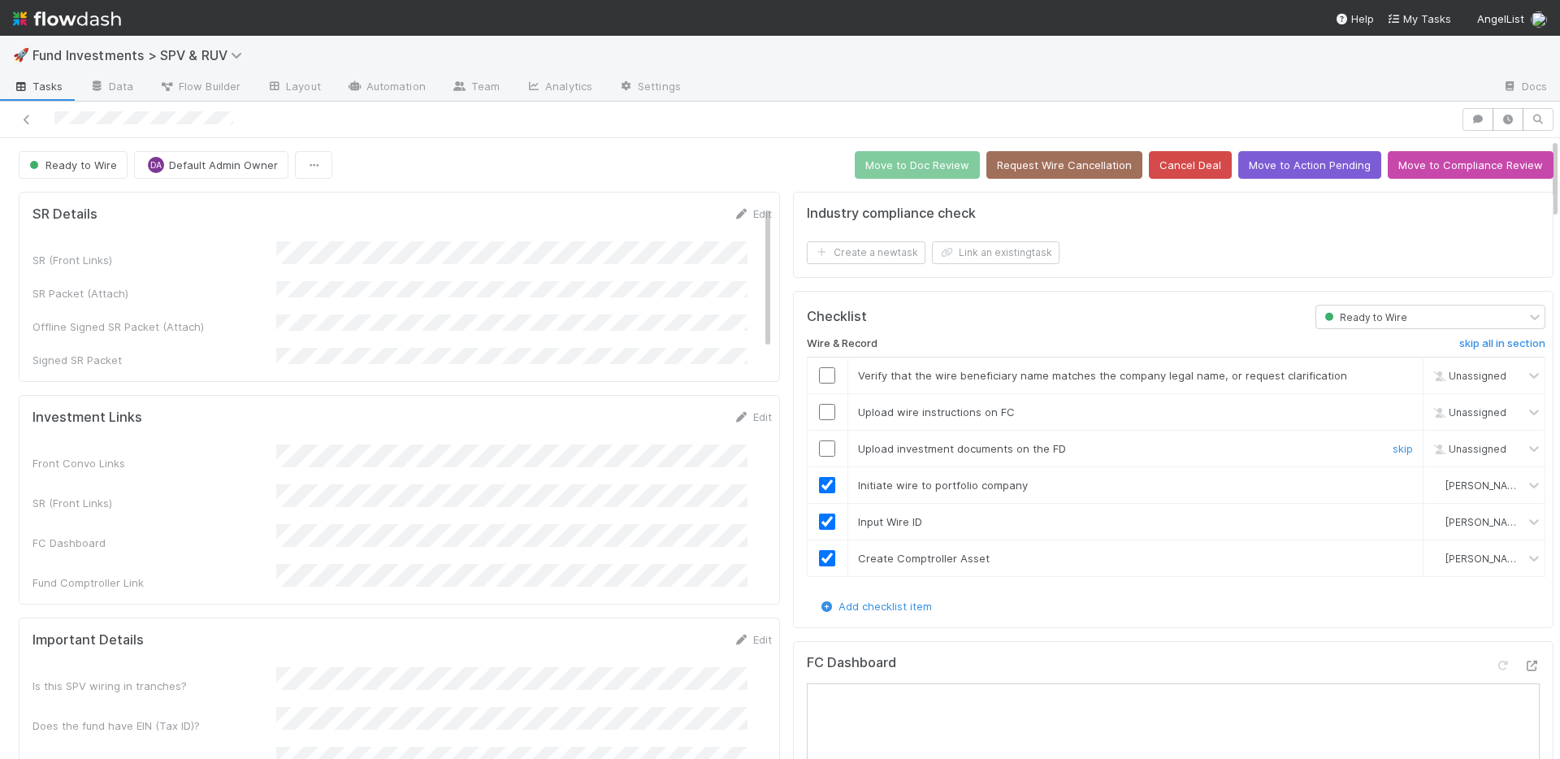
drag, startPoint x: 817, startPoint y: 442, endPoint x: 815, endPoint y: 414, distance: 27.7
click at [819, 441] on input "checkbox" at bounding box center [827, 448] width 16 height 16
click at [819, 410] on input "checkbox" at bounding box center [827, 412] width 16 height 16
click at [819, 373] on input "checkbox" at bounding box center [827, 375] width 16 height 16
click at [904, 167] on button "Move to Doc Review" at bounding box center [917, 165] width 125 height 28
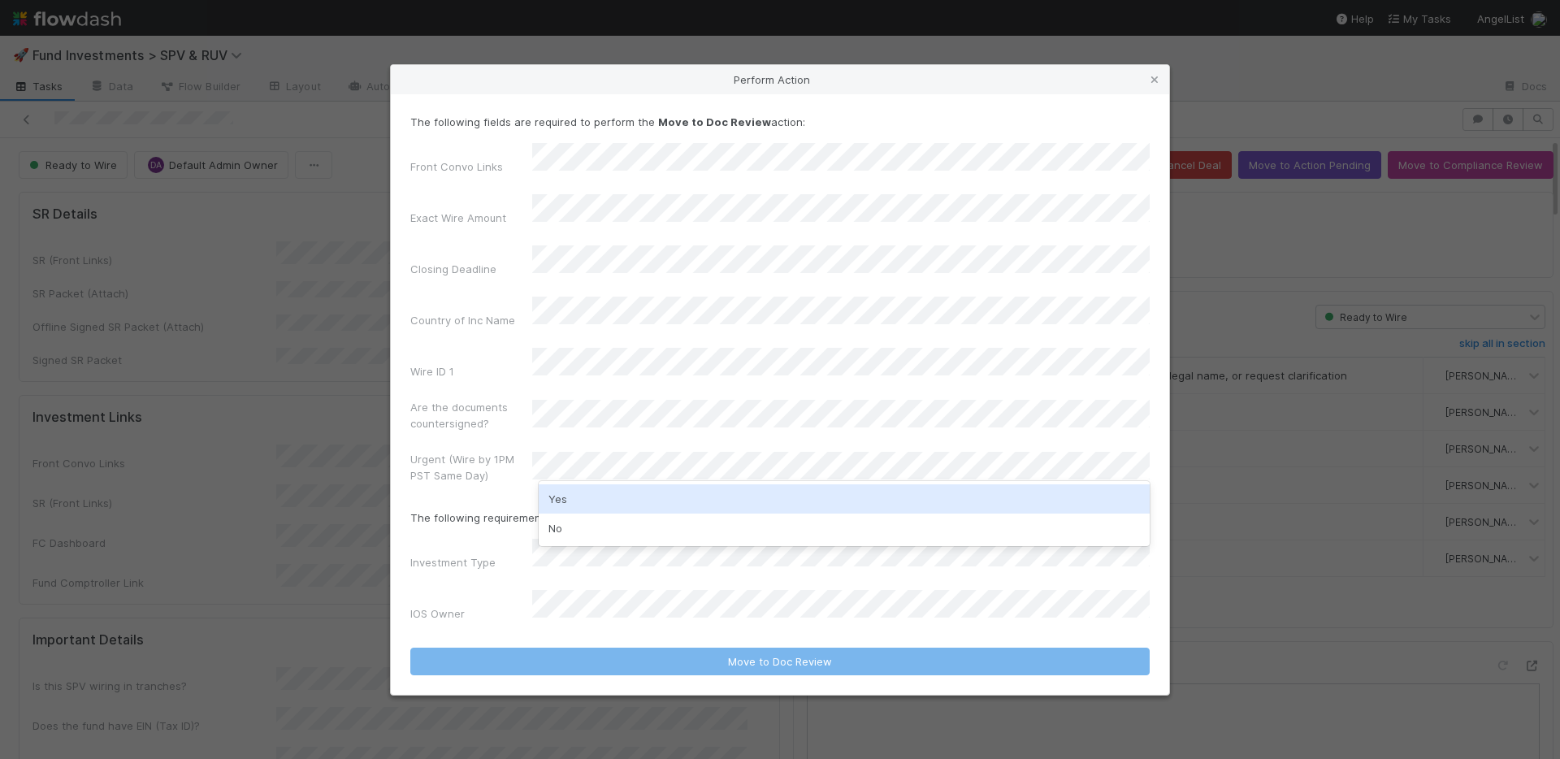
click at [580, 494] on div "Yes" at bounding box center [844, 498] width 611 height 29
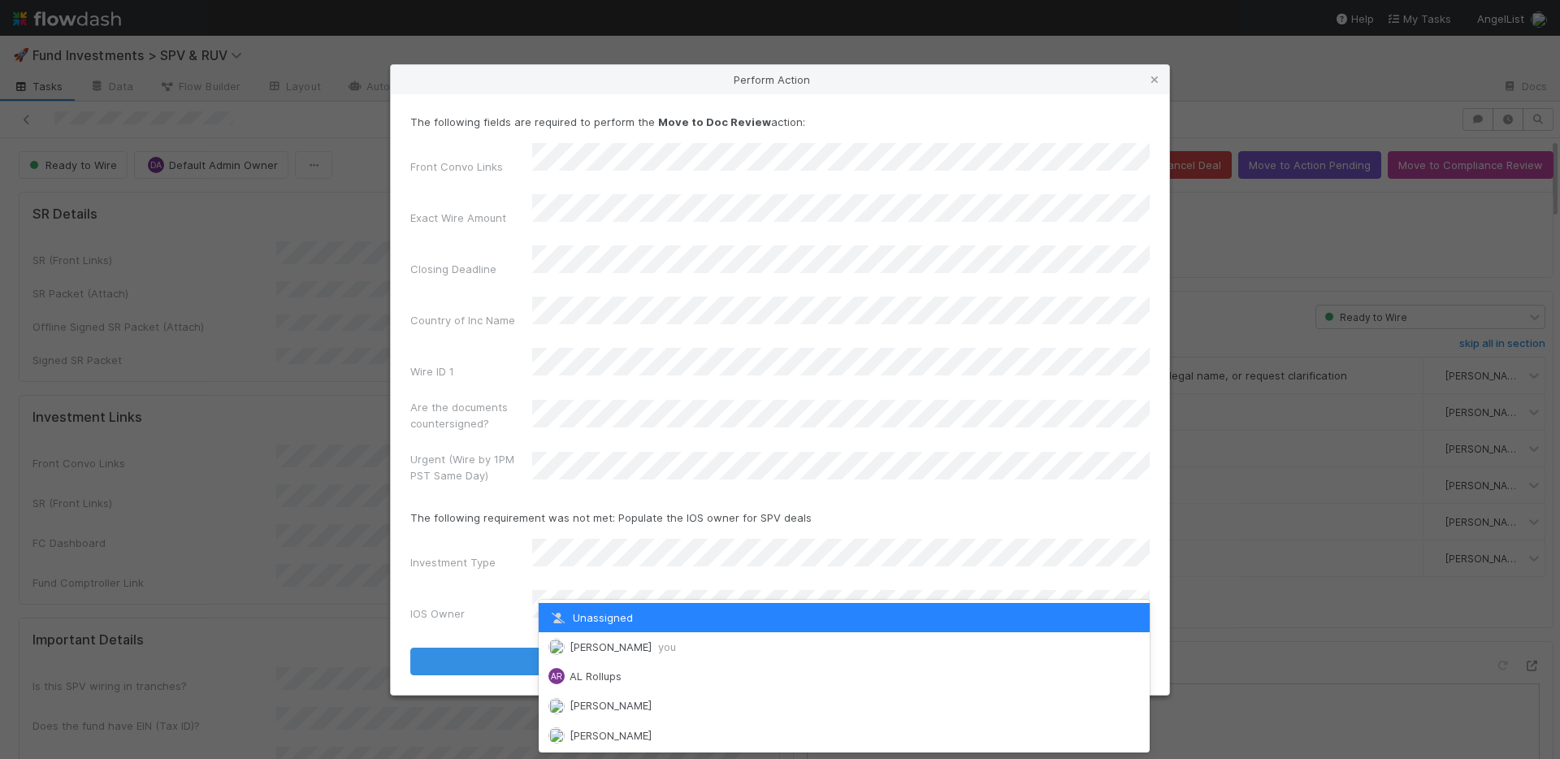
click at [596, 633] on div "[PERSON_NAME] you" at bounding box center [844, 646] width 611 height 29
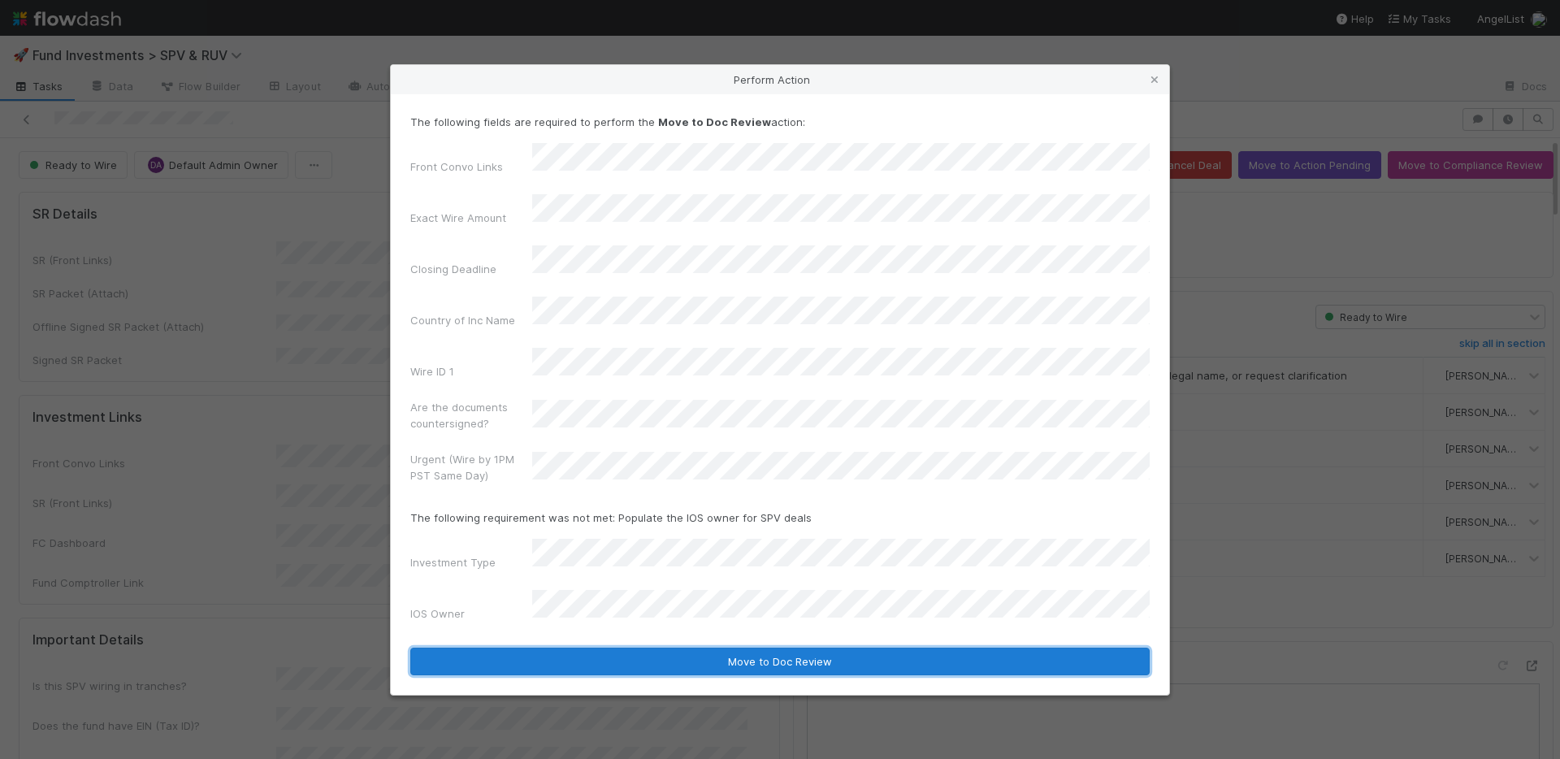
click at [604, 648] on button "Move to Doc Review" at bounding box center [779, 662] width 739 height 28
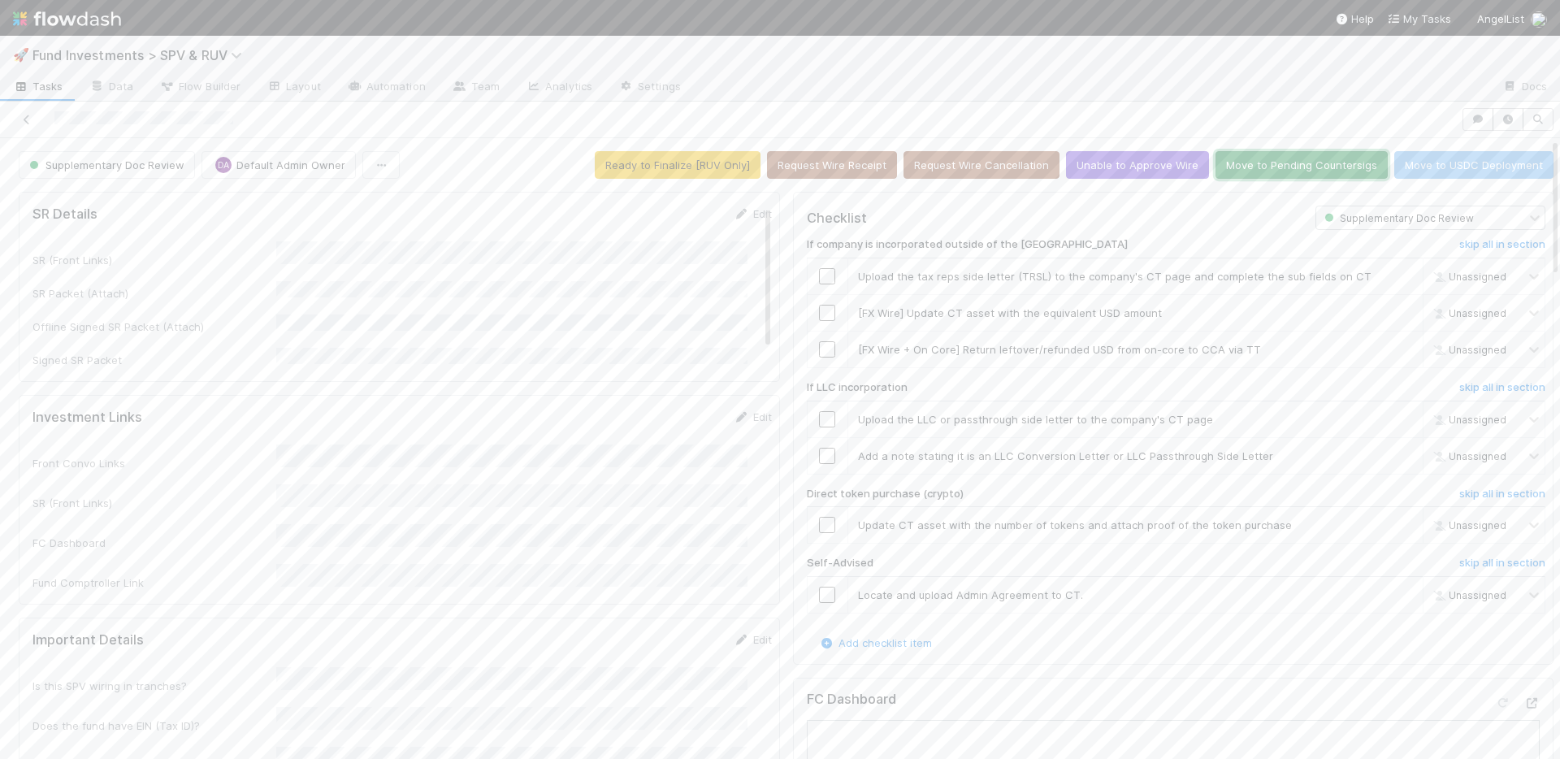
click at [1267, 177] on button "Move to Pending Countersigs" at bounding box center [1302, 165] width 172 height 28
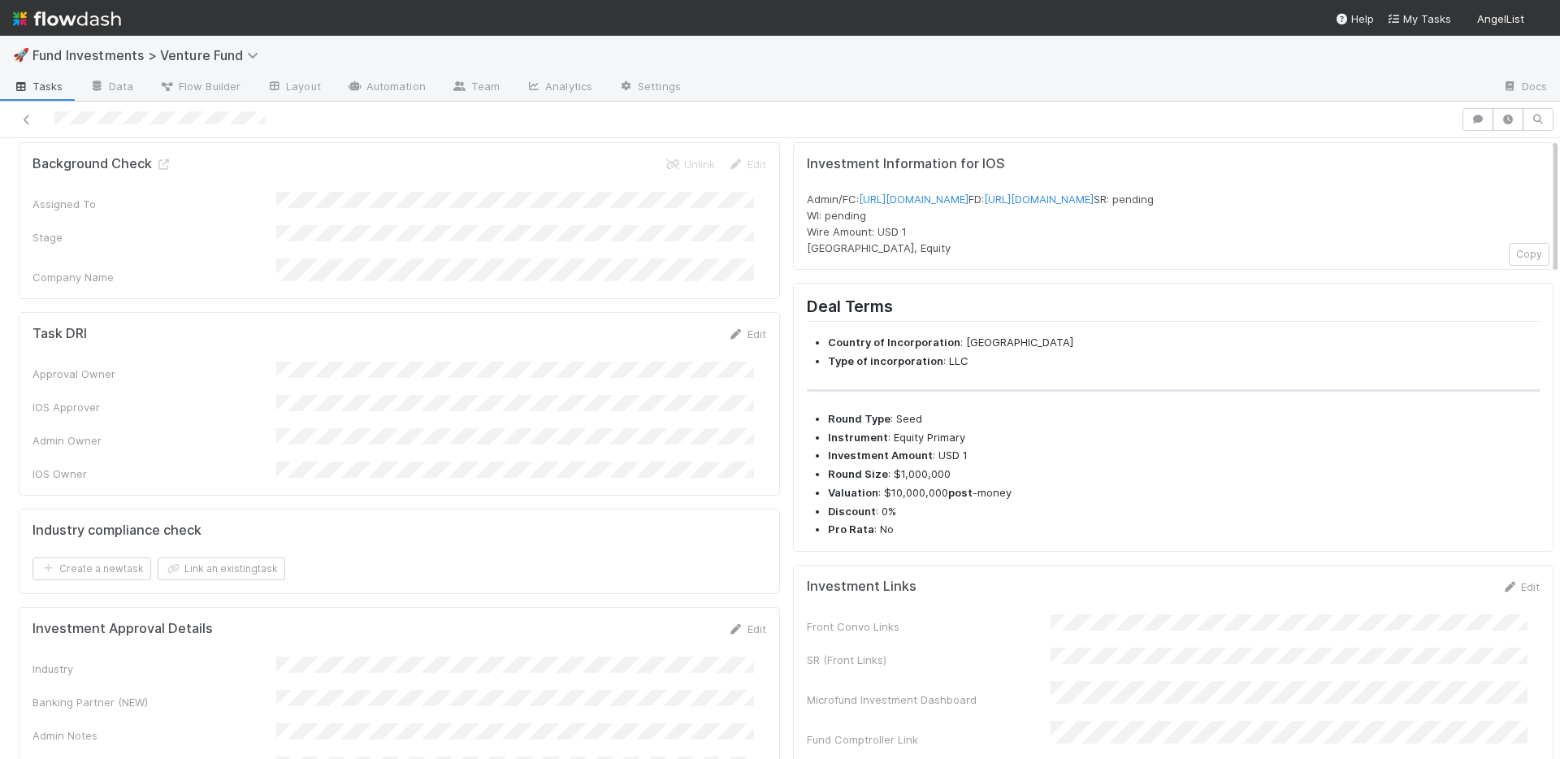
scroll to position [518, 0]
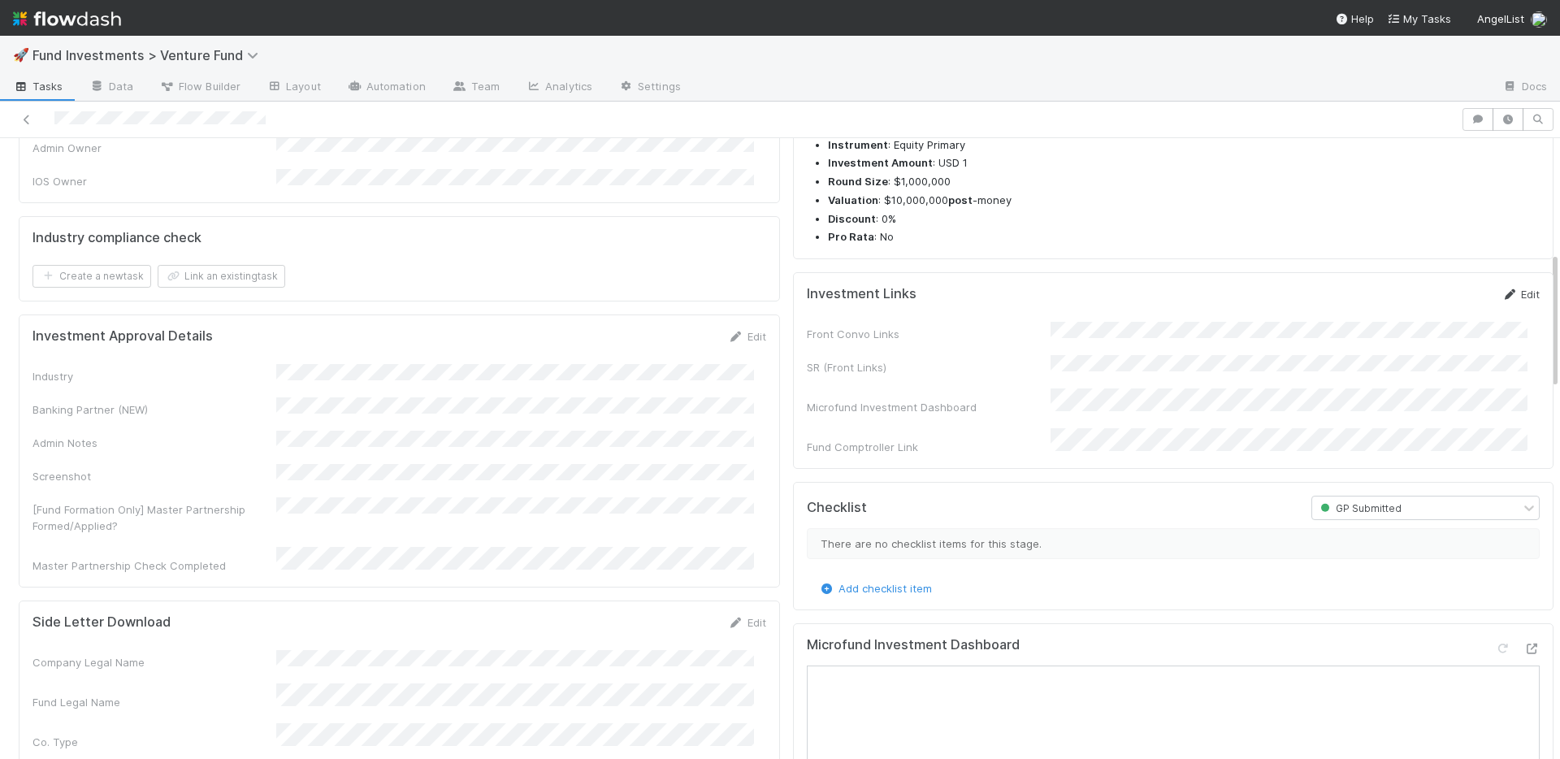
click at [1502, 301] on link "Edit" at bounding box center [1521, 294] width 38 height 13
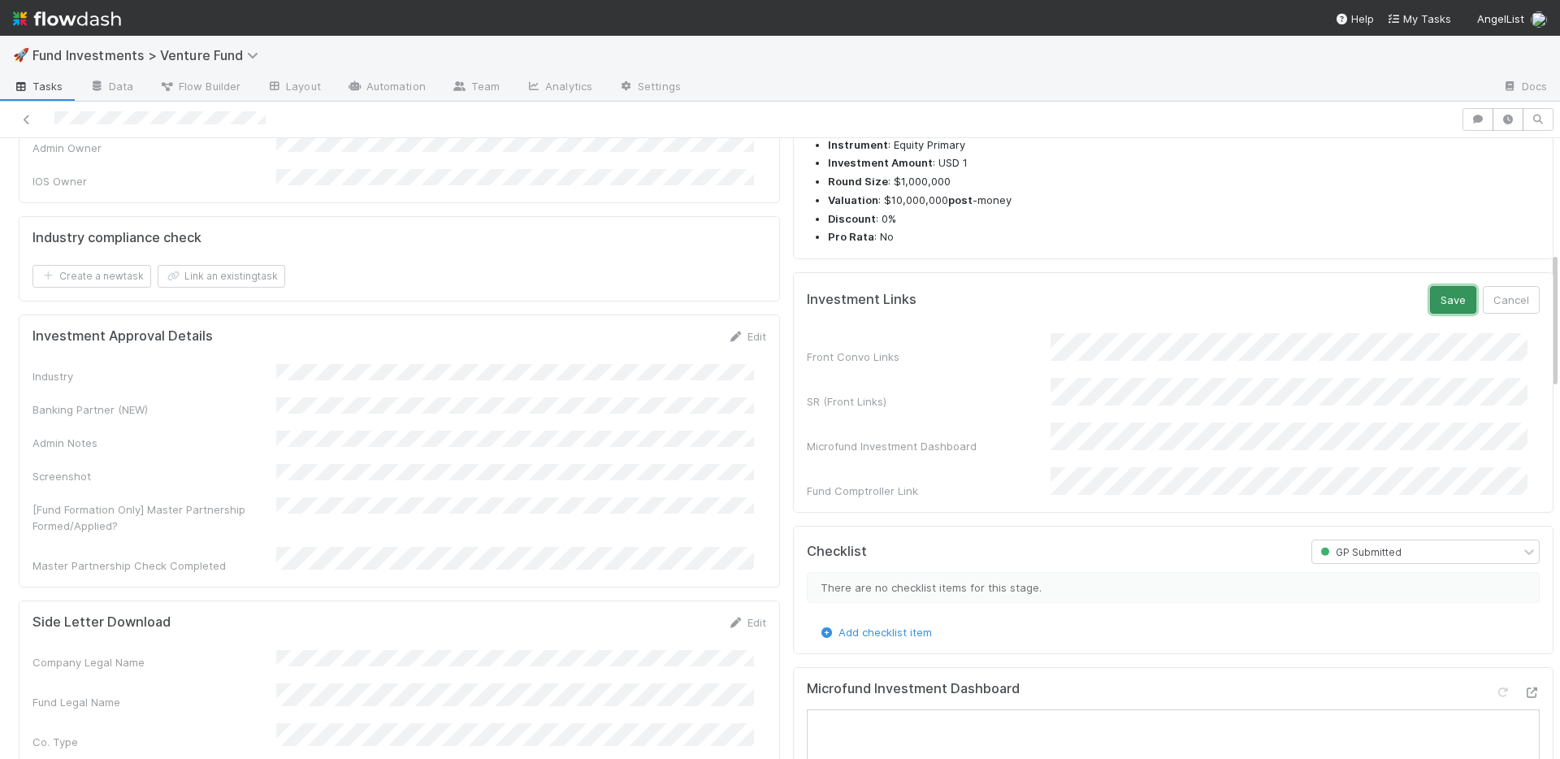
click at [1431, 314] on button "Save" at bounding box center [1453, 300] width 46 height 28
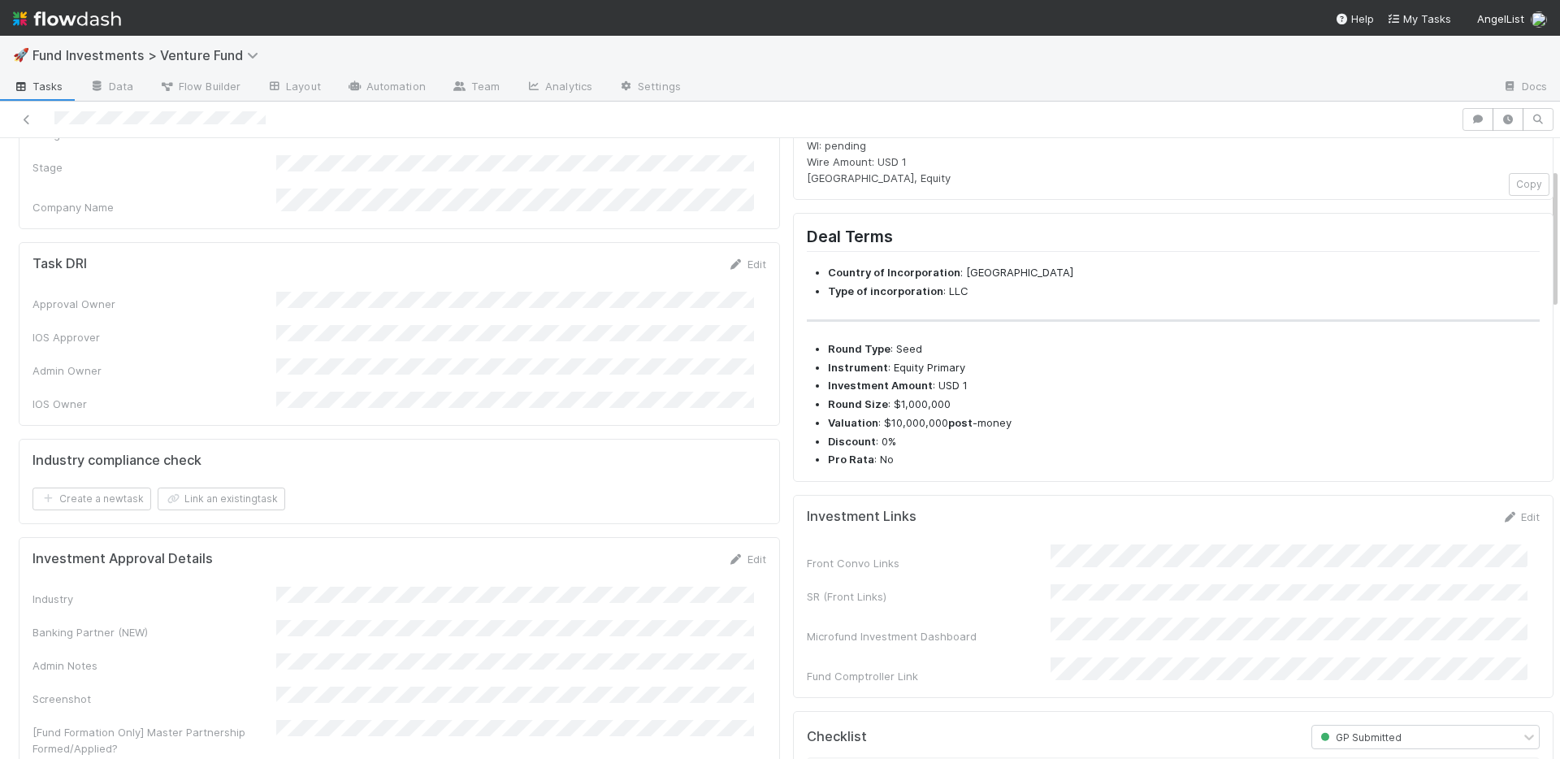
scroll to position [0, 0]
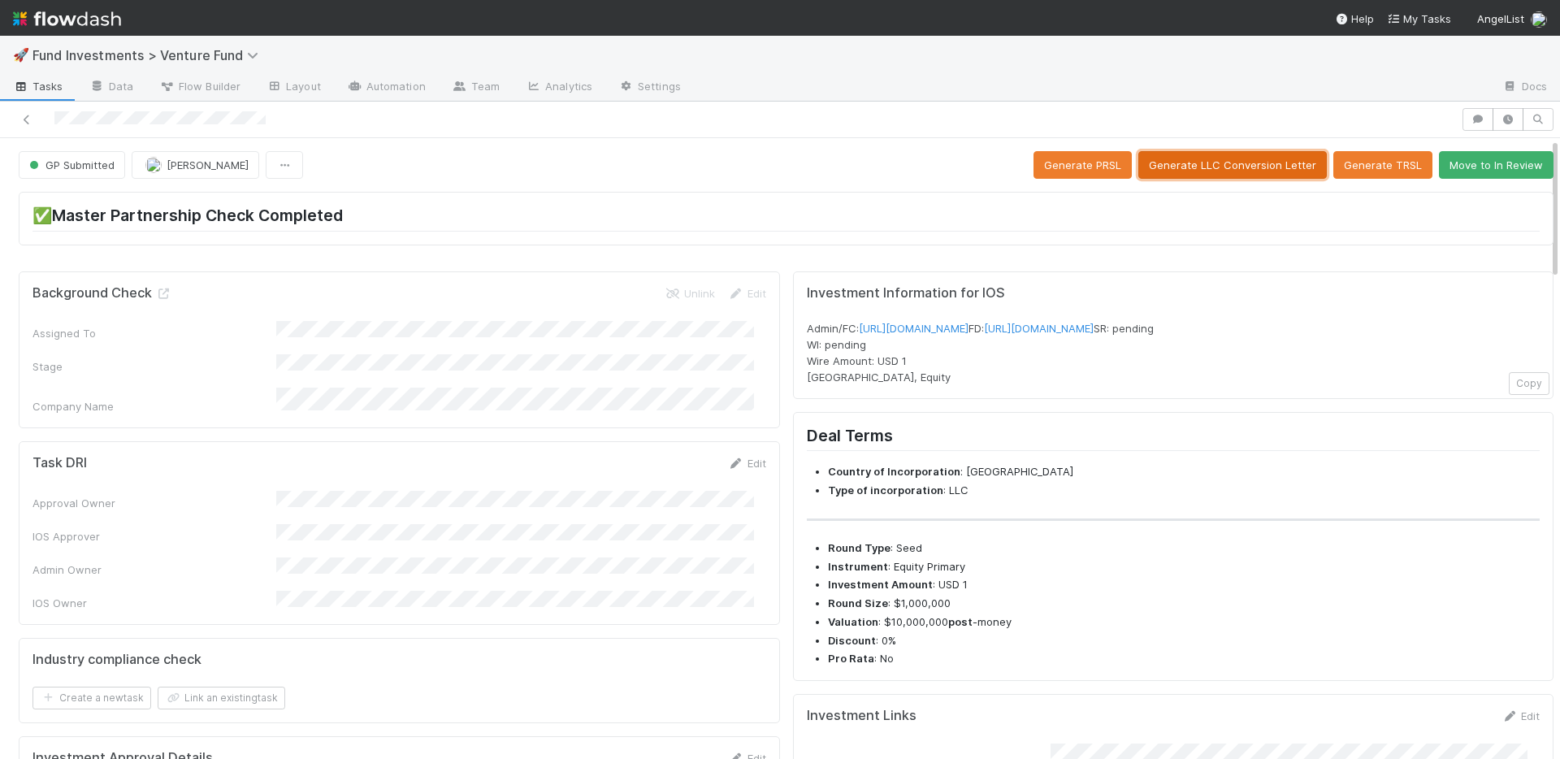
click at [1182, 171] on button "Generate LLC Conversion Letter" at bounding box center [1232, 165] width 189 height 28
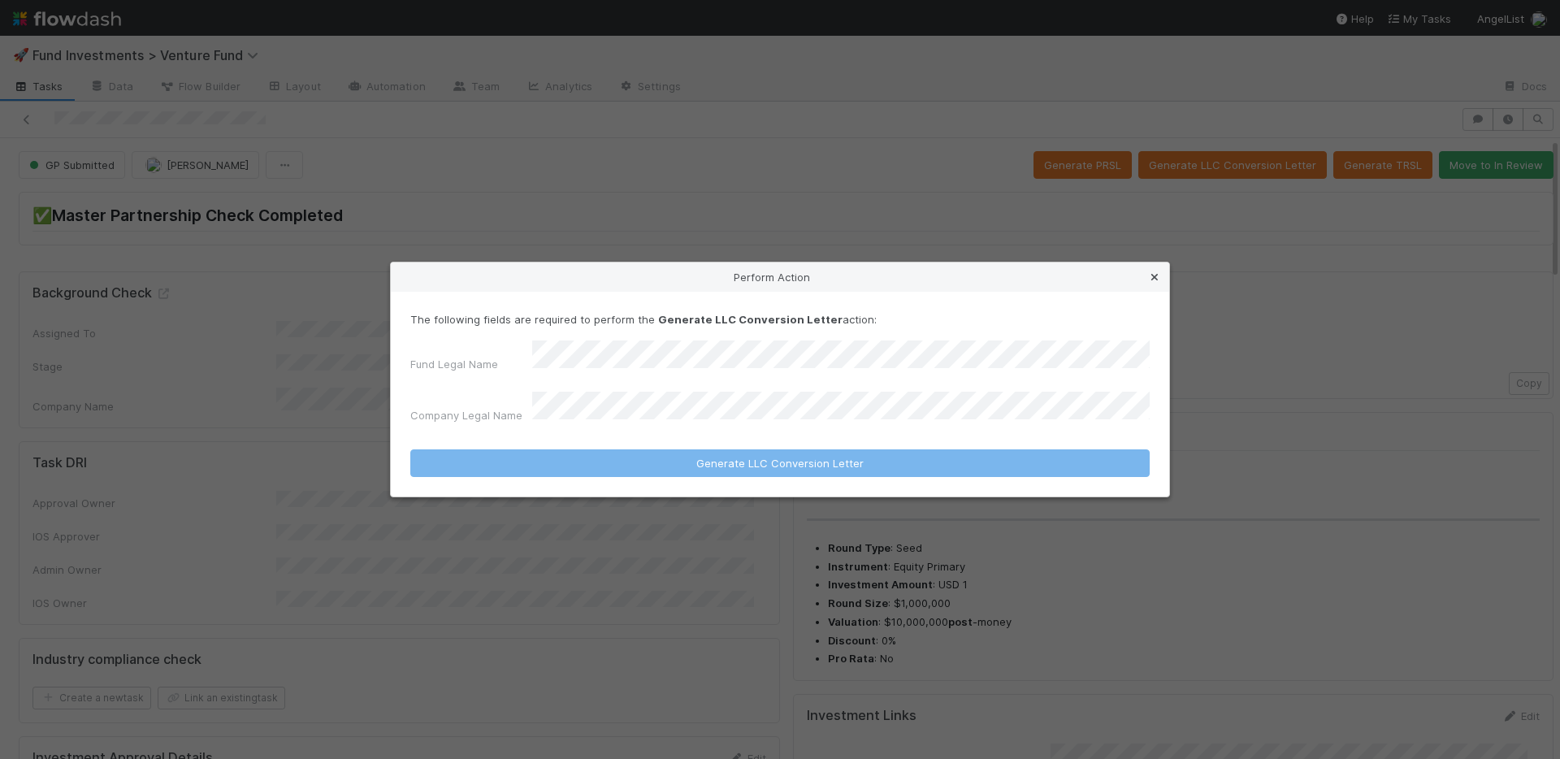
click at [1154, 281] on icon at bounding box center [1155, 277] width 16 height 11
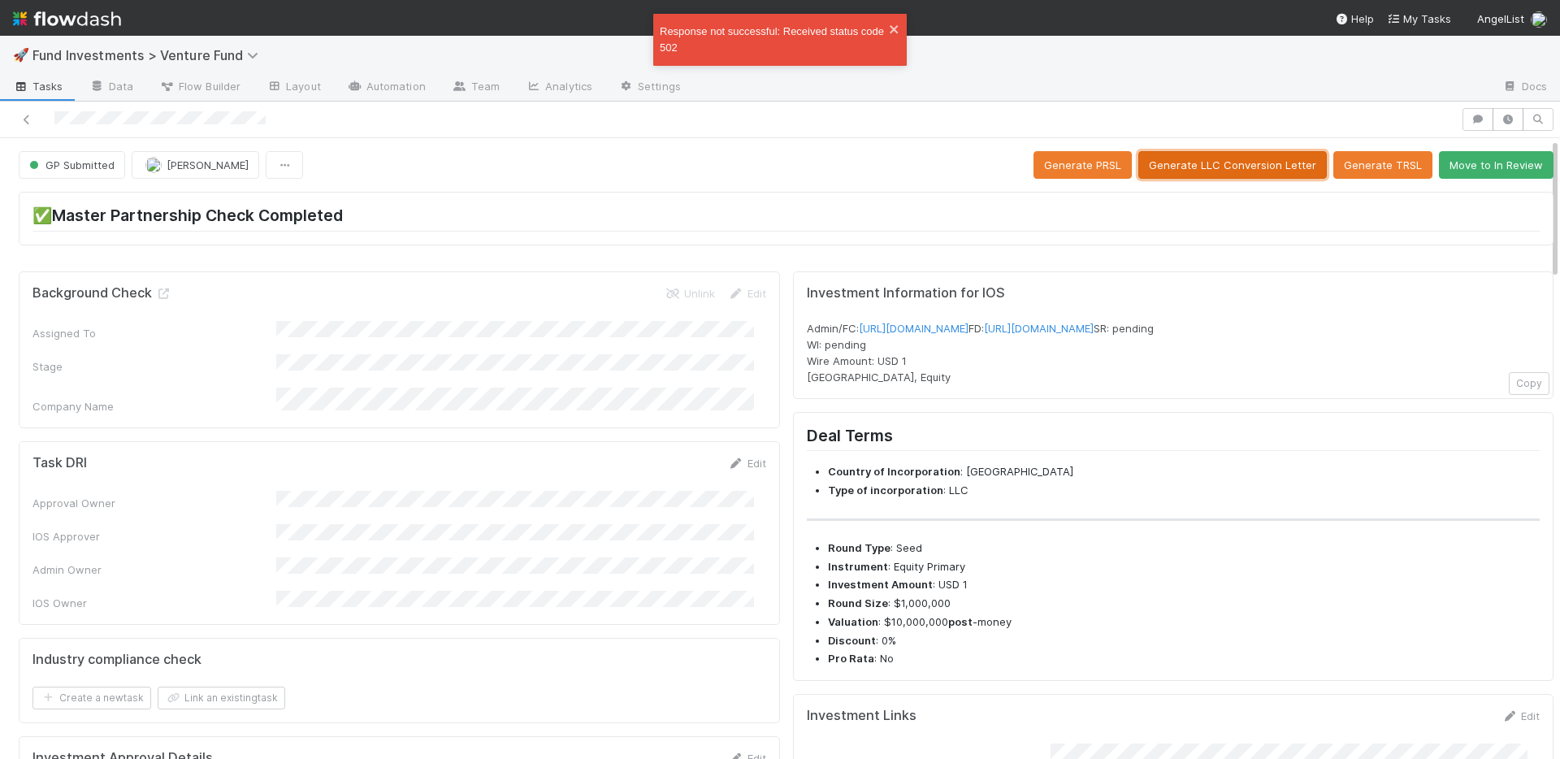
click at [1236, 170] on button "Generate LLC Conversion Letter" at bounding box center [1232, 165] width 189 height 28
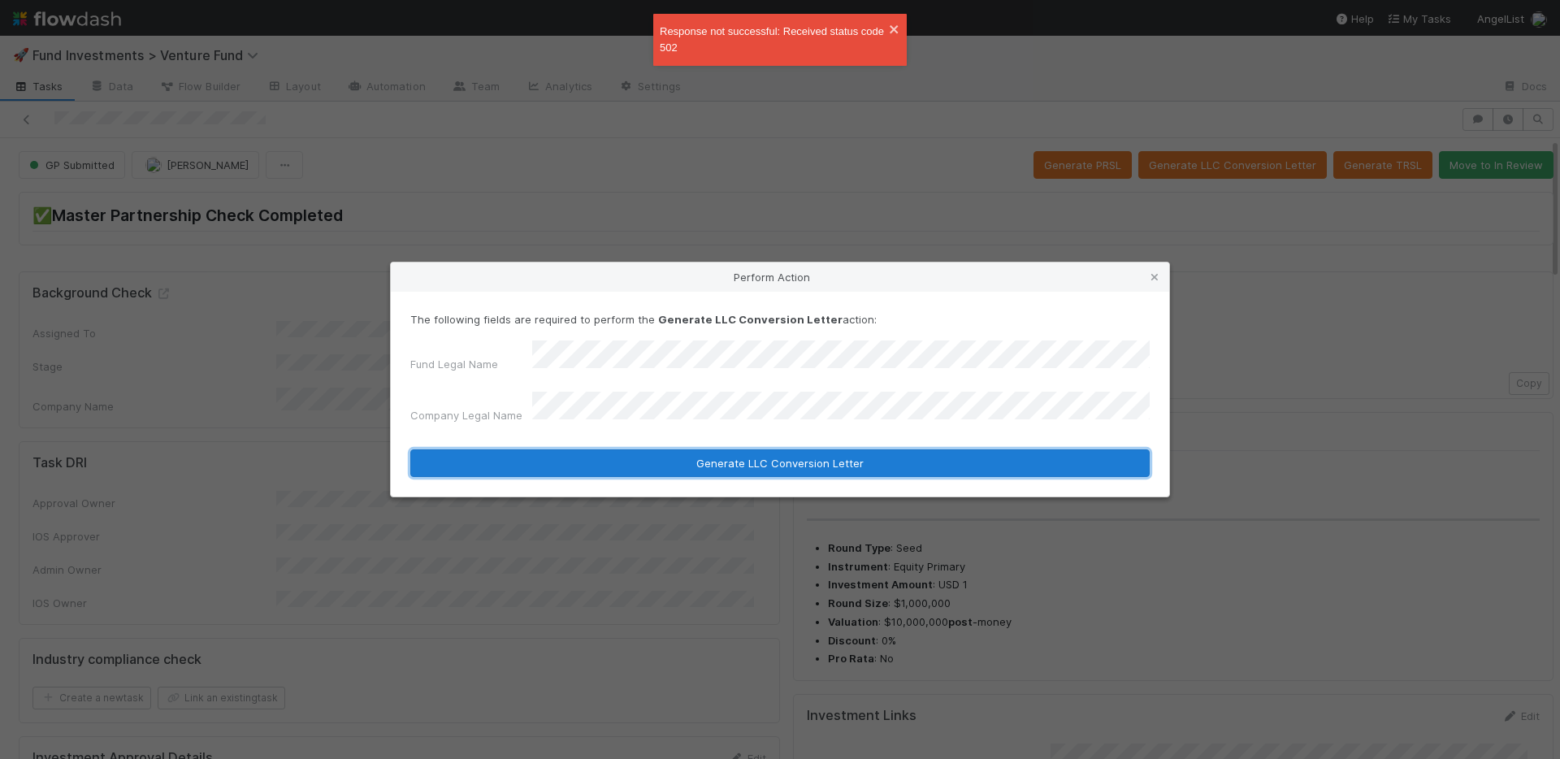
click at [670, 454] on button "Generate LLC Conversion Letter" at bounding box center [779, 463] width 739 height 28
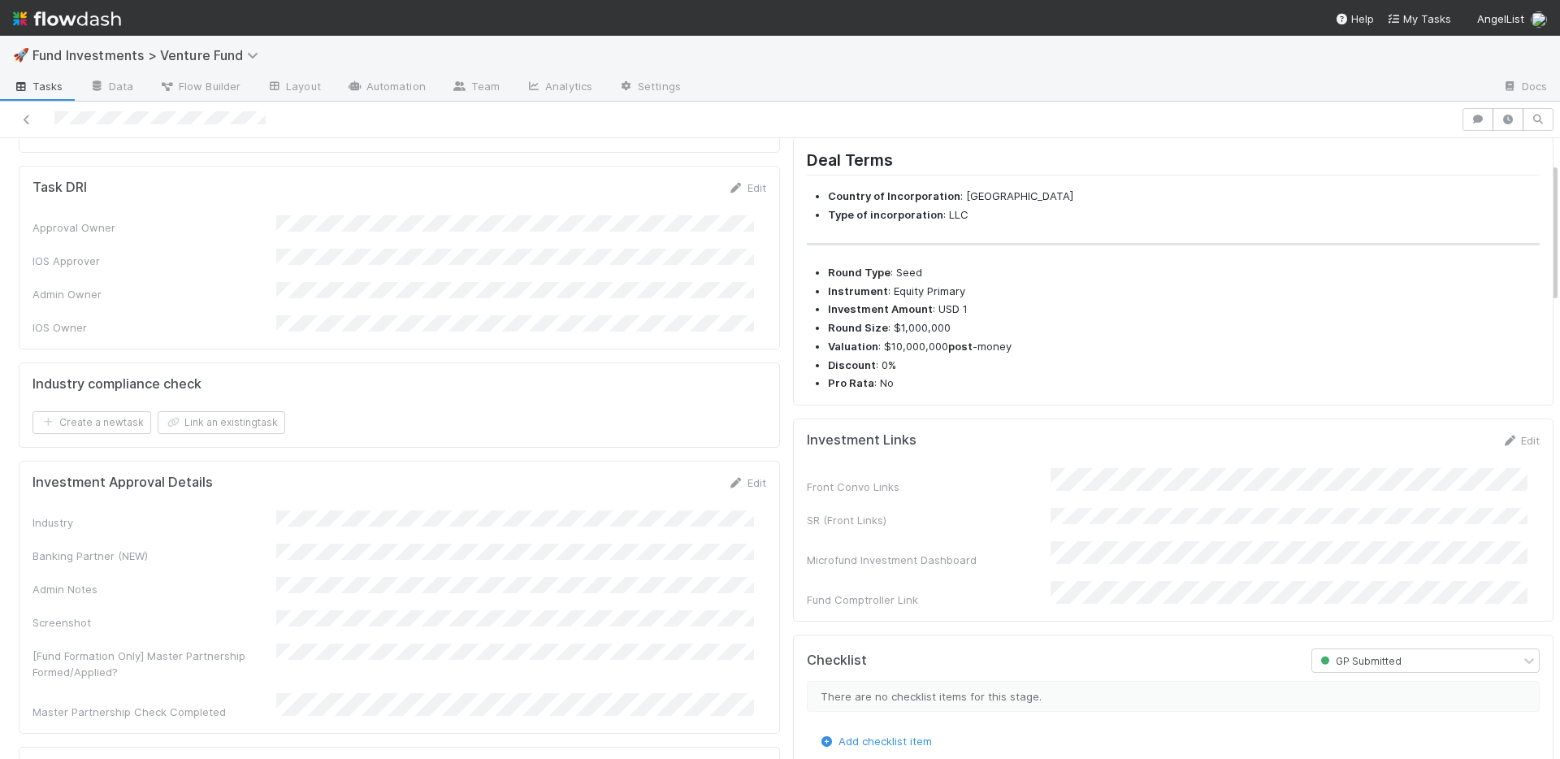
scroll to position [547, 0]
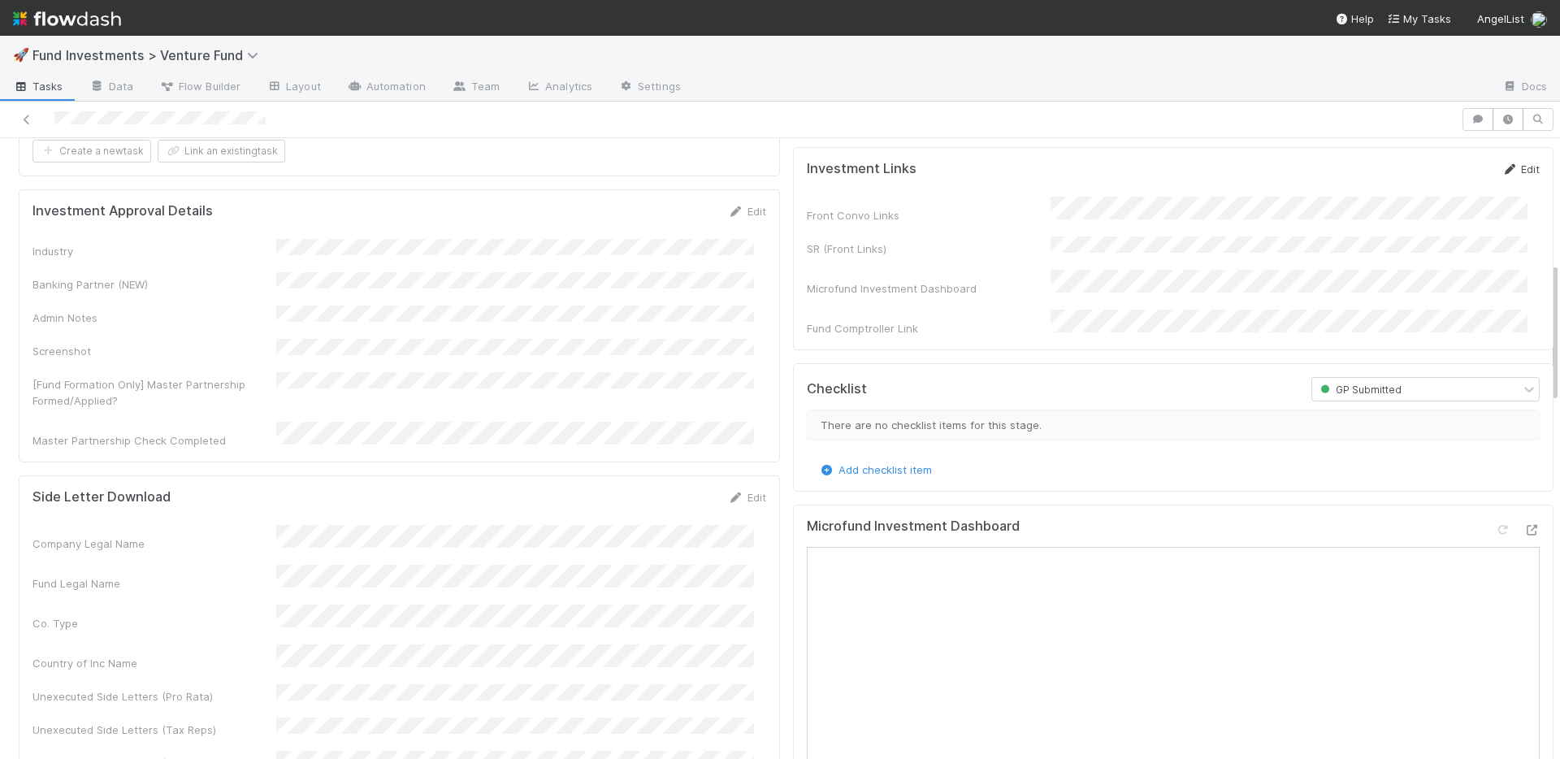
click at [1502, 176] on link "Edit" at bounding box center [1521, 169] width 38 height 13
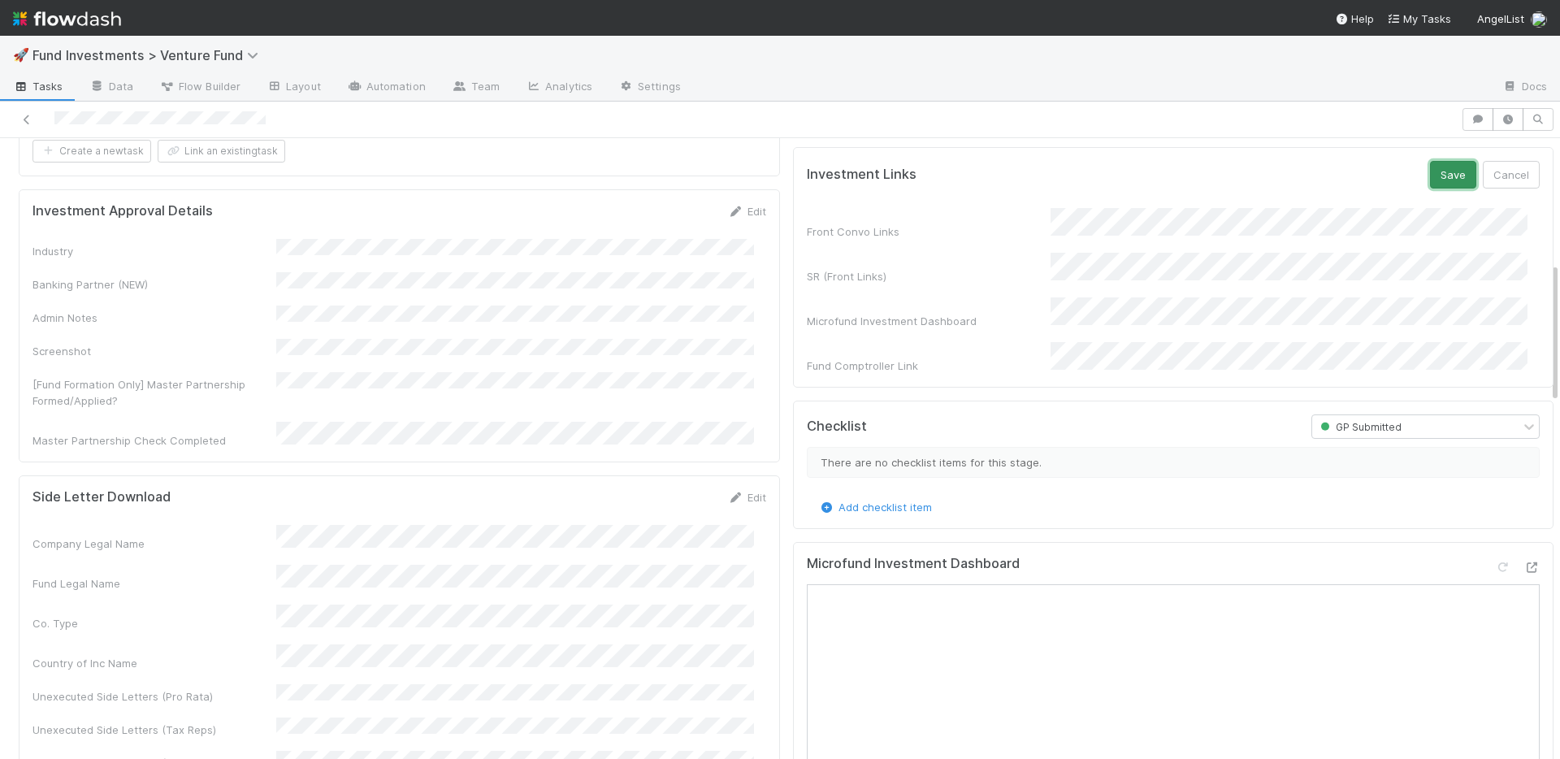
drag, startPoint x: 1437, startPoint y: 206, endPoint x: 1238, endPoint y: 214, distance: 198.4
click at [1437, 189] on button "Save" at bounding box center [1453, 175] width 46 height 28
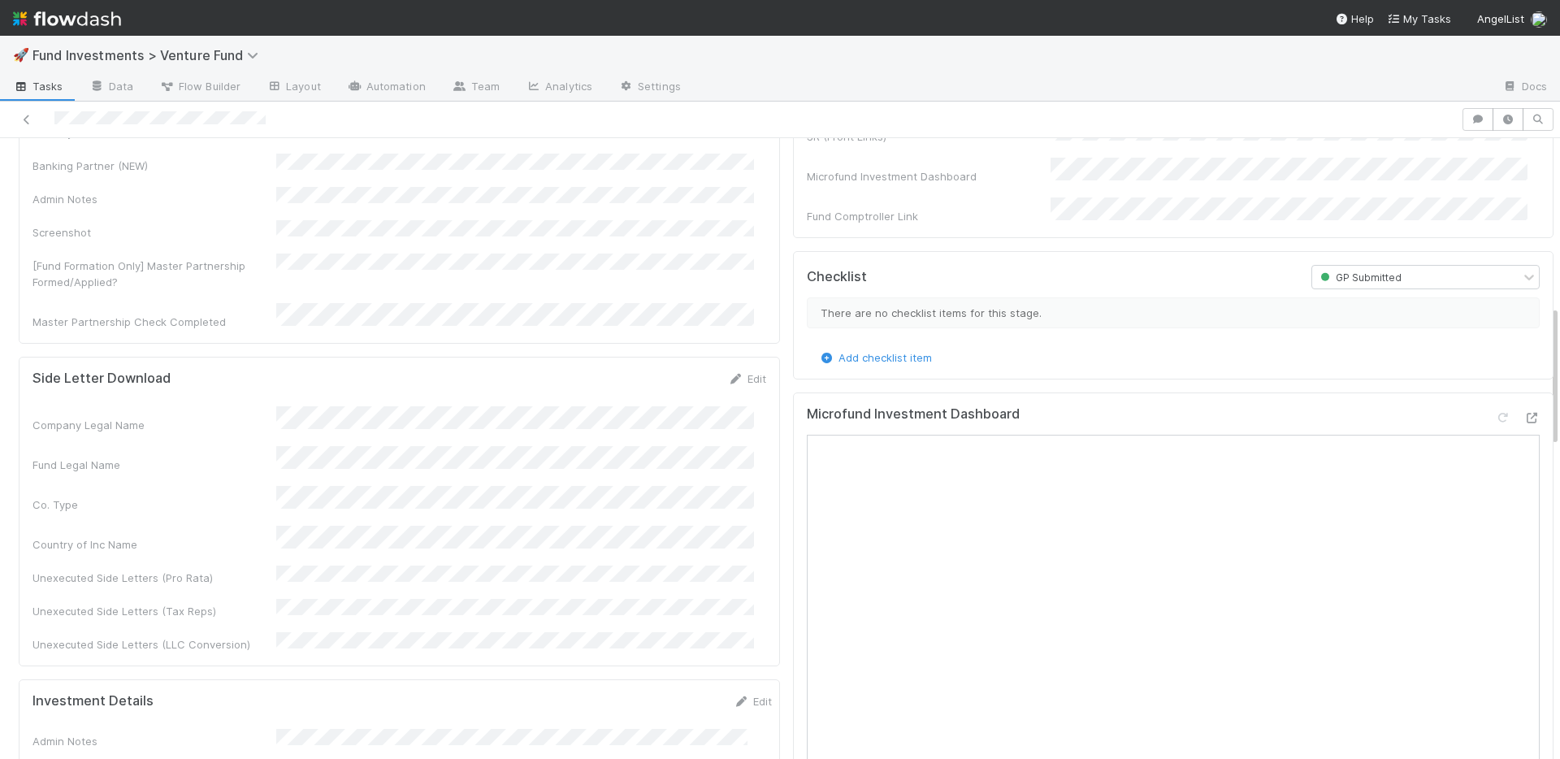
scroll to position [1053, 0]
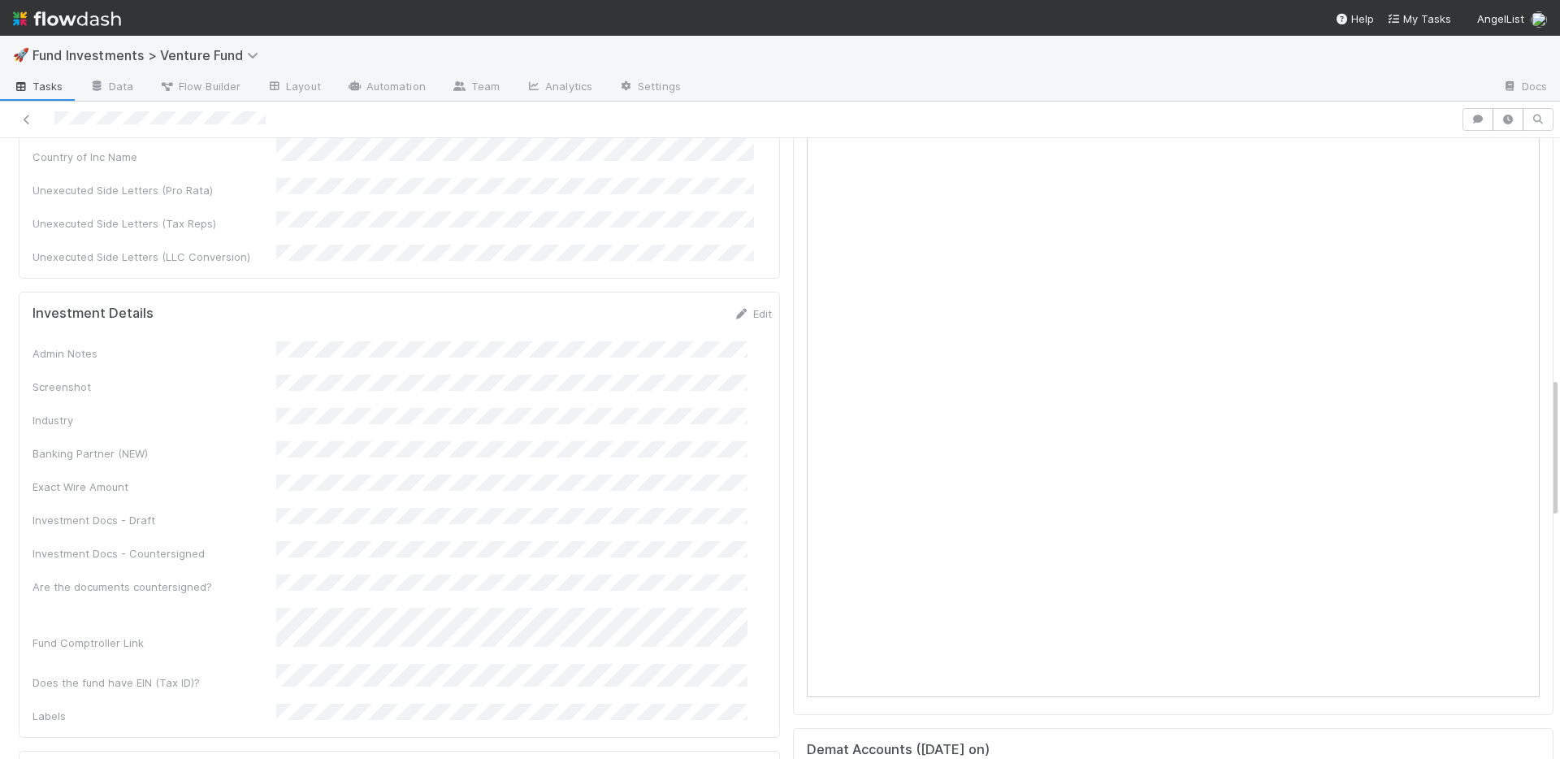
drag, startPoint x: 744, startPoint y: 233, endPoint x: 544, endPoint y: 267, distance: 202.8
click at [744, 307] on link "Edit" at bounding box center [753, 313] width 38 height 13
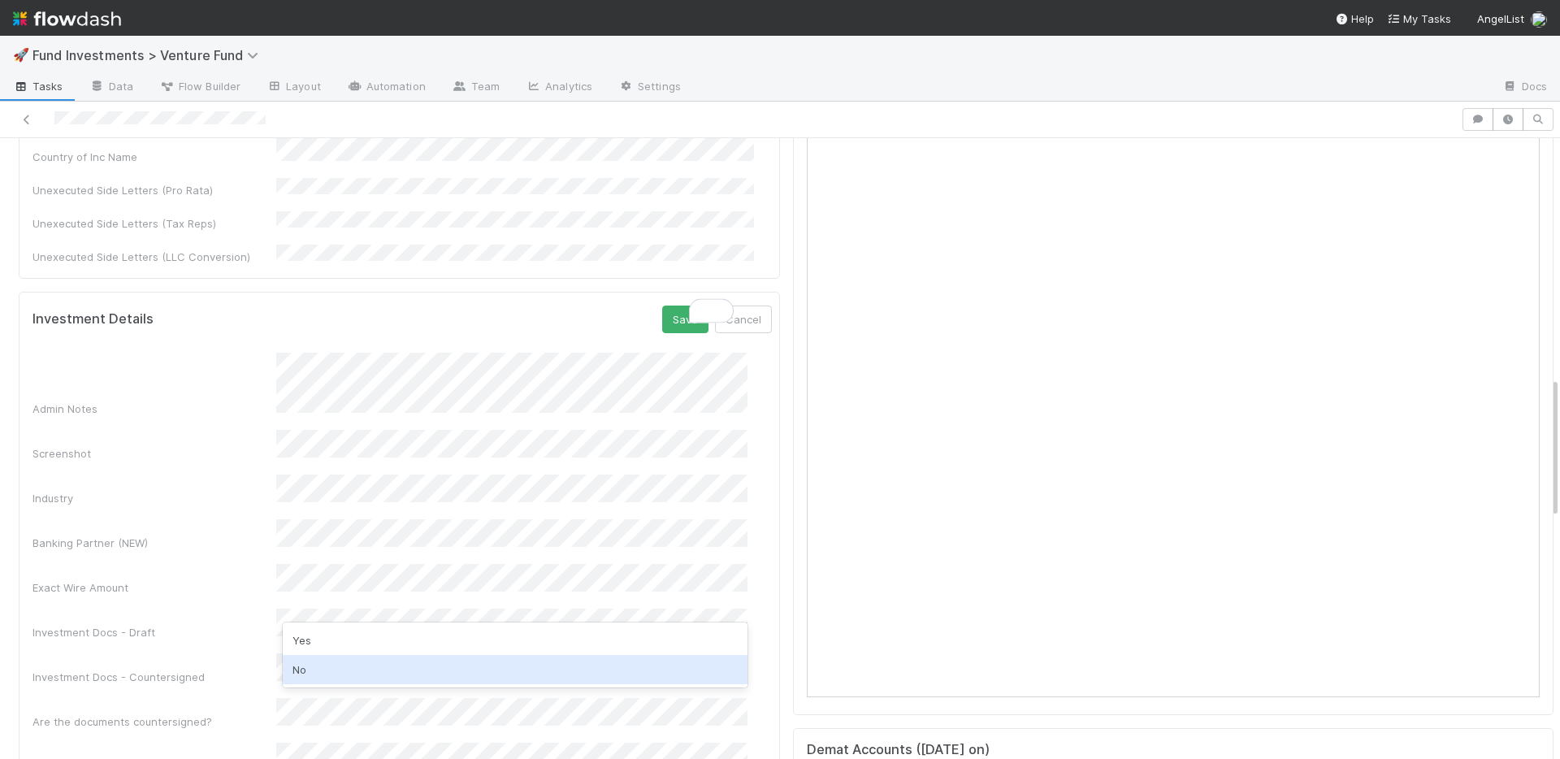
click at [321, 668] on div "No" at bounding box center [515, 669] width 465 height 29
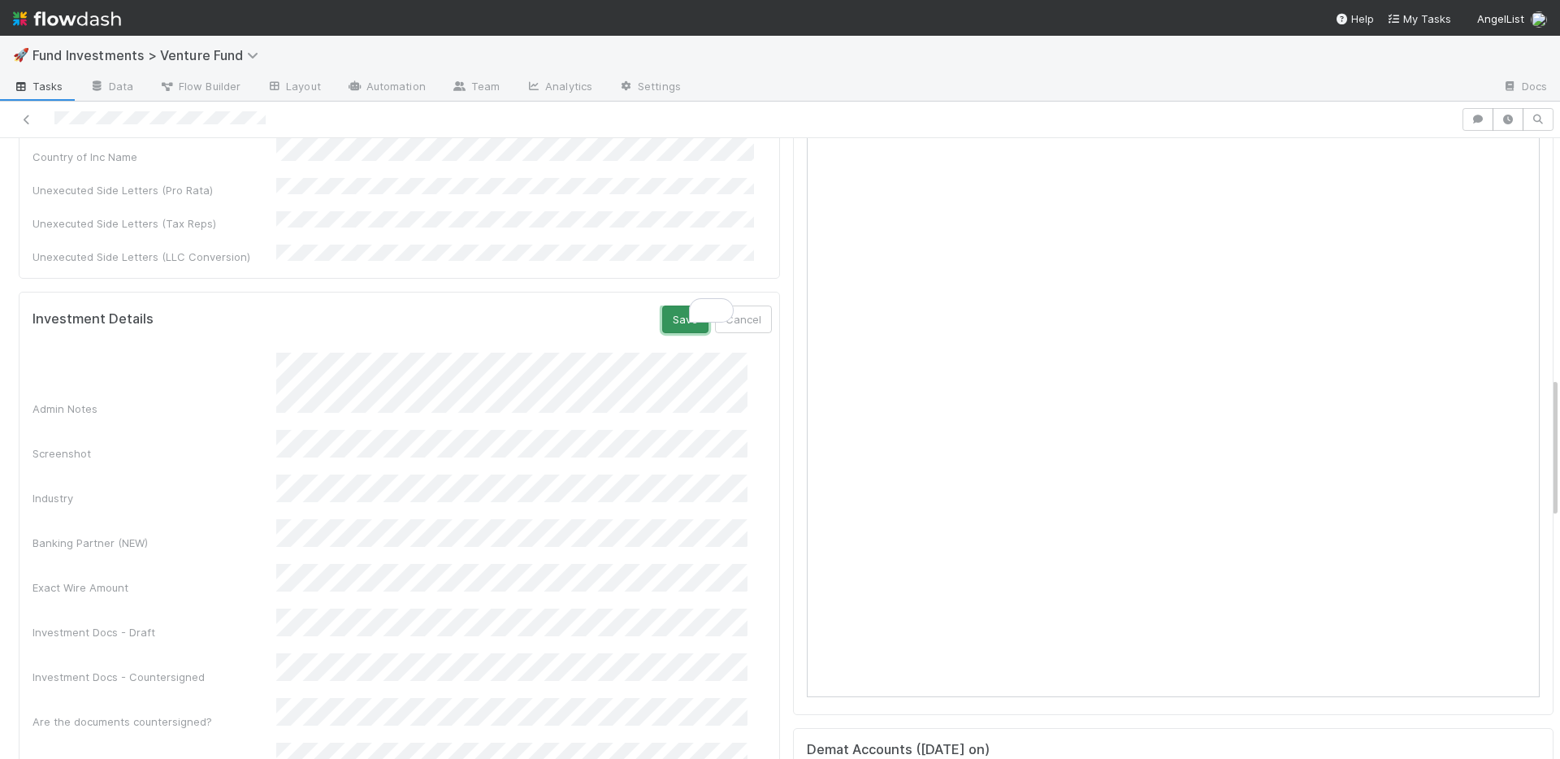
drag, startPoint x: 657, startPoint y: 237, endPoint x: 503, endPoint y: 64, distance: 231.9
click at [662, 306] on button "Save" at bounding box center [685, 320] width 46 height 28
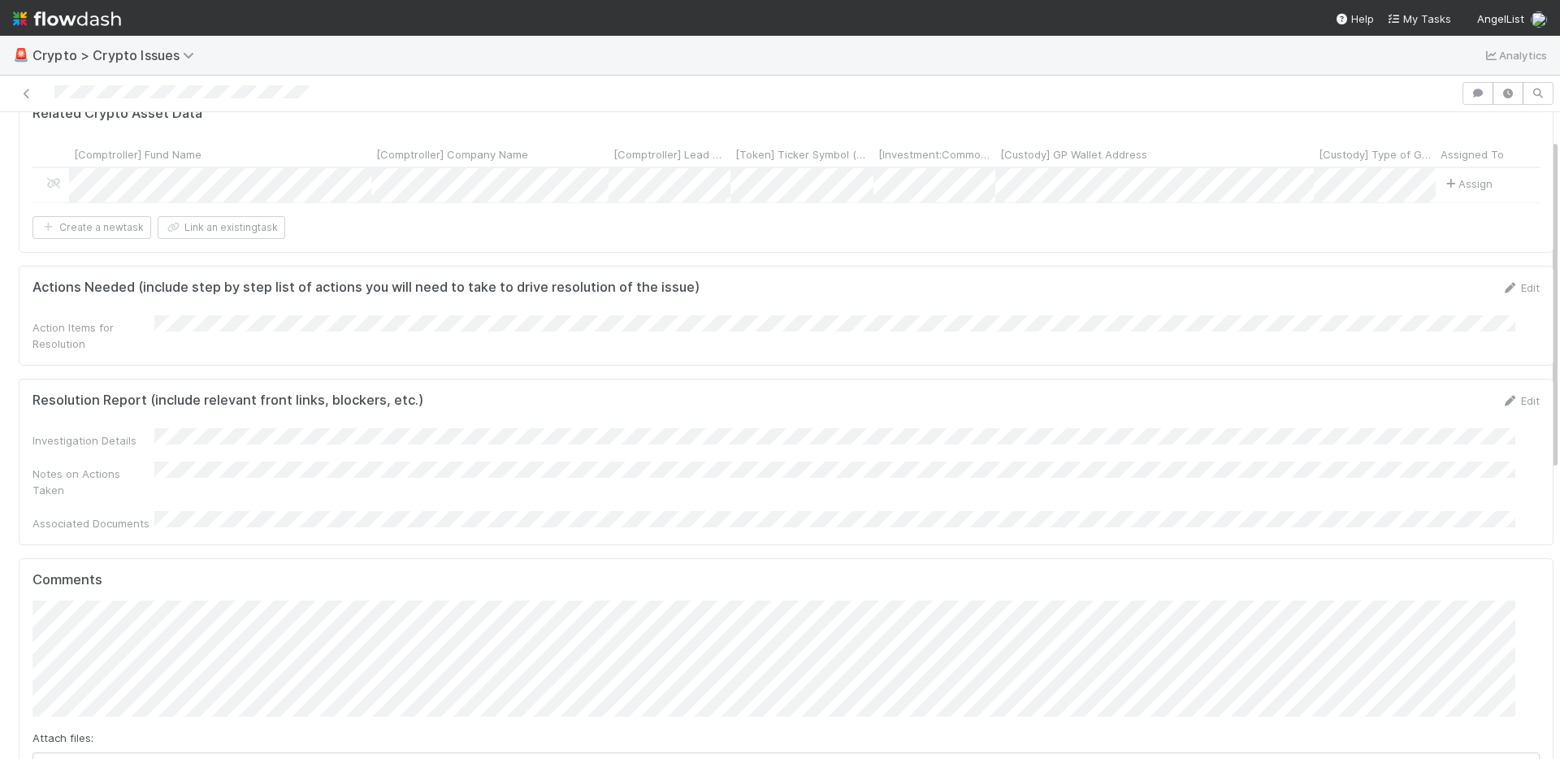
scroll to position [52, 0]
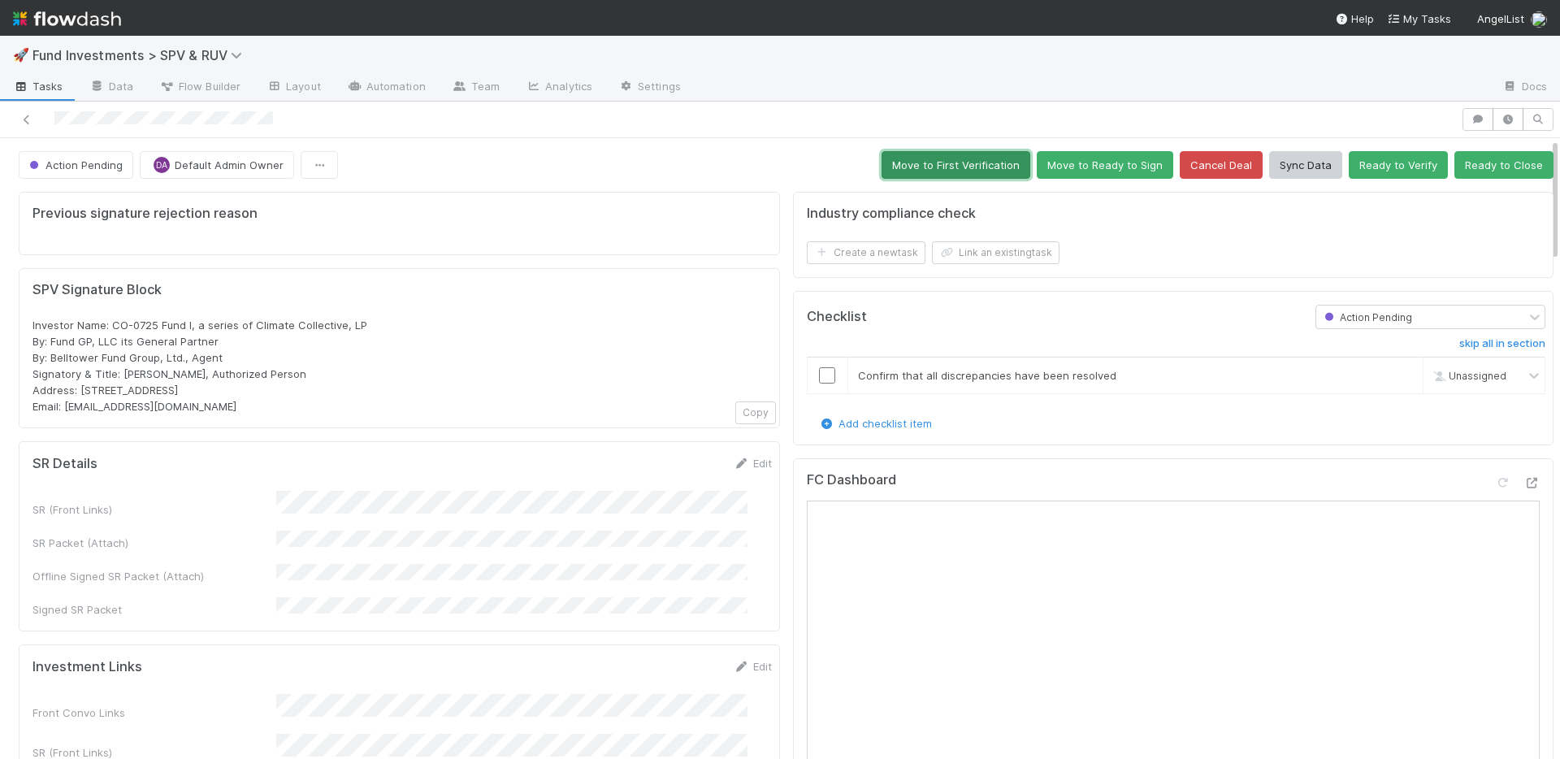
click at [943, 167] on button "Move to First Verification" at bounding box center [956, 165] width 149 height 28
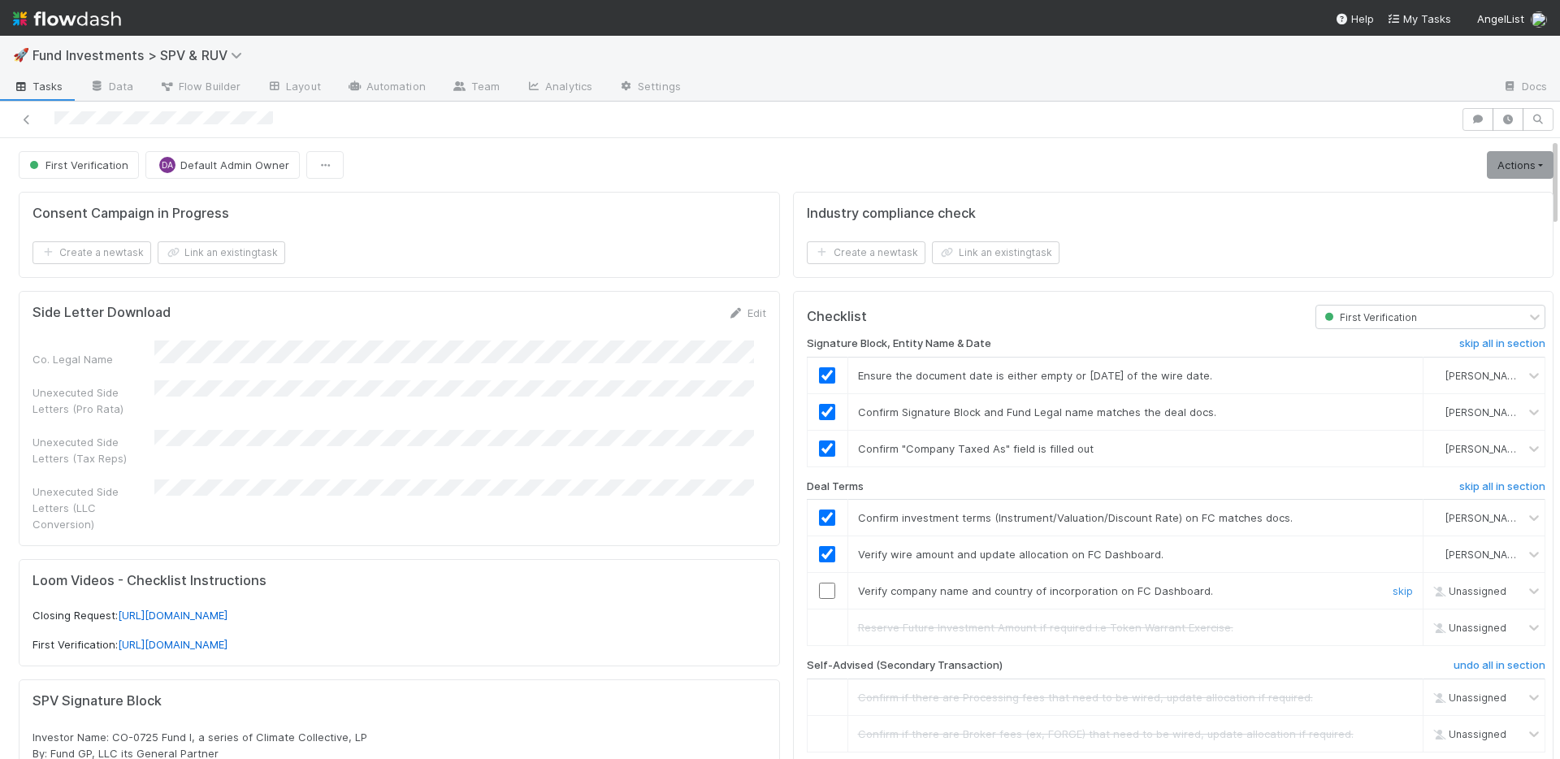
click at [819, 586] on input "checkbox" at bounding box center [827, 591] width 16 height 16
click at [1494, 160] on link "Actions" at bounding box center [1520, 165] width 67 height 28
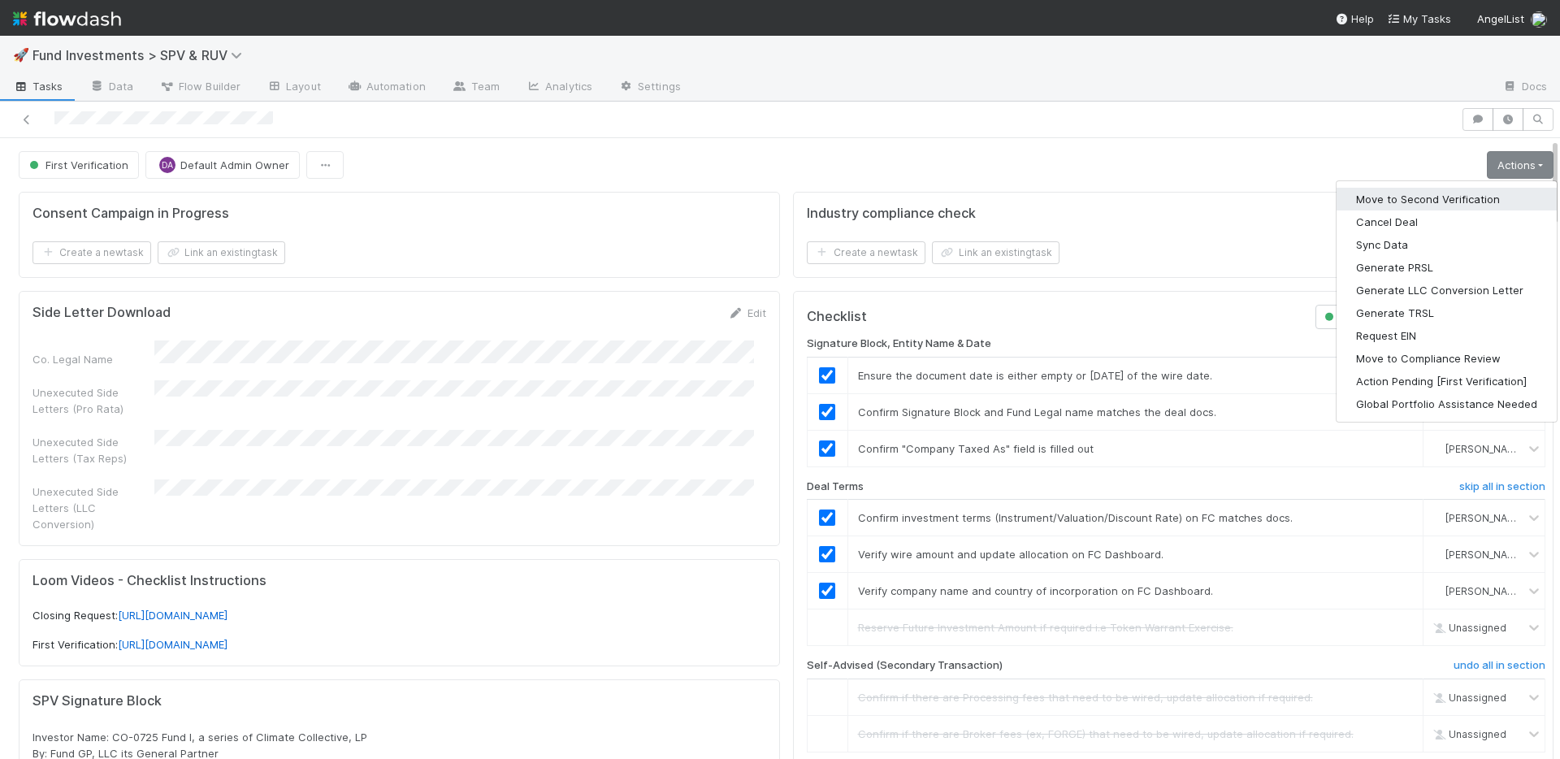
click at [1437, 200] on button "Move to Second Verification" at bounding box center [1447, 199] width 220 height 23
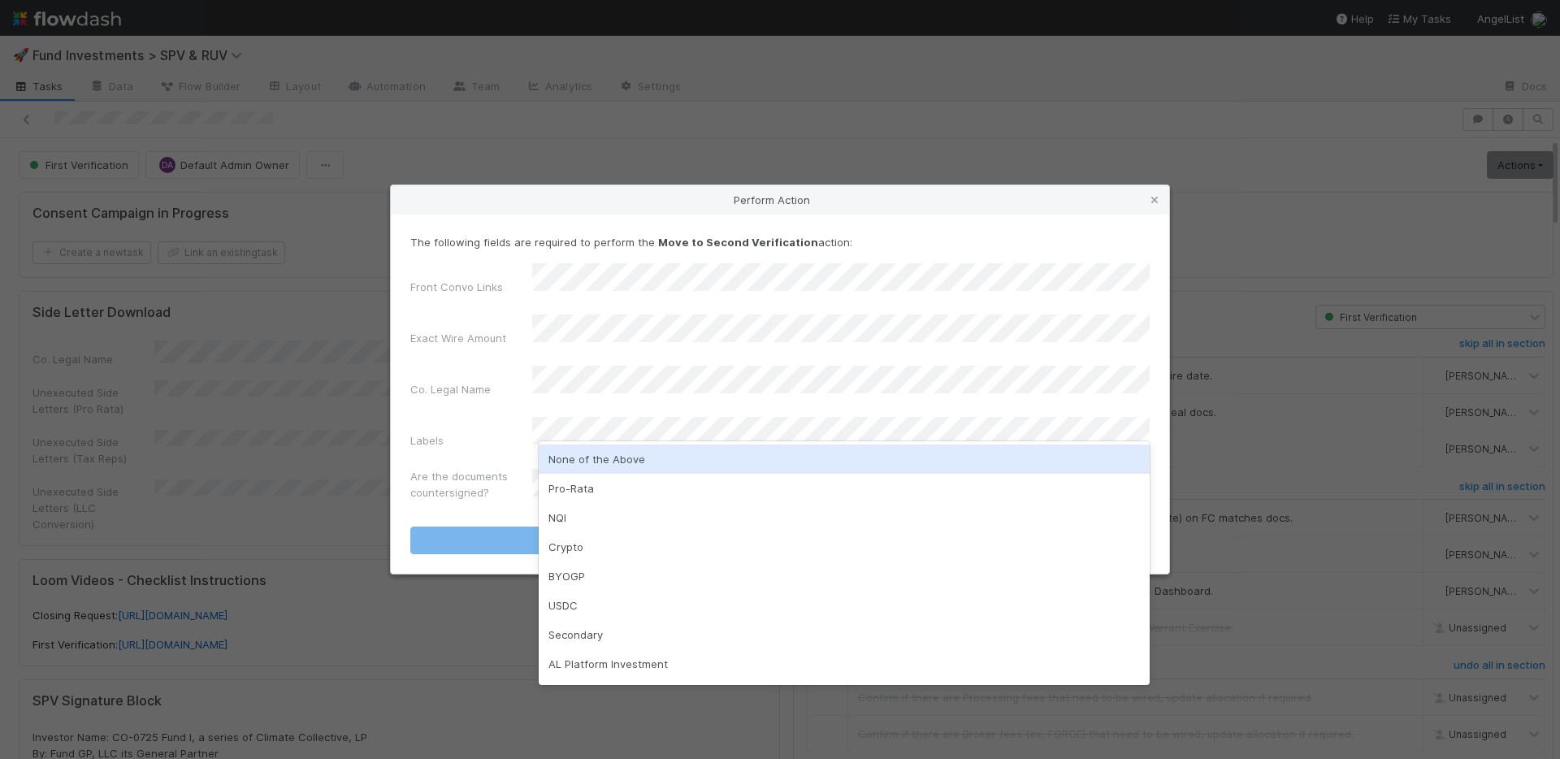
click at [617, 461] on div "None of the Above" at bounding box center [844, 458] width 611 height 29
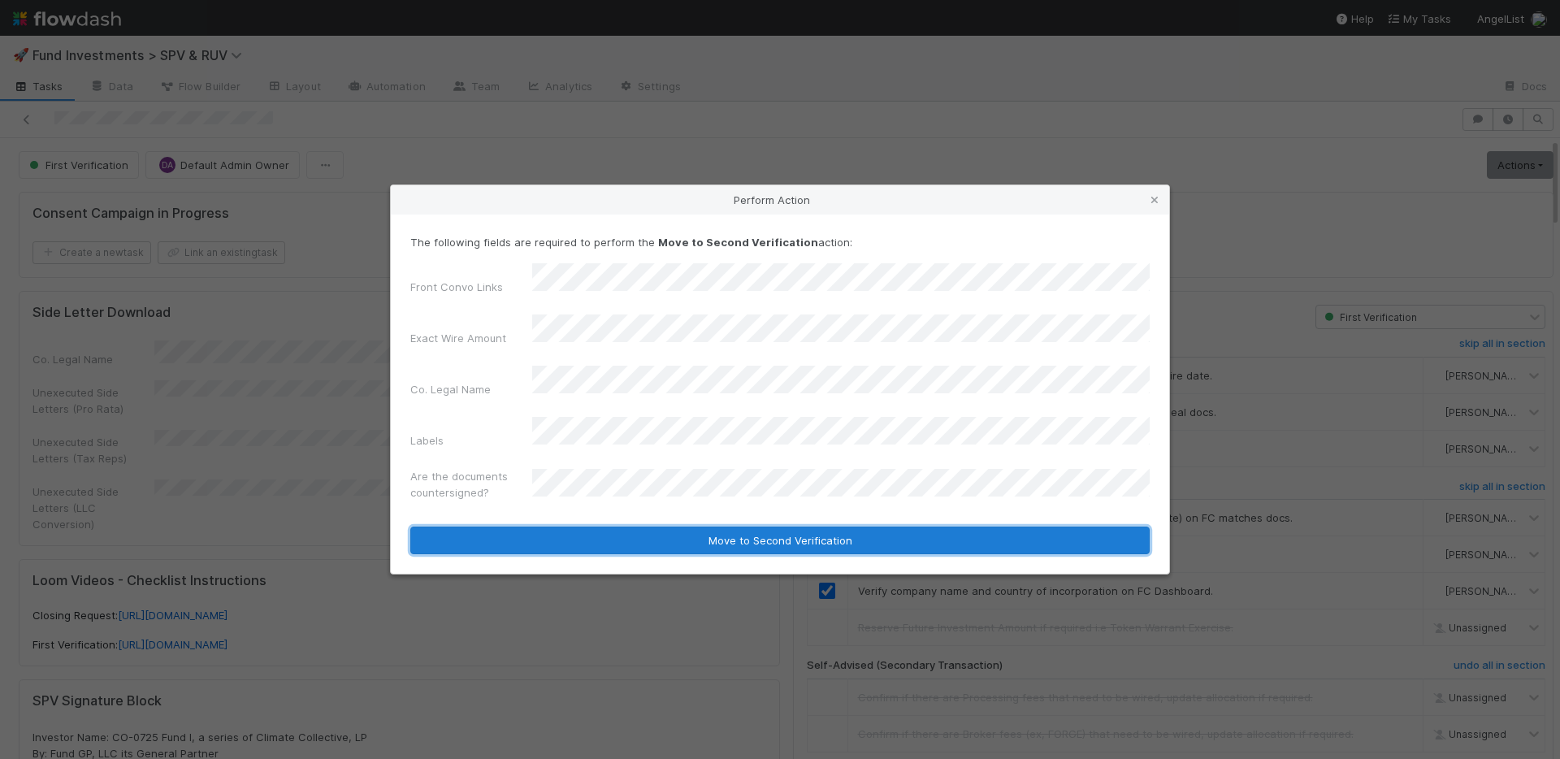
click at [620, 527] on button "Move to Second Verification" at bounding box center [779, 541] width 739 height 28
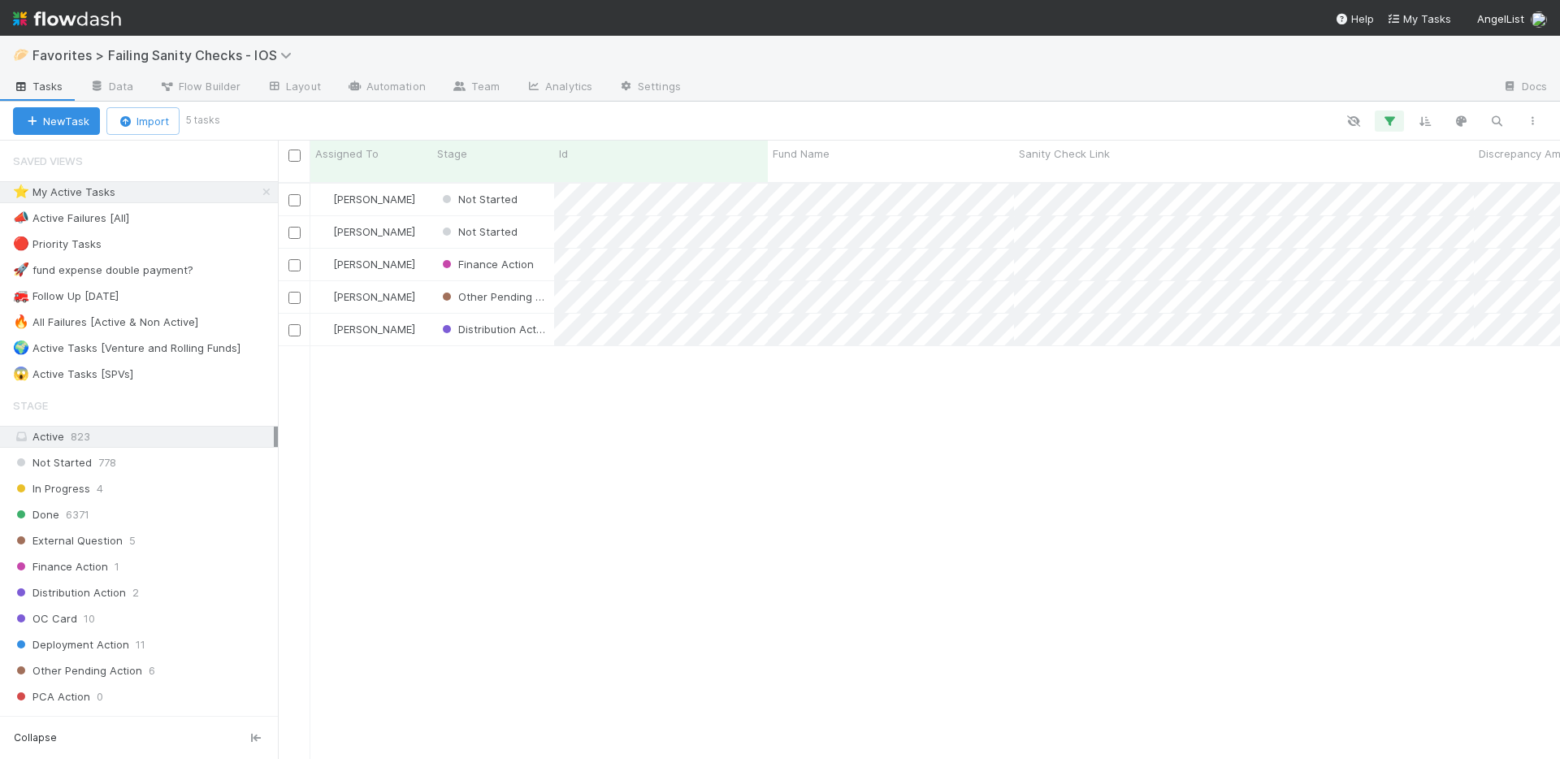
scroll to position [578, 1270]
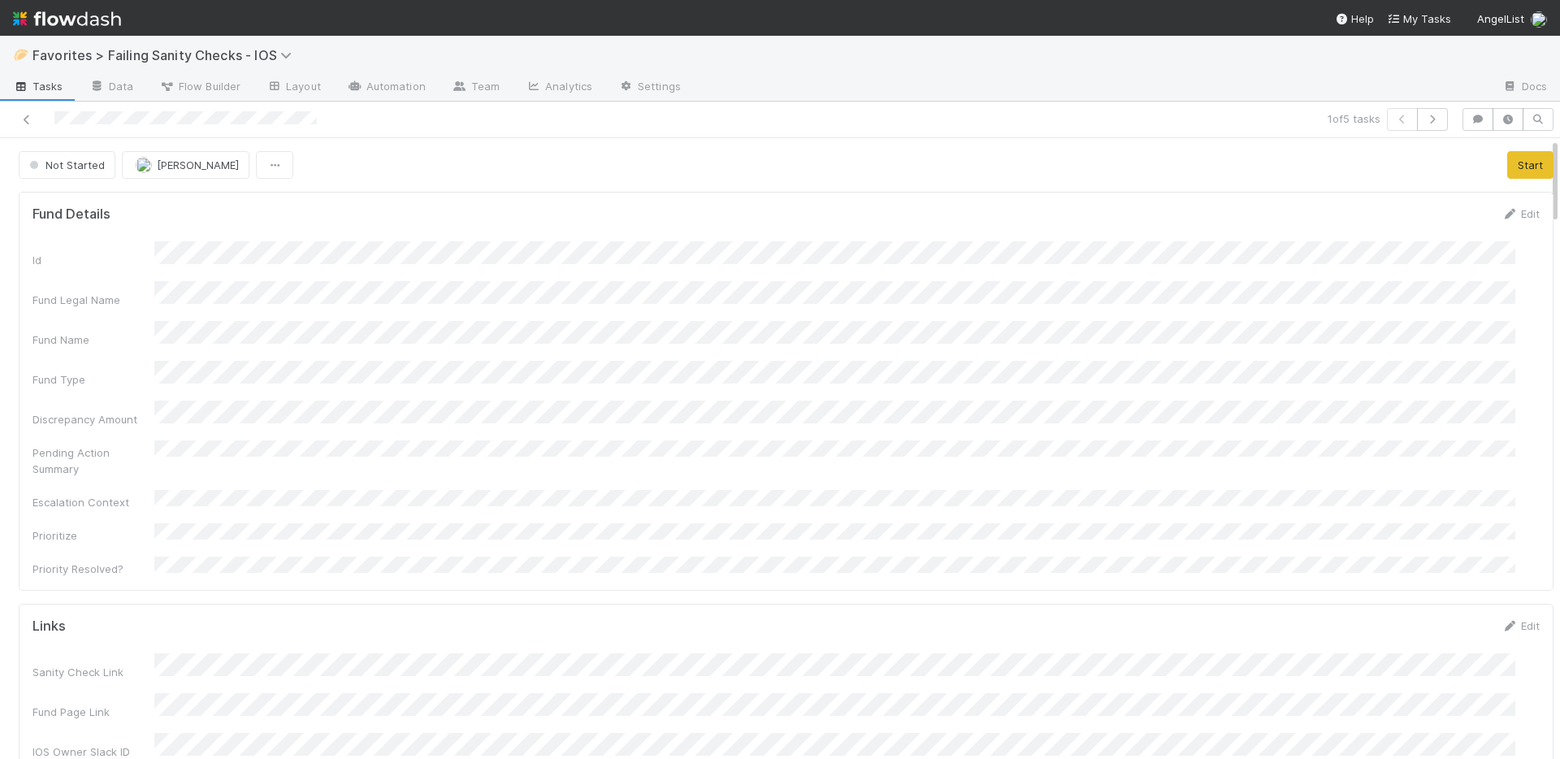
scroll to position [318, 1471]
click at [1507, 163] on button "Start" at bounding box center [1530, 165] width 46 height 28
click at [1470, 123] on icon "button" at bounding box center [1478, 120] width 16 height 10
click at [1403, 202] on span "Add a comment..." at bounding box center [1399, 200] width 88 height 13
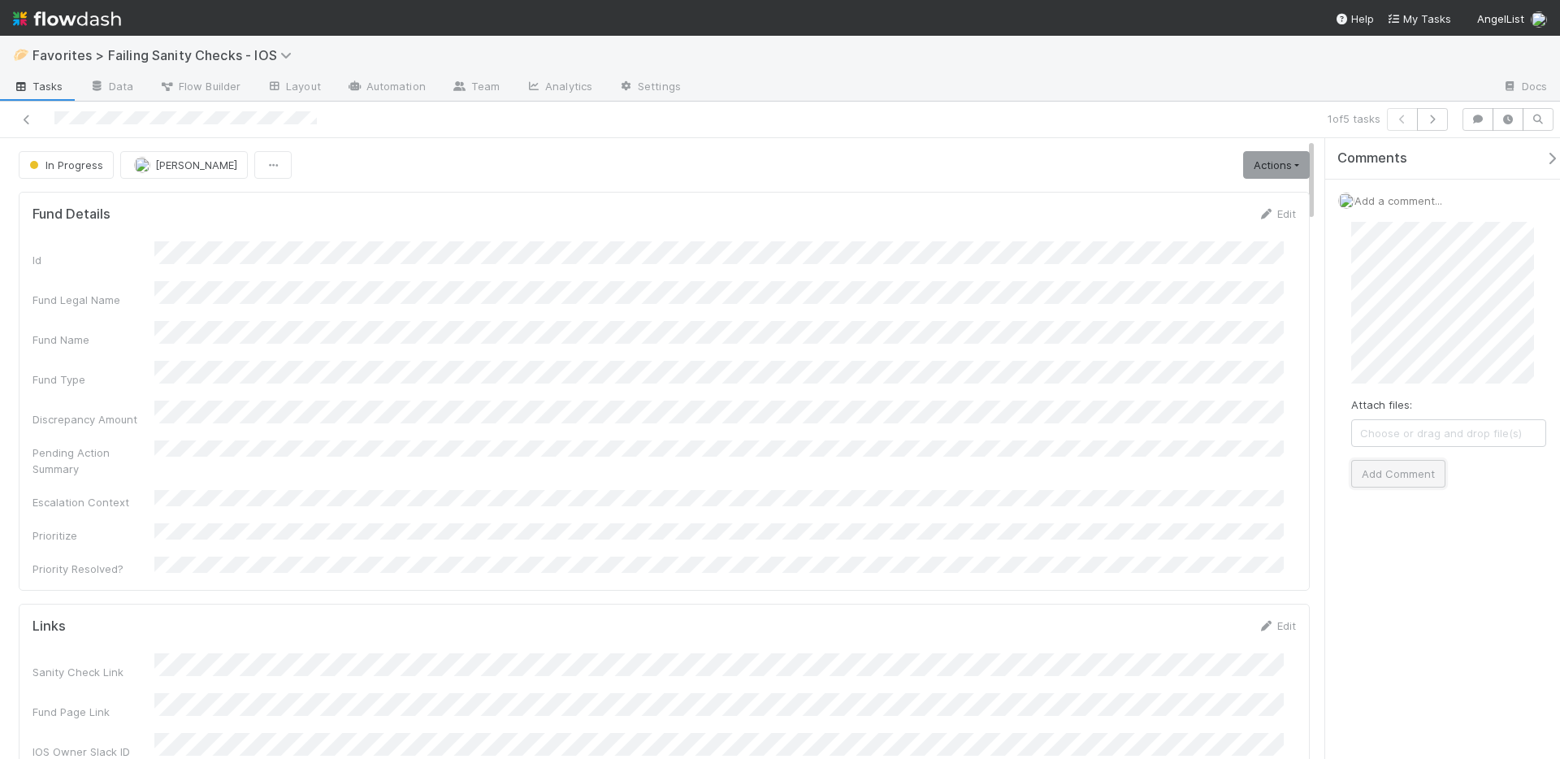
click at [1407, 470] on button "Add Comment" at bounding box center [1398, 474] width 94 height 28
click at [1279, 165] on link "Actions" at bounding box center [1276, 165] width 67 height 28
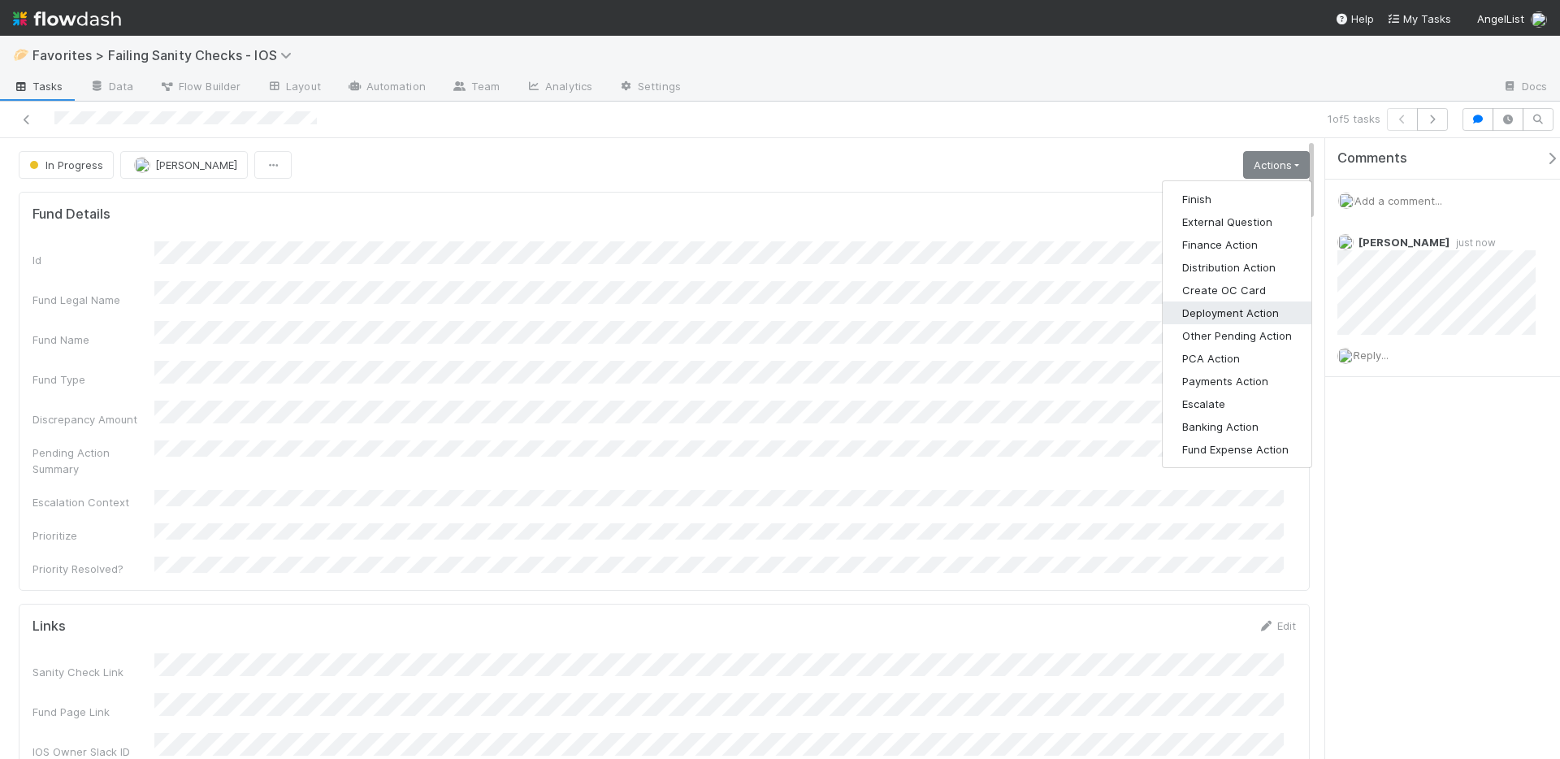
click at [1230, 309] on button "Deployment Action" at bounding box center [1237, 312] width 149 height 23
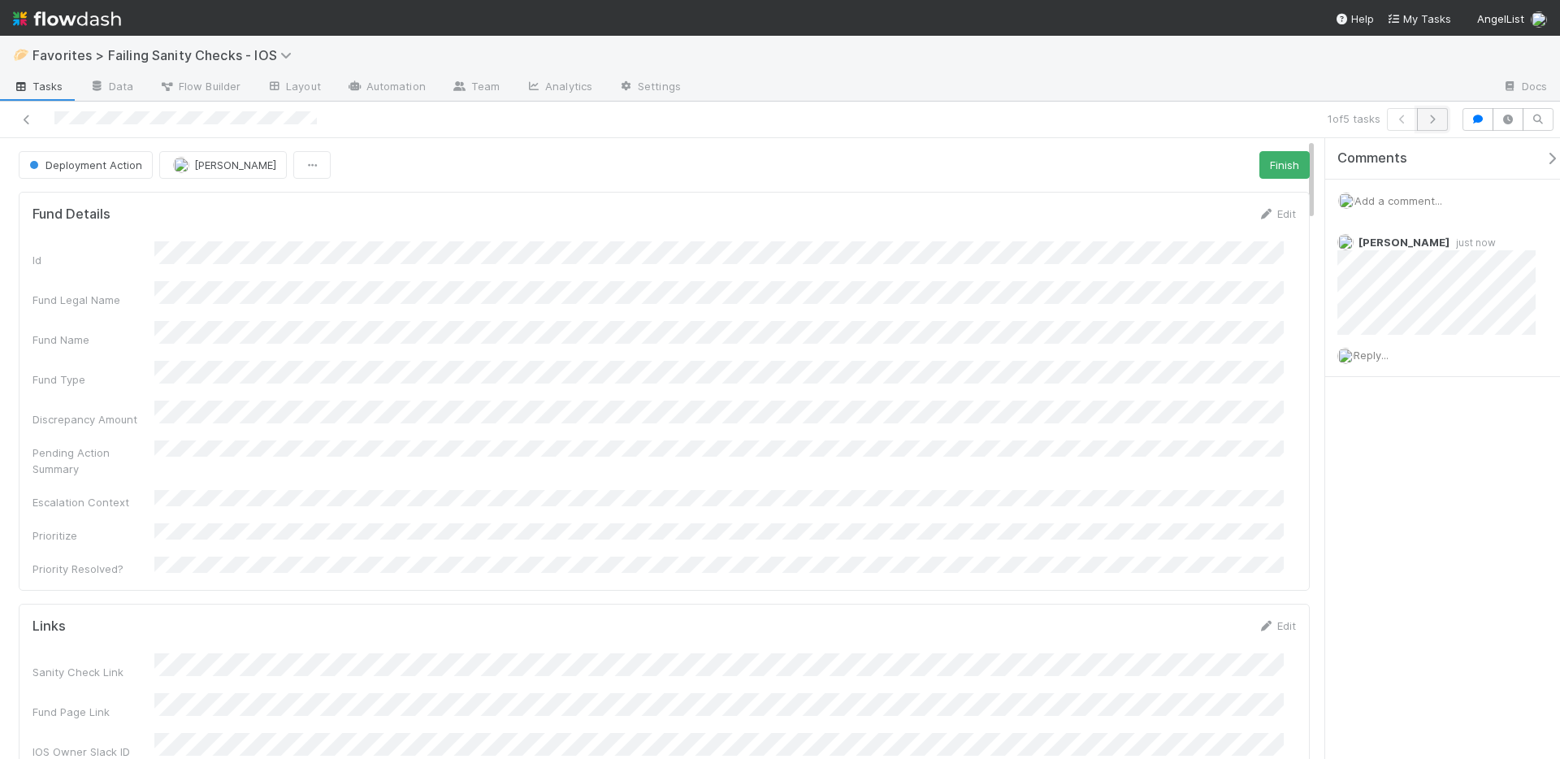
click at [1437, 115] on icon "button" at bounding box center [1432, 120] width 16 height 10
click at [1285, 169] on button "Start" at bounding box center [1287, 165] width 46 height 28
drag, startPoint x: 1472, startPoint y: 116, endPoint x: 1411, endPoint y: 128, distance: 62.9
click at [1472, 116] on icon "button" at bounding box center [1478, 120] width 16 height 10
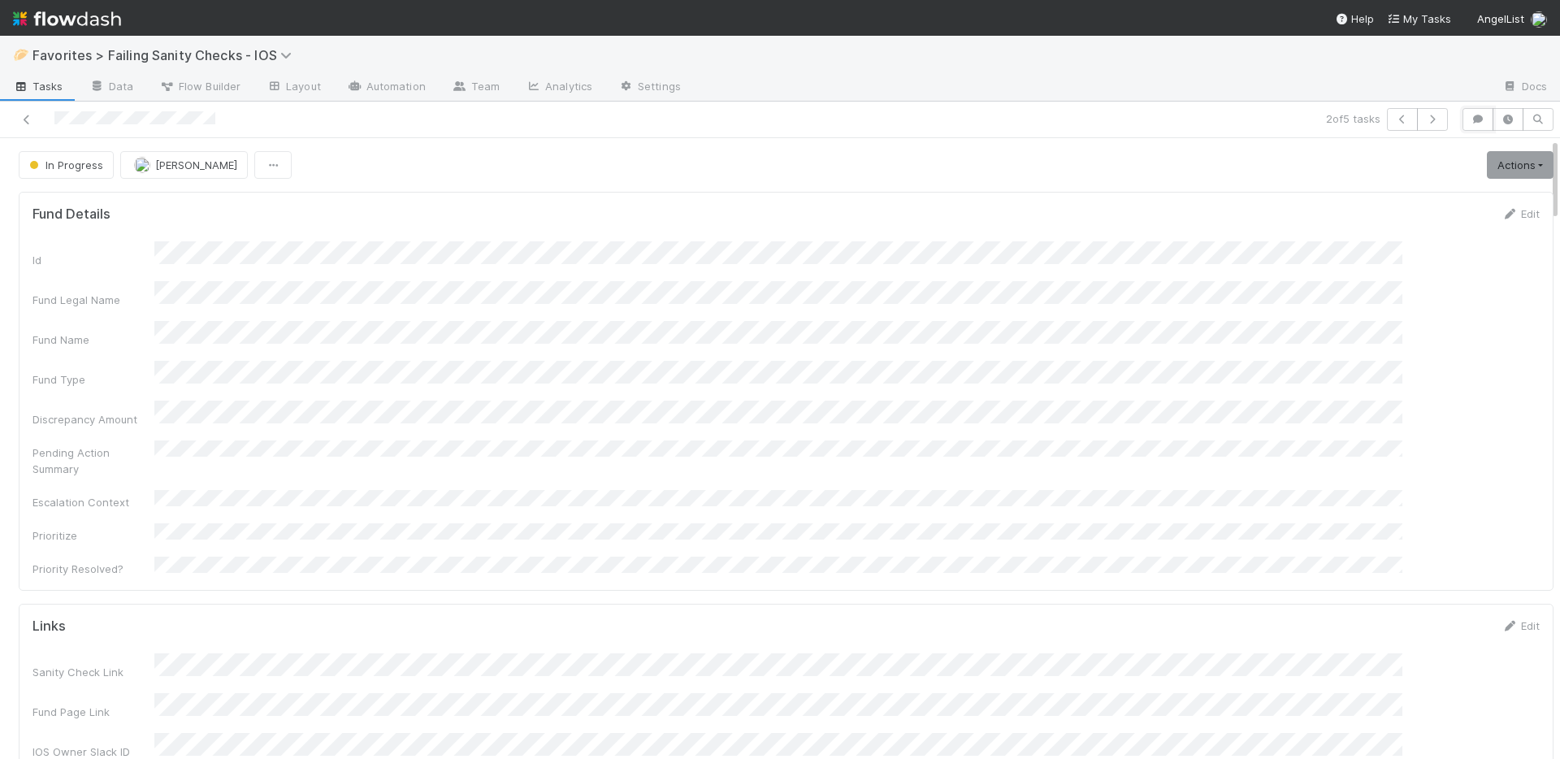
scroll to position [318, 1471]
click at [1505, 166] on link "Actions" at bounding box center [1520, 165] width 67 height 28
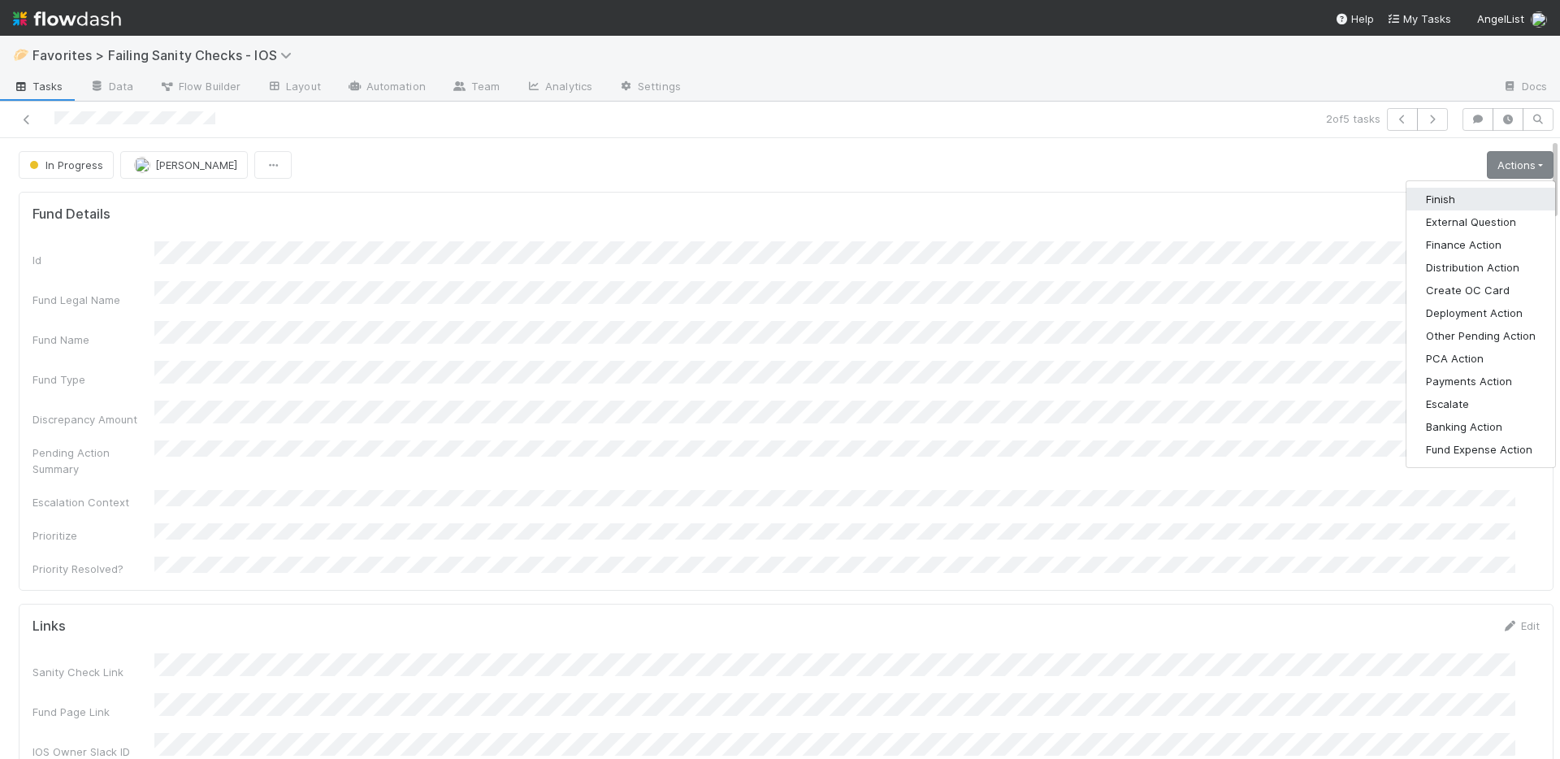
click at [1455, 195] on button "Finish" at bounding box center [1481, 199] width 149 height 23
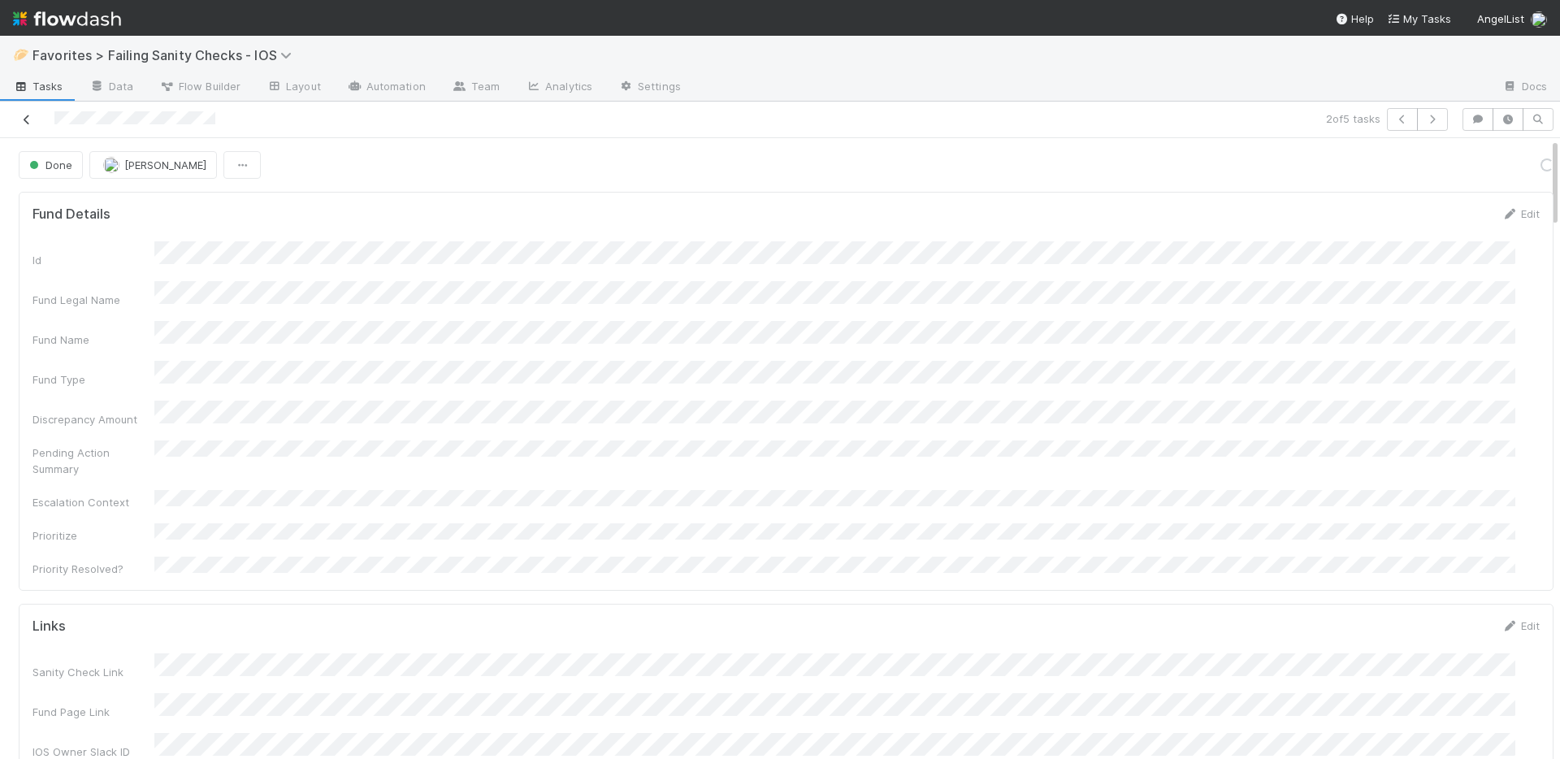
click at [25, 122] on icon at bounding box center [27, 120] width 16 height 11
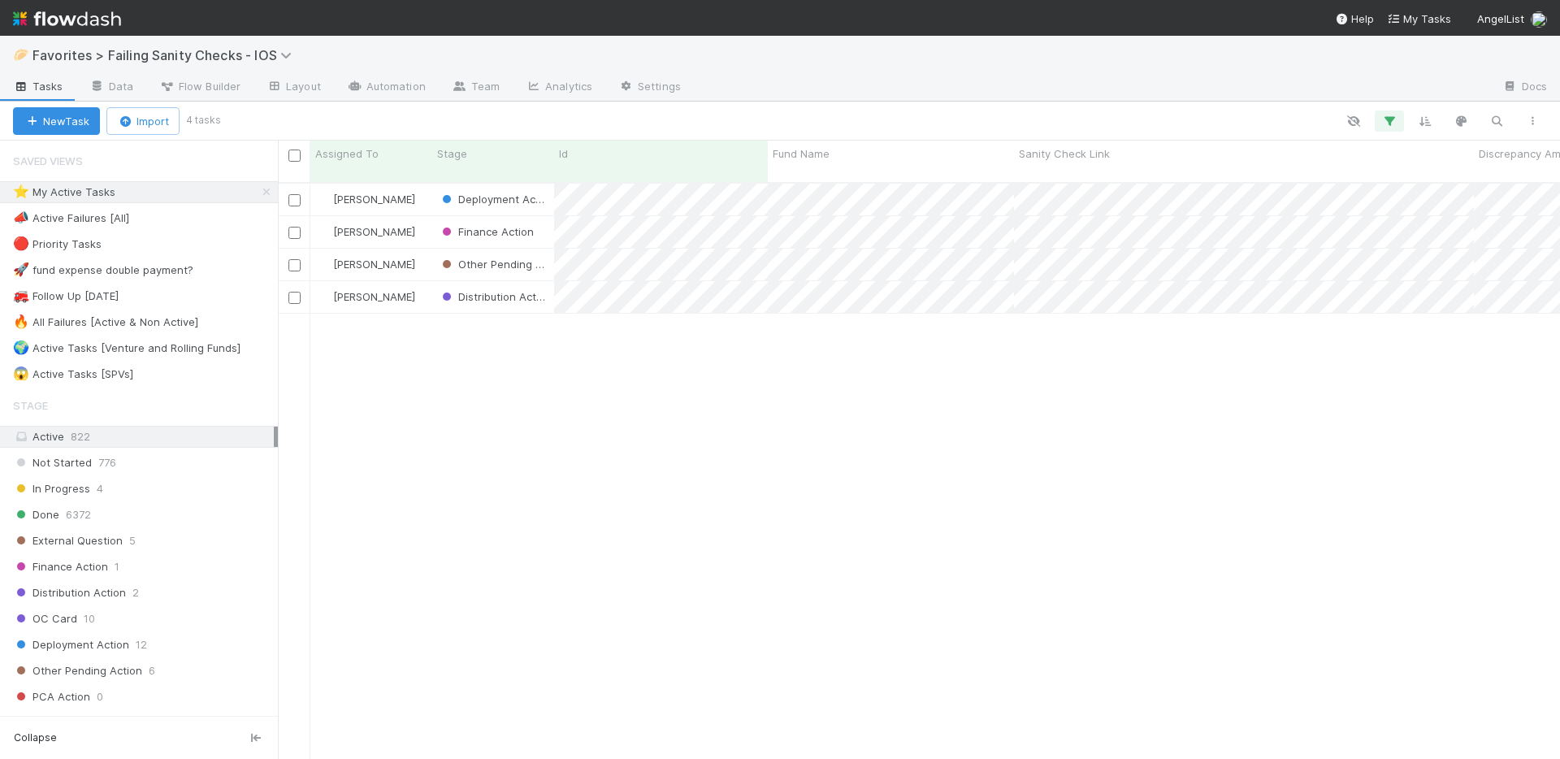
scroll to position [578, 1270]
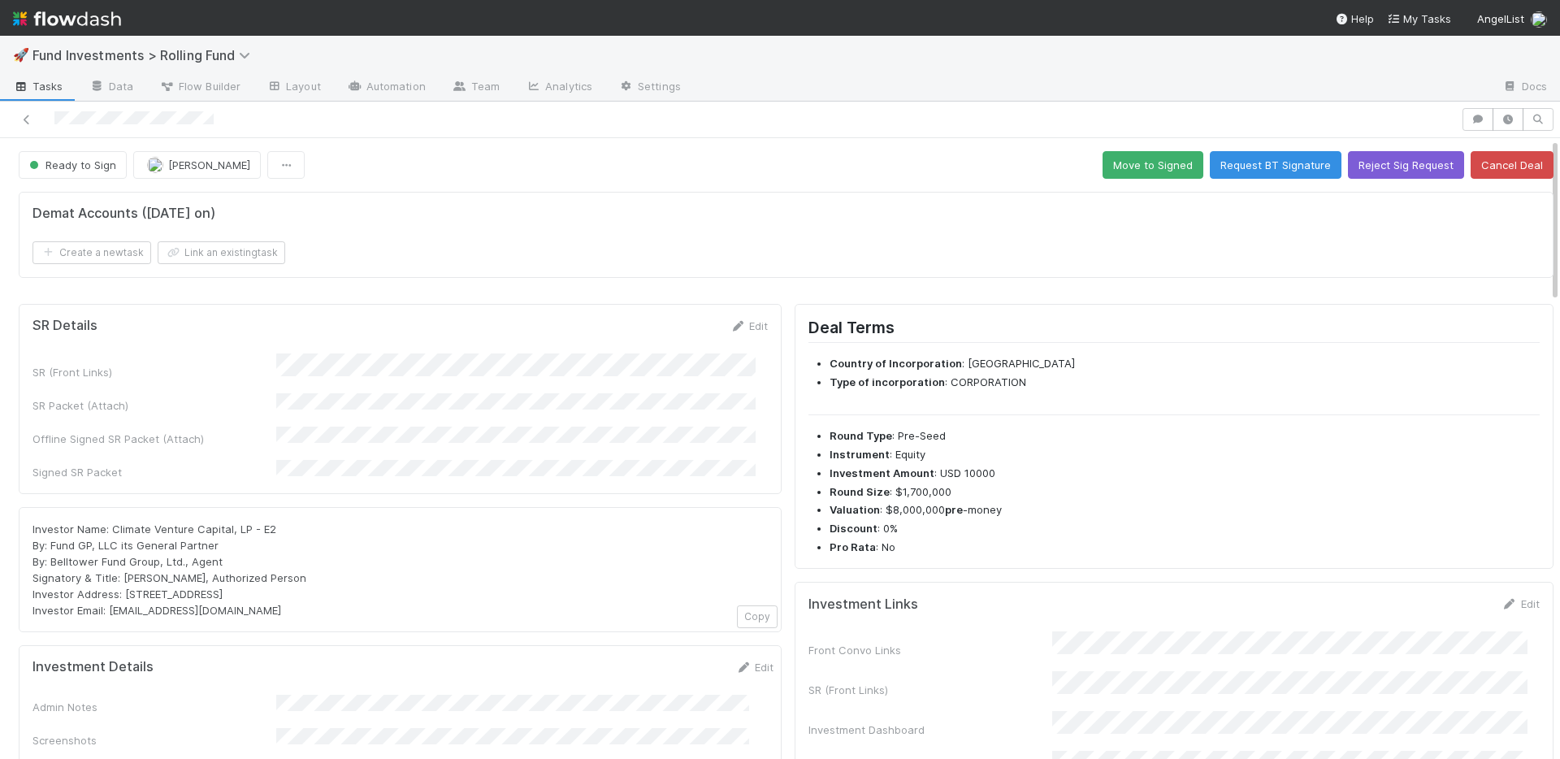
click at [533, 377] on div "SR (Front Links) SR Packet (Attach) Offline Signed SR Packet (Attach) Signed SR…" at bounding box center [400, 416] width 735 height 127
click at [1138, 170] on button "Move to Signed" at bounding box center [1153, 165] width 101 height 28
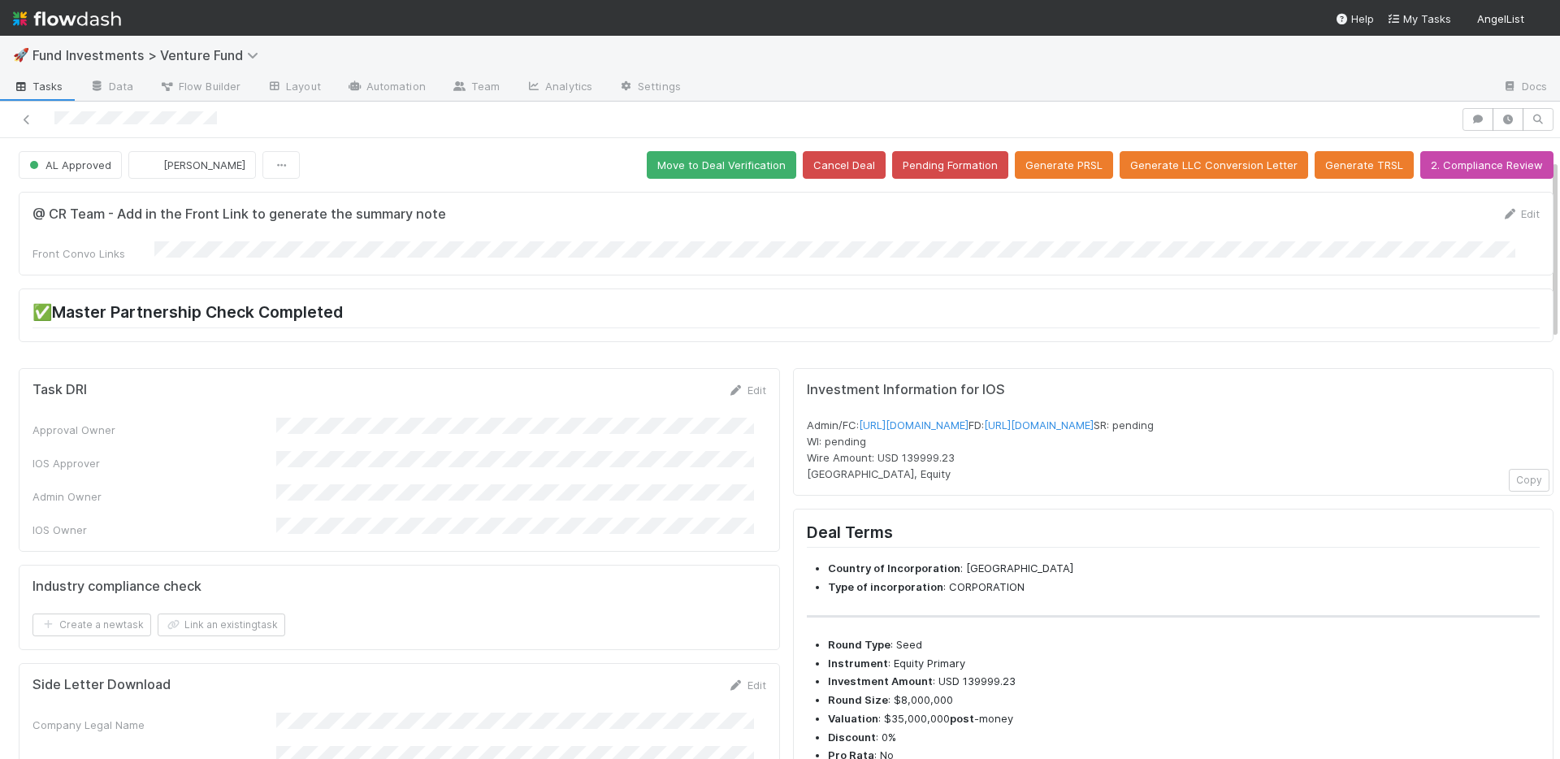
scroll to position [527, 0]
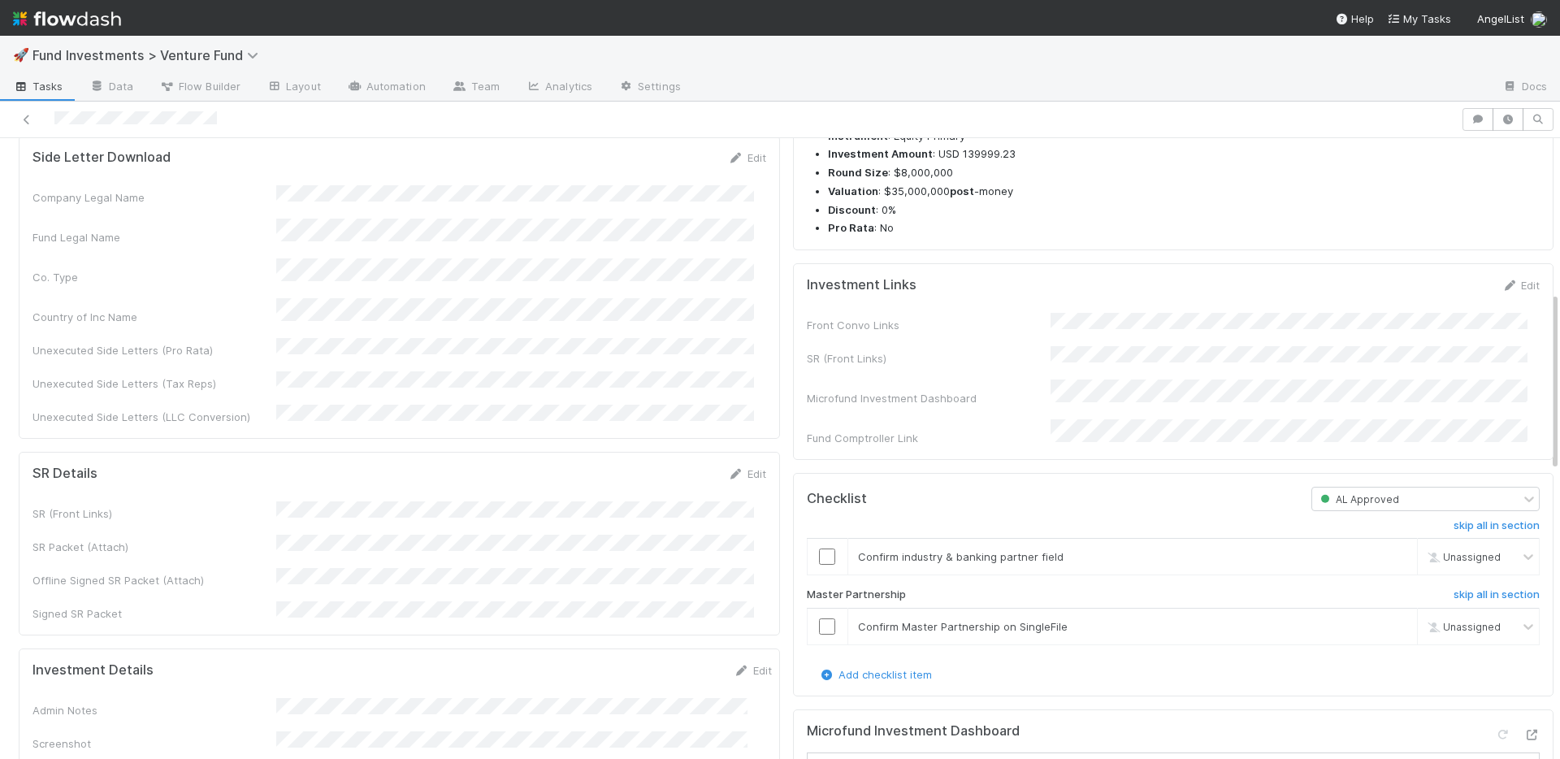
drag, startPoint x: 1509, startPoint y: 314, endPoint x: 1389, endPoint y: 340, distance: 122.9
click at [1509, 292] on link "Edit" at bounding box center [1521, 285] width 38 height 13
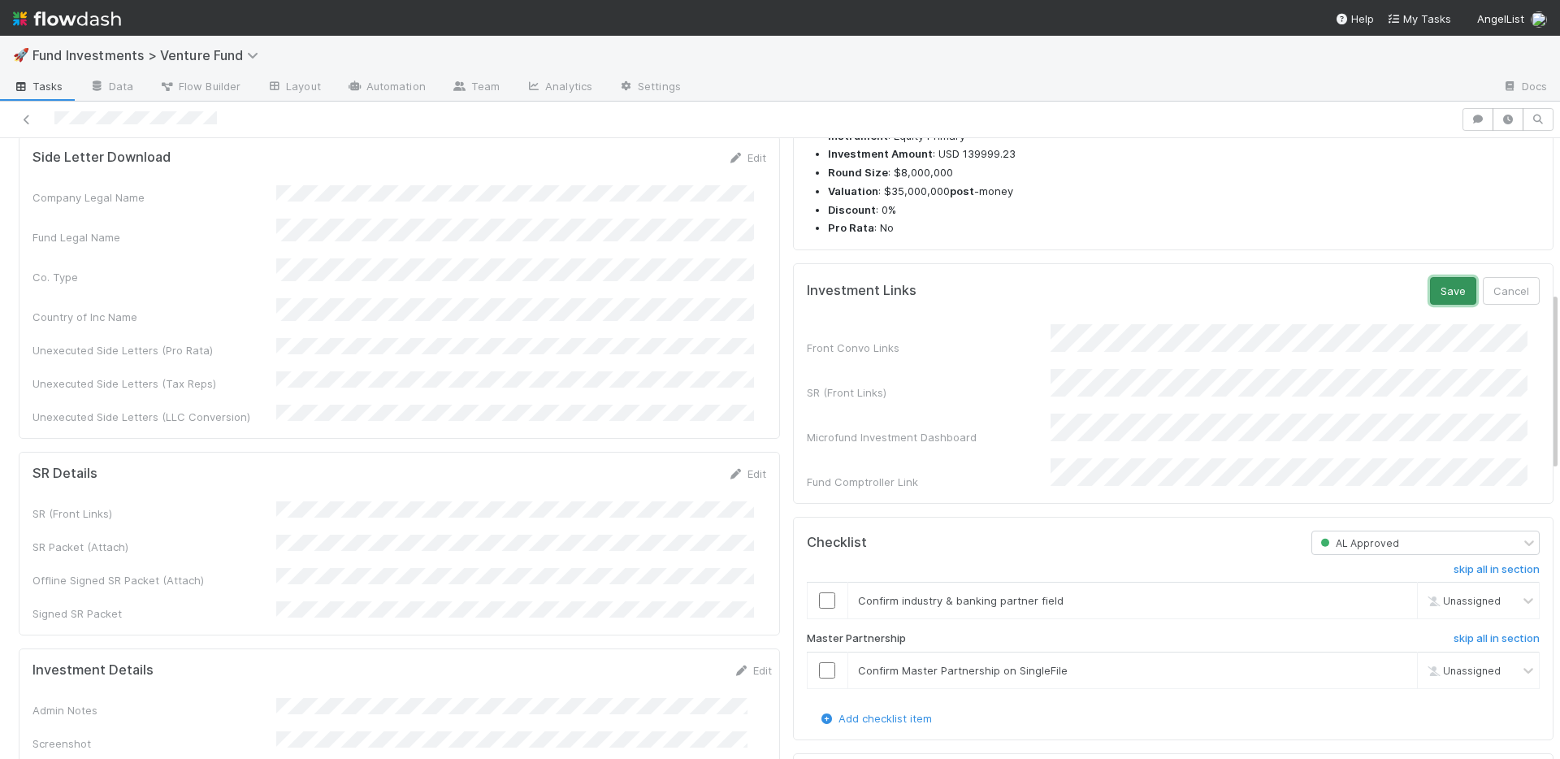
click at [1430, 305] on button "Save" at bounding box center [1453, 291] width 46 height 28
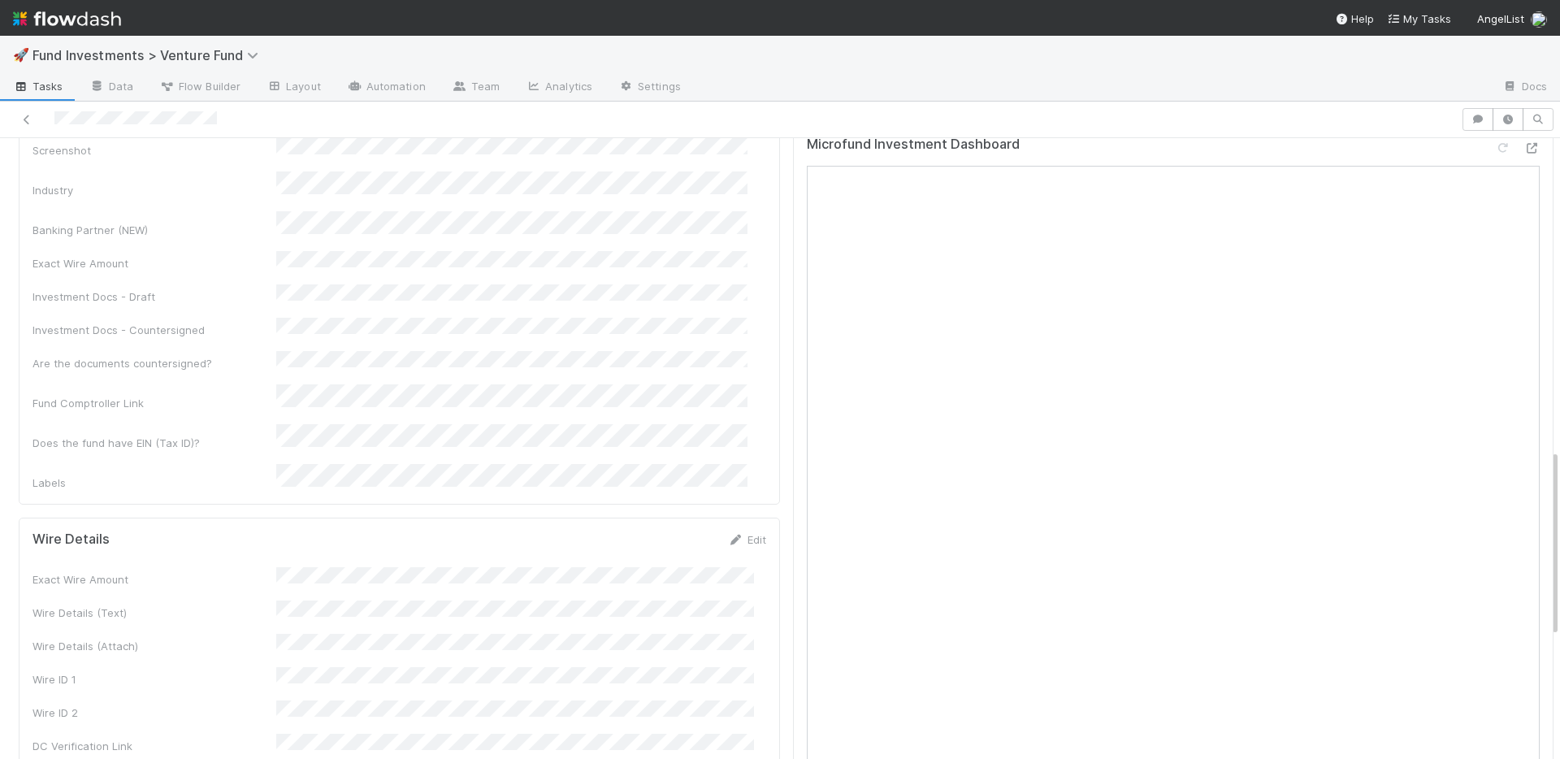
scroll to position [1027, 0]
click at [735, 530] on link "Edit" at bounding box center [747, 536] width 38 height 13
click at [662, 528] on button "Save" at bounding box center [680, 542] width 46 height 28
drag, startPoint x: 111, startPoint y: 671, endPoint x: 137, endPoint y: 670, distance: 25.2
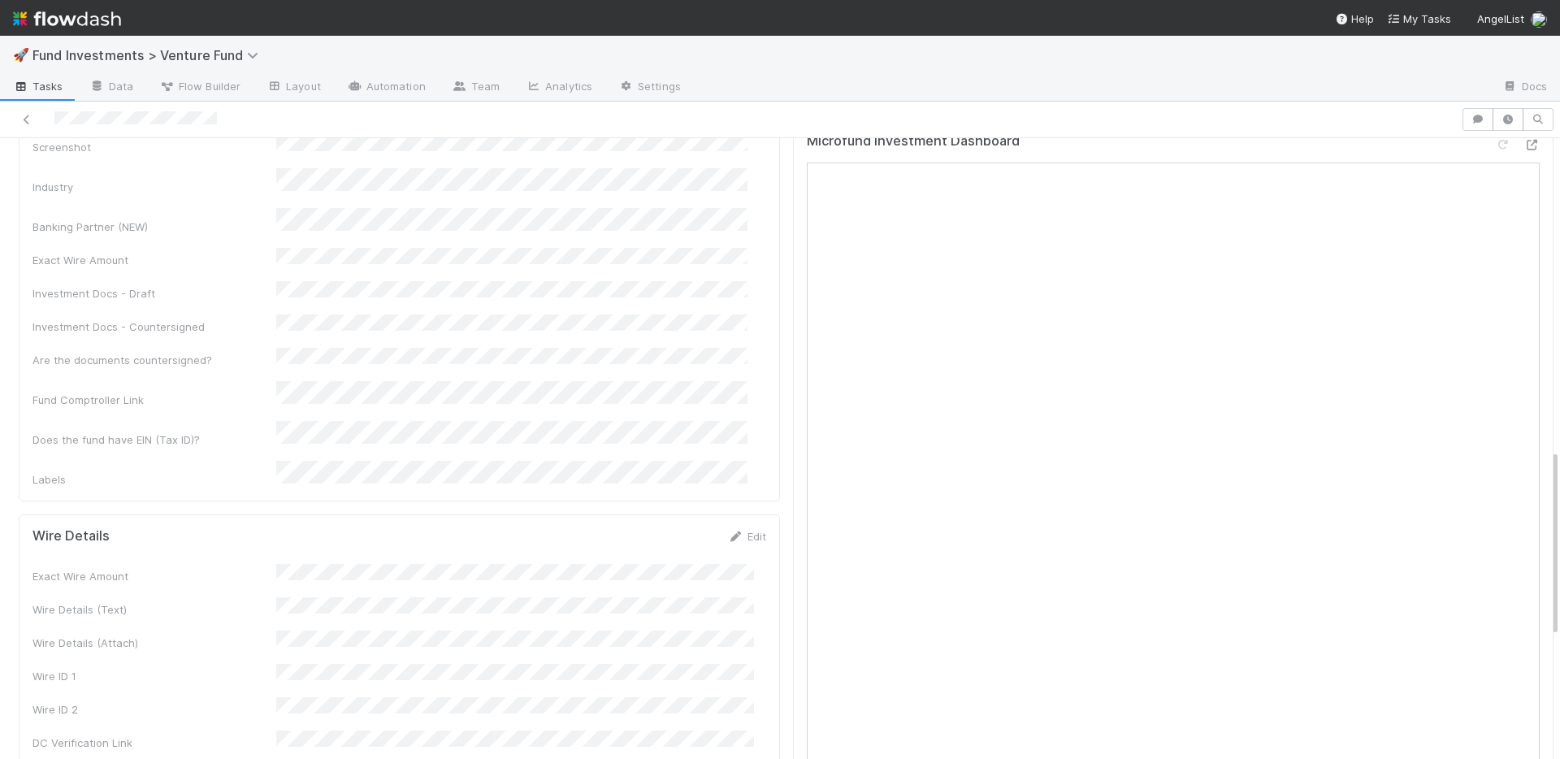
copy span "FDVC"
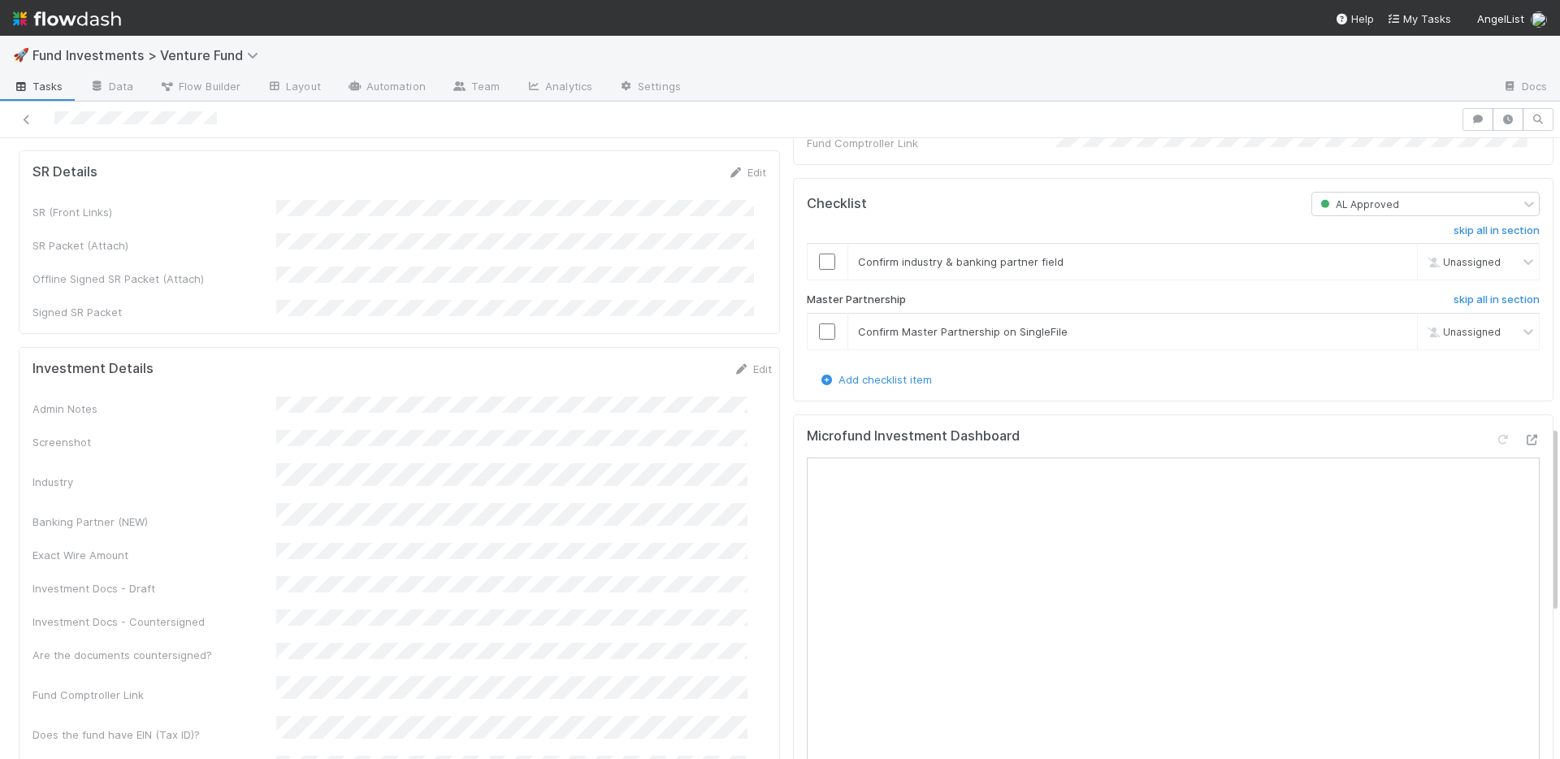
scroll to position [718, 0]
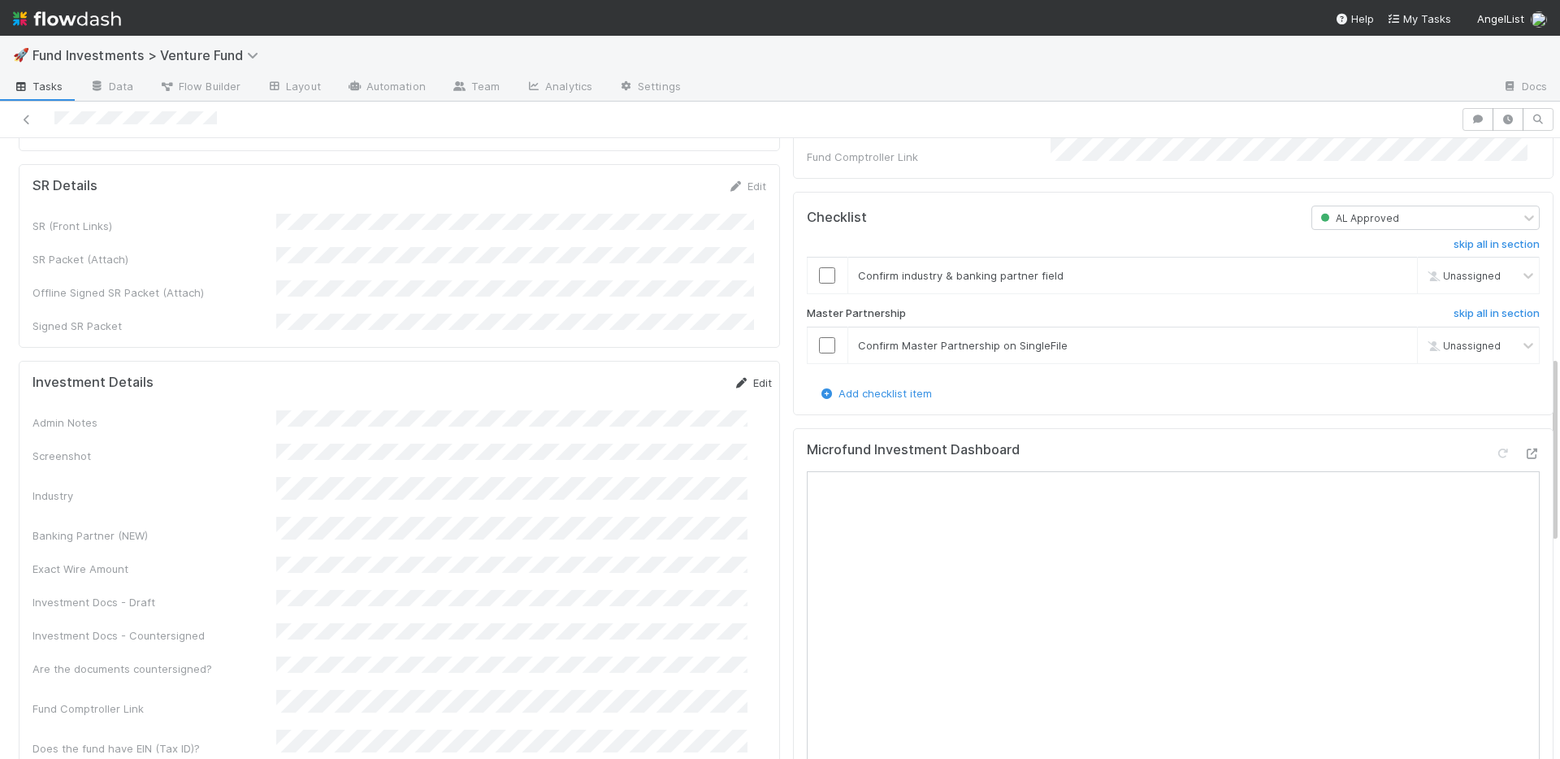
click at [734, 378] on icon at bounding box center [742, 383] width 16 height 11
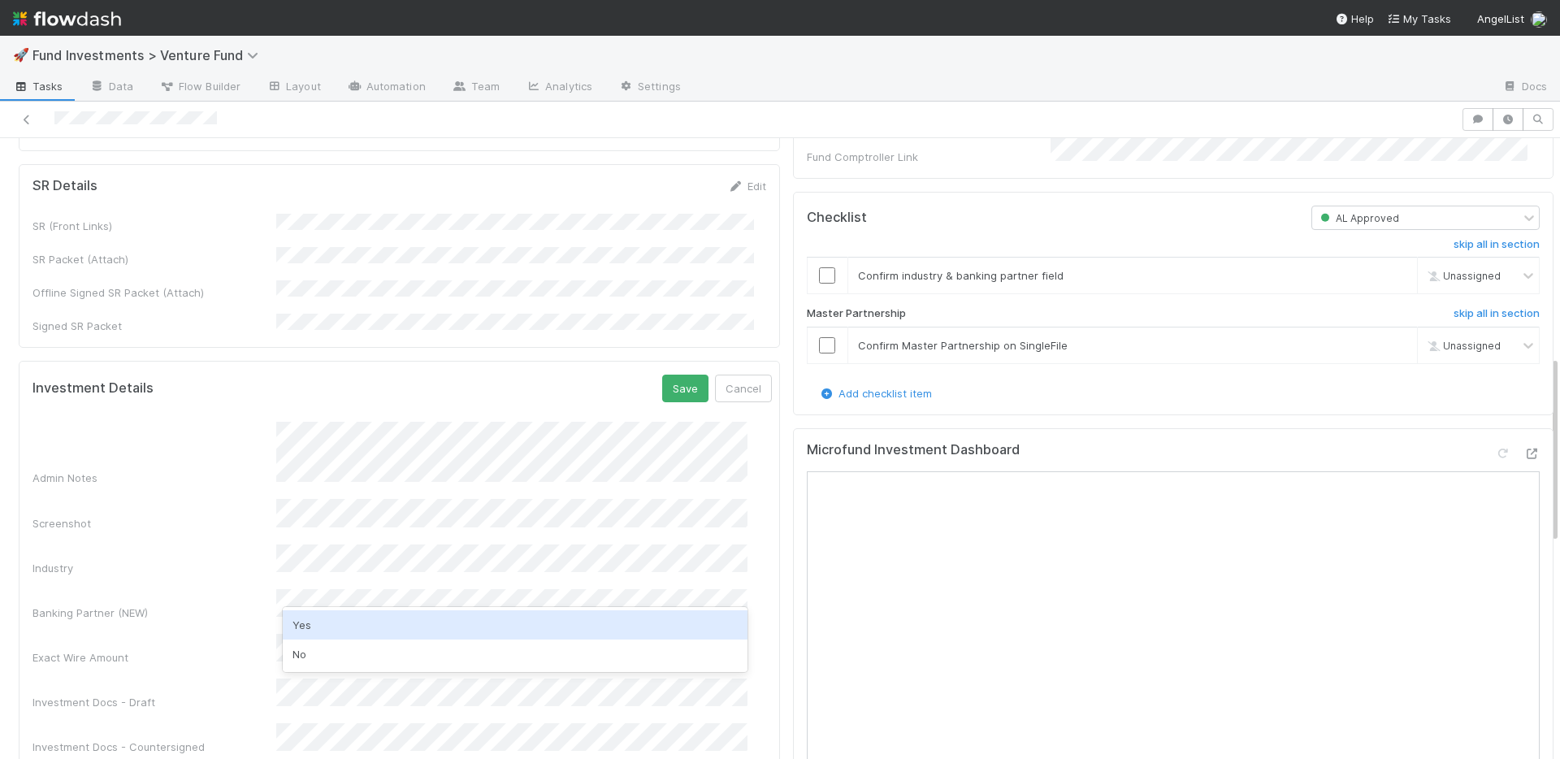
click at [349, 628] on div "Yes" at bounding box center [515, 624] width 465 height 29
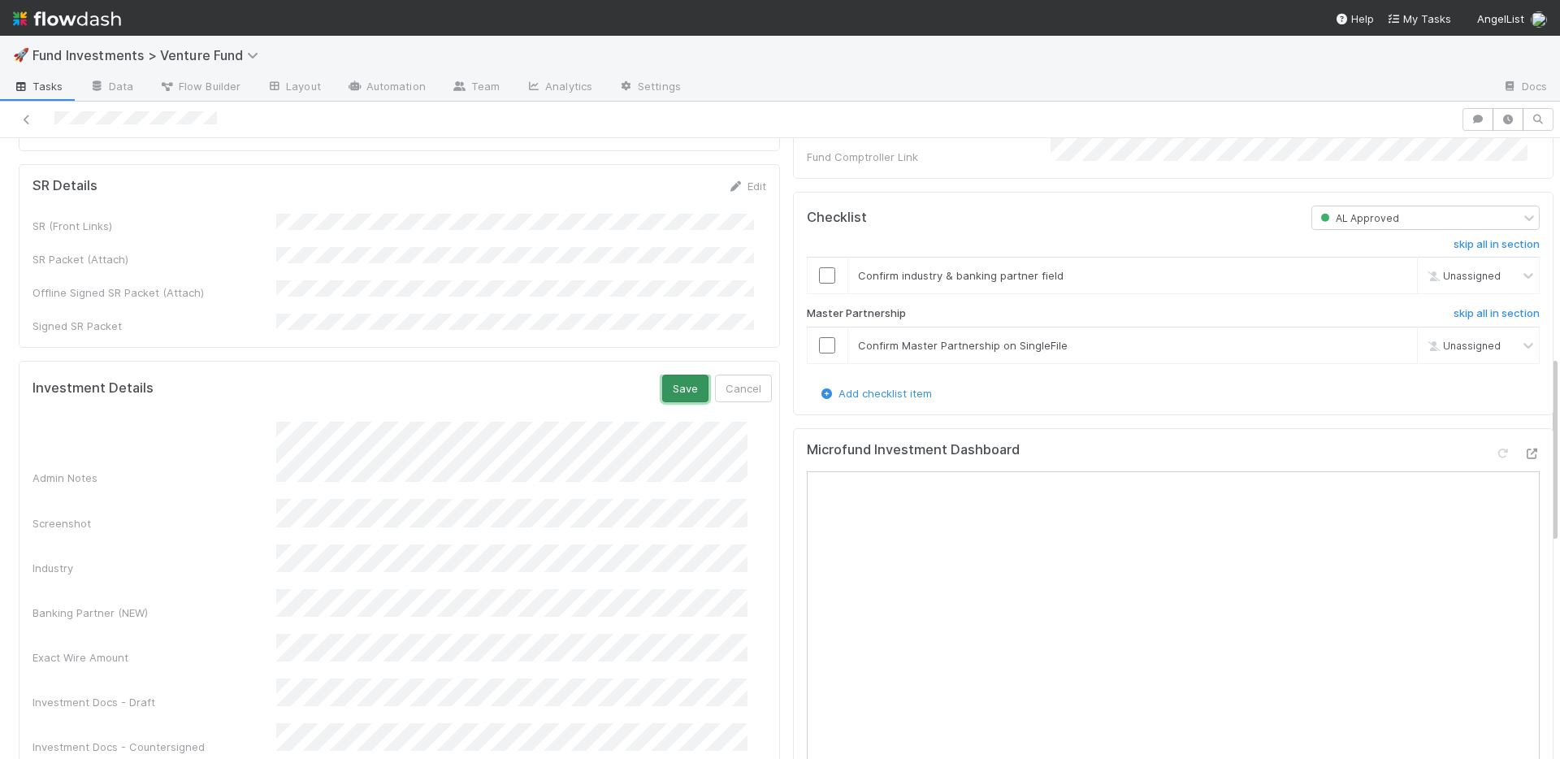
click at [662, 375] on button "Save" at bounding box center [685, 389] width 46 height 28
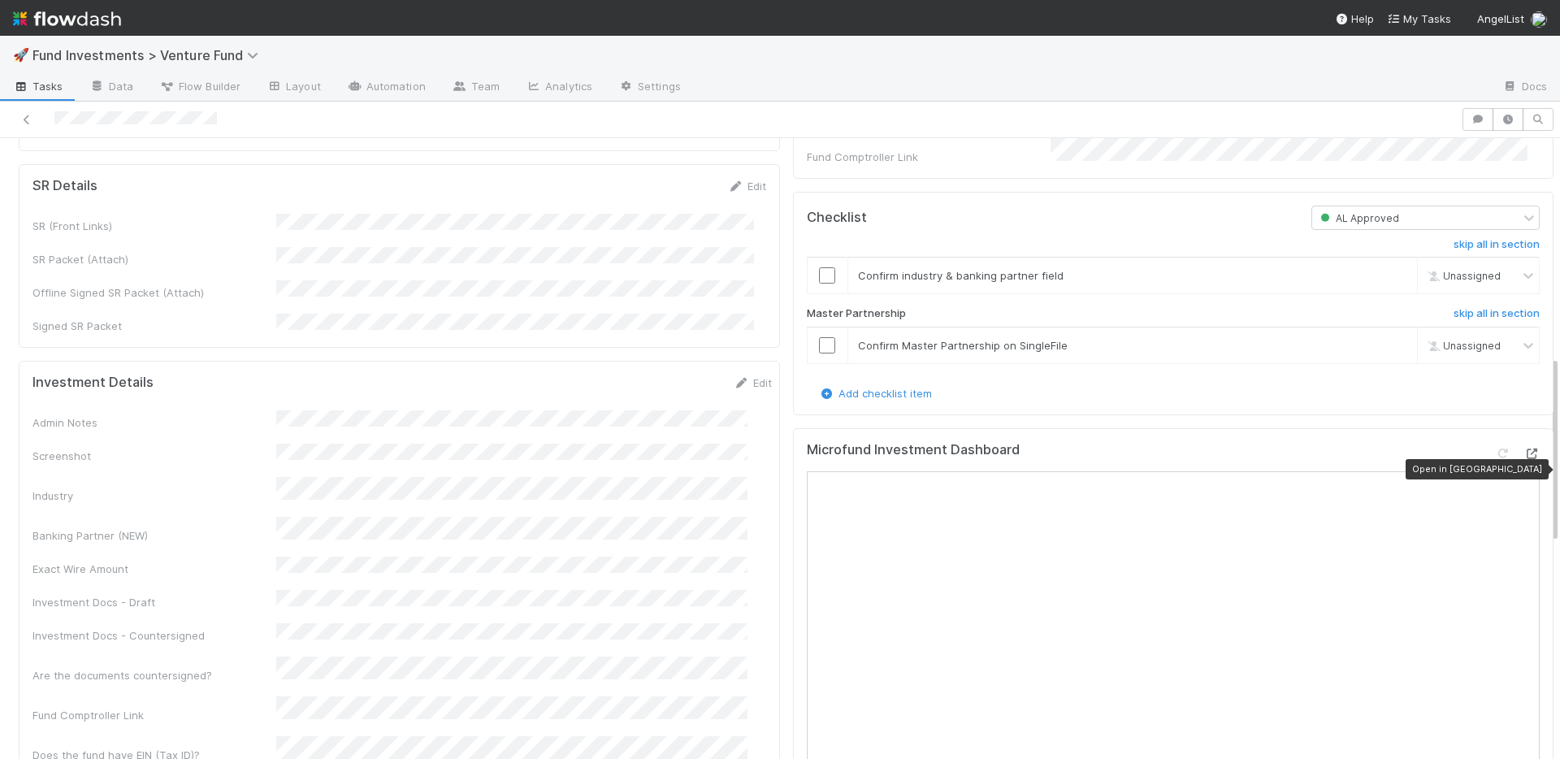
click at [1524, 459] on icon at bounding box center [1532, 454] width 16 height 11
drag, startPoint x: 723, startPoint y: 322, endPoint x: 704, endPoint y: 341, distance: 27.6
click at [734, 378] on icon at bounding box center [742, 383] width 16 height 11
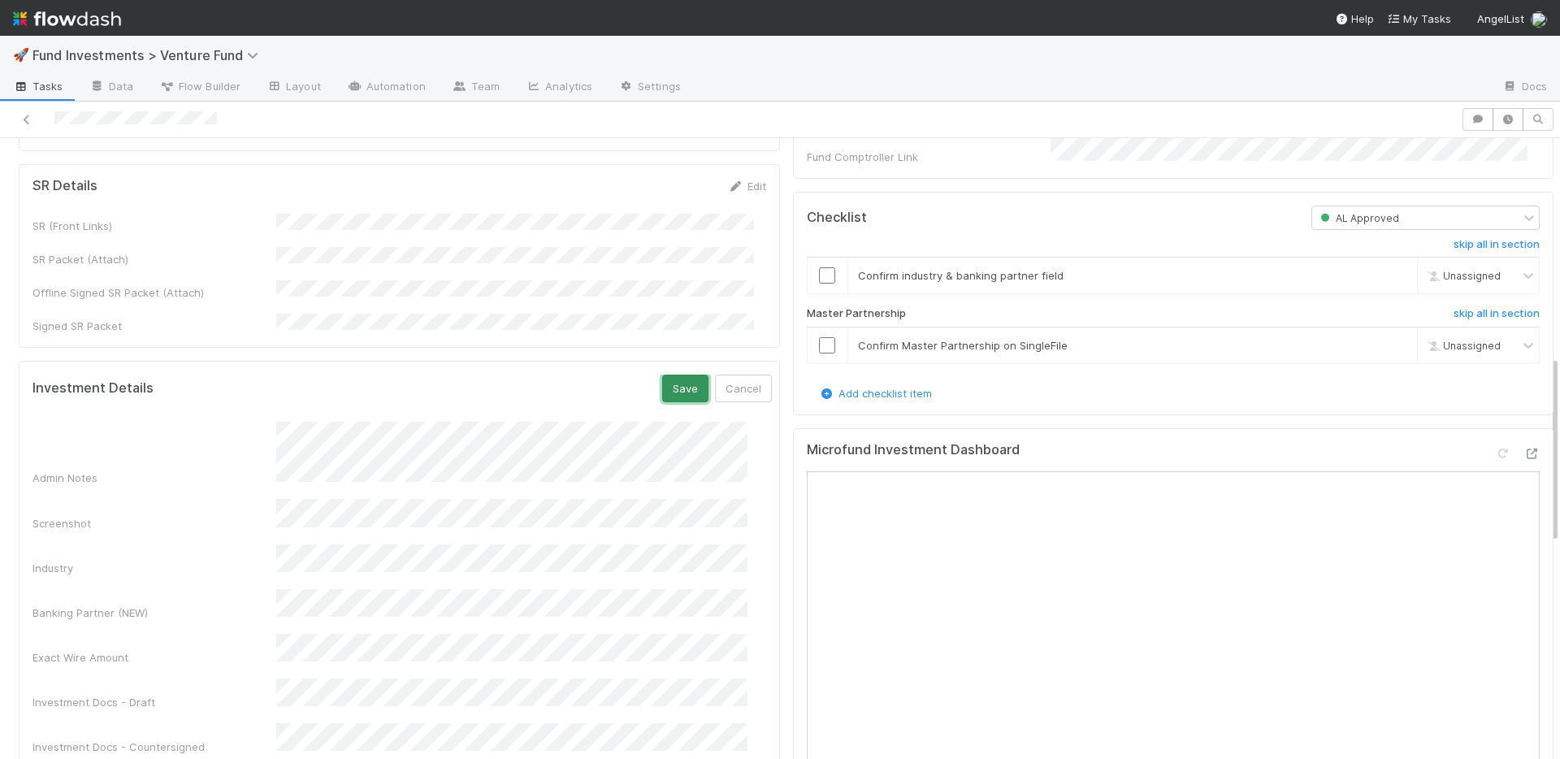
click at [662, 375] on button "Save" at bounding box center [685, 389] width 46 height 28
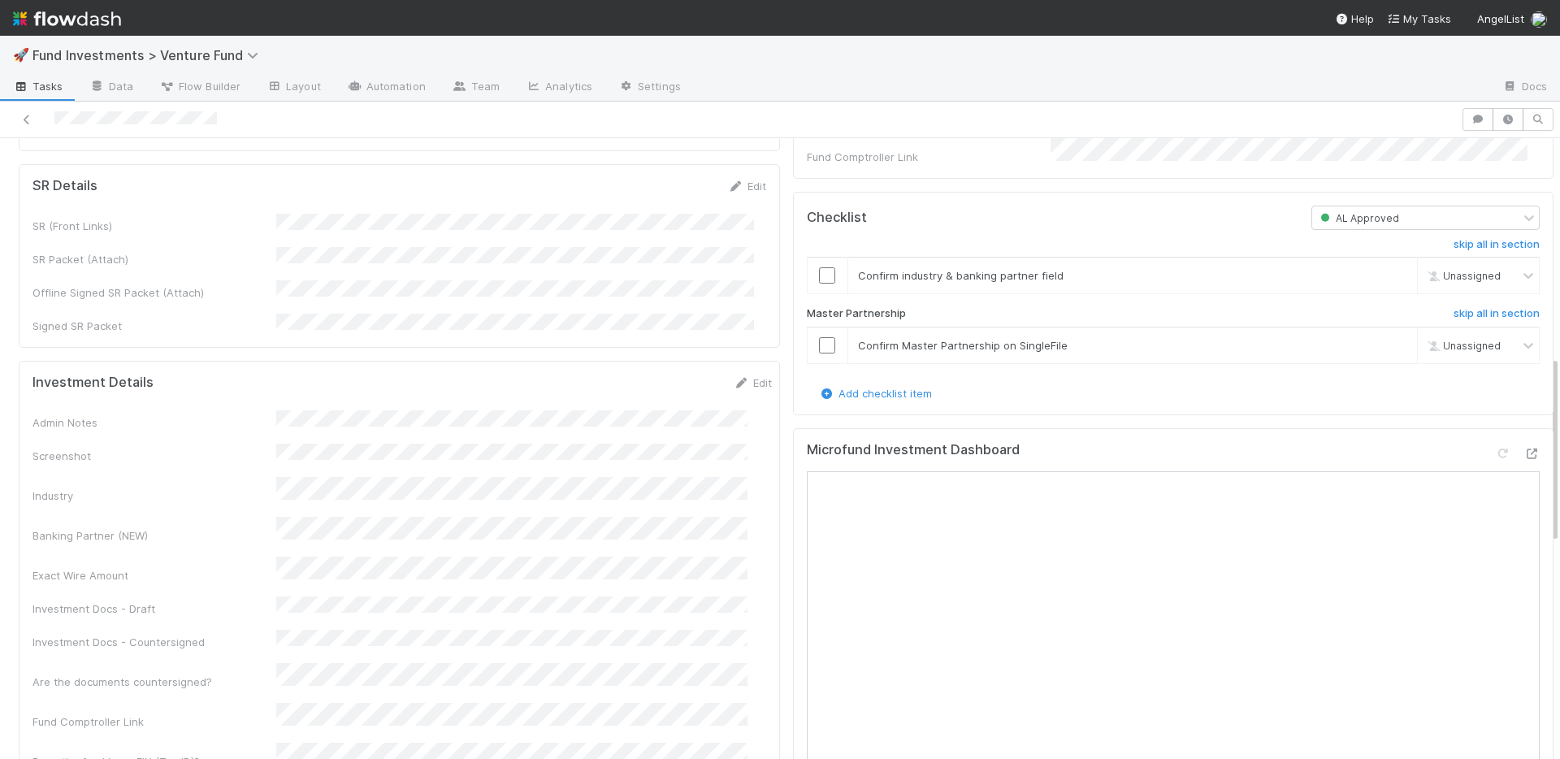
drag, startPoint x: 721, startPoint y: 319, endPoint x: 679, endPoint y: 342, distance: 48.4
click at [734, 378] on icon at bounding box center [742, 383] width 16 height 11
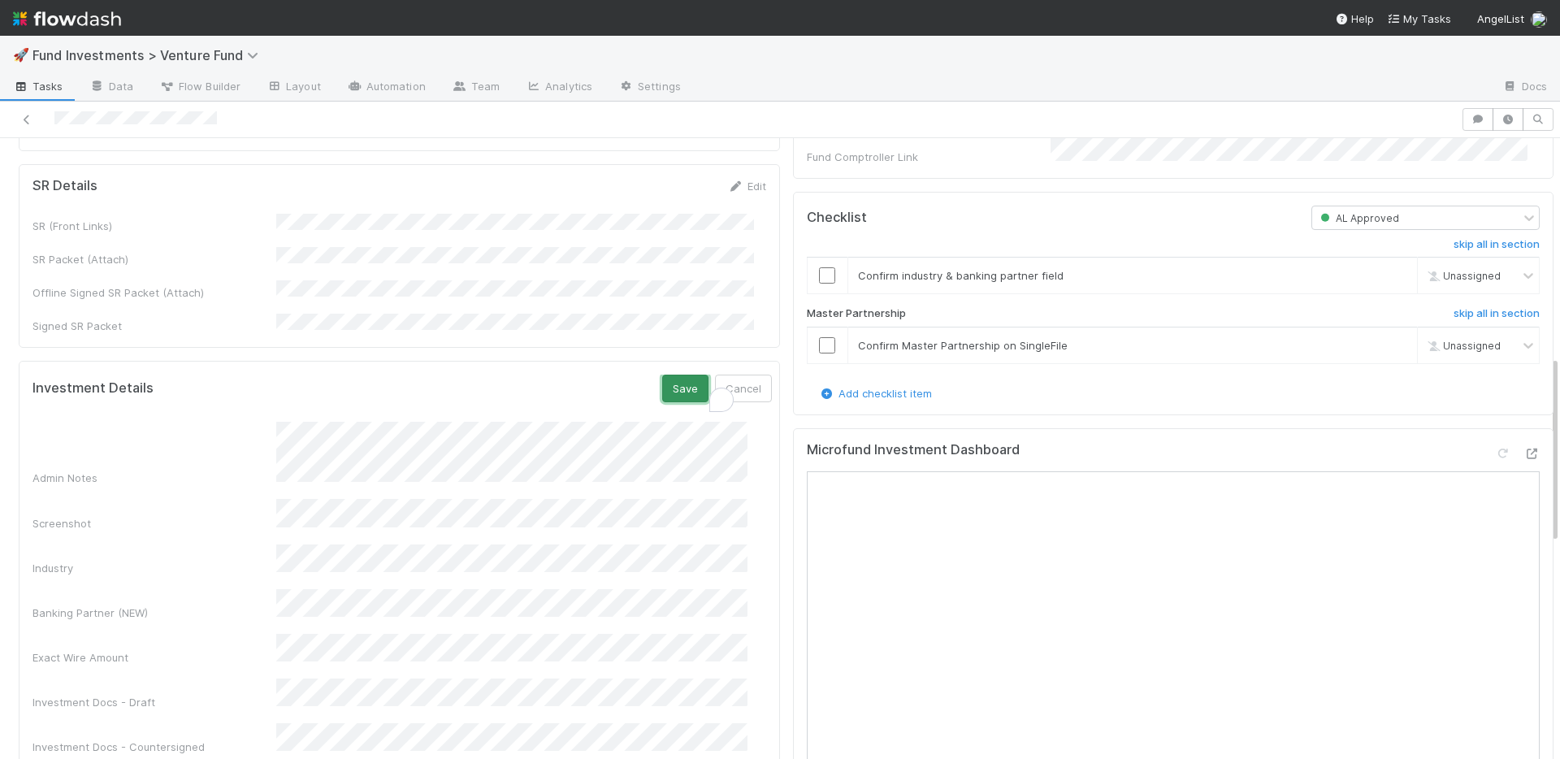
click at [662, 375] on button "Save" at bounding box center [685, 389] width 46 height 28
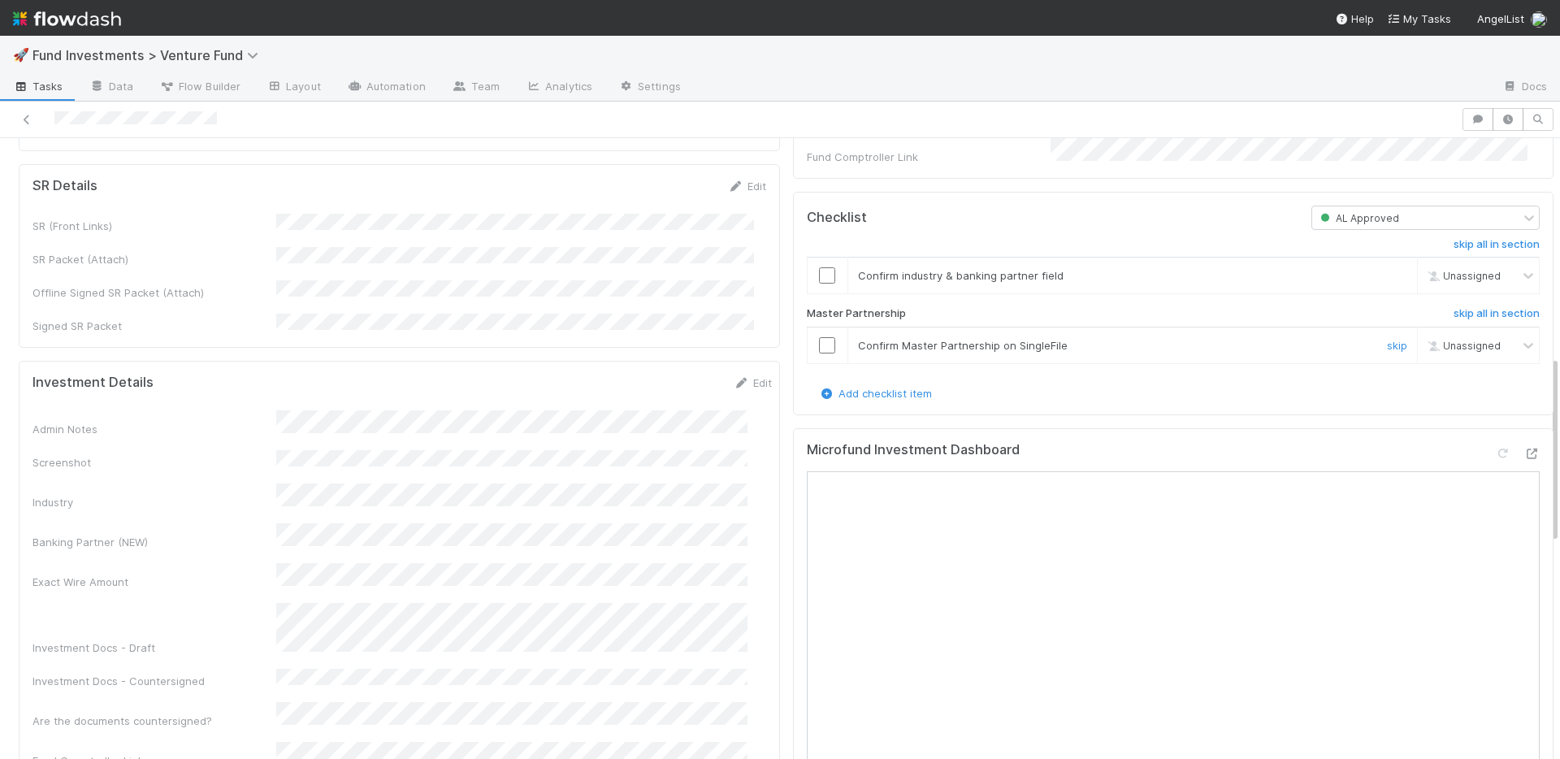
drag, startPoint x: 813, startPoint y: 362, endPoint x: 813, endPoint y: 339, distance: 22.8
click at [819, 353] on input "checkbox" at bounding box center [827, 345] width 16 height 16
drag, startPoint x: 813, startPoint y: 295, endPoint x: 787, endPoint y: 306, distance: 28.4
click at [819, 284] on input "checkbox" at bounding box center [827, 275] width 16 height 16
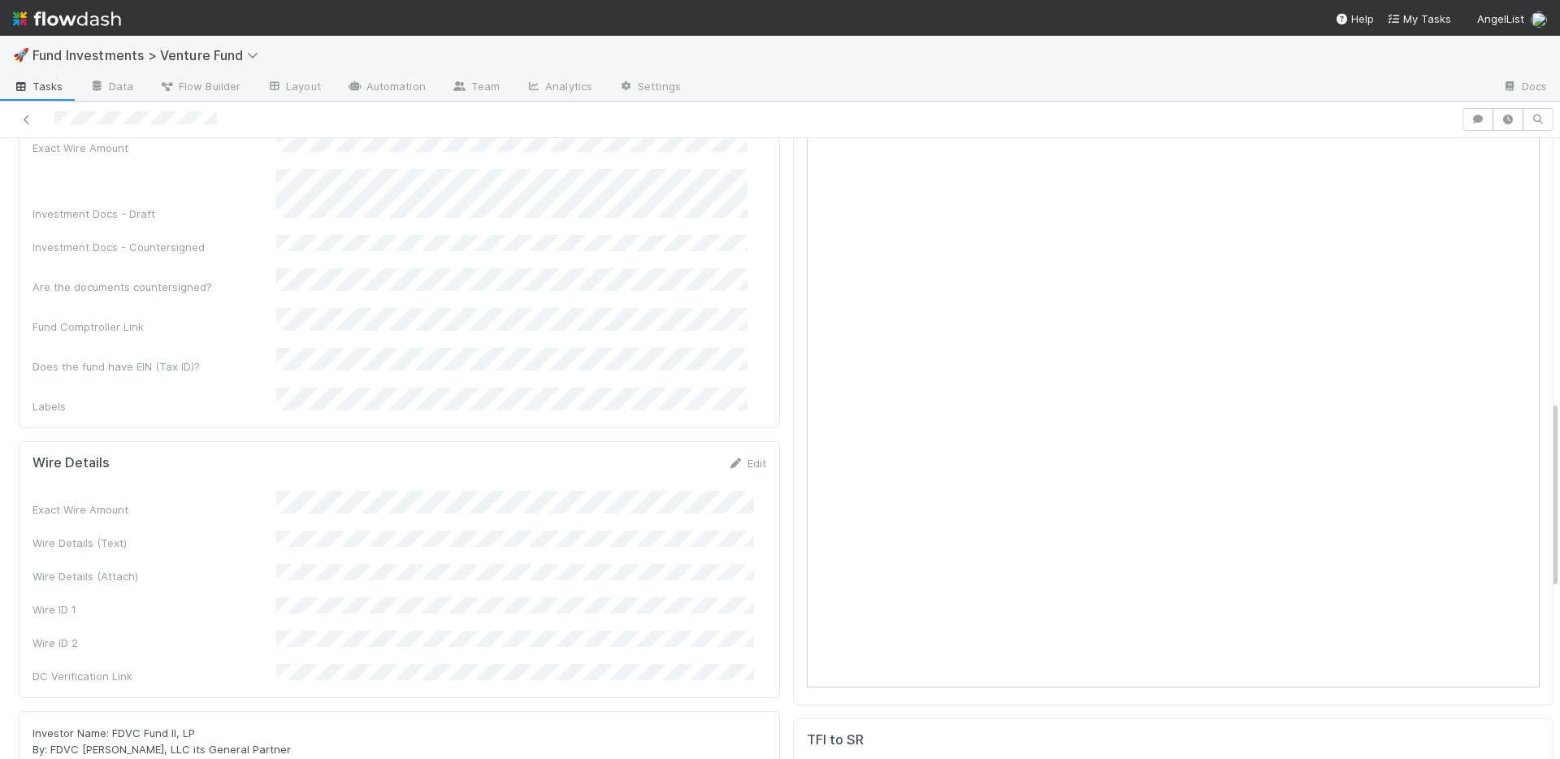
scroll to position [0, 0]
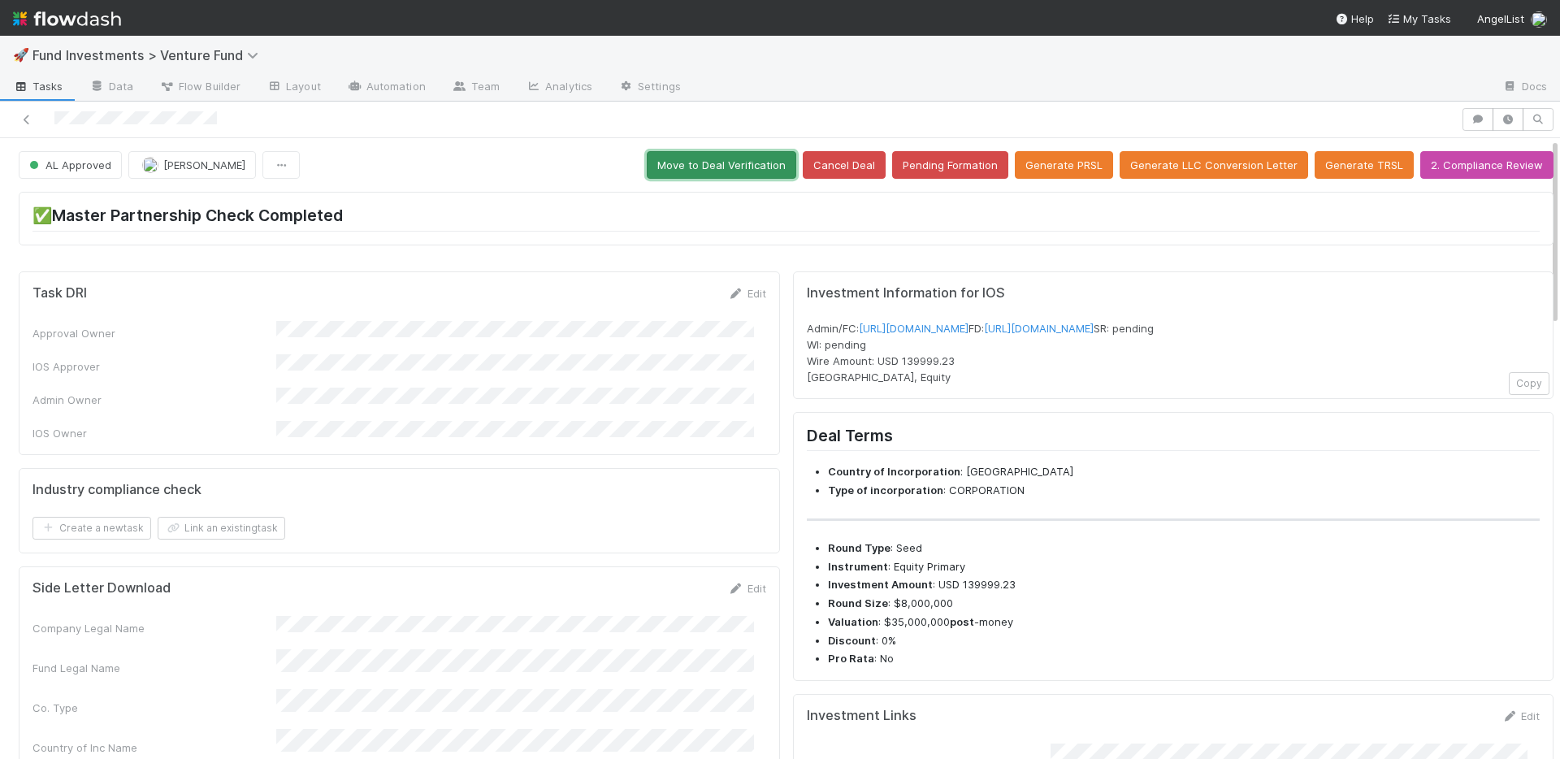
click at [718, 171] on button "Move to Deal Verification" at bounding box center [722, 165] width 150 height 28
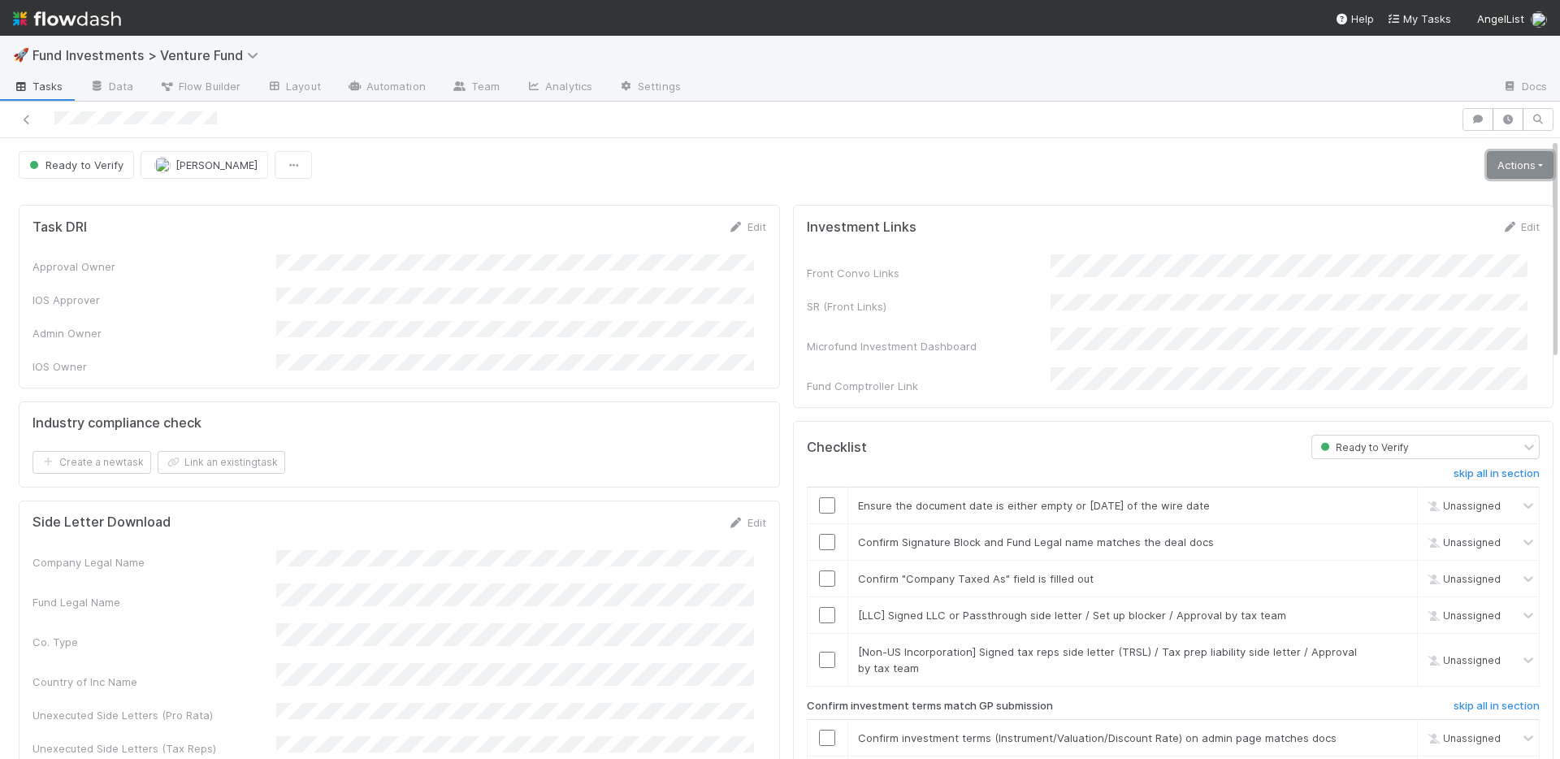
click at [1487, 168] on link "Actions" at bounding box center [1520, 165] width 67 height 28
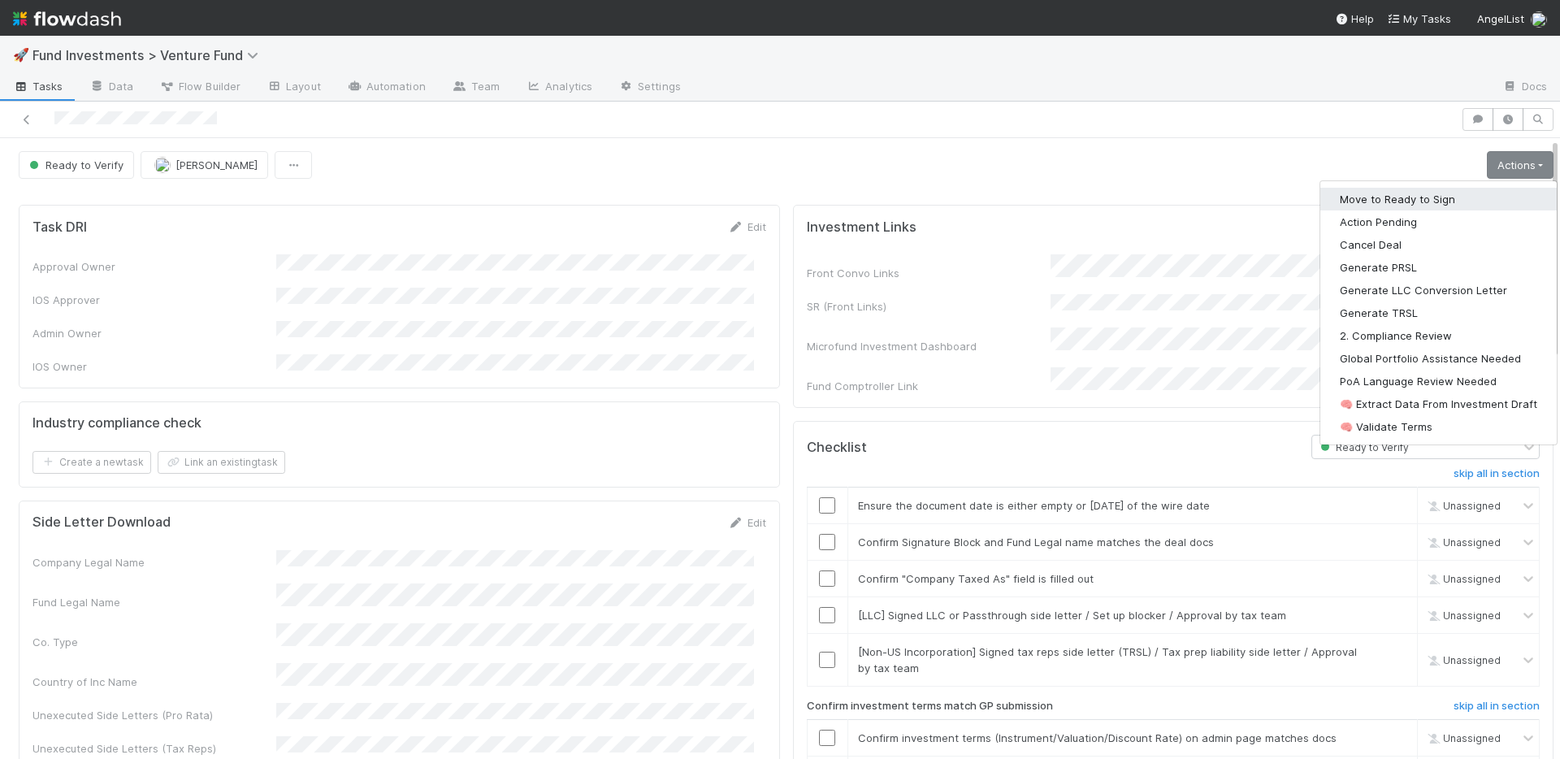
click at [1428, 192] on button "Move to Ready to Sign" at bounding box center [1438, 199] width 236 height 23
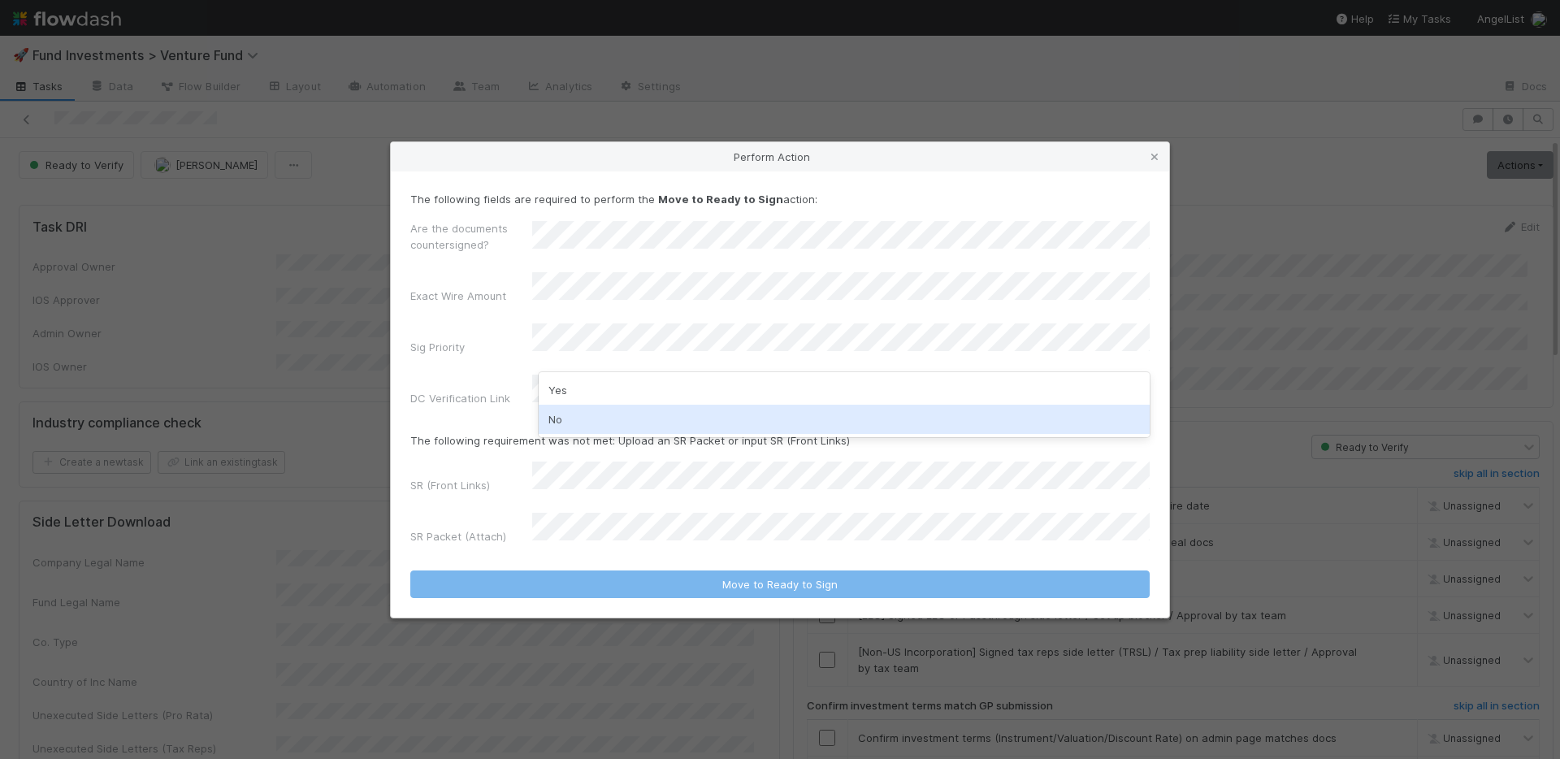
click at [591, 415] on div "No" at bounding box center [844, 419] width 611 height 29
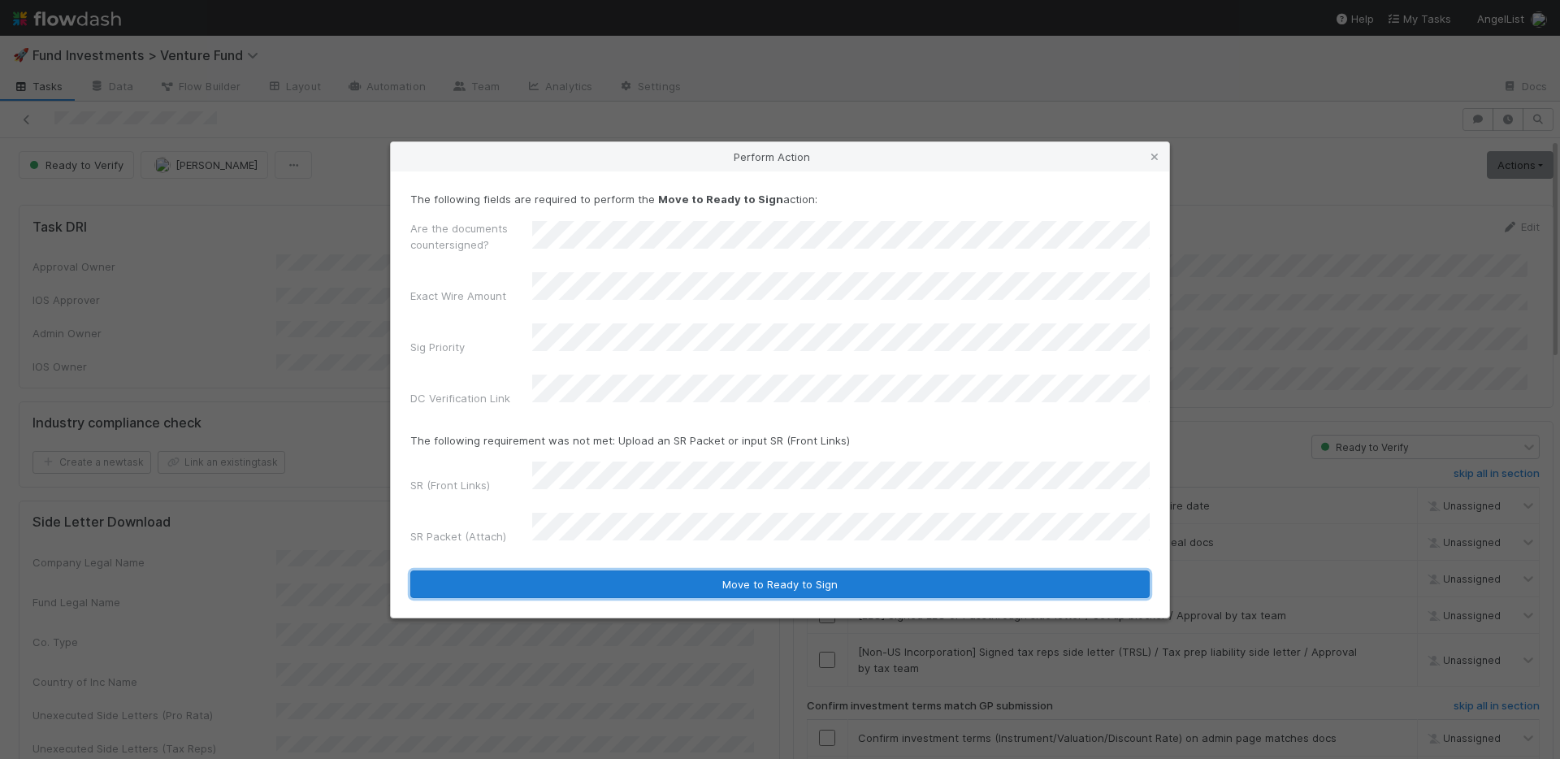
click at [709, 570] on button "Move to Ready to Sign" at bounding box center [779, 584] width 739 height 28
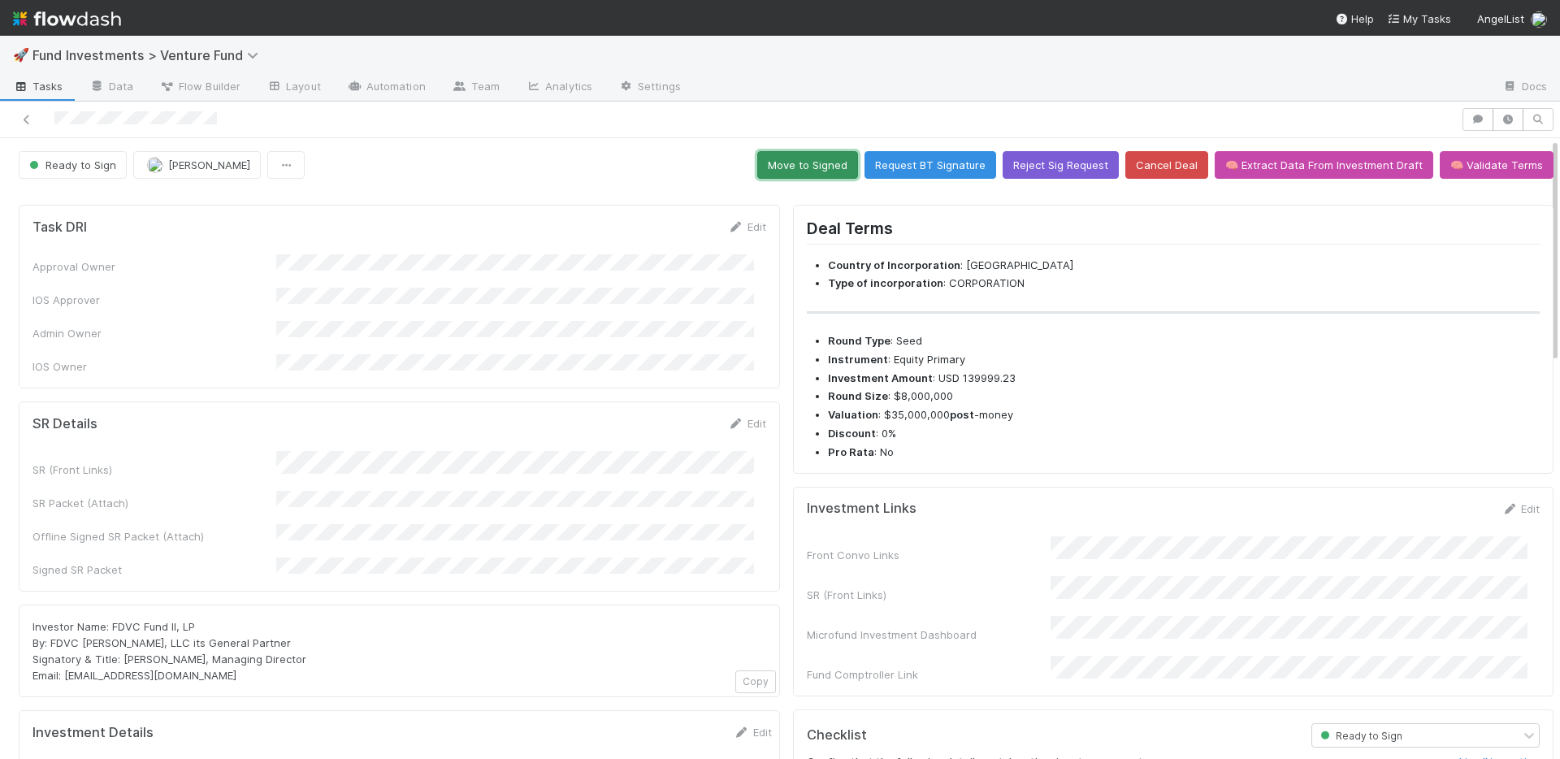
click at [778, 166] on button "Move to Signed" at bounding box center [807, 165] width 101 height 28
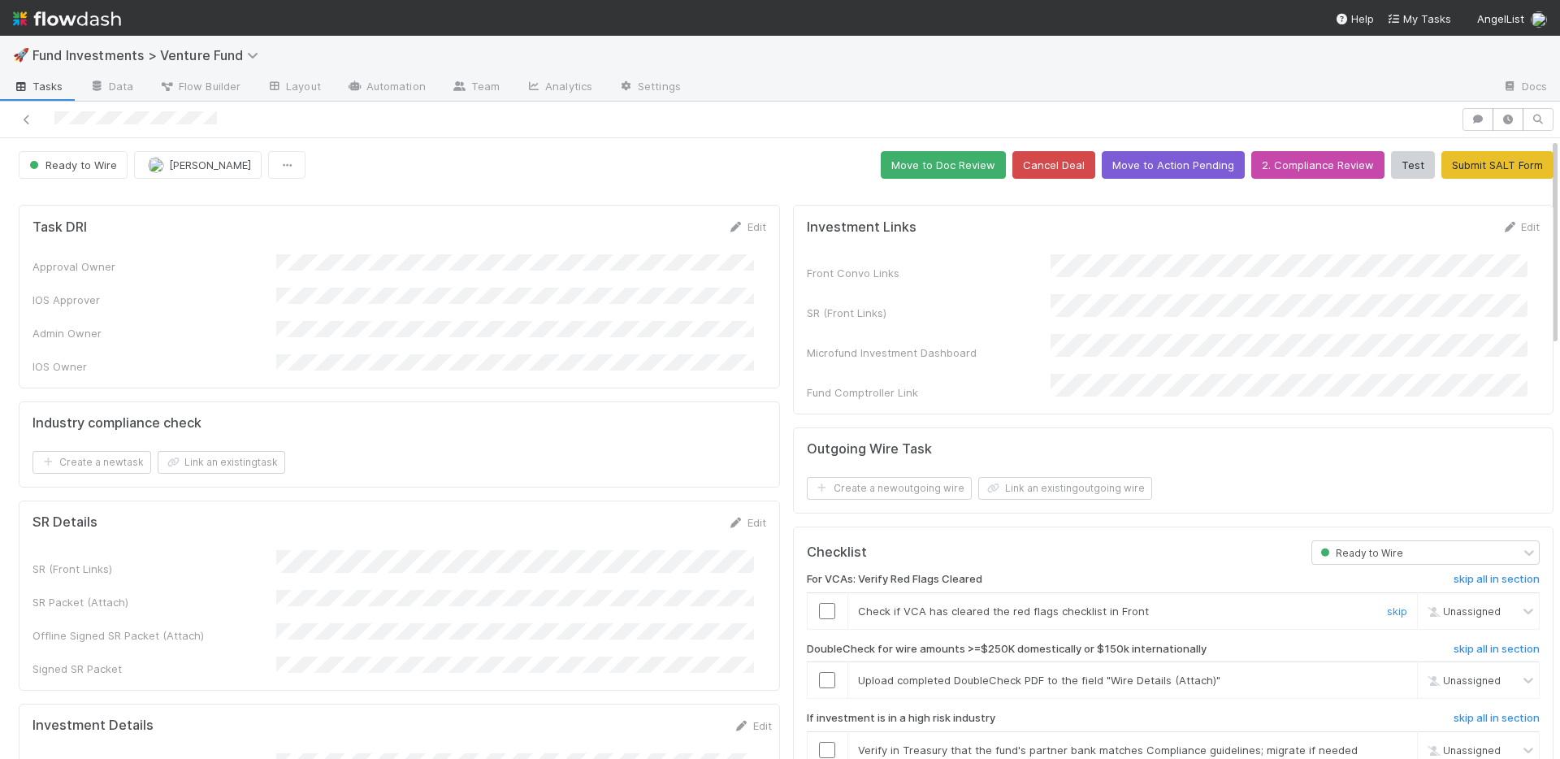
drag, startPoint x: 815, startPoint y: 596, endPoint x: 990, endPoint y: 618, distance: 176.1
click at [819, 603] on input "checkbox" at bounding box center [827, 611] width 16 height 16
drag, startPoint x: 1381, startPoint y: 658, endPoint x: 1367, endPoint y: 651, distance: 15.6
click at [1387, 674] on link "skip" at bounding box center [1397, 680] width 20 height 13
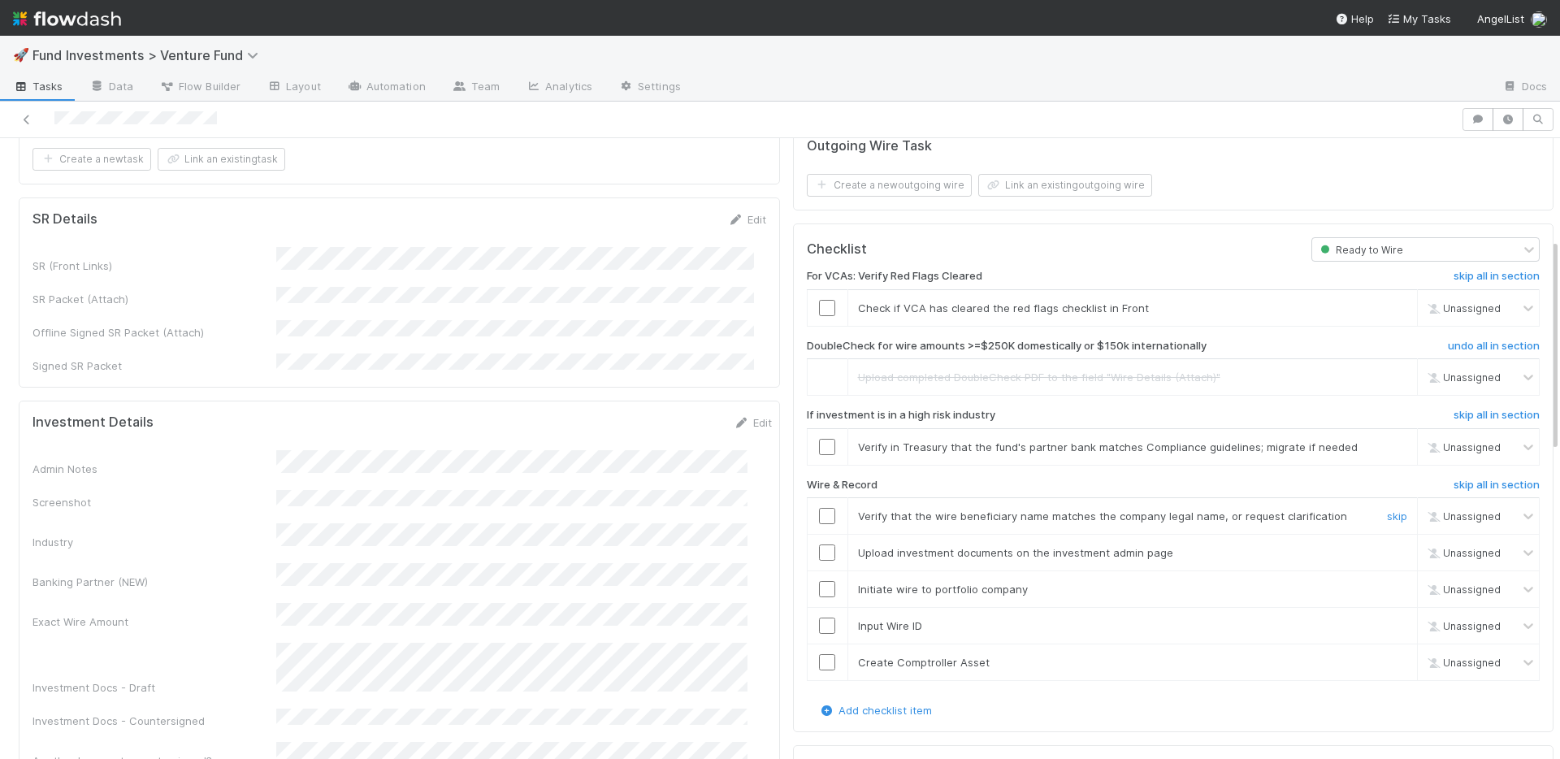
scroll to position [304, 0]
click at [819, 299] on input "checkbox" at bounding box center [827, 307] width 16 height 16
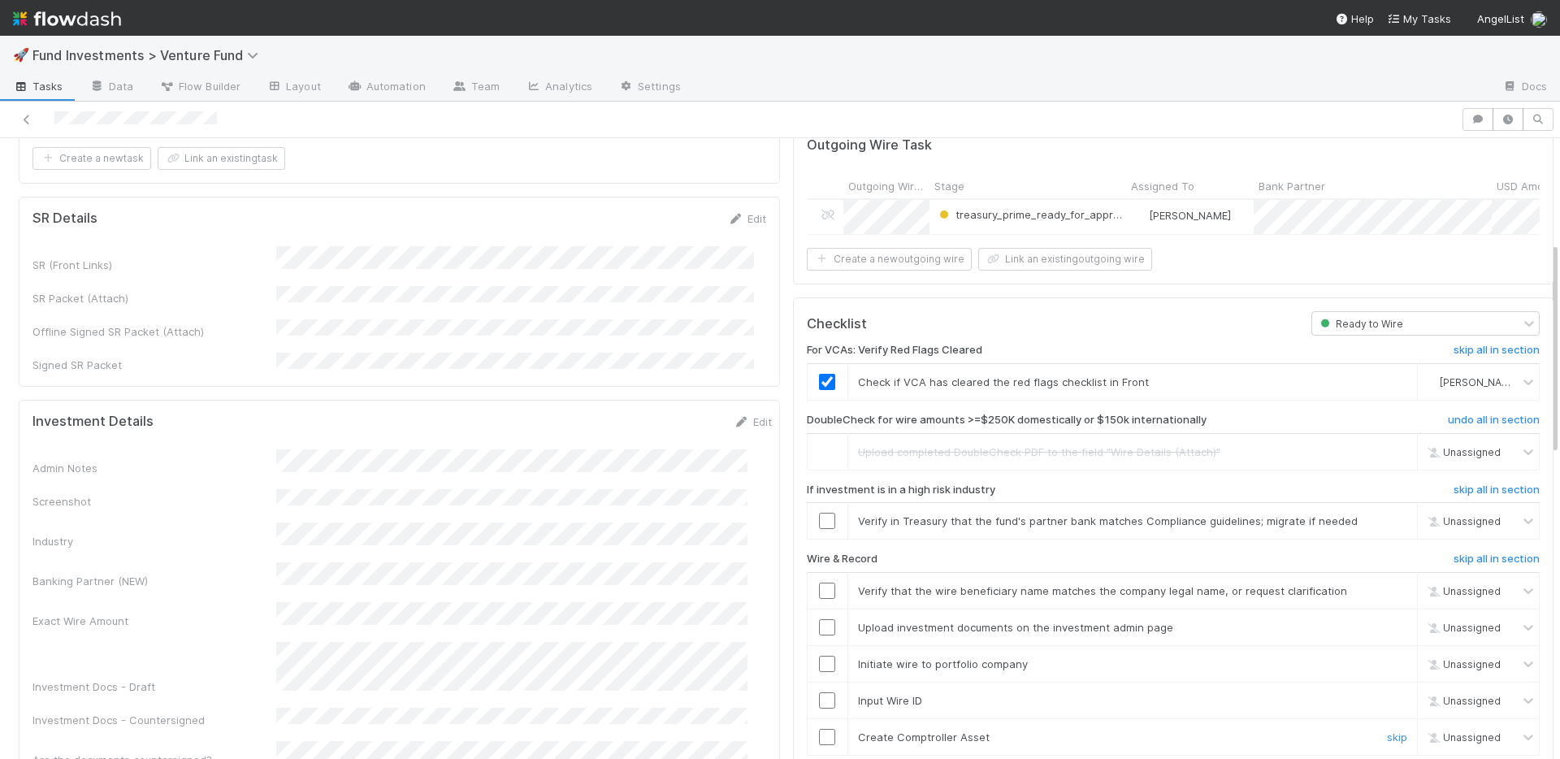
drag, startPoint x: 813, startPoint y: 731, endPoint x: 811, endPoint y: 700, distance: 31.0
click at [819, 729] on input "checkbox" at bounding box center [827, 737] width 16 height 16
drag, startPoint x: 812, startPoint y: 695, endPoint x: 815, endPoint y: 674, distance: 20.6
click at [819, 693] on input "checkbox" at bounding box center [827, 700] width 16 height 16
drag, startPoint x: 814, startPoint y: 655, endPoint x: 814, endPoint y: 635, distance: 19.5
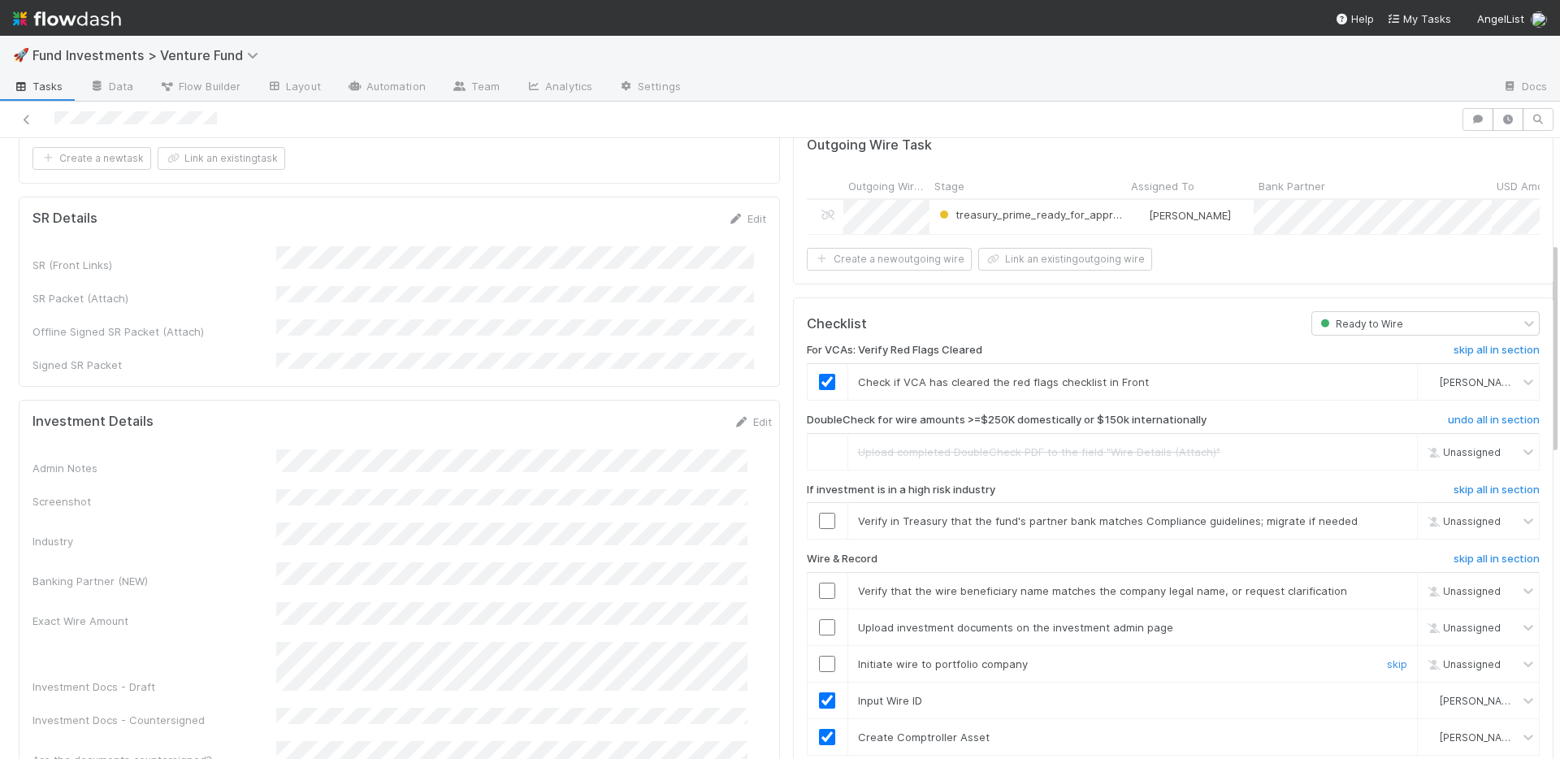
click at [819, 656] on input "checkbox" at bounding box center [827, 664] width 16 height 16
click at [819, 619] on input "checkbox" at bounding box center [827, 627] width 16 height 16
drag, startPoint x: 816, startPoint y: 587, endPoint x: 823, endPoint y: 583, distance: 8.4
click at [819, 587] on input "checkbox" at bounding box center [827, 591] width 16 height 16
click at [1387, 515] on link "skip" at bounding box center [1397, 520] width 20 height 13
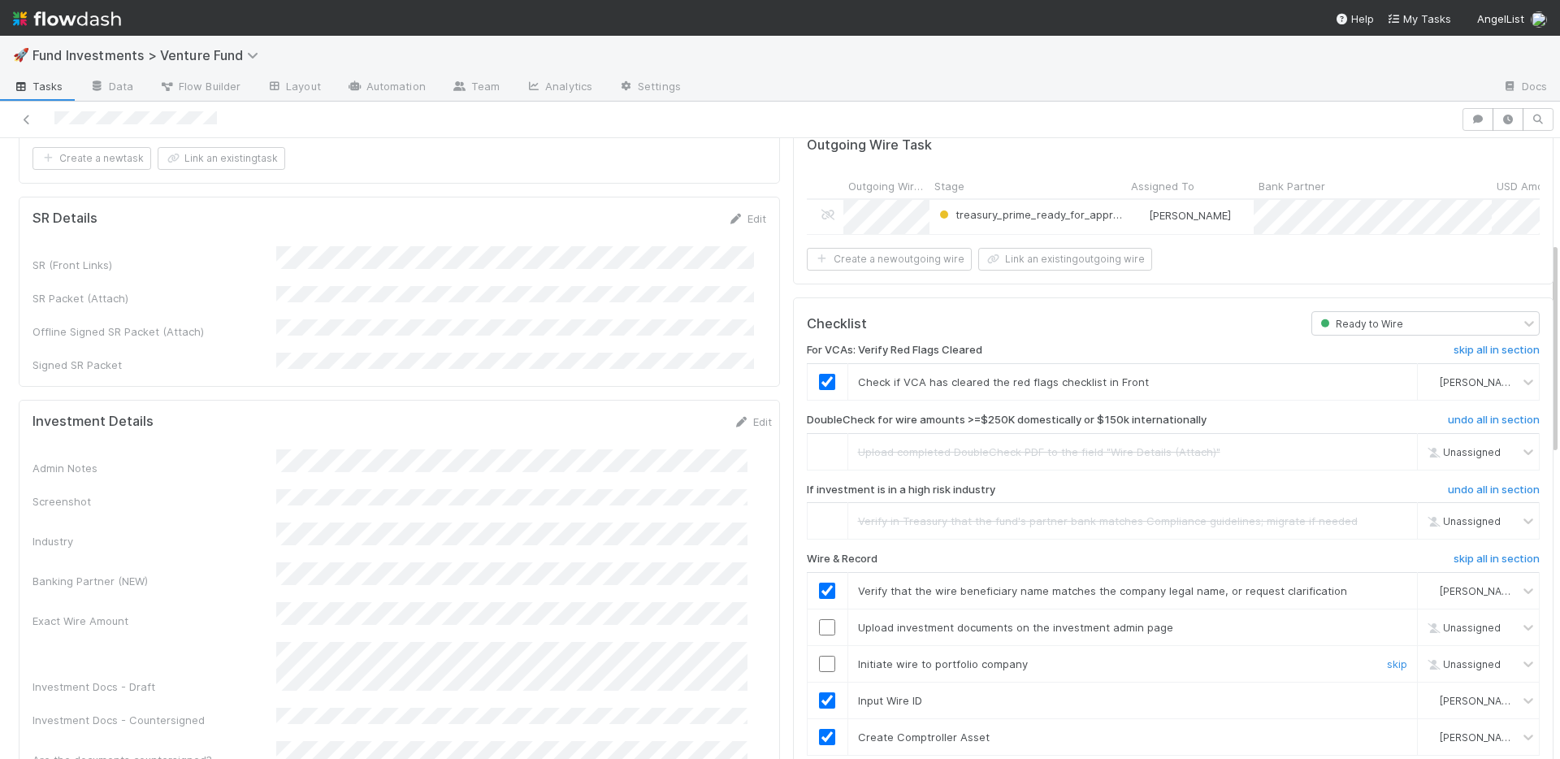
drag, startPoint x: 814, startPoint y: 657, endPoint x: 809, endPoint y: 632, distance: 24.9
click at [811, 650] on td at bounding box center [827, 663] width 41 height 37
click at [819, 625] on input "checkbox" at bounding box center [827, 627] width 16 height 16
drag, startPoint x: 819, startPoint y: 661, endPoint x: 843, endPoint y: 624, distance: 43.5
click at [819, 660] on input "checkbox" at bounding box center [827, 664] width 16 height 16
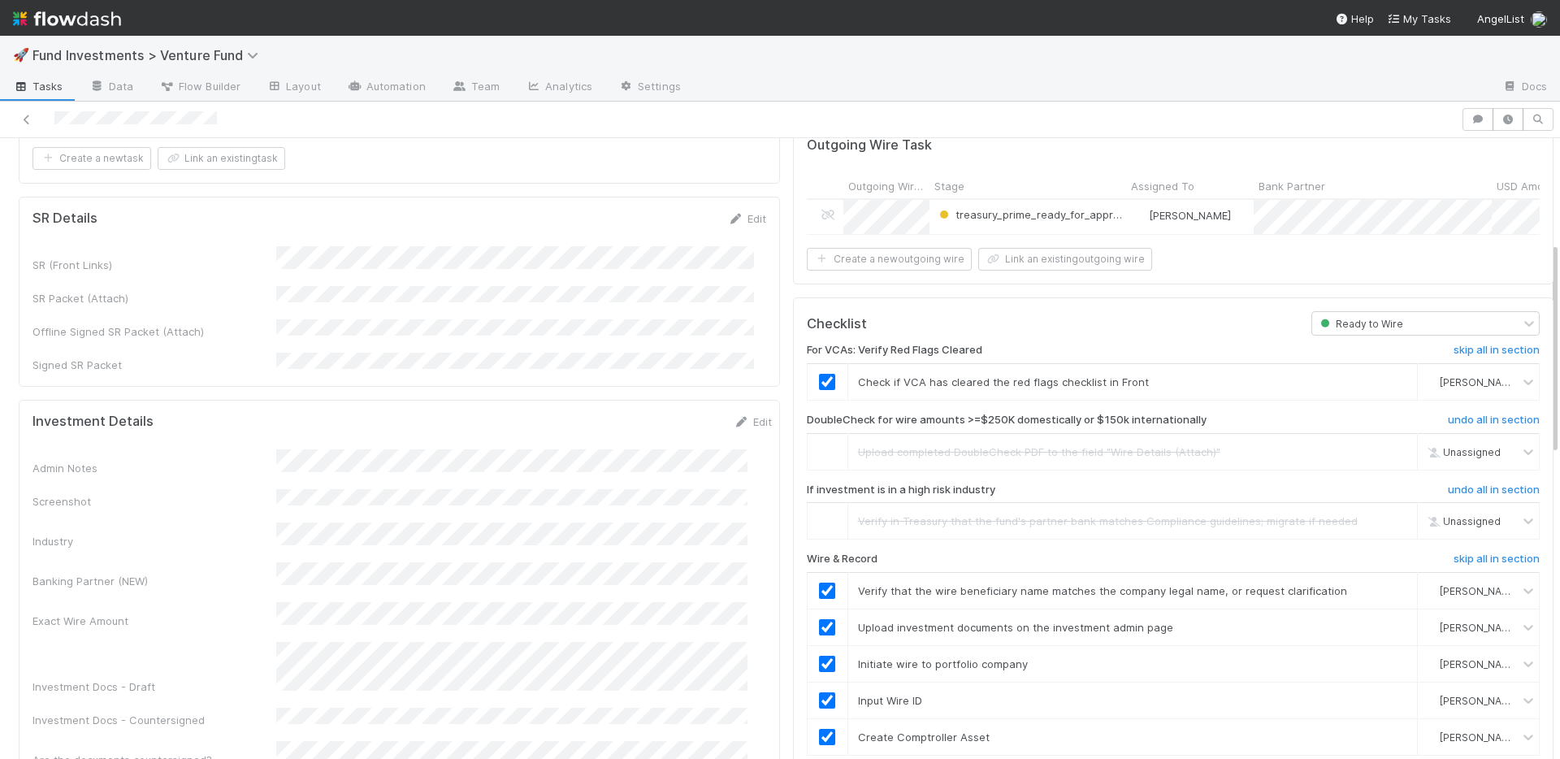
click at [318, 449] on div "Admin Notes" at bounding box center [402, 462] width 739 height 27
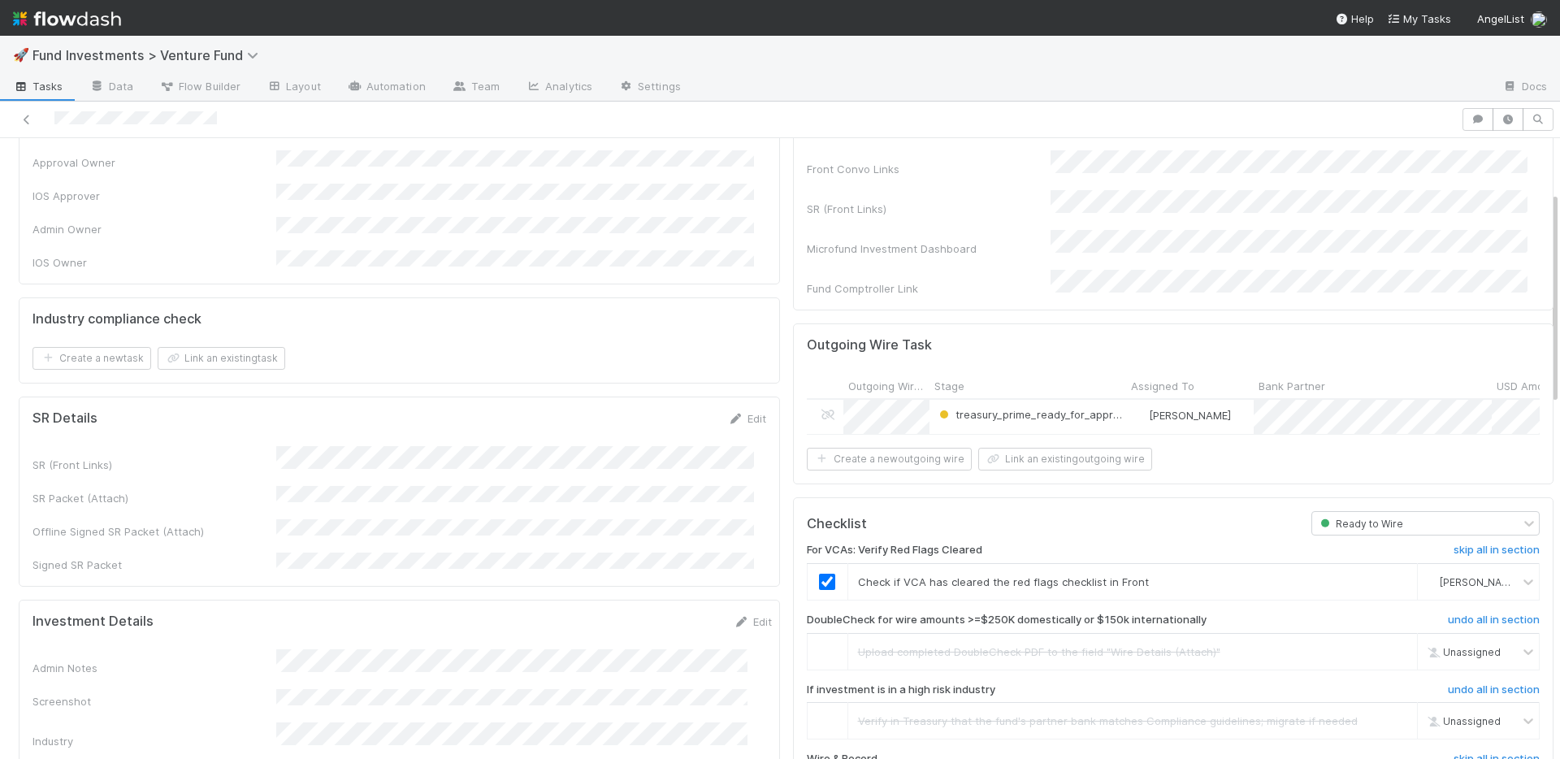
scroll to position [0, 0]
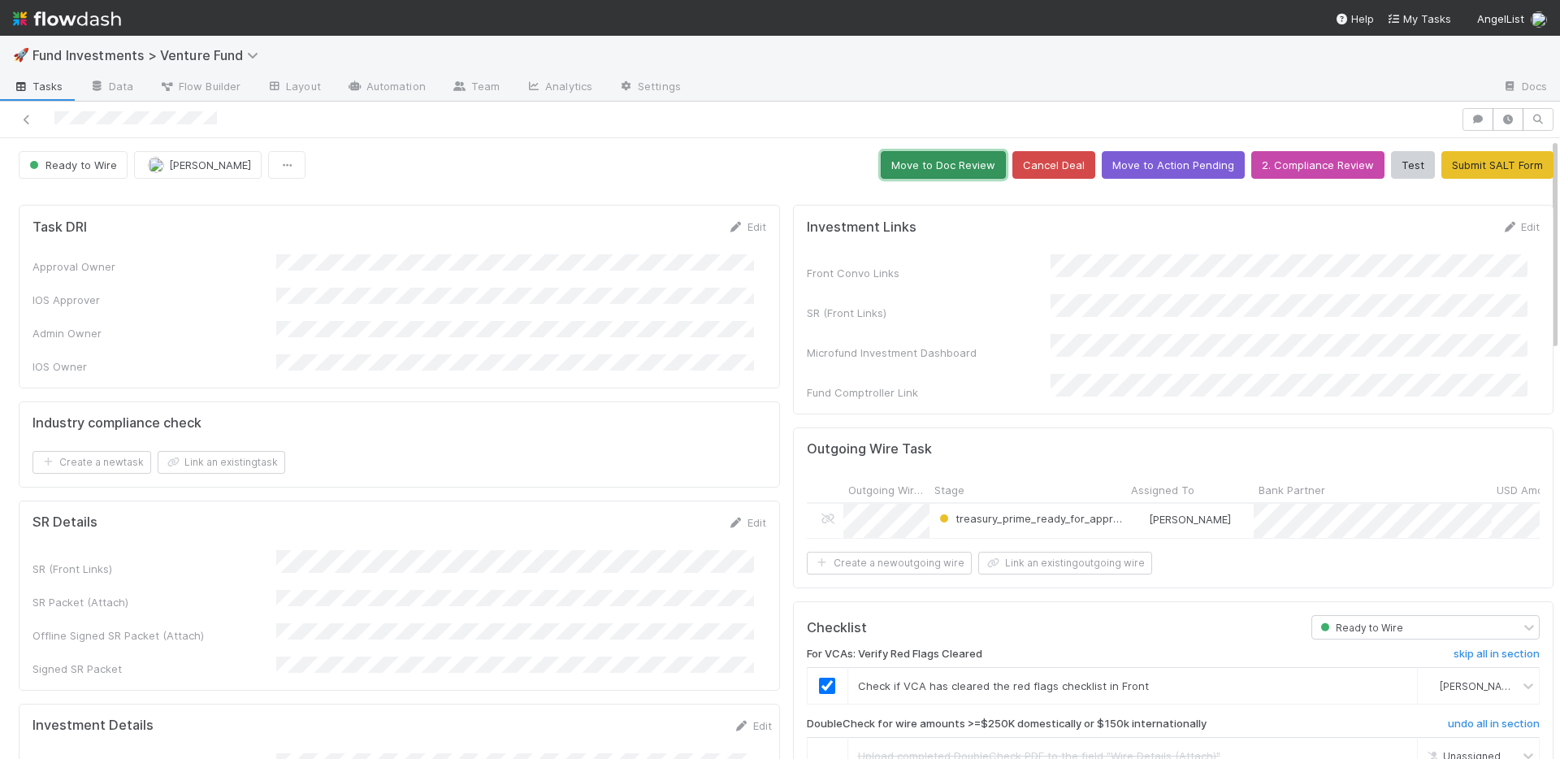
click at [930, 169] on button "Move to Doc Review" at bounding box center [943, 165] width 125 height 28
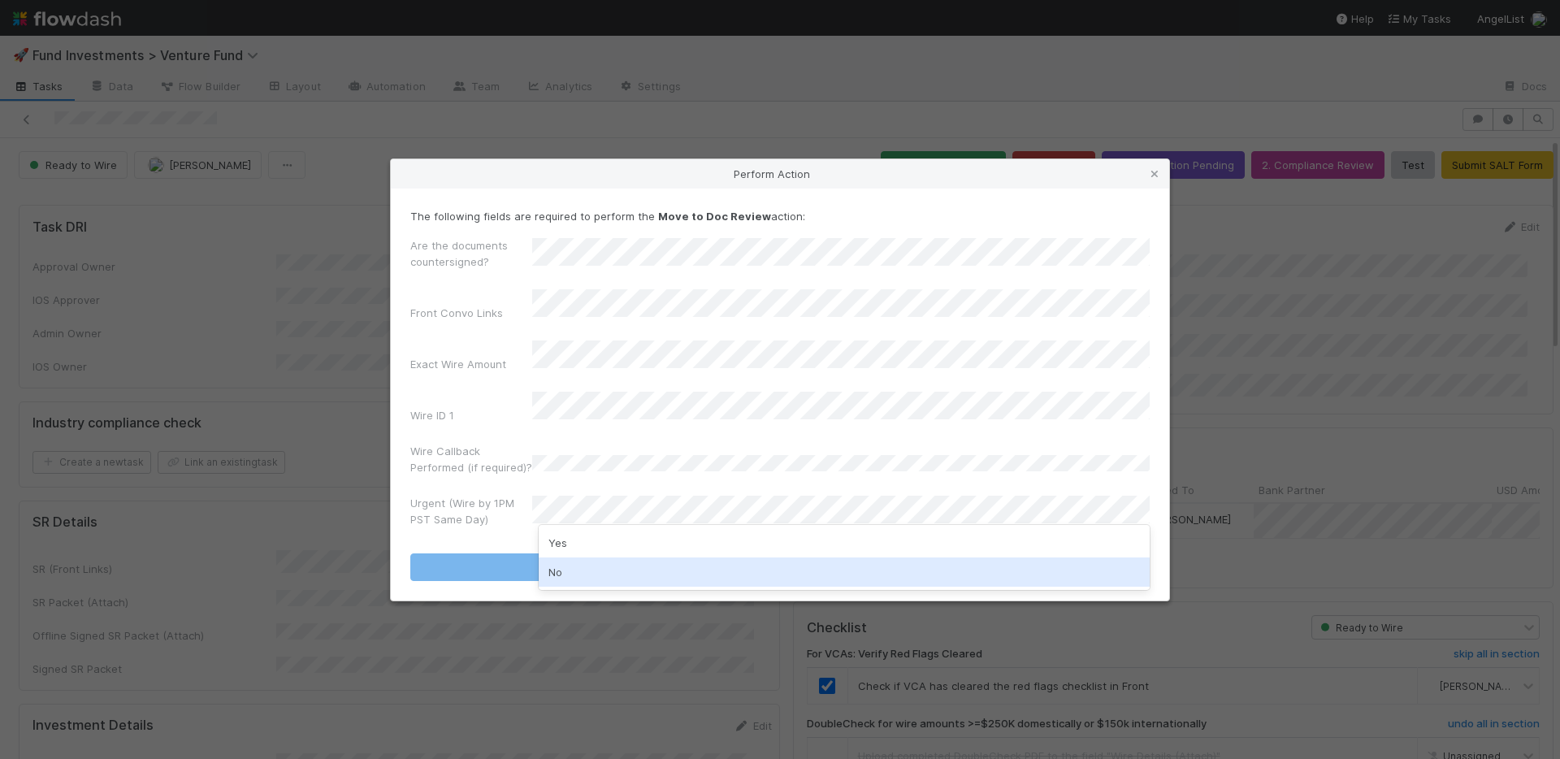
drag, startPoint x: 590, startPoint y: 568, endPoint x: 597, endPoint y: 552, distance: 17.8
click at [590, 568] on div "No" at bounding box center [844, 571] width 611 height 29
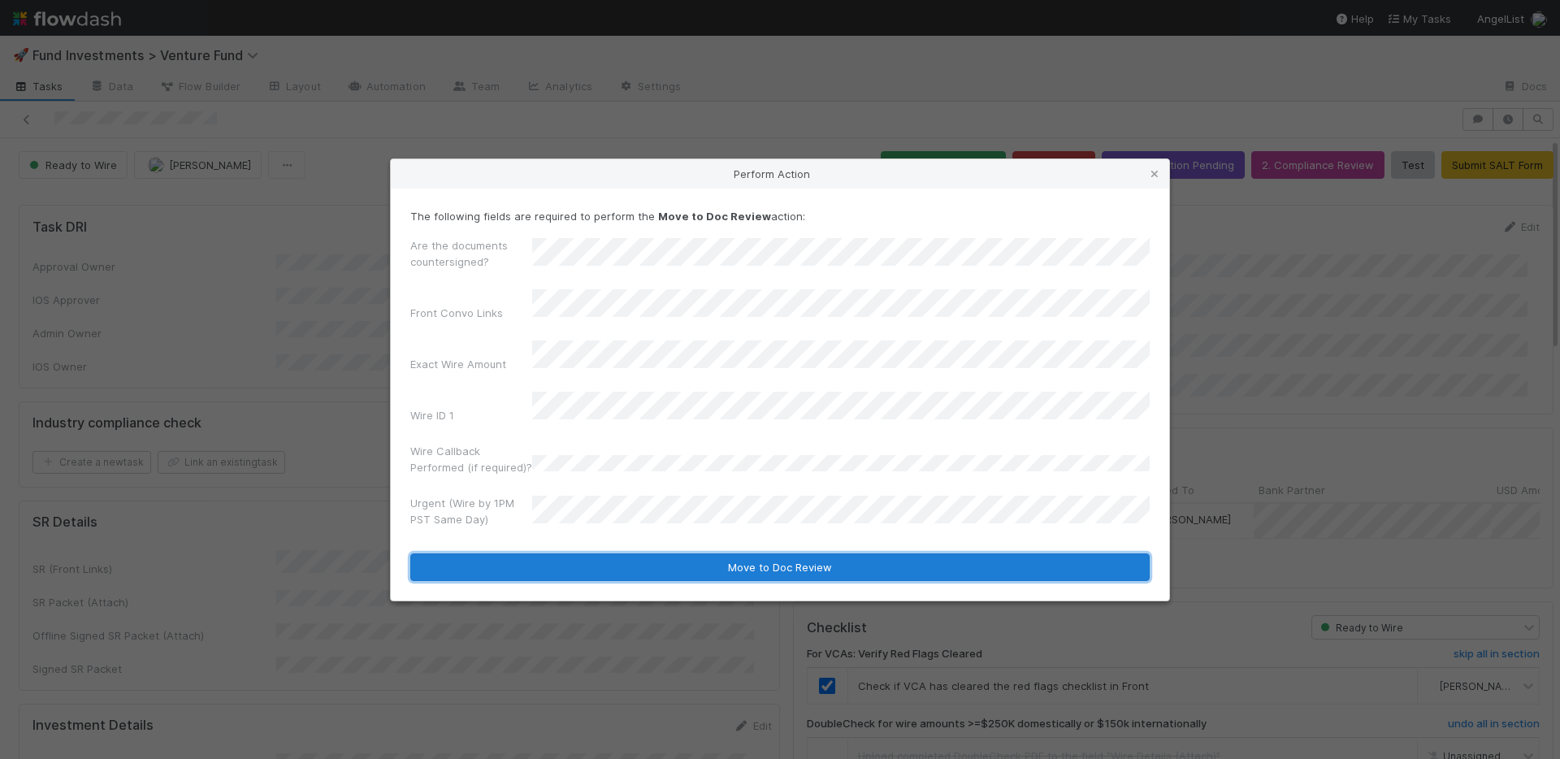
click at [598, 553] on button "Move to Doc Review" at bounding box center [779, 567] width 739 height 28
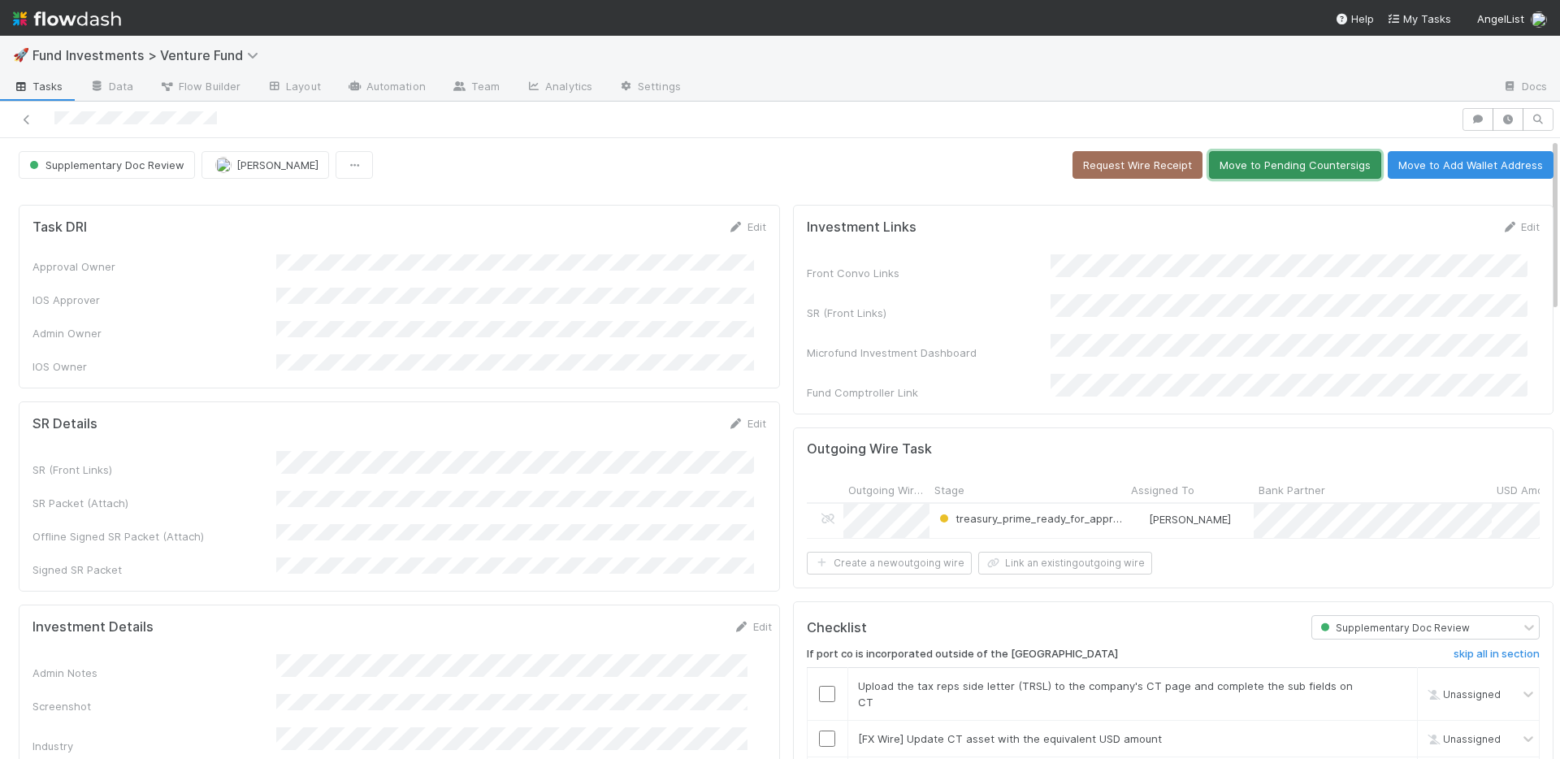
click at [1266, 171] on button "Move to Pending Countersigs" at bounding box center [1295, 165] width 172 height 28
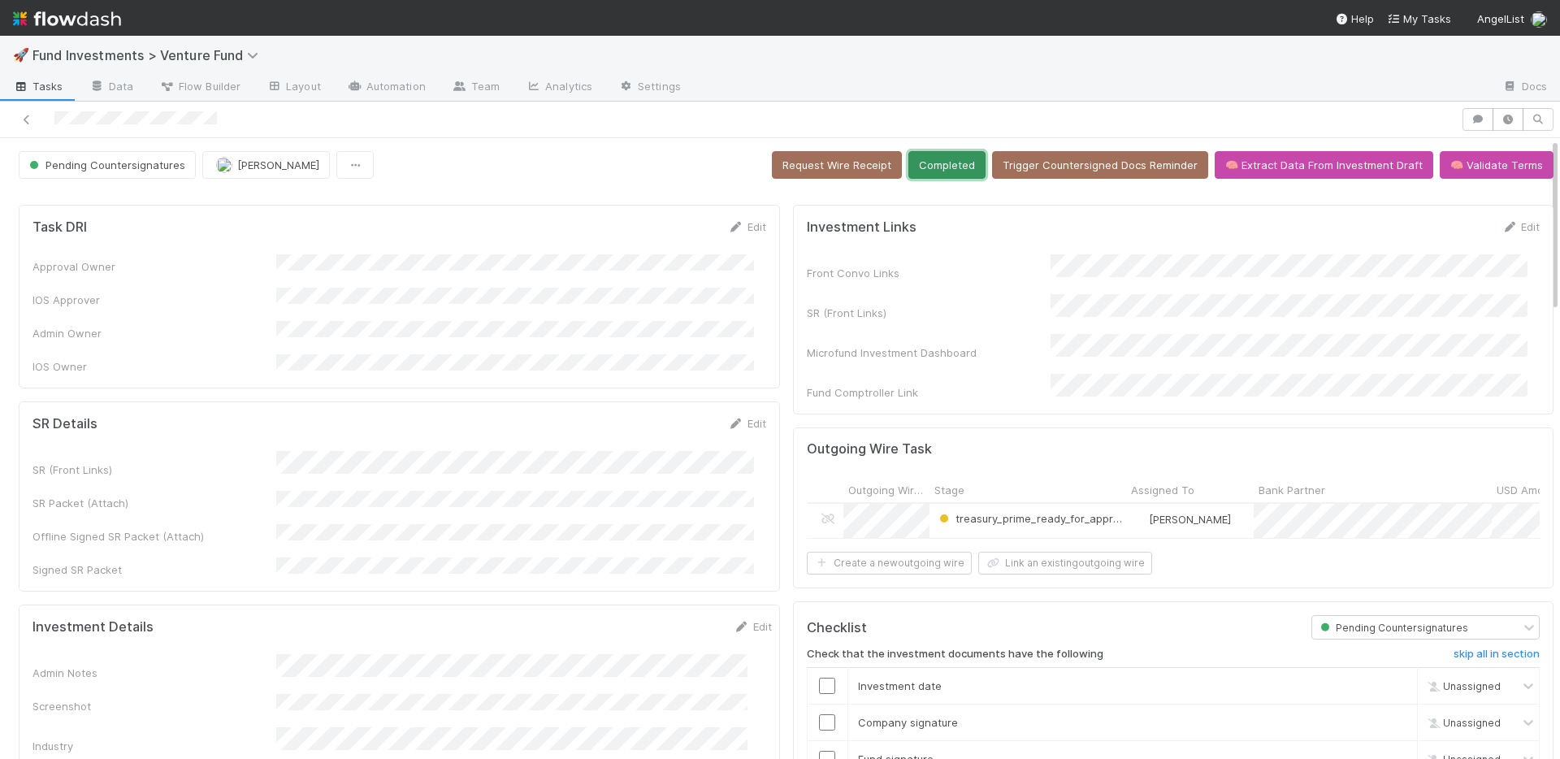
click at [949, 171] on button "Completed" at bounding box center [946, 165] width 77 height 28
